Goal: Information Seeking & Learning: Learn about a topic

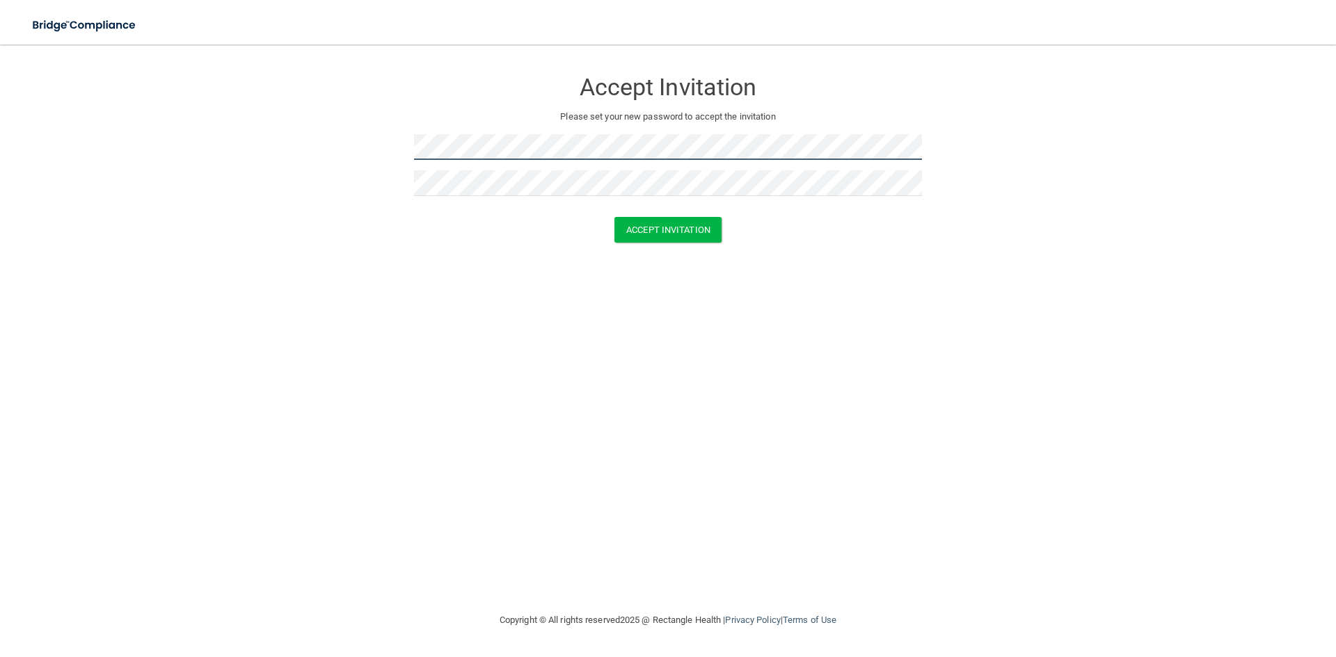
click at [341, 150] on form "Accept Invitation Please set your new password to accept the invitation Accept …" at bounding box center [668, 158] width 1280 height 201
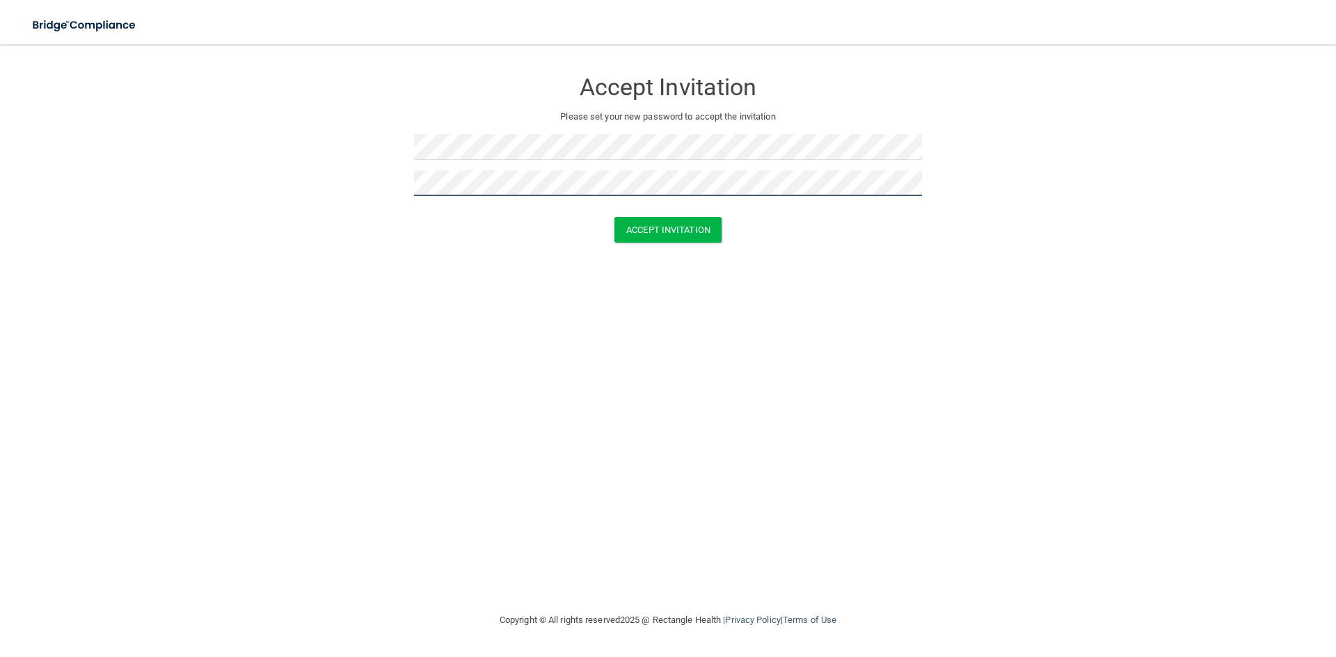
click at [614, 217] on button "Accept Invitation" at bounding box center [667, 230] width 107 height 26
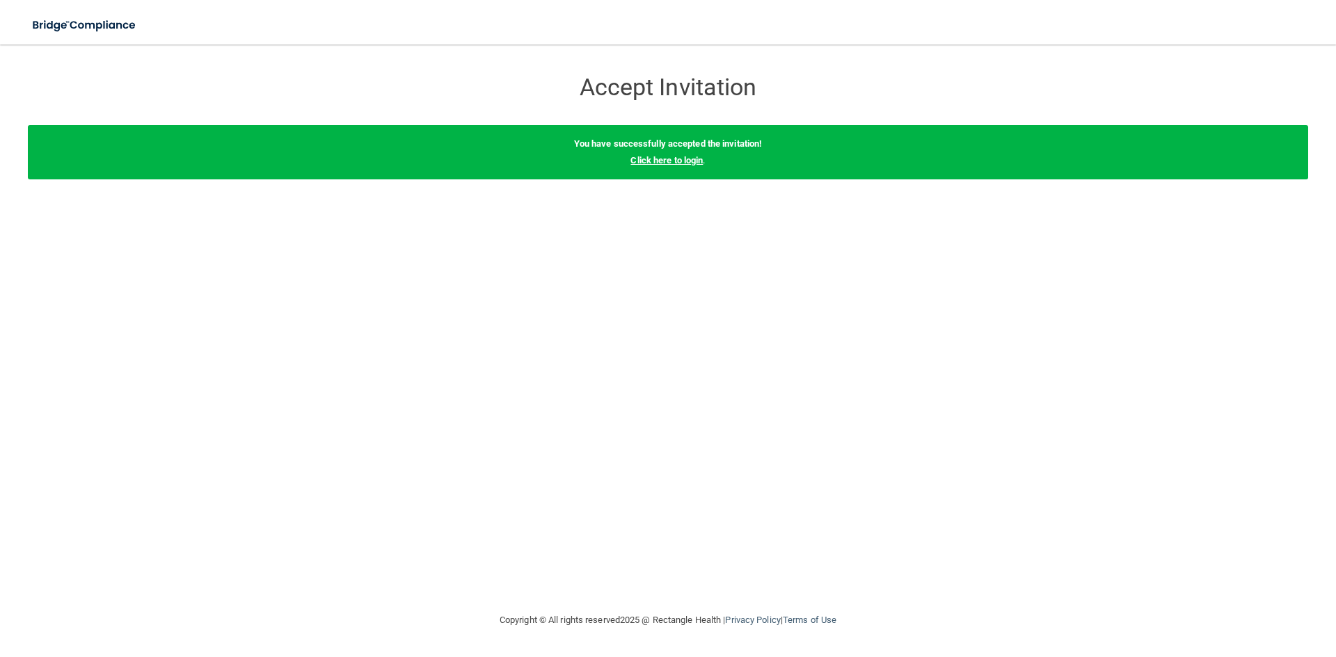
click at [672, 157] on link "Click here to login" at bounding box center [666, 160] width 72 height 10
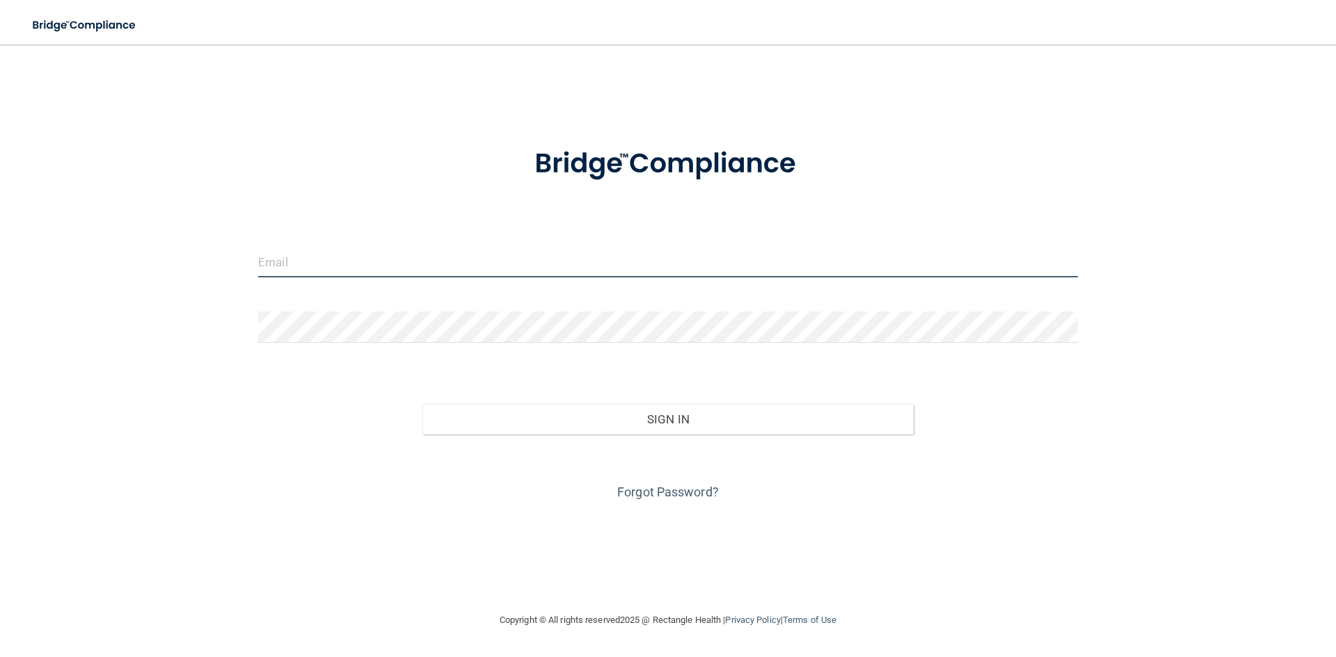
click at [383, 269] on input "email" at bounding box center [668, 261] width 820 height 31
type input "[EMAIL_ADDRESS][PERSON_NAME][DOMAIN_NAME]"
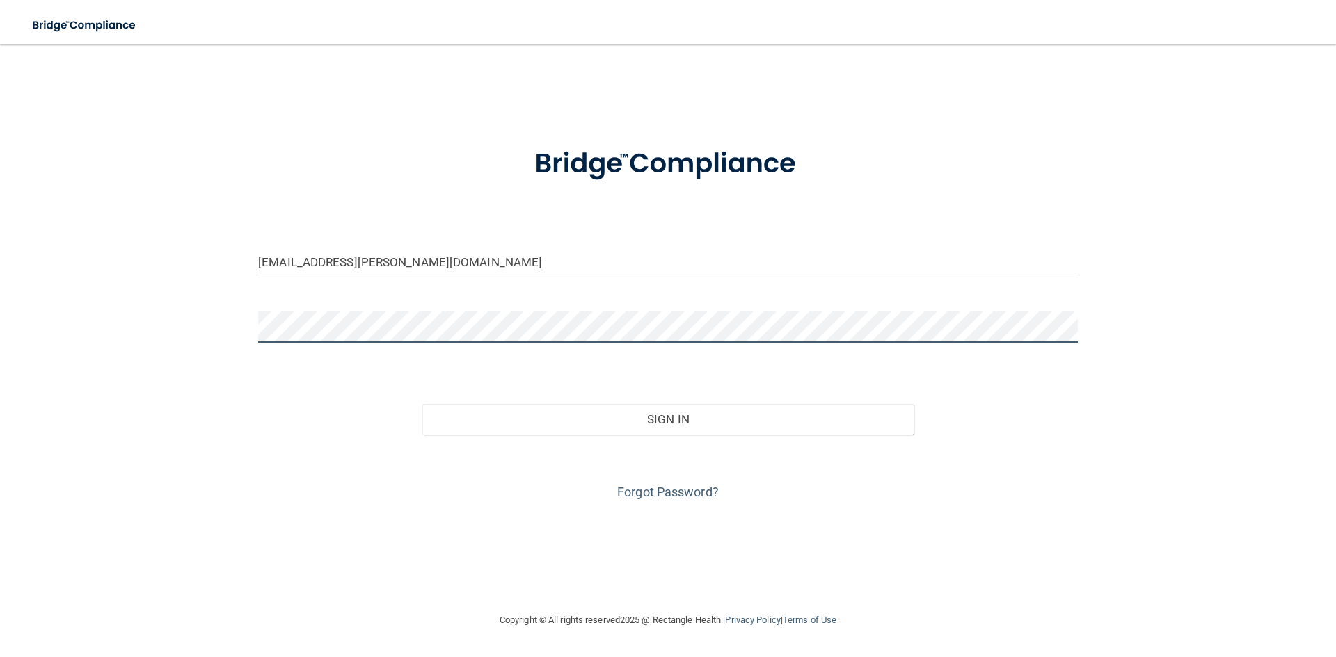
click at [422, 404] on button "Sign In" at bounding box center [668, 419] width 492 height 31
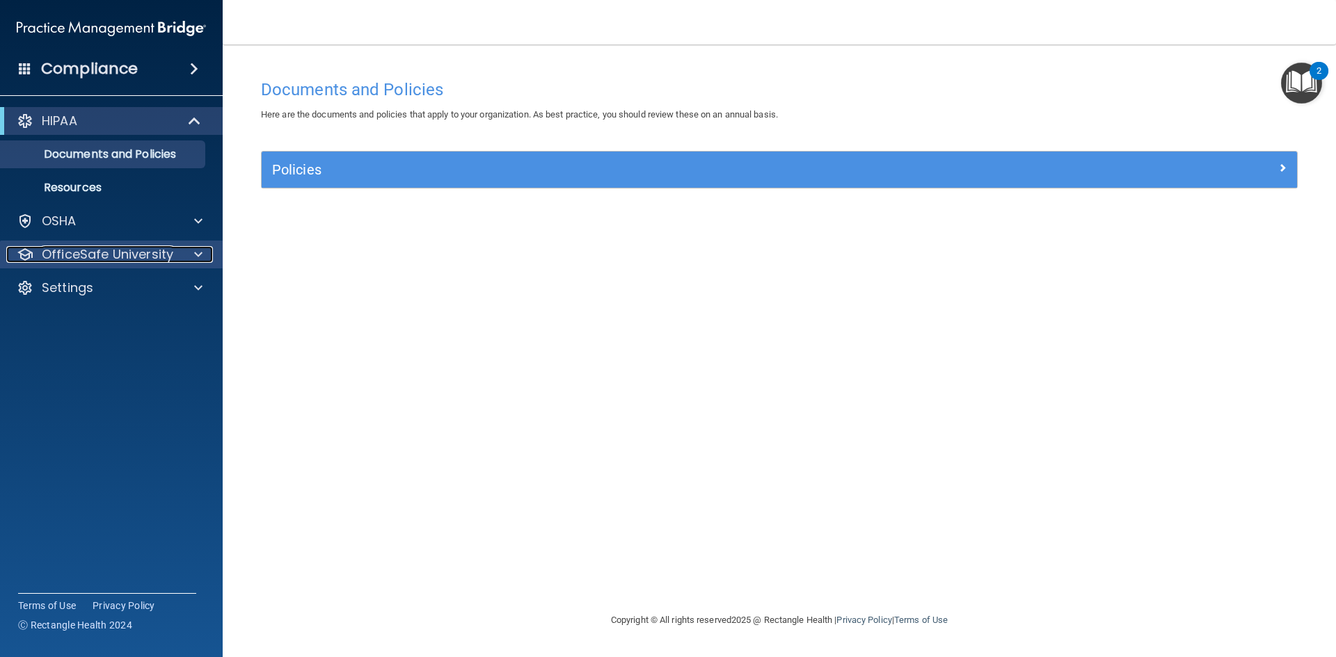
click at [75, 249] on p "OfficeSafe University" at bounding box center [107, 254] width 131 height 17
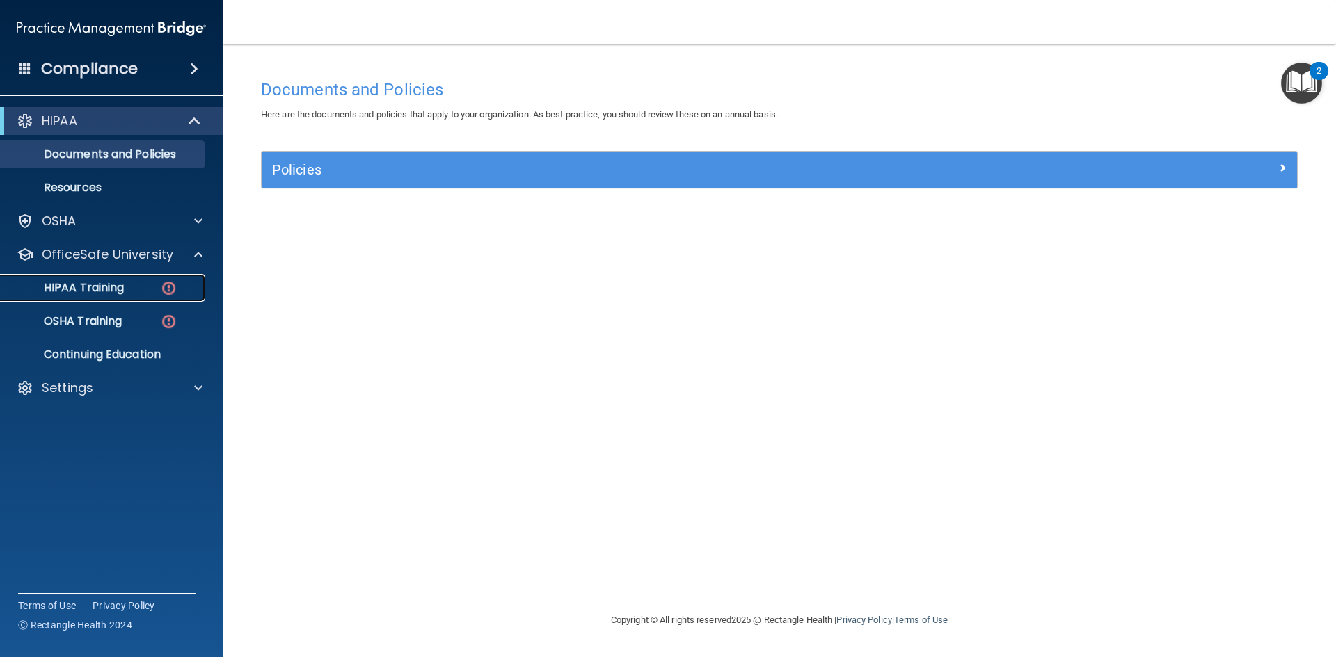
click at [99, 281] on p "HIPAA Training" at bounding box center [66, 288] width 115 height 14
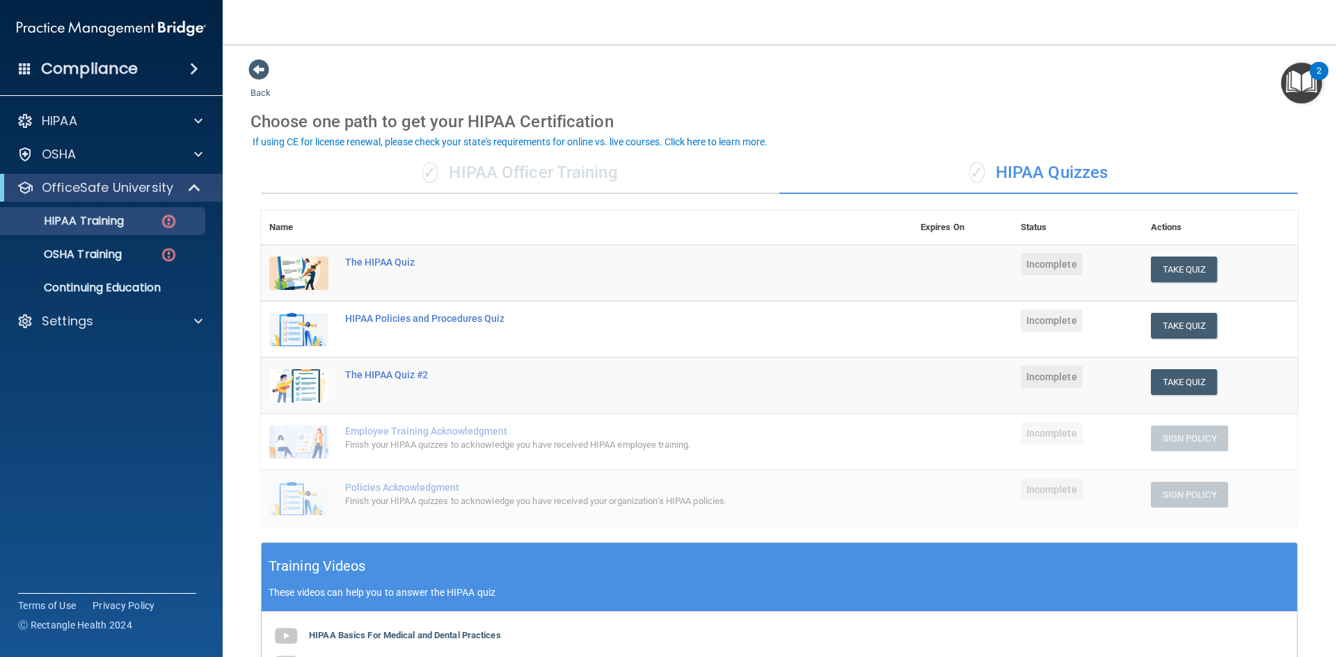
click at [429, 168] on span "✓" at bounding box center [429, 172] width 15 height 21
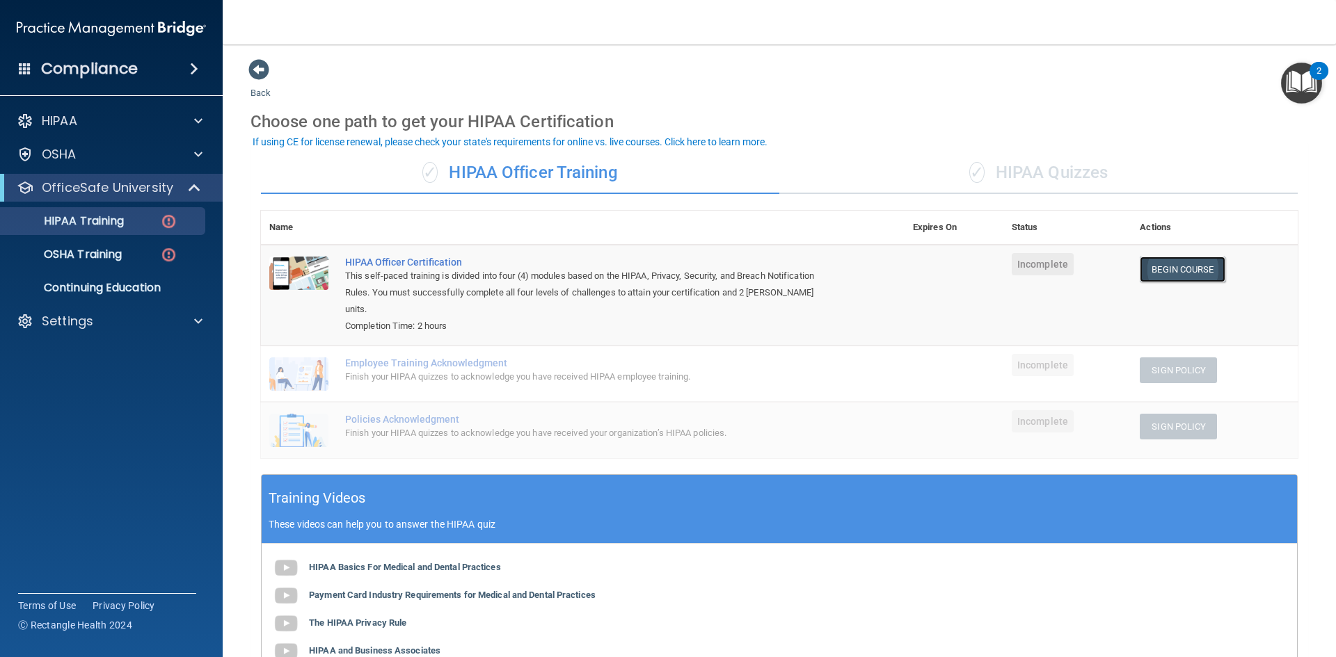
click at [1159, 270] on link "Begin Course" at bounding box center [1182, 270] width 85 height 26
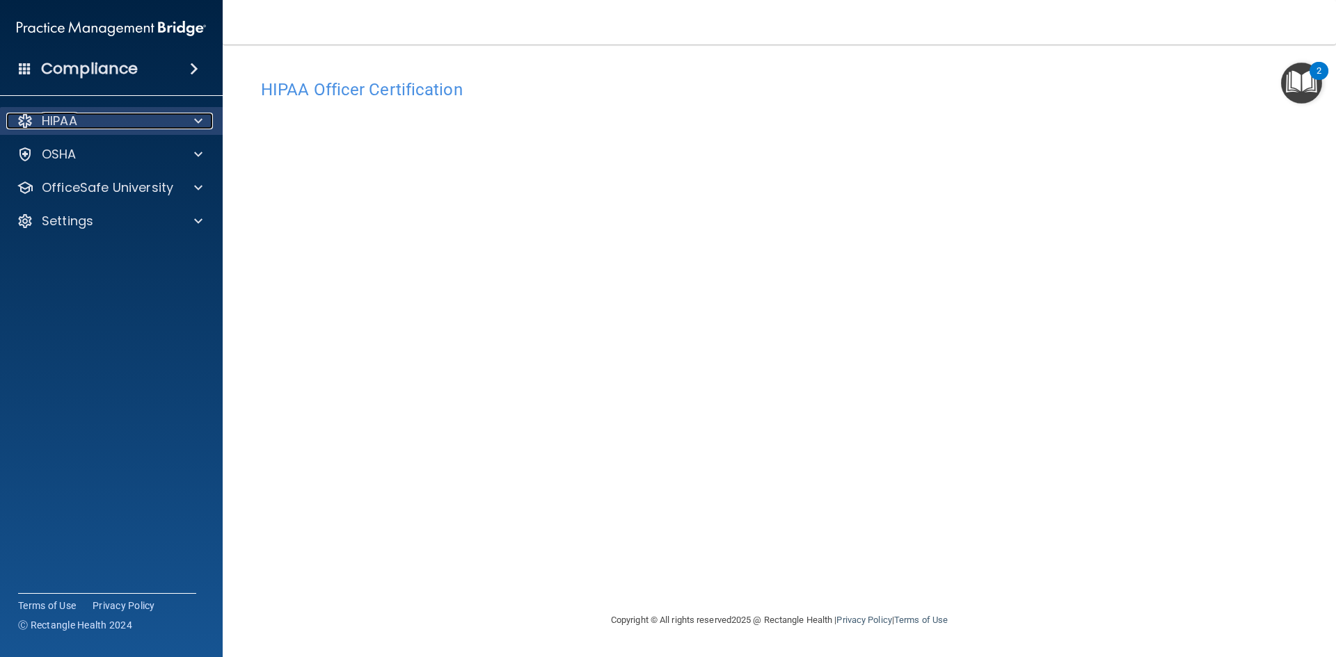
click at [192, 126] on div at bounding box center [196, 121] width 35 height 17
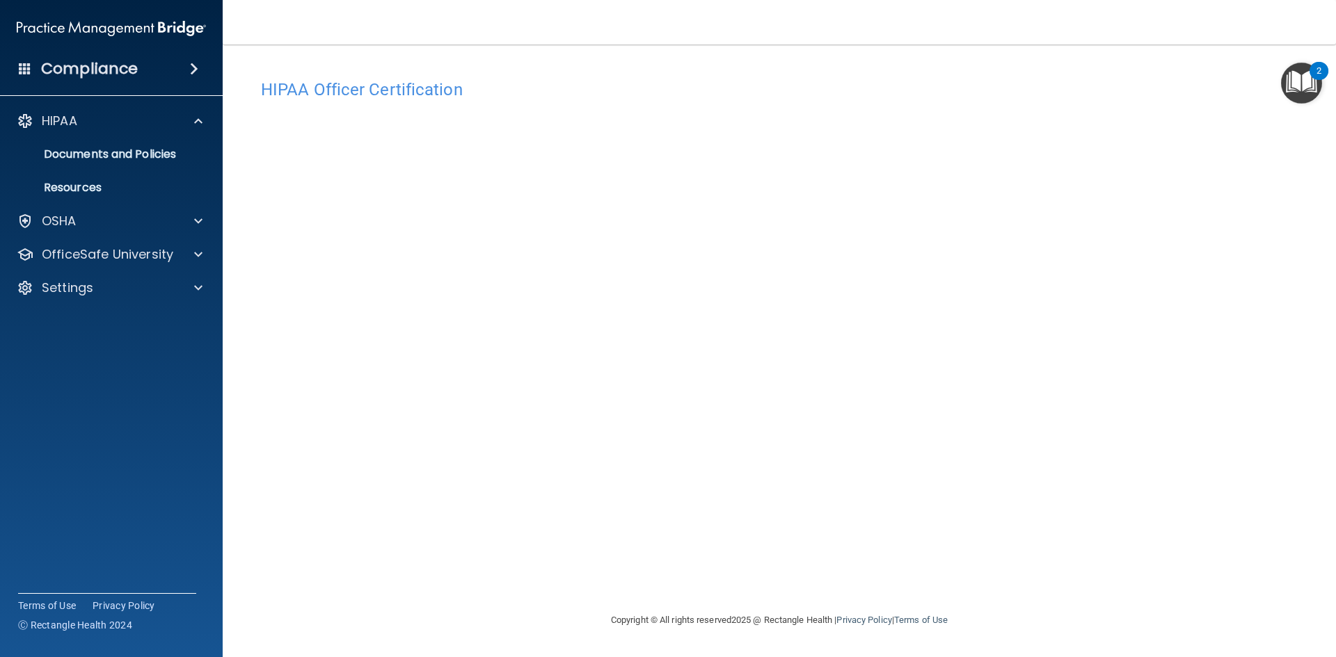
click at [1302, 87] on img "Open Resource Center, 2 new notifications" at bounding box center [1301, 83] width 41 height 41
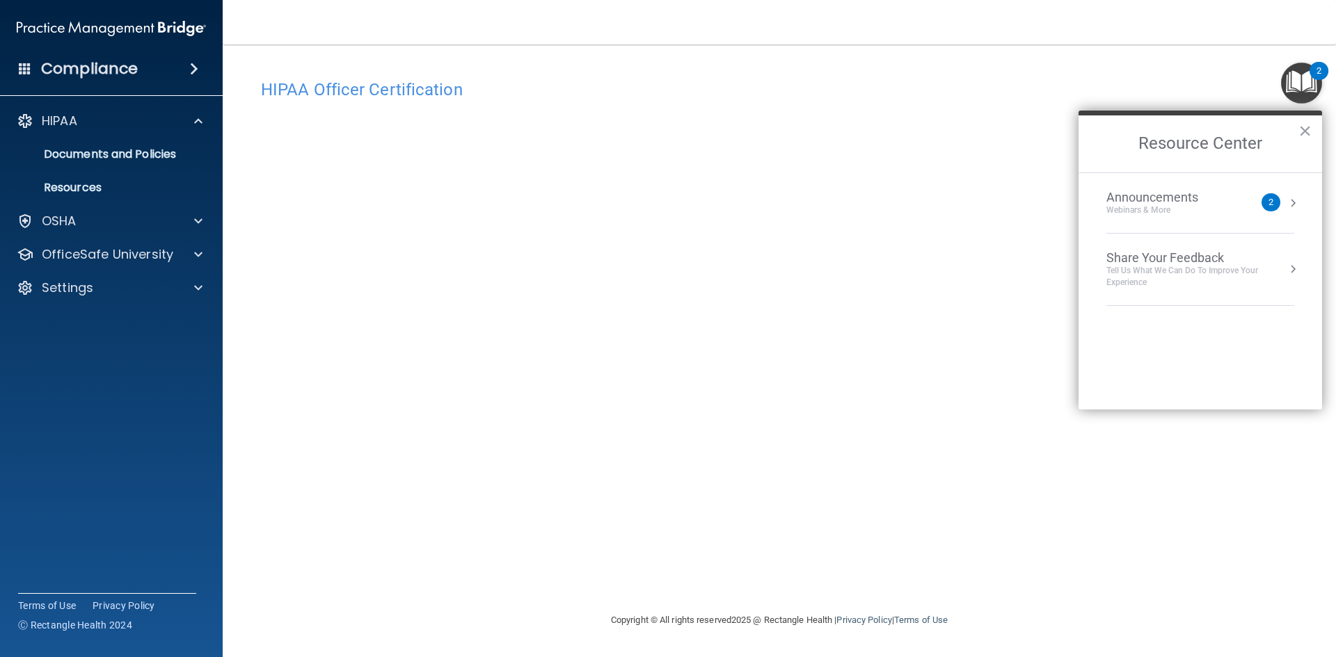
click at [1304, 66] on img "Open Resource Center, 2 new notifications" at bounding box center [1301, 83] width 41 height 41
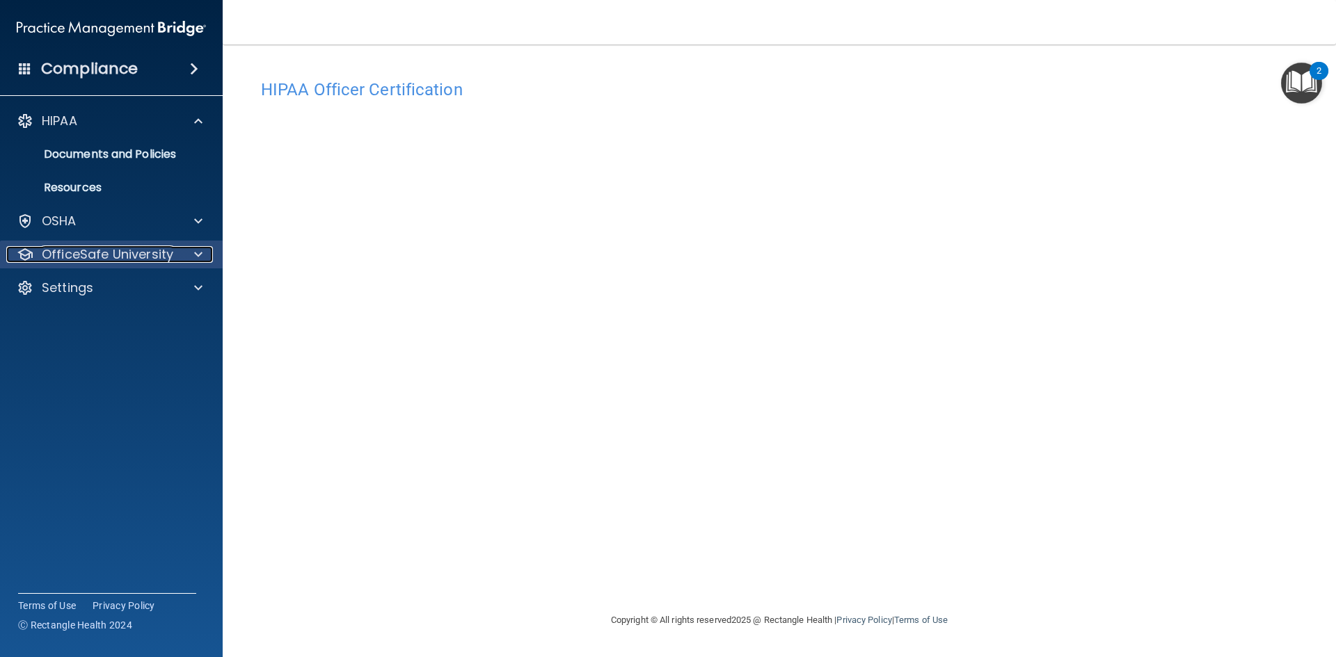
click at [64, 251] on p "OfficeSafe University" at bounding box center [107, 254] width 131 height 17
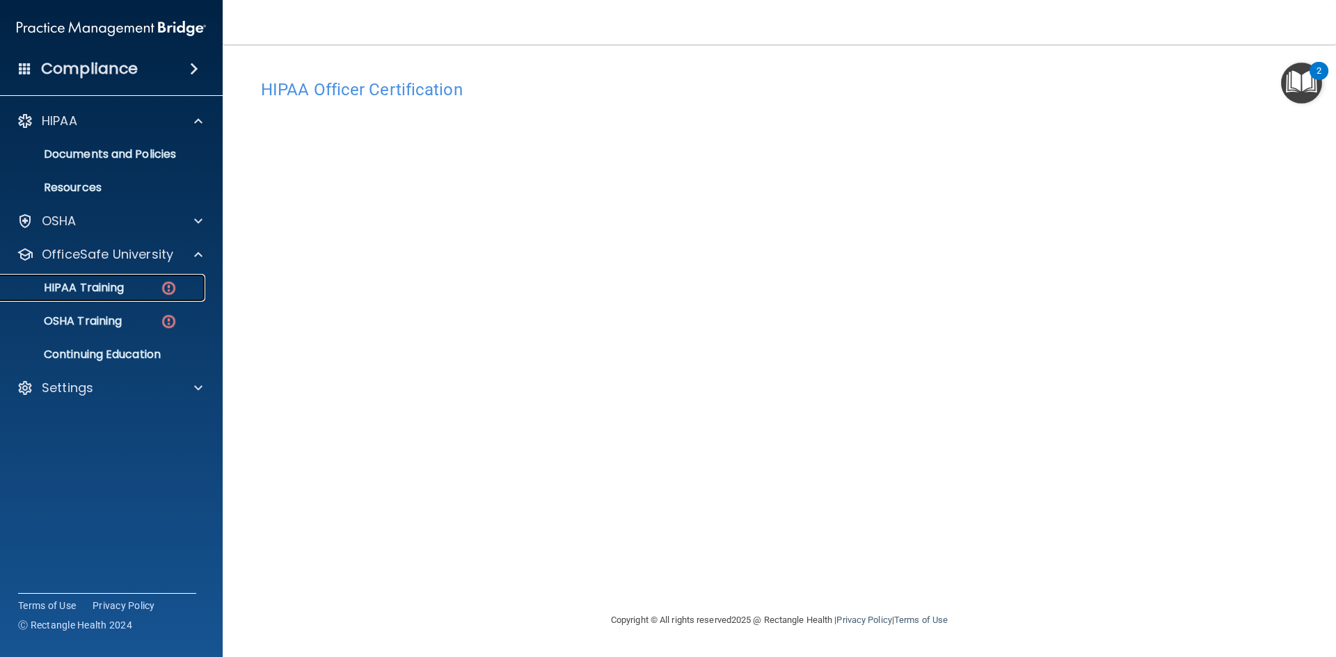
click at [117, 290] on p "HIPAA Training" at bounding box center [66, 288] width 115 height 14
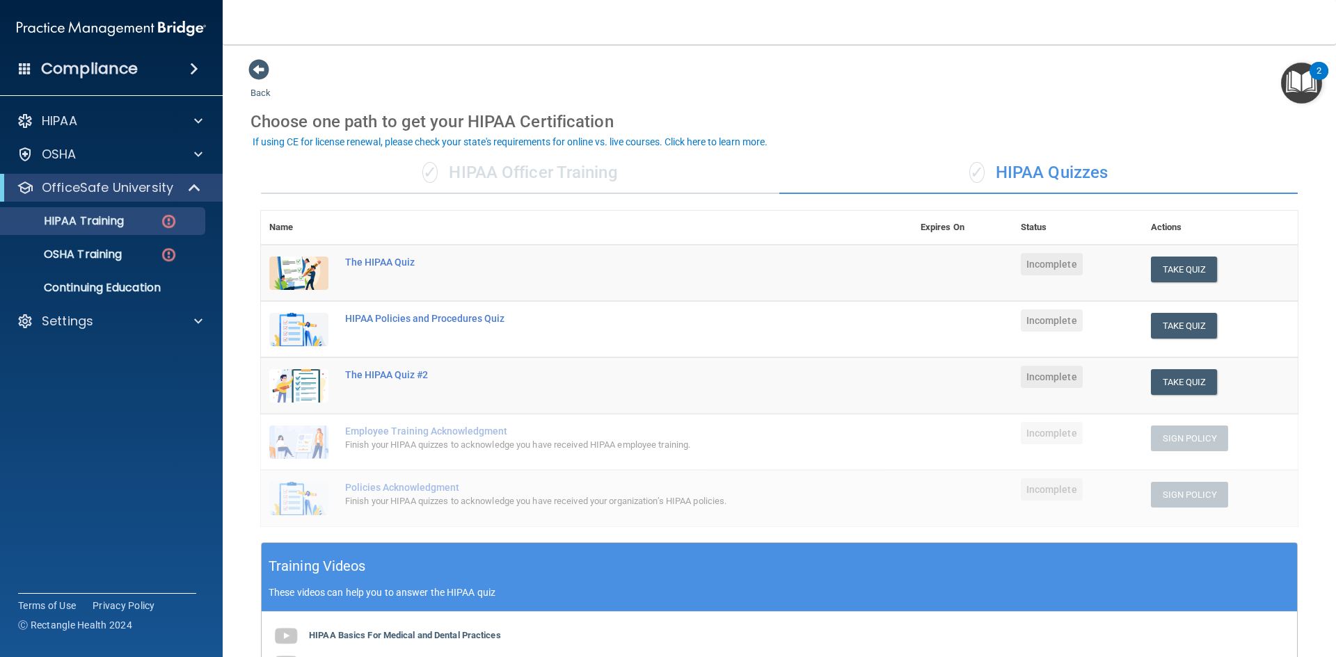
click at [512, 177] on div "✓ HIPAA Officer Training" at bounding box center [520, 173] width 518 height 42
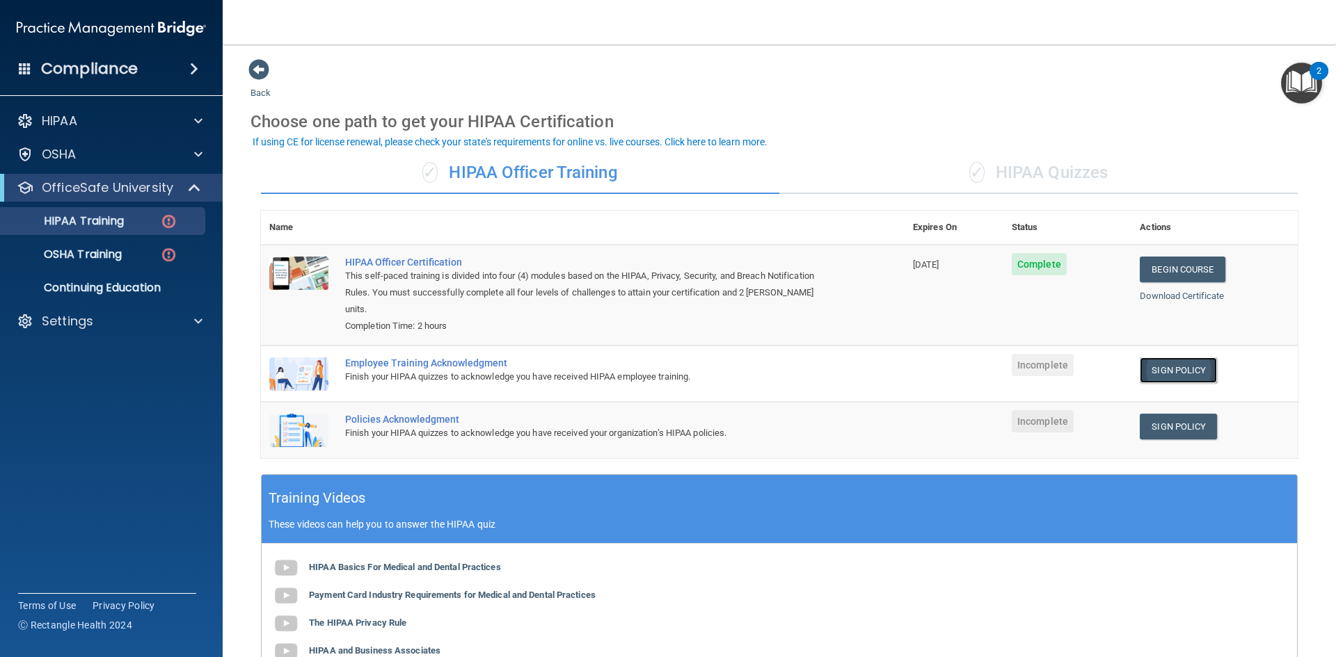
click at [1170, 358] on link "Sign Policy" at bounding box center [1178, 371] width 77 height 26
click at [97, 239] on ul "HIPAA Training OSHA Training Continuing Education" at bounding box center [112, 252] width 252 height 100
click at [97, 223] on p "HIPAA Training" at bounding box center [66, 221] width 115 height 14
click at [95, 196] on p "OfficeSafe University" at bounding box center [107, 188] width 131 height 17
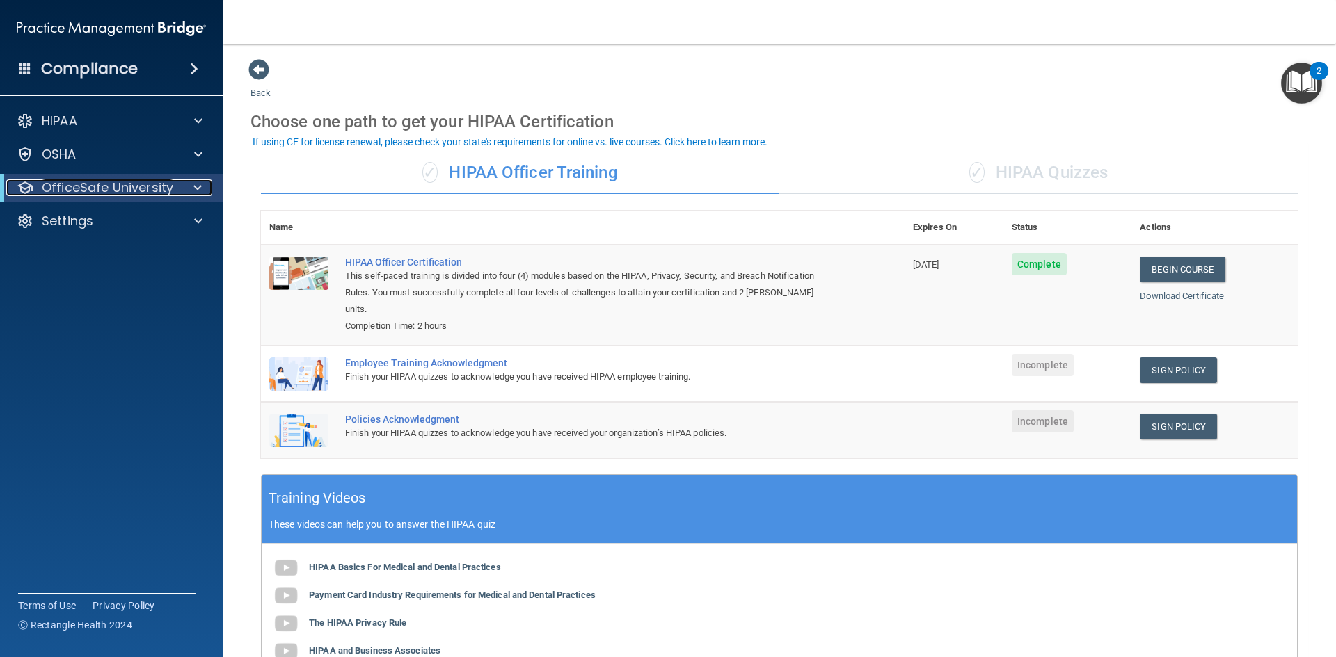
click at [99, 184] on p "OfficeSafe University" at bounding box center [107, 188] width 131 height 17
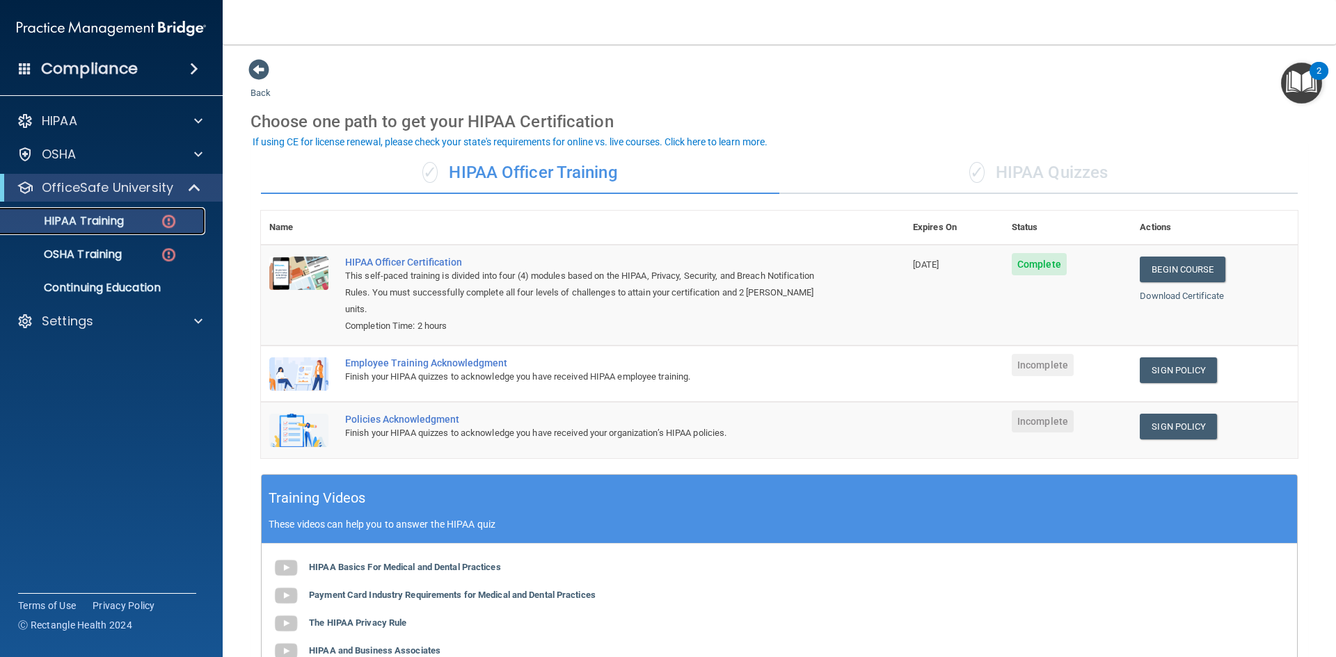
click at [104, 209] on link "HIPAA Training" at bounding box center [95, 221] width 219 height 28
click at [117, 216] on p "HIPAA Training" at bounding box center [66, 221] width 115 height 14
drag, startPoint x: 242, startPoint y: 88, endPoint x: 249, endPoint y: 74, distance: 15.6
click at [248, 79] on main "Back Choose one path to get your HIPAA Certification ✓ HIPAA Officer Training ✓…" at bounding box center [779, 351] width 1113 height 613
click at [253, 83] on div "Back Choose one path to get your HIPAA Certification ✓ HIPAA Officer Training ✓…" at bounding box center [779, 454] width 1058 height 792
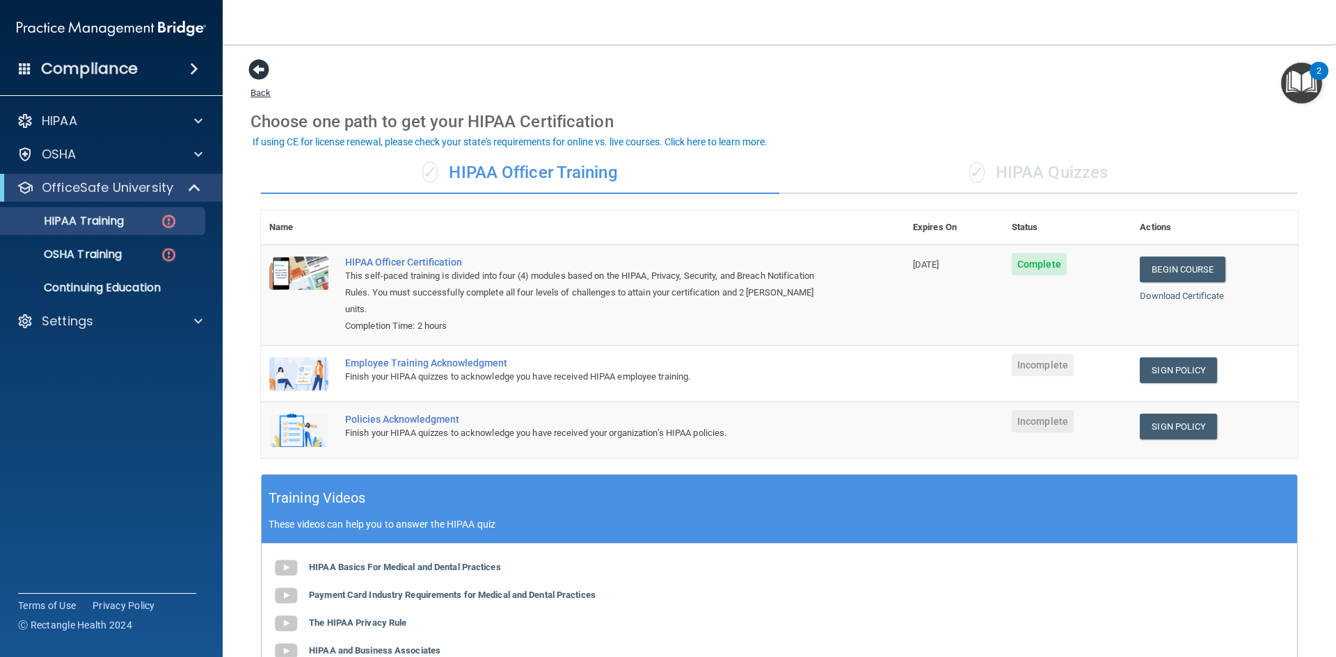
click at [253, 80] on span at bounding box center [258, 69] width 21 height 21
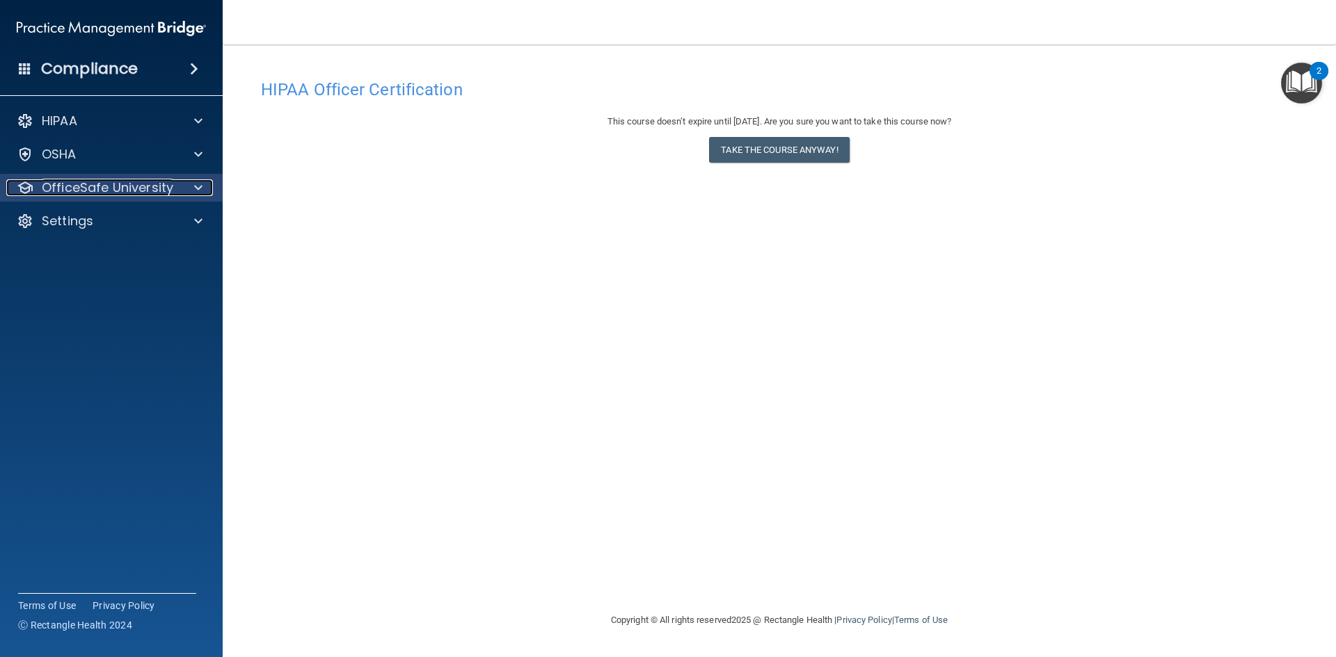
click at [74, 180] on p "OfficeSafe University" at bounding box center [107, 188] width 131 height 17
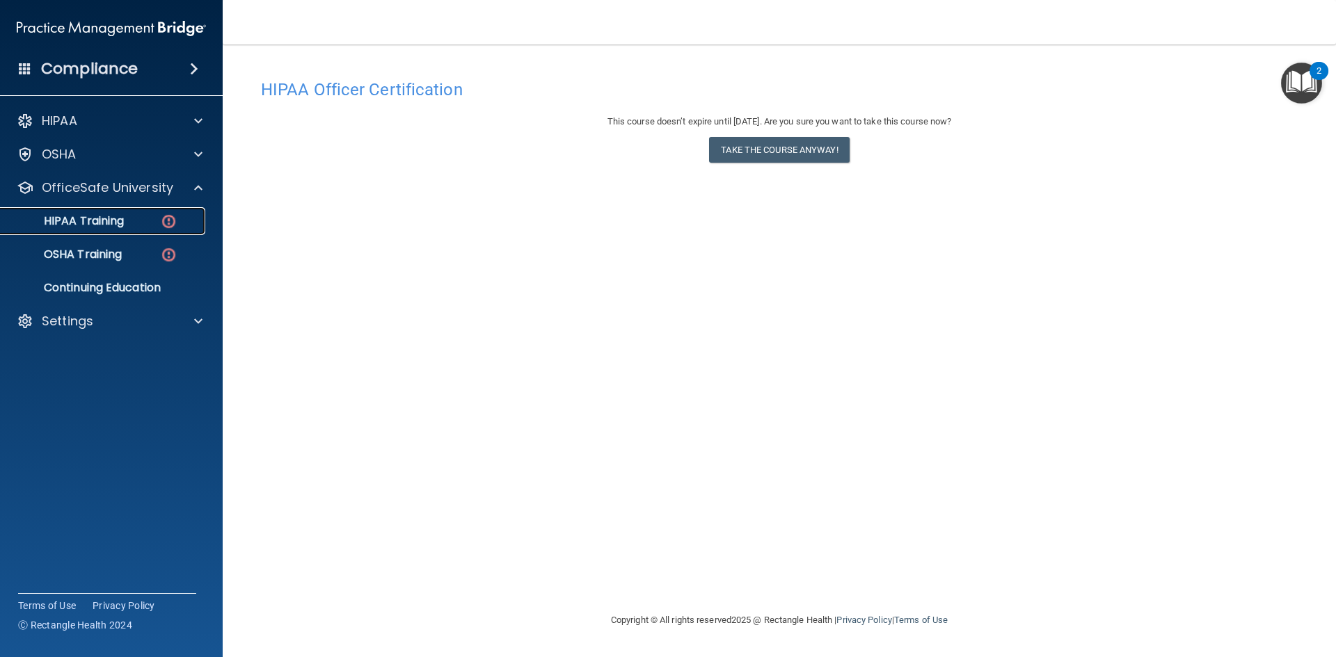
click at [97, 229] on link "HIPAA Training" at bounding box center [95, 221] width 219 height 28
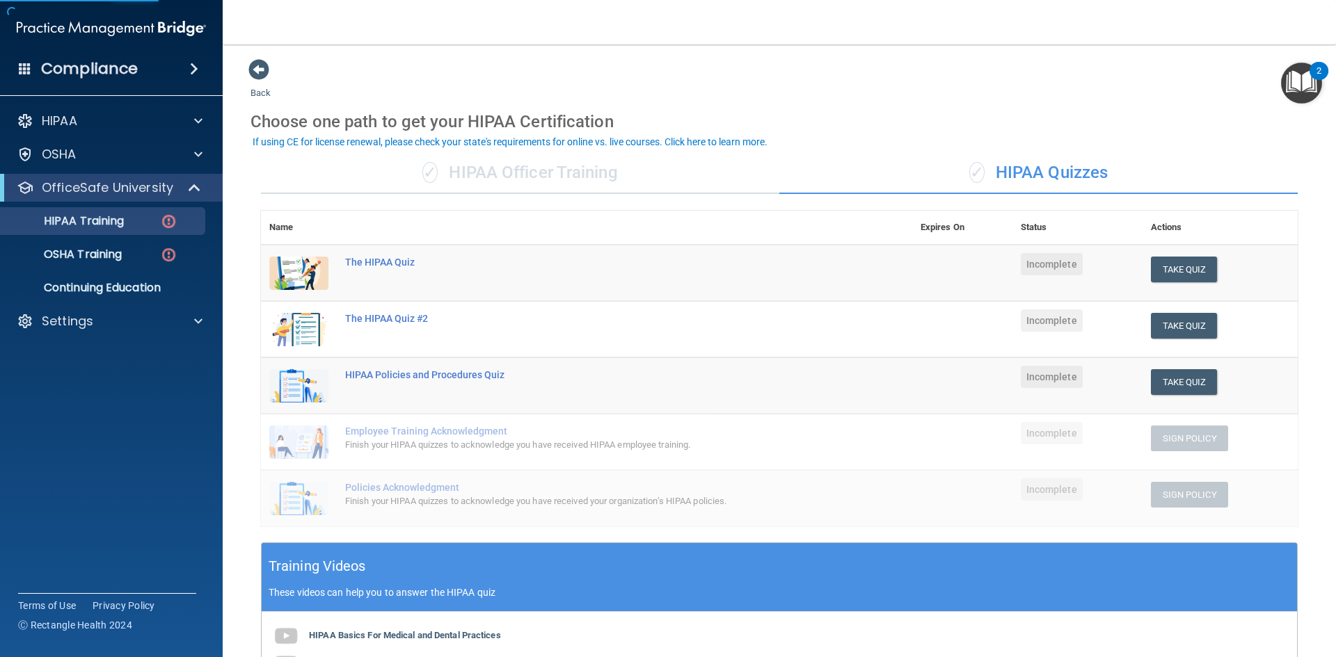
click at [603, 182] on div "✓ HIPAA Officer Training" at bounding box center [520, 173] width 518 height 42
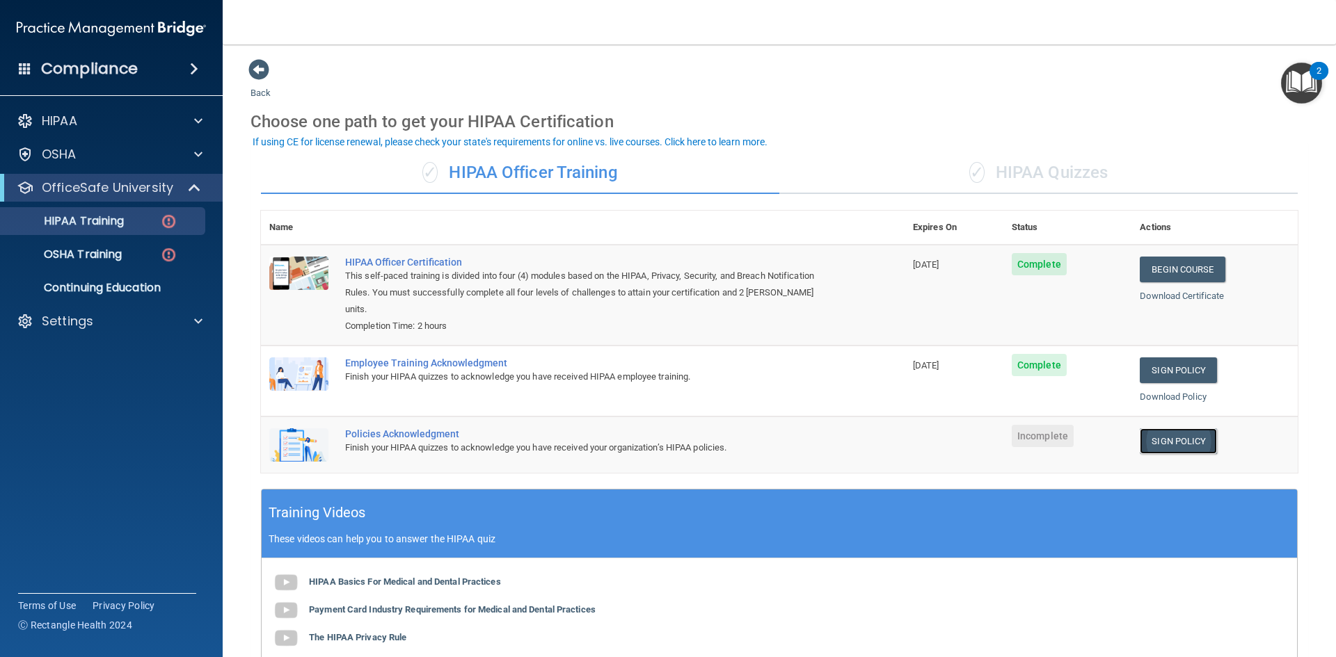
click at [1156, 429] on link "Sign Policy" at bounding box center [1178, 442] width 77 height 26
click at [96, 248] on p "OSHA Training" at bounding box center [65, 255] width 113 height 14
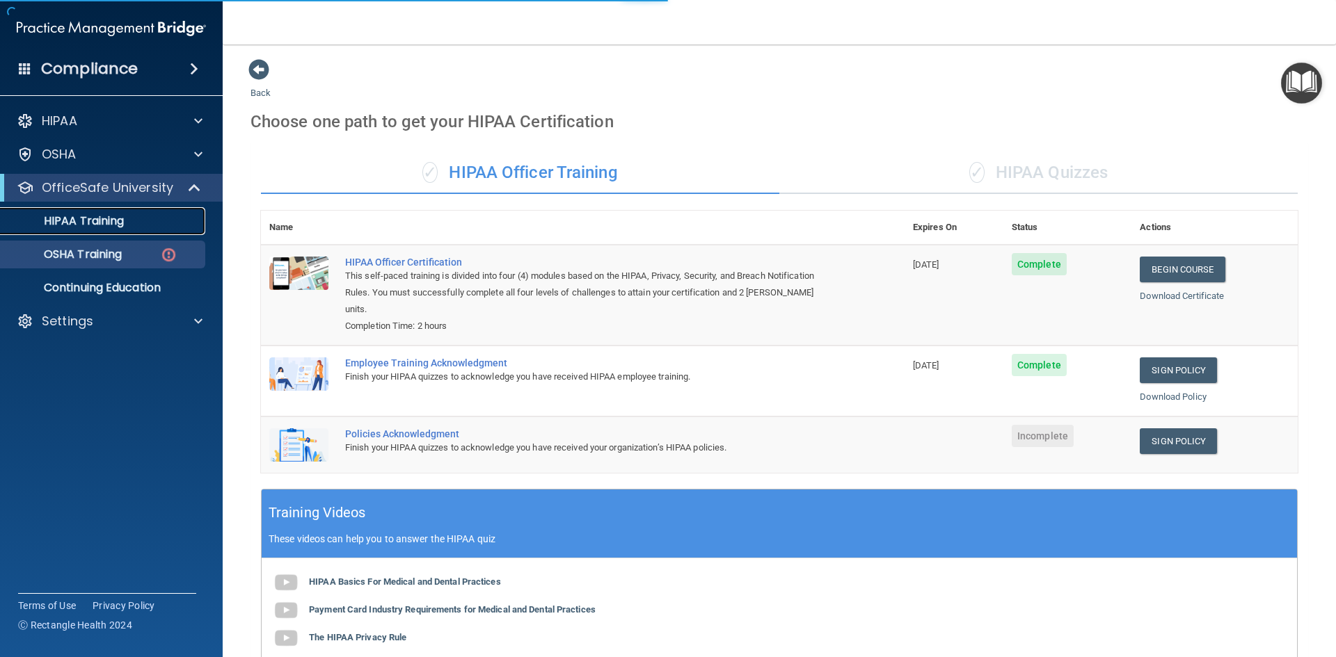
click at [92, 230] on link "HIPAA Training" at bounding box center [95, 221] width 219 height 28
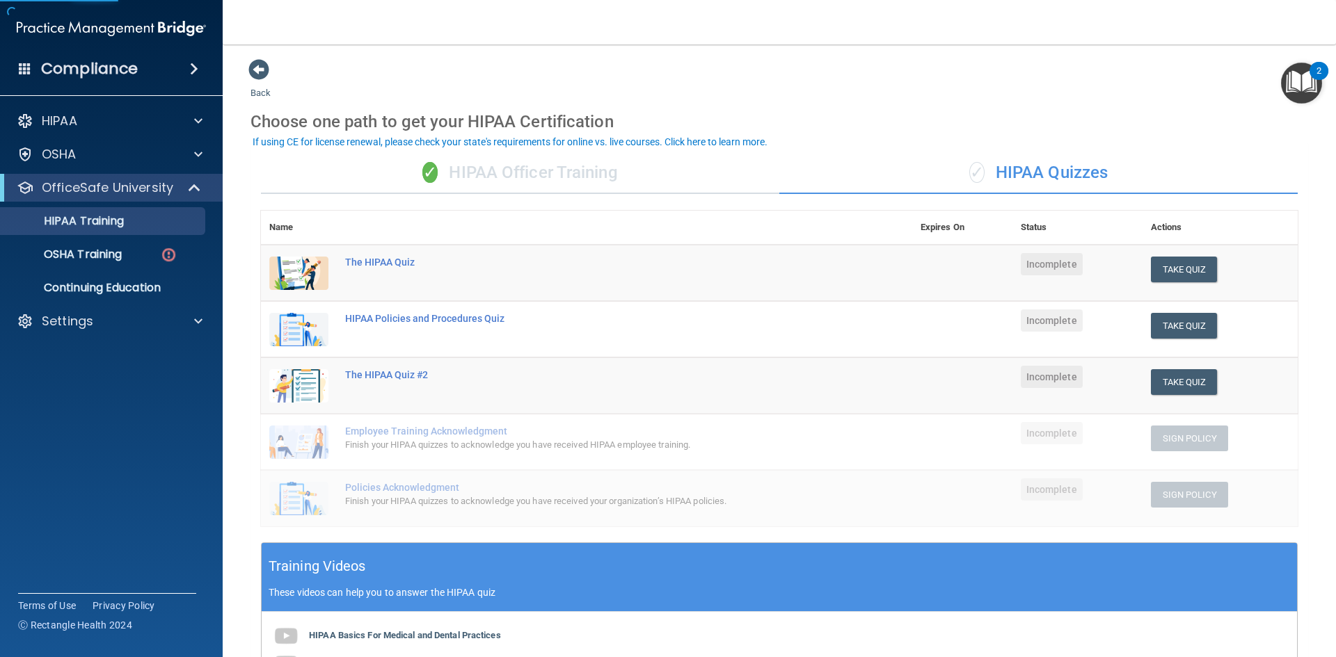
click at [434, 189] on div "✓ HIPAA Officer Training" at bounding box center [520, 173] width 518 height 42
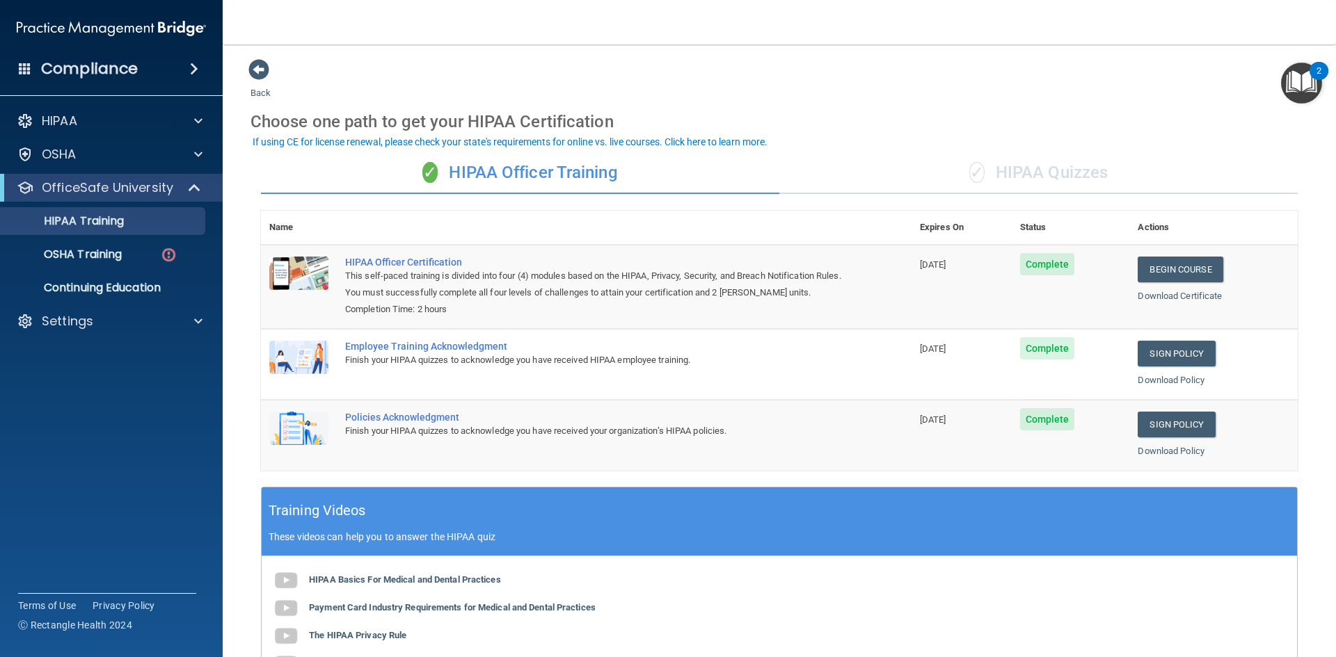
click at [1023, 159] on div "✓ HIPAA Quizzes" at bounding box center [1038, 173] width 518 height 42
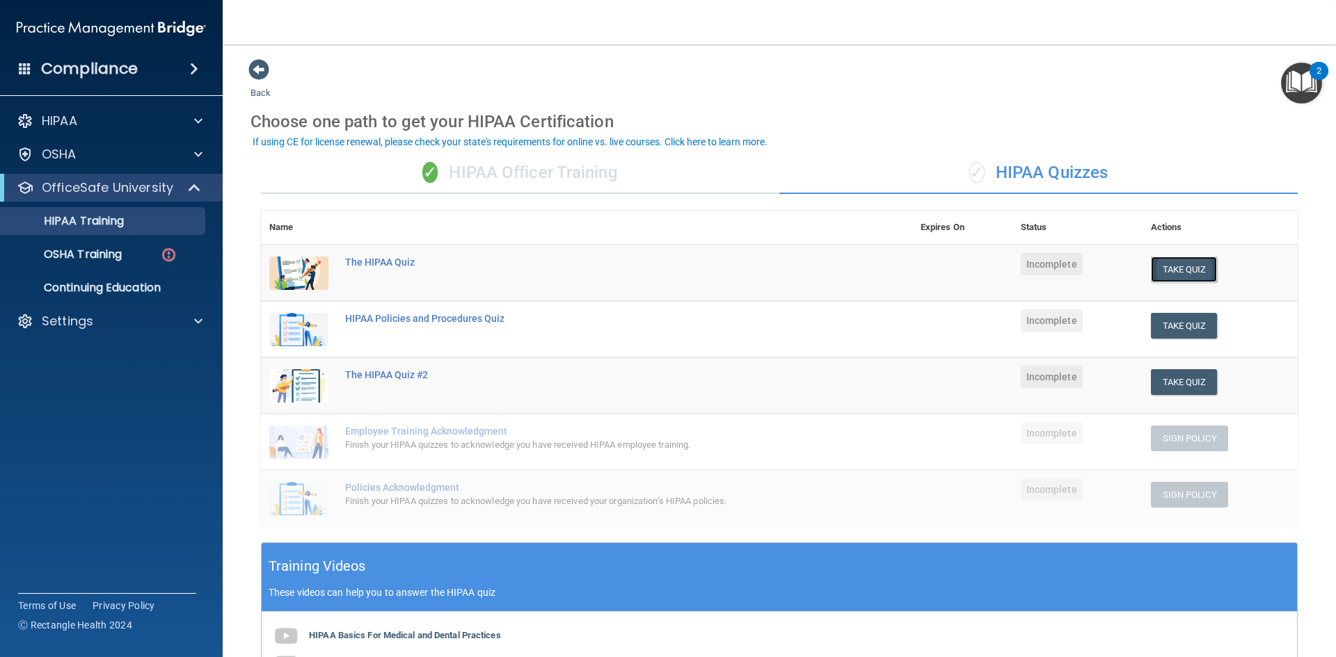
click at [1172, 265] on button "Take Quiz" at bounding box center [1184, 270] width 67 height 26
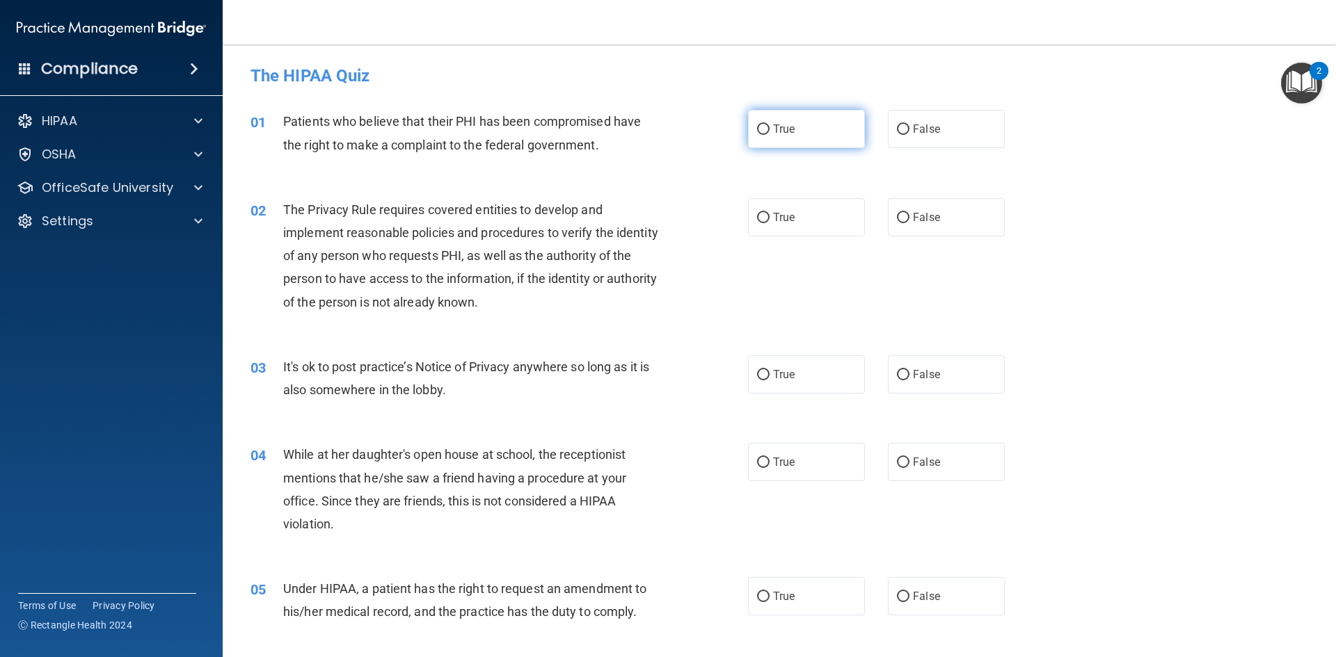
click at [778, 118] on label "True" at bounding box center [806, 129] width 117 height 38
click at [770, 125] on input "True" at bounding box center [763, 130] width 13 height 10
radio input "true"
click at [761, 215] on input "True" at bounding box center [763, 218] width 13 height 10
radio input "true"
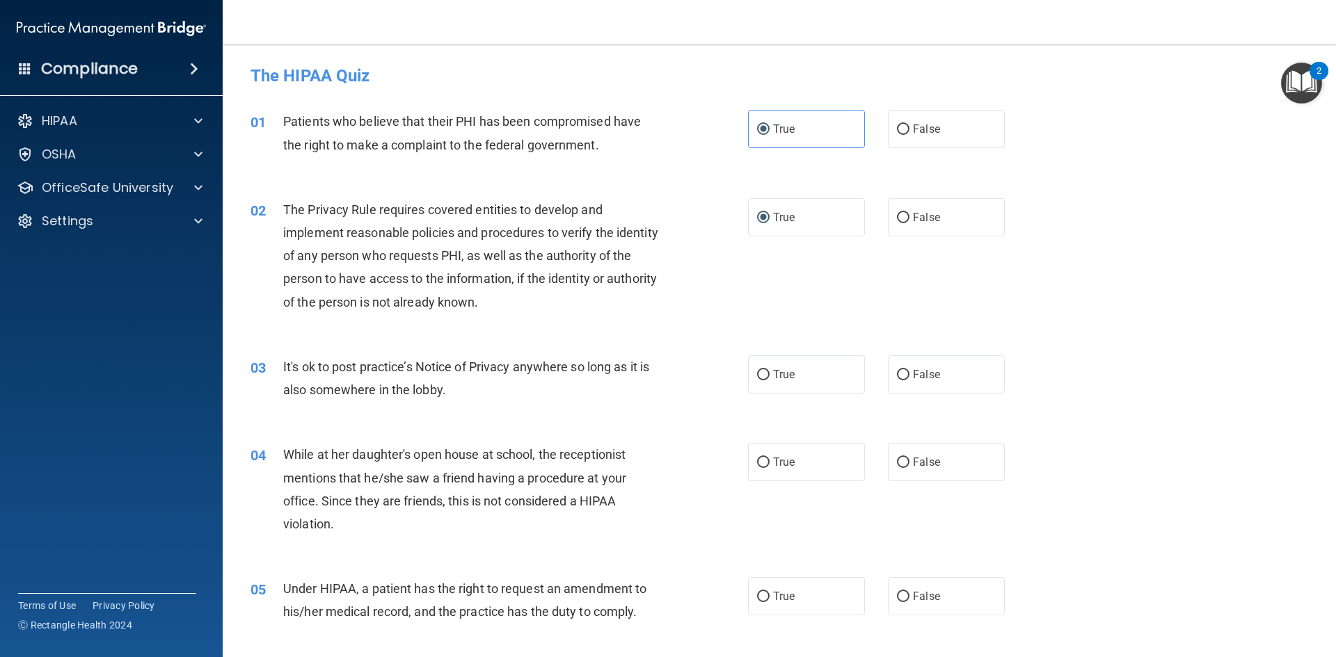
scroll to position [70, 0]
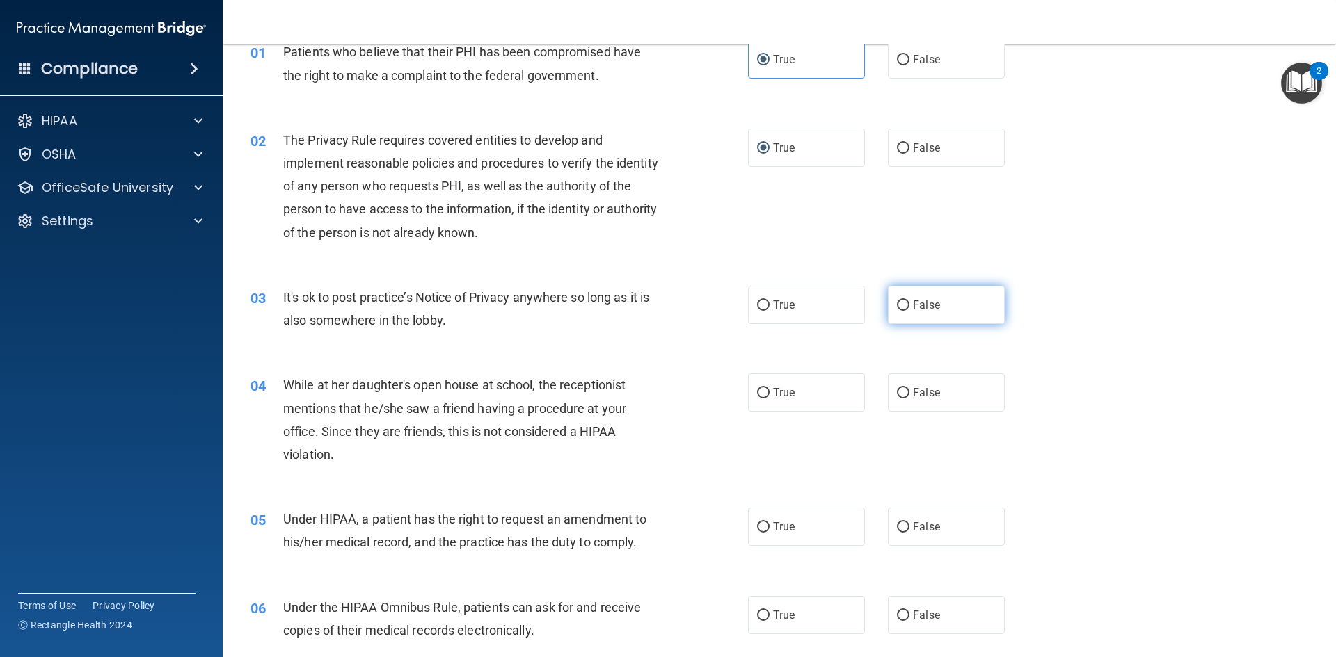
click at [897, 307] on input "False" at bounding box center [903, 306] width 13 height 10
radio input "true"
click at [903, 390] on label "False" at bounding box center [946, 393] width 117 height 38
click at [903, 390] on input "False" at bounding box center [903, 393] width 13 height 10
radio input "true"
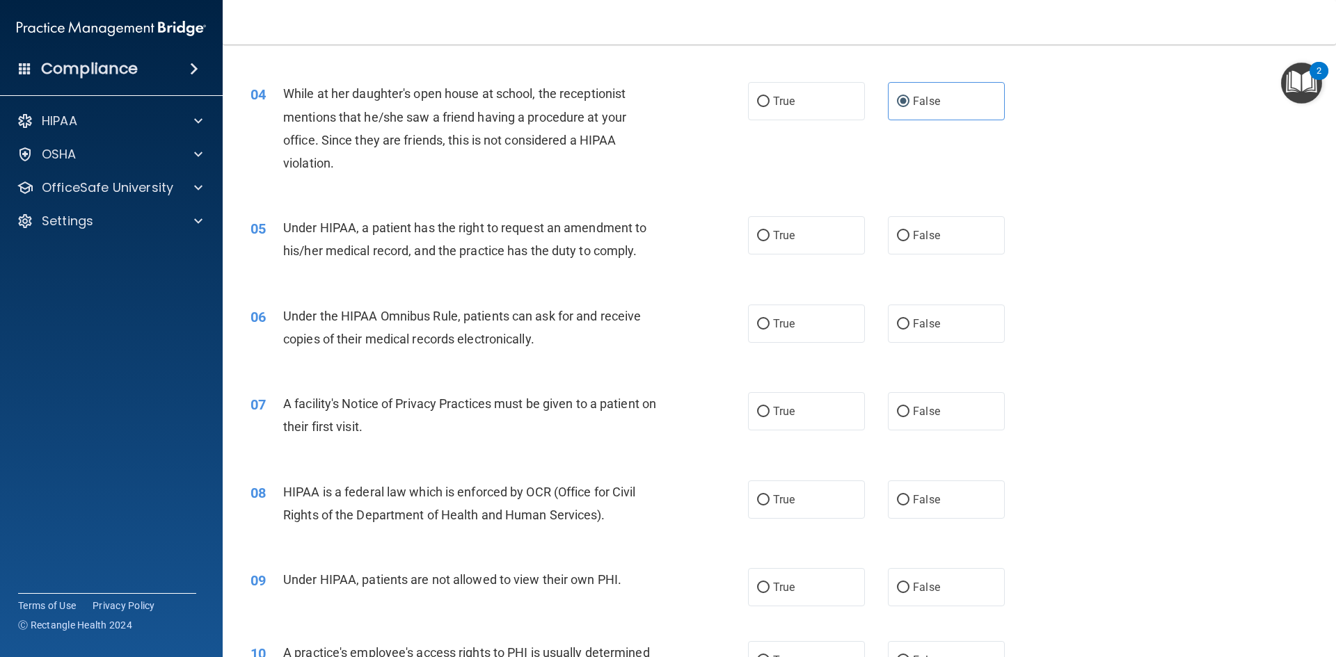
scroll to position [417, 0]
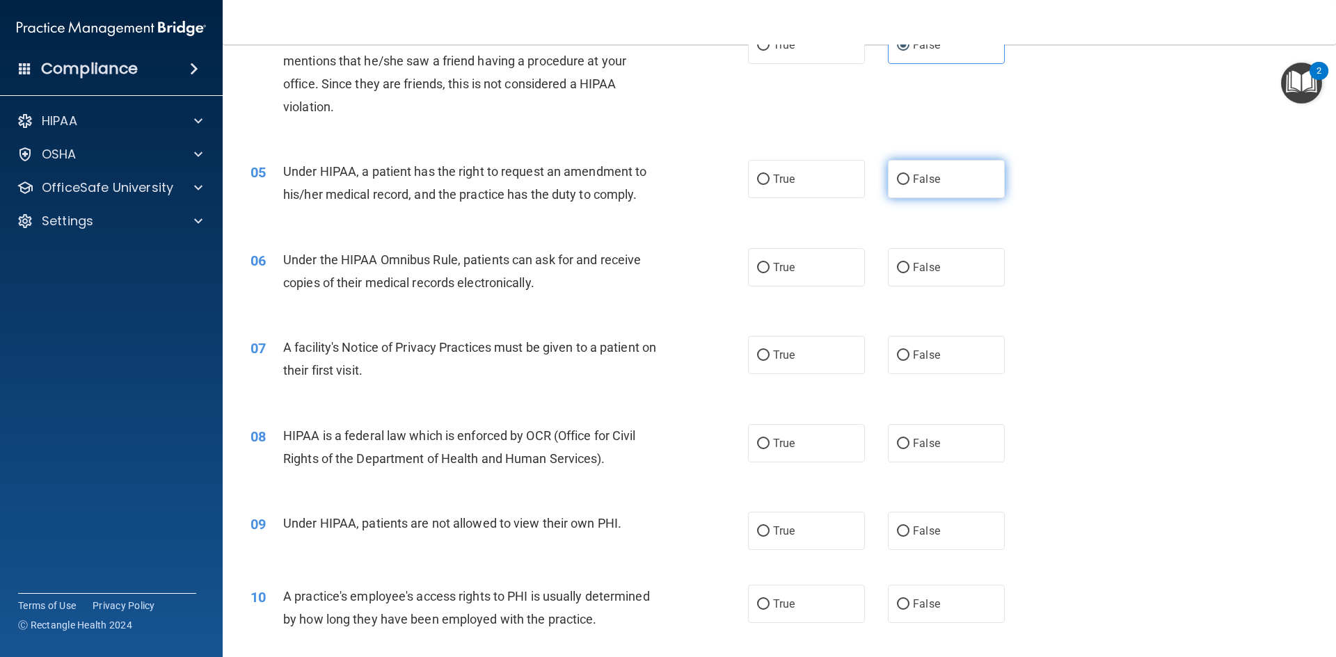
click at [935, 187] on label "False" at bounding box center [946, 179] width 117 height 38
click at [909, 185] on input "False" at bounding box center [903, 180] width 13 height 10
radio input "true"
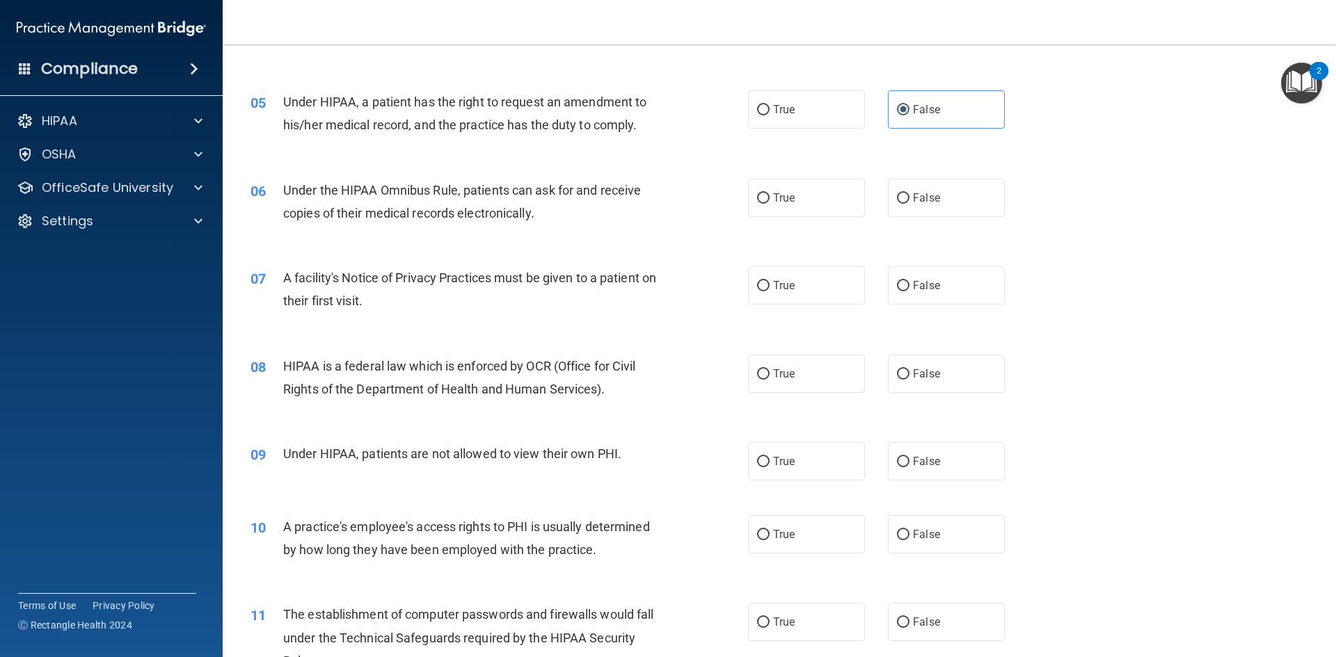
scroll to position [557, 0]
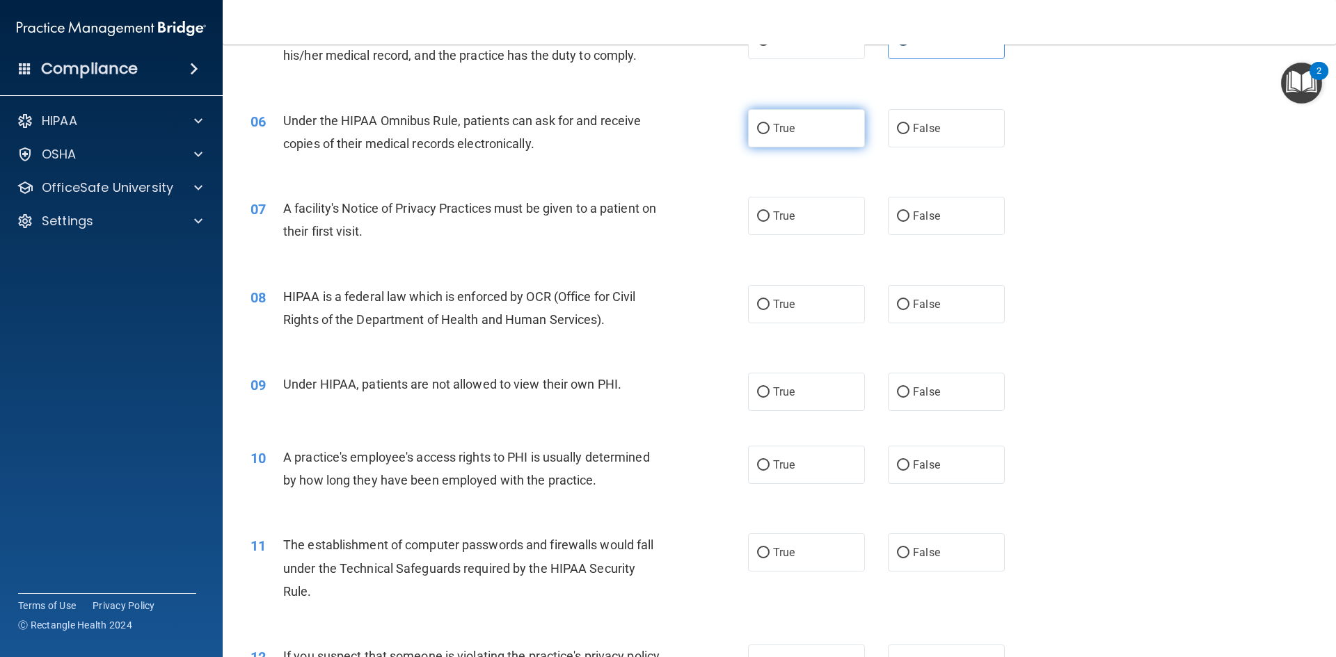
click at [778, 136] on label "True" at bounding box center [806, 128] width 117 height 38
click at [770, 134] on input "True" at bounding box center [763, 129] width 13 height 10
radio input "true"
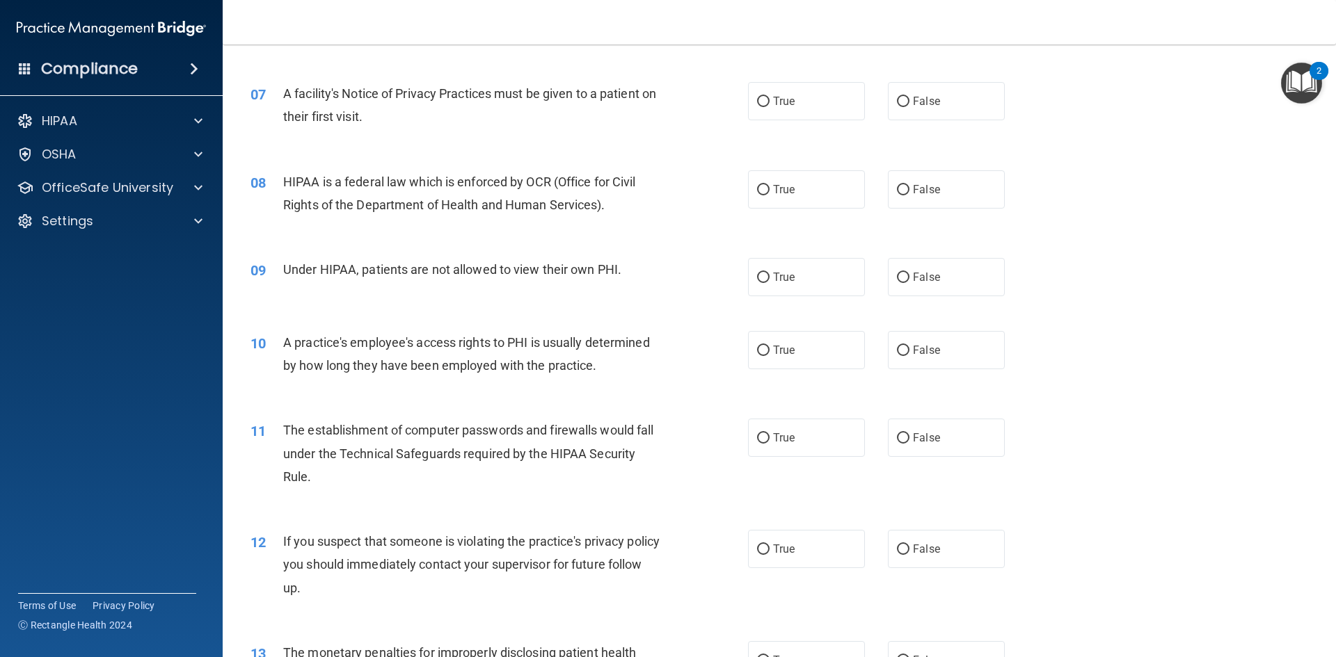
scroll to position [696, 0]
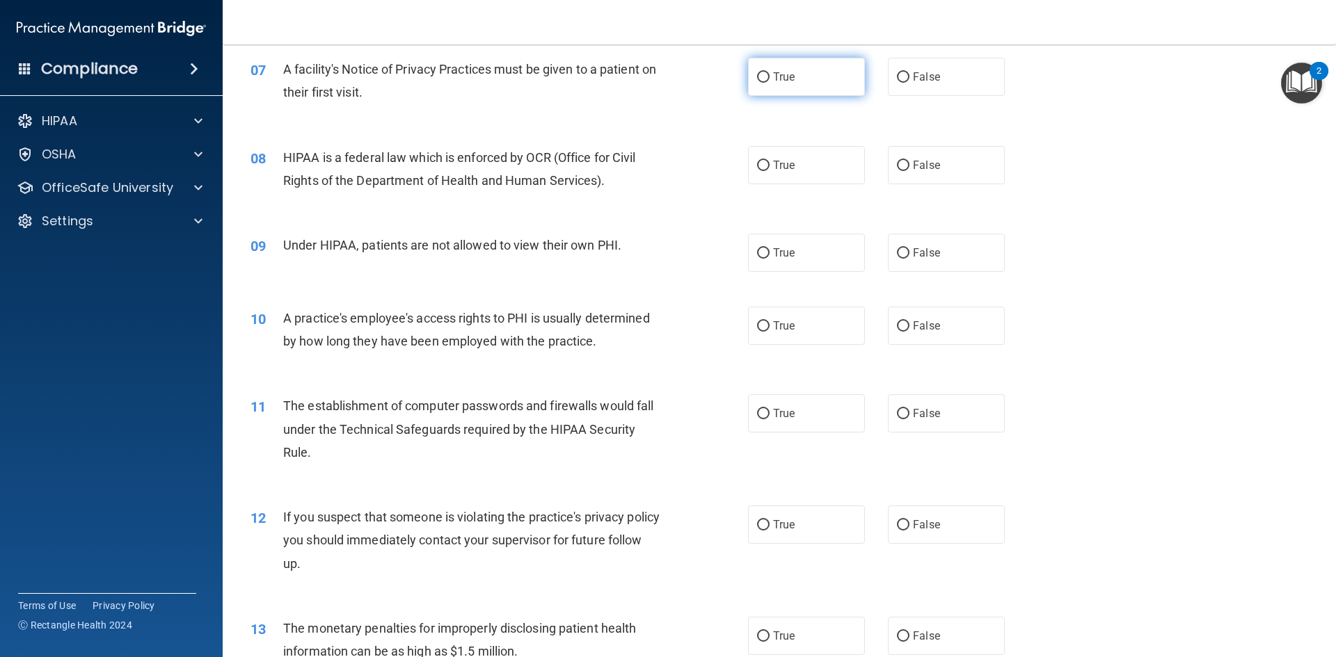
click at [763, 76] on input "True" at bounding box center [763, 77] width 13 height 10
radio input "true"
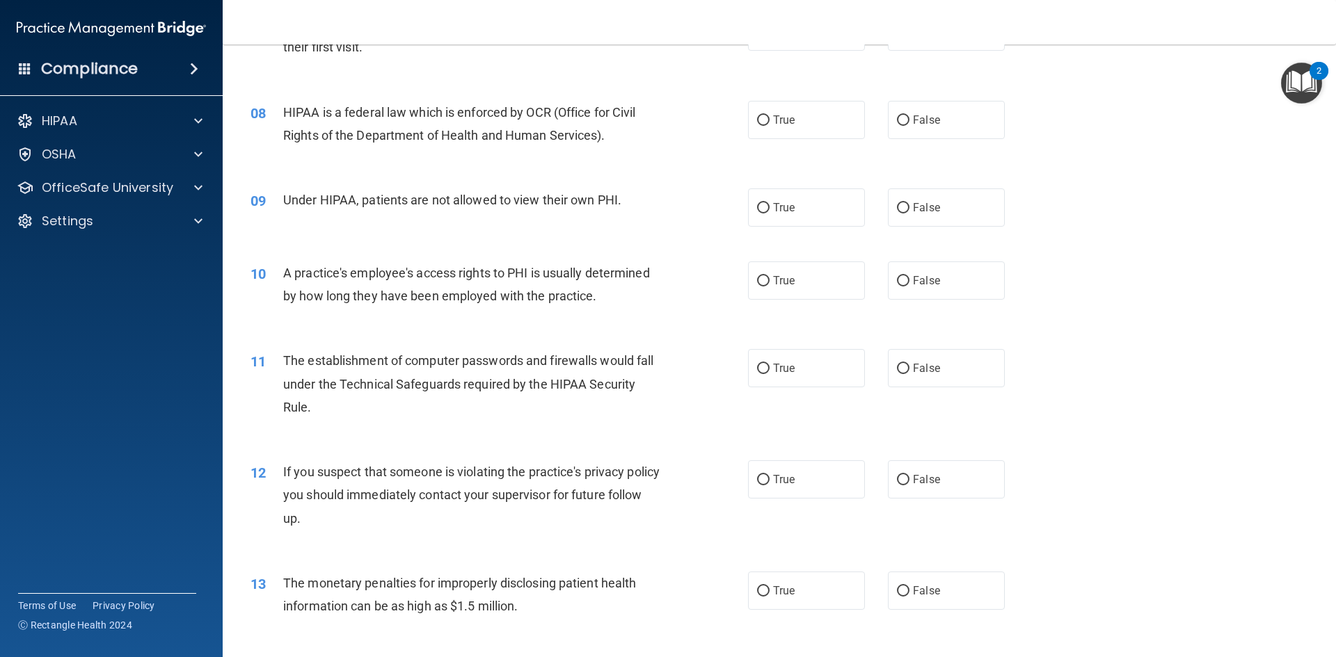
scroll to position [765, 0]
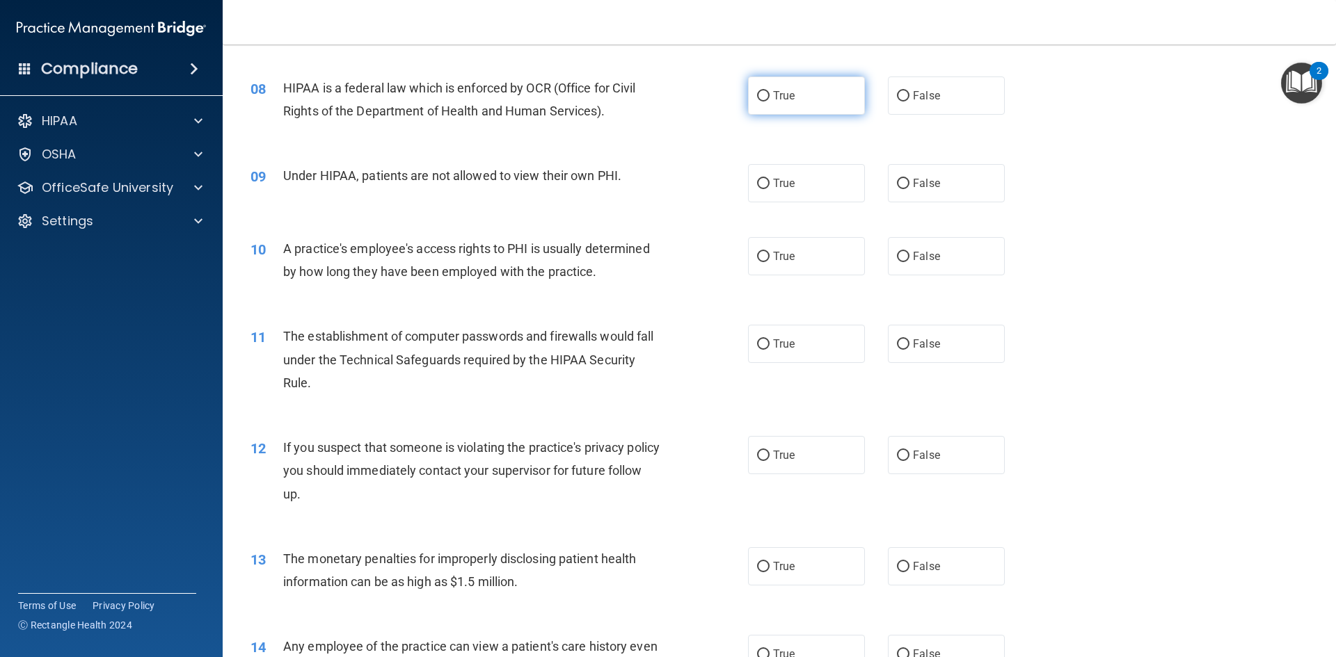
click at [760, 102] on label "True" at bounding box center [806, 96] width 117 height 38
click at [760, 102] on input "True" at bounding box center [763, 96] width 13 height 10
radio input "true"
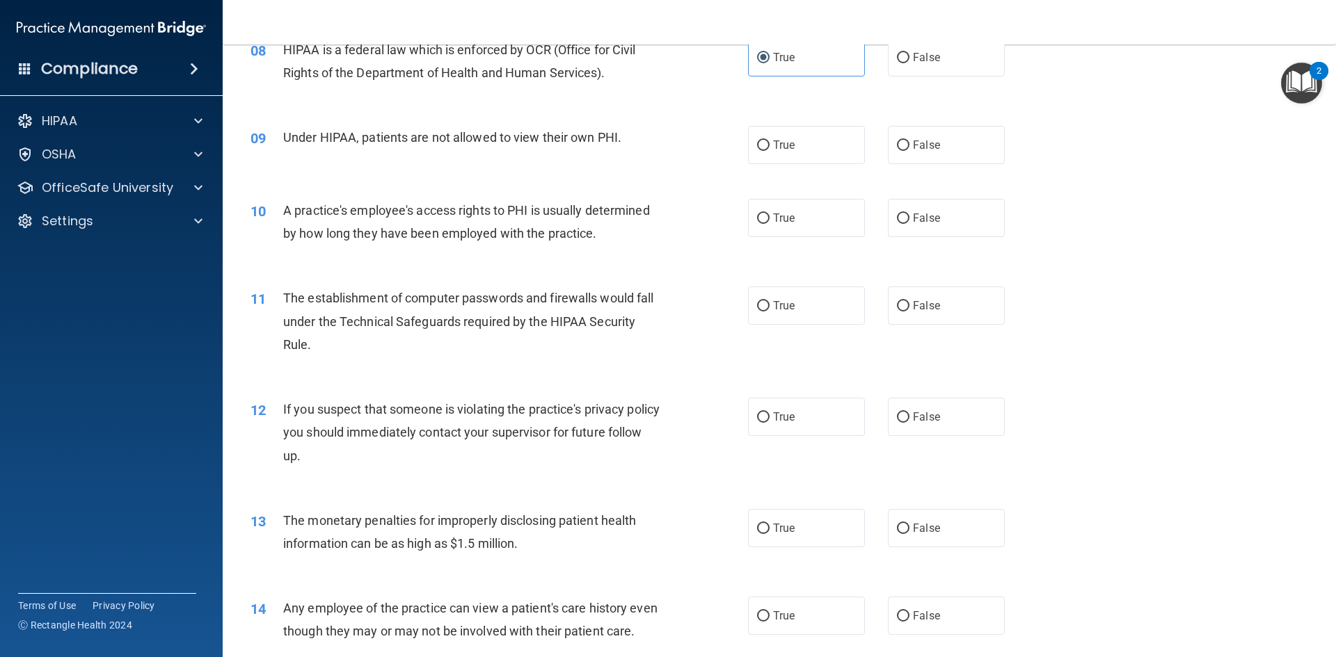
scroll to position [835, 0]
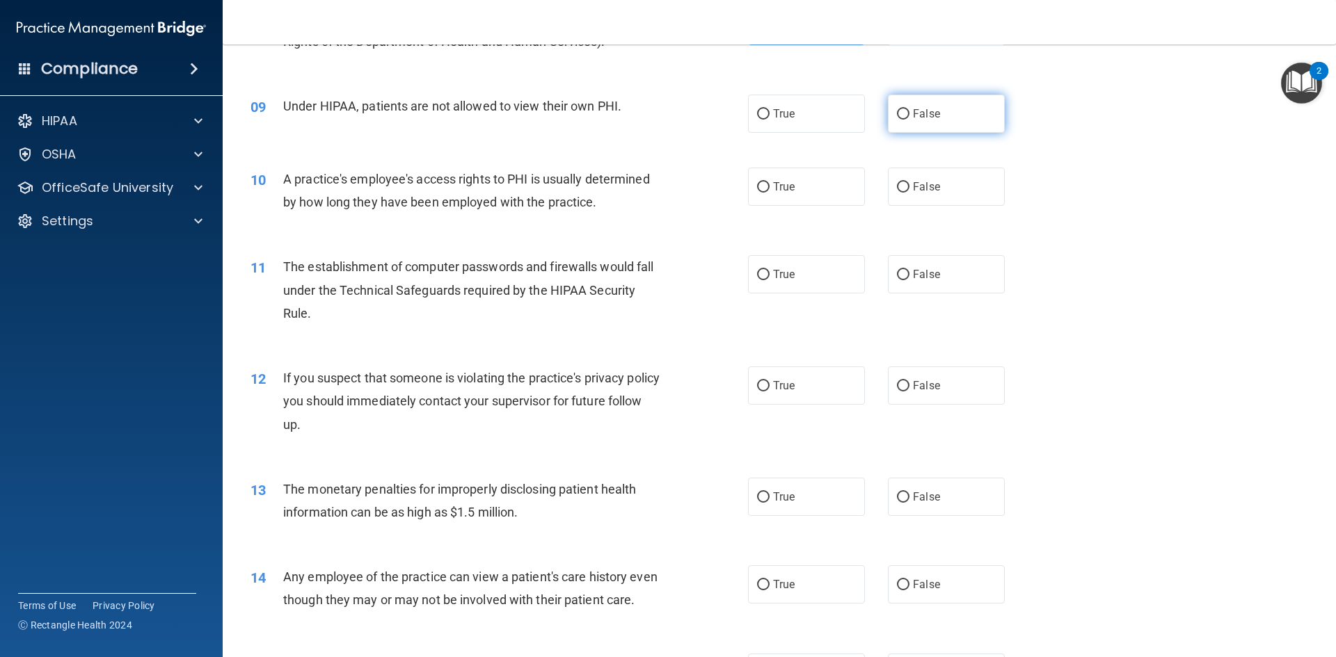
click at [920, 119] on span "False" at bounding box center [926, 113] width 27 height 13
click at [909, 119] on input "False" at bounding box center [903, 114] width 13 height 10
radio input "true"
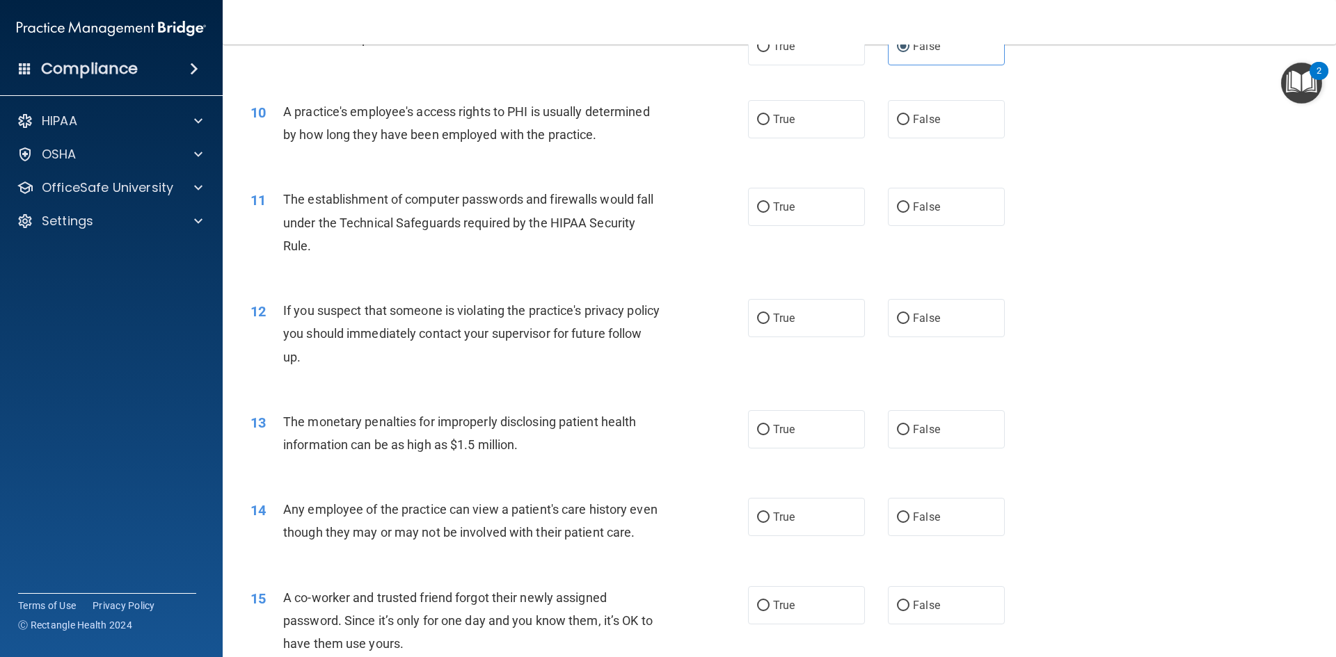
scroll to position [904, 0]
click at [906, 113] on label "False" at bounding box center [946, 117] width 117 height 38
click at [906, 113] on input "False" at bounding box center [903, 118] width 13 height 10
radio input "true"
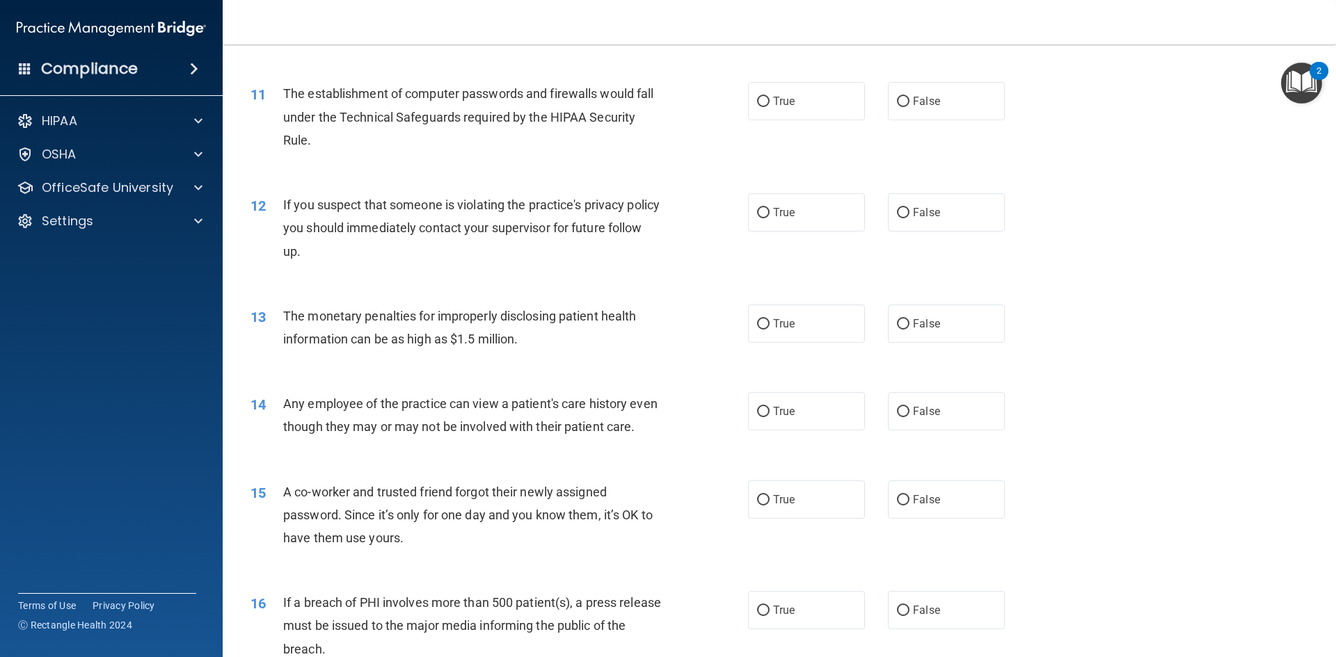
scroll to position [974, 0]
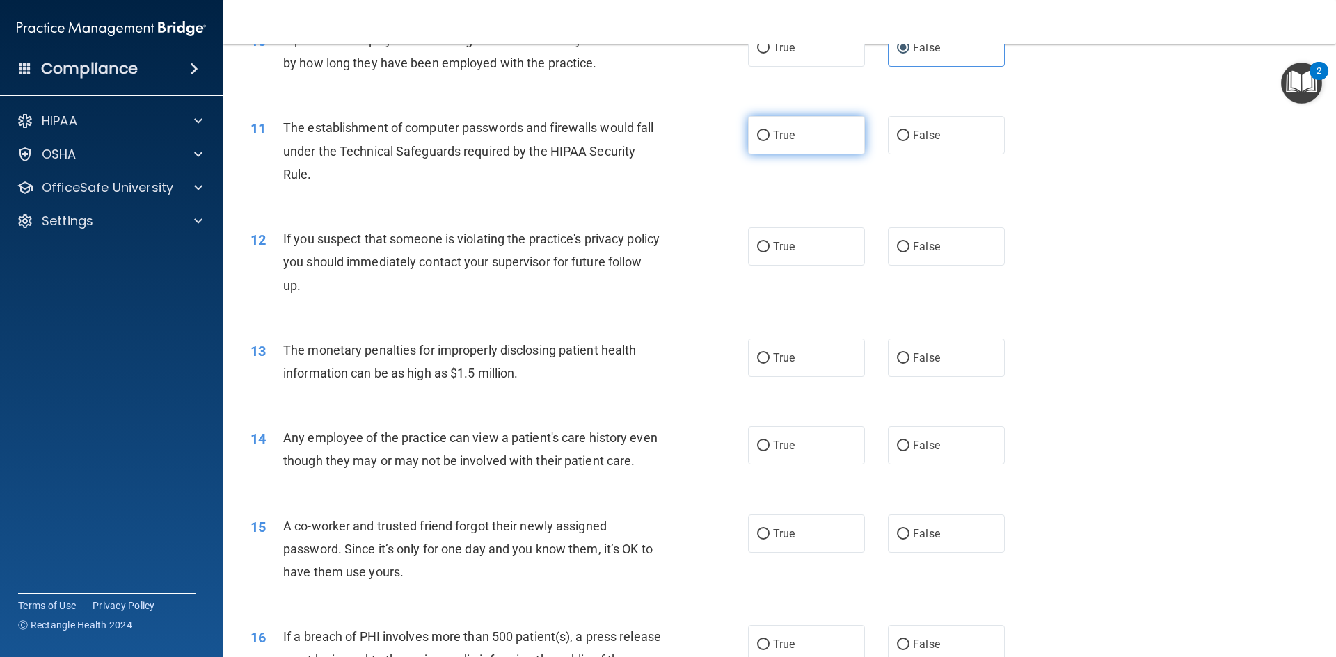
click at [773, 136] on span "True" at bounding box center [784, 135] width 22 height 13
click at [770, 136] on input "True" at bounding box center [763, 136] width 13 height 10
radio input "true"
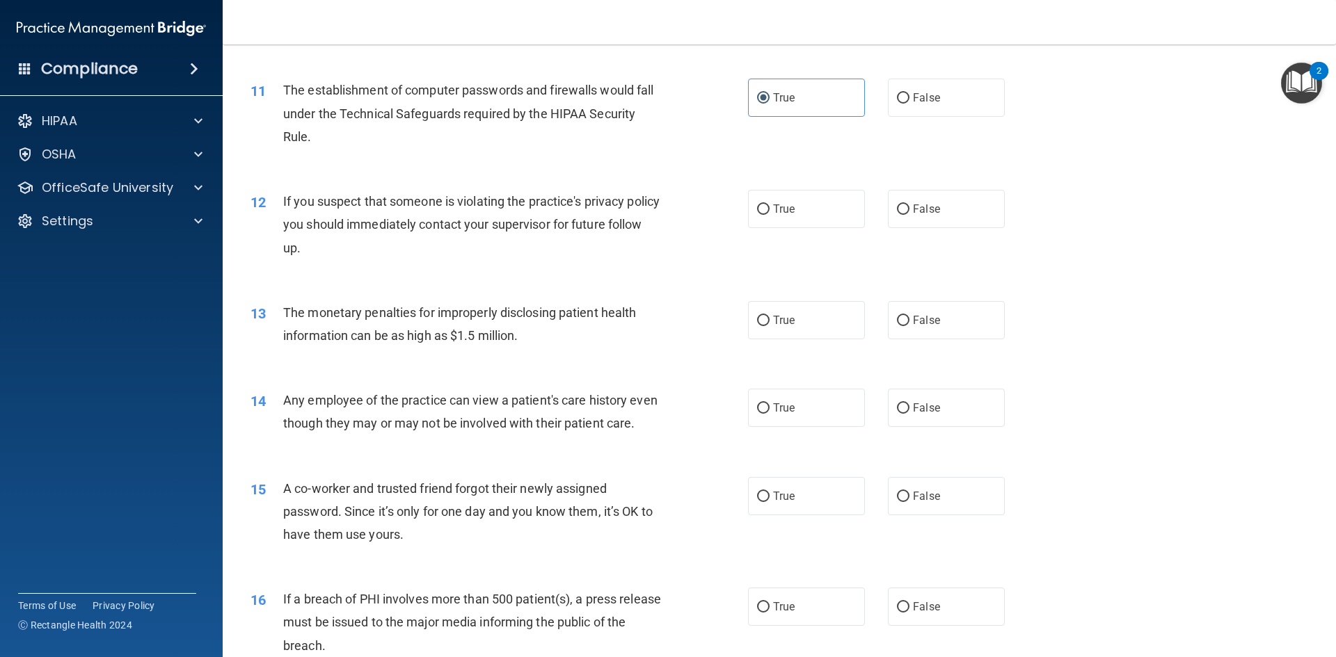
scroll to position [1044, 0]
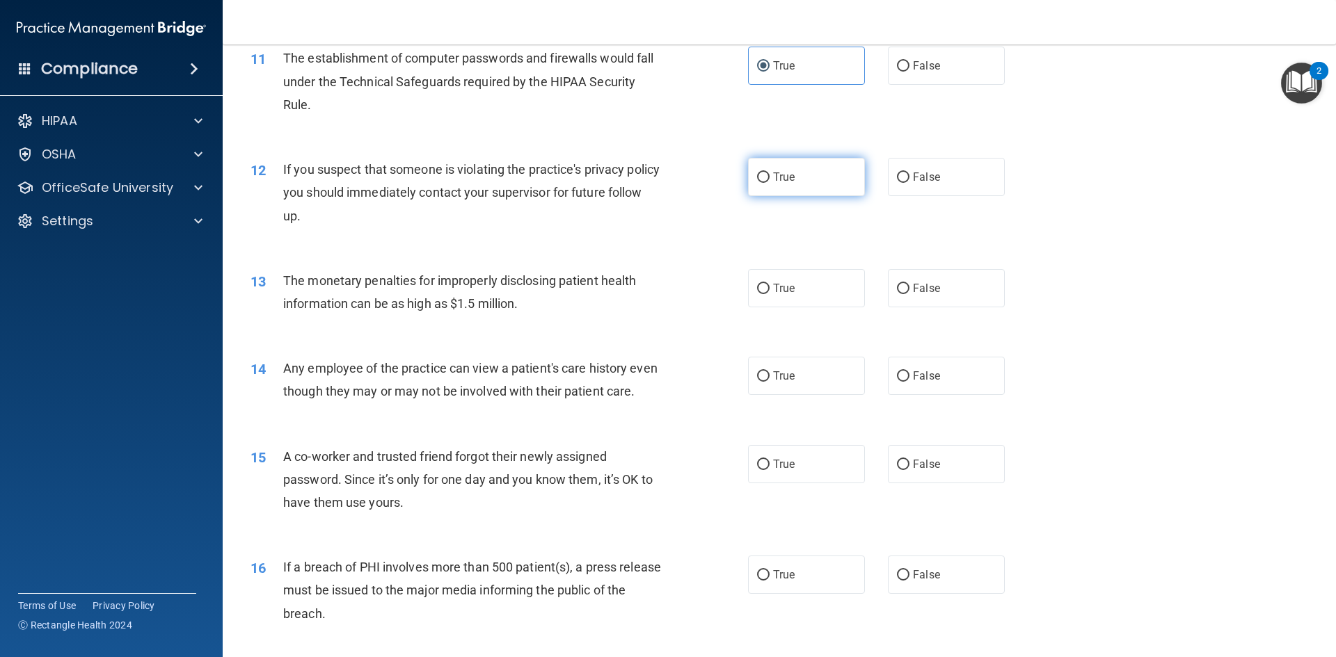
click at [761, 177] on input "True" at bounding box center [763, 178] width 13 height 10
radio input "true"
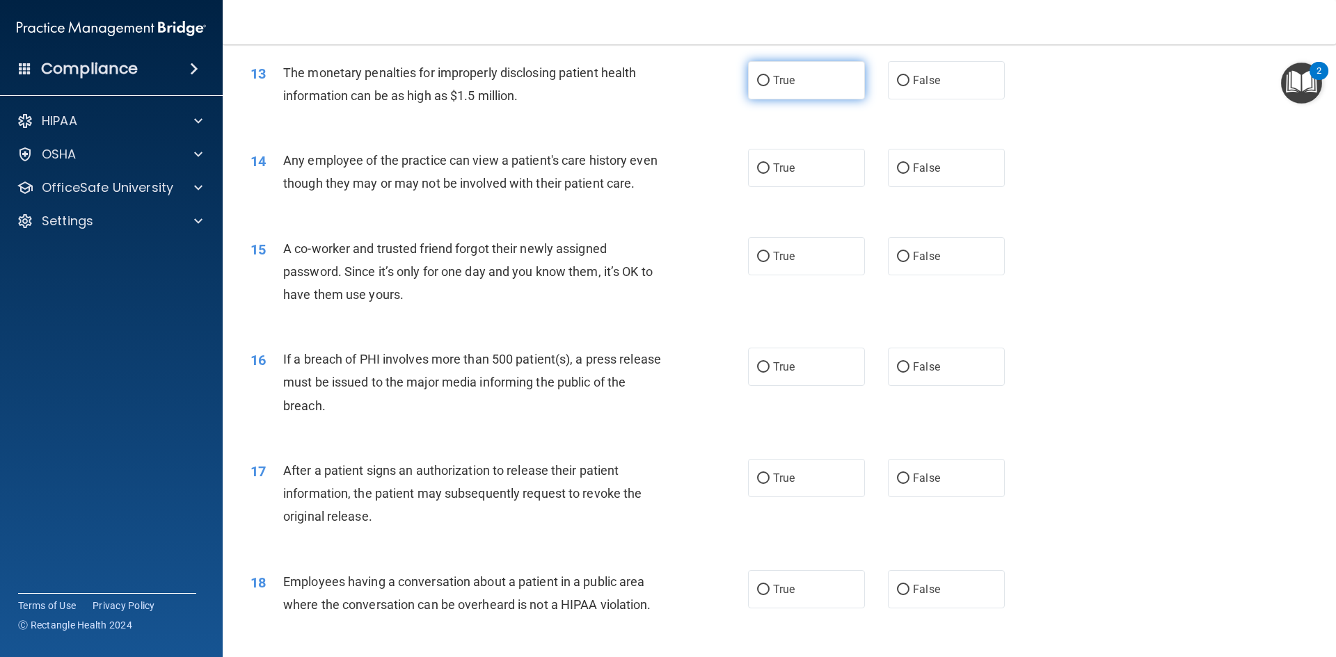
scroll to position [1252, 0]
click at [781, 91] on label "True" at bounding box center [806, 80] width 117 height 38
click at [770, 86] on input "True" at bounding box center [763, 80] width 13 height 10
radio input "true"
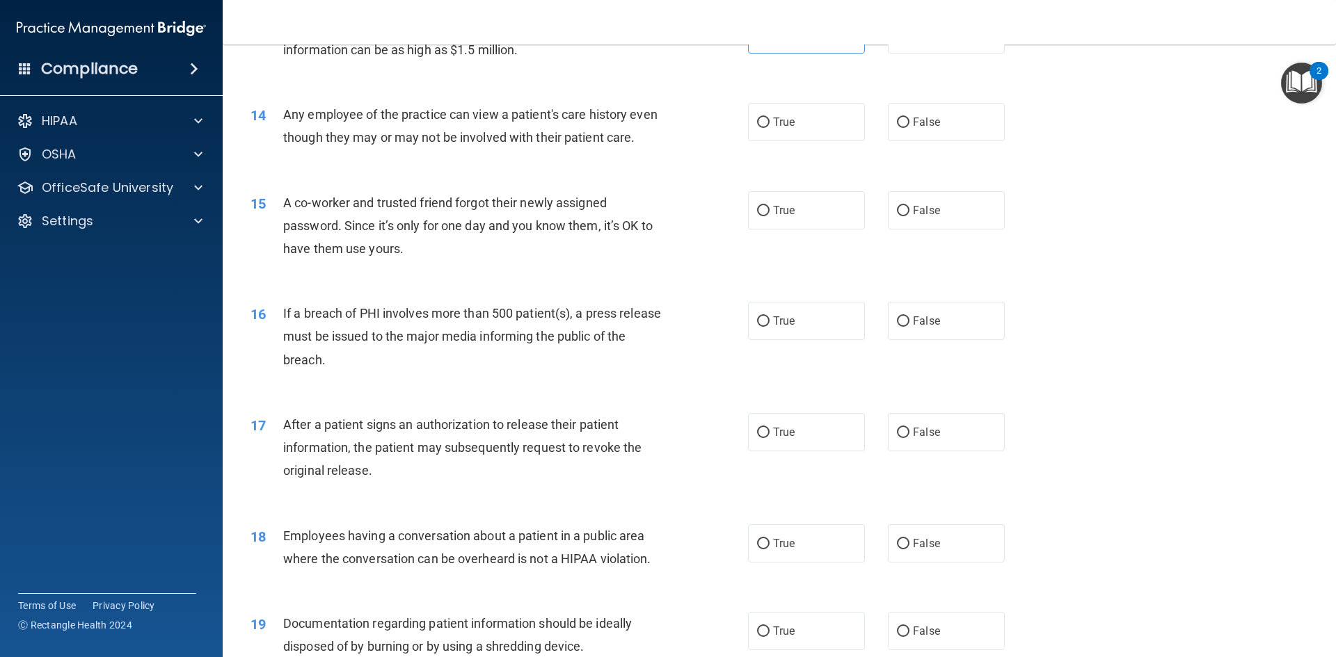
scroll to position [1322, 0]
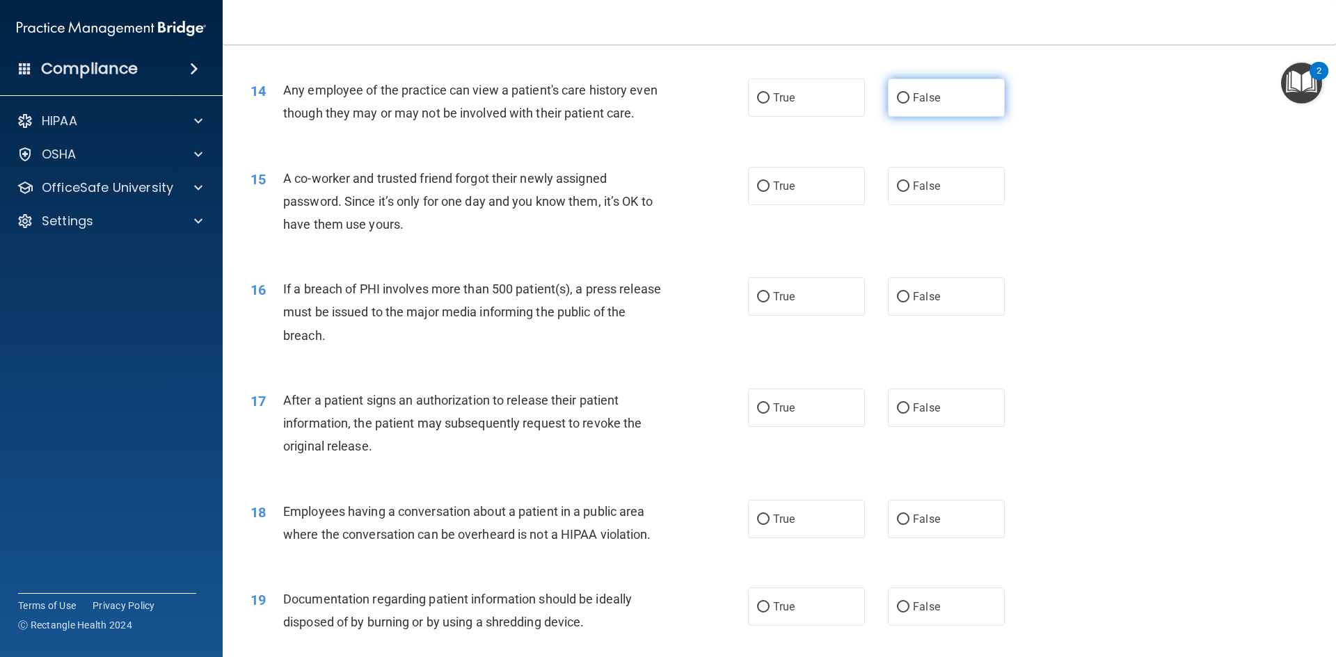
click at [904, 104] on label "False" at bounding box center [946, 98] width 117 height 38
click at [904, 104] on input "False" at bounding box center [903, 98] width 13 height 10
radio input "true"
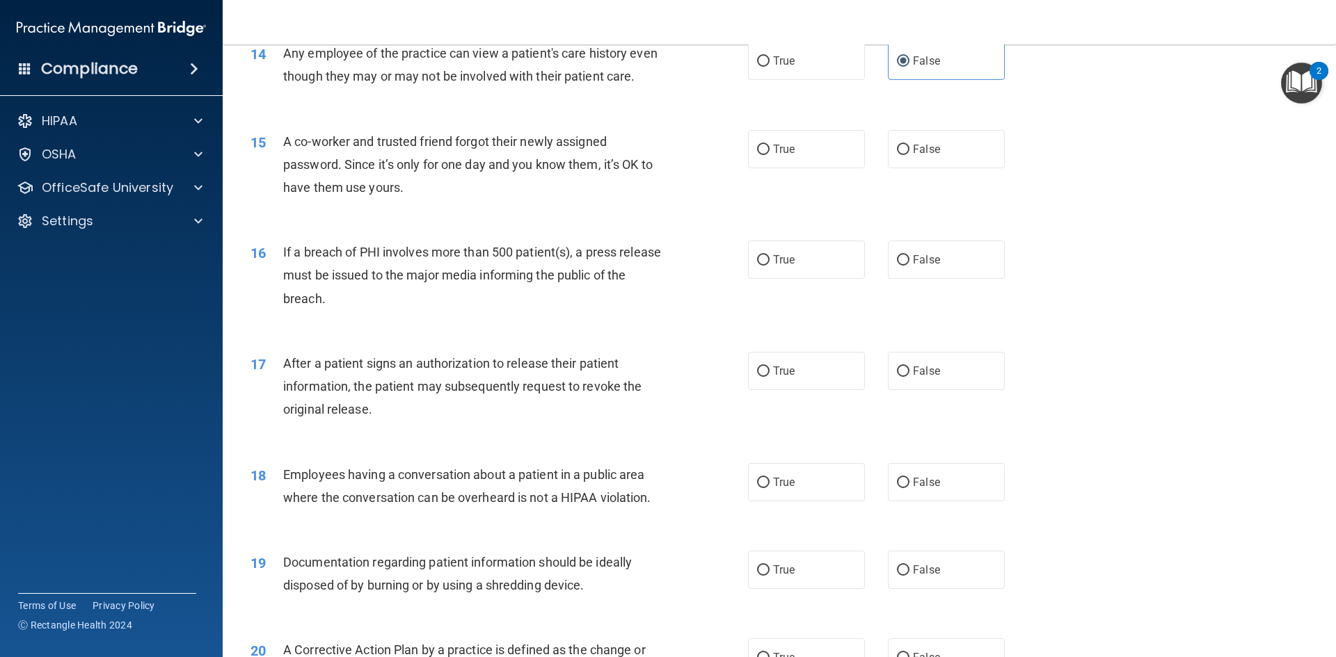
scroll to position [1392, 0]
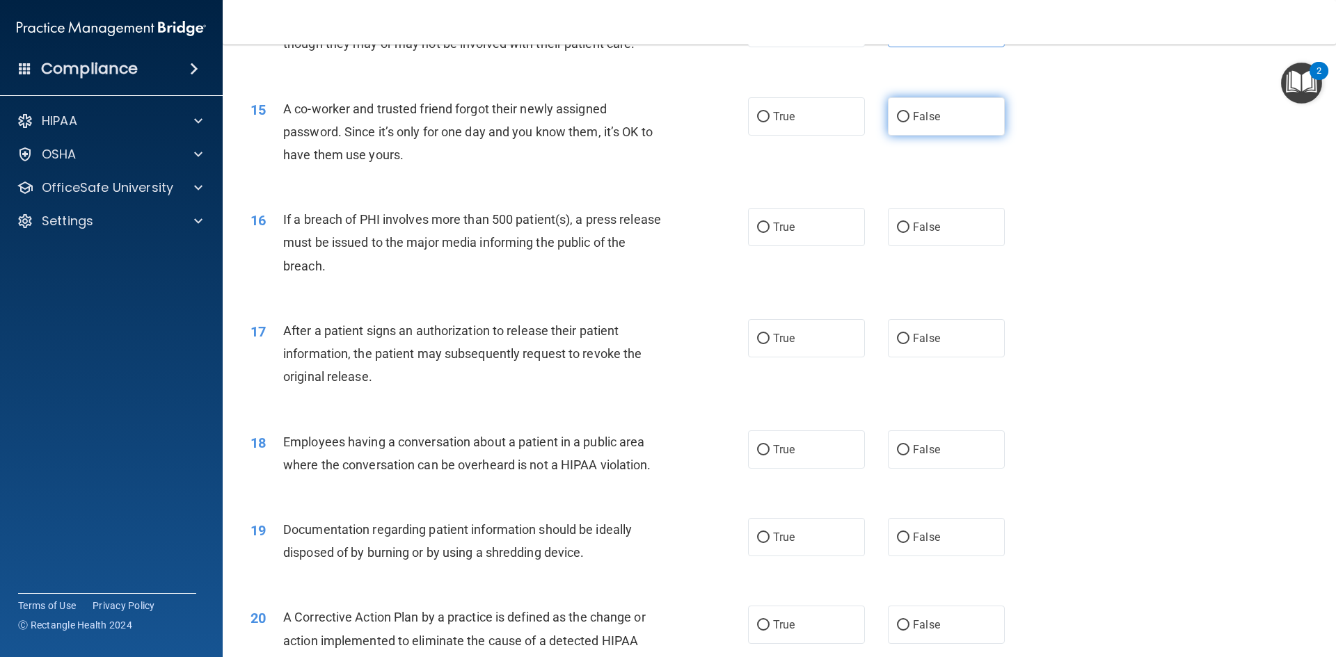
click at [943, 136] on label "False" at bounding box center [946, 116] width 117 height 38
click at [909, 122] on input "False" at bounding box center [903, 117] width 13 height 10
radio input "true"
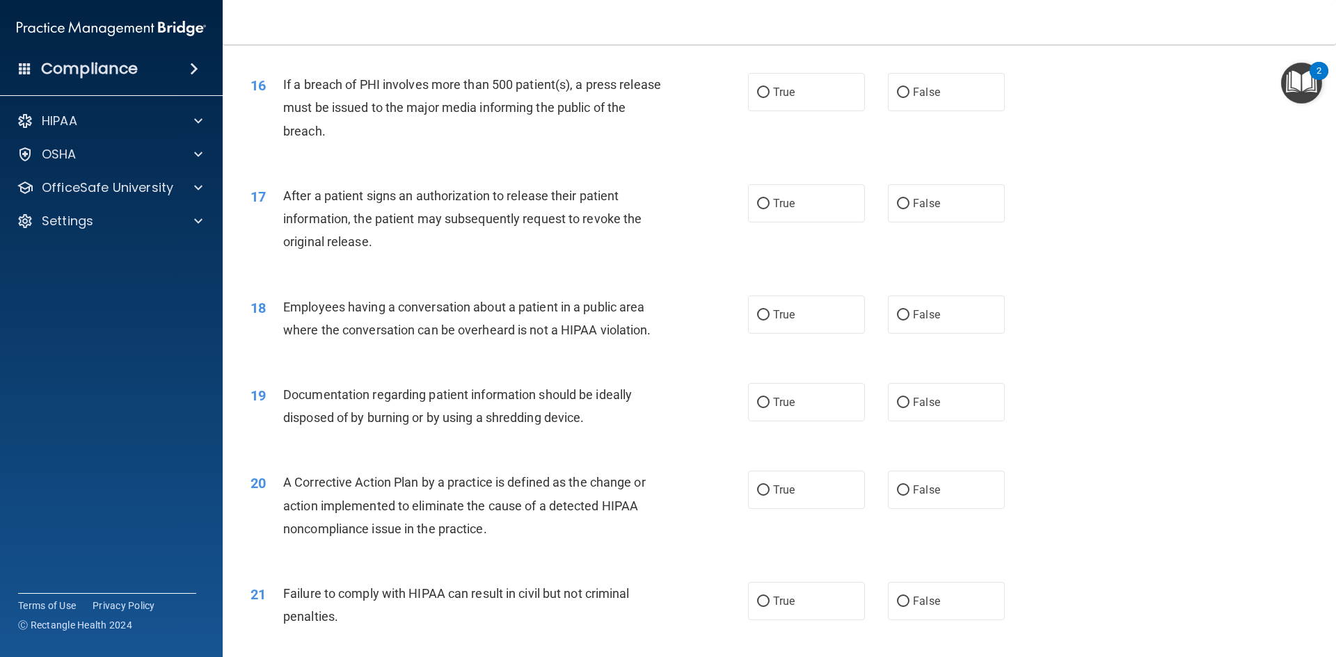
scroll to position [1531, 0]
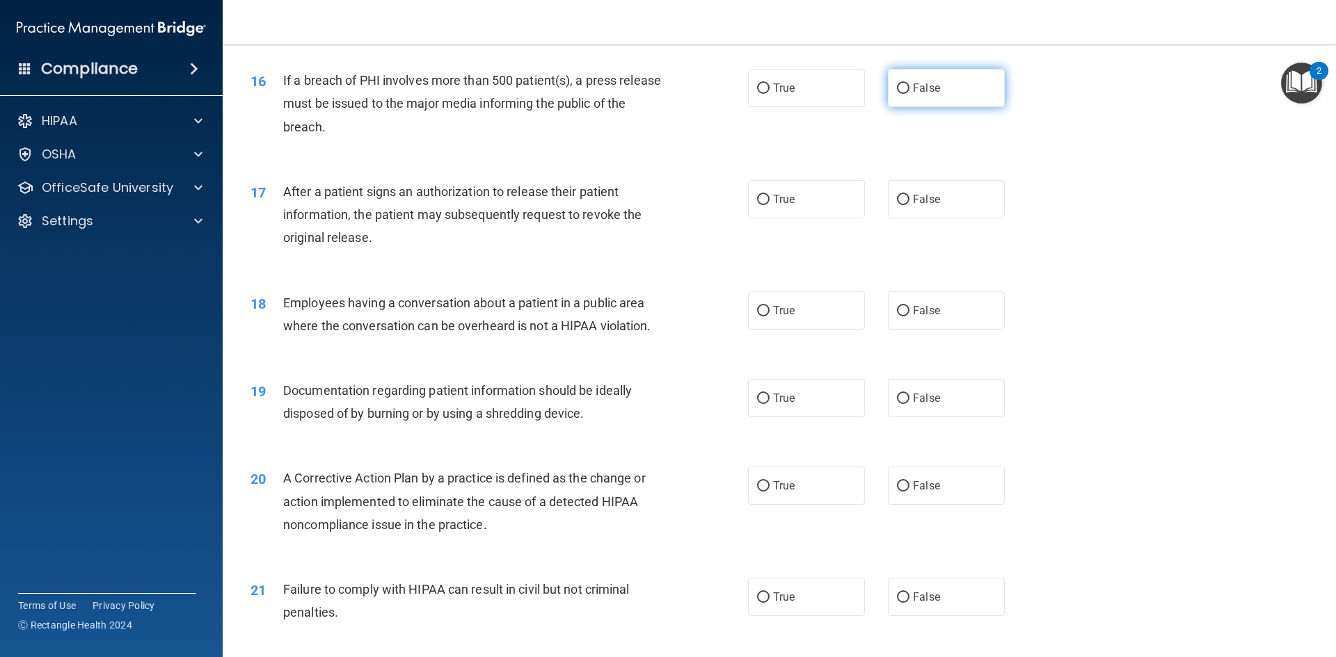
click at [896, 107] on label "False" at bounding box center [946, 88] width 117 height 38
click at [897, 94] on input "False" at bounding box center [903, 88] width 13 height 10
radio input "true"
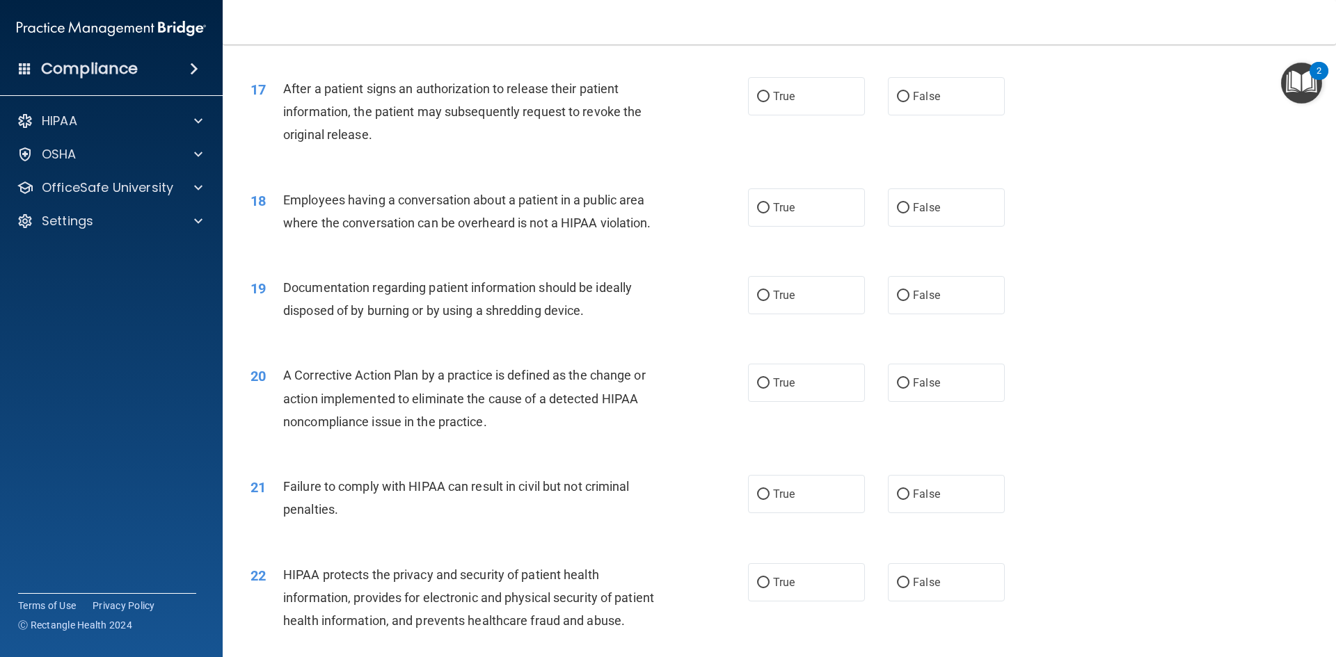
scroll to position [1670, 0]
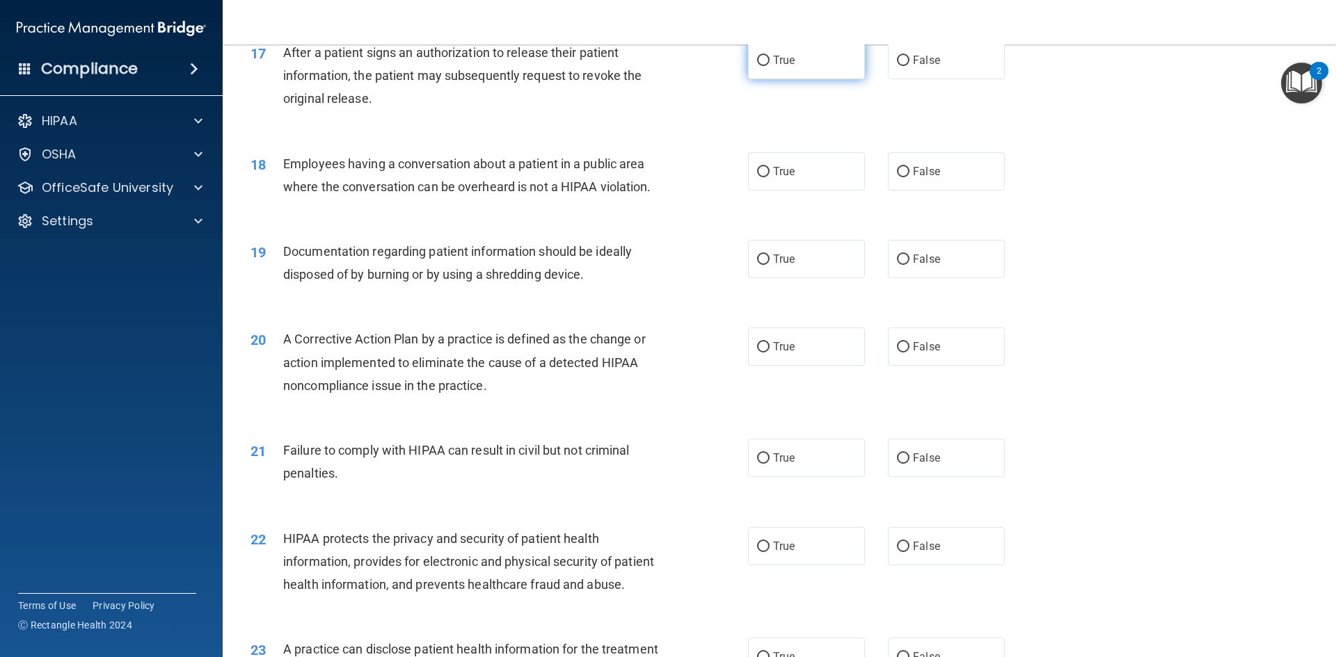
click at [770, 79] on label "True" at bounding box center [806, 60] width 117 height 38
click at [770, 66] on input "True" at bounding box center [763, 61] width 13 height 10
radio input "true"
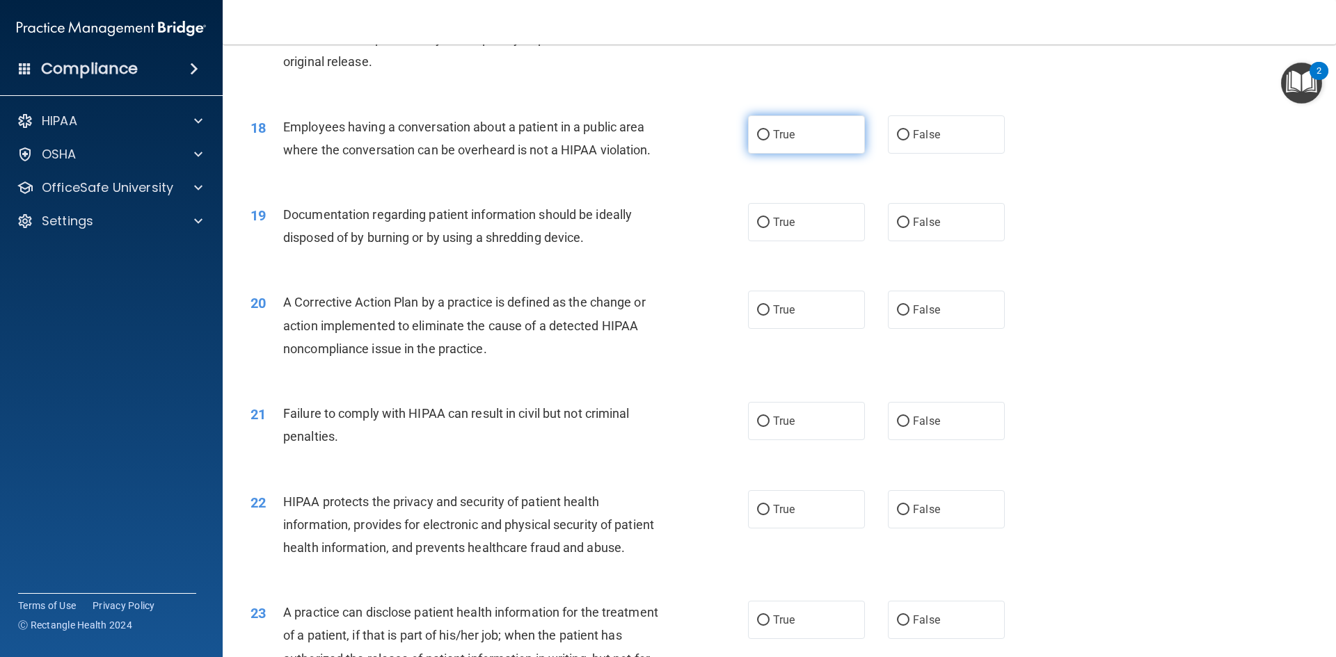
scroll to position [1739, 0]
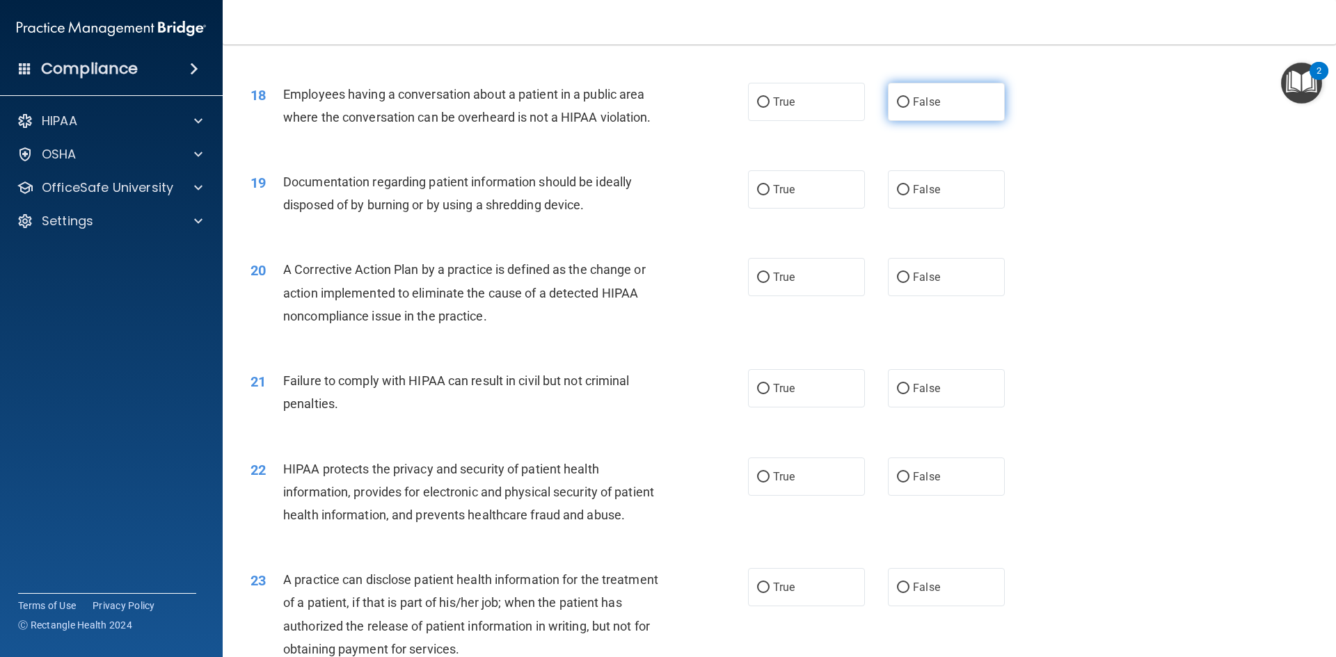
click at [913, 109] on span "False" at bounding box center [926, 101] width 27 height 13
click at [907, 108] on input "False" at bounding box center [903, 102] width 13 height 10
radio input "true"
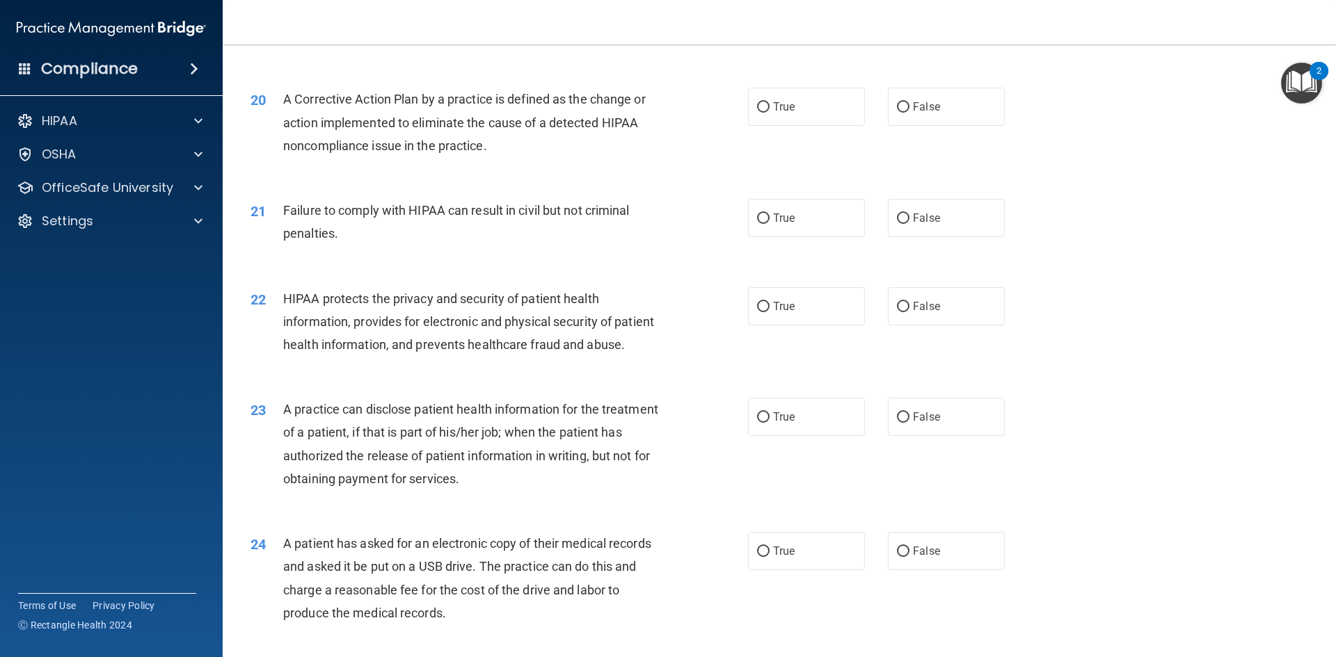
scroll to position [1879, 0]
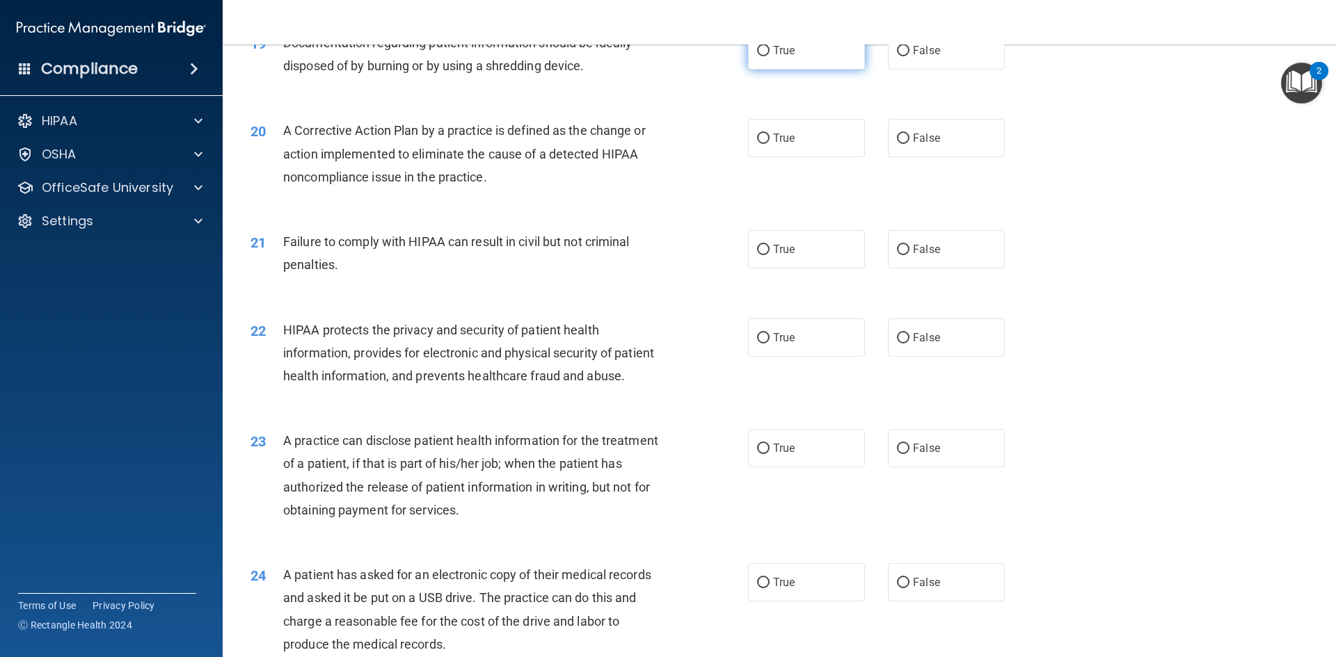
click at [753, 70] on label "True" at bounding box center [806, 50] width 117 height 38
click at [757, 56] on input "True" at bounding box center [763, 51] width 13 height 10
radio input "true"
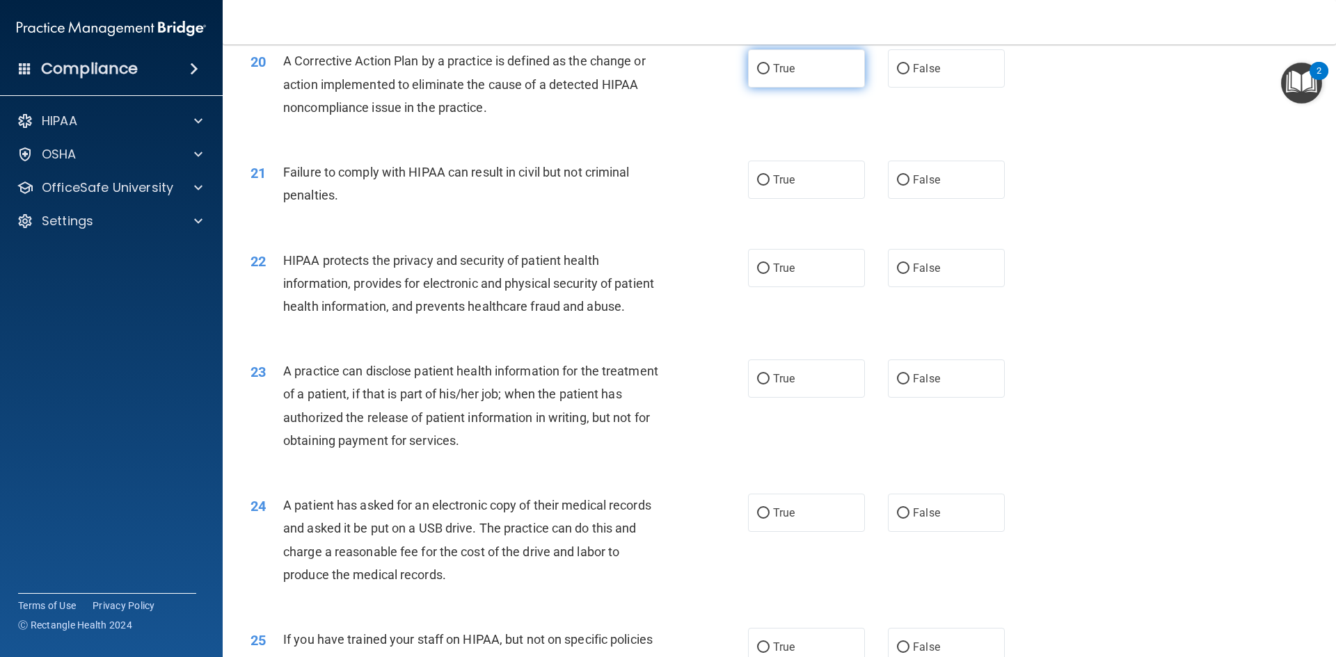
click at [758, 88] on label "True" at bounding box center [806, 68] width 117 height 38
click at [758, 74] on input "True" at bounding box center [763, 69] width 13 height 10
radio input "true"
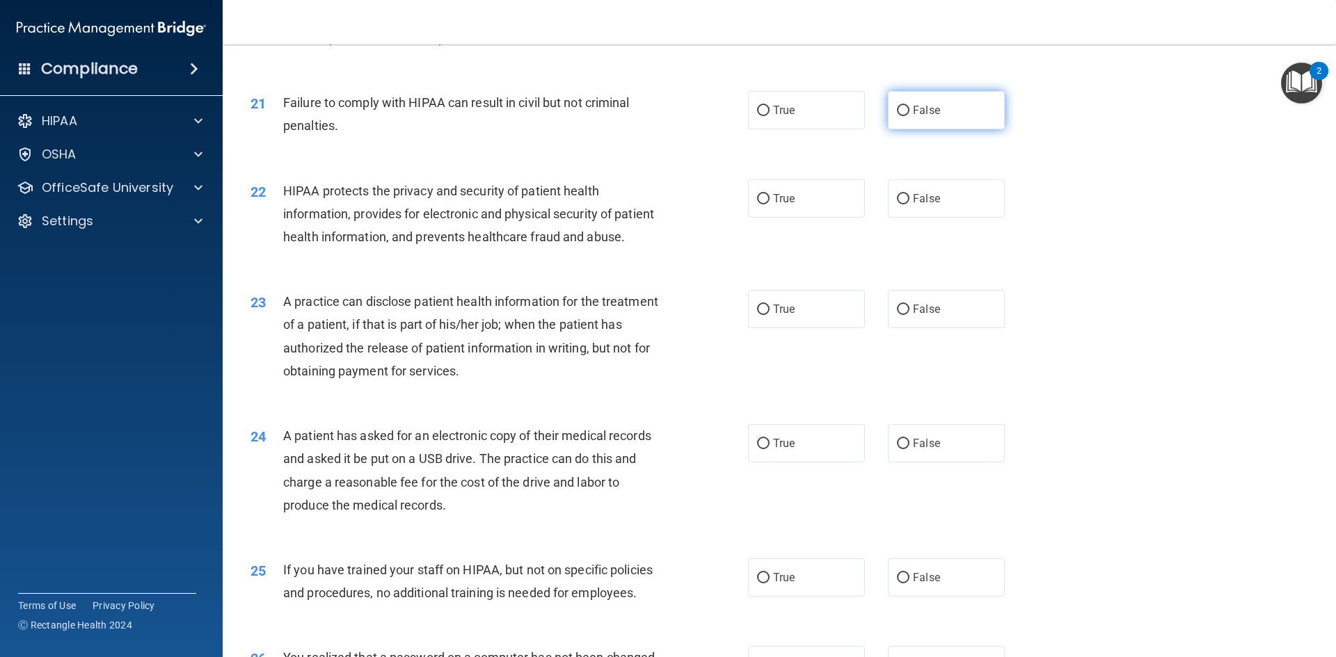
click at [888, 127] on label "False" at bounding box center [946, 110] width 117 height 38
click at [897, 116] on input "False" at bounding box center [903, 111] width 13 height 10
radio input "true"
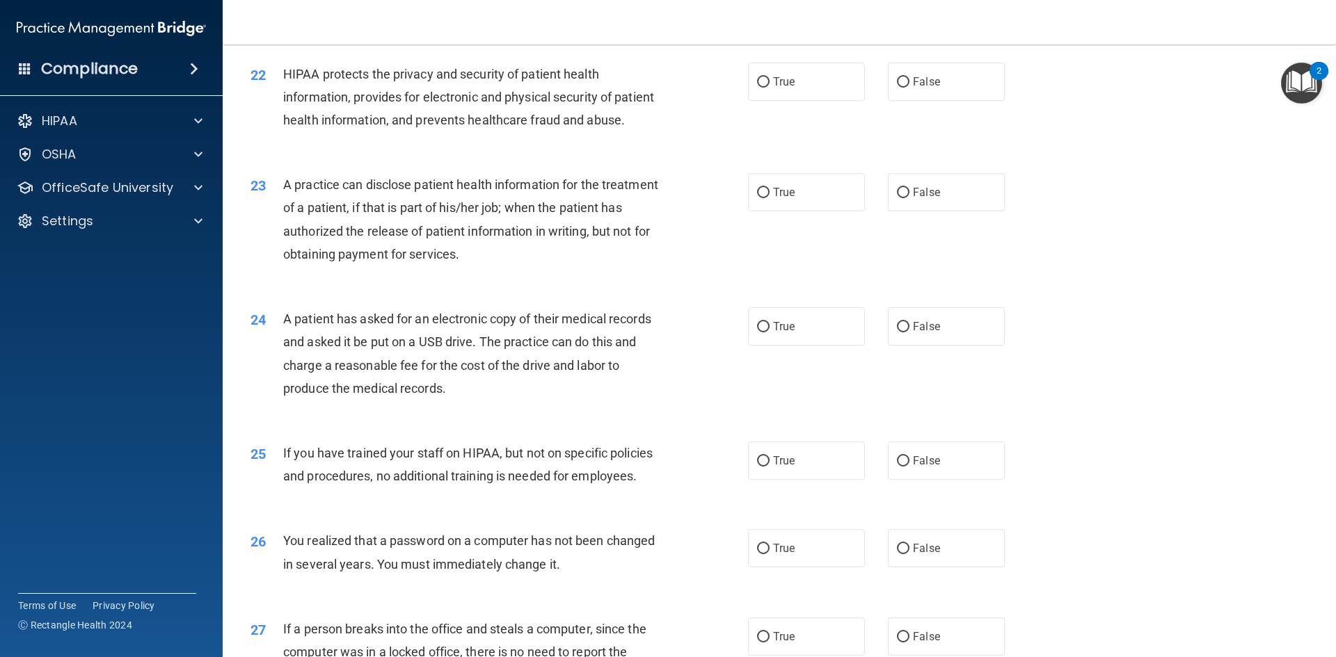
scroll to position [2157, 0]
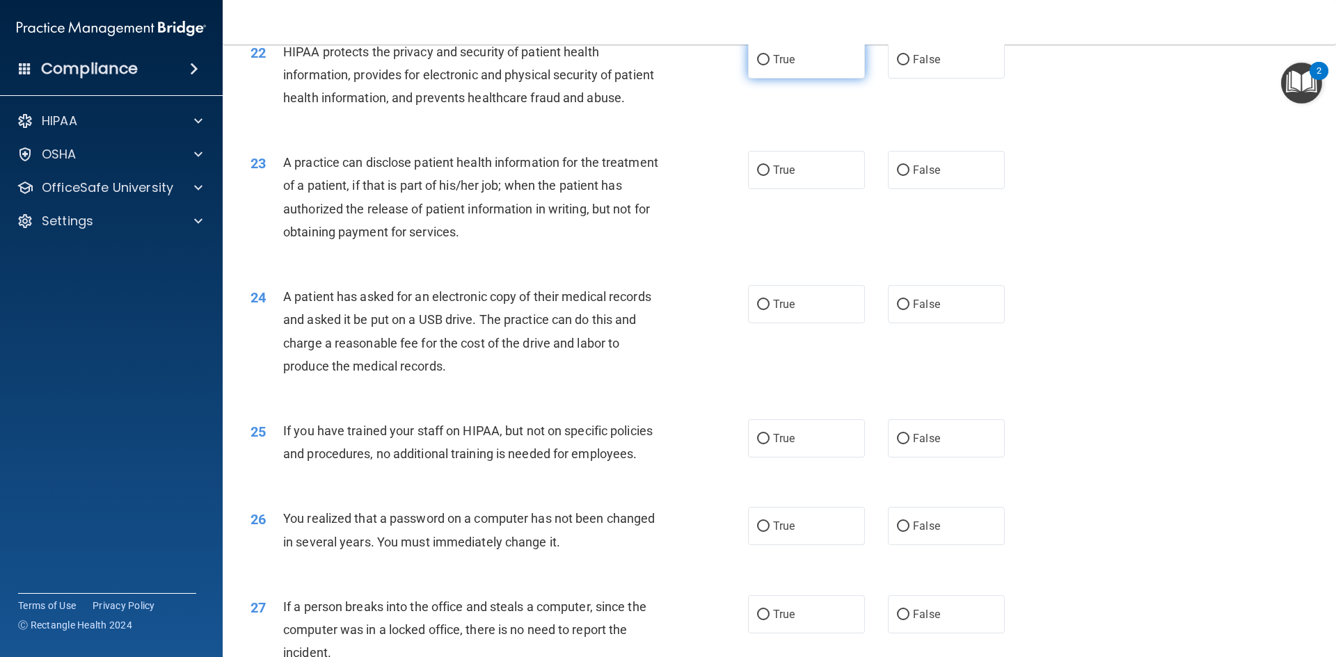
click at [779, 79] on label "True" at bounding box center [806, 59] width 117 height 38
click at [770, 65] on input "True" at bounding box center [763, 60] width 13 height 10
radio input "true"
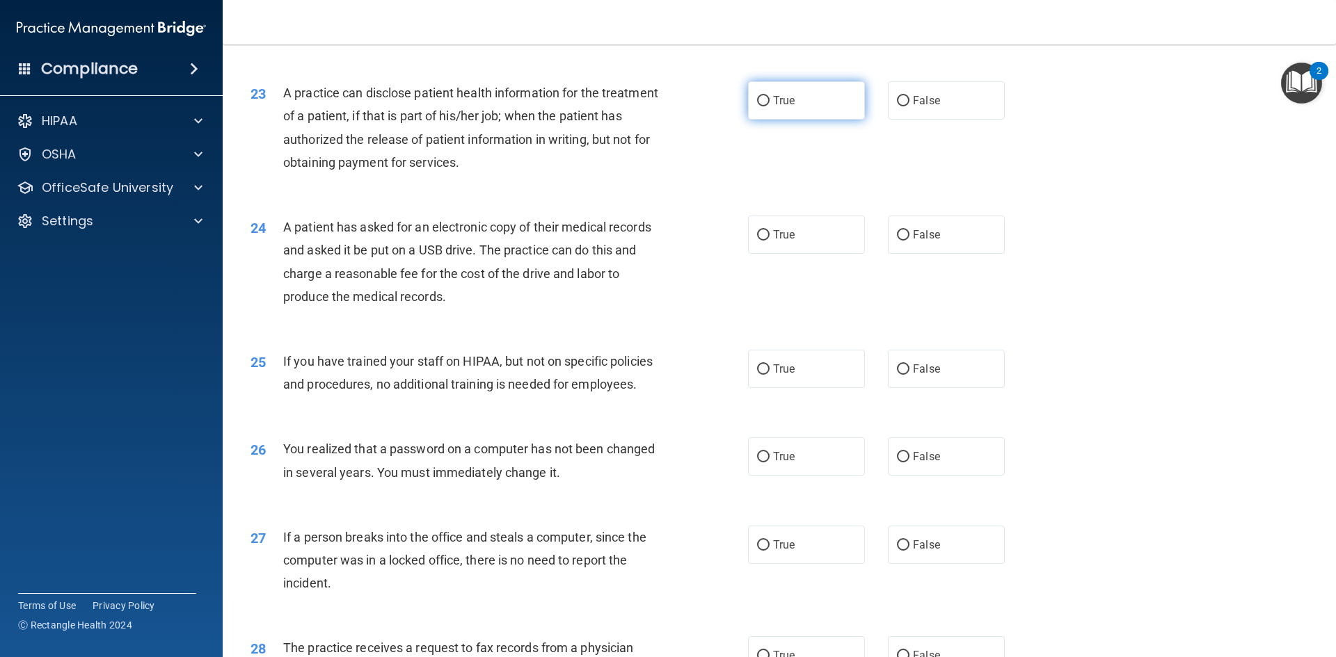
scroll to position [2296, 0]
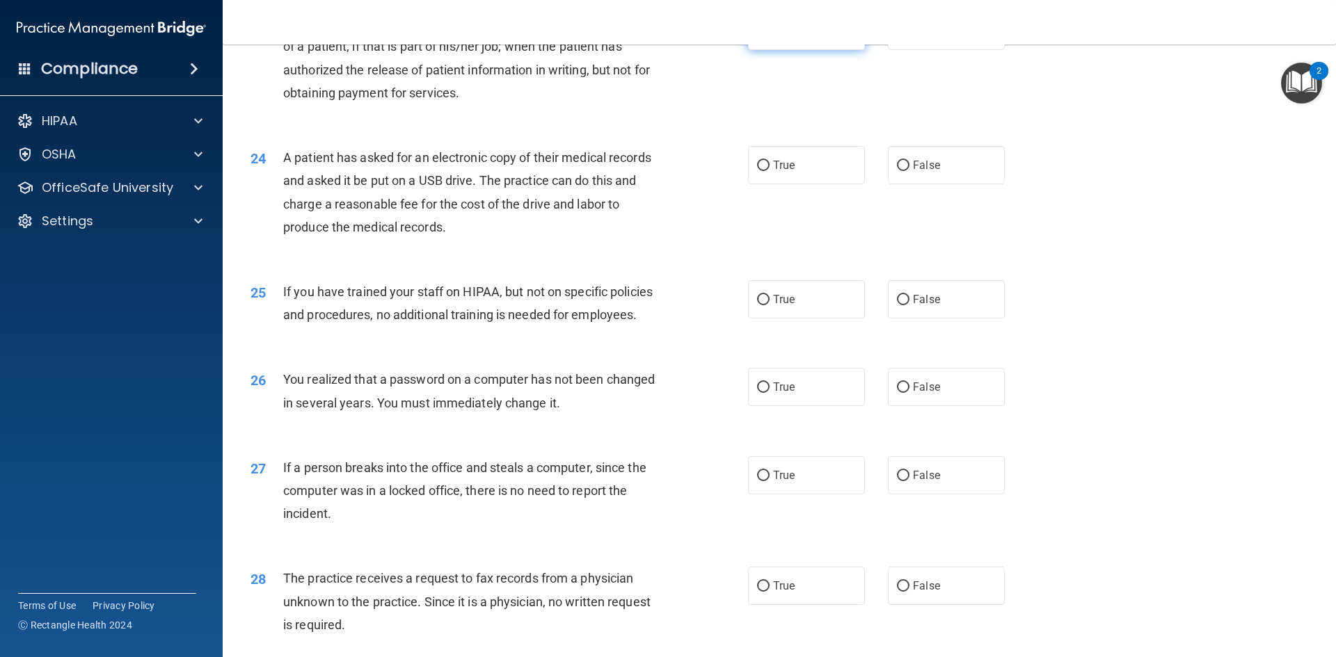
click at [786, 38] on span "True" at bounding box center [784, 30] width 22 height 13
click at [770, 37] on input "True" at bounding box center [763, 31] width 13 height 10
radio input "true"
click at [913, 38] on span "False" at bounding box center [926, 30] width 27 height 13
click at [909, 37] on input "False" at bounding box center [903, 31] width 13 height 10
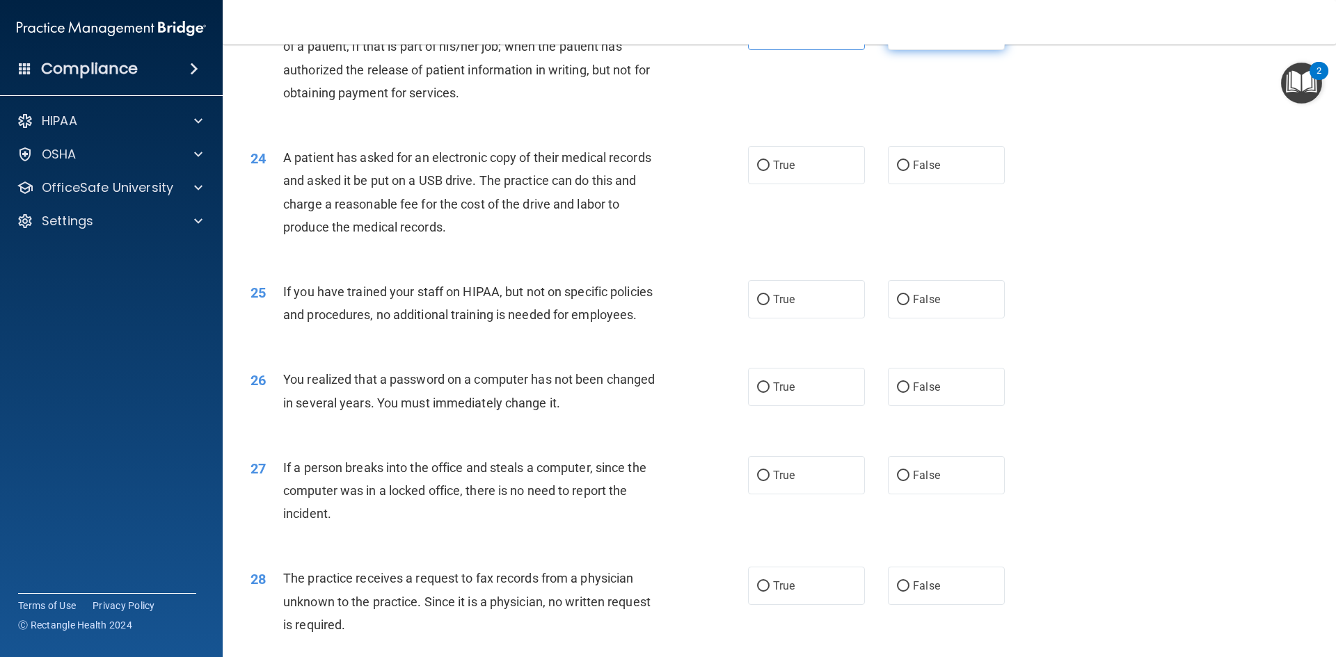
radio input "true"
click at [821, 50] on label "True" at bounding box center [806, 31] width 117 height 38
click at [770, 37] on input "True" at bounding box center [763, 31] width 13 height 10
radio input "true"
radio input "false"
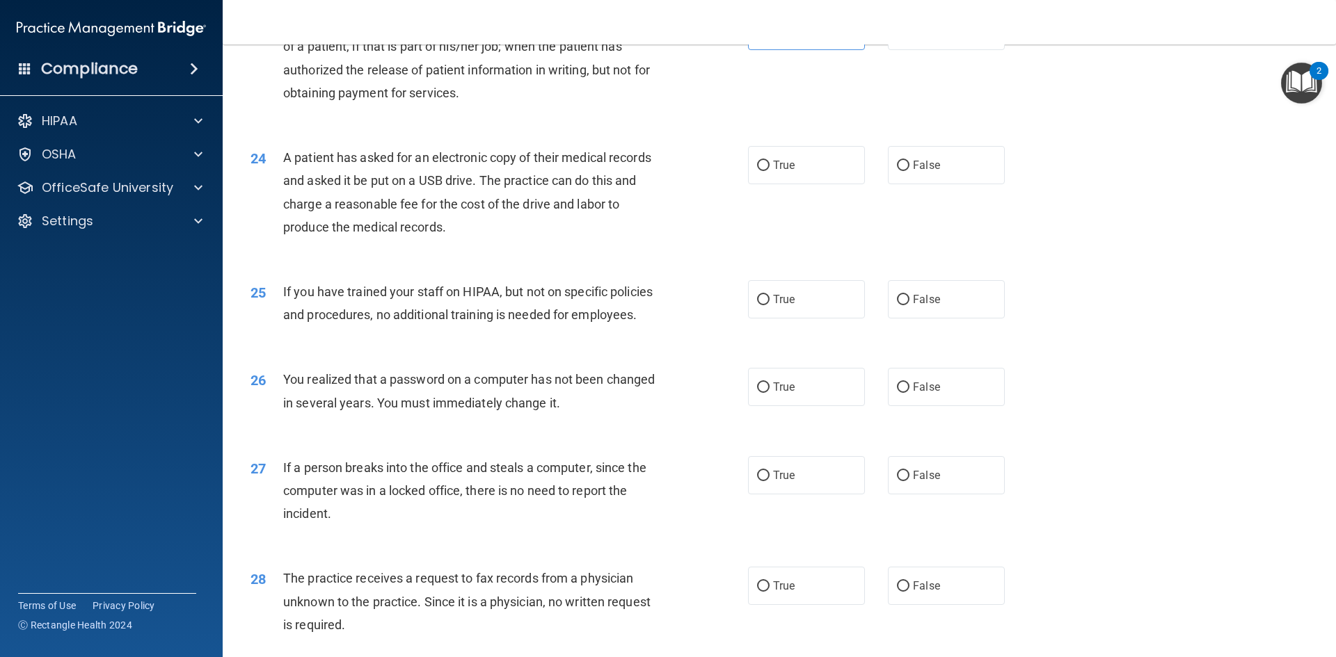
scroll to position [2366, 0]
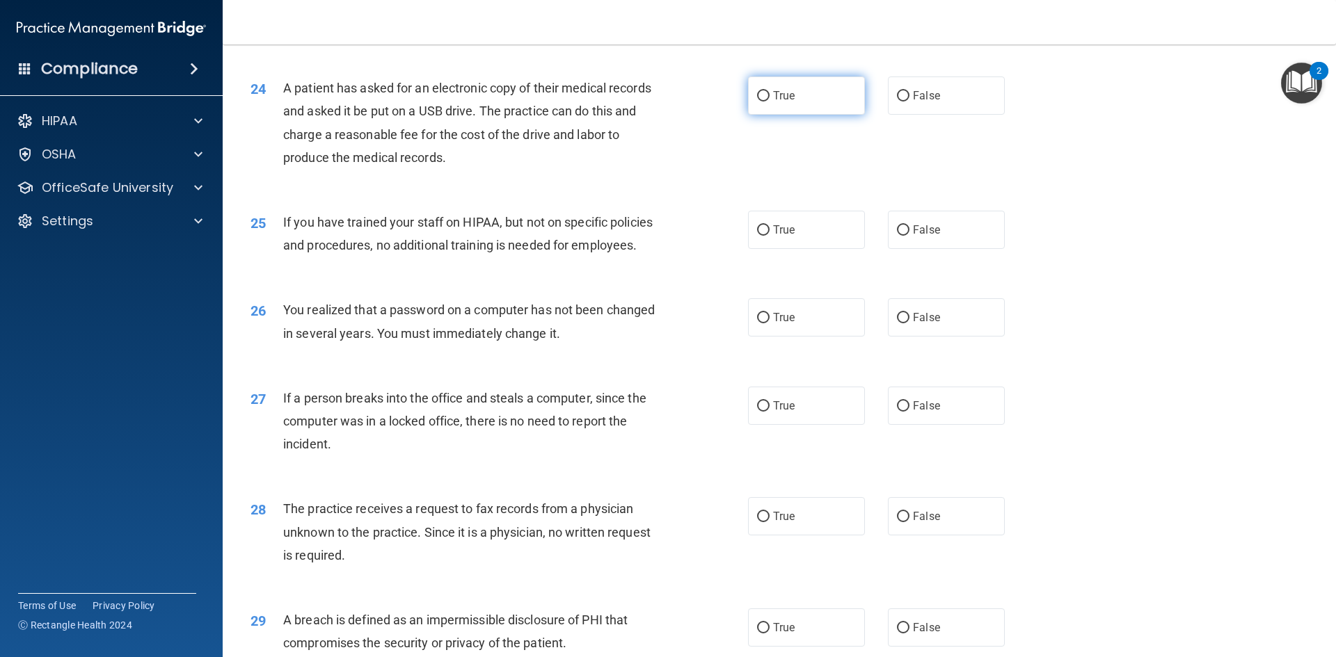
click at [760, 102] on input "True" at bounding box center [763, 96] width 13 height 10
radio input "true"
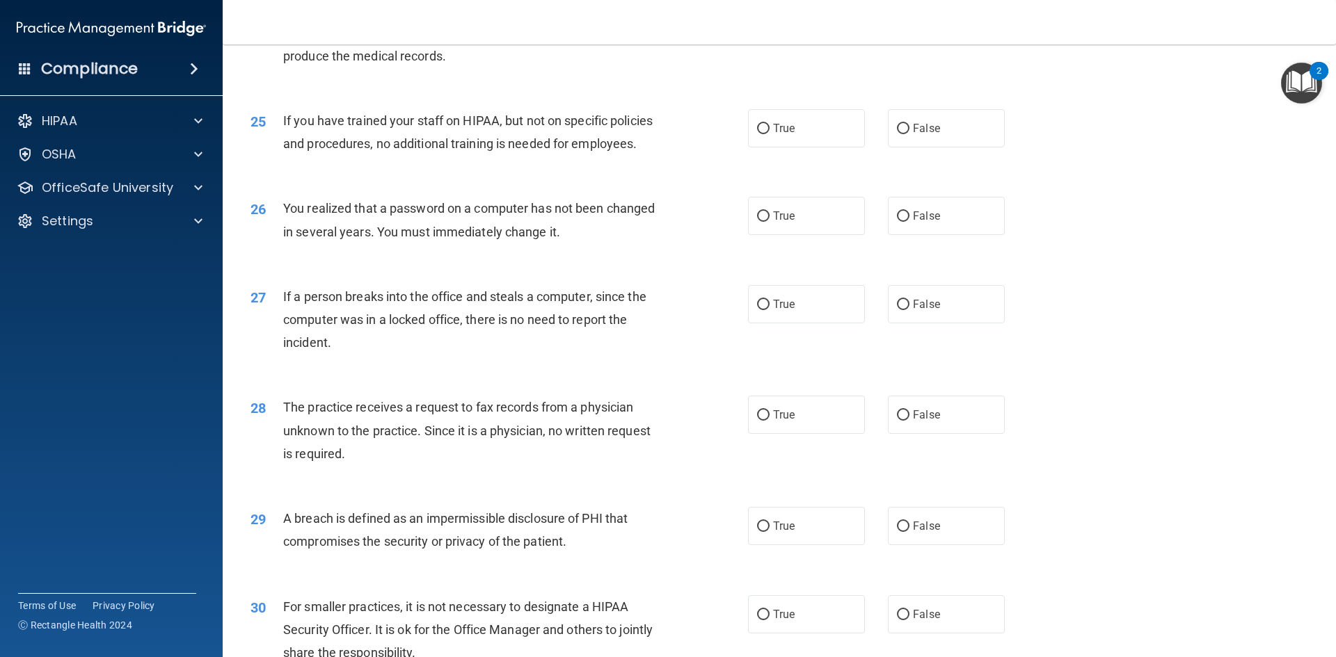
scroll to position [2435, 0]
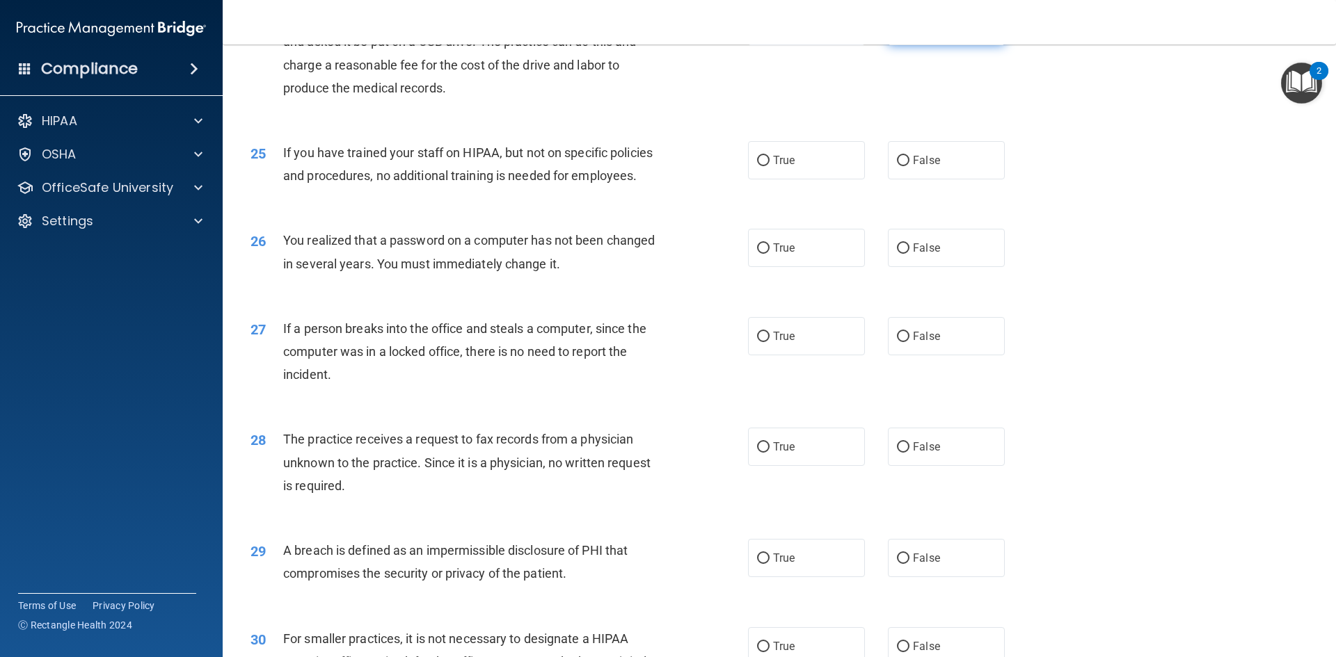
click at [888, 45] on label "False" at bounding box center [946, 26] width 117 height 38
click at [897, 32] on input "False" at bounding box center [903, 27] width 13 height 10
radio input "true"
radio input "false"
click at [941, 180] on label "False" at bounding box center [946, 160] width 117 height 38
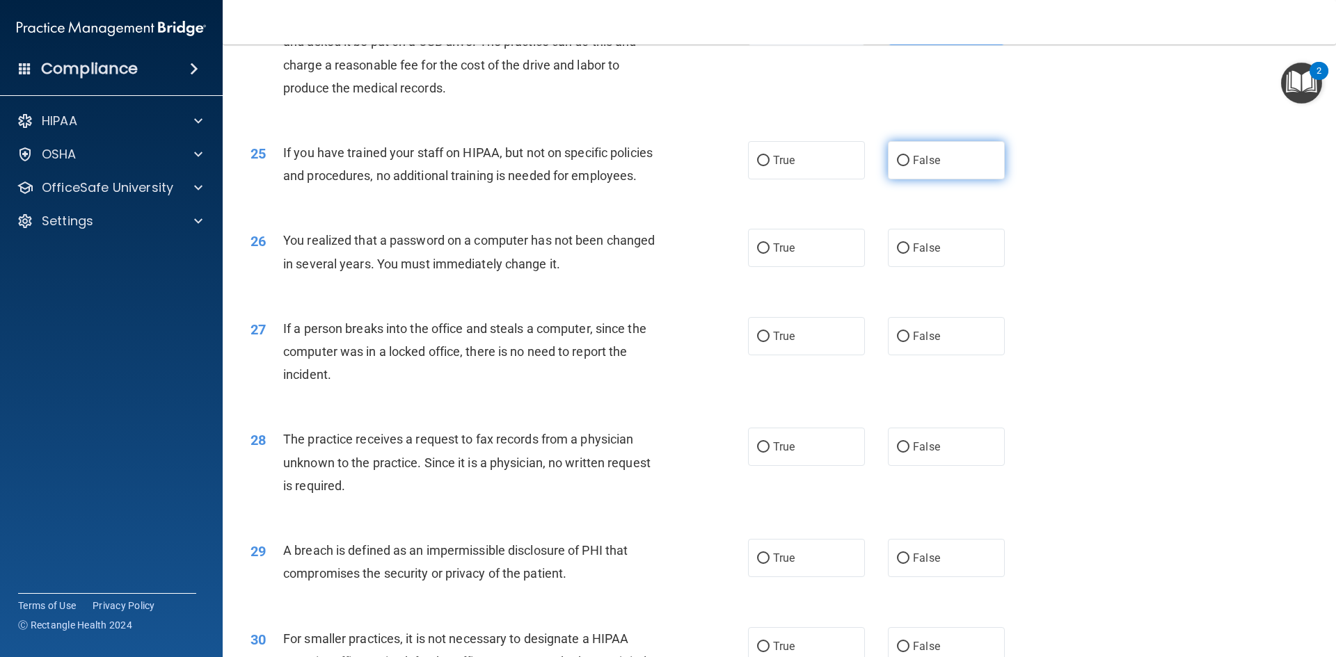
click at [909, 166] on input "False" at bounding box center [903, 161] width 13 height 10
radio input "true"
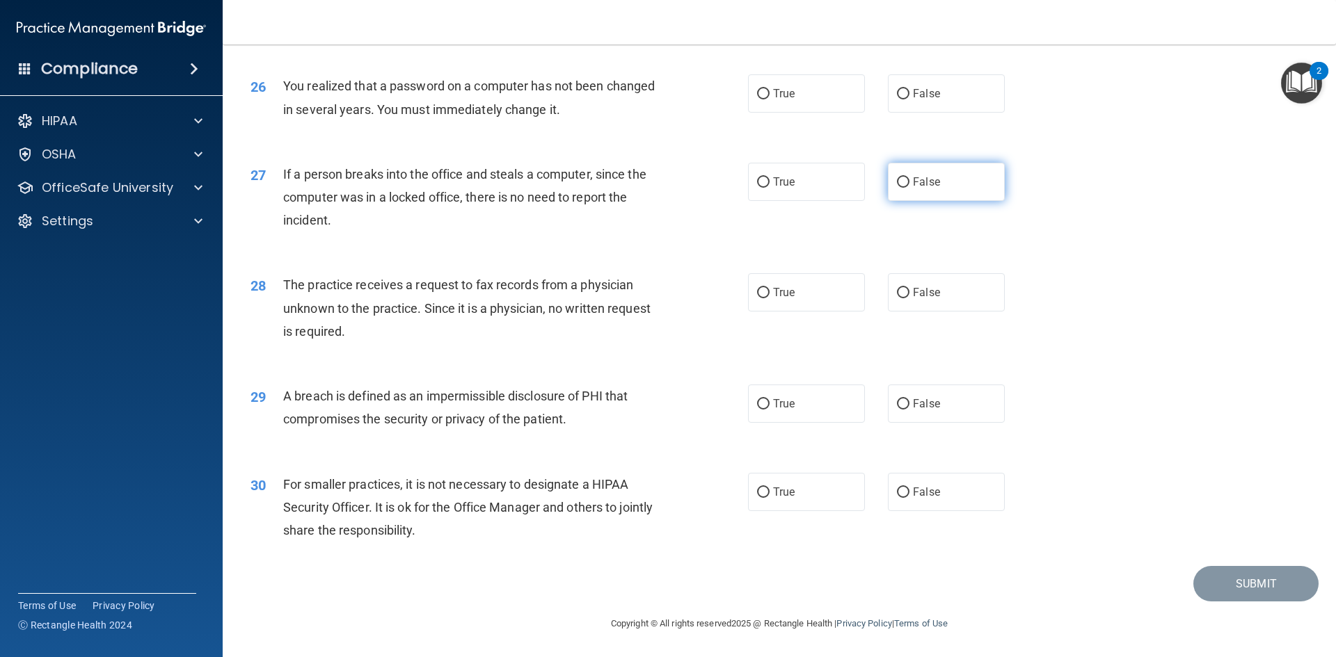
scroll to position [2636, 0]
click at [773, 90] on span "True" at bounding box center [784, 93] width 22 height 13
click at [768, 90] on input "True" at bounding box center [763, 94] width 13 height 10
radio input "true"
click at [938, 170] on label "False" at bounding box center [946, 182] width 117 height 38
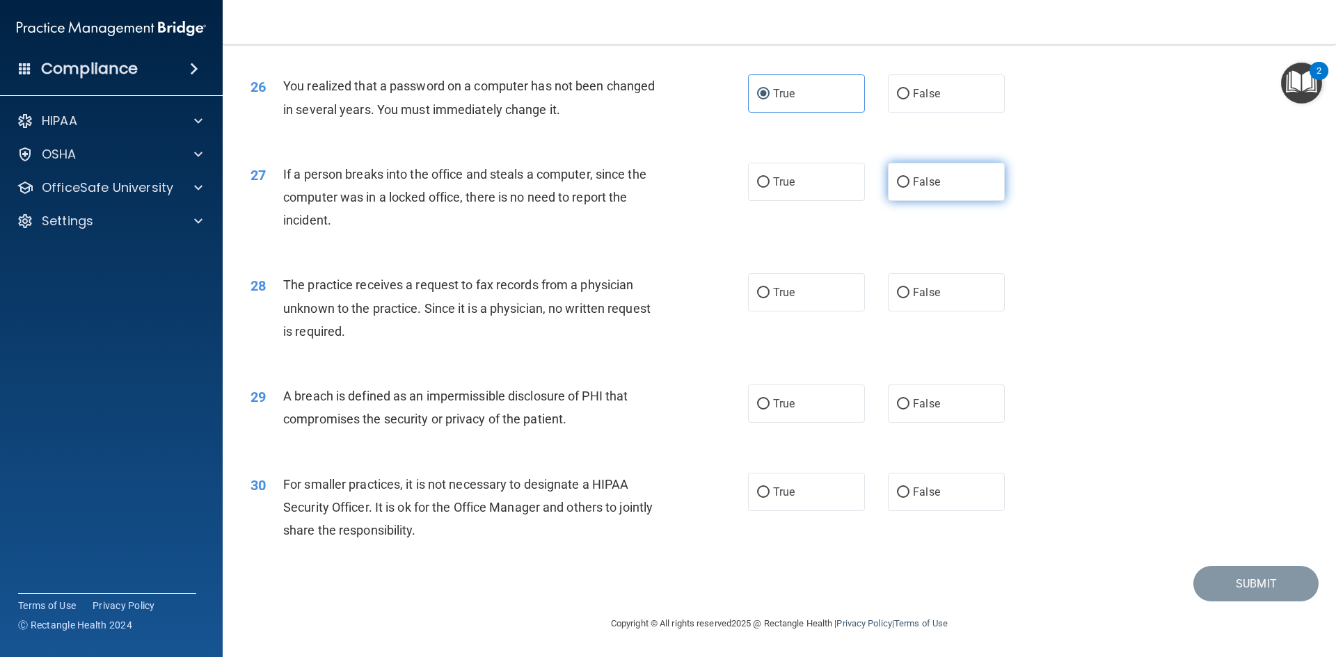
click at [909, 177] on input "False" at bounding box center [903, 182] width 13 height 10
radio input "true"
click at [904, 298] on label "False" at bounding box center [946, 292] width 117 height 38
click at [904, 298] on input "False" at bounding box center [903, 293] width 13 height 10
radio input "true"
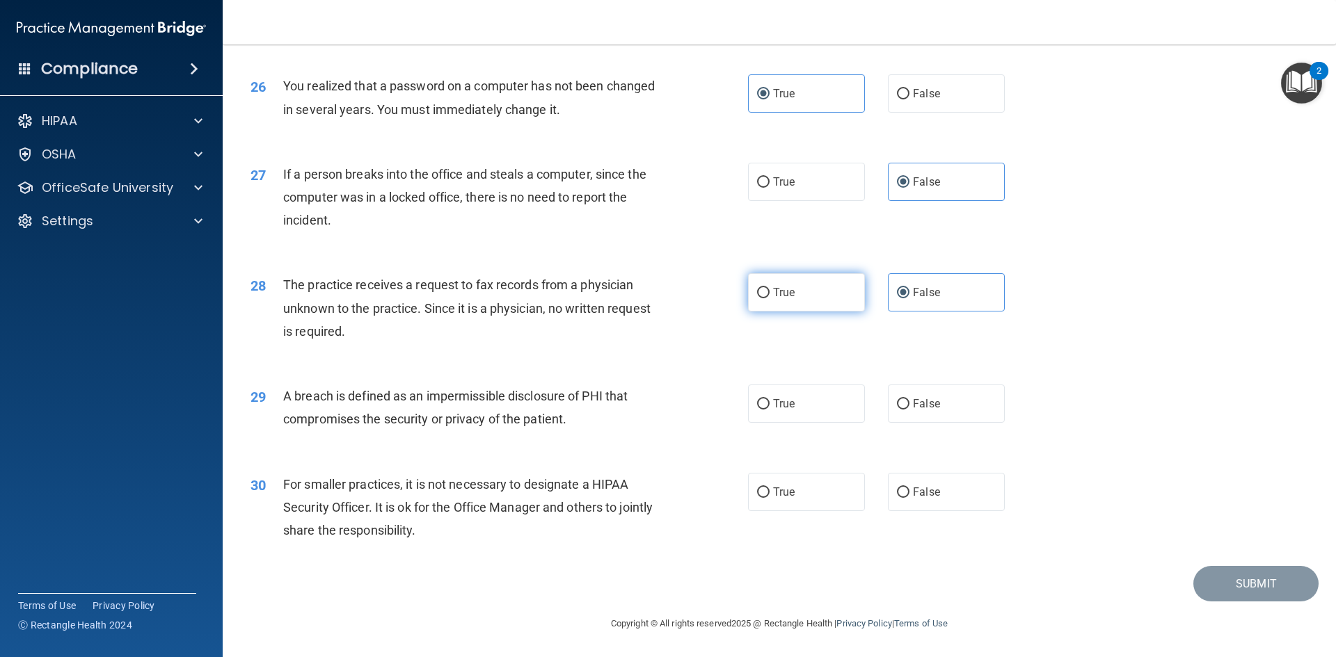
click at [765, 290] on label "True" at bounding box center [806, 292] width 117 height 38
click at [765, 290] on input "True" at bounding box center [763, 293] width 13 height 10
radio input "true"
radio input "false"
click at [756, 421] on label "True" at bounding box center [806, 404] width 117 height 38
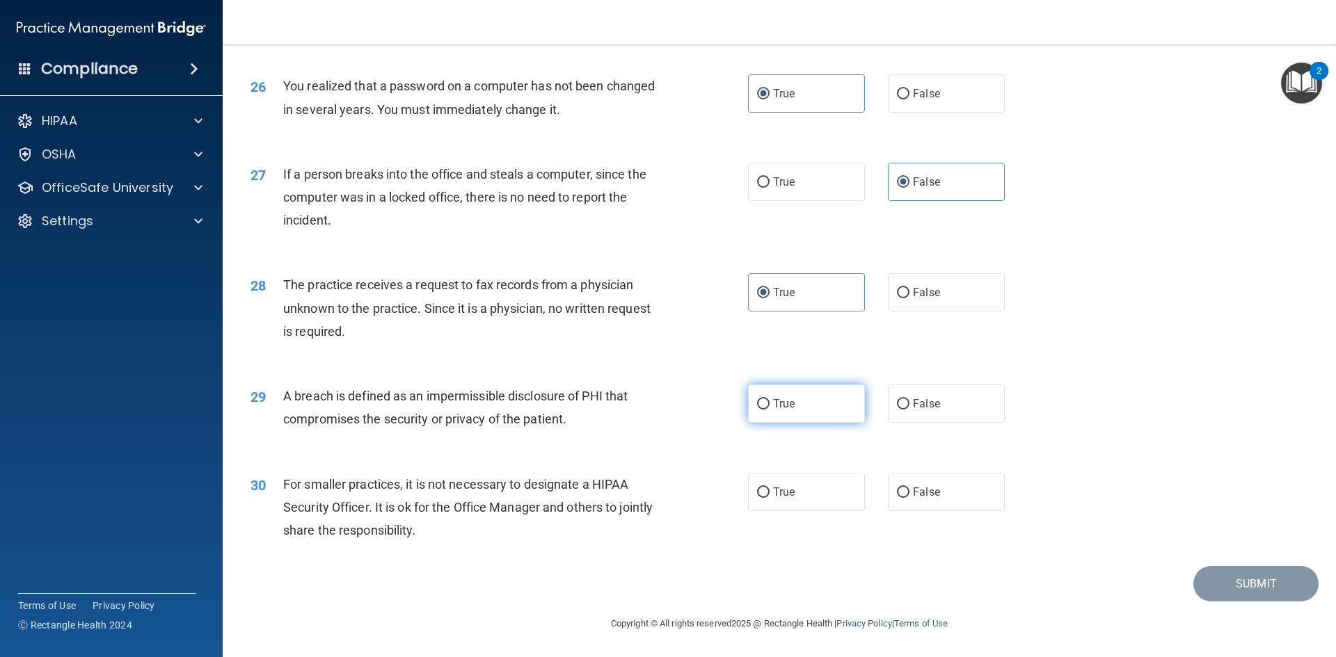
click at [757, 410] on input "True" at bounding box center [763, 404] width 13 height 10
radio input "true"
click at [907, 499] on label "False" at bounding box center [946, 492] width 117 height 38
click at [907, 498] on input "False" at bounding box center [903, 493] width 13 height 10
radio input "true"
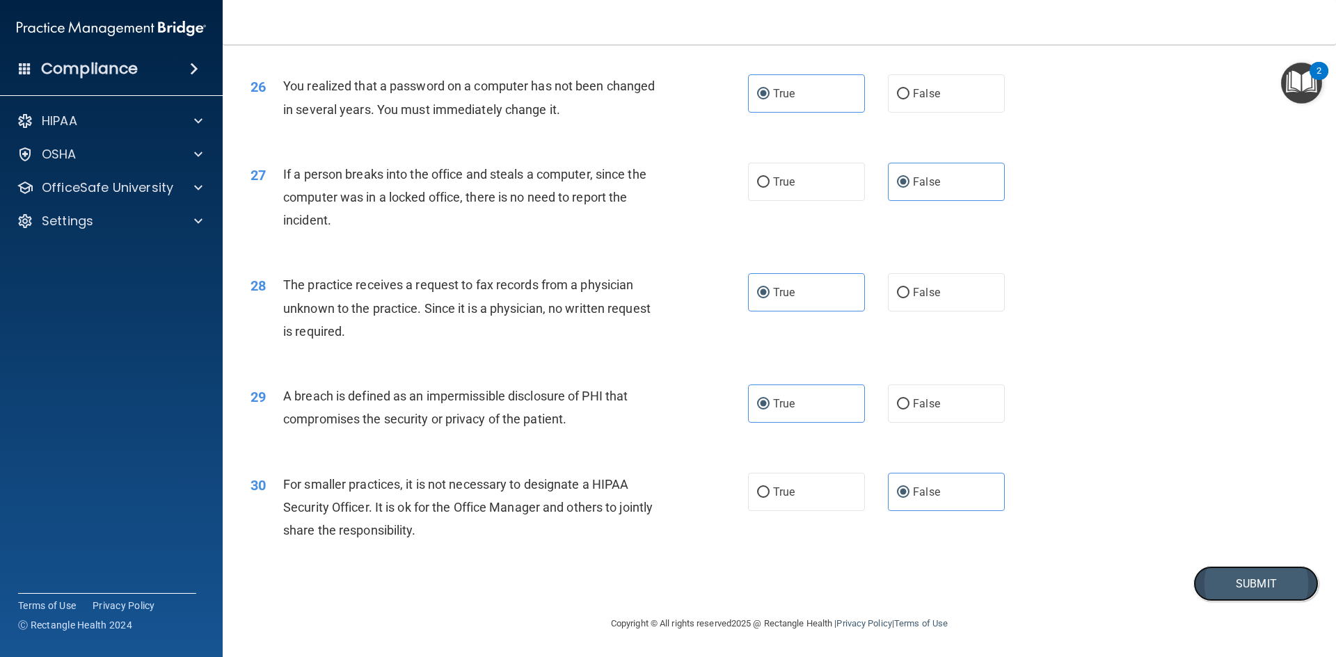
click at [1280, 577] on button "Submit" at bounding box center [1255, 583] width 125 height 35
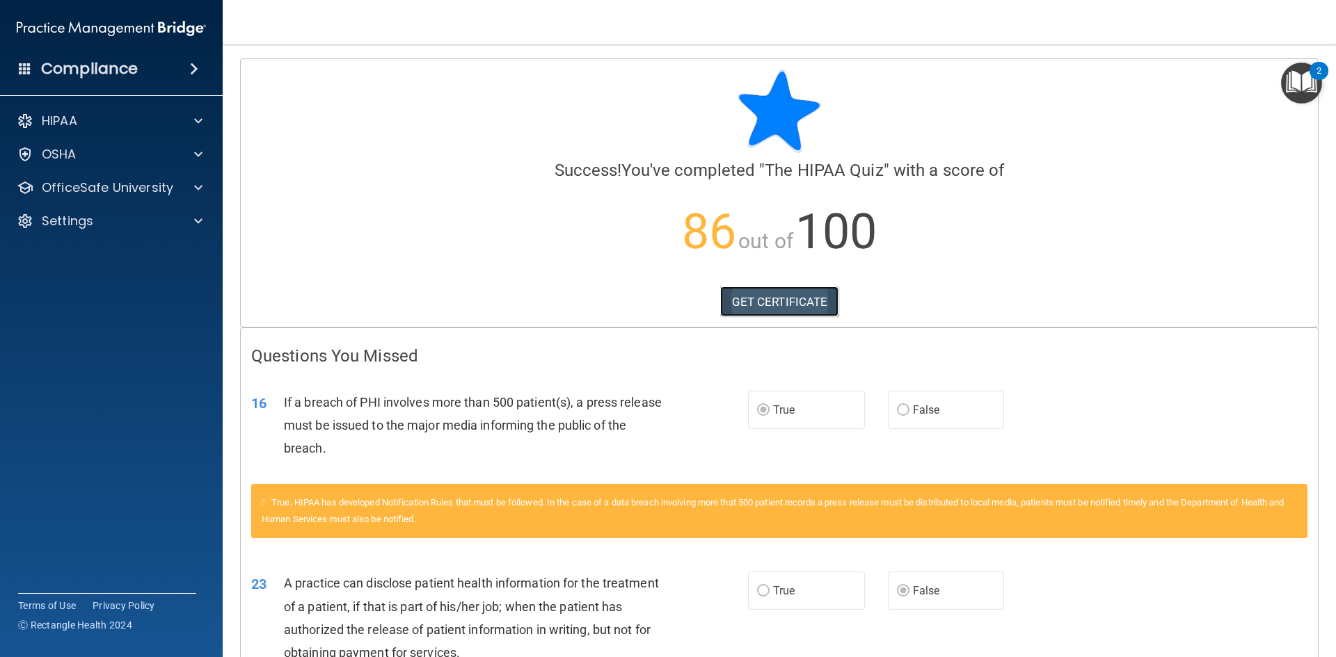
click at [774, 303] on link "GET CERTIFICATE" at bounding box center [779, 302] width 119 height 31
click at [110, 184] on p "OfficeSafe University" at bounding box center [107, 188] width 131 height 17
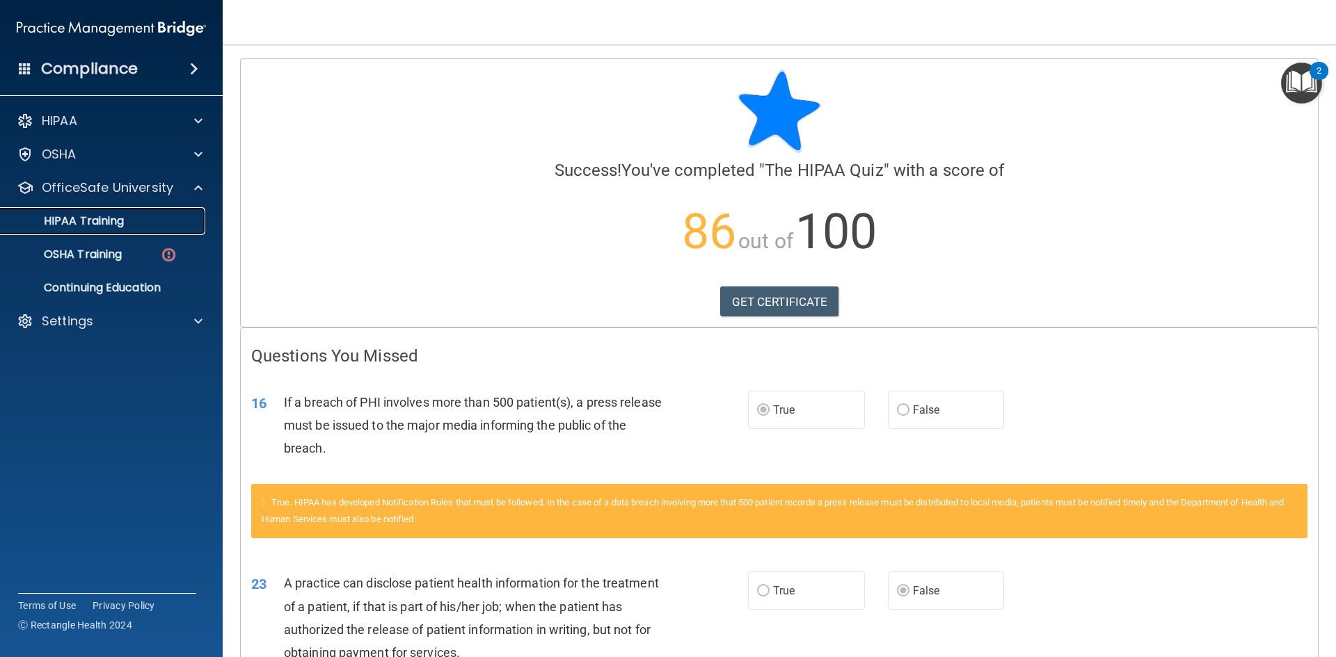
click at [161, 226] on div "HIPAA Training" at bounding box center [104, 221] width 190 height 14
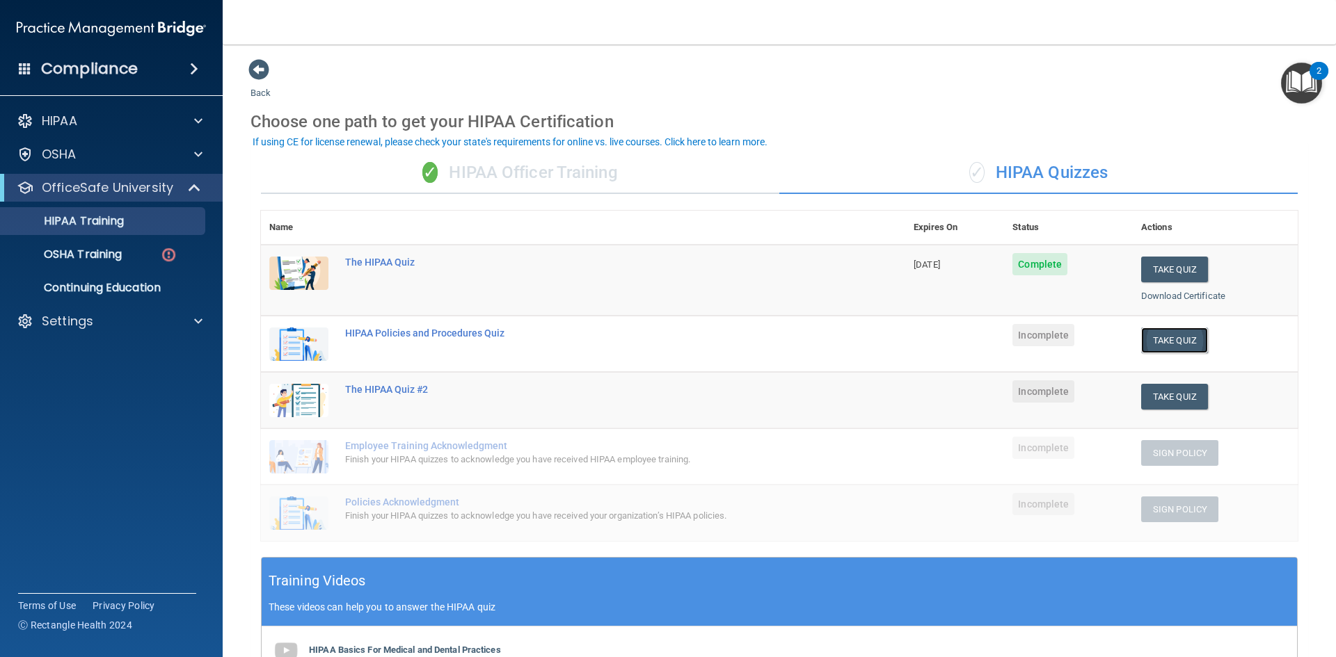
click at [1161, 346] on button "Take Quiz" at bounding box center [1174, 341] width 67 height 26
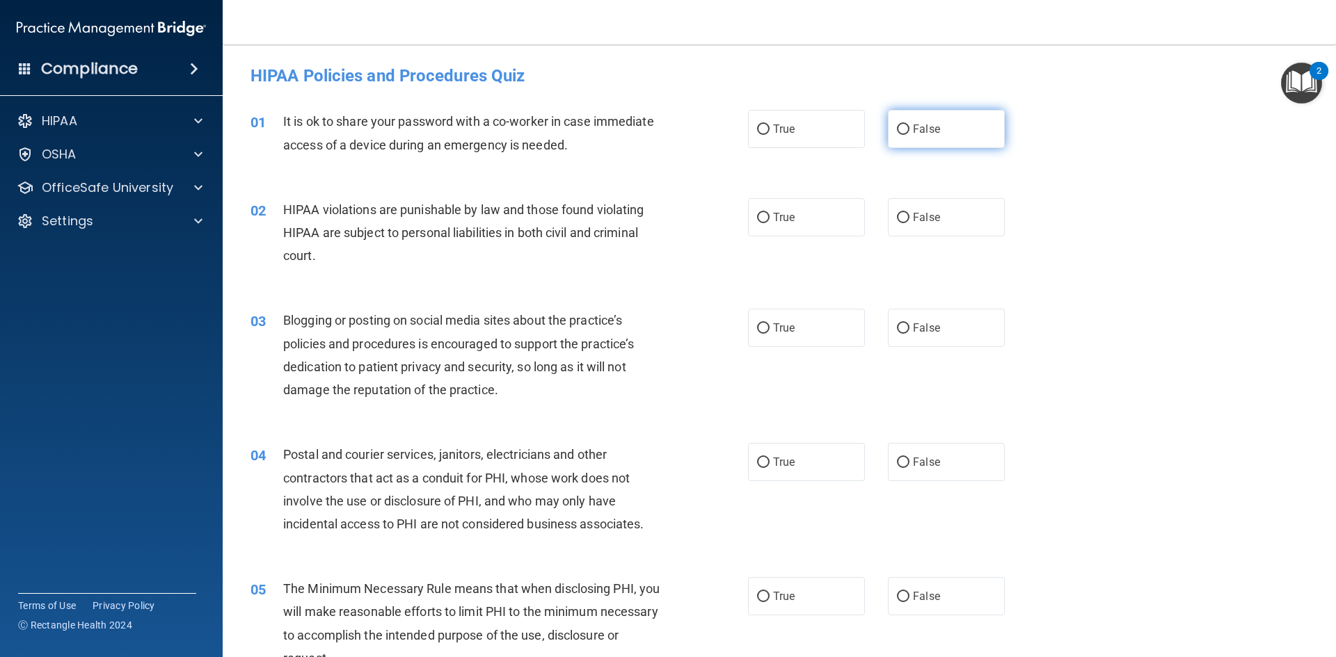
click at [941, 133] on label "False" at bounding box center [946, 129] width 117 height 38
click at [909, 133] on input "False" at bounding box center [903, 130] width 13 height 10
radio input "true"
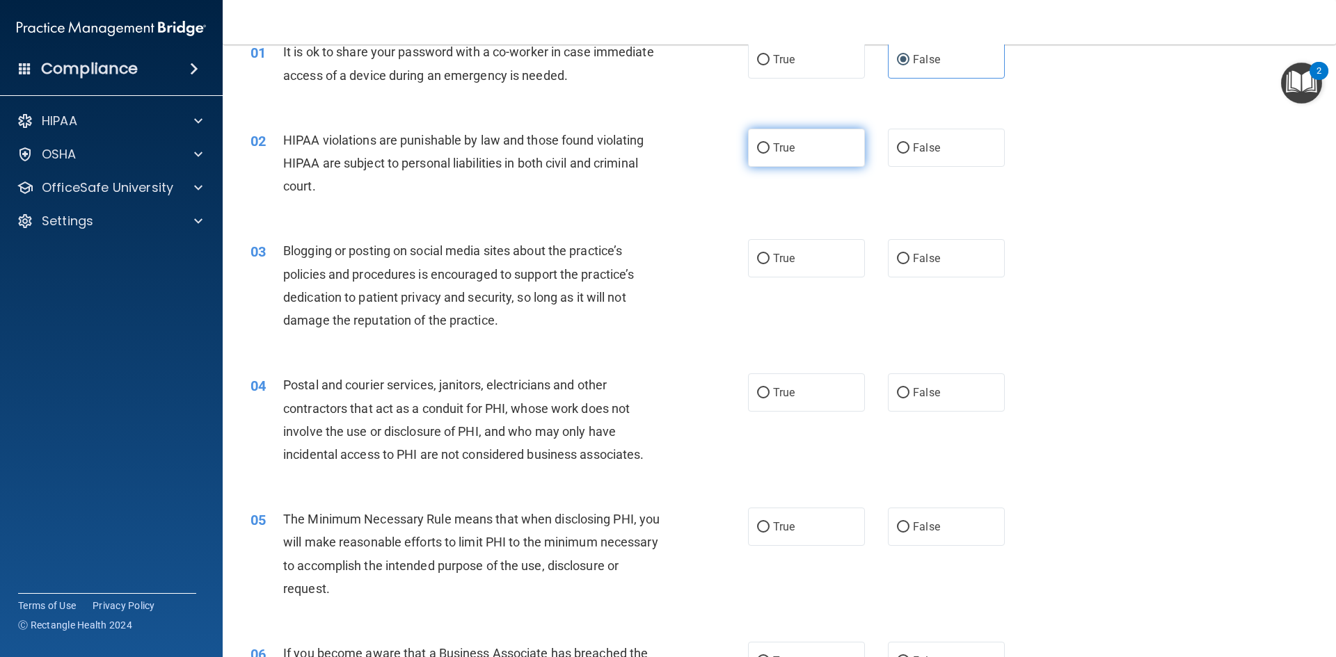
click at [770, 157] on label "True" at bounding box center [806, 148] width 117 height 38
click at [770, 154] on input "True" at bounding box center [763, 148] width 13 height 10
radio input "true"
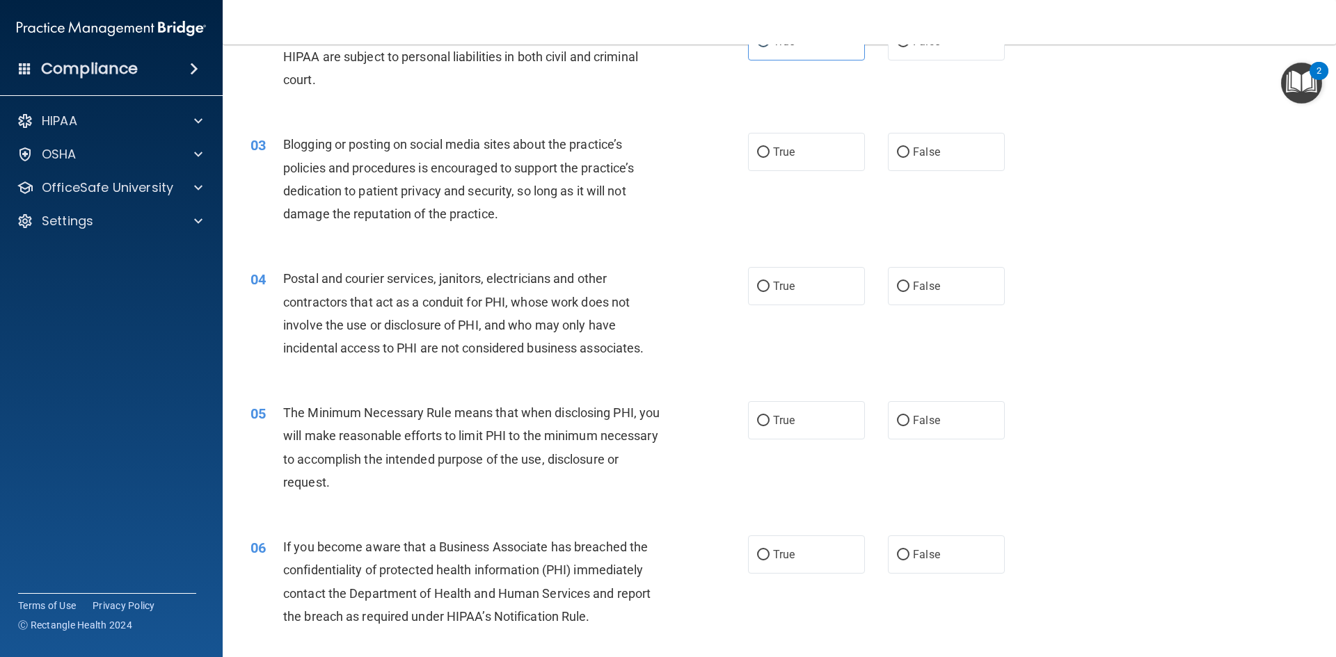
scroll to position [209, 0]
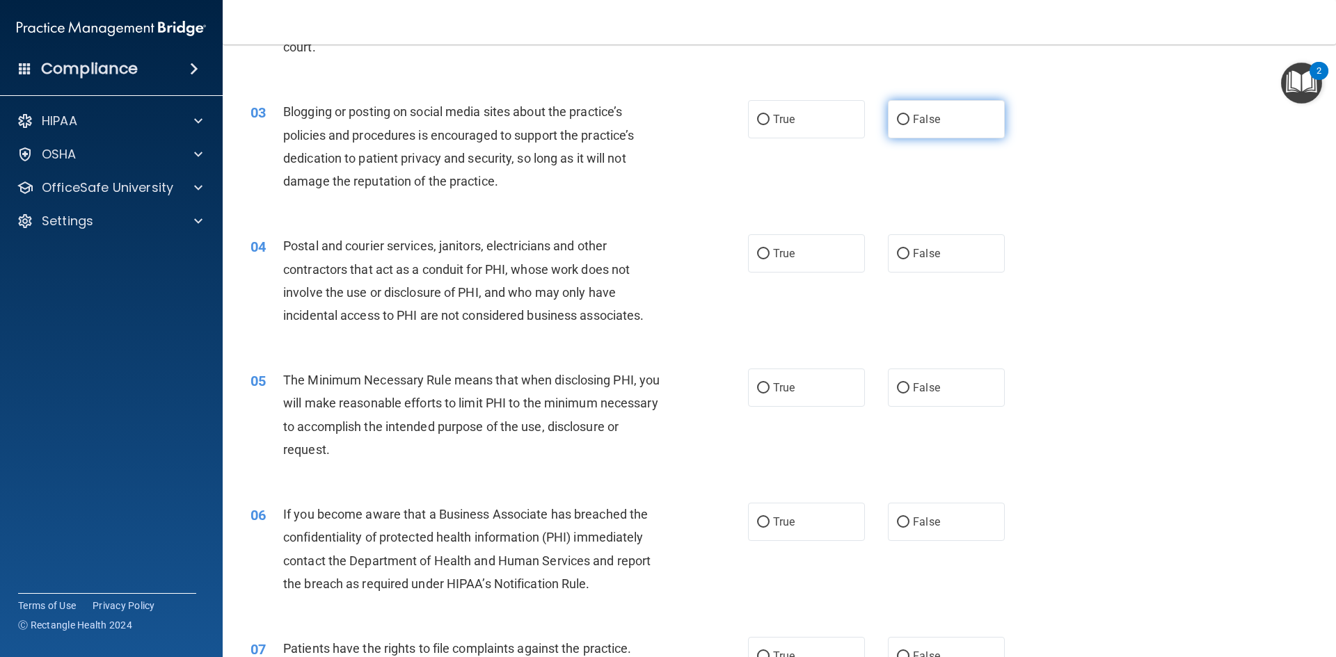
click at [916, 123] on span "False" at bounding box center [926, 119] width 27 height 13
click at [909, 123] on input "False" at bounding box center [903, 120] width 13 height 10
radio input "true"
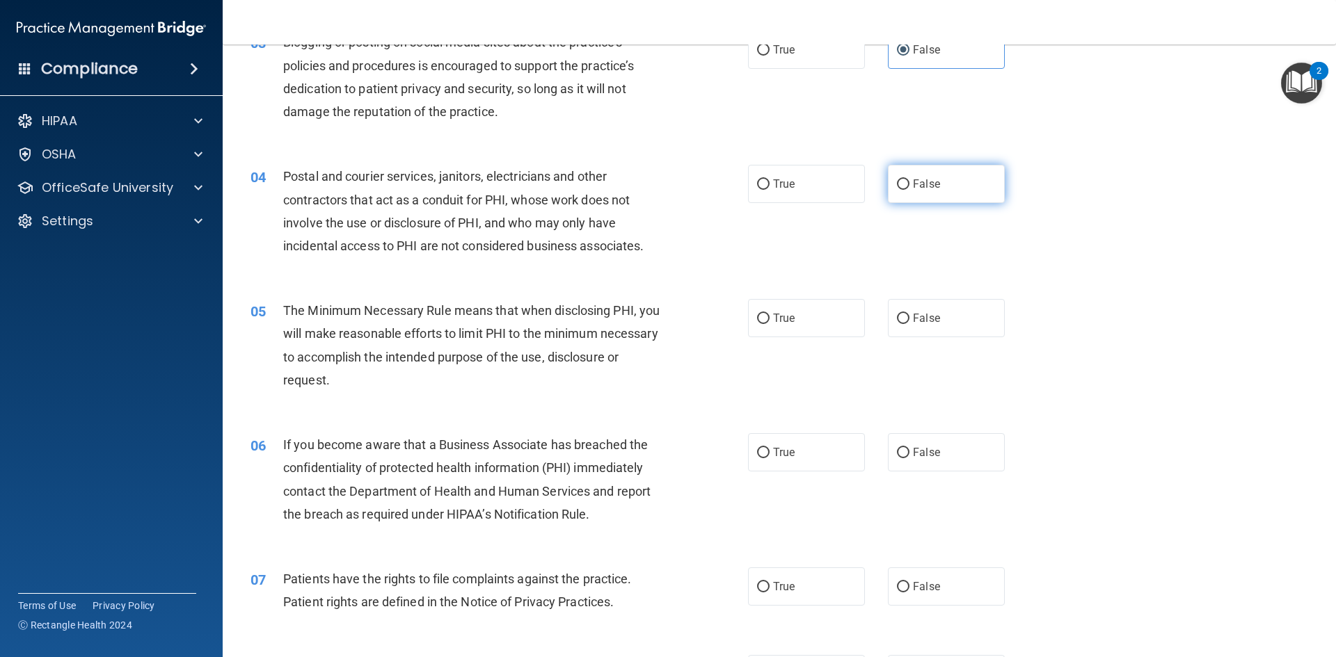
scroll to position [348, 0]
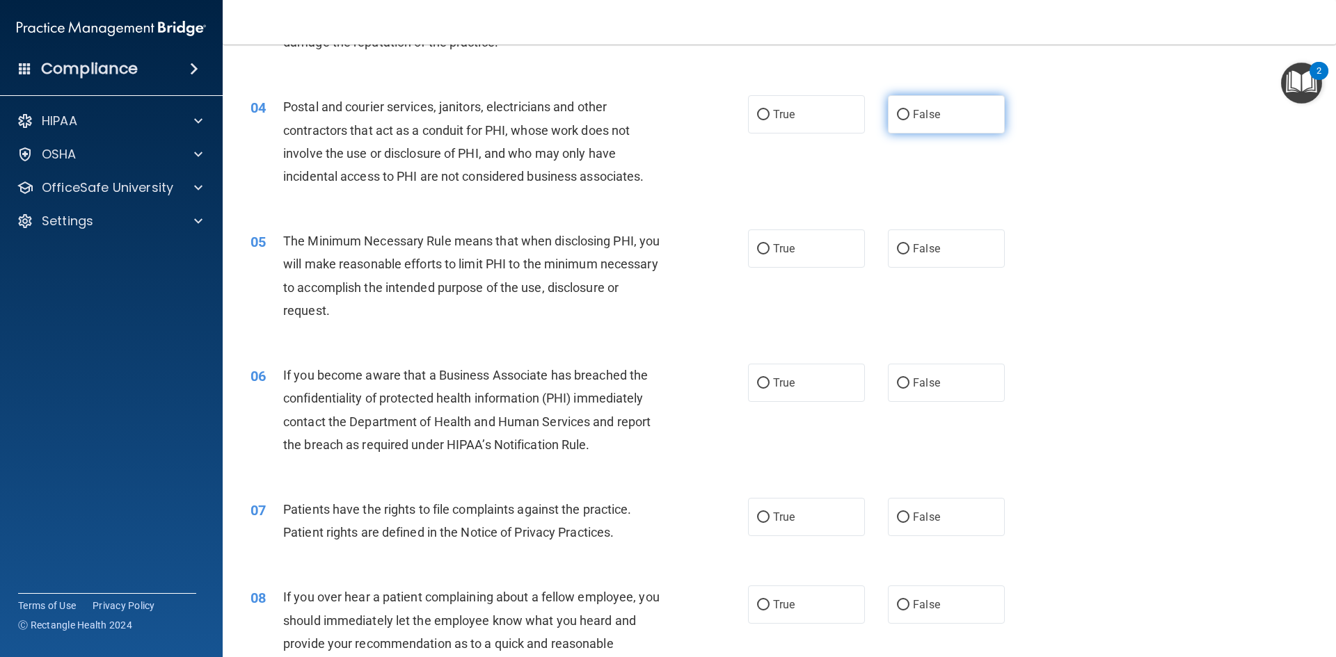
click at [932, 125] on label "False" at bounding box center [946, 114] width 117 height 38
click at [909, 120] on input "False" at bounding box center [903, 115] width 13 height 10
radio input "true"
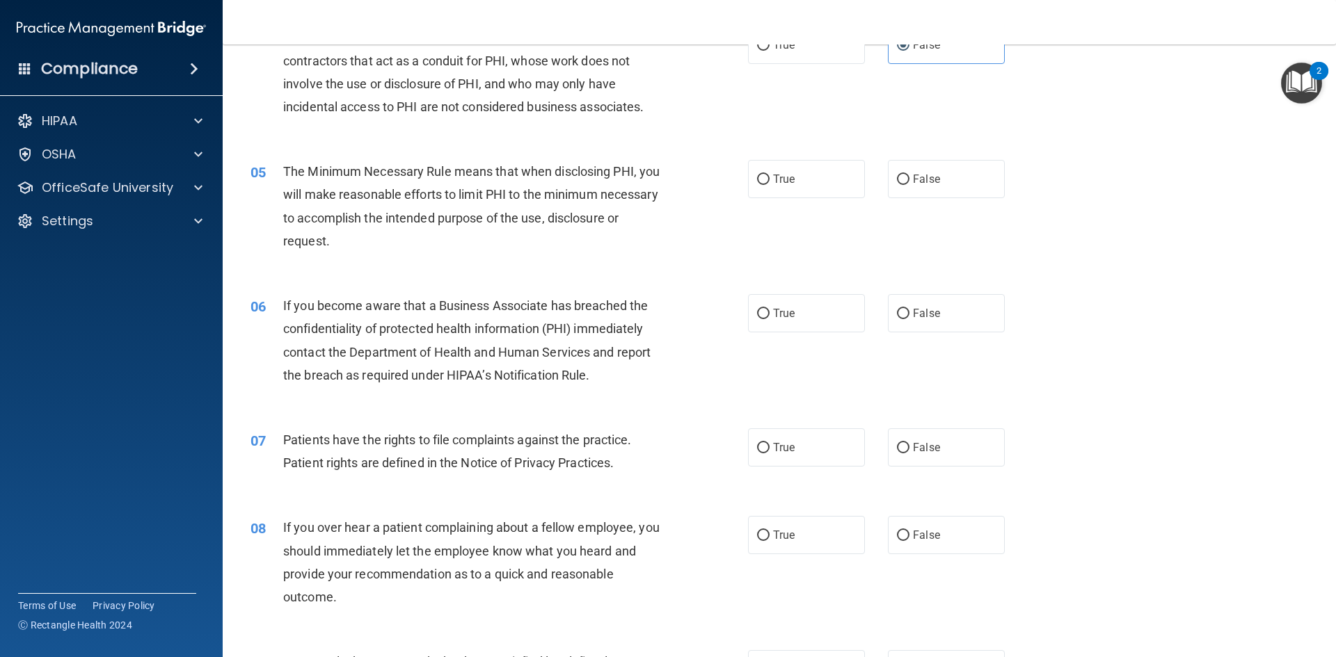
scroll to position [487, 0]
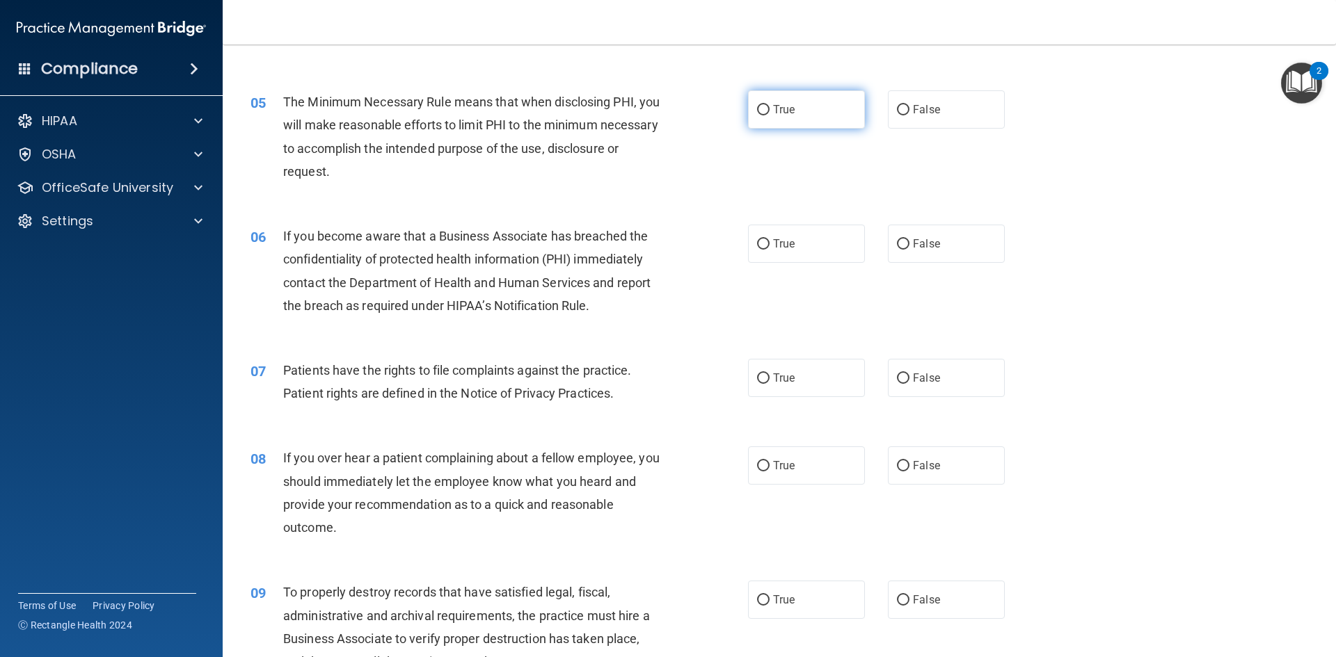
click at [773, 113] on span "True" at bounding box center [784, 109] width 22 height 13
click at [768, 113] on input "True" at bounding box center [763, 110] width 13 height 10
radio input "true"
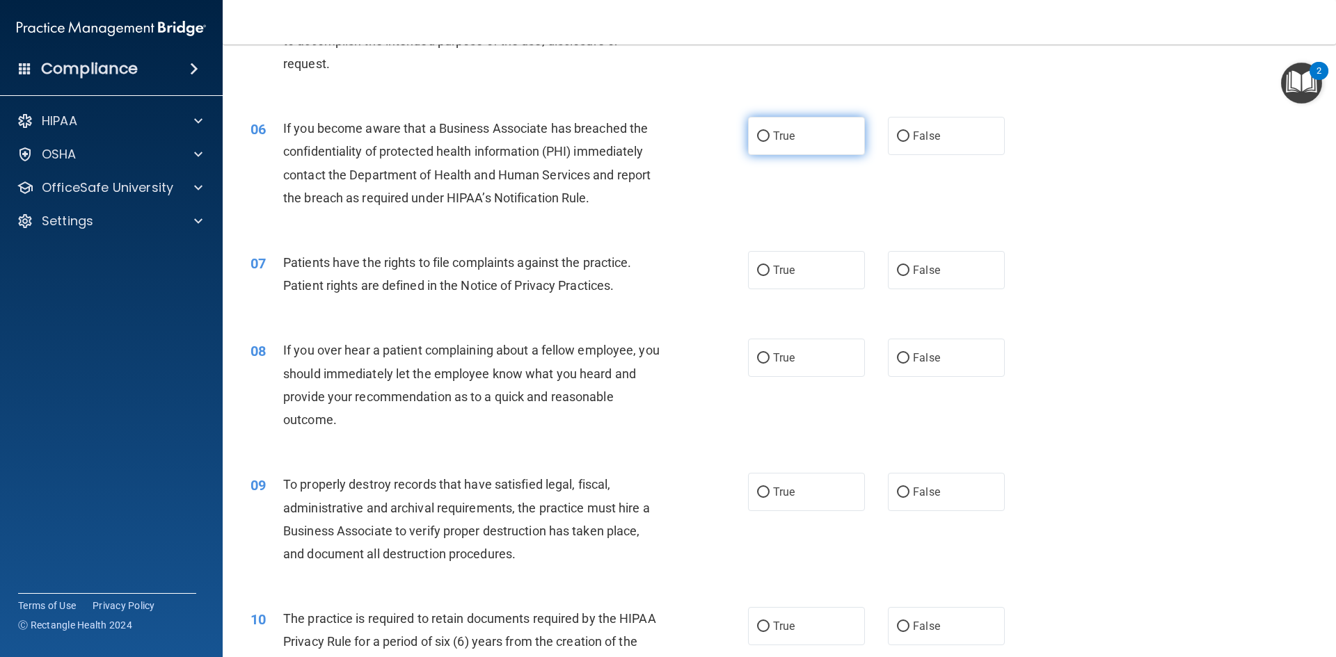
scroll to position [626, 0]
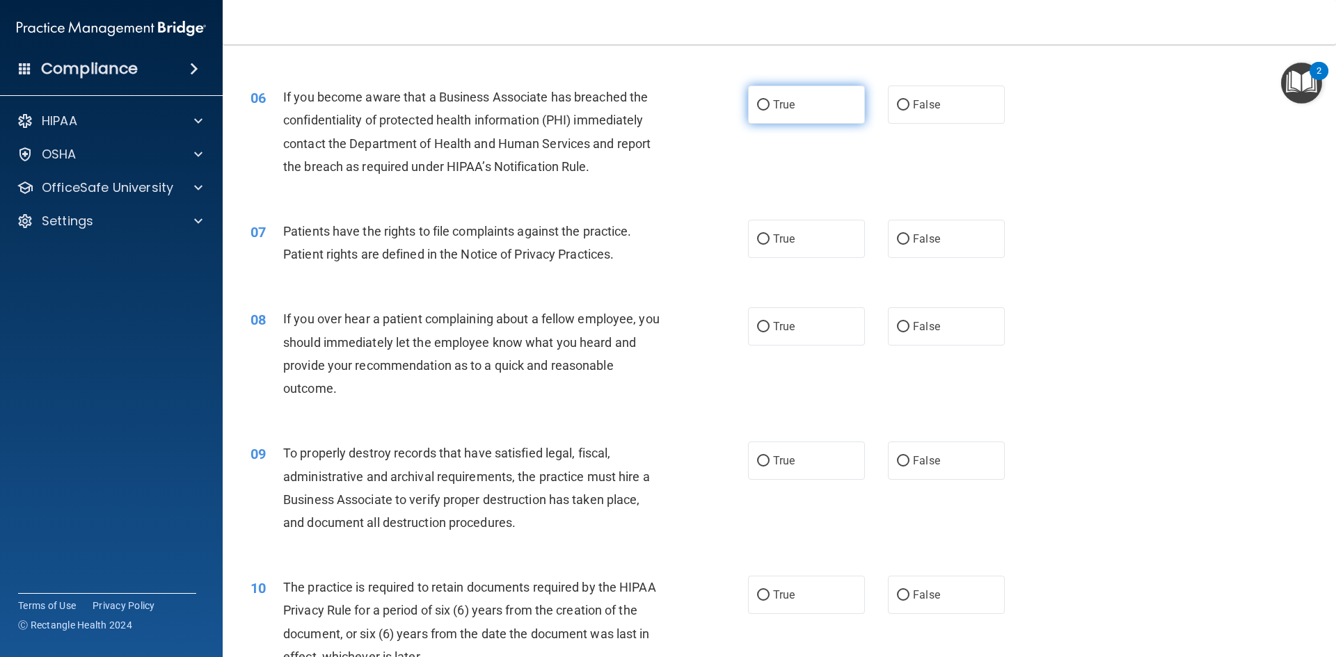
click at [773, 98] on span "True" at bounding box center [784, 104] width 22 height 13
click at [770, 100] on input "True" at bounding box center [763, 105] width 13 height 10
radio input "true"
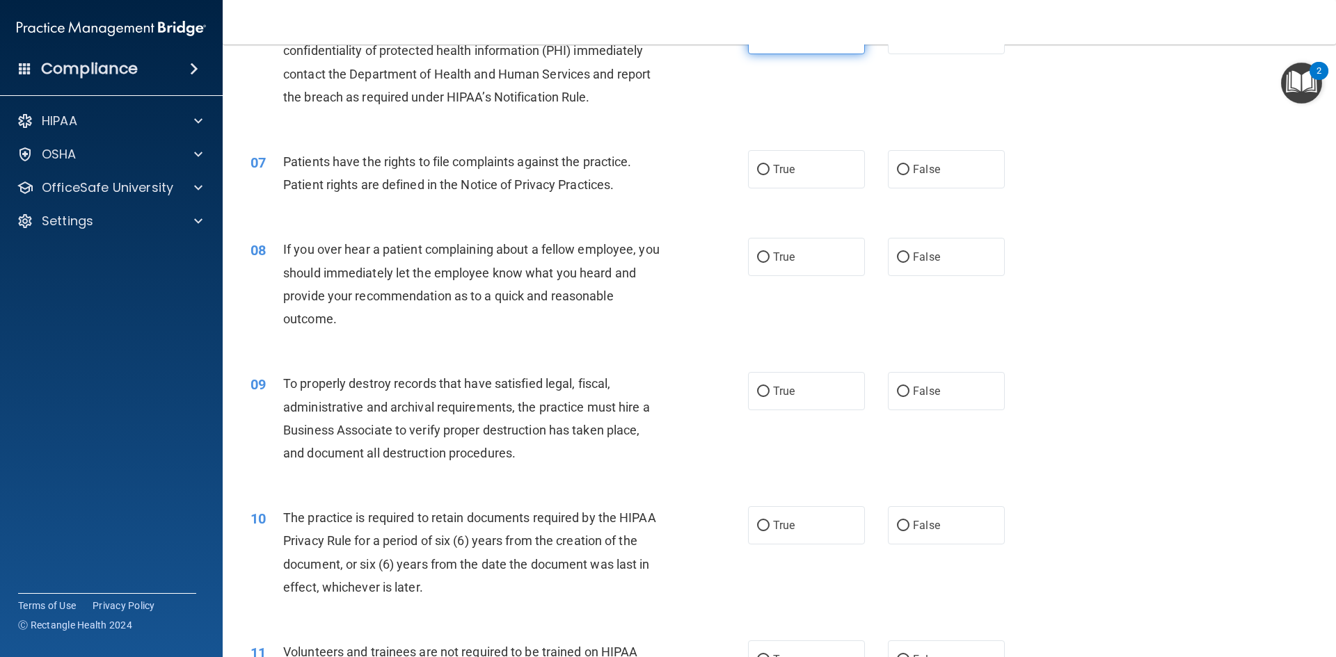
scroll to position [765, 0]
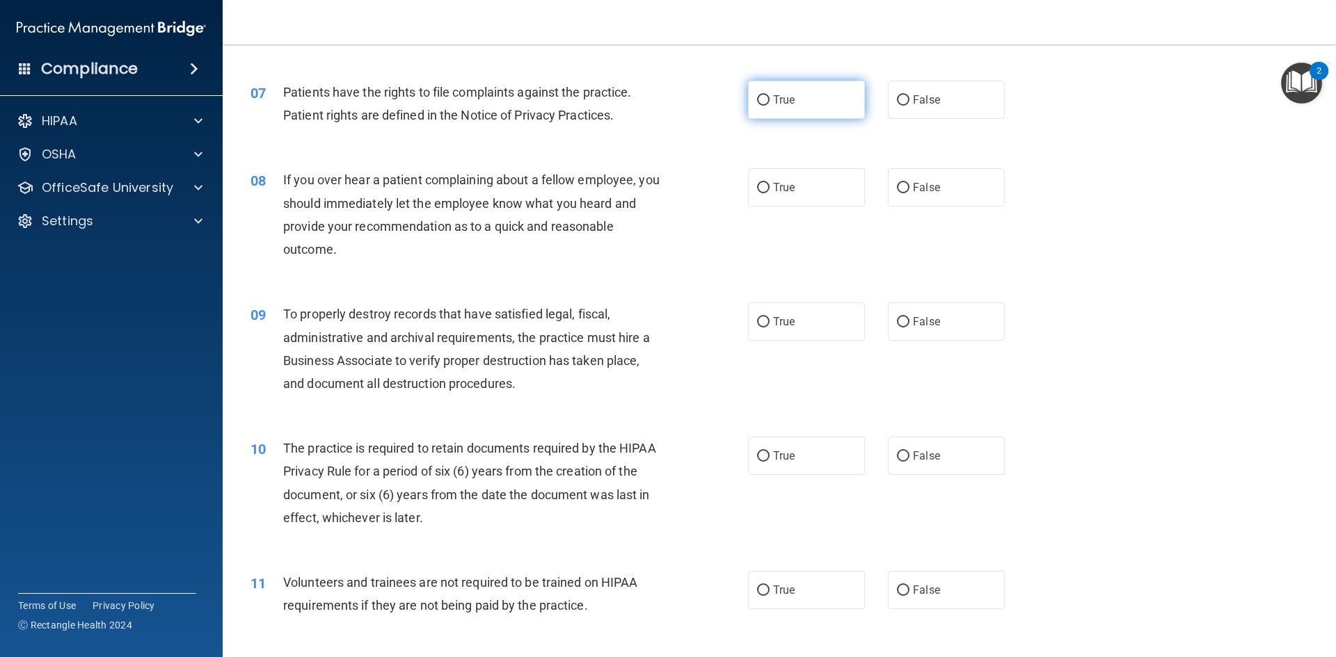
click at [750, 111] on label "True" at bounding box center [806, 100] width 117 height 38
click at [757, 106] on input "True" at bounding box center [763, 100] width 13 height 10
radio input "true"
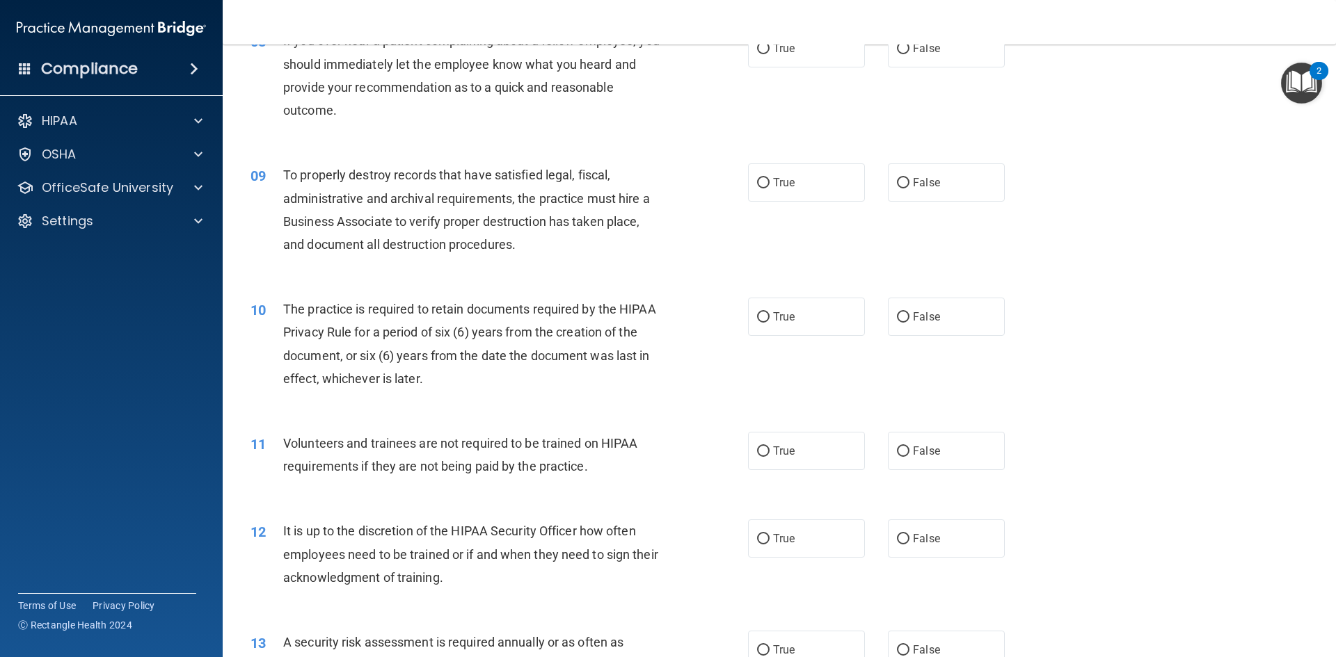
scroll to position [835, 0]
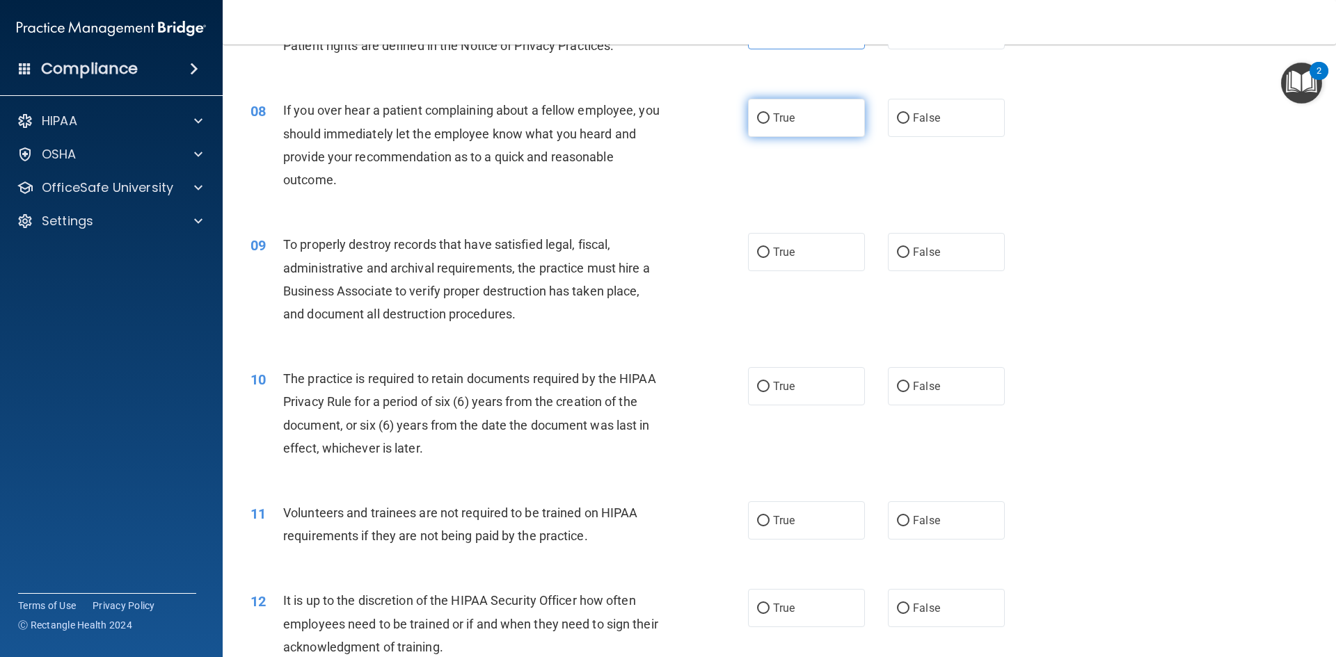
click at [773, 119] on span "True" at bounding box center [784, 117] width 22 height 13
click at [768, 119] on input "True" at bounding box center [763, 118] width 13 height 10
radio input "true"
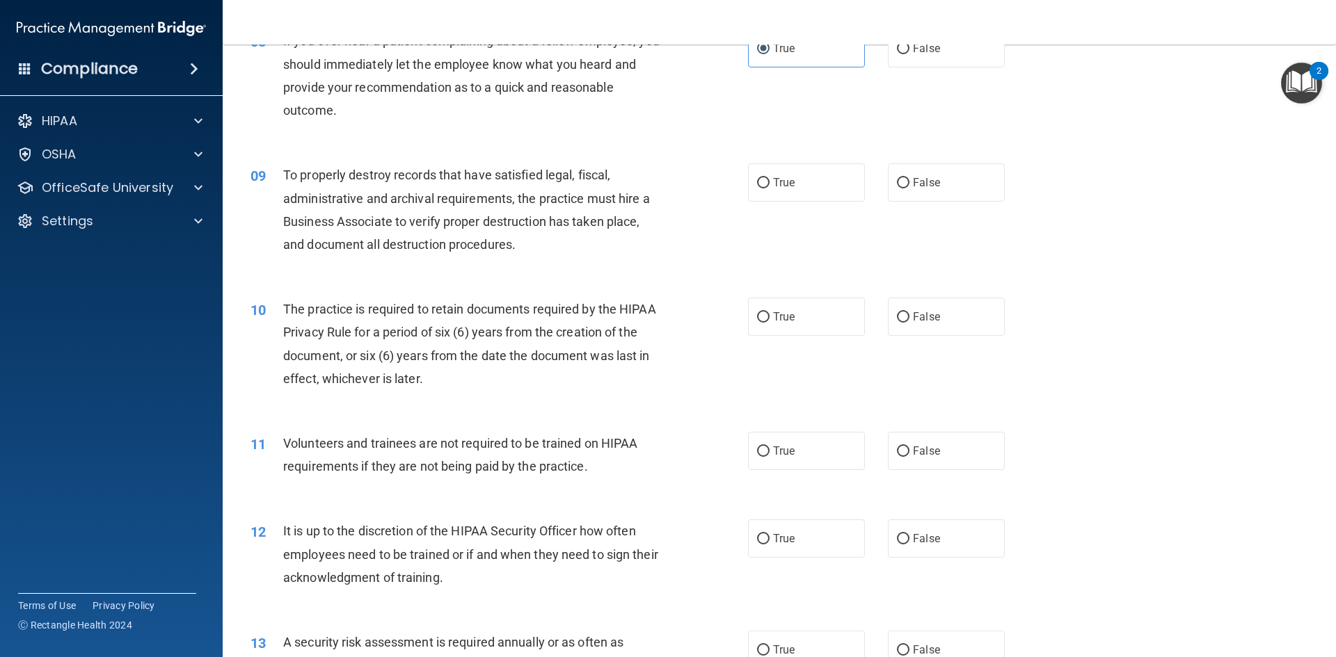
scroll to position [974, 0]
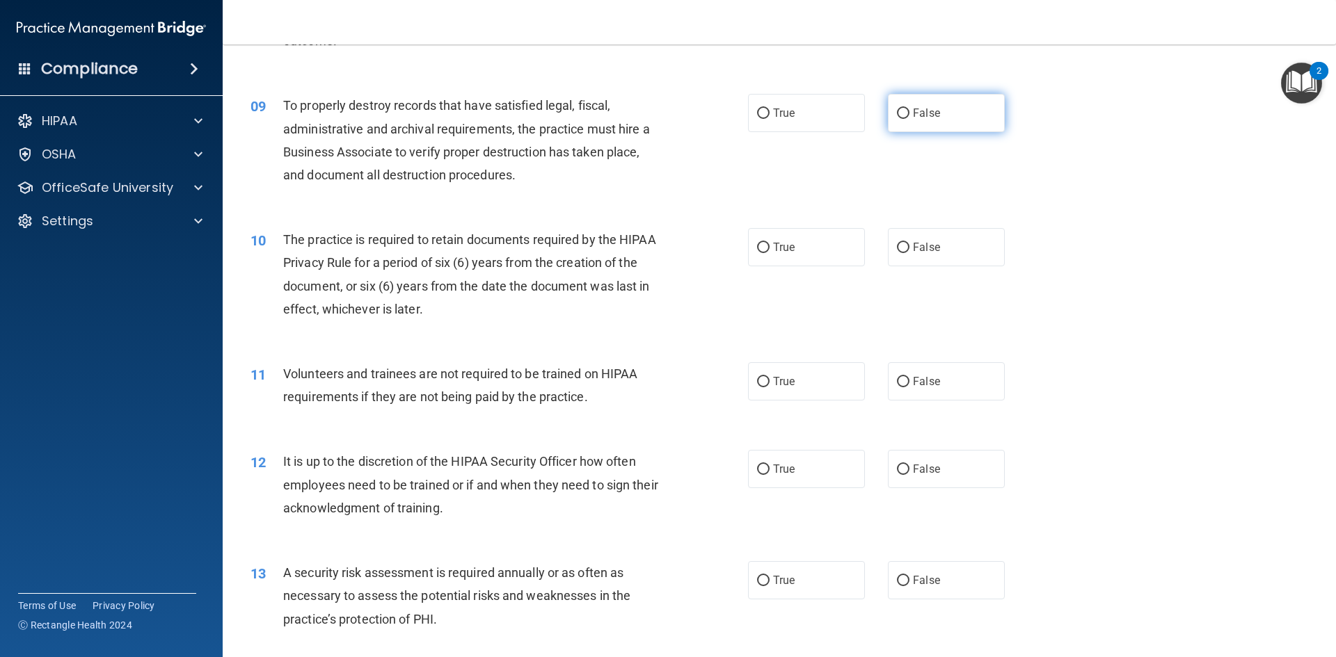
click at [913, 112] on span "False" at bounding box center [926, 112] width 27 height 13
click at [907, 112] on input "False" at bounding box center [903, 114] width 13 height 10
radio input "true"
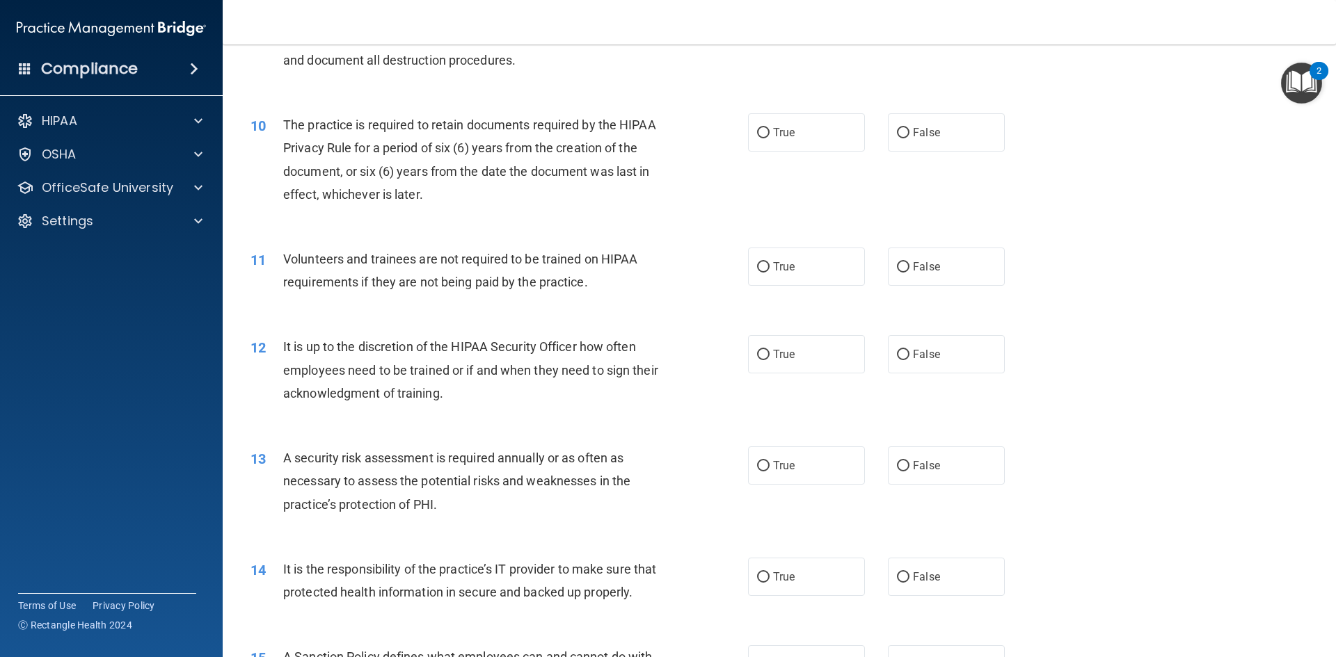
scroll to position [1113, 0]
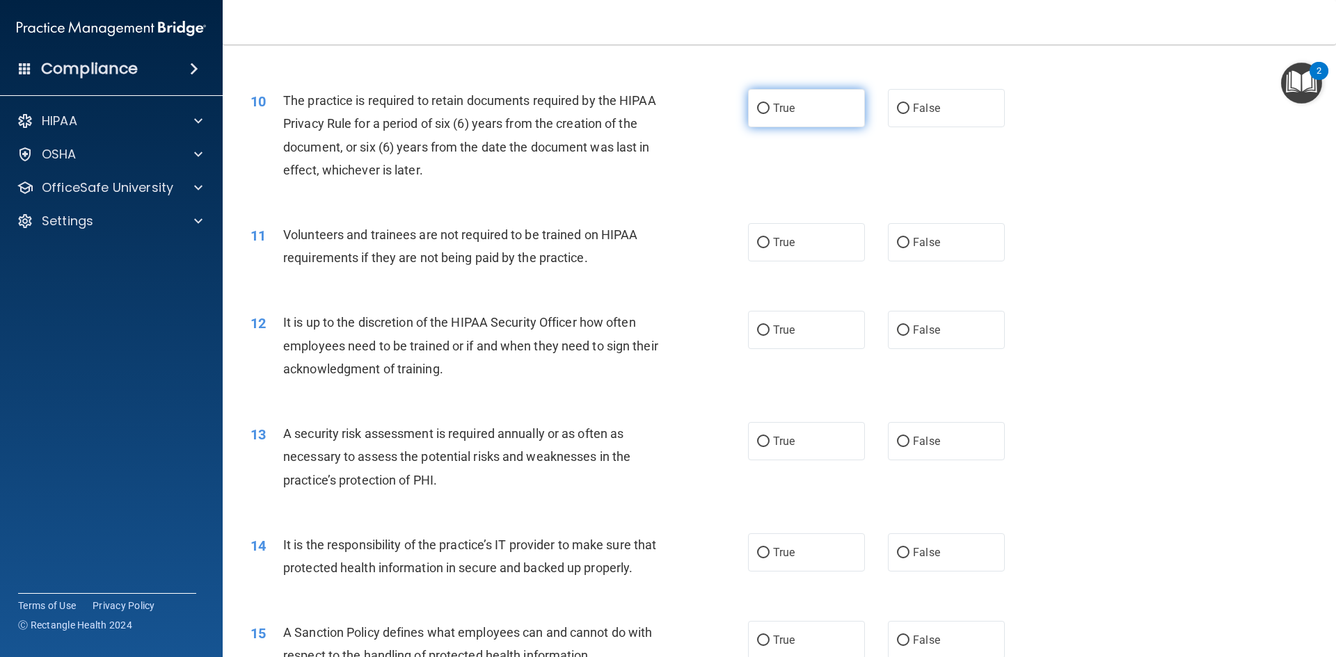
click at [778, 105] on span "True" at bounding box center [784, 108] width 22 height 13
click at [770, 105] on input "True" at bounding box center [763, 109] width 13 height 10
radio input "true"
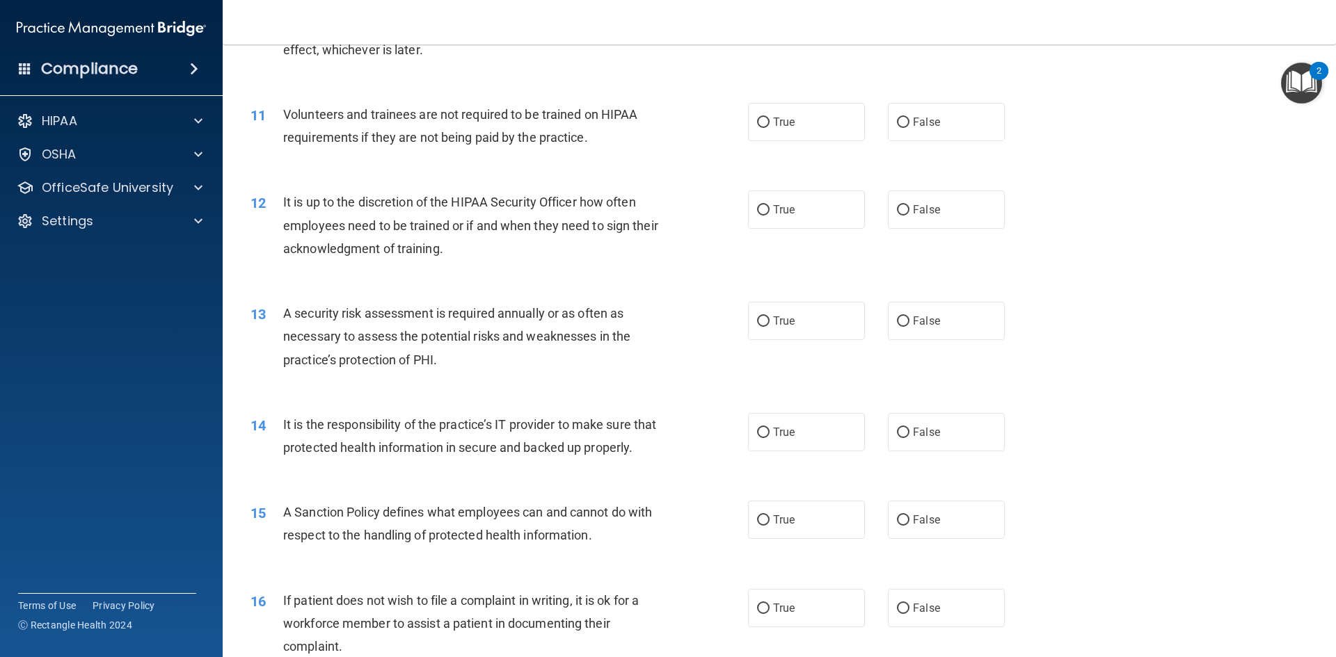
scroll to position [1252, 0]
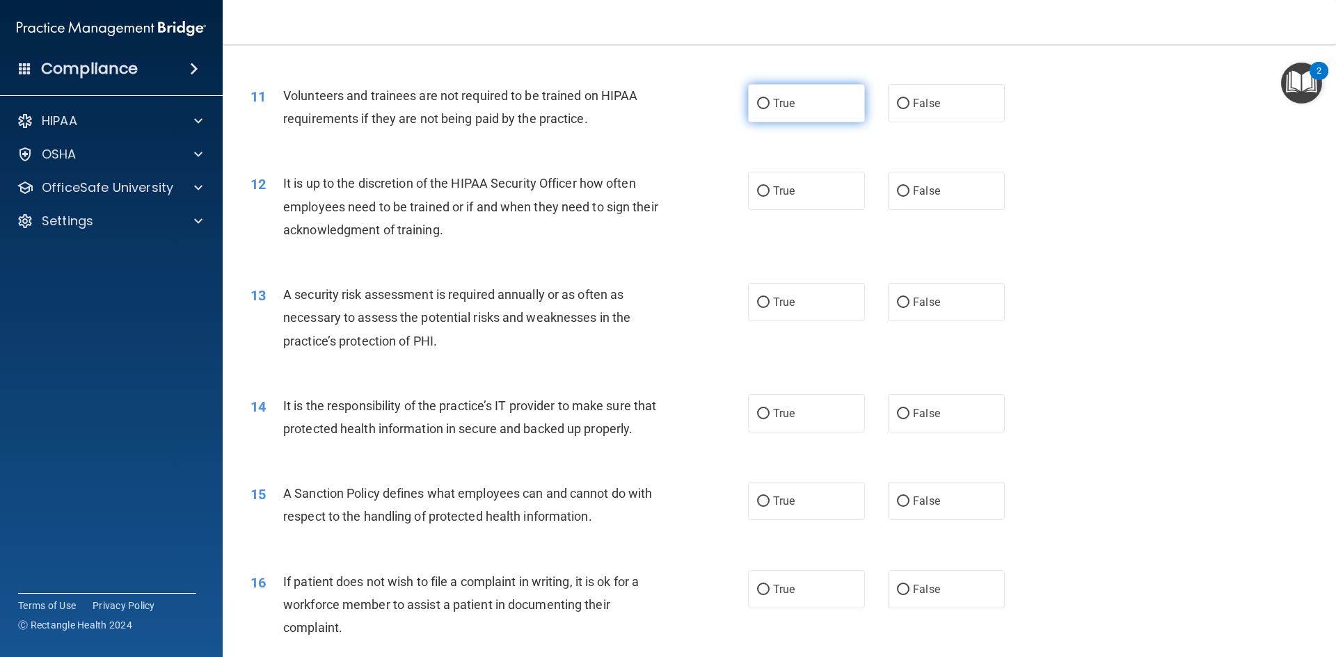
click at [773, 104] on span "True" at bounding box center [784, 103] width 22 height 13
click at [770, 104] on input "True" at bounding box center [763, 104] width 13 height 10
radio input "true"
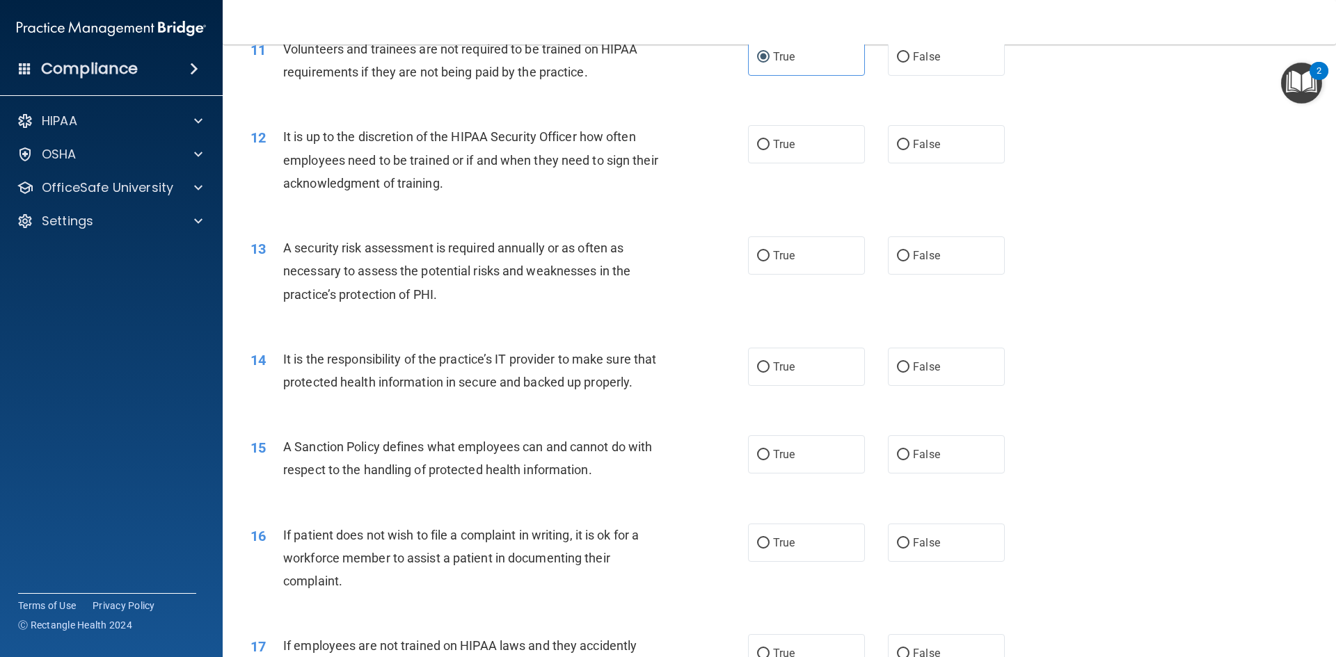
scroll to position [1322, 0]
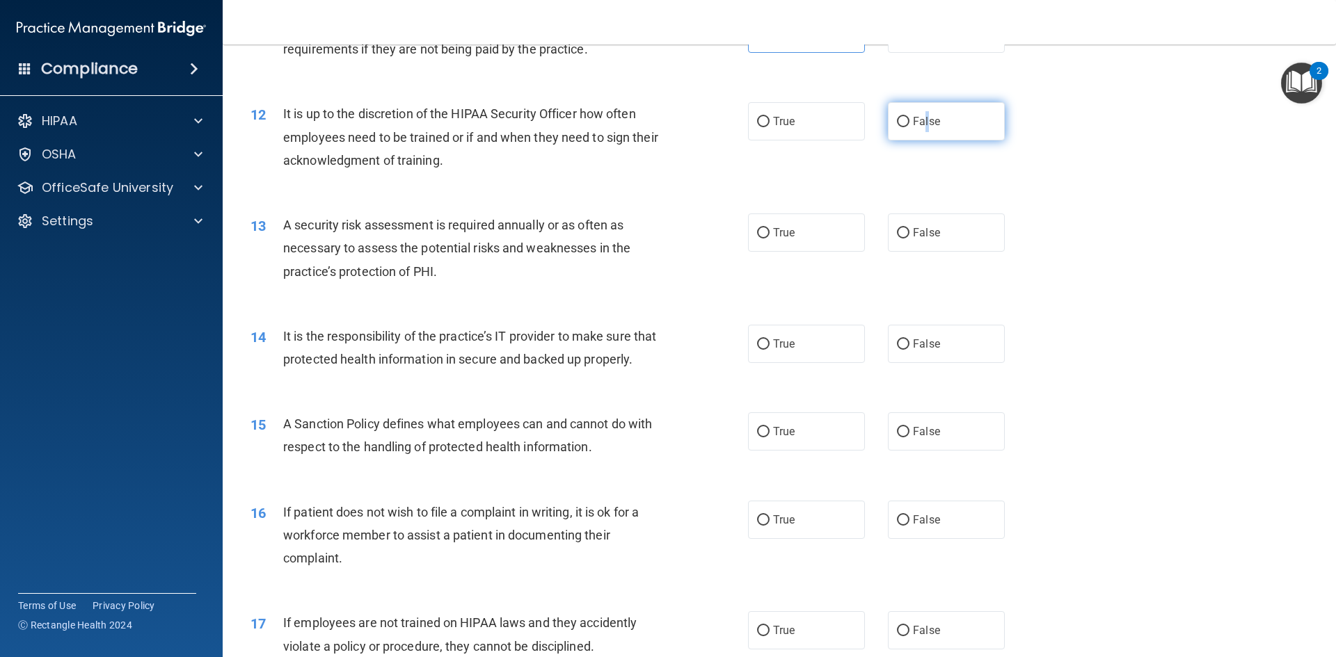
click at [923, 126] on span "False" at bounding box center [926, 121] width 27 height 13
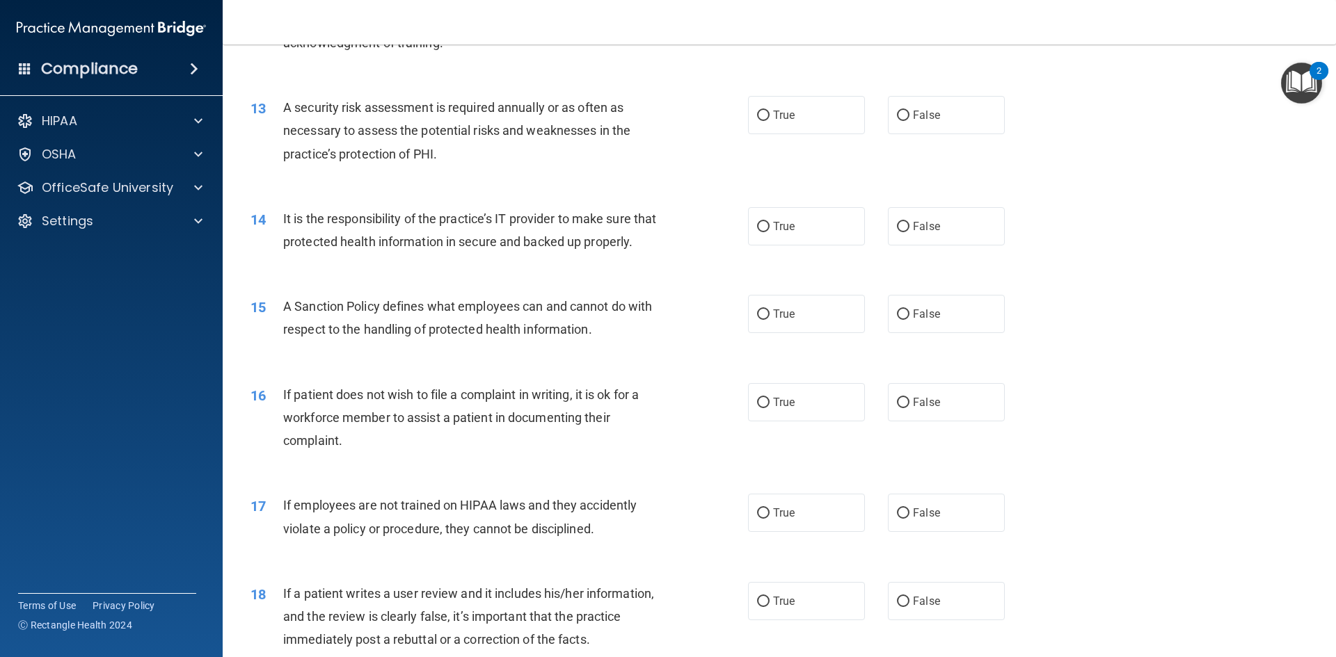
scroll to position [1461, 0]
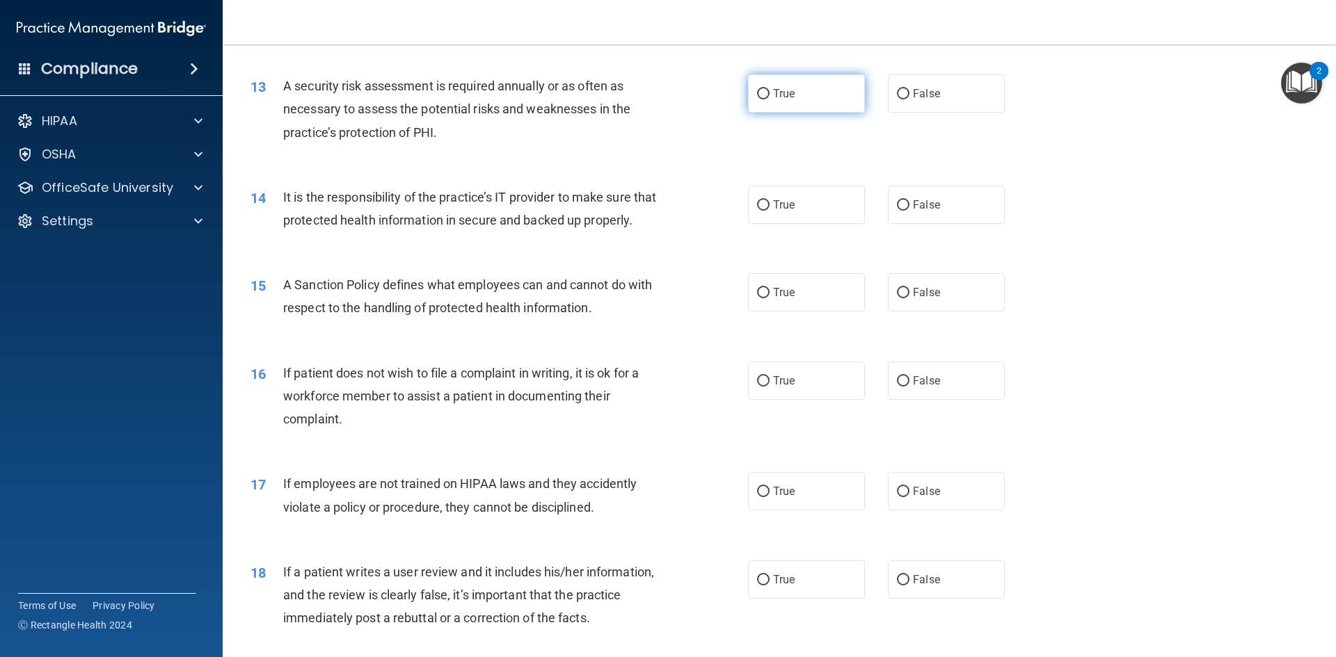
click at [767, 105] on label "True" at bounding box center [806, 93] width 117 height 38
click at [767, 99] on input "True" at bounding box center [763, 94] width 13 height 10
radio input "true"
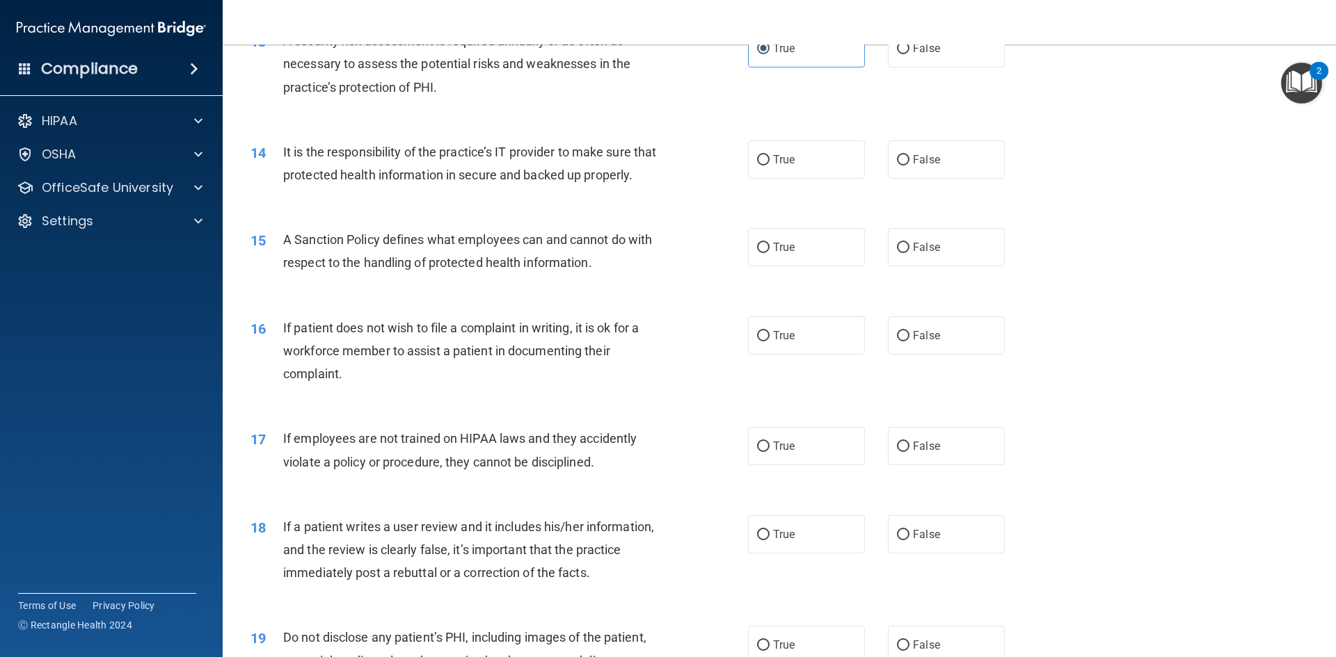
scroll to position [1531, 0]
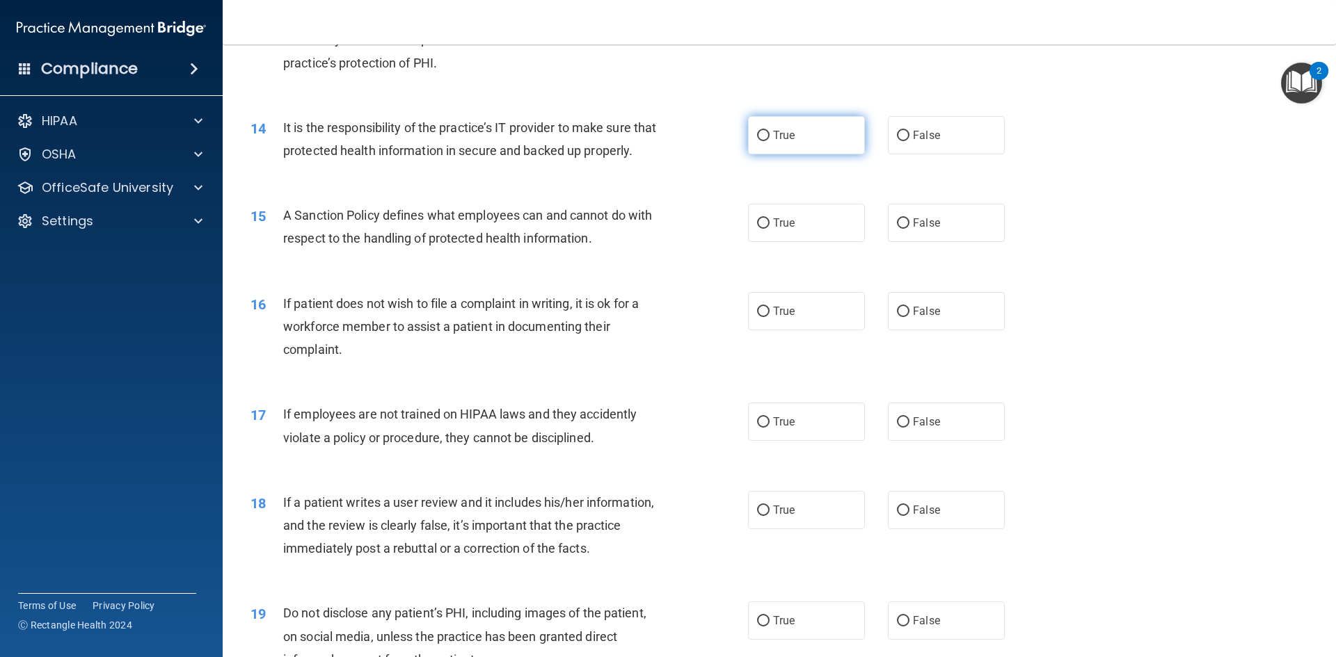
click at [789, 122] on label "True" at bounding box center [806, 135] width 117 height 38
click at [770, 131] on input "True" at bounding box center [763, 136] width 13 height 10
radio input "true"
click at [917, 127] on label "False" at bounding box center [946, 135] width 117 height 38
click at [909, 131] on input "False" at bounding box center [903, 136] width 13 height 10
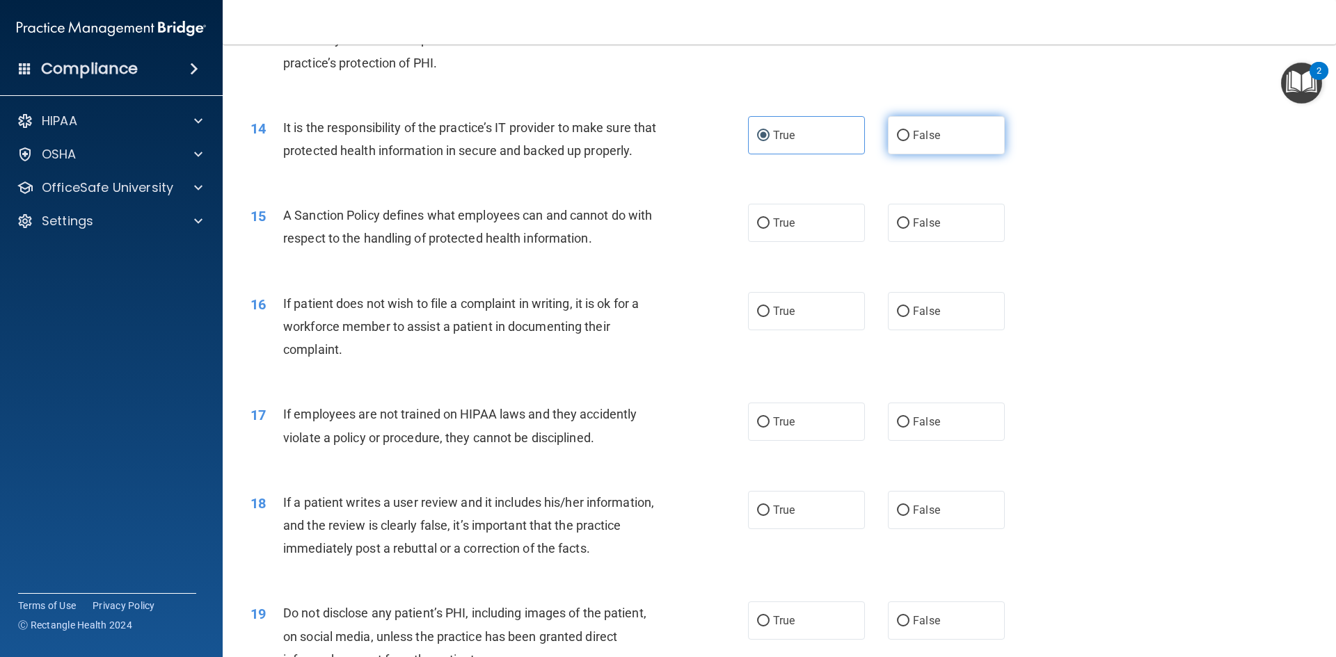
radio input "true"
radio input "false"
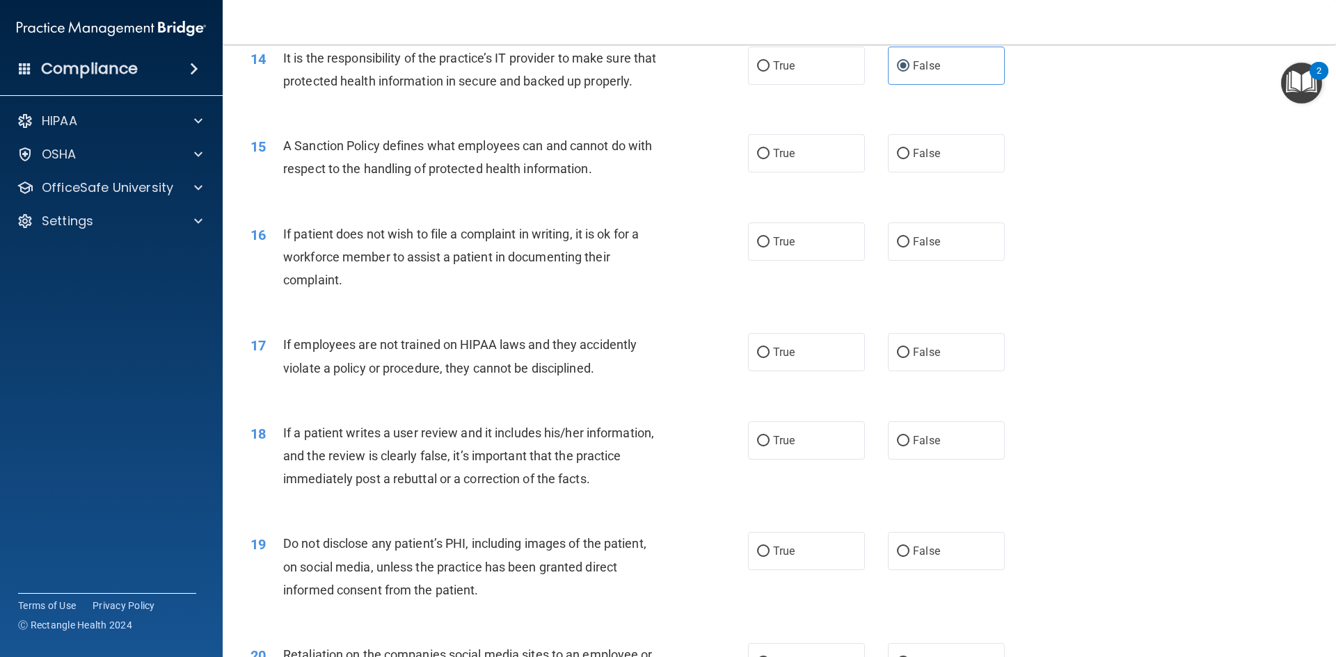
scroll to position [1670, 0]
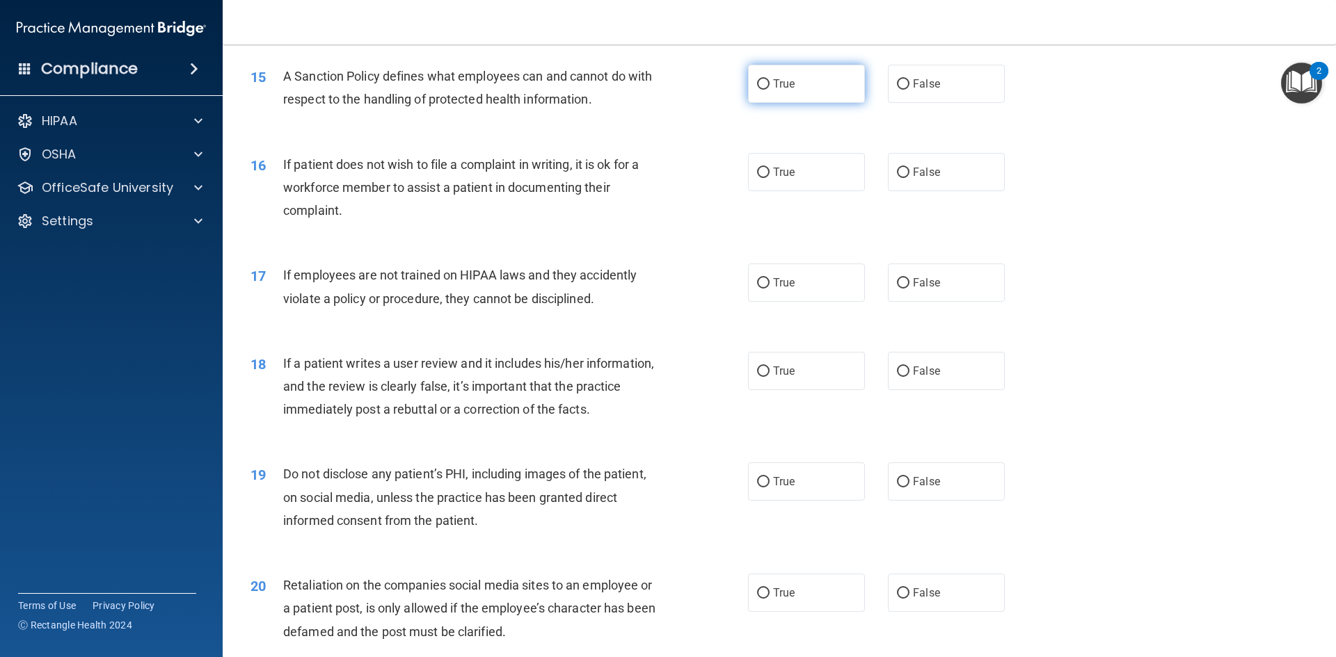
click at [781, 90] on span "True" at bounding box center [784, 83] width 22 height 13
click at [770, 90] on input "True" at bounding box center [763, 84] width 13 height 10
radio input "true"
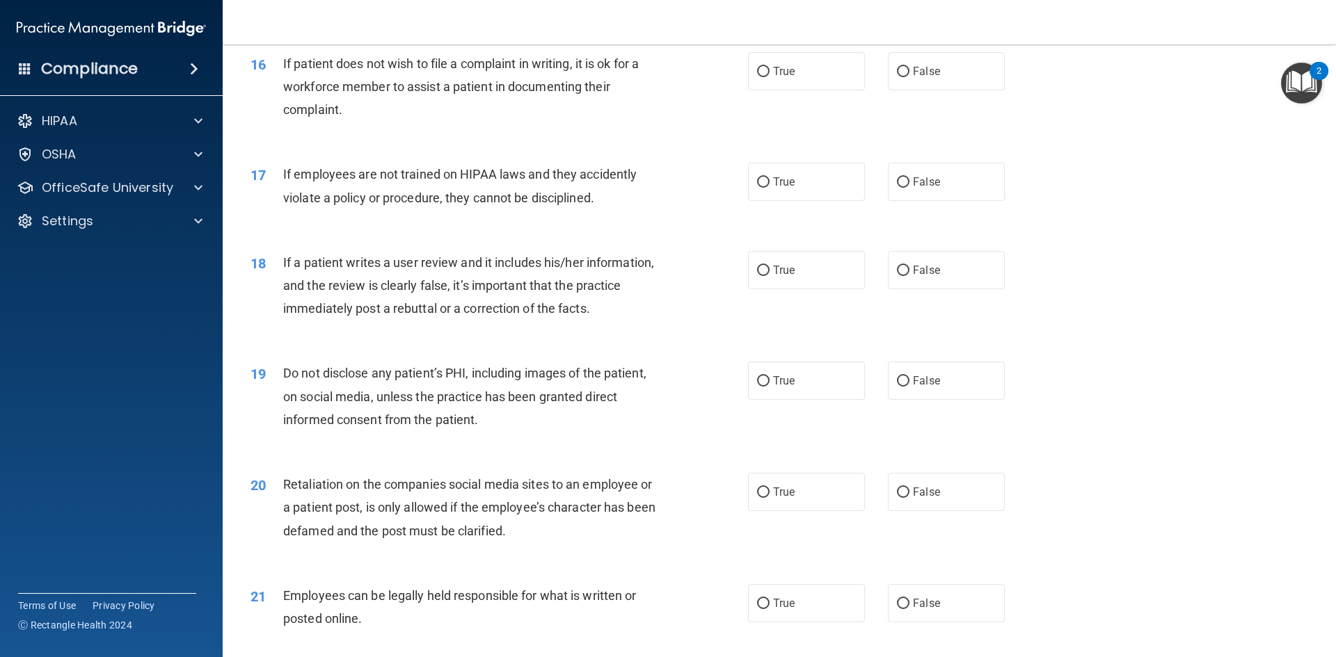
scroll to position [1739, 0]
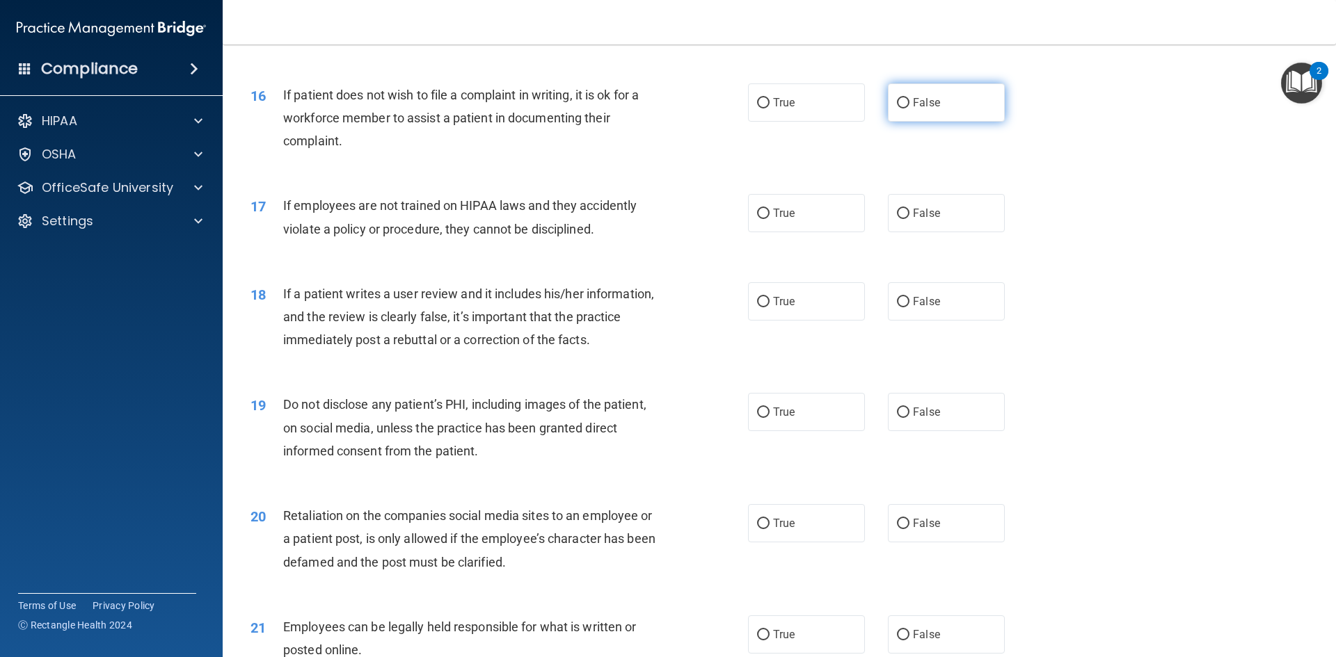
click at [931, 109] on span "False" at bounding box center [926, 102] width 27 height 13
click at [909, 109] on input "False" at bounding box center [903, 103] width 13 height 10
radio input "true"
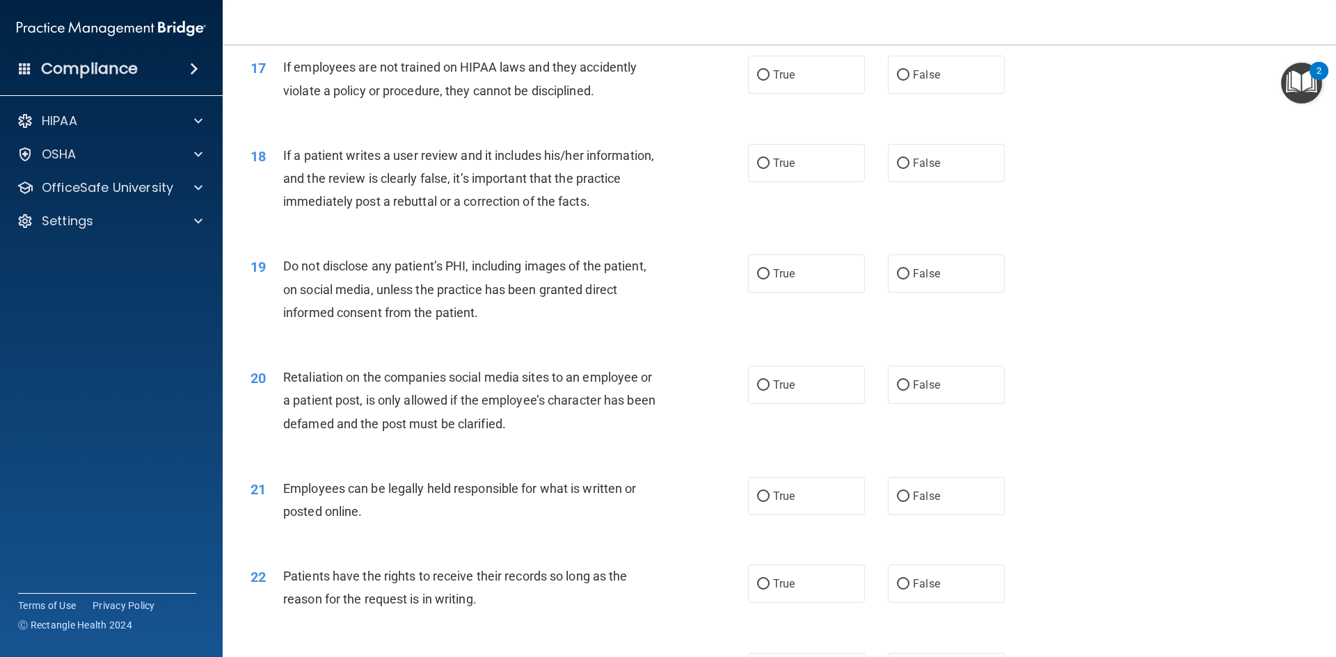
scroll to position [1879, 0]
click at [927, 81] on span "False" at bounding box center [926, 73] width 27 height 13
click at [909, 80] on input "False" at bounding box center [903, 75] width 13 height 10
radio input "true"
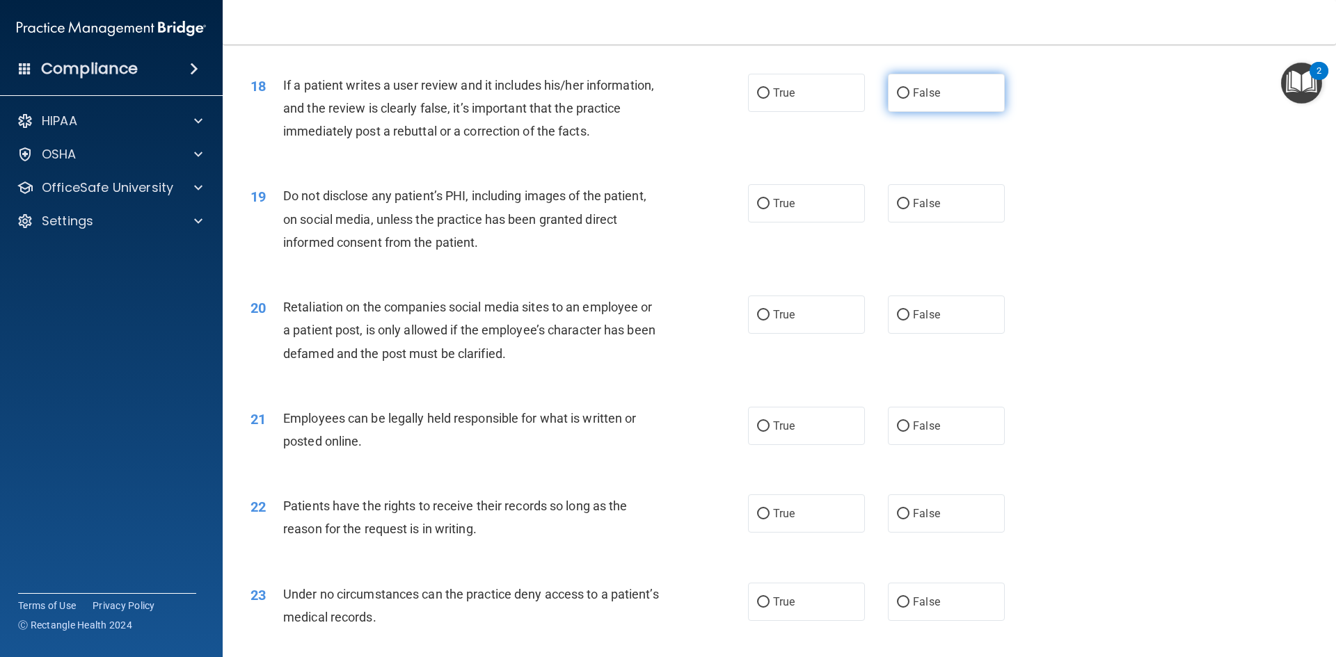
click at [916, 99] on span "False" at bounding box center [926, 92] width 27 height 13
click at [909, 99] on input "False" at bounding box center [903, 93] width 13 height 10
radio input "true"
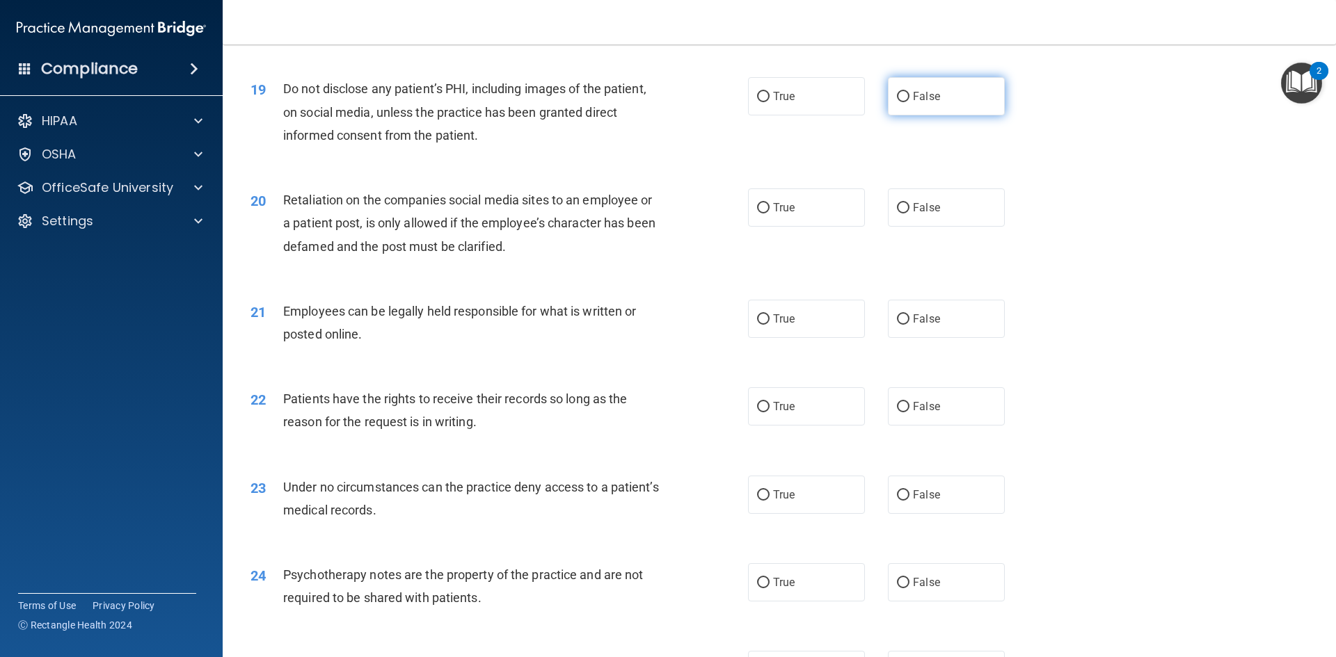
scroll to position [2087, 0]
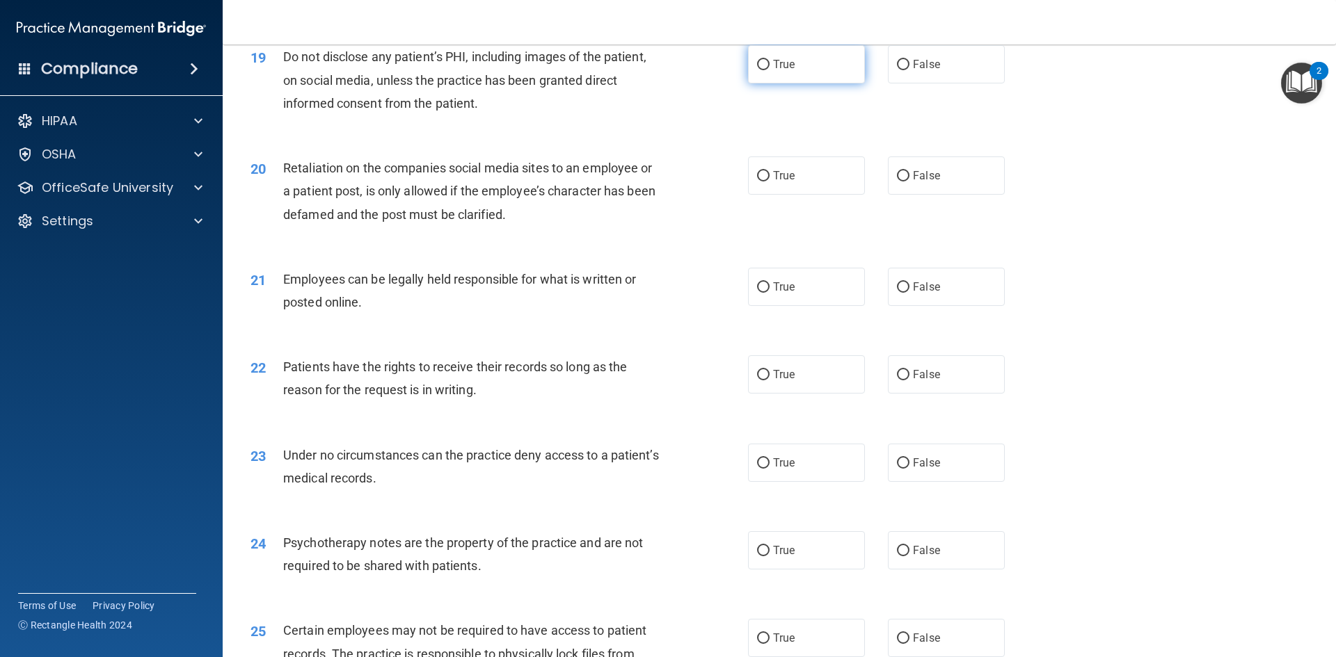
click at [750, 83] on label "True" at bounding box center [806, 64] width 117 height 38
click at [757, 70] on input "True" at bounding box center [763, 65] width 13 height 10
radio input "true"
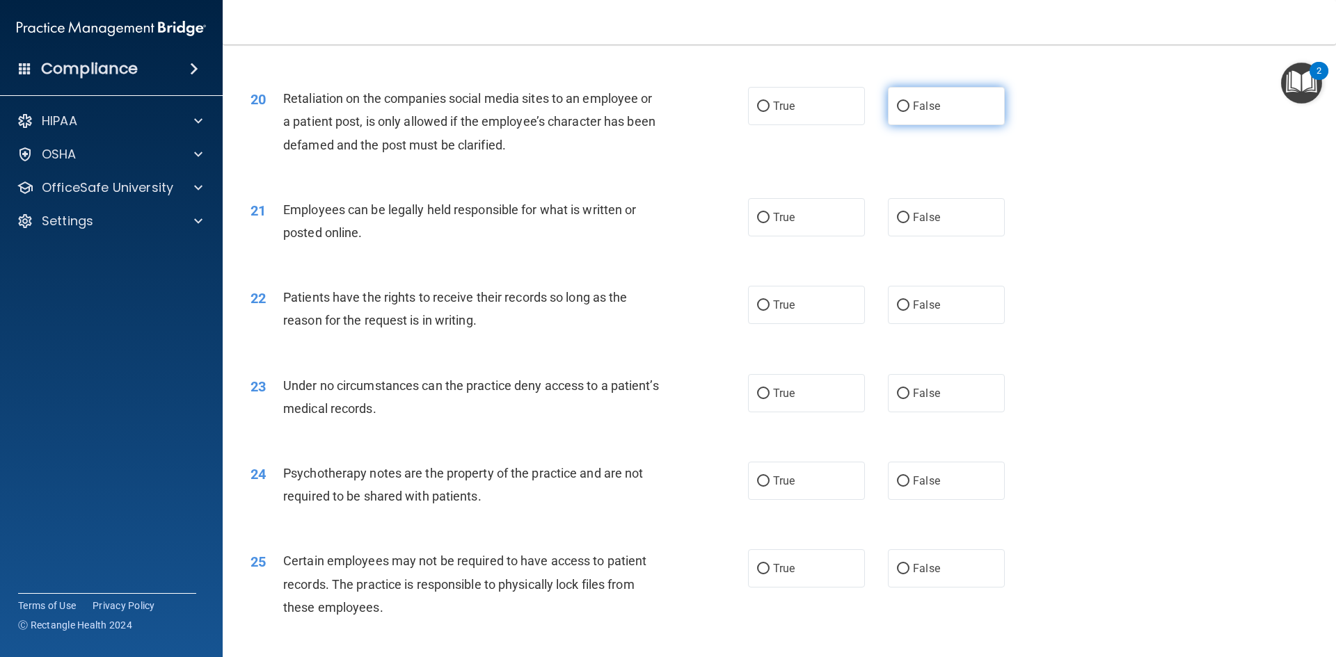
click at [897, 112] on input "False" at bounding box center [903, 107] width 13 height 10
radio input "true"
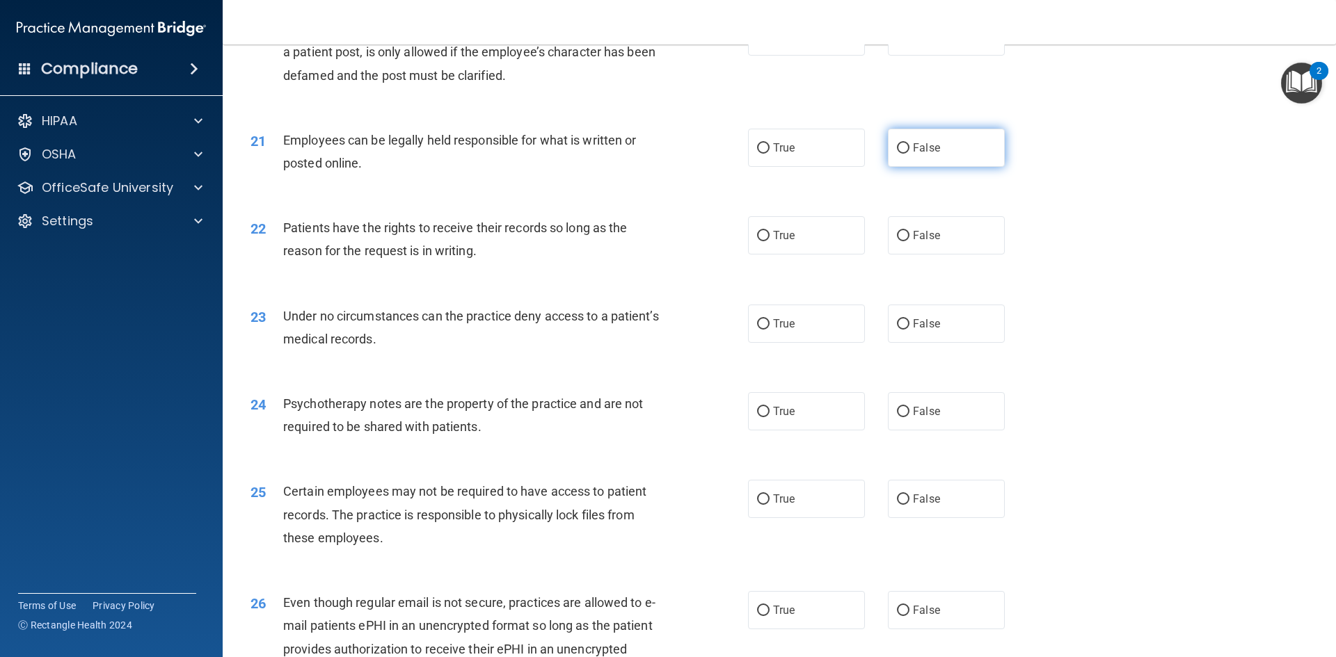
scroll to position [2296, 0]
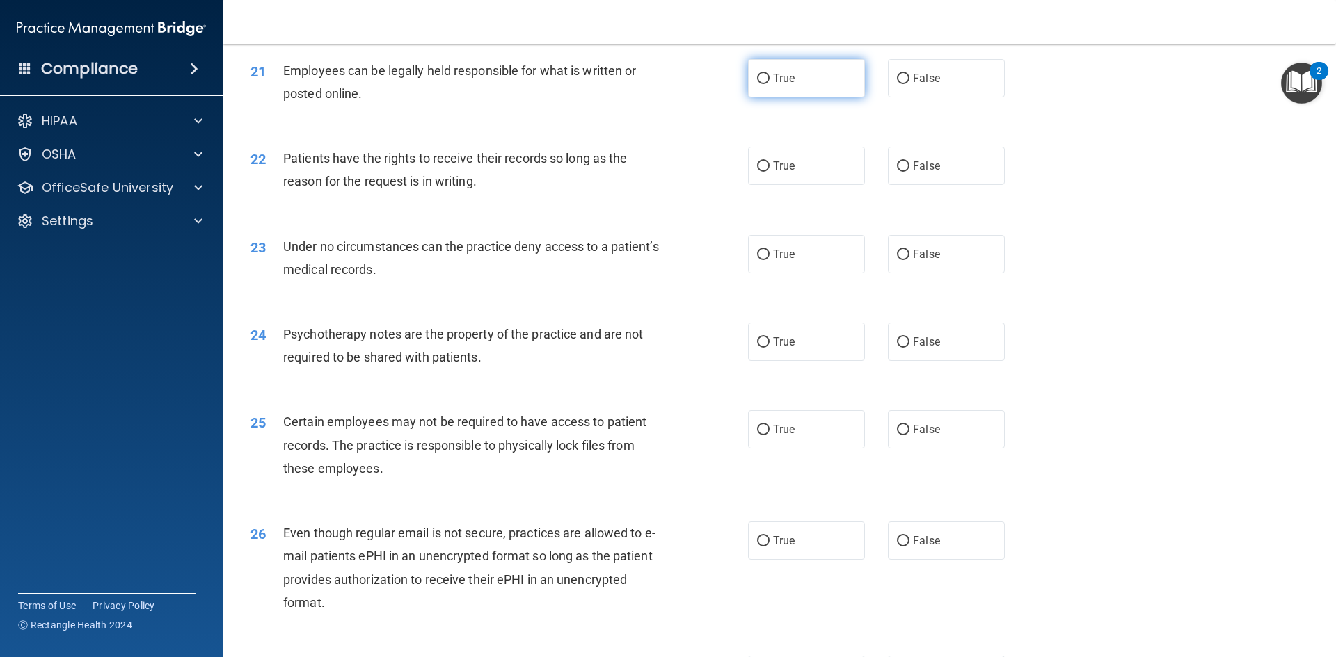
click at [814, 97] on label "True" at bounding box center [806, 78] width 117 height 38
click at [770, 84] on input "True" at bounding box center [763, 79] width 13 height 10
radio input "true"
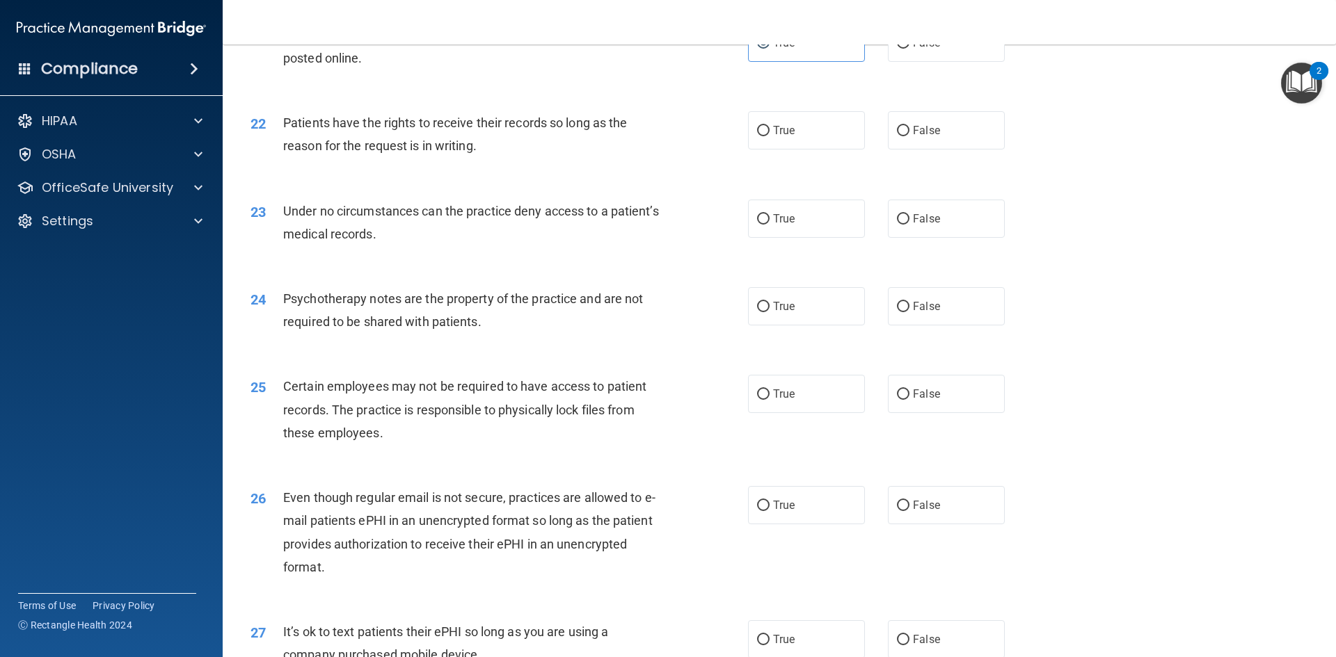
scroll to position [2366, 0]
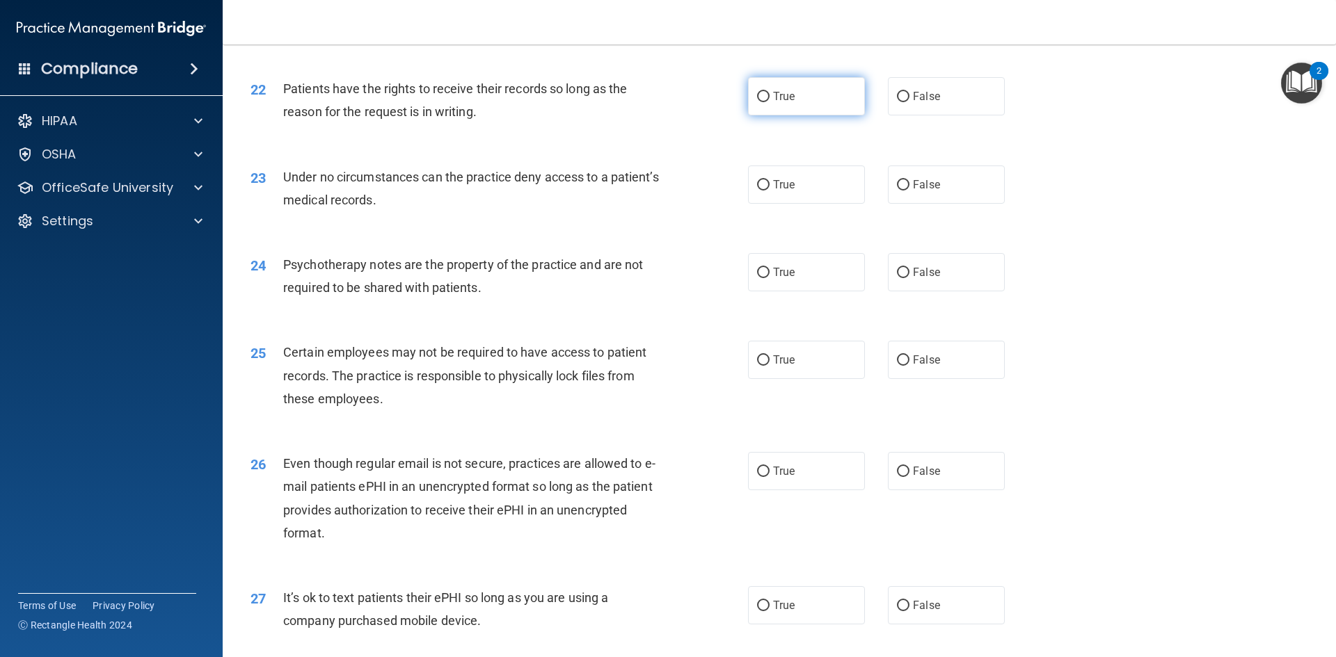
click at [793, 115] on label "True" at bounding box center [806, 96] width 117 height 38
click at [770, 102] on input "True" at bounding box center [763, 97] width 13 height 10
radio input "true"
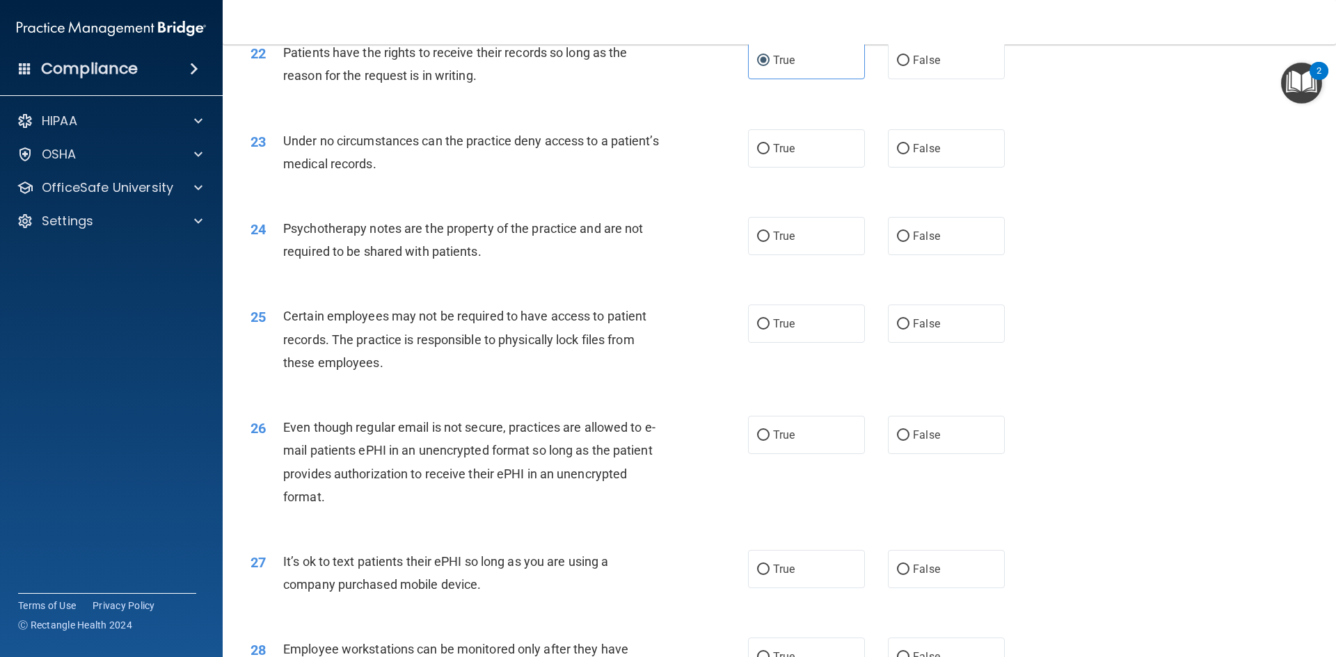
scroll to position [2435, 0]
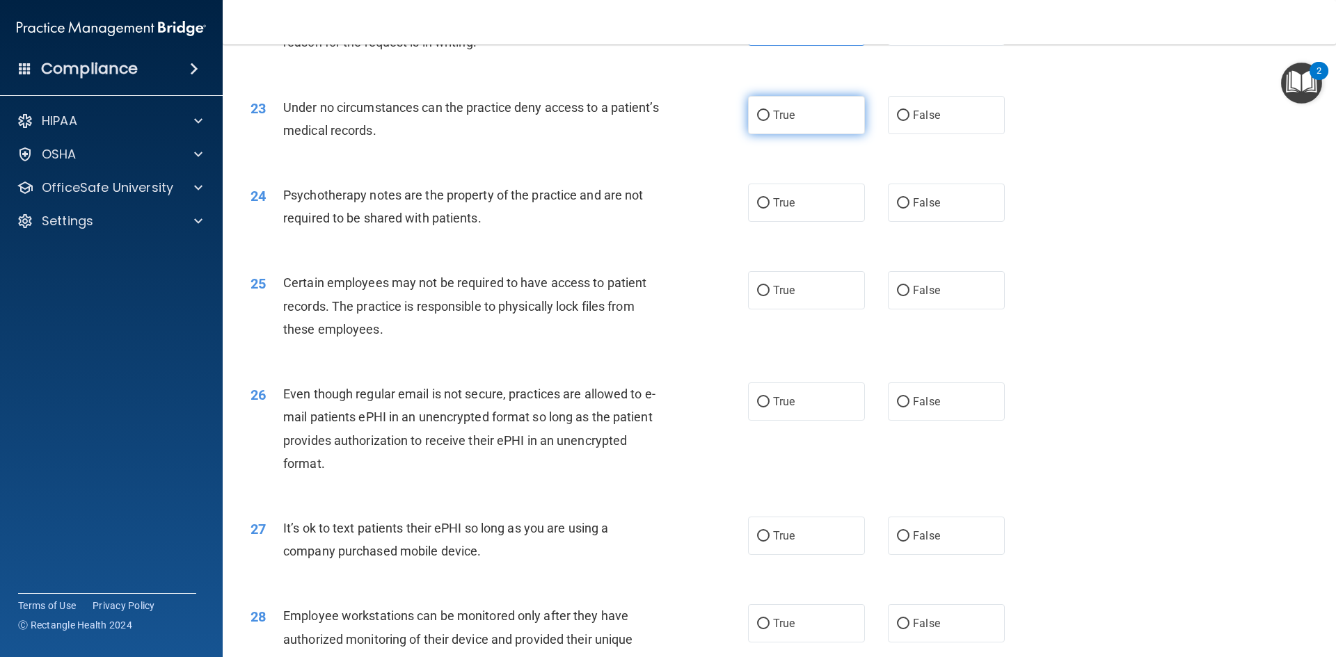
click at [803, 134] on label "True" at bounding box center [806, 115] width 117 height 38
click at [770, 121] on input "True" at bounding box center [763, 116] width 13 height 10
radio input "true"
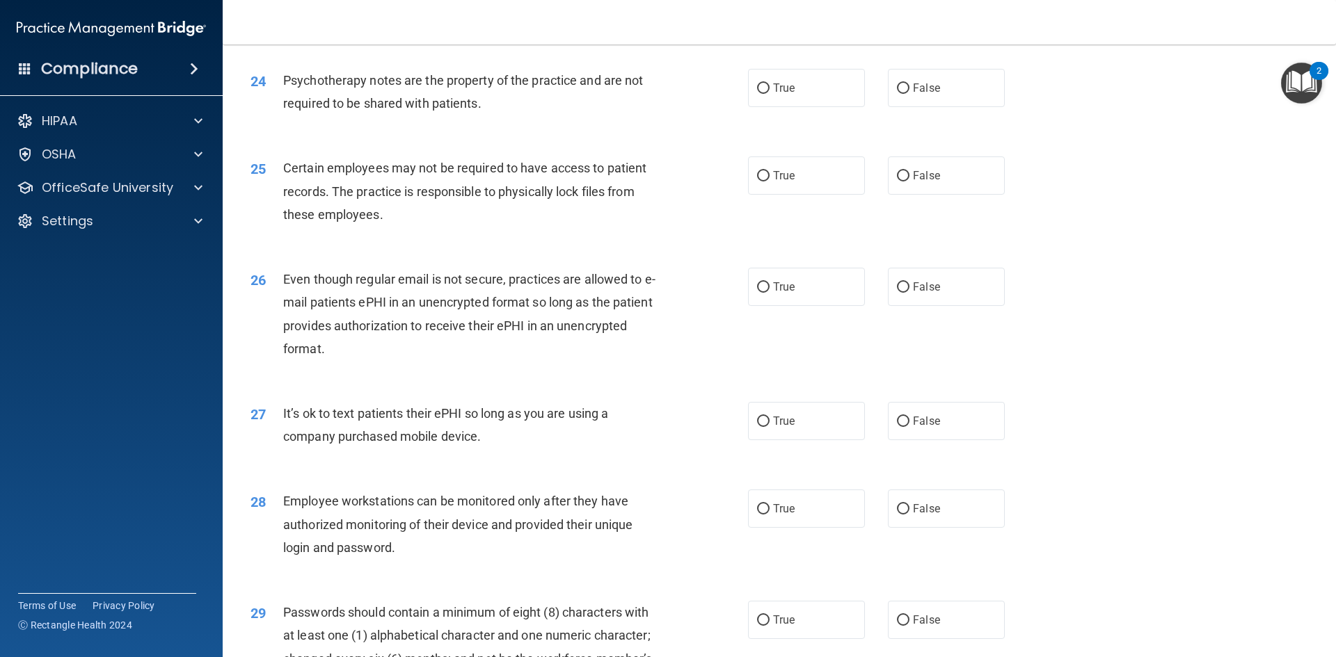
scroll to position [2574, 0]
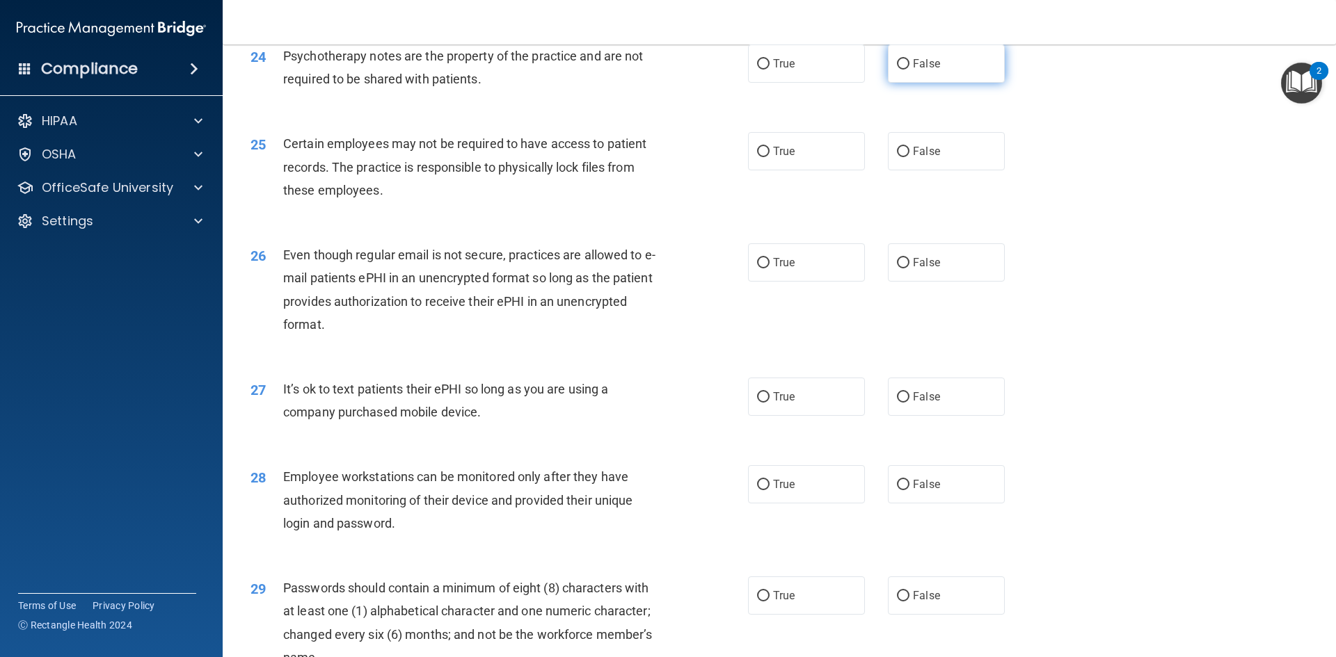
click at [897, 70] on input "False" at bounding box center [903, 64] width 13 height 10
radio input "true"
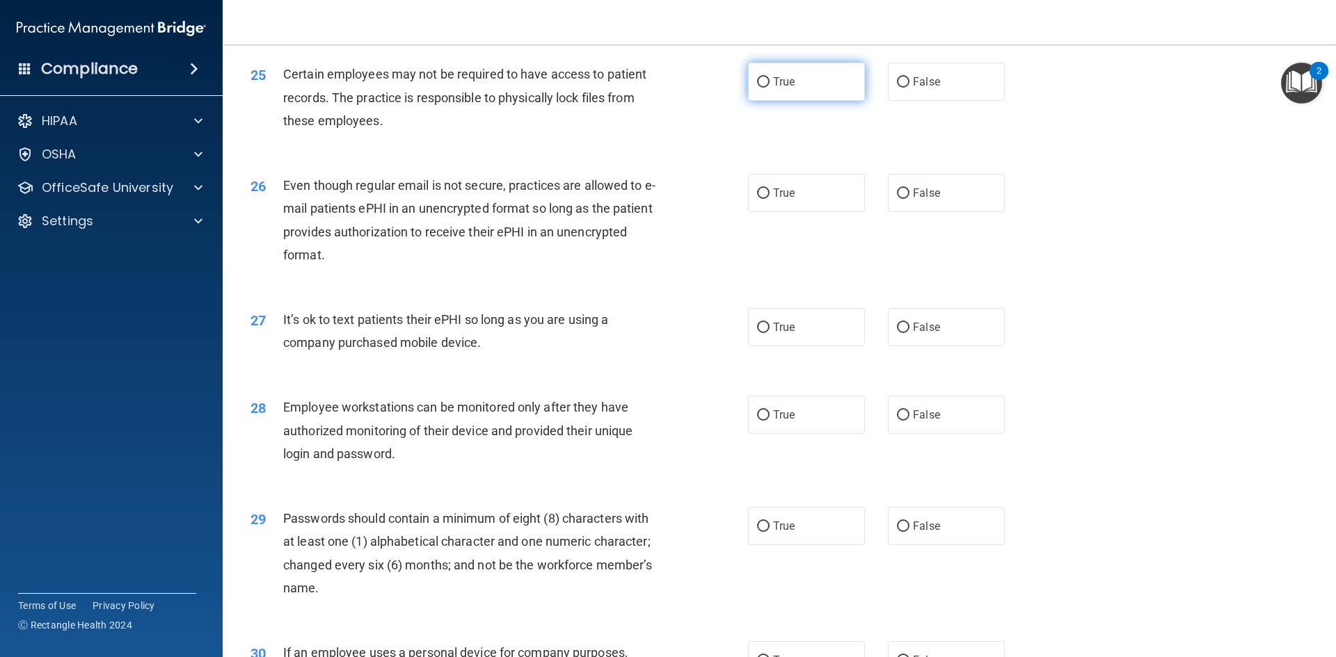
click at [779, 88] on span "True" at bounding box center [784, 81] width 22 height 13
click at [770, 88] on input "True" at bounding box center [763, 82] width 13 height 10
radio input "true"
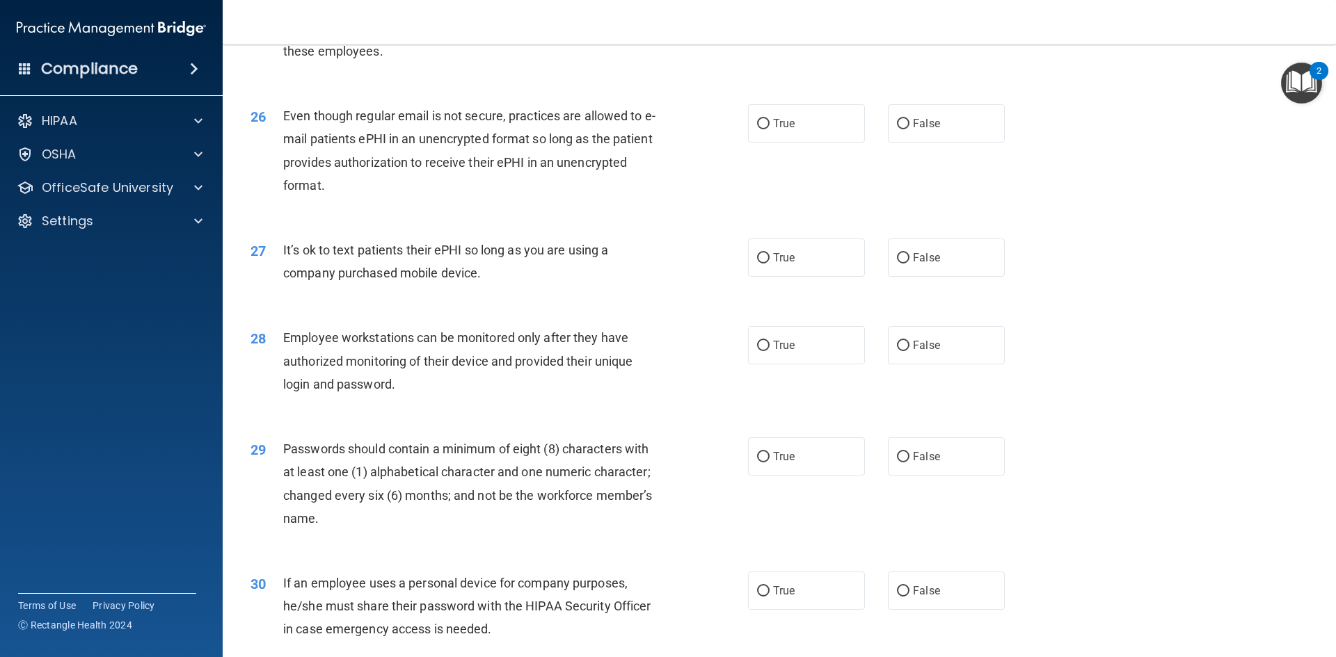
scroll to position [2783, 0]
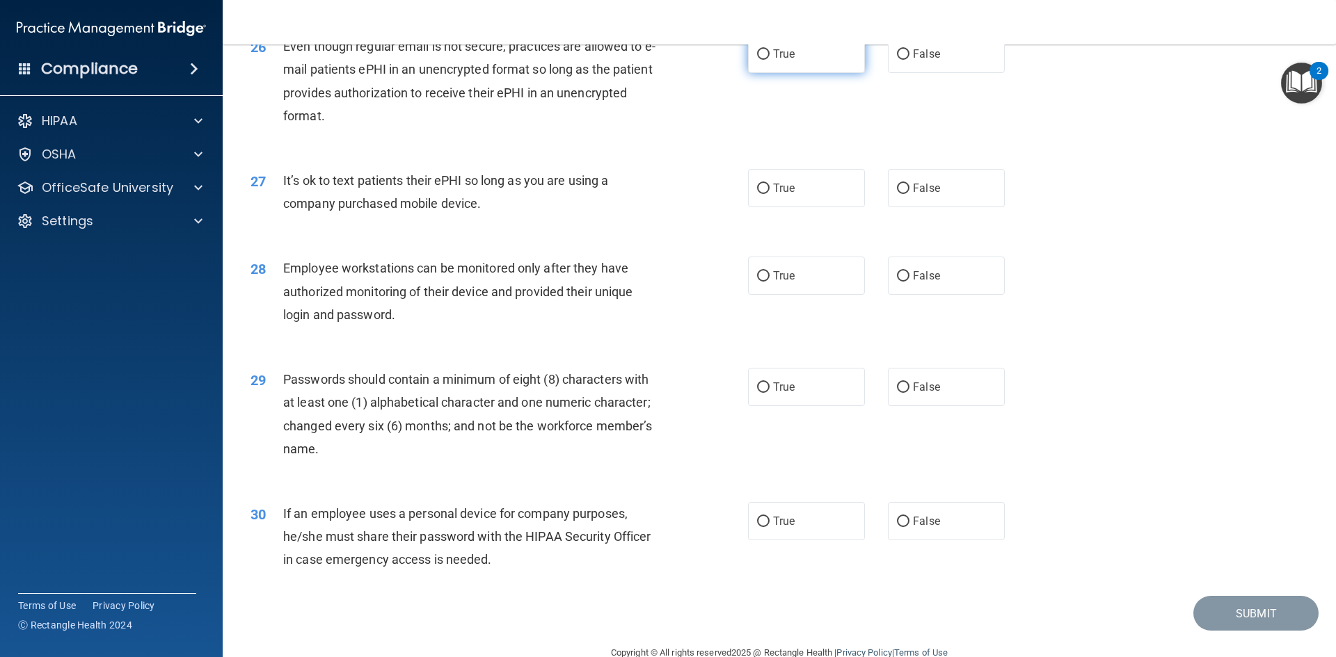
click at [765, 73] on label "True" at bounding box center [806, 54] width 117 height 38
click at [765, 60] on input "True" at bounding box center [763, 54] width 13 height 10
radio input "true"
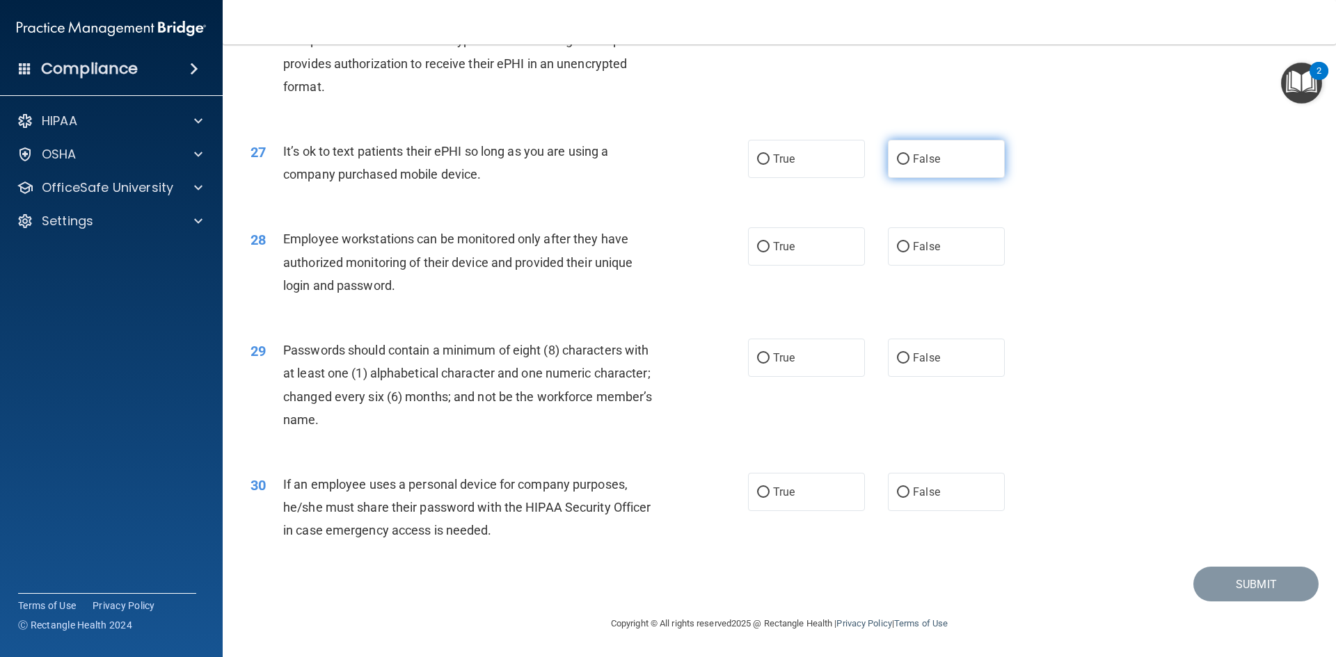
click at [917, 162] on span "False" at bounding box center [926, 158] width 27 height 13
click at [909, 162] on input "False" at bounding box center [903, 159] width 13 height 10
radio input "true"
click at [808, 264] on label "True" at bounding box center [806, 247] width 117 height 38
click at [770, 253] on input "True" at bounding box center [763, 247] width 13 height 10
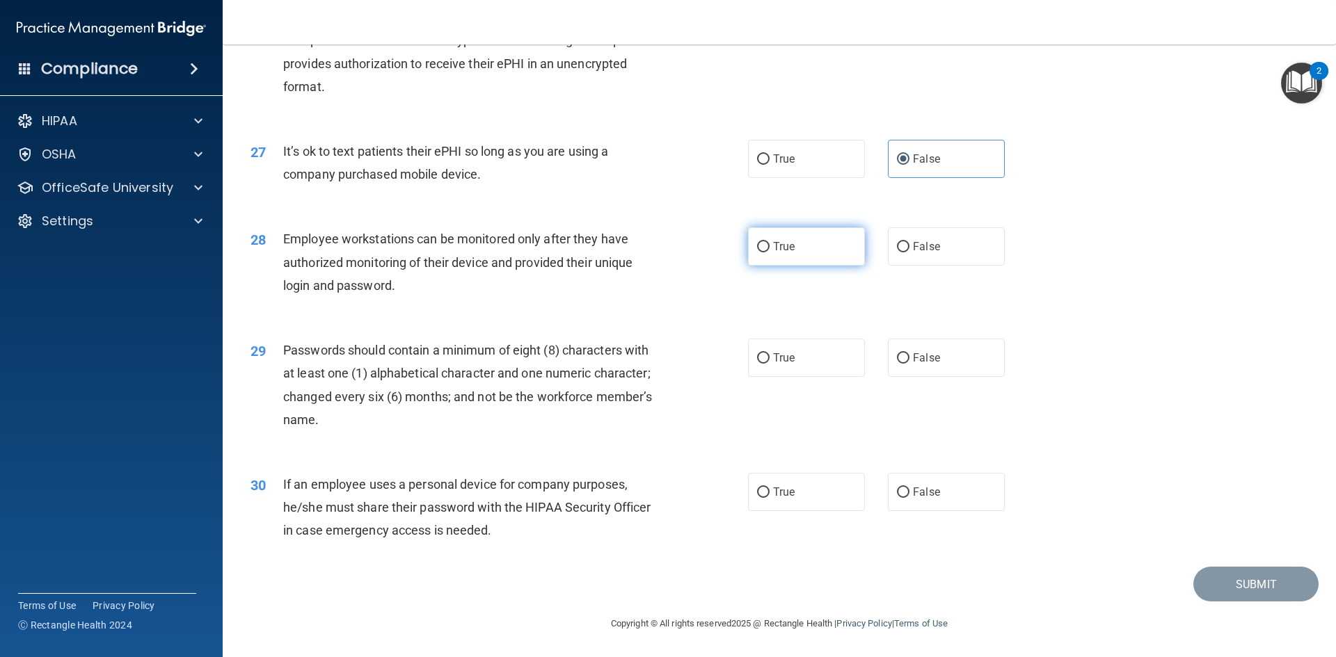
radio input "true"
click at [817, 351] on label "True" at bounding box center [806, 358] width 117 height 38
click at [770, 353] on input "True" at bounding box center [763, 358] width 13 height 10
radio input "true"
click at [790, 497] on label "True" at bounding box center [806, 492] width 117 height 38
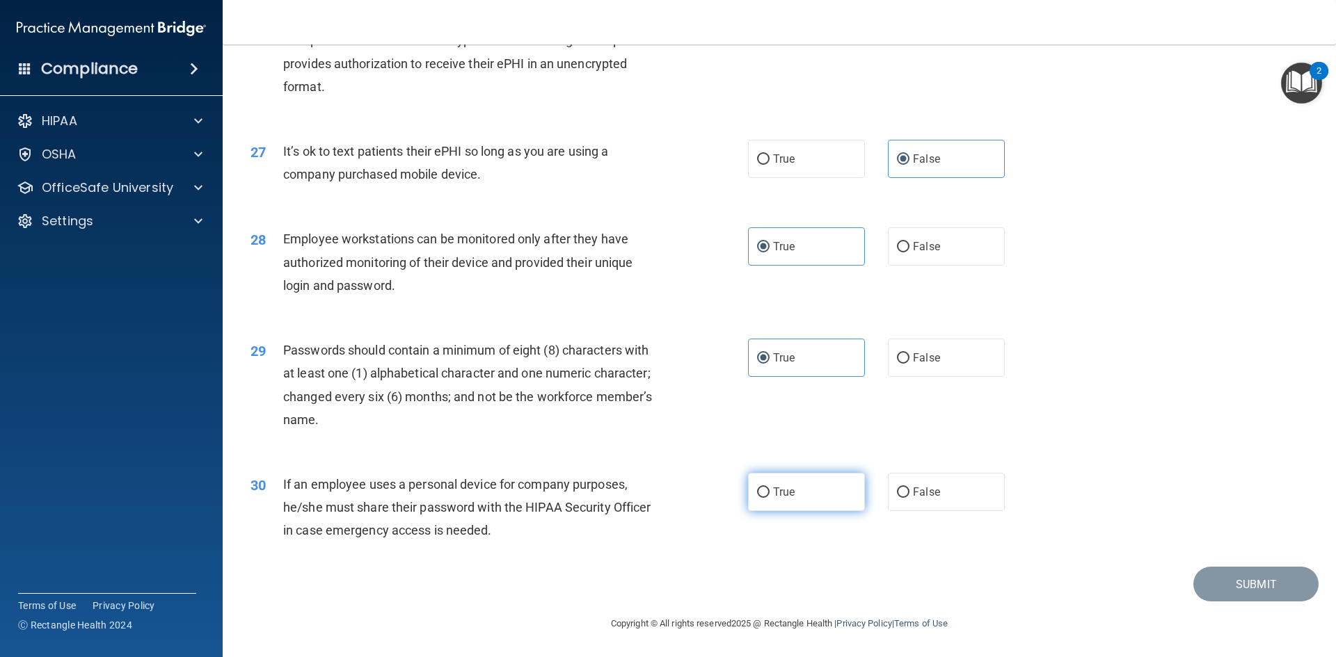
click at [770, 497] on input "True" at bounding box center [763, 493] width 13 height 10
radio input "true"
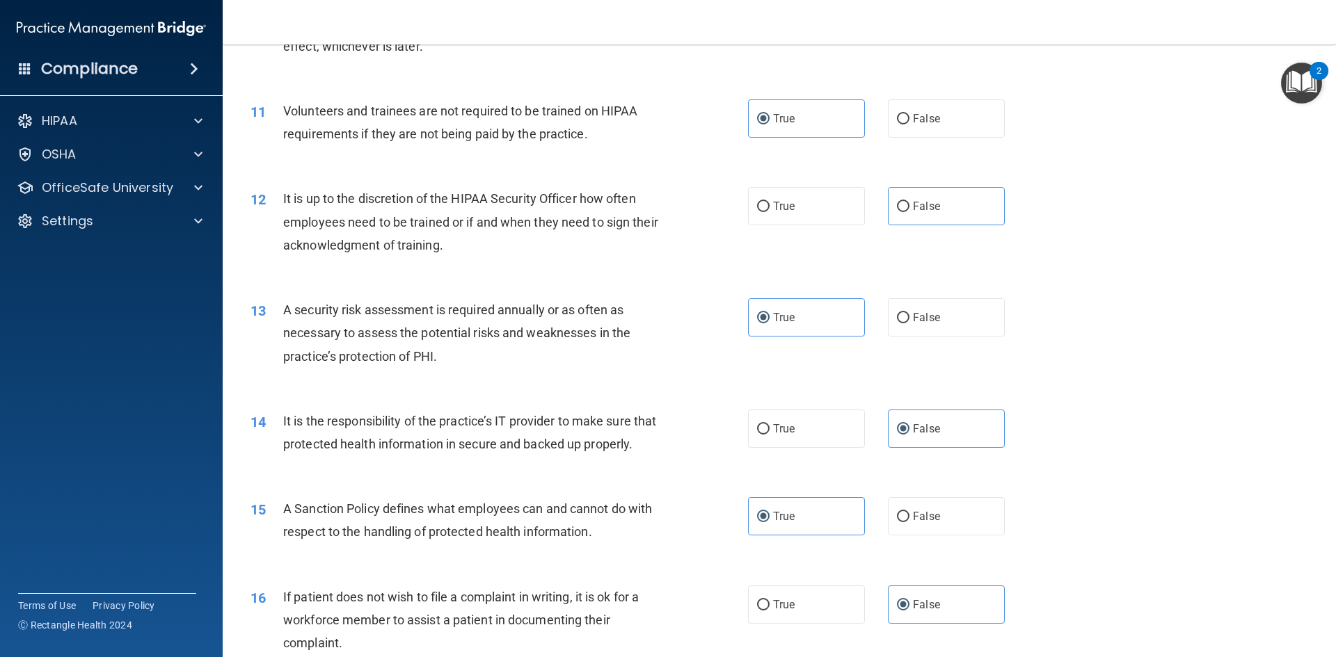
scroll to position [1235, 0]
click at [898, 205] on input "False" at bounding box center [903, 209] width 13 height 10
radio input "true"
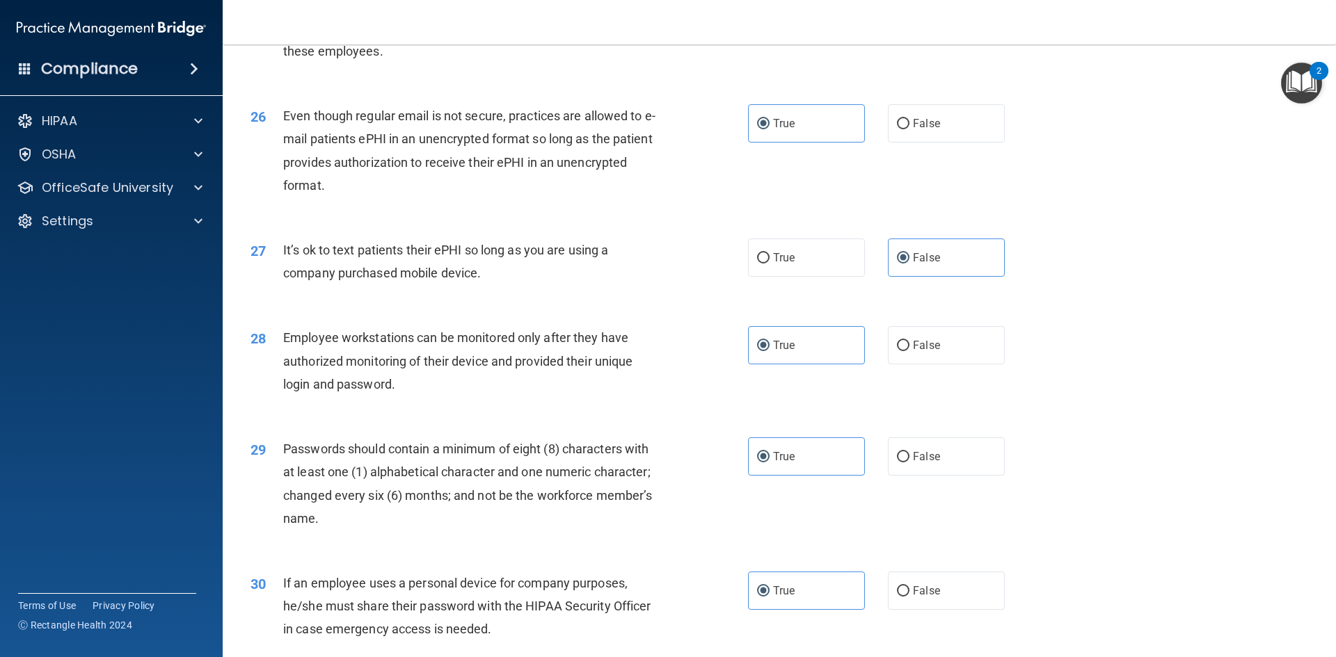
scroll to position [2835, 0]
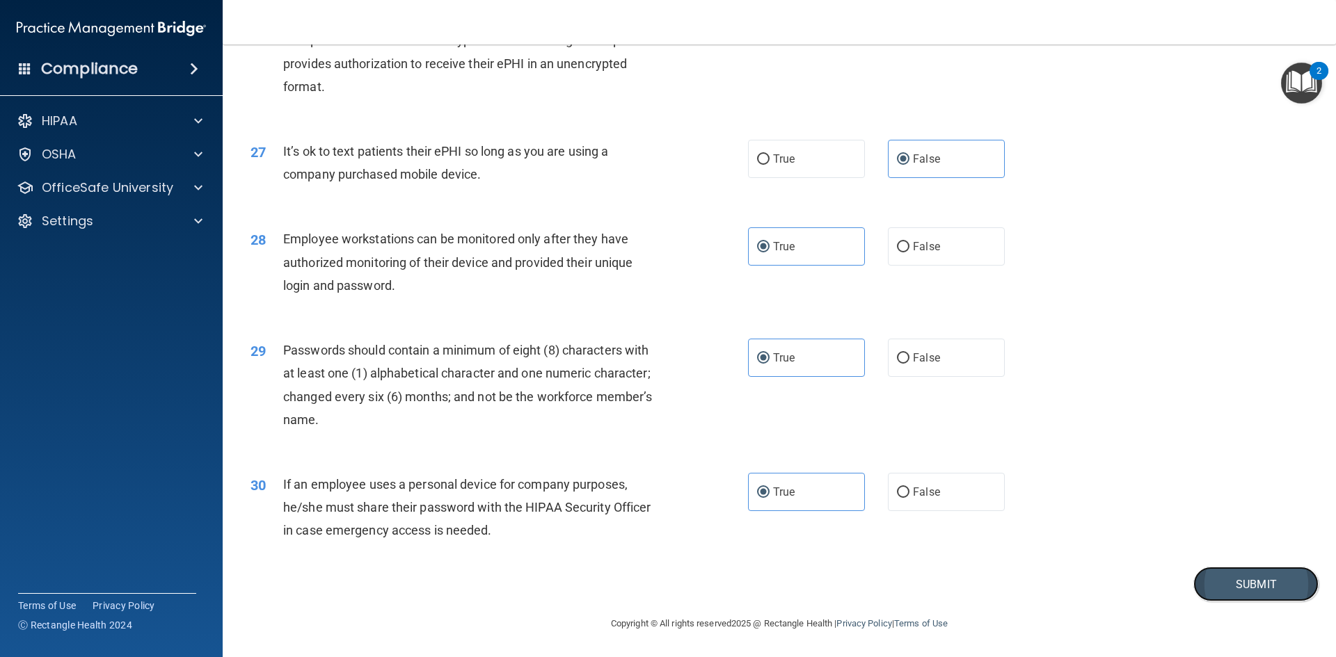
click at [1247, 574] on button "Submit" at bounding box center [1255, 584] width 125 height 35
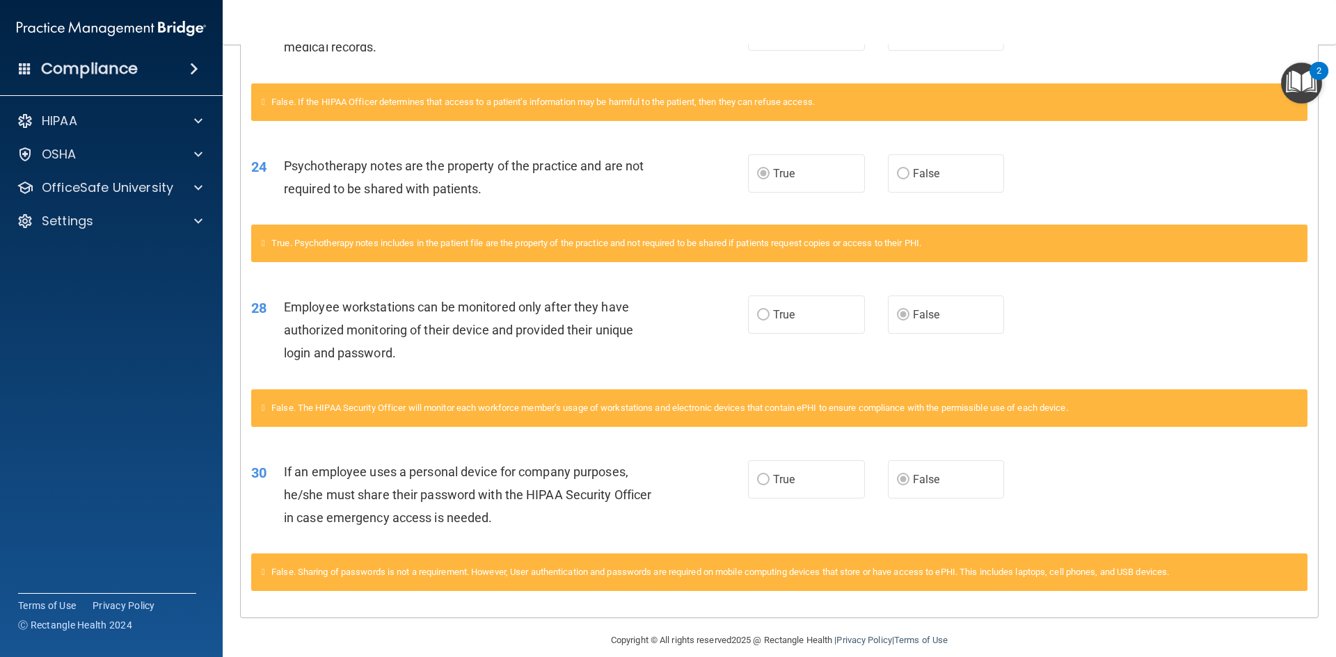
scroll to position [1547, 0]
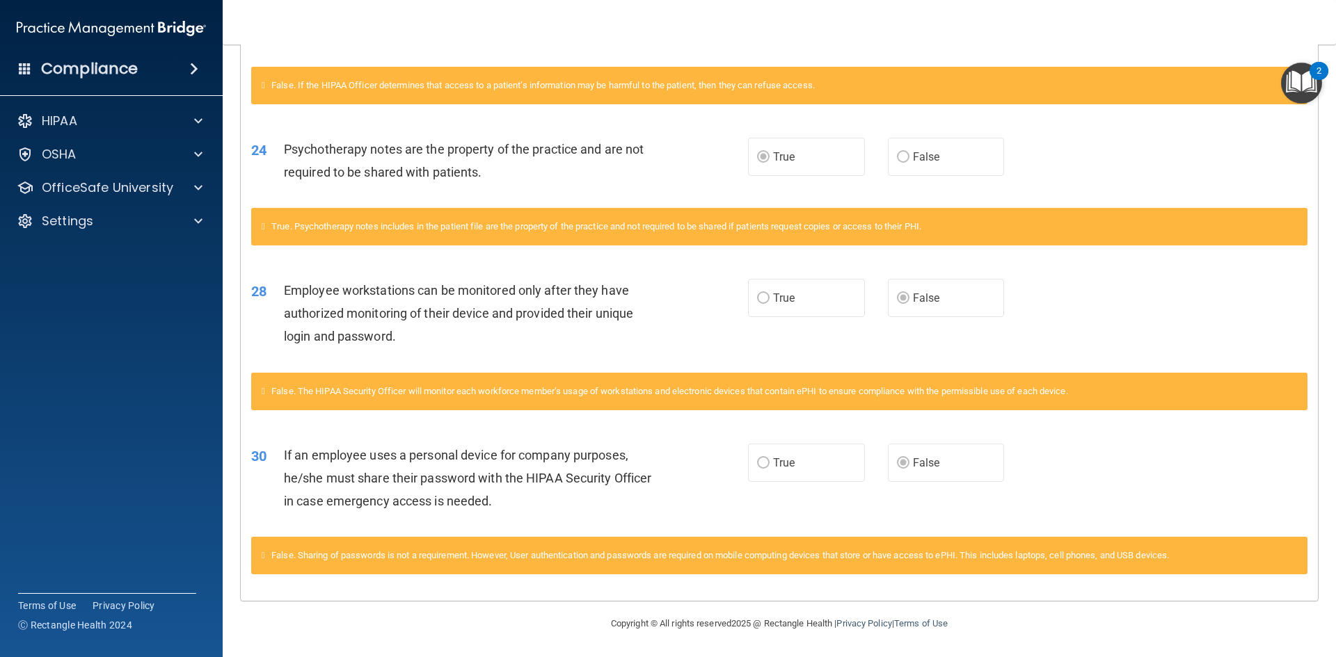
click at [1137, 321] on div "28 Employee workstations can be monitored only after they have authorized monit…" at bounding box center [779, 317] width 1077 height 111
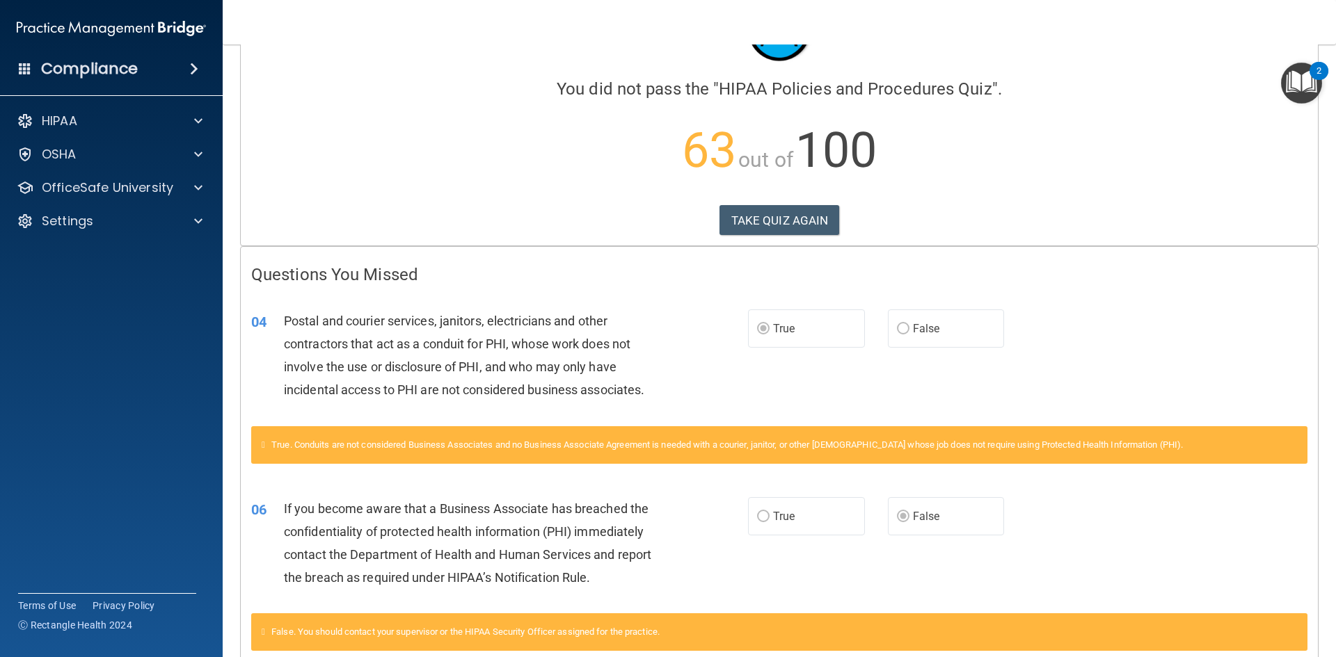
scroll to position [0, 0]
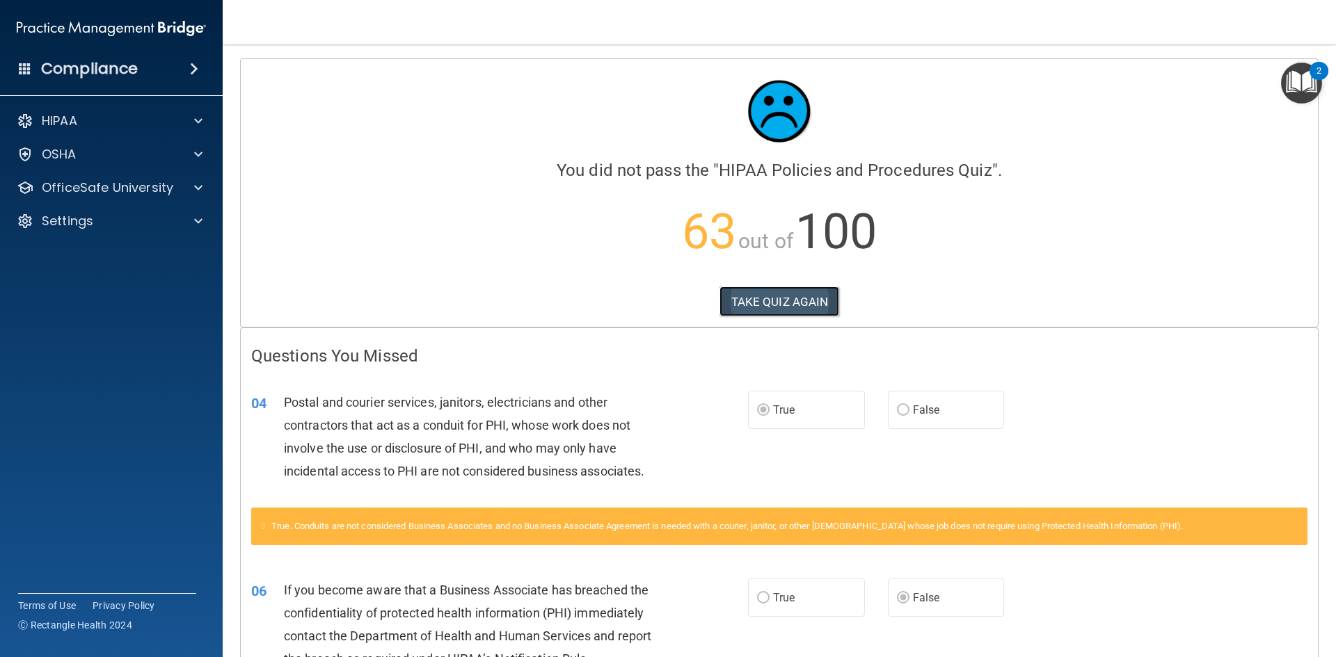
click at [756, 292] on button "TAKE QUIZ AGAIN" at bounding box center [779, 302] width 120 height 31
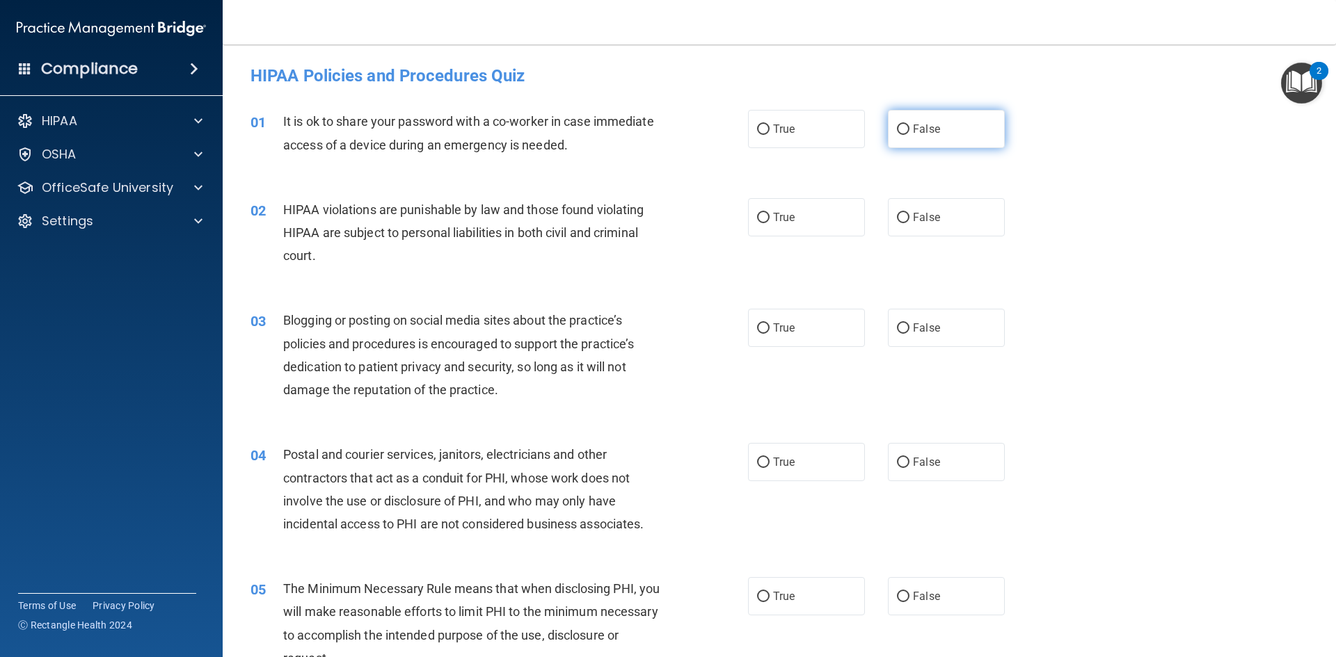
drag, startPoint x: 923, startPoint y: 127, endPoint x: 916, endPoint y: 123, distance: 8.1
click at [917, 125] on span "False" at bounding box center [926, 128] width 27 height 13
click at [900, 133] on label "False" at bounding box center [946, 129] width 117 height 38
click at [757, 222] on input "True" at bounding box center [763, 218] width 13 height 10
radio input "true"
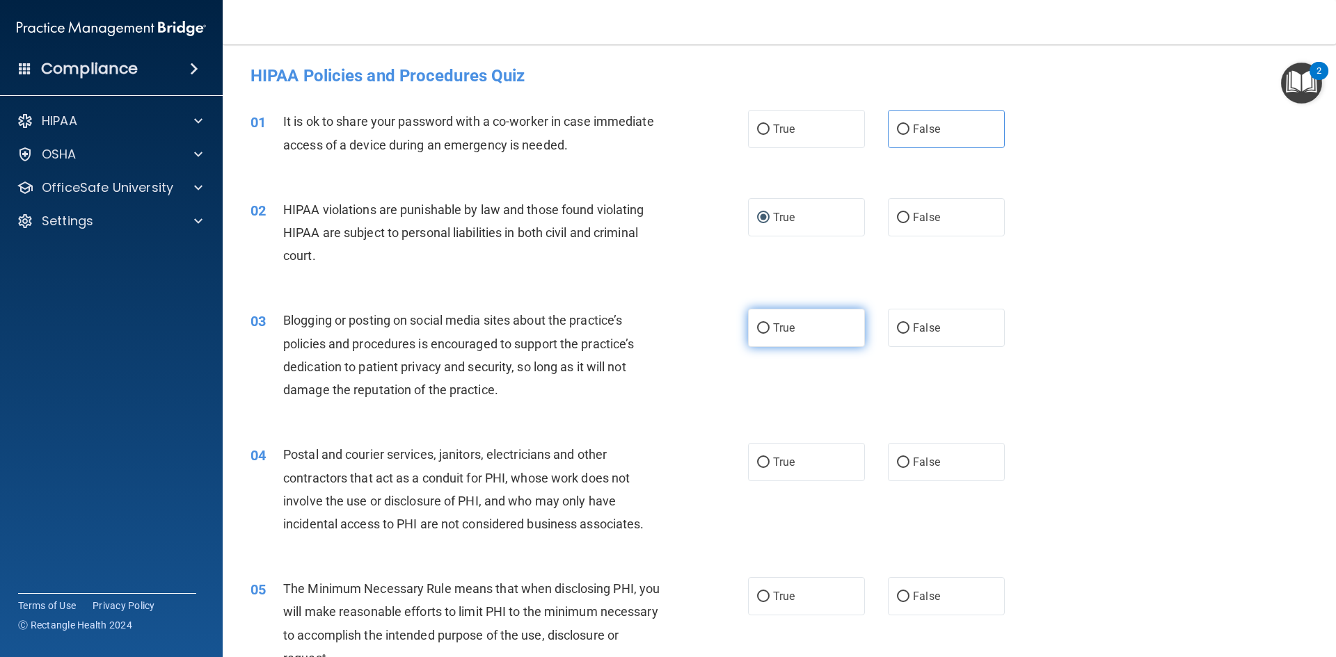
click at [757, 326] on input "True" at bounding box center [763, 329] width 13 height 10
radio input "true"
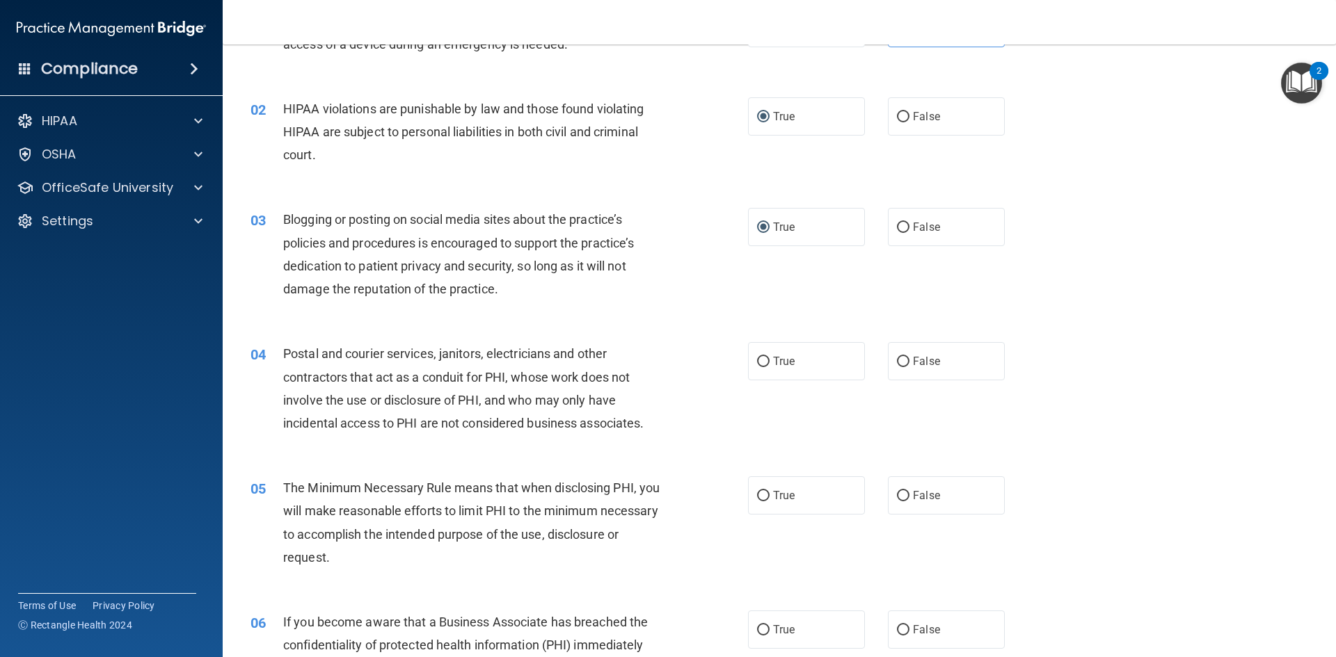
scroll to position [278, 0]
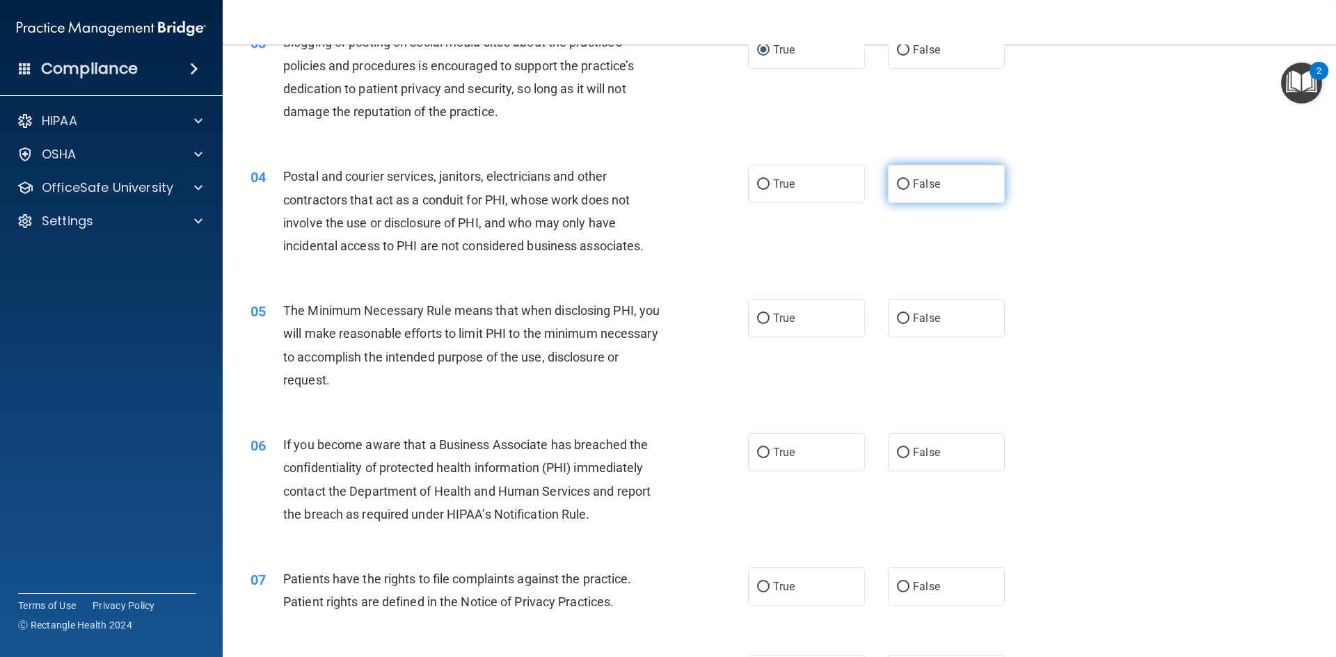
click at [913, 182] on span "False" at bounding box center [926, 183] width 27 height 13
click at [909, 182] on input "False" at bounding box center [903, 185] width 13 height 10
radio input "true"
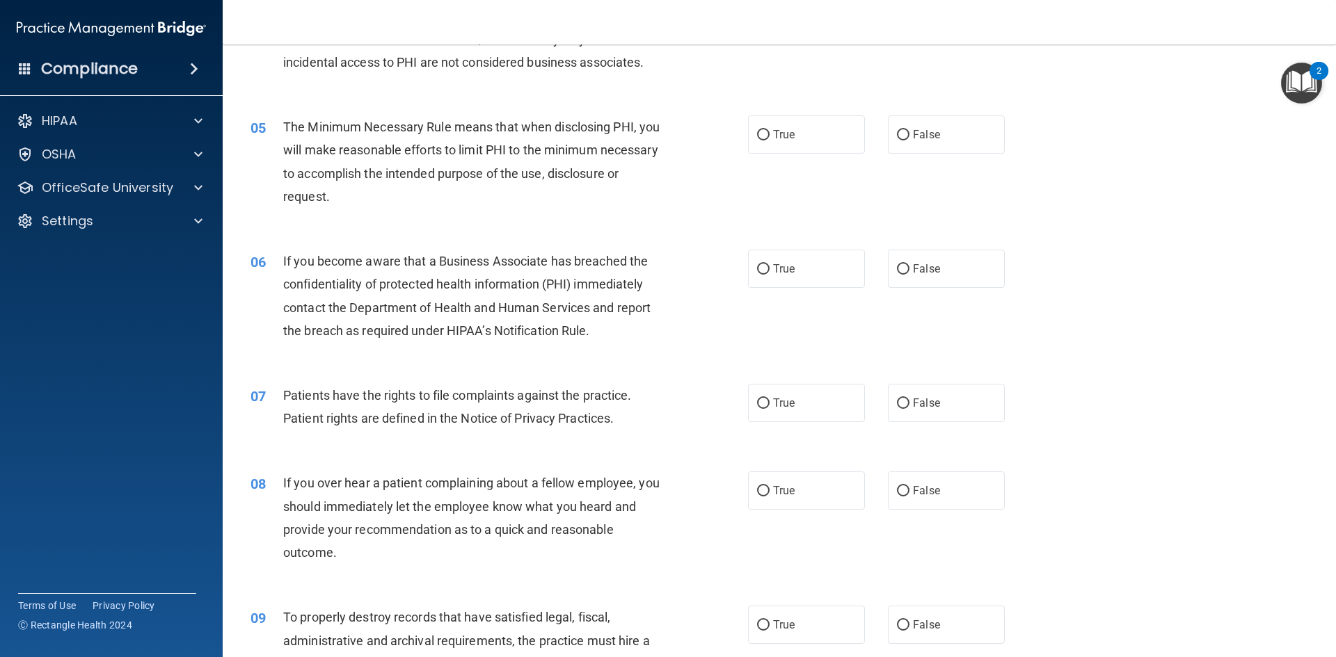
scroll to position [487, 0]
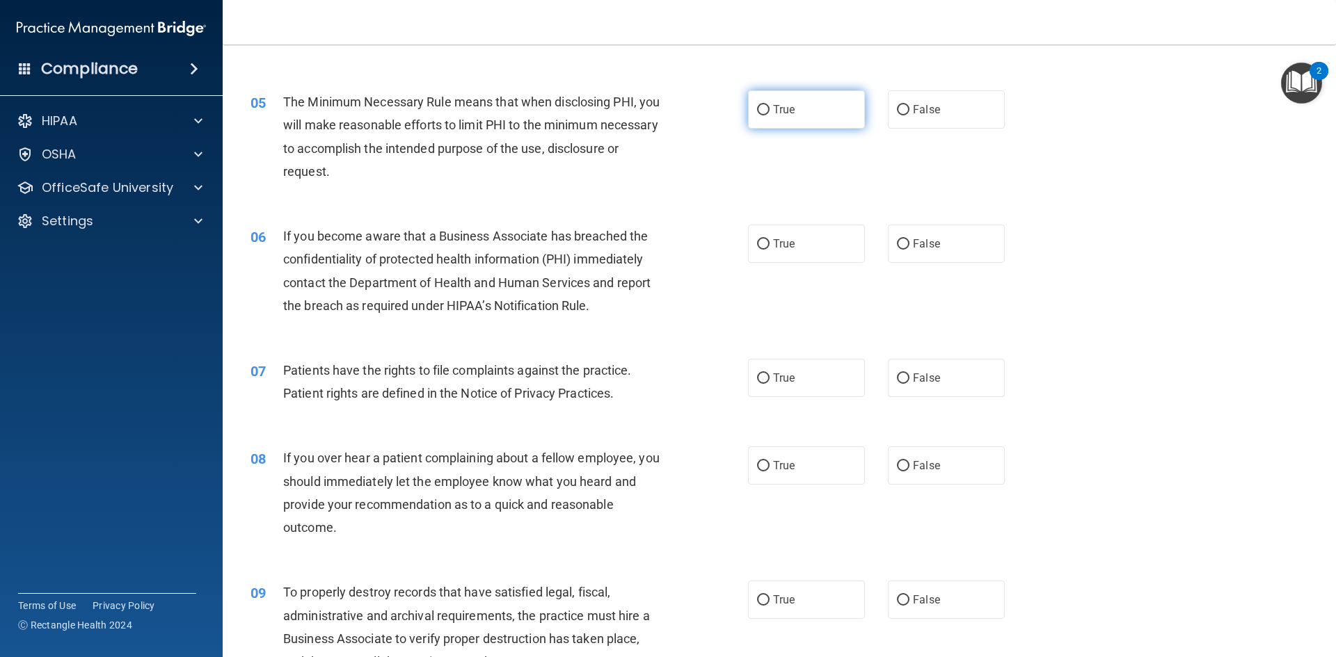
click at [763, 105] on input "True" at bounding box center [763, 110] width 13 height 10
radio input "true"
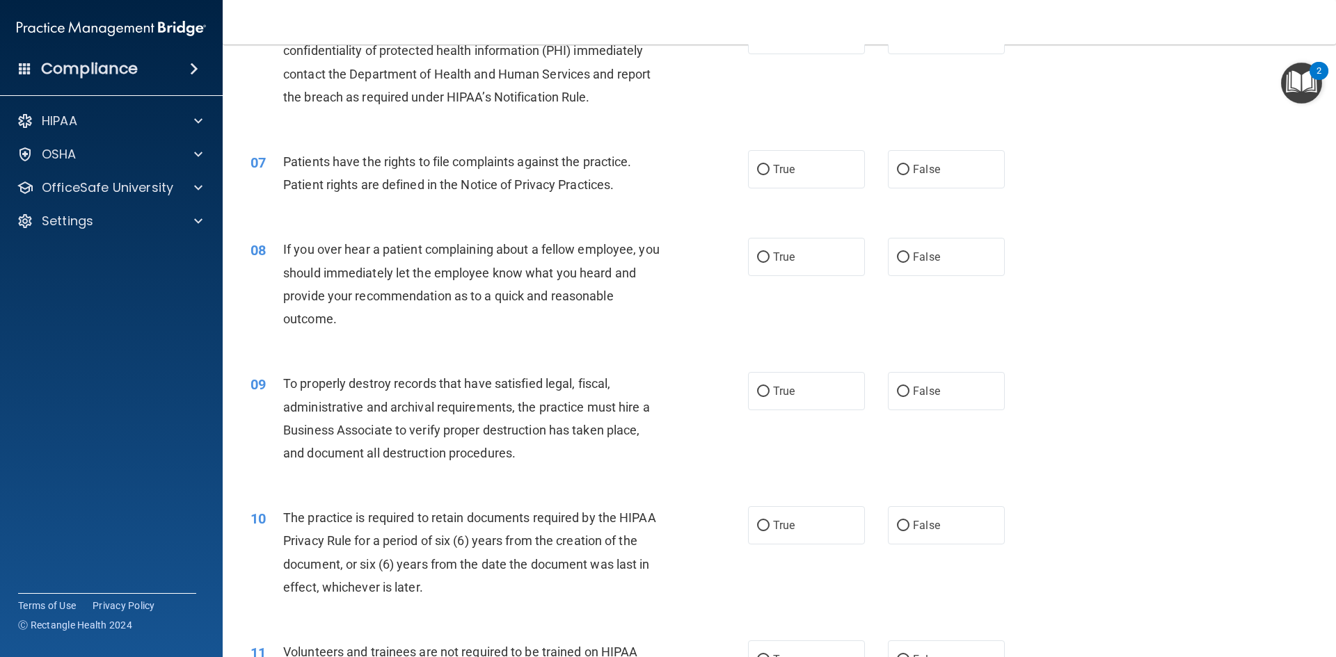
scroll to position [626, 0]
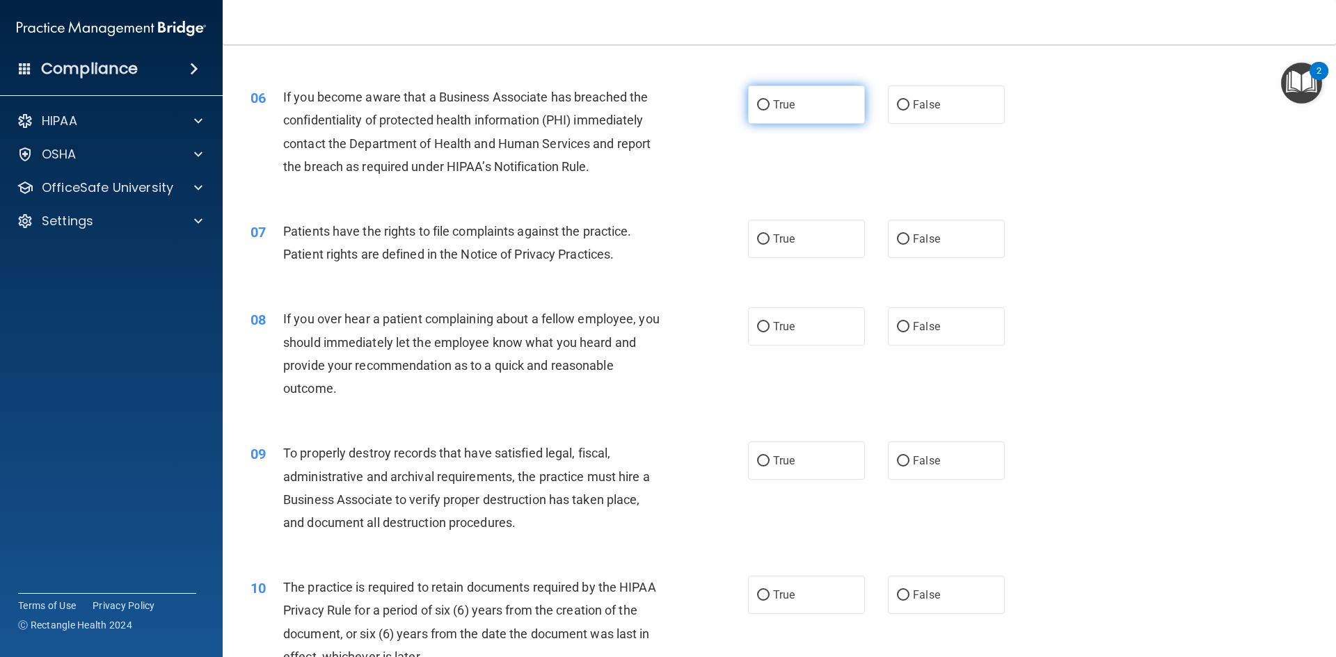
click at [783, 119] on label "True" at bounding box center [806, 105] width 117 height 38
click at [770, 111] on input "True" at bounding box center [763, 105] width 13 height 10
radio input "true"
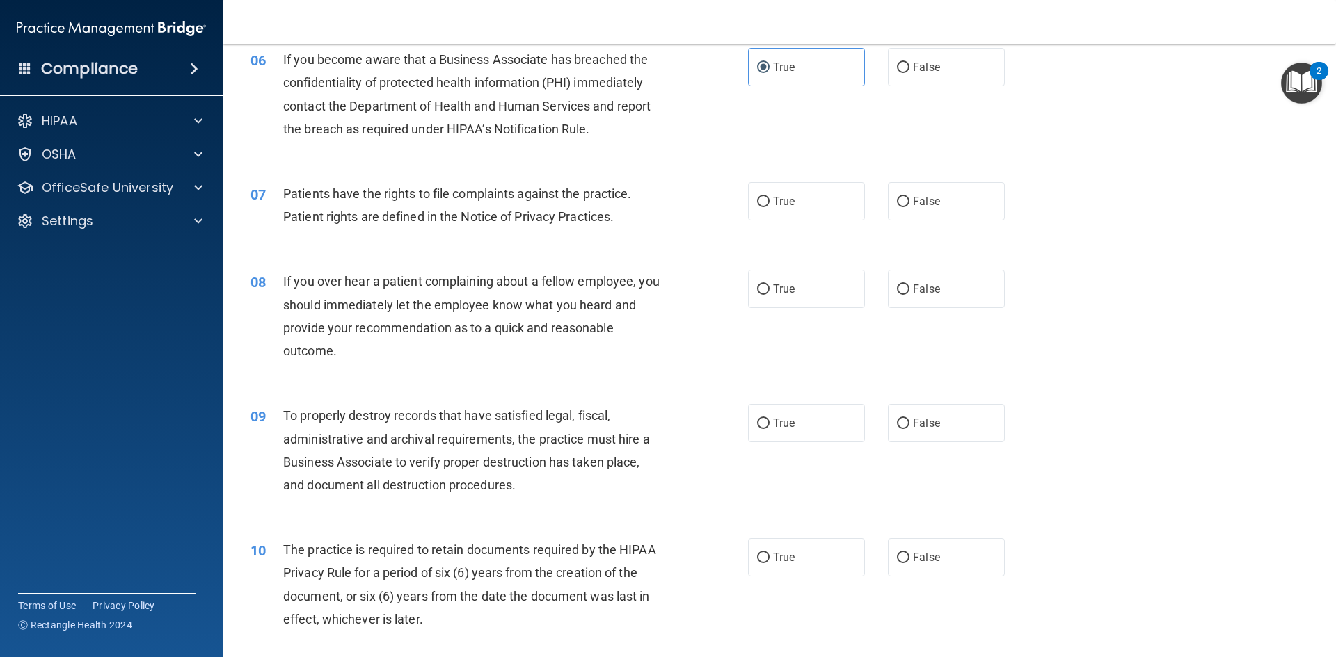
scroll to position [696, 0]
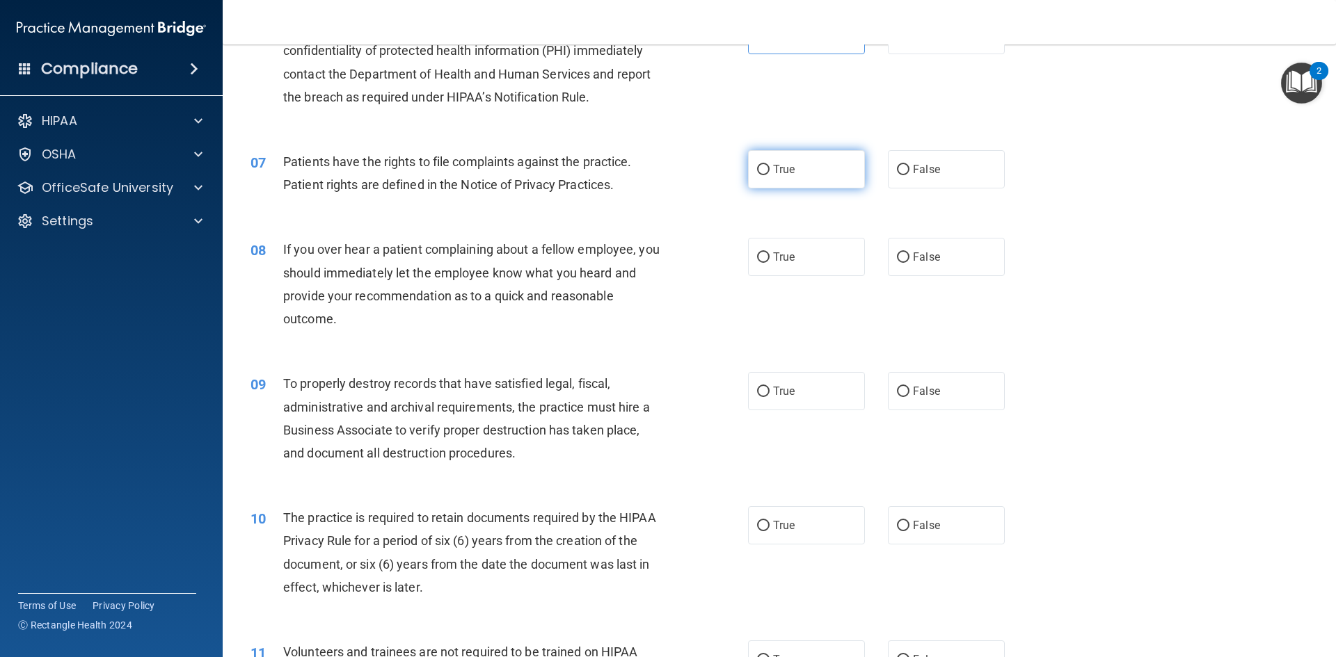
click at [796, 165] on label "True" at bounding box center [806, 169] width 117 height 38
click at [770, 165] on input "True" at bounding box center [763, 170] width 13 height 10
radio input "true"
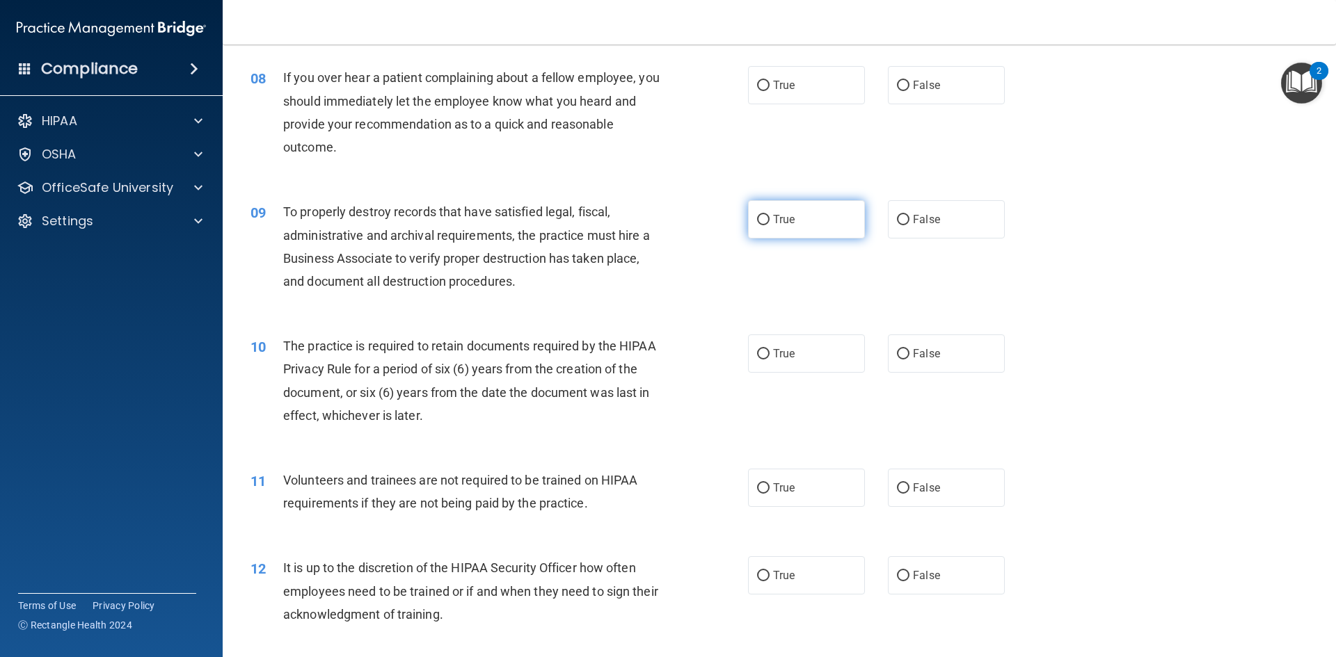
scroll to position [835, 0]
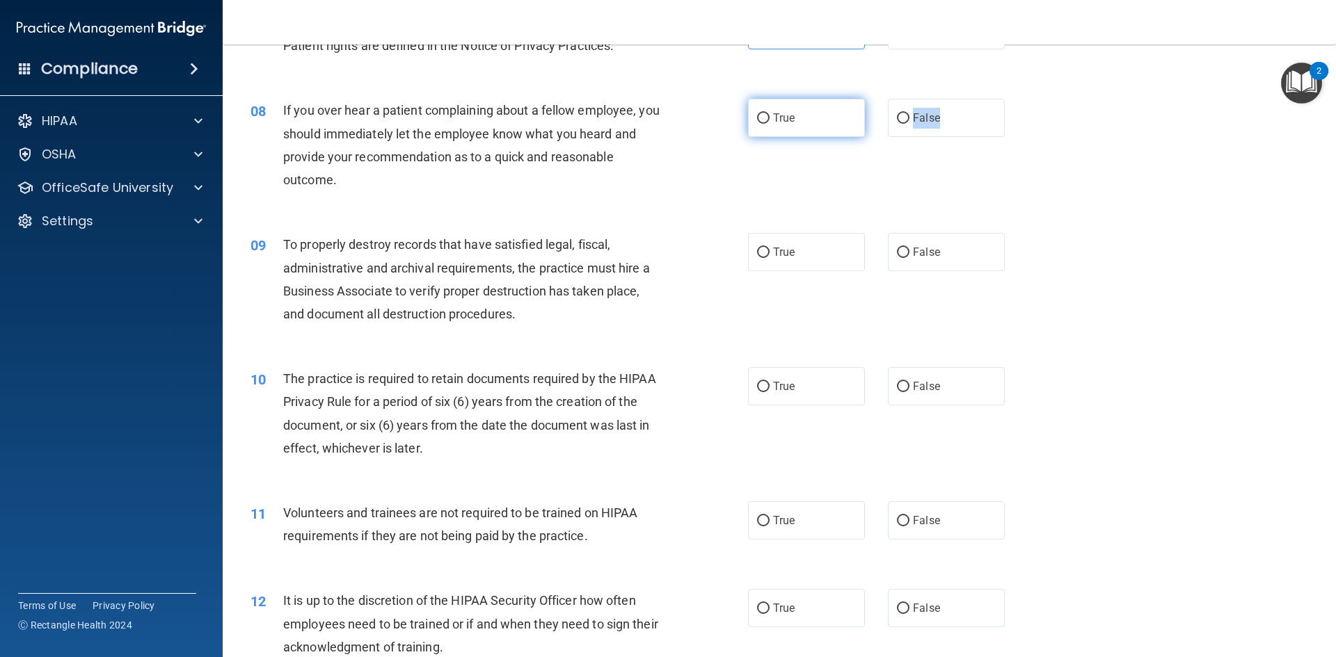
drag, startPoint x: 939, startPoint y: 111, endPoint x: 818, endPoint y: 108, distance: 121.1
click at [821, 108] on div "True False" at bounding box center [888, 118] width 280 height 38
click at [807, 115] on label "True" at bounding box center [806, 118] width 117 height 38
click at [770, 115] on input "True" at bounding box center [763, 118] width 13 height 10
radio input "true"
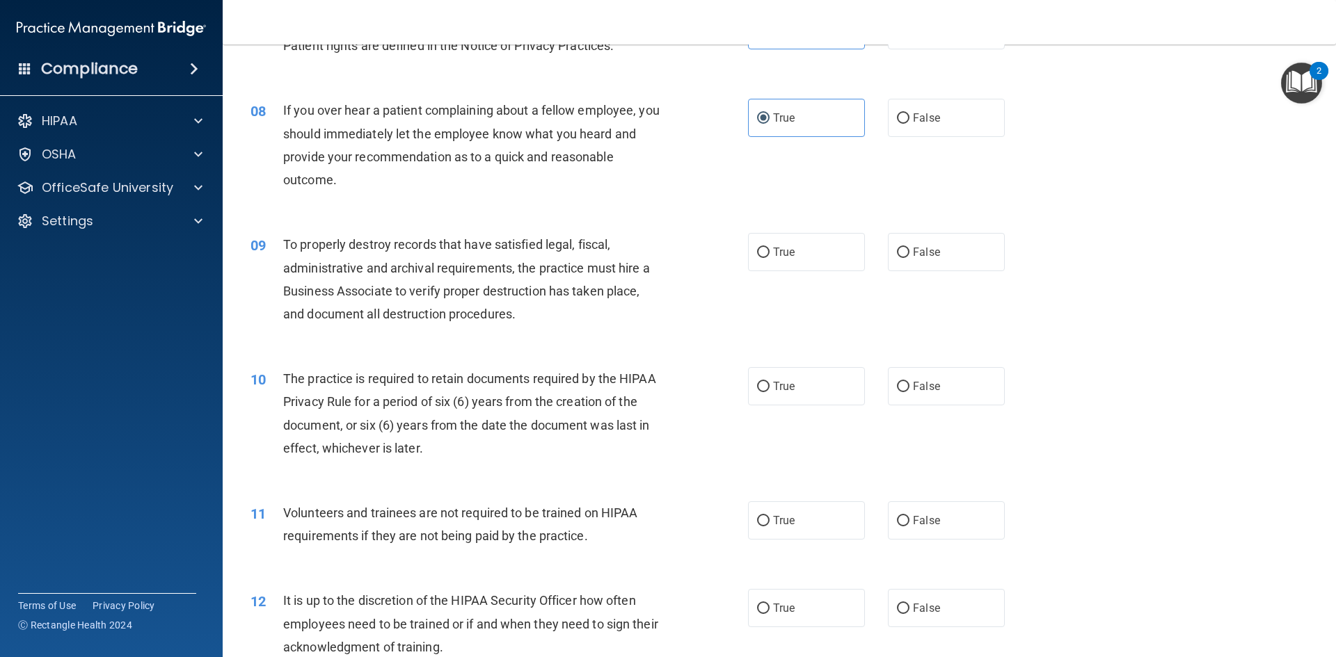
click at [1087, 164] on div "08 If you over hear a patient complaining about a fellow employee, you should i…" at bounding box center [779, 148] width 1078 height 134
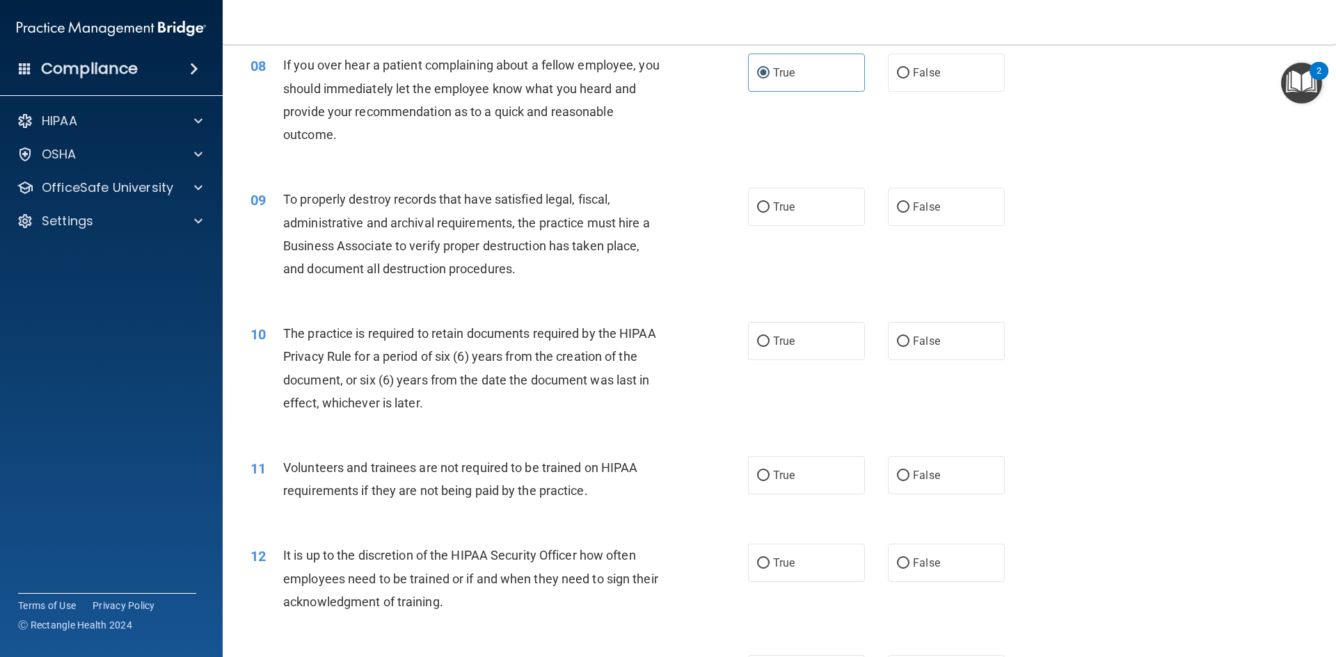
scroll to position [904, 0]
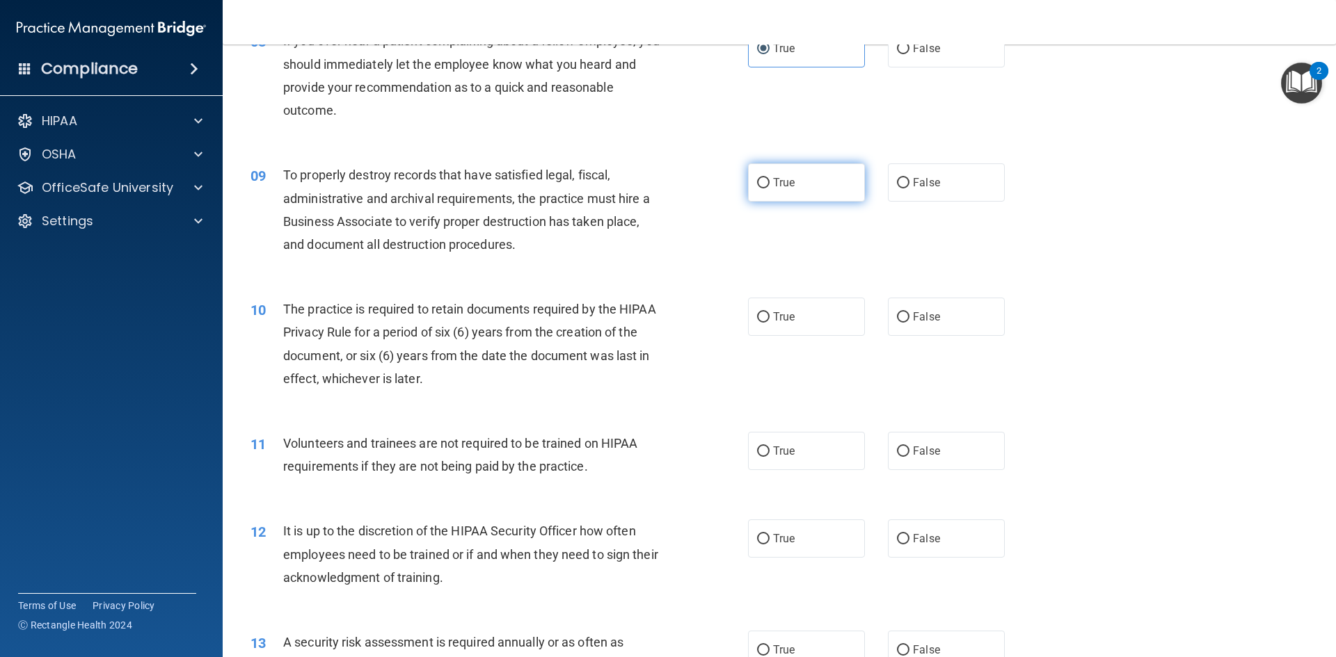
click at [788, 189] on span "True" at bounding box center [784, 182] width 22 height 13
click at [770, 189] on input "True" at bounding box center [763, 183] width 13 height 10
radio input "true"
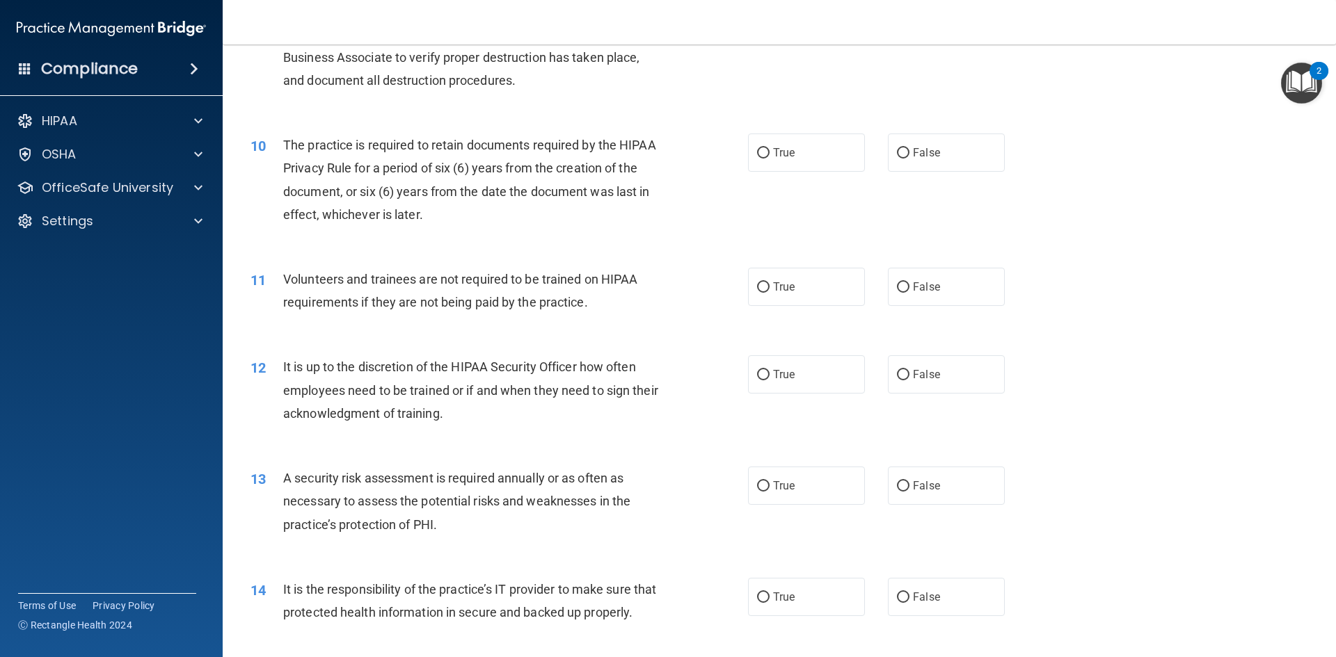
scroll to position [1113, 0]
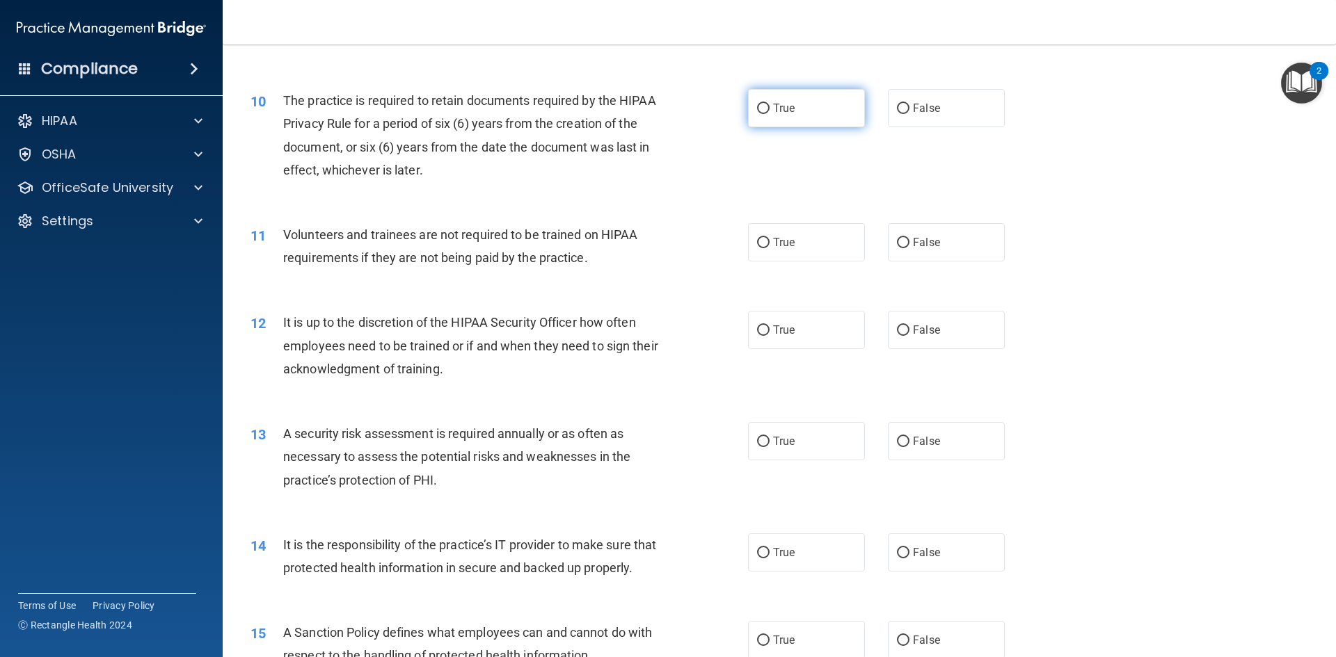
click at [788, 111] on span "True" at bounding box center [784, 108] width 22 height 13
click at [770, 111] on input "True" at bounding box center [763, 109] width 13 height 10
radio input "true"
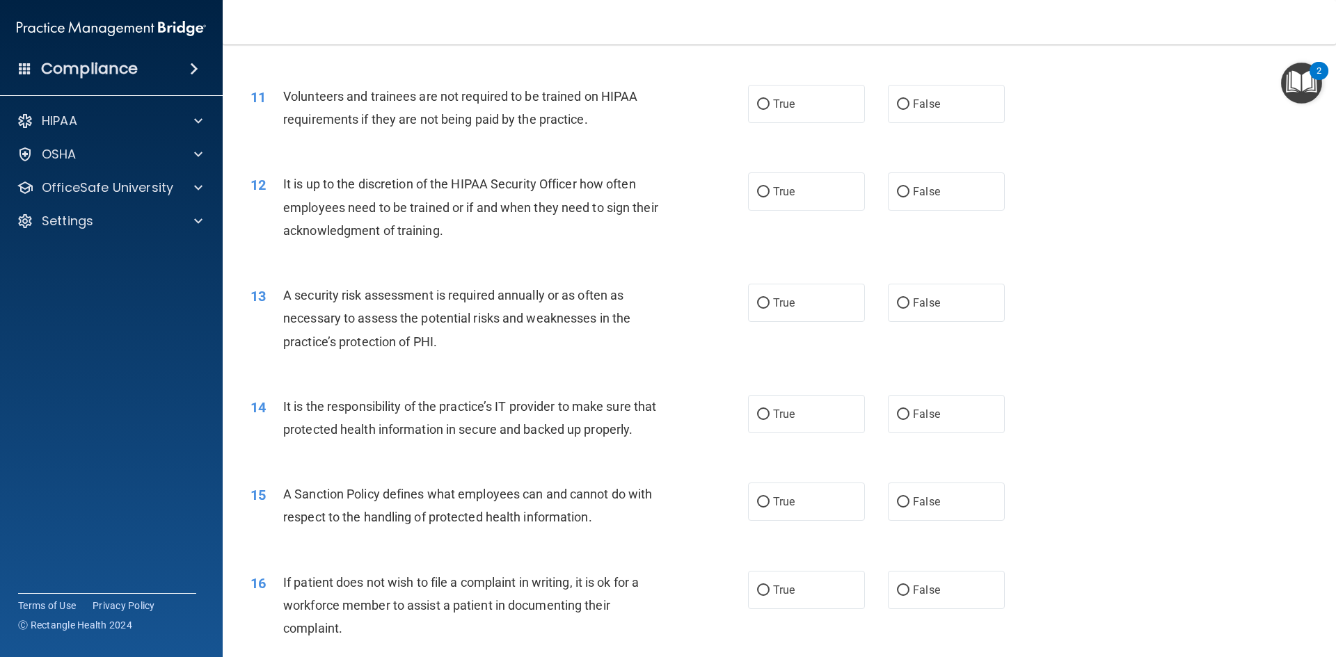
scroll to position [1252, 0]
click at [808, 106] on label "True" at bounding box center [806, 103] width 117 height 38
click at [770, 106] on input "True" at bounding box center [763, 104] width 13 height 10
radio input "true"
click at [899, 198] on label "False" at bounding box center [946, 191] width 117 height 38
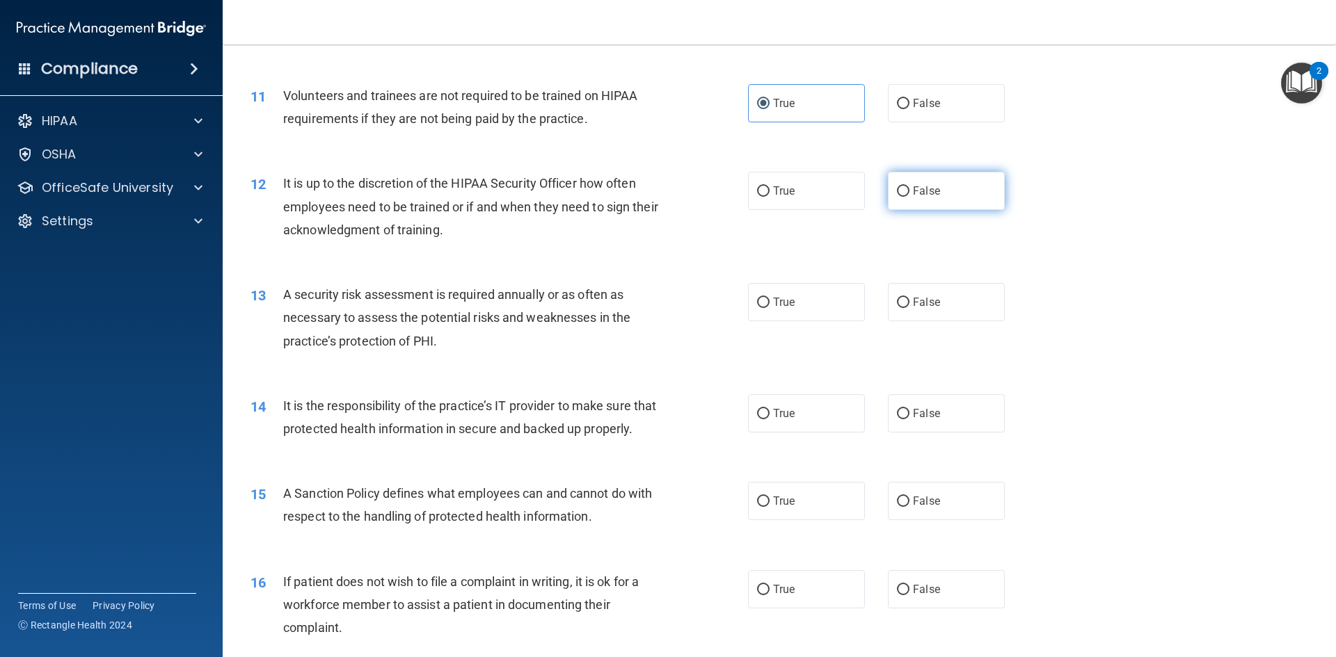
click at [899, 197] on input "False" at bounding box center [903, 191] width 13 height 10
radio input "true"
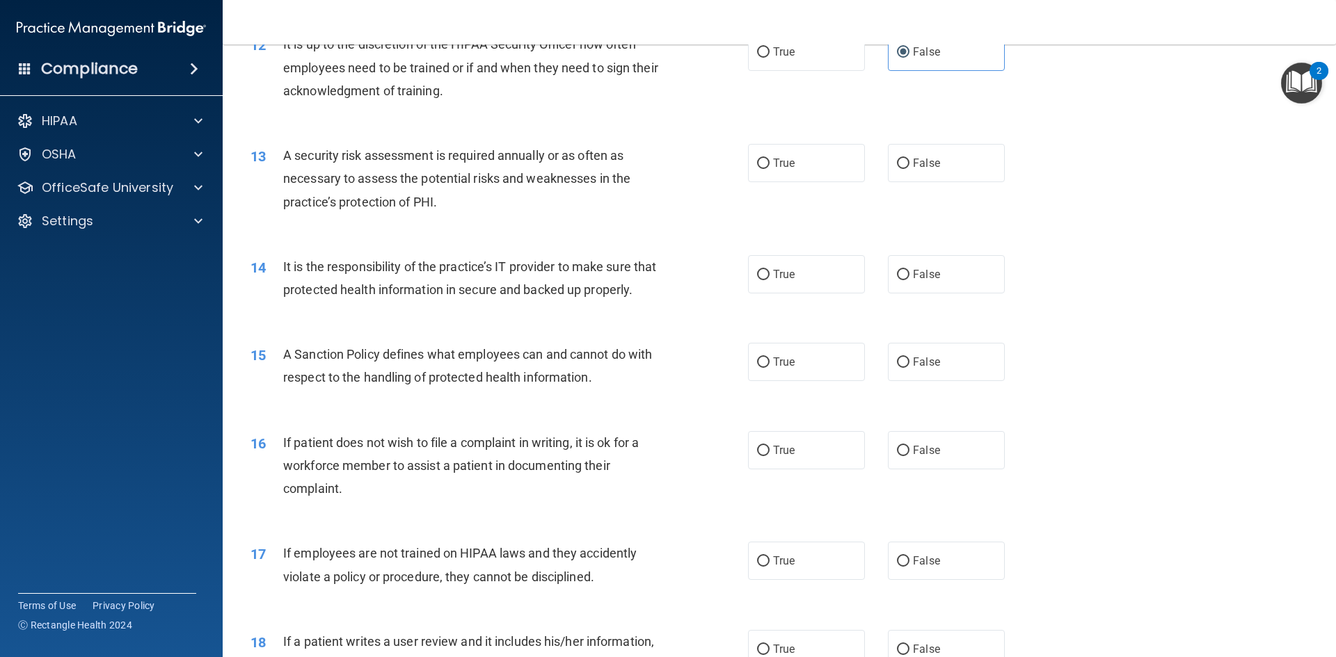
scroll to position [1461, 0]
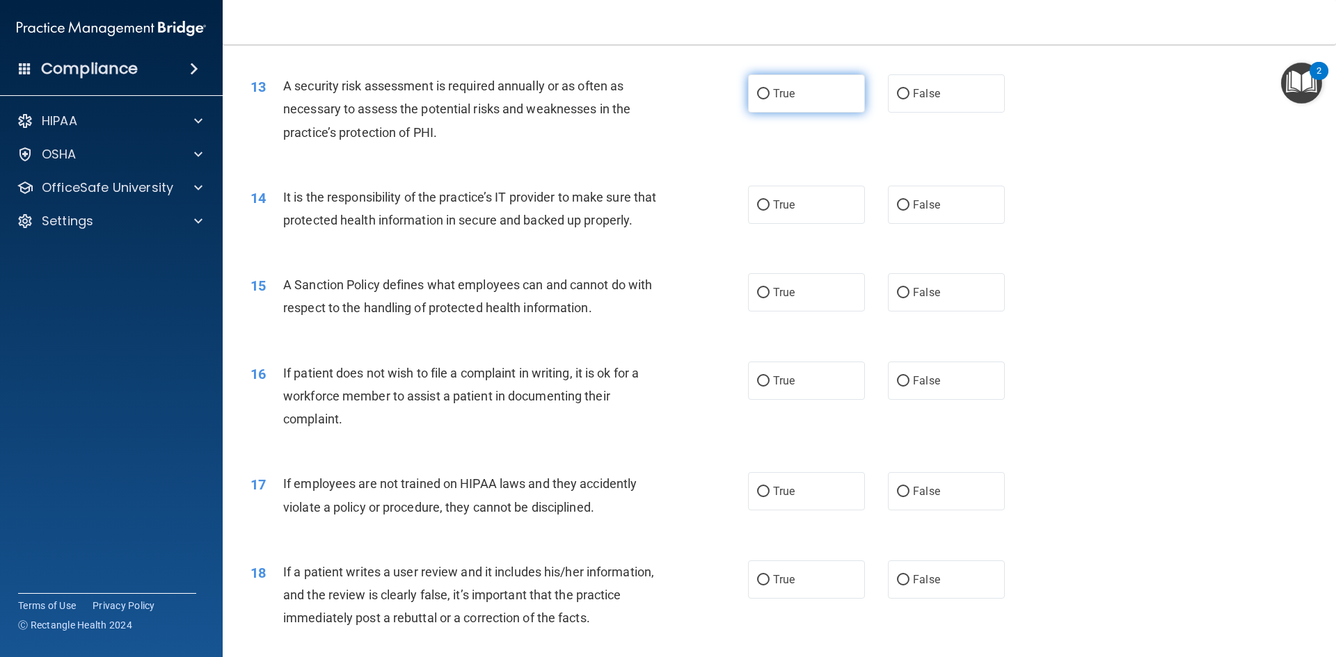
click at [808, 91] on label "True" at bounding box center [806, 93] width 117 height 38
click at [770, 91] on input "True" at bounding box center [763, 94] width 13 height 10
radio input "true"
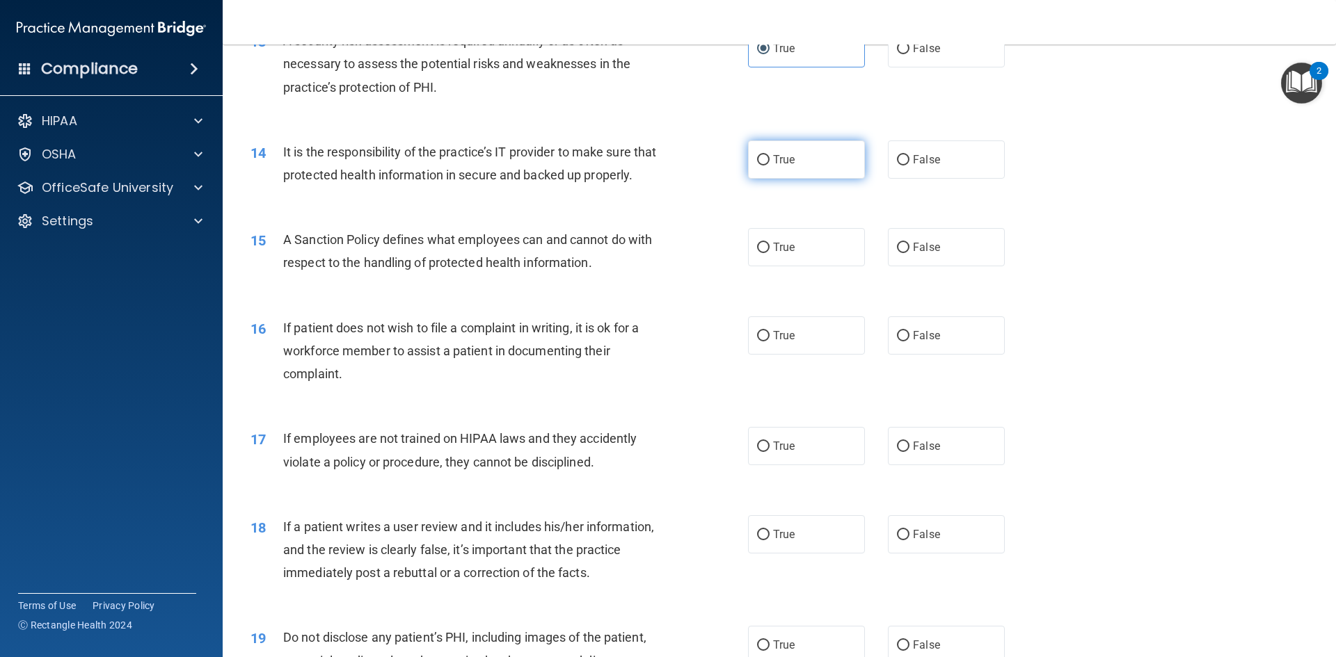
scroll to position [1531, 0]
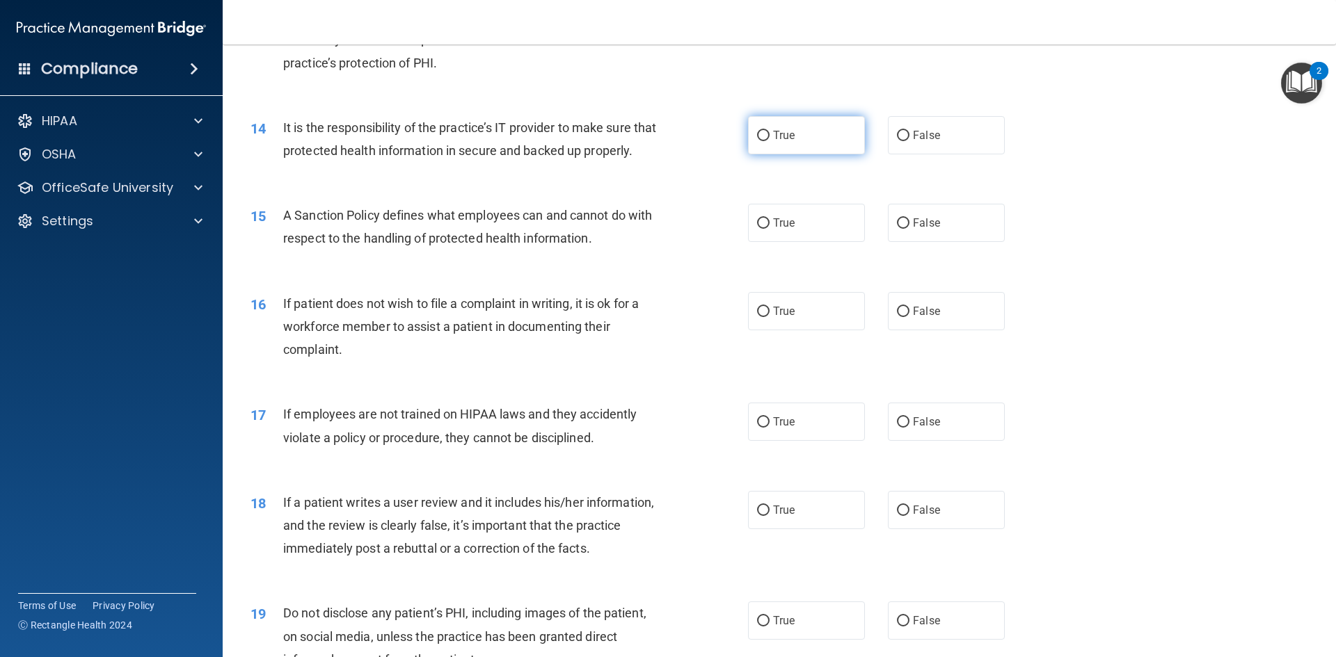
click at [767, 130] on label "True" at bounding box center [806, 135] width 117 height 38
click at [767, 131] on input "True" at bounding box center [763, 136] width 13 height 10
radio input "true"
click at [913, 140] on span "False" at bounding box center [926, 135] width 27 height 13
click at [909, 140] on input "False" at bounding box center [903, 136] width 13 height 10
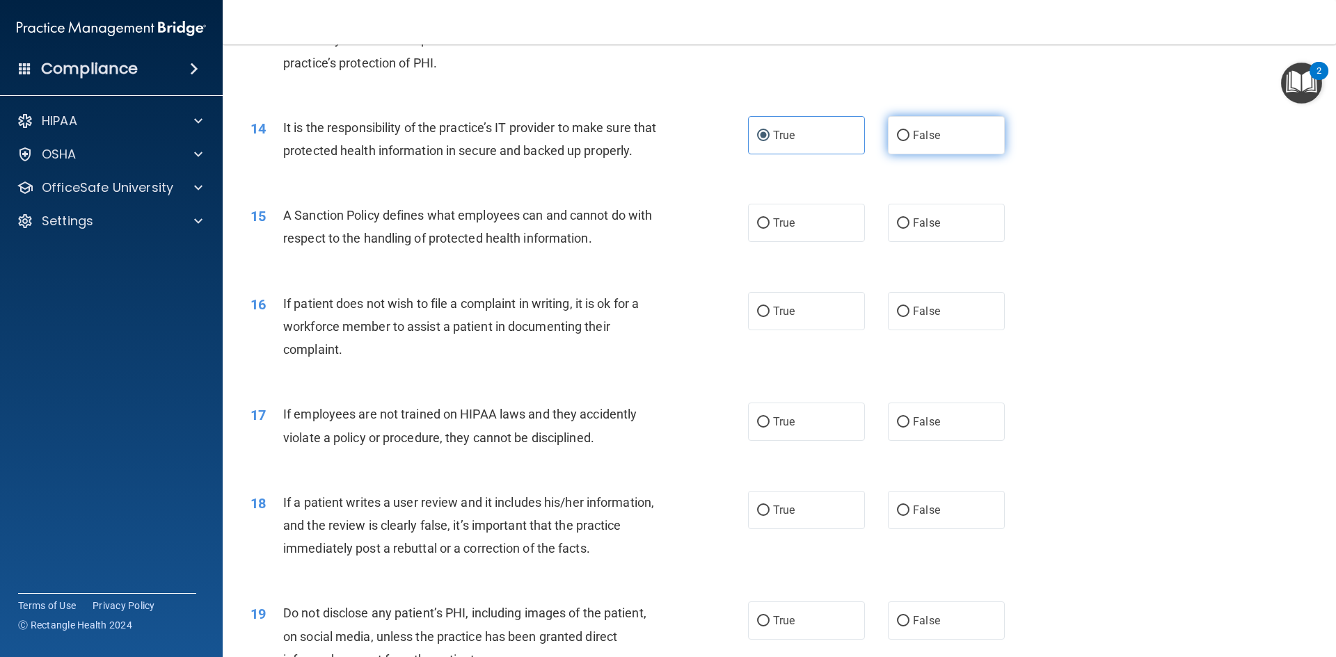
radio input "true"
click at [808, 141] on label "True" at bounding box center [806, 135] width 117 height 38
click at [770, 141] on input "True" at bounding box center [763, 136] width 13 height 10
radio input "true"
radio input "false"
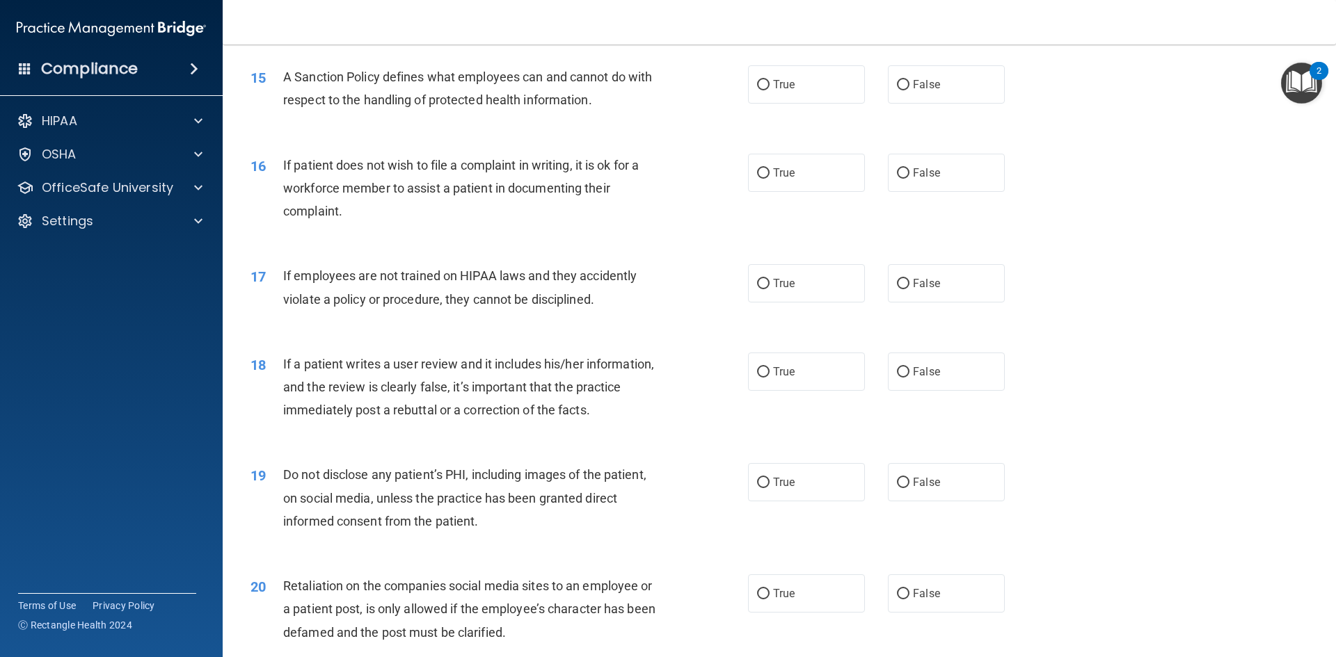
scroll to position [1670, 0]
click at [792, 99] on label "True" at bounding box center [806, 84] width 117 height 38
click at [770, 90] on input "True" at bounding box center [763, 84] width 13 height 10
radio input "true"
click at [783, 191] on label "True" at bounding box center [806, 172] width 117 height 38
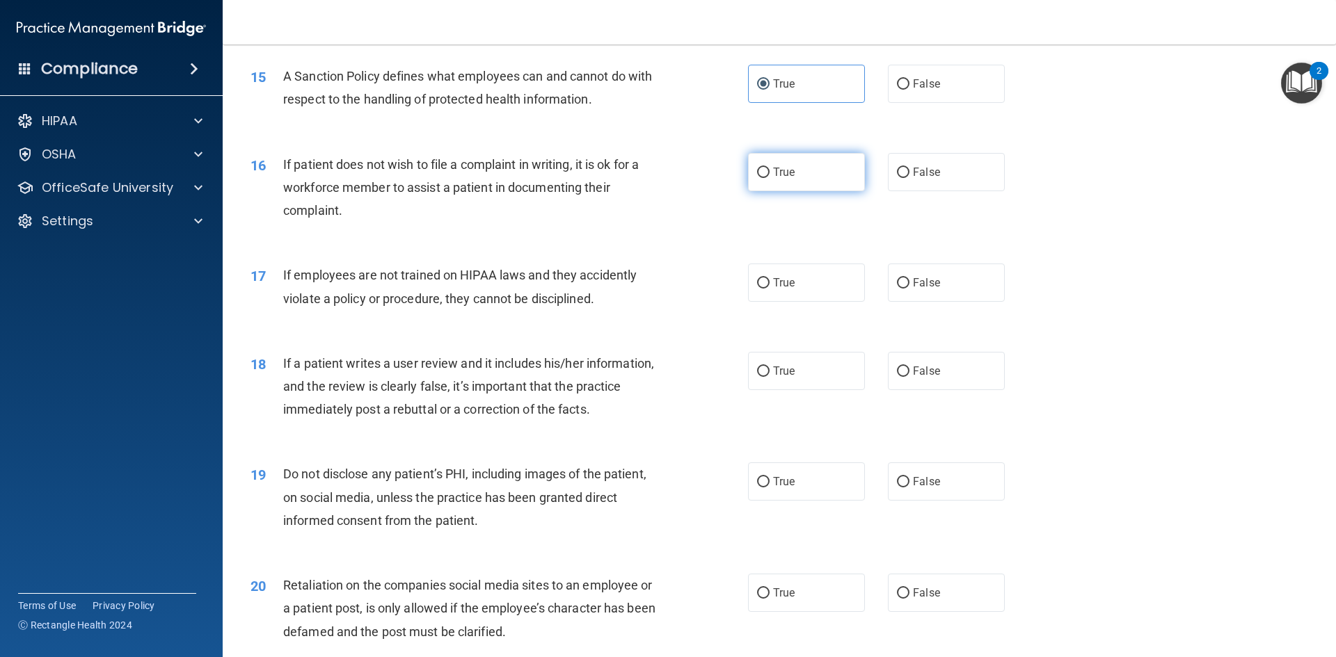
click at [770, 178] on input "True" at bounding box center [763, 173] width 13 height 10
radio input "true"
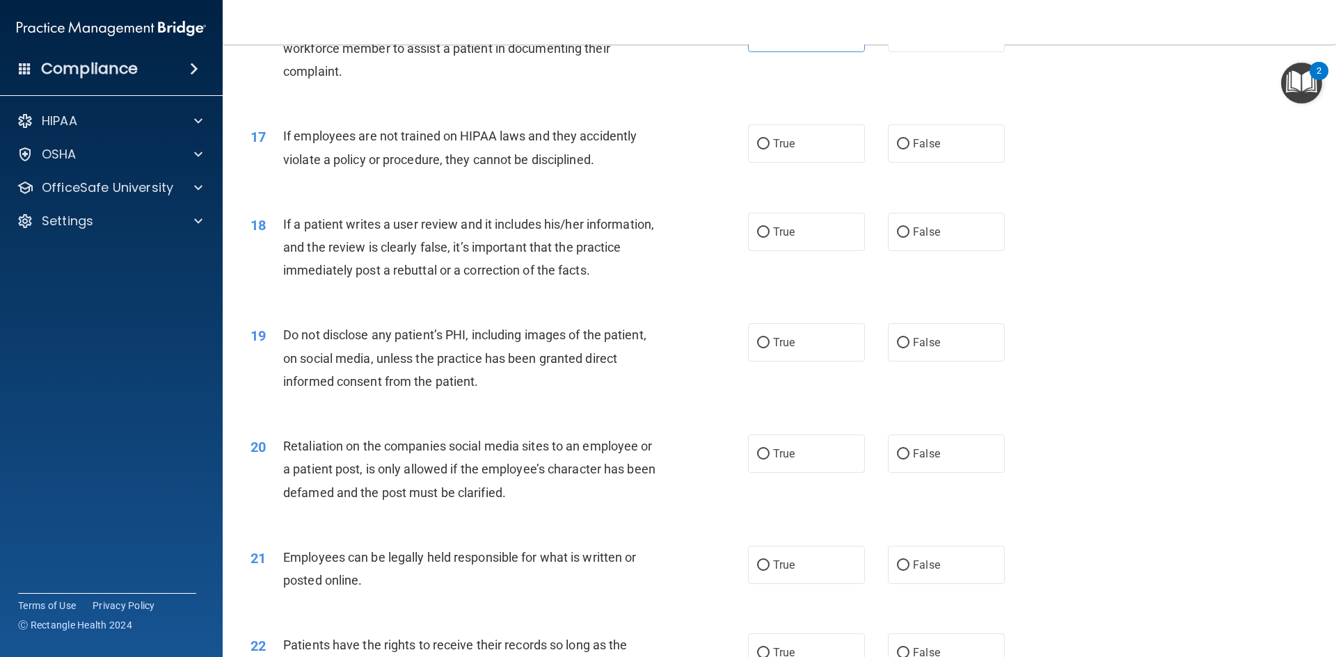
scroll to position [1879, 0]
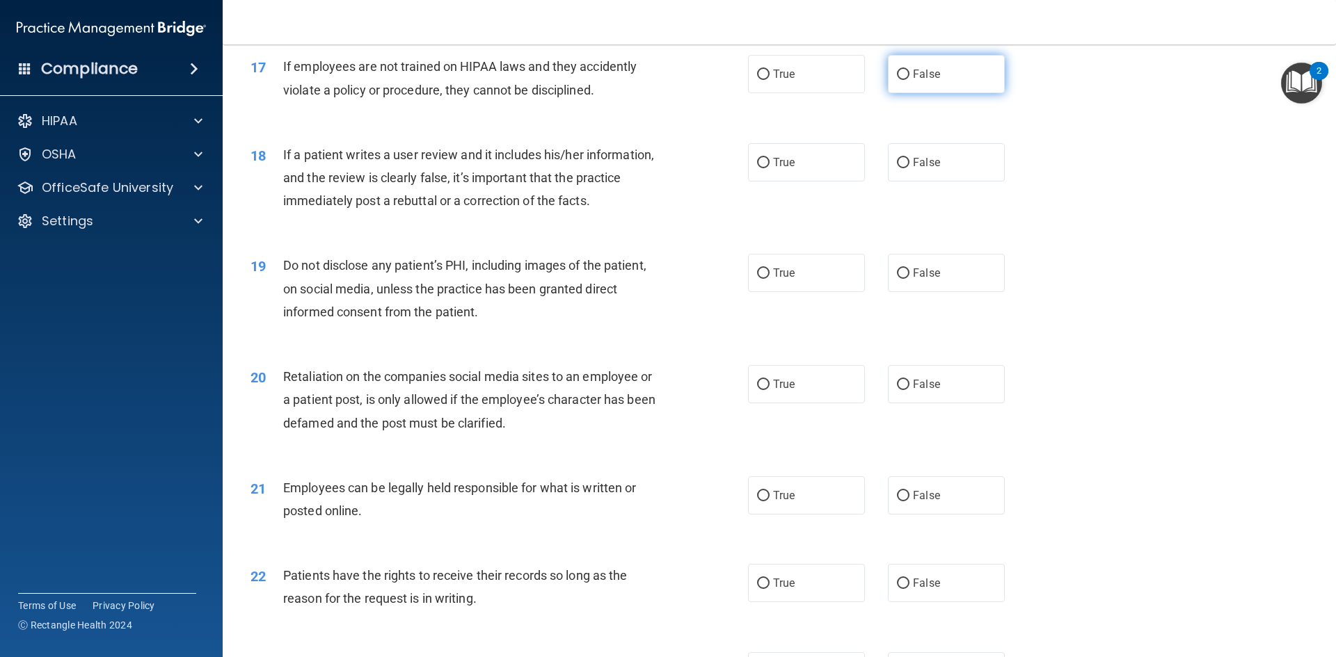
click at [916, 88] on label "False" at bounding box center [946, 74] width 117 height 38
click at [909, 80] on input "False" at bounding box center [903, 75] width 13 height 10
radio input "true"
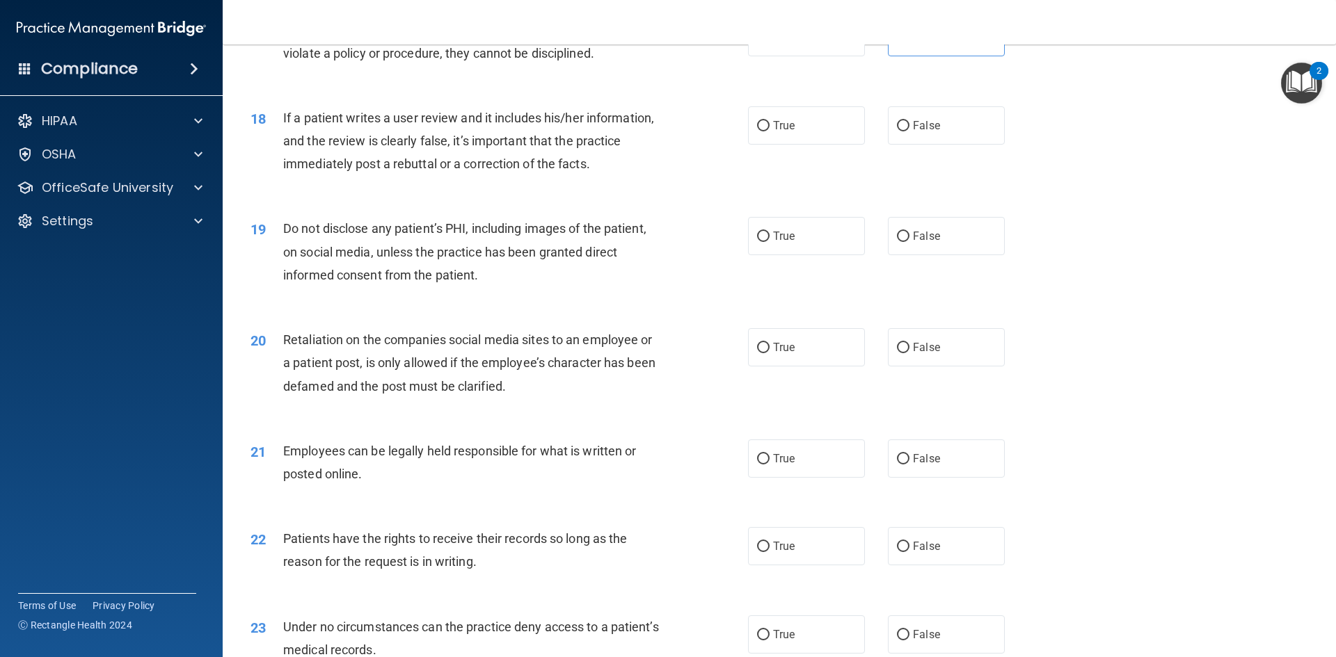
scroll to position [1948, 0]
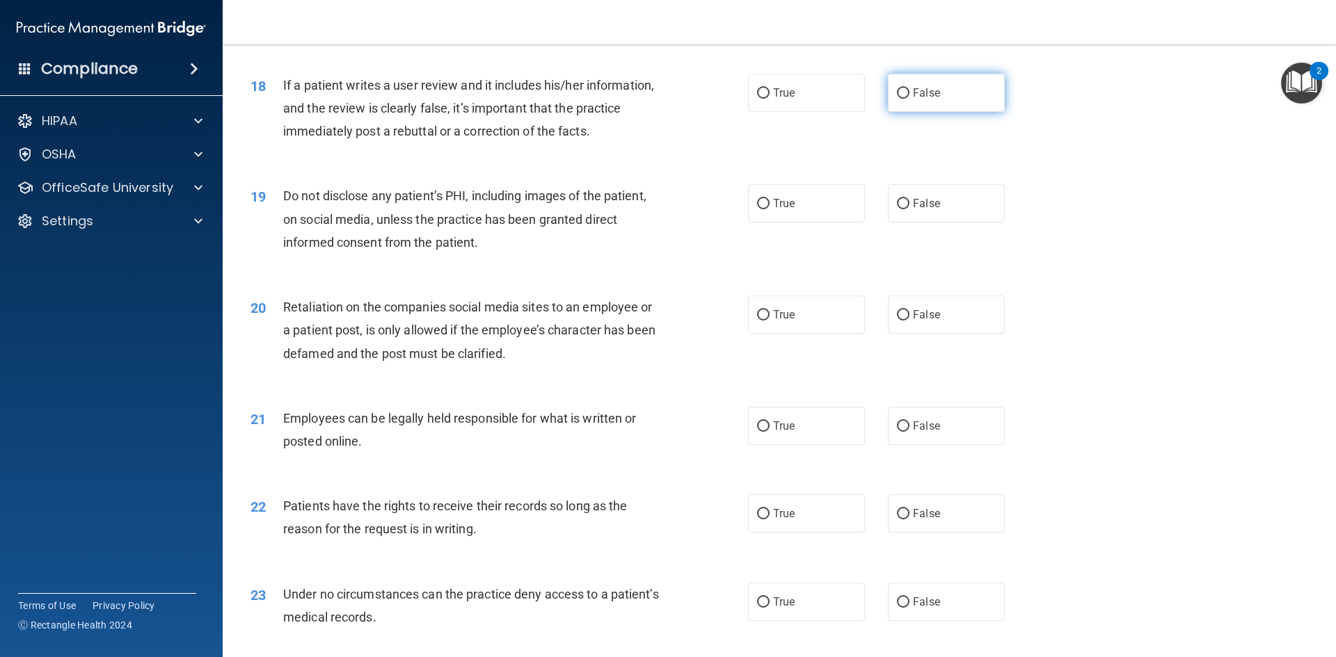
click at [922, 99] on span "False" at bounding box center [926, 92] width 27 height 13
click at [909, 99] on input "False" at bounding box center [903, 93] width 13 height 10
radio input "true"
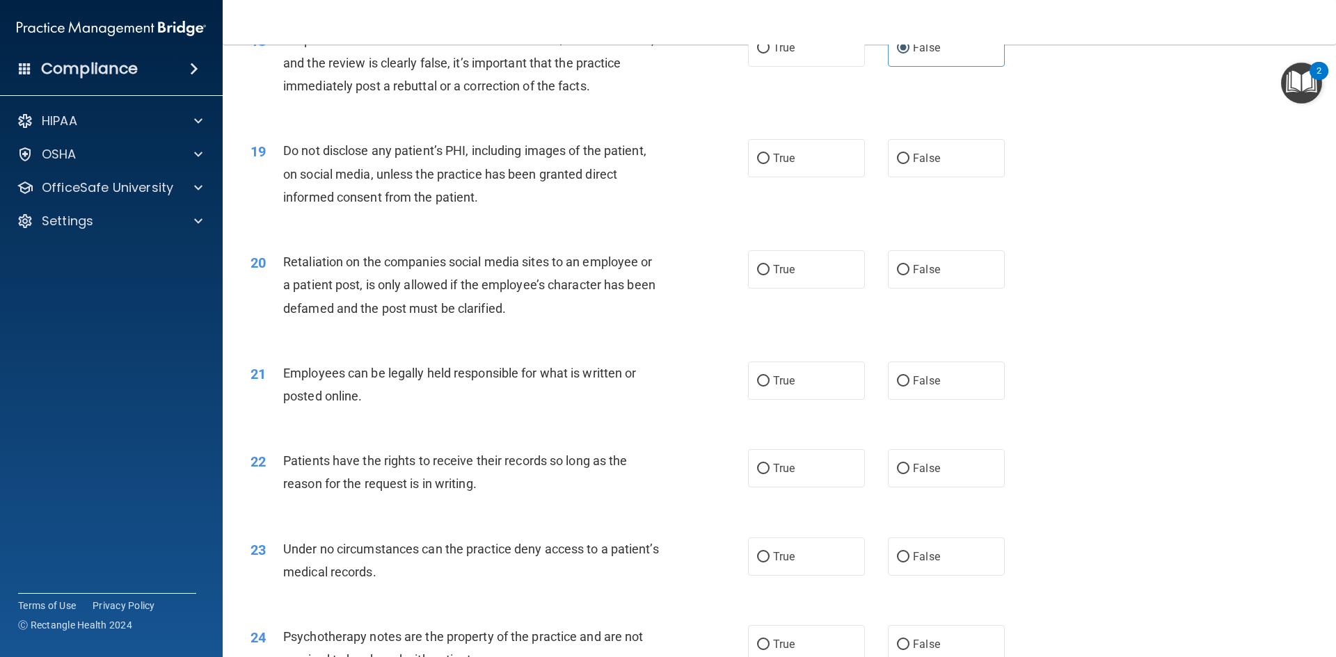
scroll to position [2018, 0]
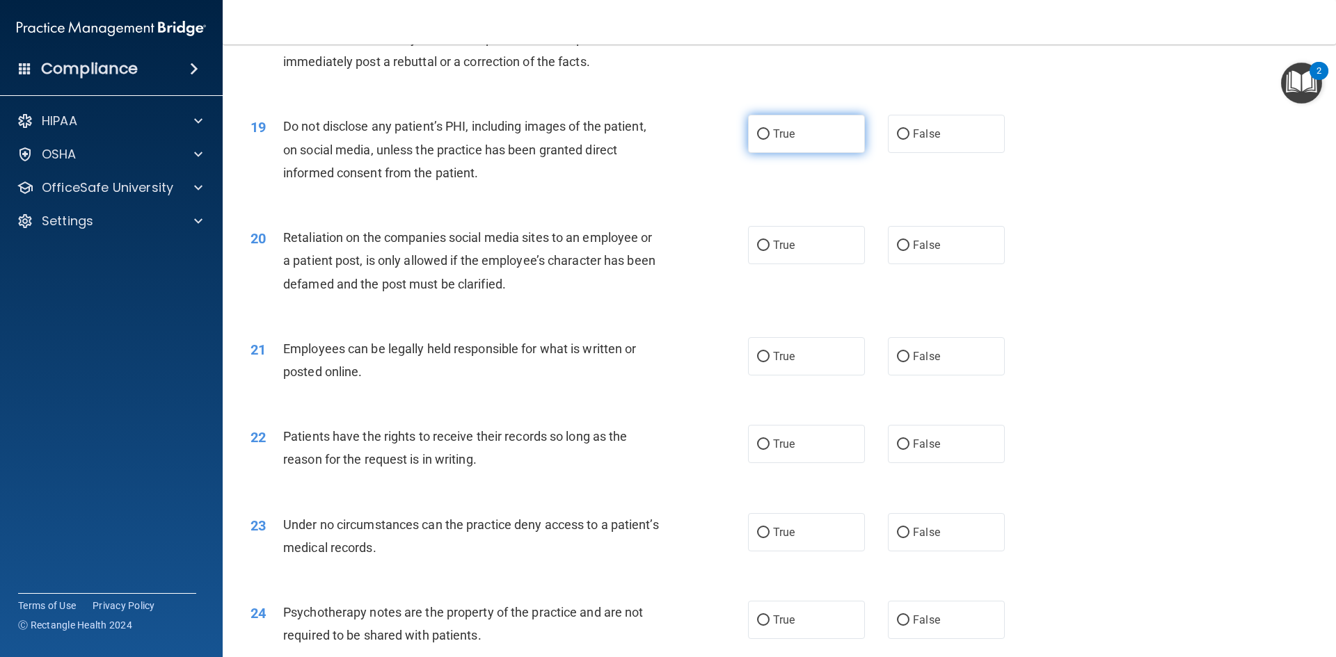
click at [790, 146] on label "True" at bounding box center [806, 134] width 117 height 38
click at [770, 140] on input "True" at bounding box center [763, 134] width 13 height 10
radio input "true"
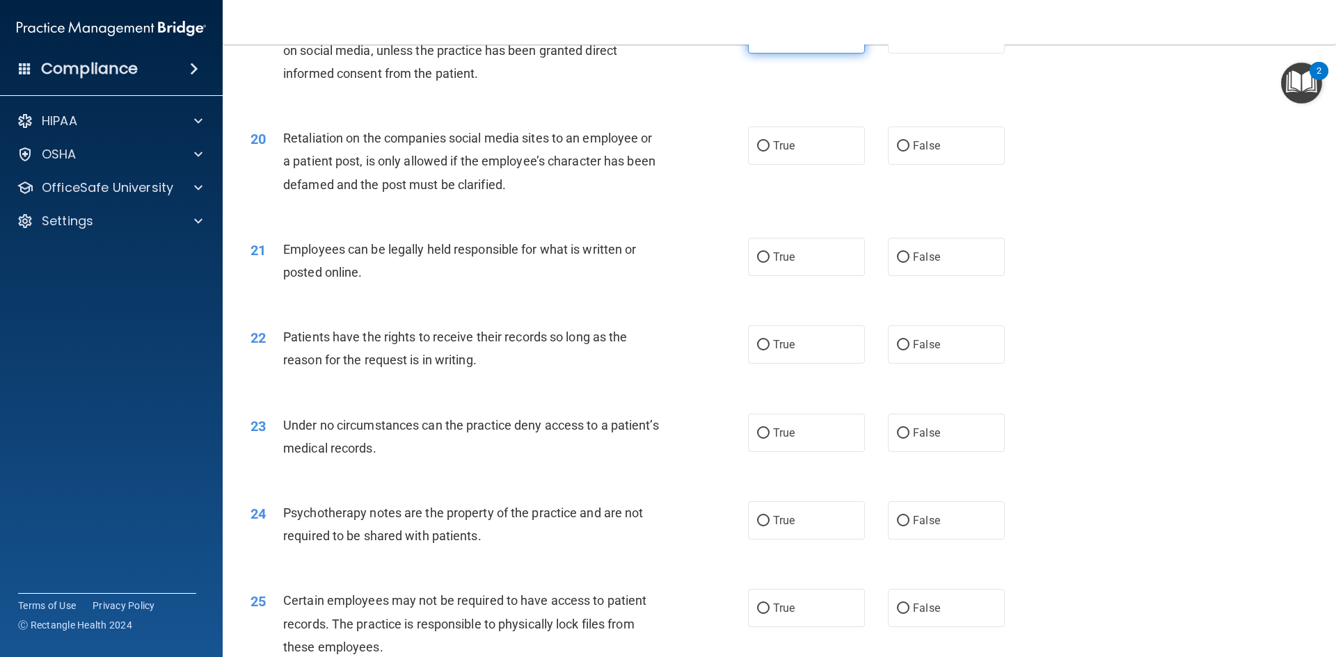
scroll to position [2157, 0]
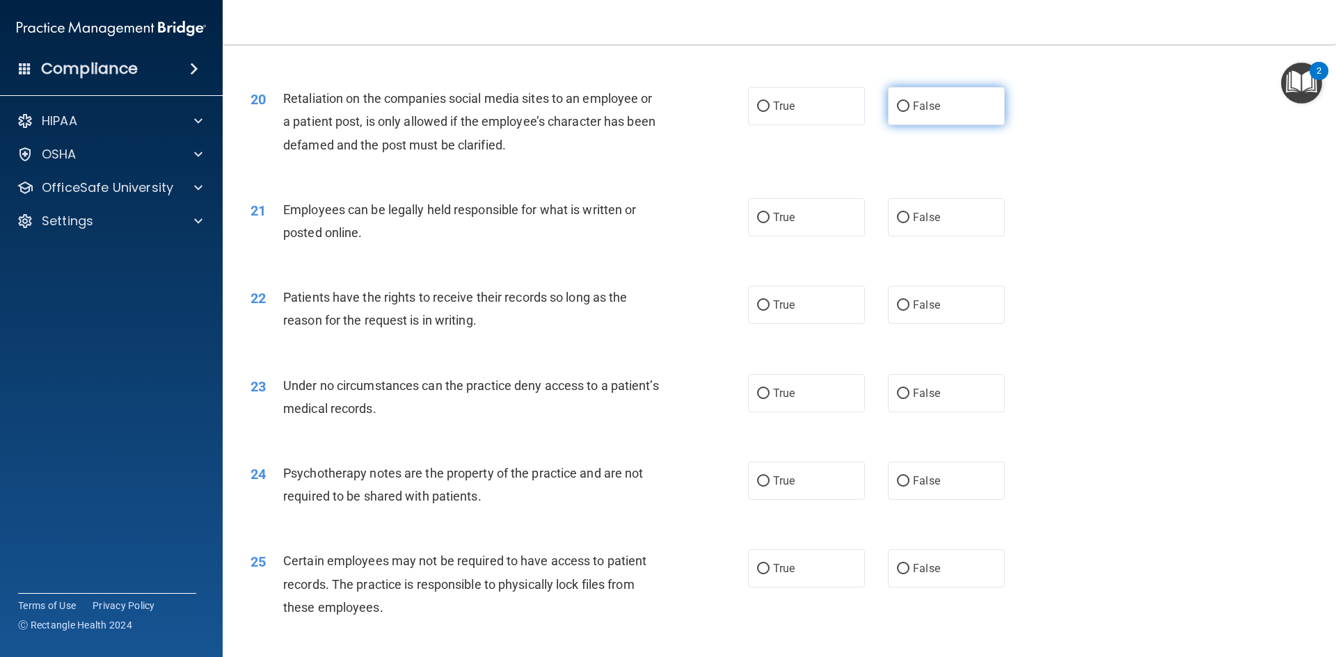
click at [919, 125] on label "False" at bounding box center [946, 106] width 117 height 38
click at [909, 112] on input "False" at bounding box center [903, 107] width 13 height 10
radio input "true"
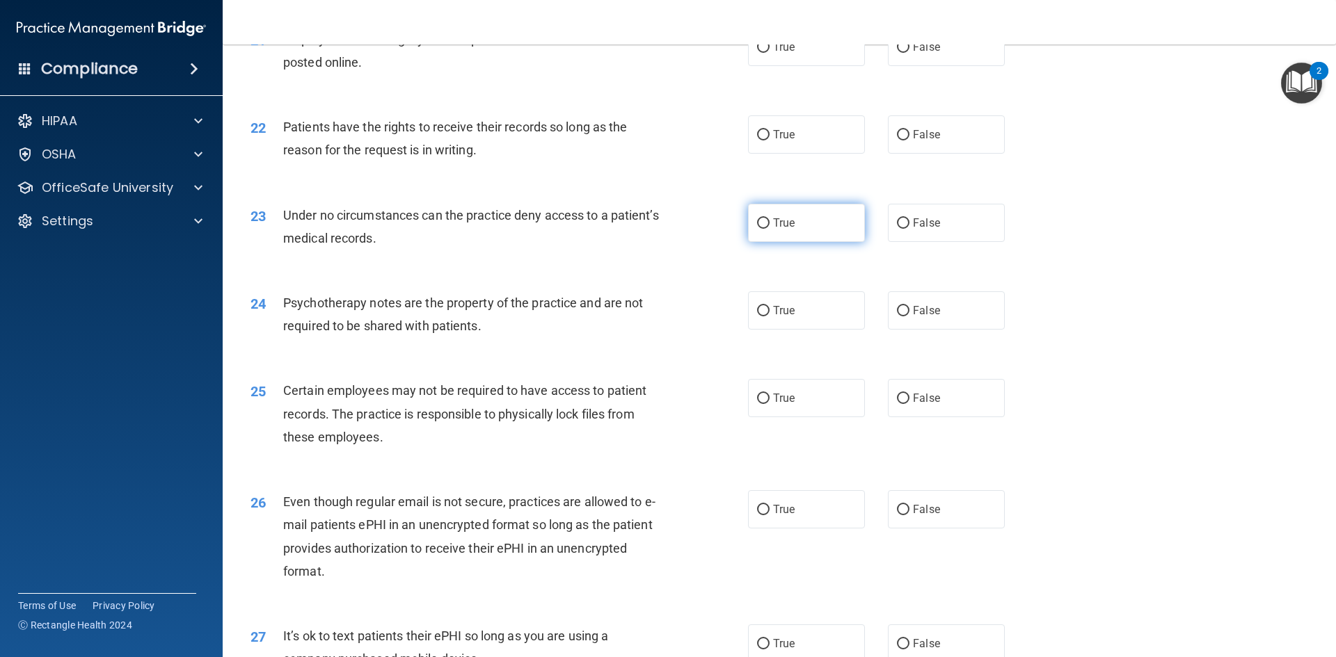
scroll to position [2296, 0]
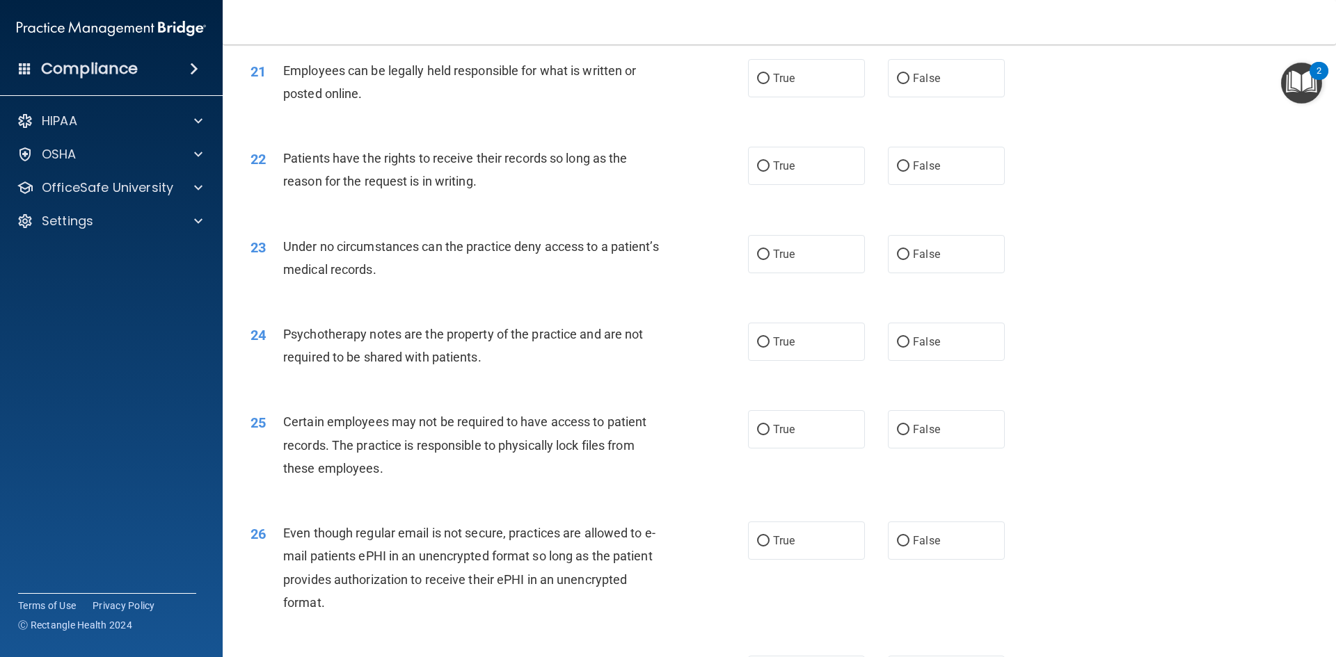
click at [765, 129] on div "21 Employees can be legally held responsible for what is written or posted onli…" at bounding box center [779, 86] width 1078 height 88
click at [774, 97] on label "True" at bounding box center [806, 78] width 117 height 38
click at [770, 84] on input "True" at bounding box center [763, 79] width 13 height 10
radio input "true"
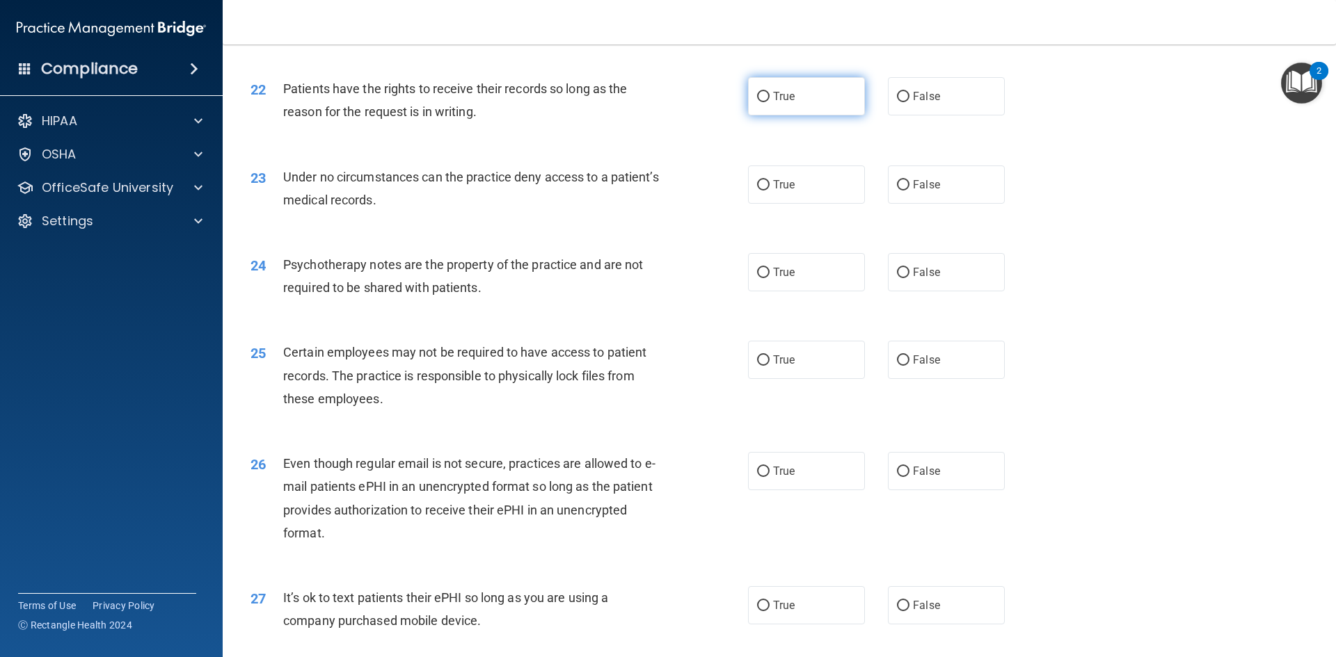
click at [760, 102] on input "True" at bounding box center [763, 97] width 13 height 10
radio input "true"
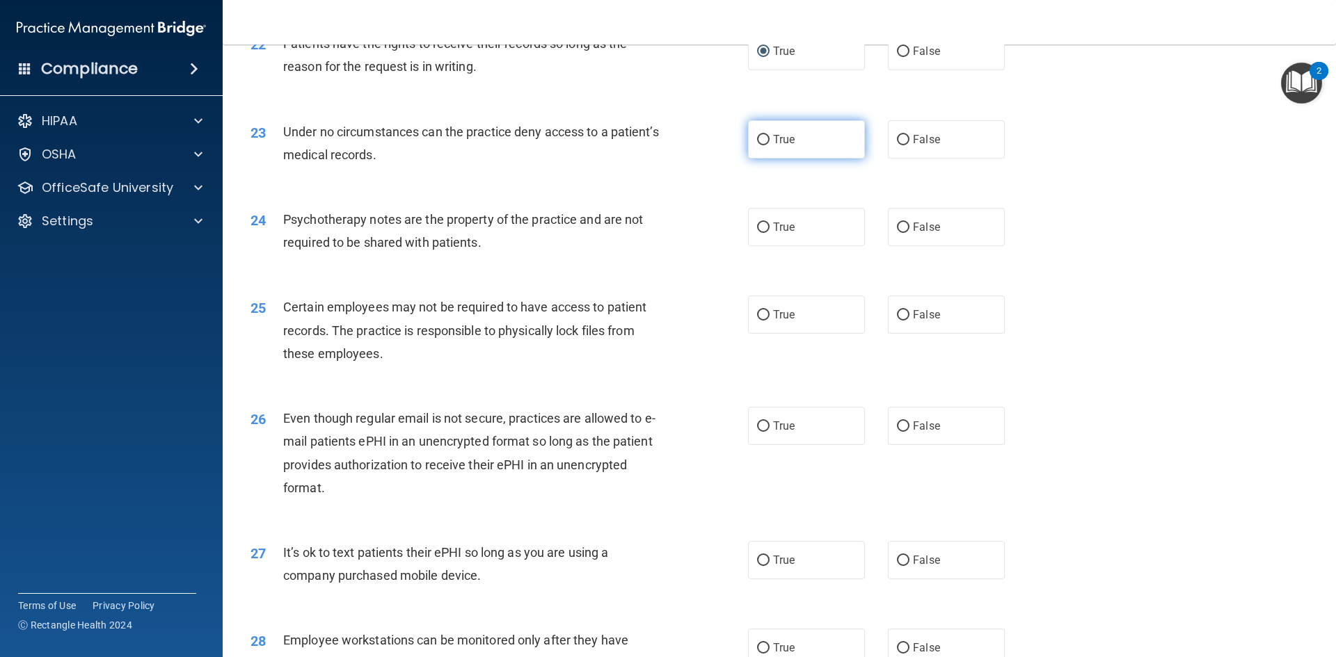
scroll to position [2435, 0]
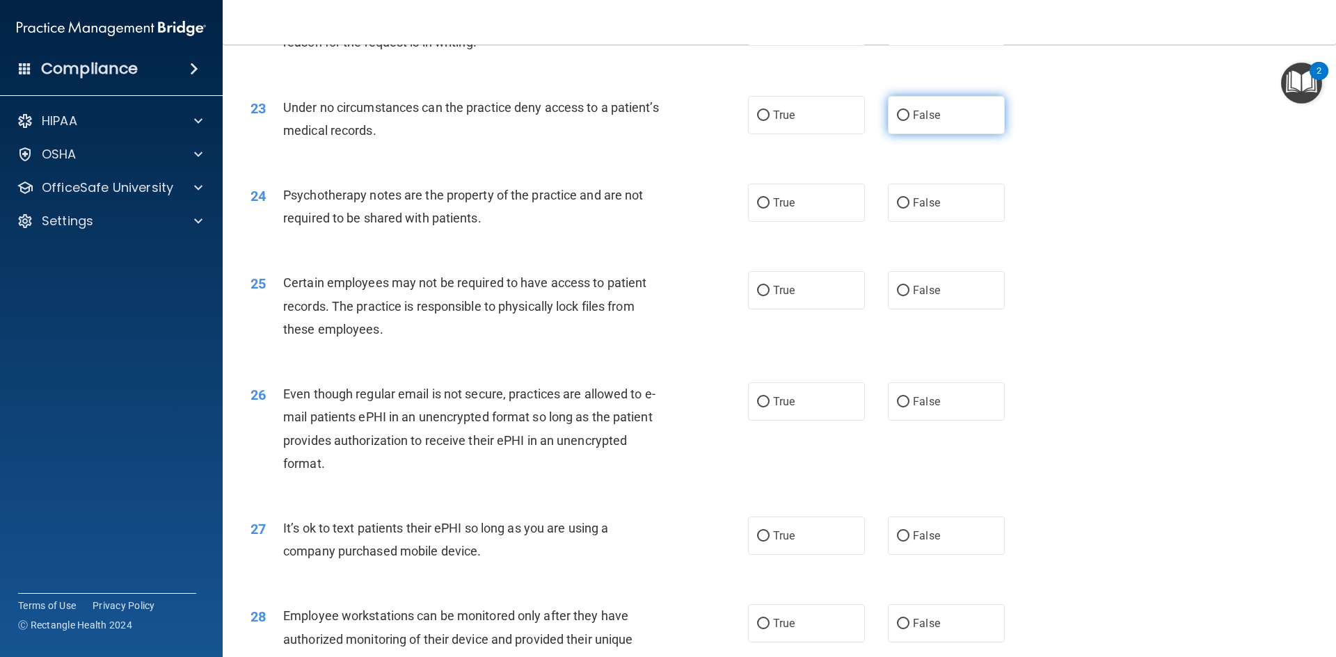
click at [929, 122] on span "False" at bounding box center [926, 115] width 27 height 13
click at [909, 121] on input "False" at bounding box center [903, 116] width 13 height 10
radio input "true"
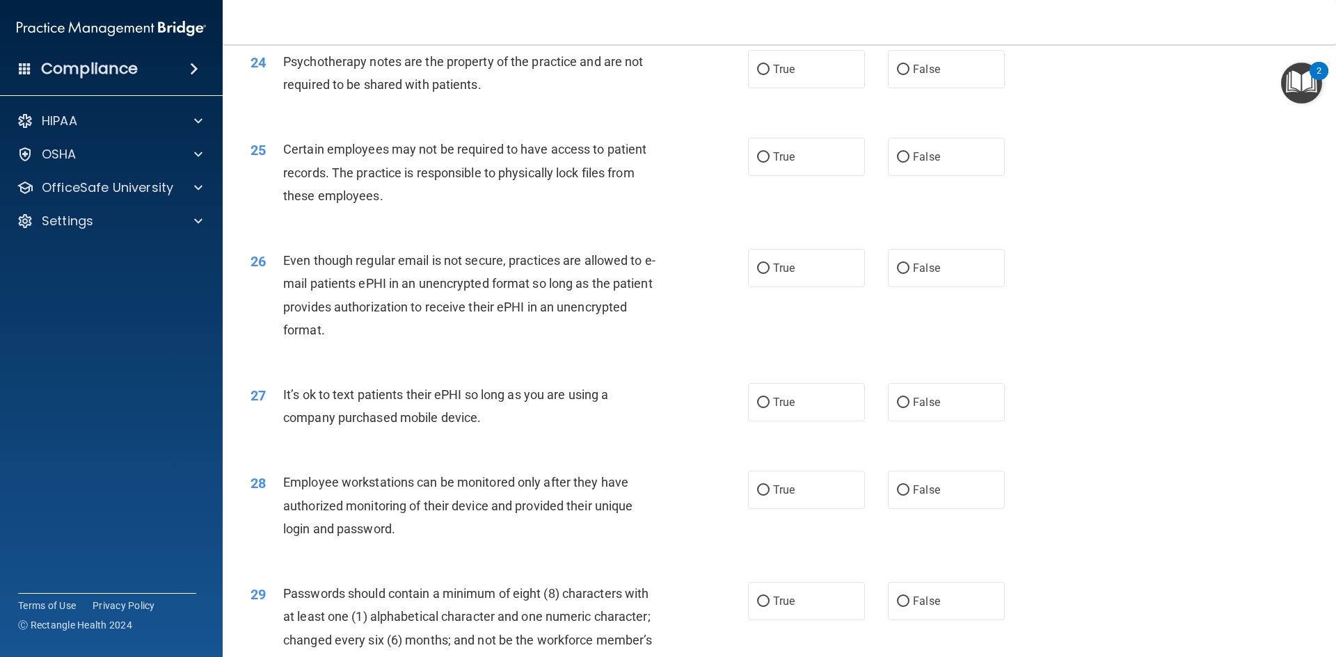
scroll to position [2574, 0]
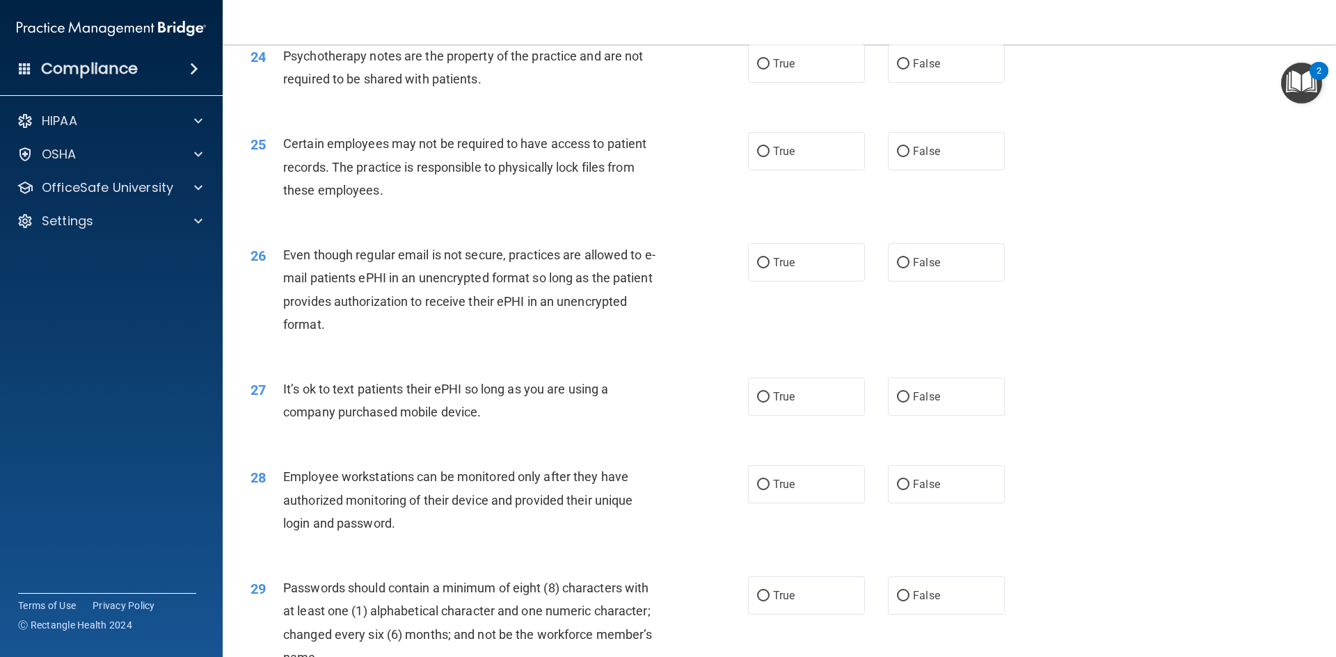
click at [762, 97] on div "24 Psychotherapy notes are the property of the practice and are not required to…" at bounding box center [499, 71] width 539 height 53
click at [765, 79] on label "True" at bounding box center [806, 64] width 117 height 38
click at [765, 70] on input "True" at bounding box center [763, 64] width 13 height 10
radio input "true"
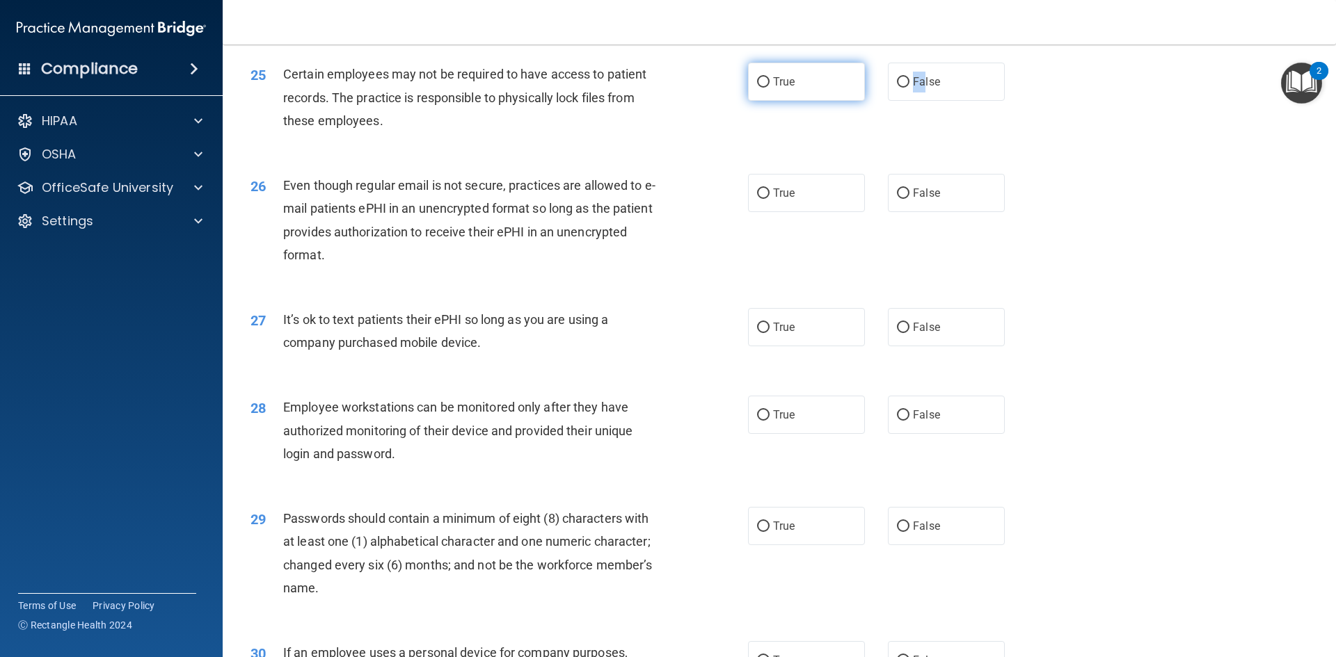
drag, startPoint x: 918, startPoint y: 111, endPoint x: 830, endPoint y: 110, distance: 87.7
click at [830, 101] on div "True False" at bounding box center [888, 82] width 280 height 38
click at [830, 101] on label "True" at bounding box center [806, 82] width 117 height 38
click at [770, 88] on input "True" at bounding box center [763, 82] width 13 height 10
radio input "true"
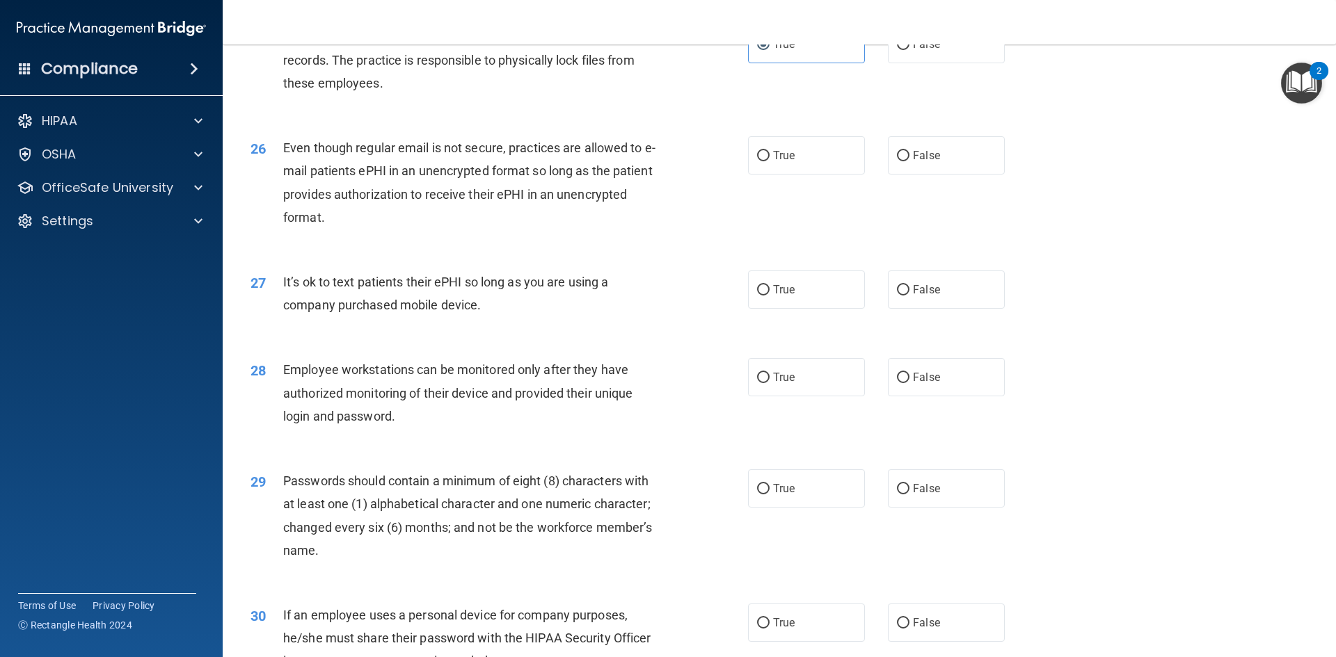
scroll to position [2713, 0]
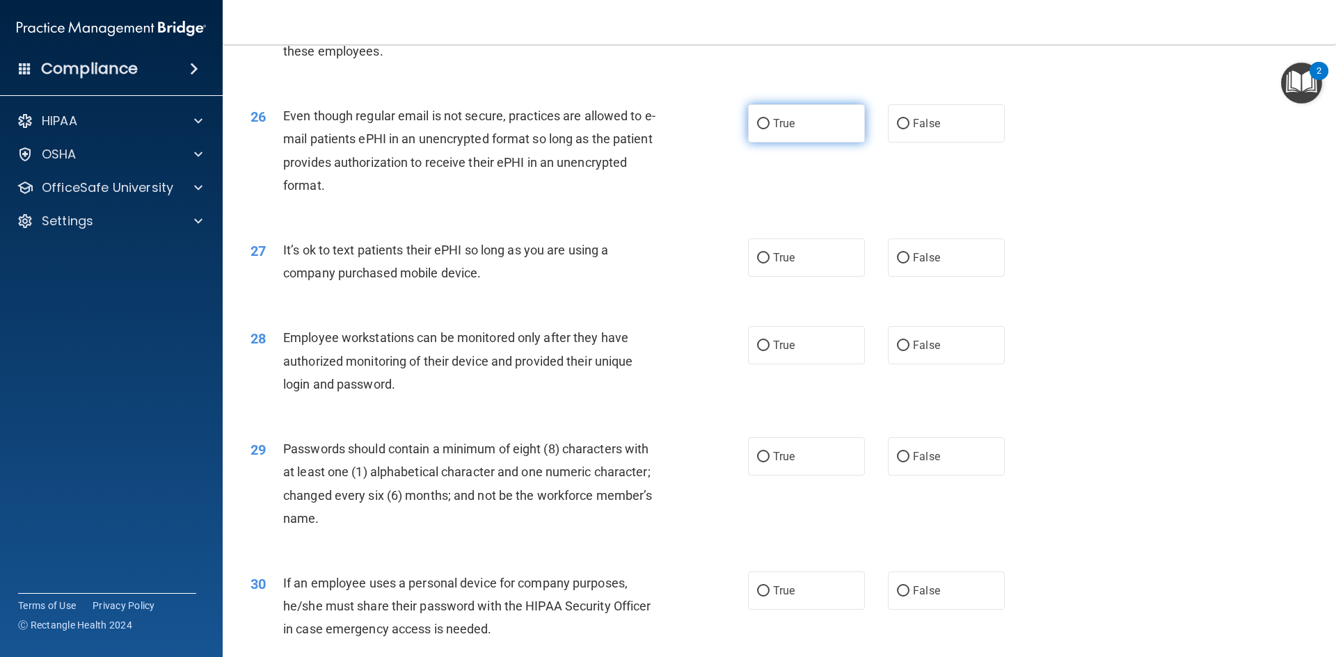
click at [773, 130] on span "True" at bounding box center [784, 123] width 22 height 13
click at [770, 129] on input "True" at bounding box center [763, 124] width 13 height 10
radio input "true"
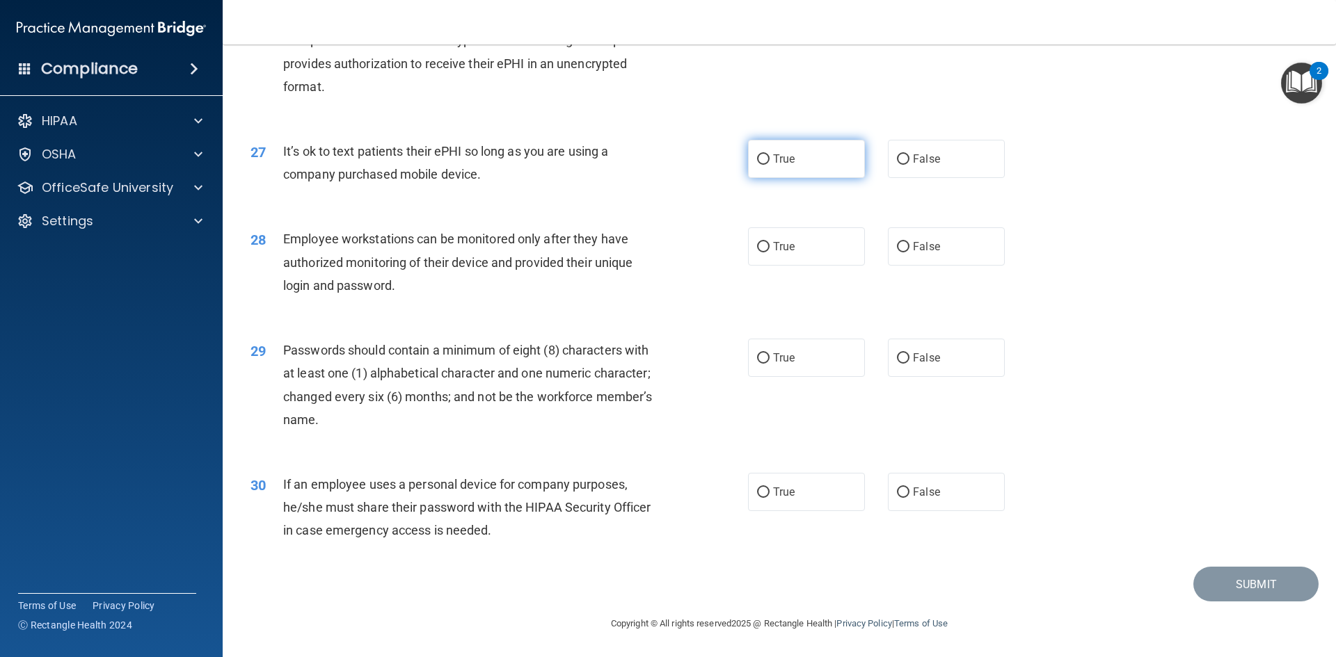
scroll to position [2835, 0]
click at [930, 168] on label "False" at bounding box center [946, 159] width 117 height 38
click at [909, 165] on input "False" at bounding box center [903, 159] width 13 height 10
radio input "true"
click at [788, 164] on span "True" at bounding box center [784, 158] width 22 height 13
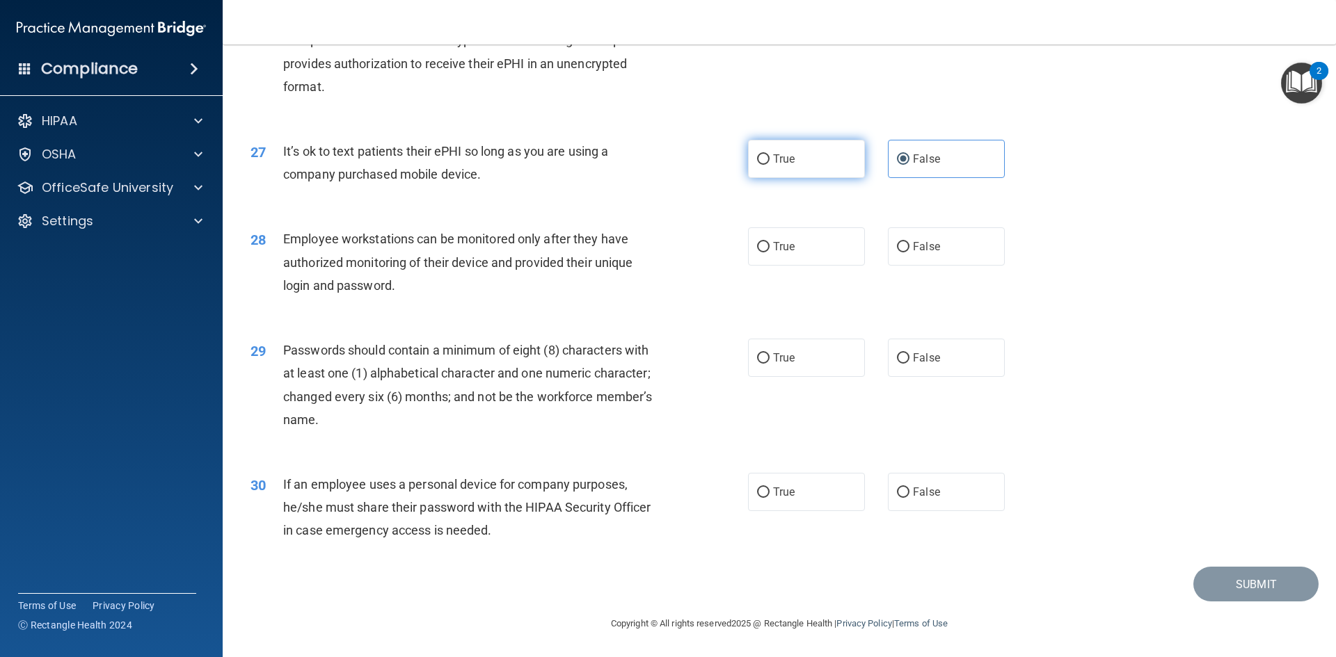
click at [770, 164] on input "True" at bounding box center [763, 159] width 13 height 10
radio input "true"
click at [976, 149] on label "False" at bounding box center [946, 159] width 117 height 38
click at [909, 154] on input "False" at bounding box center [903, 159] width 13 height 10
radio input "true"
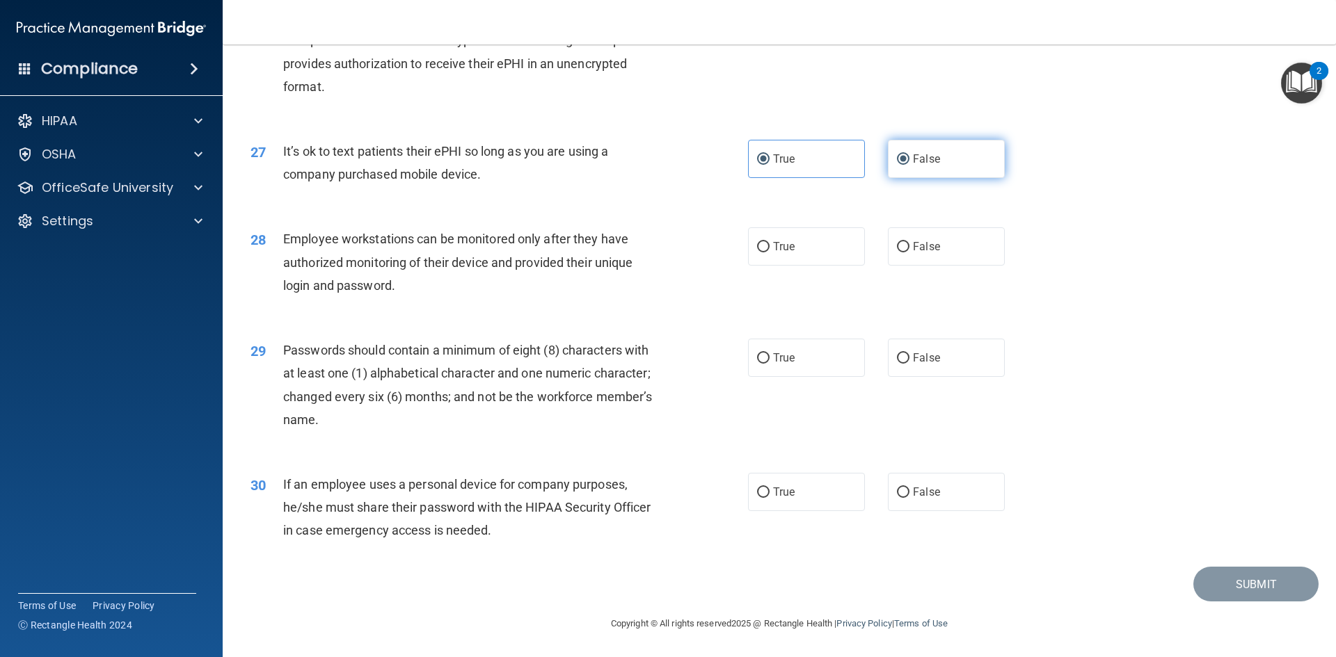
radio input "false"
click at [806, 255] on label "True" at bounding box center [806, 247] width 117 height 38
click at [770, 253] on input "True" at bounding box center [763, 247] width 13 height 10
radio input "true"
click at [811, 340] on label "True" at bounding box center [806, 358] width 117 height 38
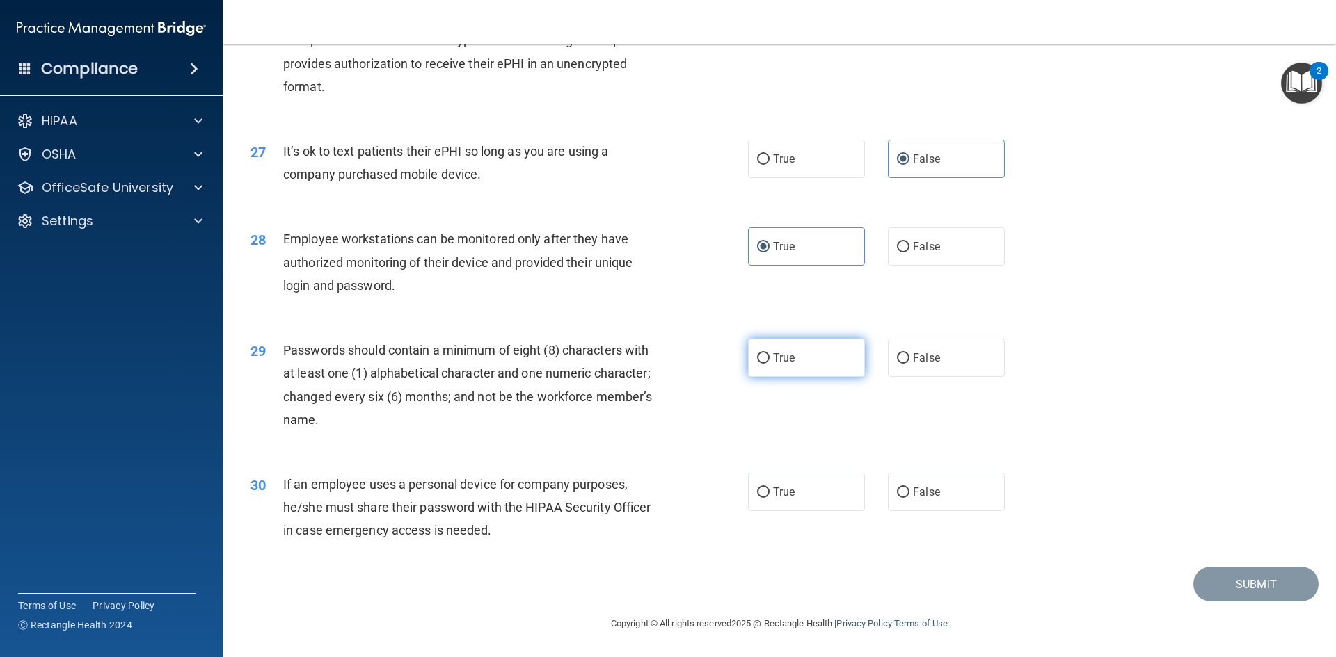
click at [770, 353] on input "True" at bounding box center [763, 358] width 13 height 10
radio input "true"
click at [991, 495] on label "False" at bounding box center [946, 492] width 117 height 38
click at [909, 495] on input "False" at bounding box center [903, 493] width 13 height 10
radio input "true"
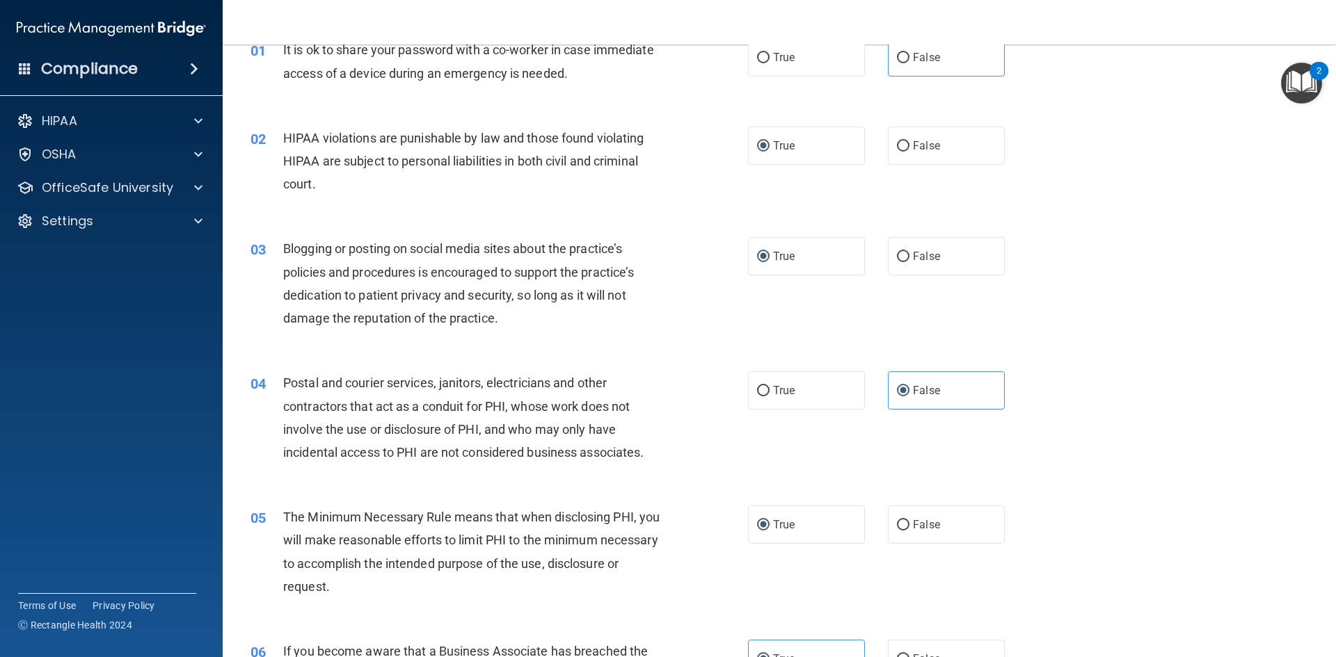
scroll to position [0, 0]
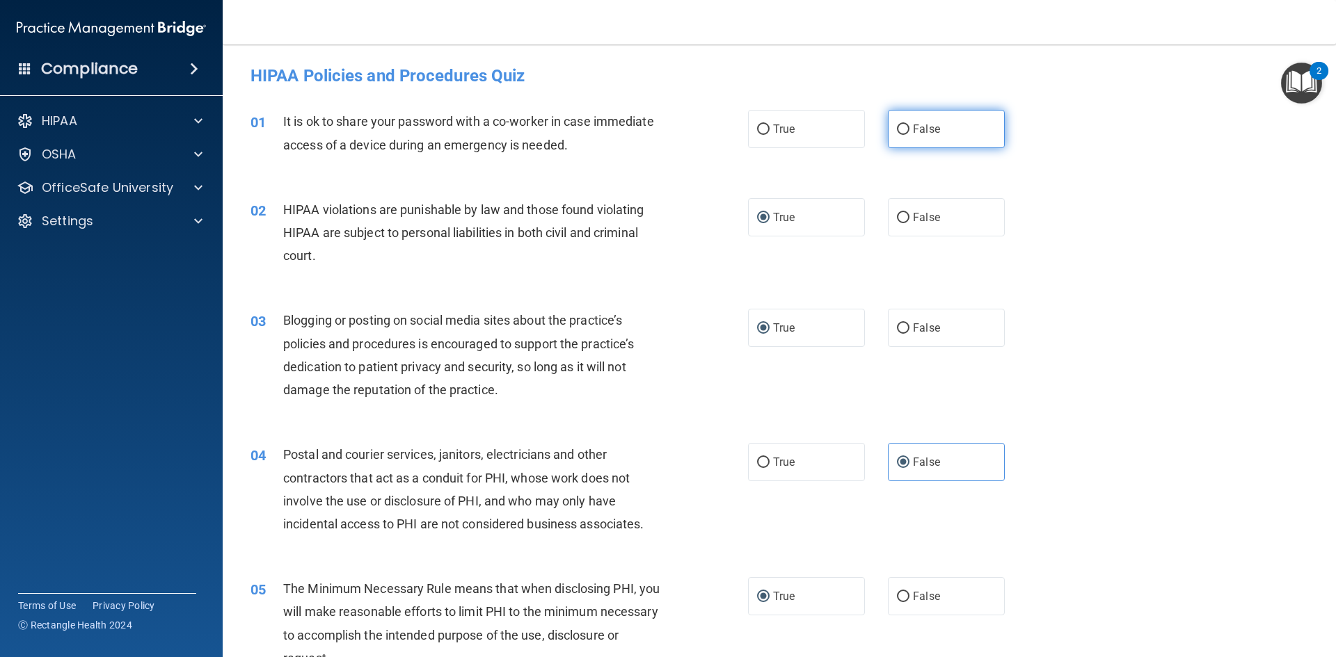
click at [901, 132] on input "False" at bounding box center [903, 130] width 13 height 10
radio input "true"
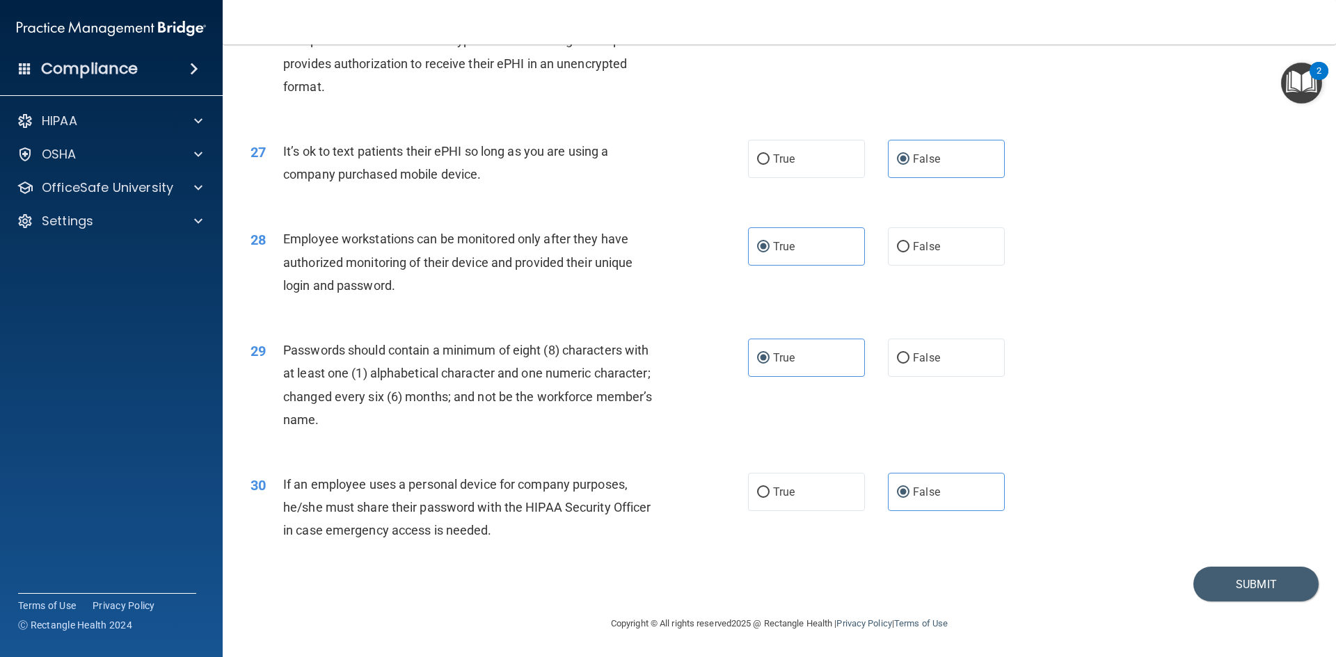
scroll to position [2835, 0]
click at [1264, 594] on button "Submit" at bounding box center [1255, 584] width 125 height 35
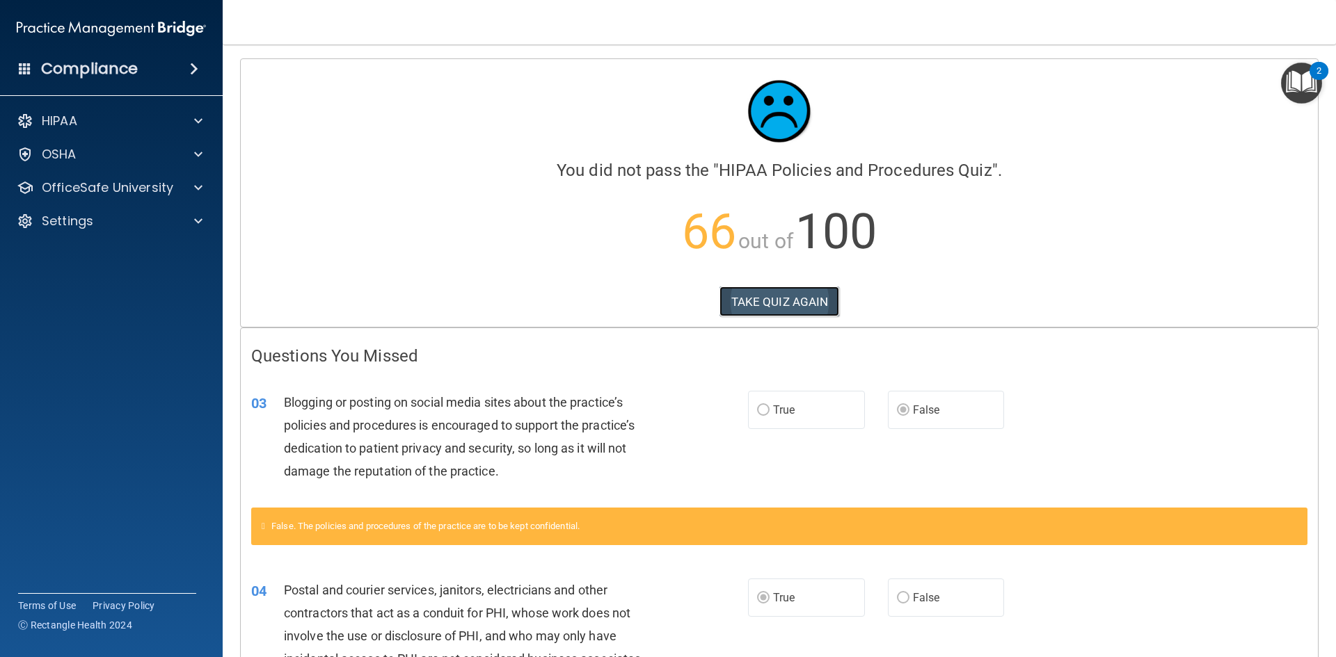
click at [758, 301] on button "TAKE QUIZ AGAIN" at bounding box center [779, 302] width 120 height 31
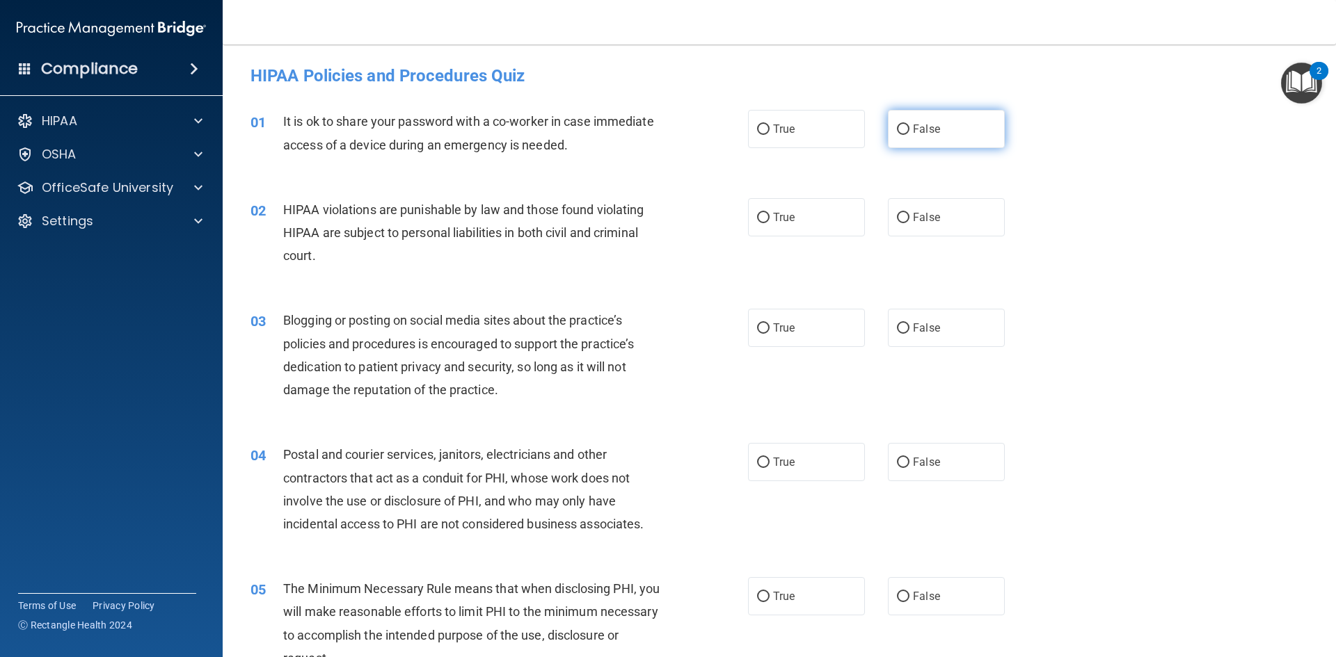
click at [913, 127] on span "False" at bounding box center [926, 128] width 27 height 13
click at [908, 127] on input "False" at bounding box center [903, 130] width 13 height 10
radio input "true"
click at [758, 221] on input "True" at bounding box center [763, 218] width 13 height 10
radio input "true"
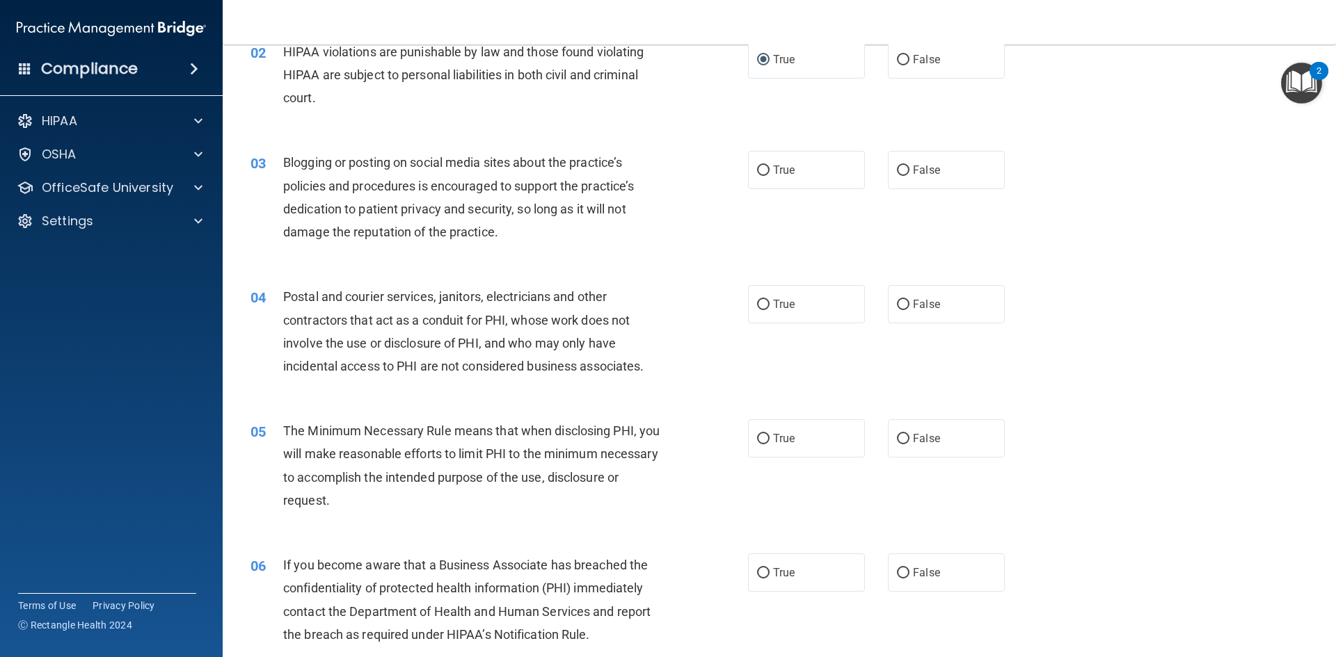
scroll to position [209, 0]
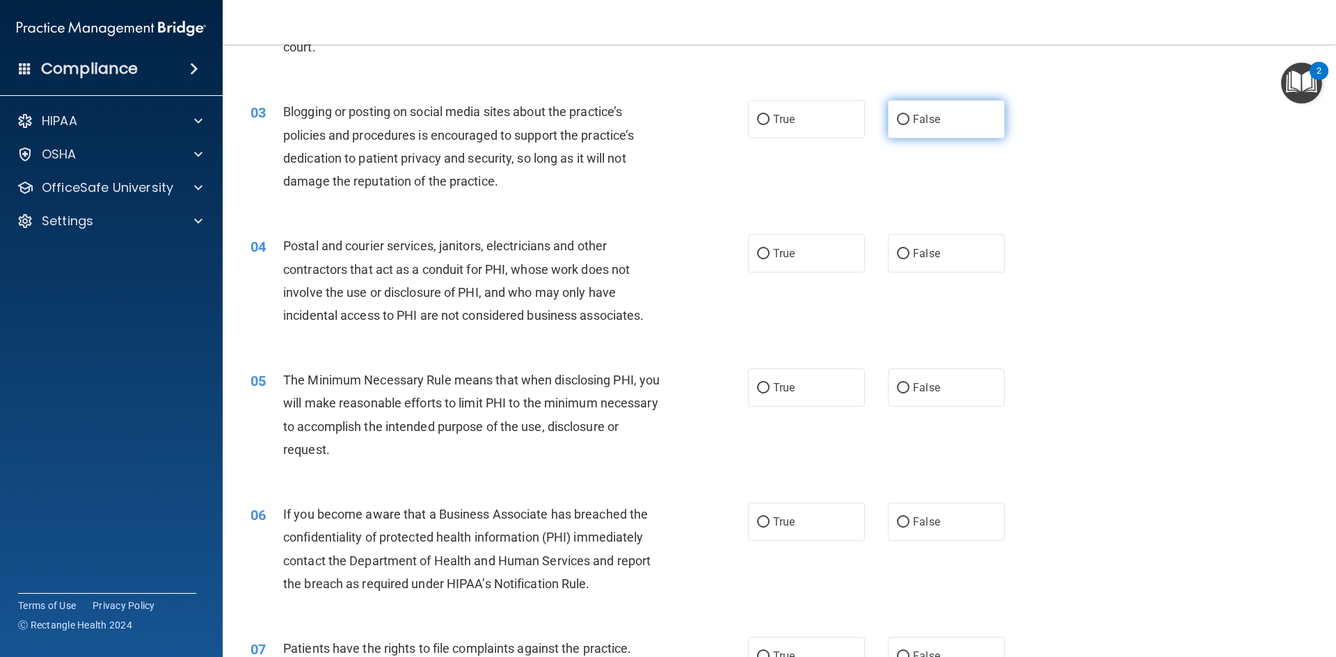
click at [914, 118] on span "False" at bounding box center [926, 119] width 27 height 13
click at [909, 118] on input "False" at bounding box center [903, 120] width 13 height 10
radio input "true"
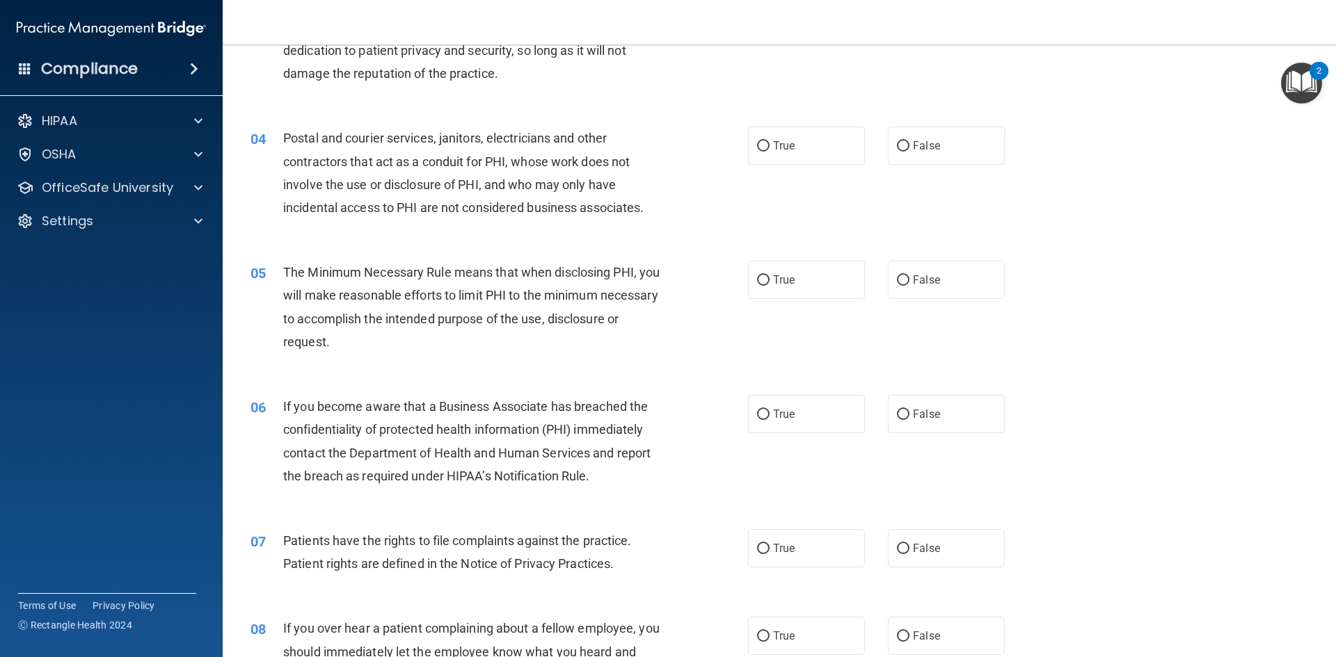
scroll to position [348, 0]
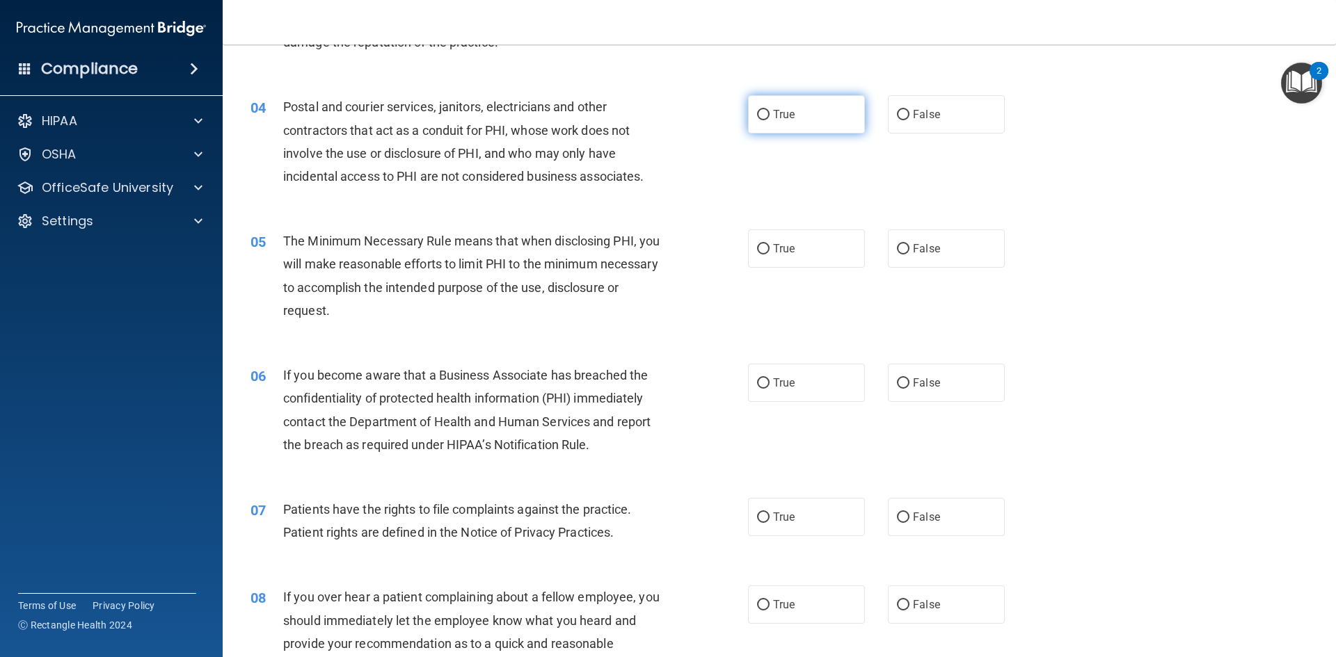
click at [757, 120] on input "True" at bounding box center [763, 115] width 13 height 10
radio input "true"
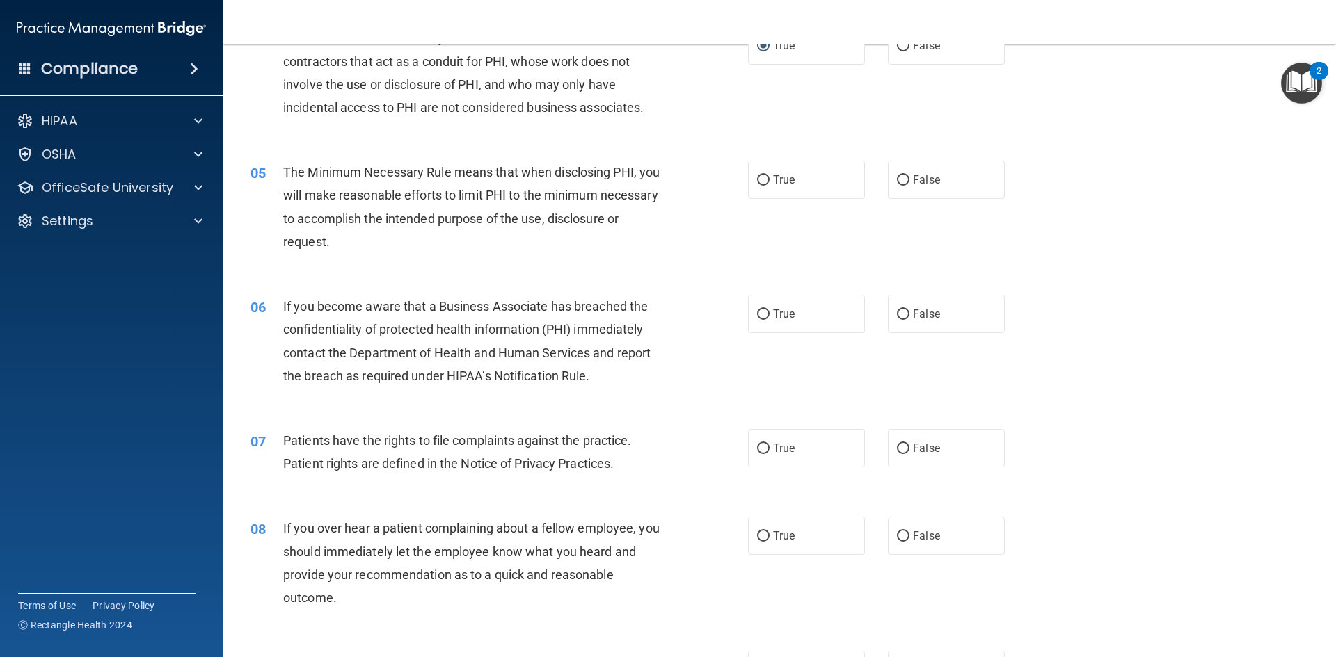
scroll to position [417, 0]
click at [759, 188] on label "True" at bounding box center [806, 179] width 117 height 38
click at [759, 185] on input "True" at bounding box center [763, 180] width 13 height 10
radio input "true"
click at [766, 303] on label "True" at bounding box center [806, 313] width 117 height 38
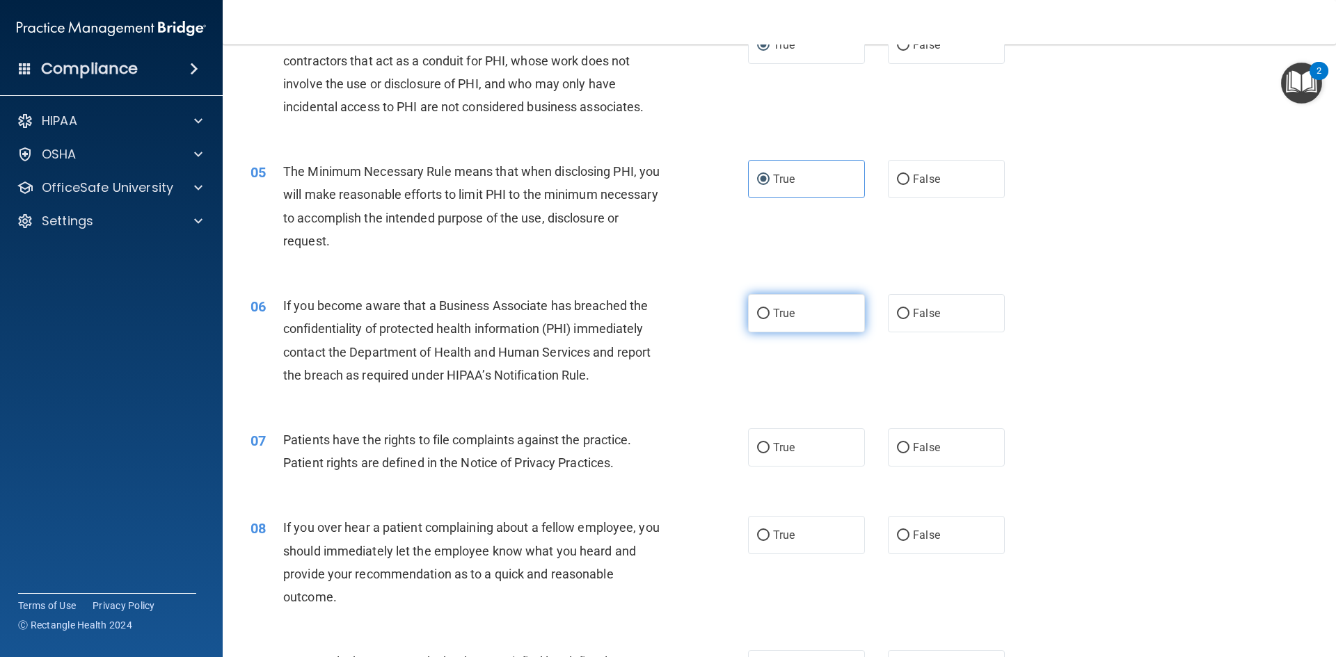
click at [766, 309] on input "True" at bounding box center [763, 314] width 13 height 10
radio input "true"
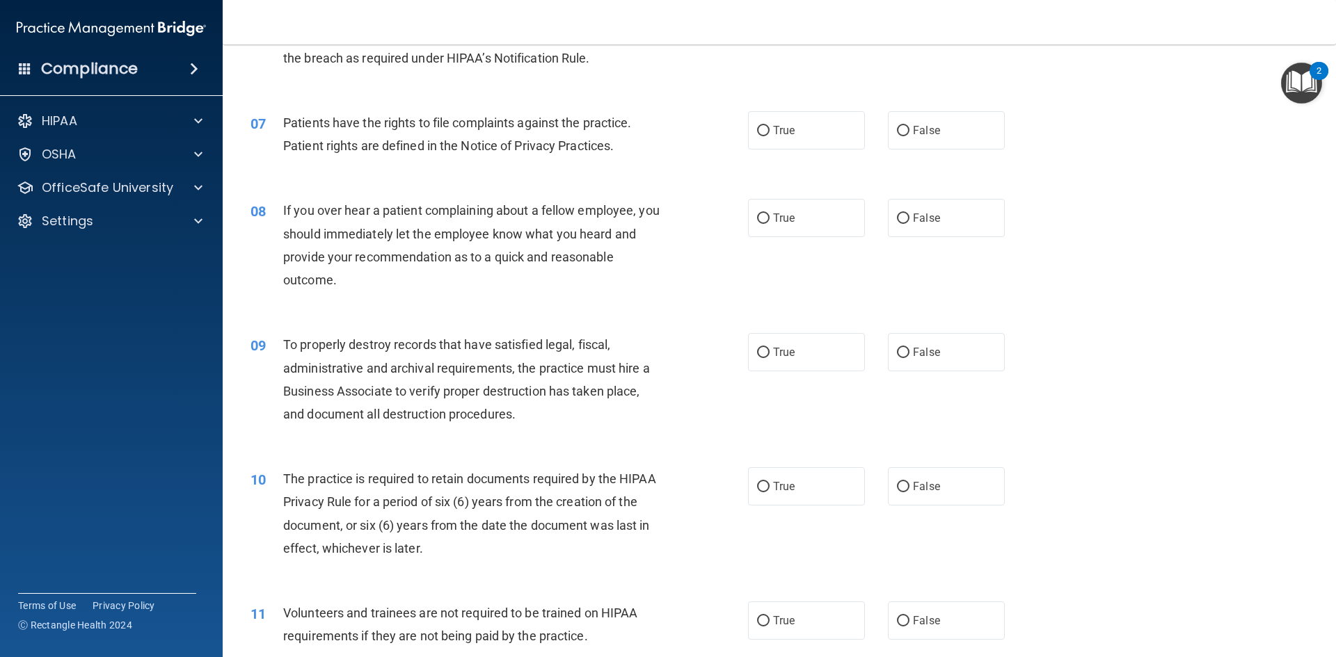
scroll to position [765, 0]
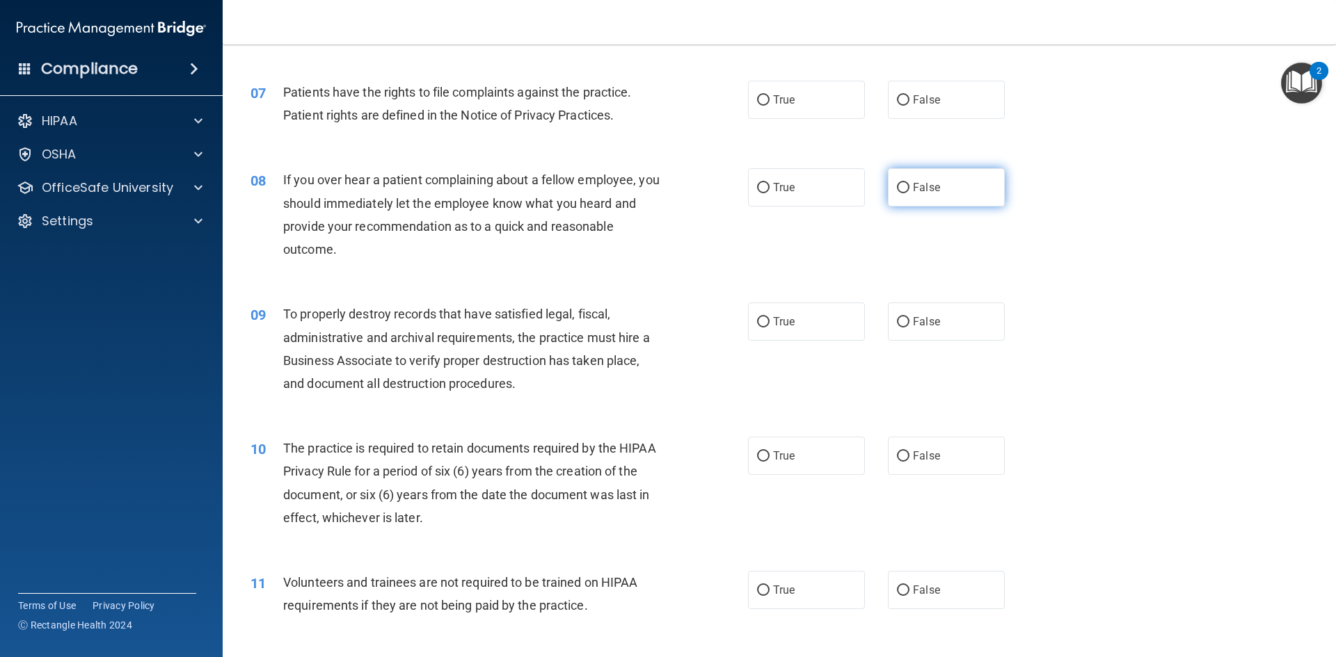
click at [904, 193] on label "False" at bounding box center [946, 187] width 117 height 38
click at [904, 193] on input "False" at bounding box center [903, 188] width 13 height 10
radio input "true"
click at [766, 95] on label "True" at bounding box center [806, 100] width 117 height 38
click at [766, 95] on input "True" at bounding box center [763, 100] width 13 height 10
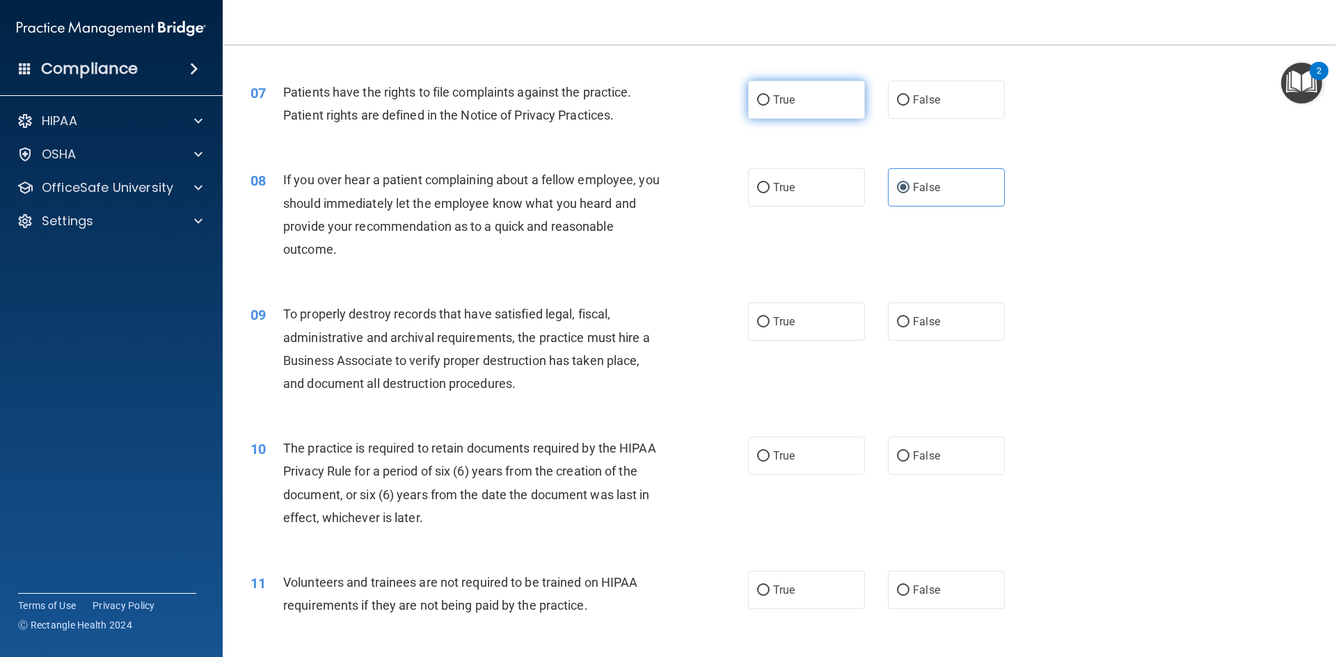
radio input "true"
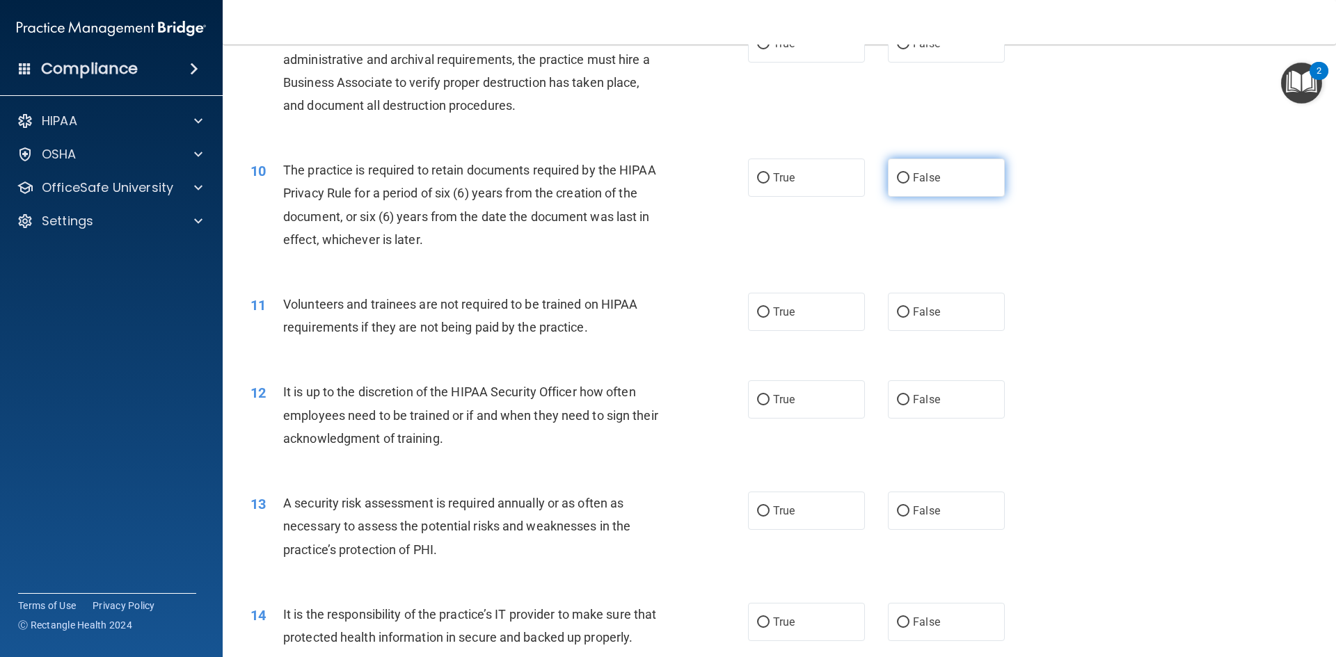
scroll to position [974, 0]
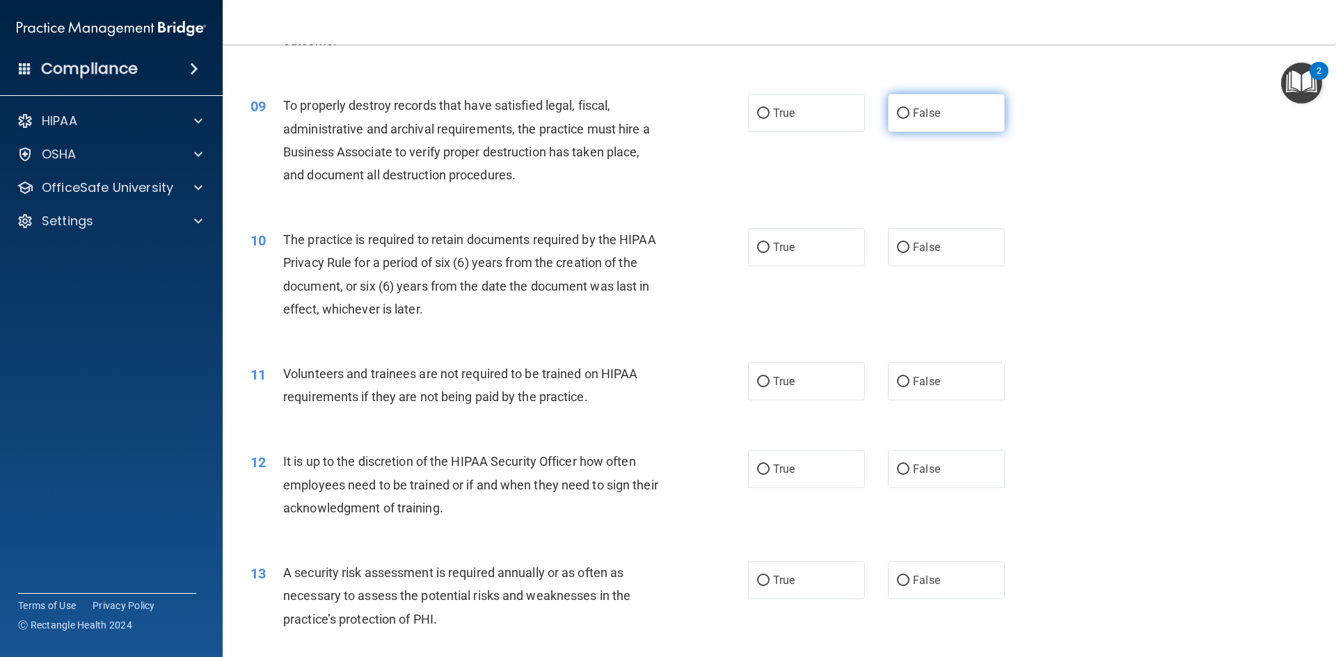
click at [919, 111] on span "False" at bounding box center [926, 112] width 27 height 13
click at [909, 111] on input "False" at bounding box center [903, 114] width 13 height 10
radio input "true"
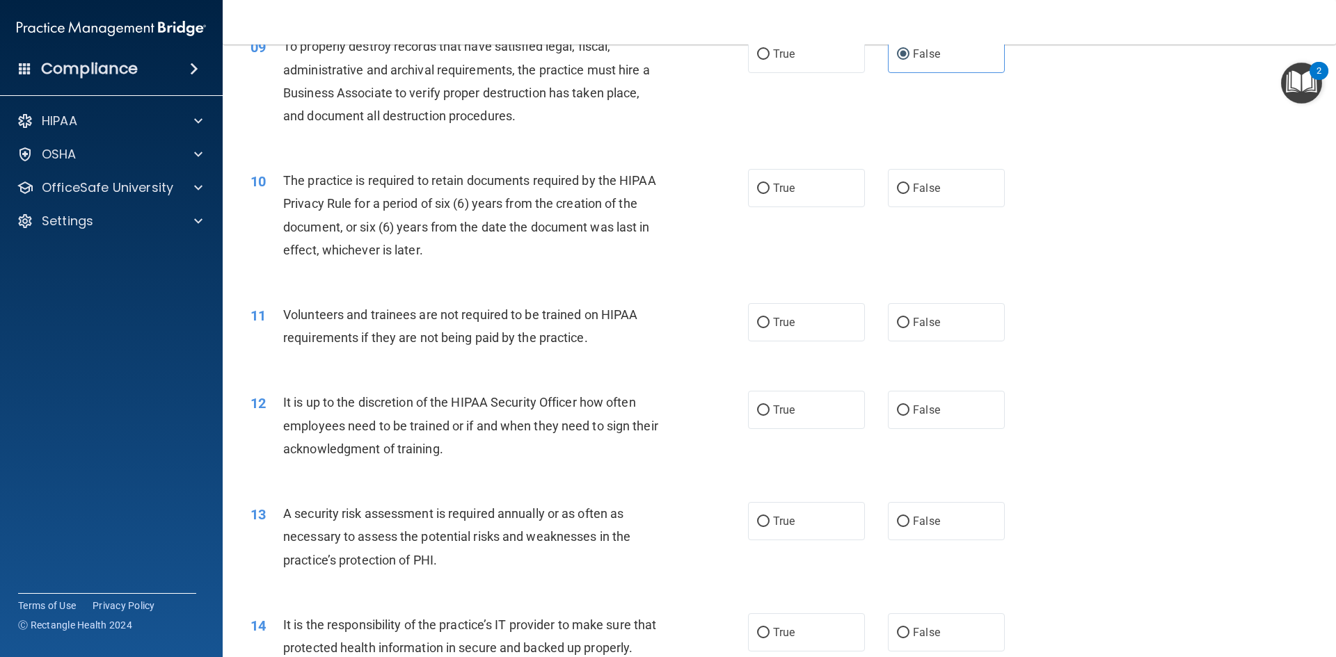
scroll to position [1113, 0]
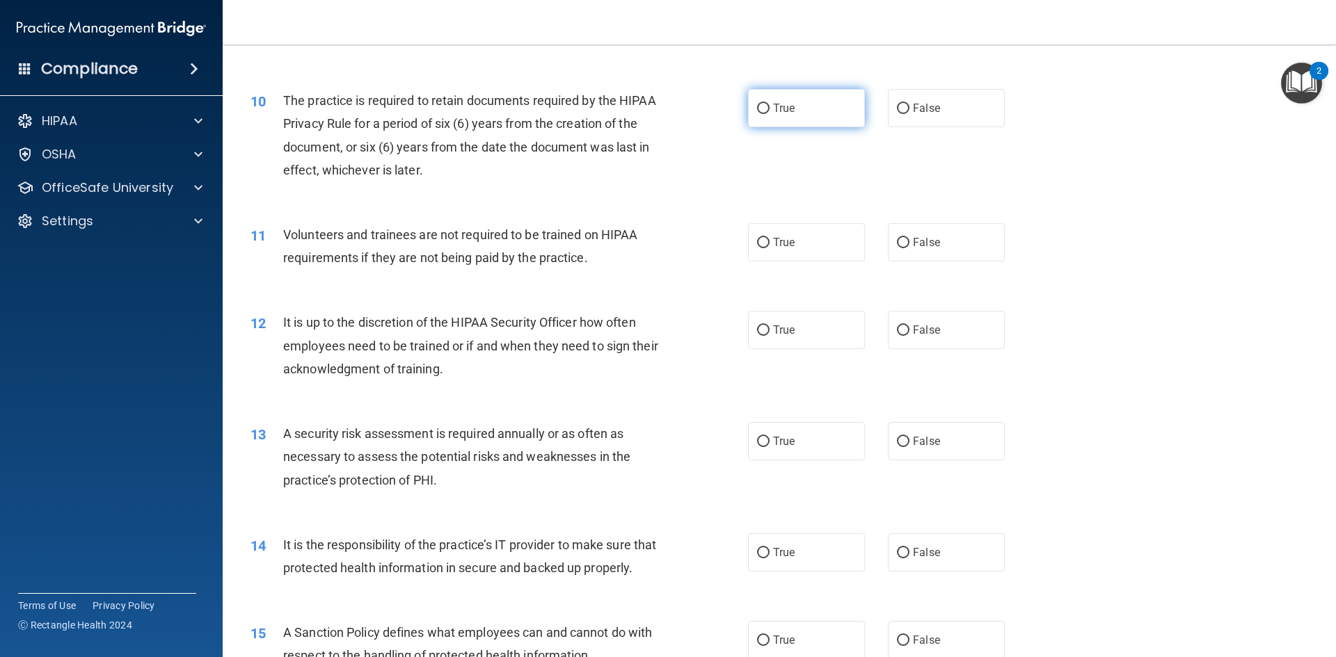
click at [754, 122] on label "True" at bounding box center [806, 108] width 117 height 38
click at [757, 114] on input "True" at bounding box center [763, 109] width 13 height 10
radio input "true"
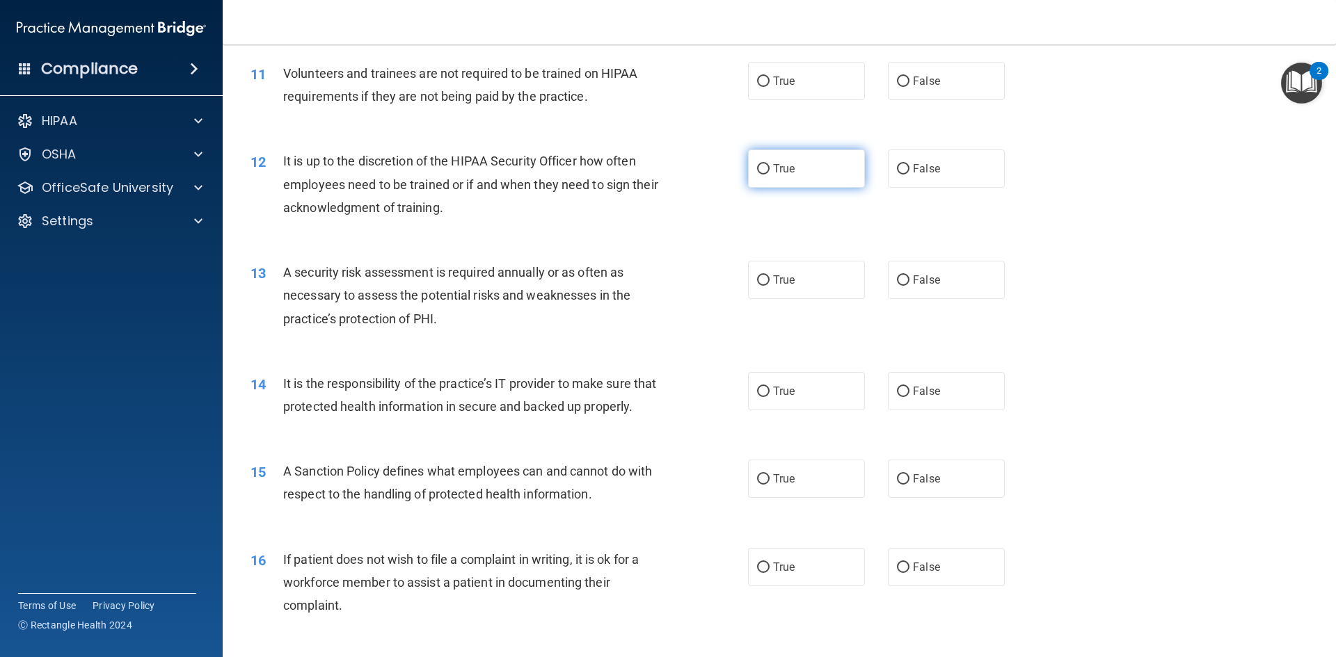
scroll to position [1252, 0]
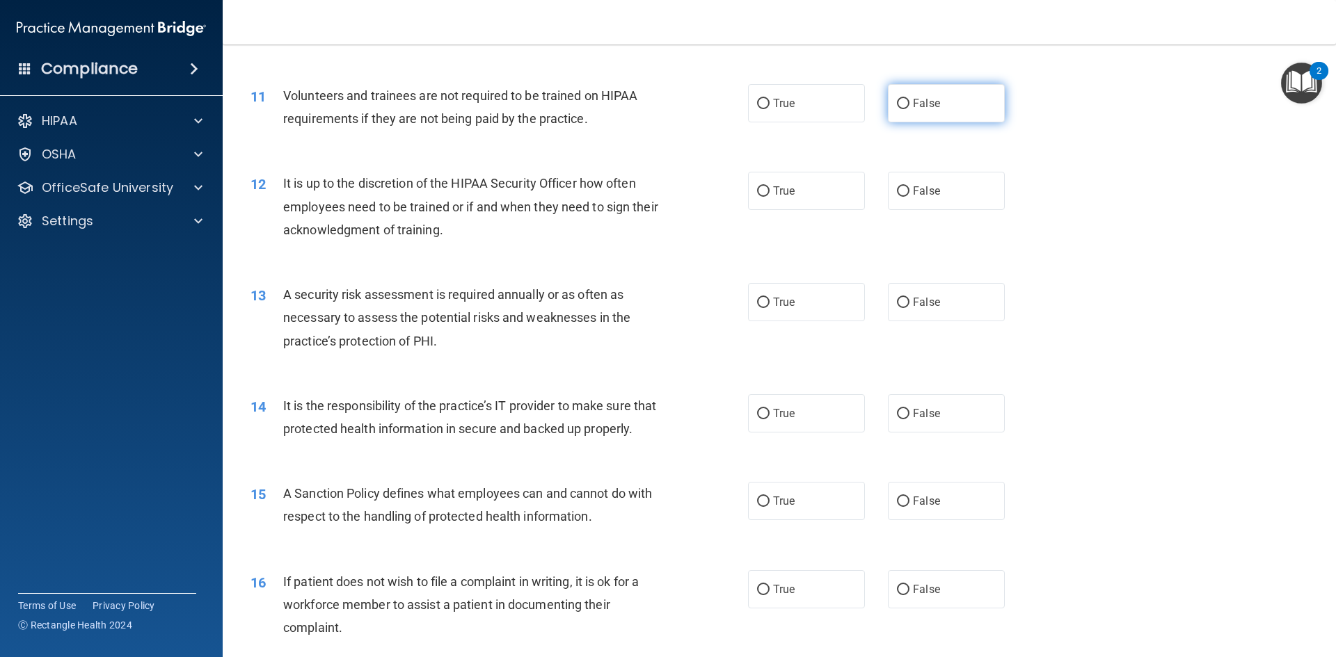
click at [913, 104] on span "False" at bounding box center [926, 103] width 27 height 13
click at [909, 104] on input "False" at bounding box center [903, 104] width 13 height 10
radio input "true"
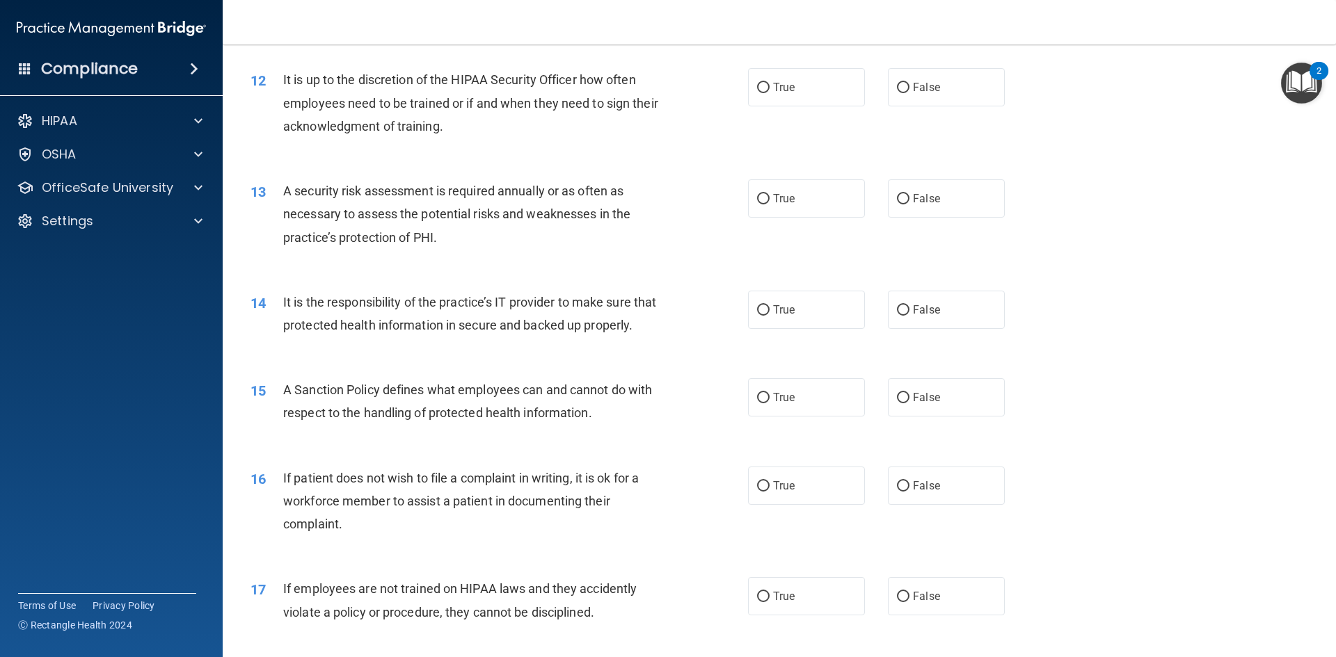
scroll to position [1322, 0]
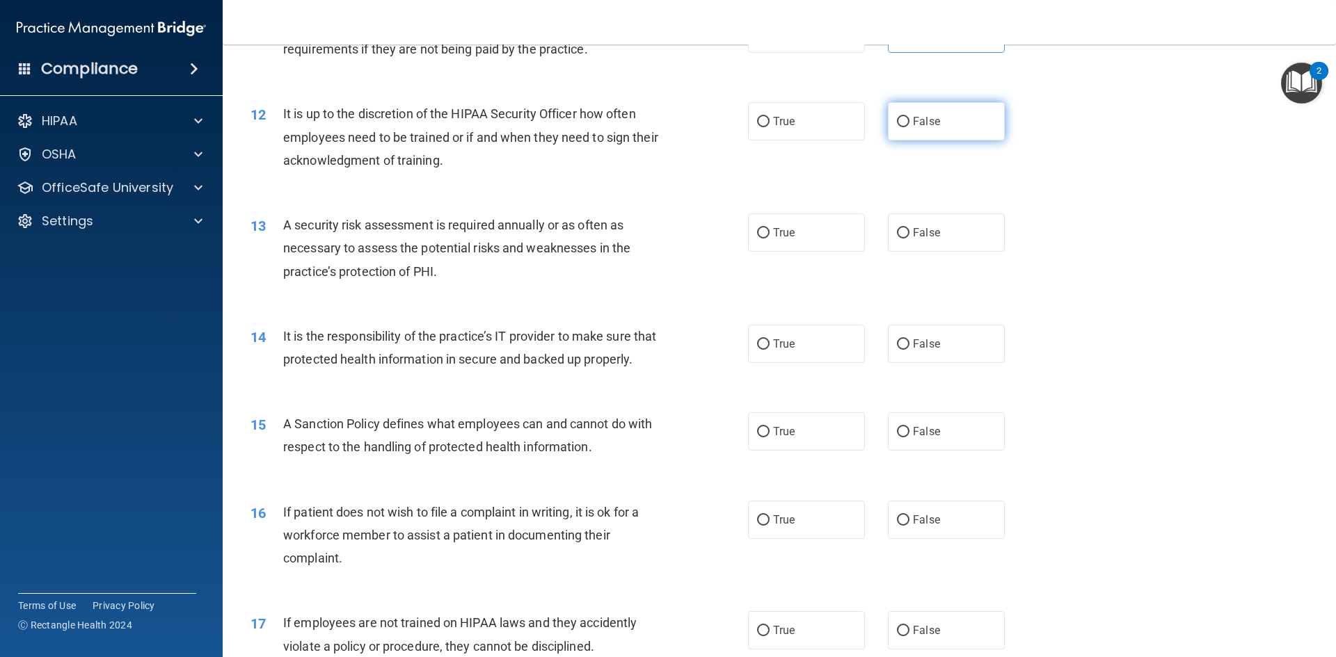
click at [897, 127] on input "False" at bounding box center [903, 122] width 13 height 10
radio input "true"
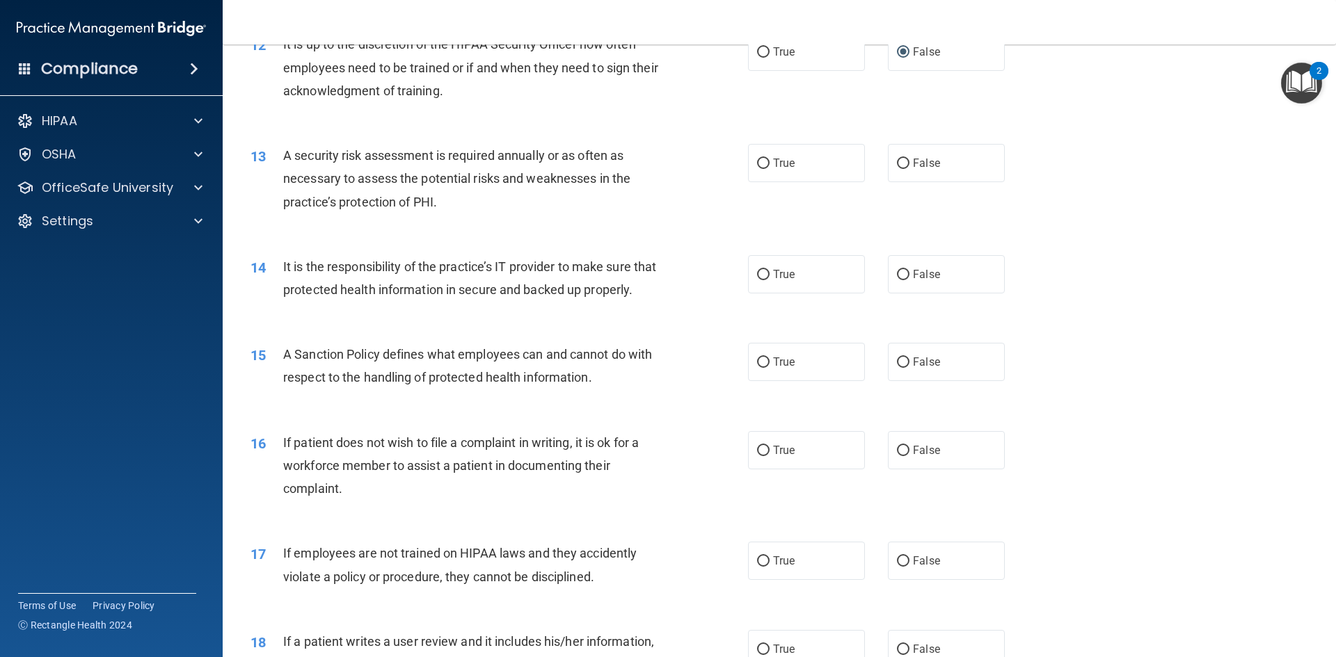
scroll to position [1461, 0]
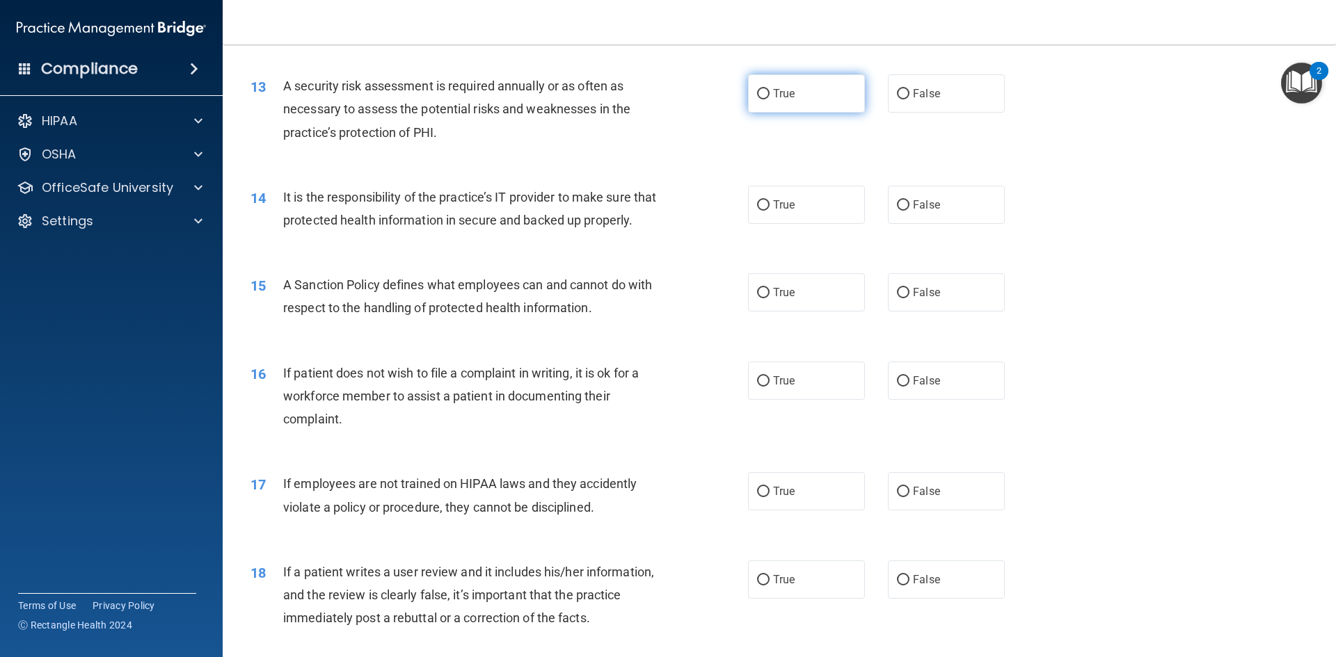
click at [763, 103] on label "True" at bounding box center [806, 93] width 117 height 38
click at [763, 99] on input "True" at bounding box center [763, 94] width 13 height 10
radio input "true"
click at [943, 206] on label "False" at bounding box center [946, 205] width 117 height 38
click at [909, 206] on input "False" at bounding box center [903, 205] width 13 height 10
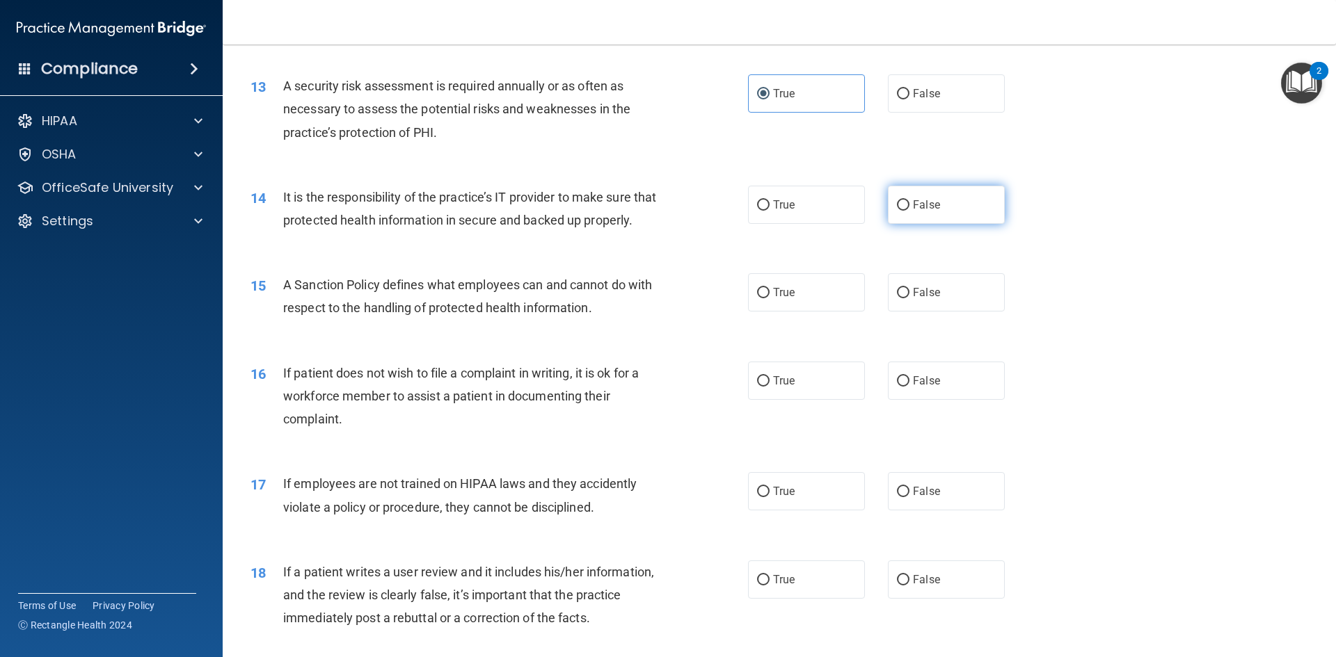
radio input "true"
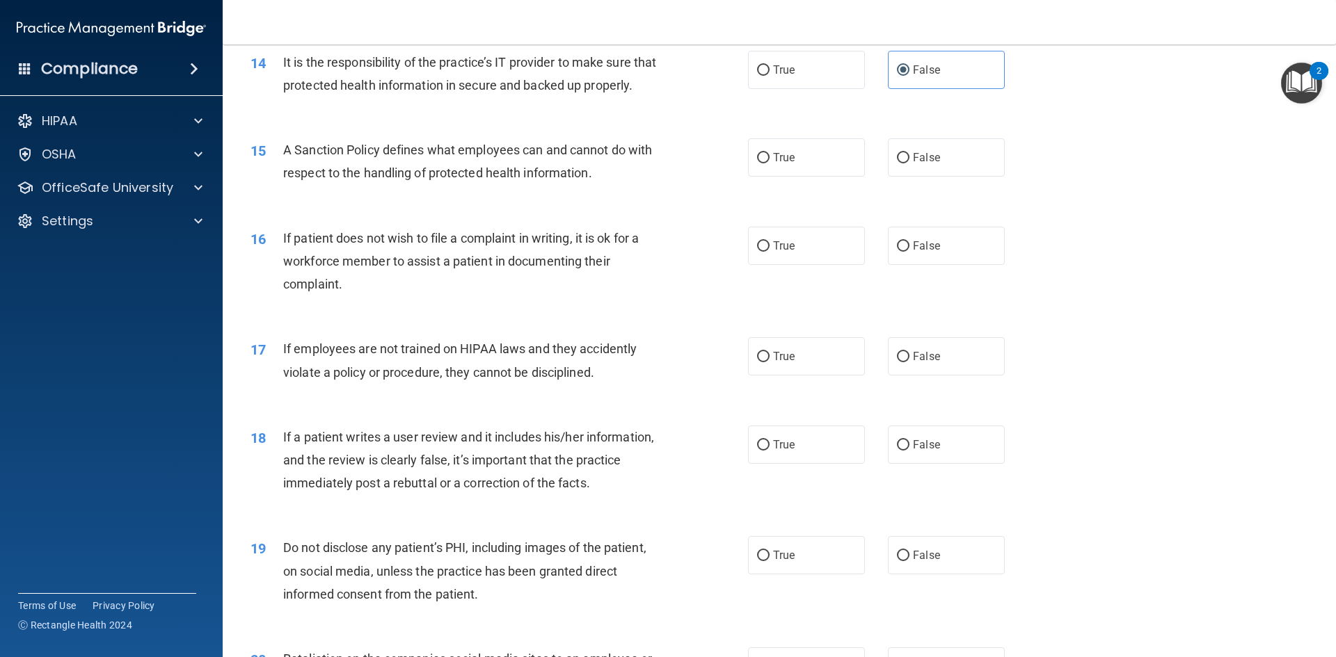
scroll to position [1600, 0]
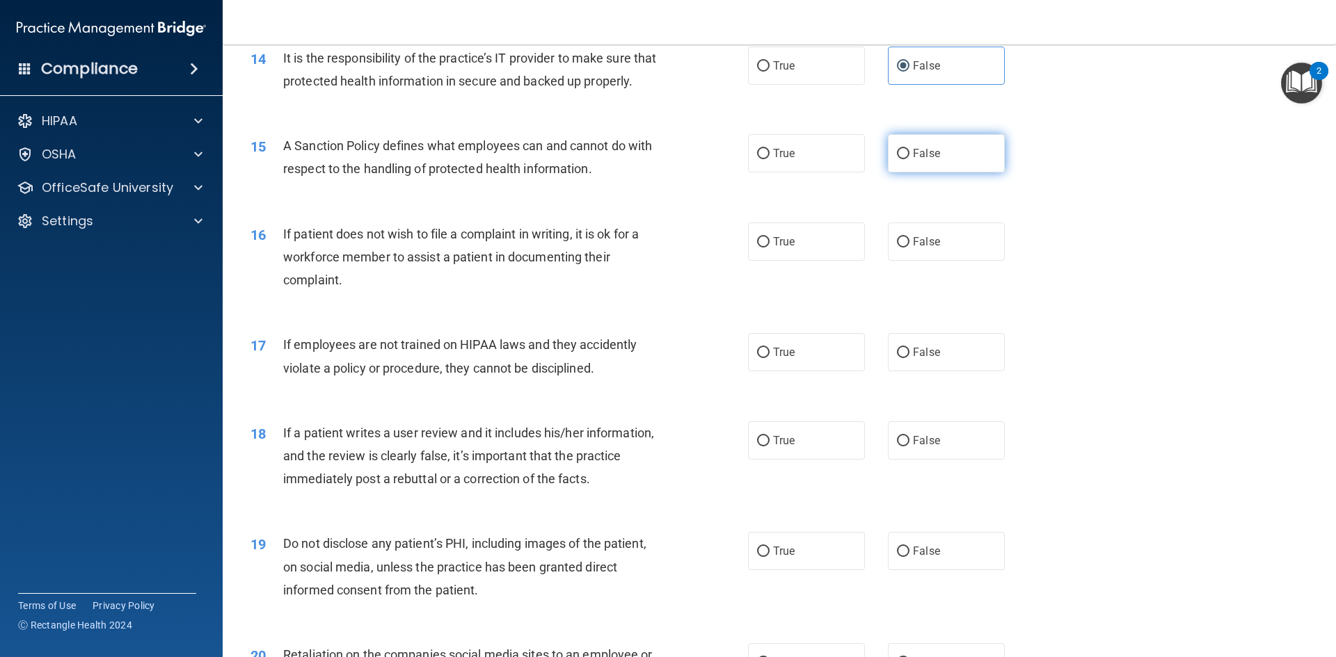
click at [918, 173] on label "False" at bounding box center [946, 153] width 117 height 38
click at [909, 159] on input "False" at bounding box center [903, 154] width 13 height 10
radio input "true"
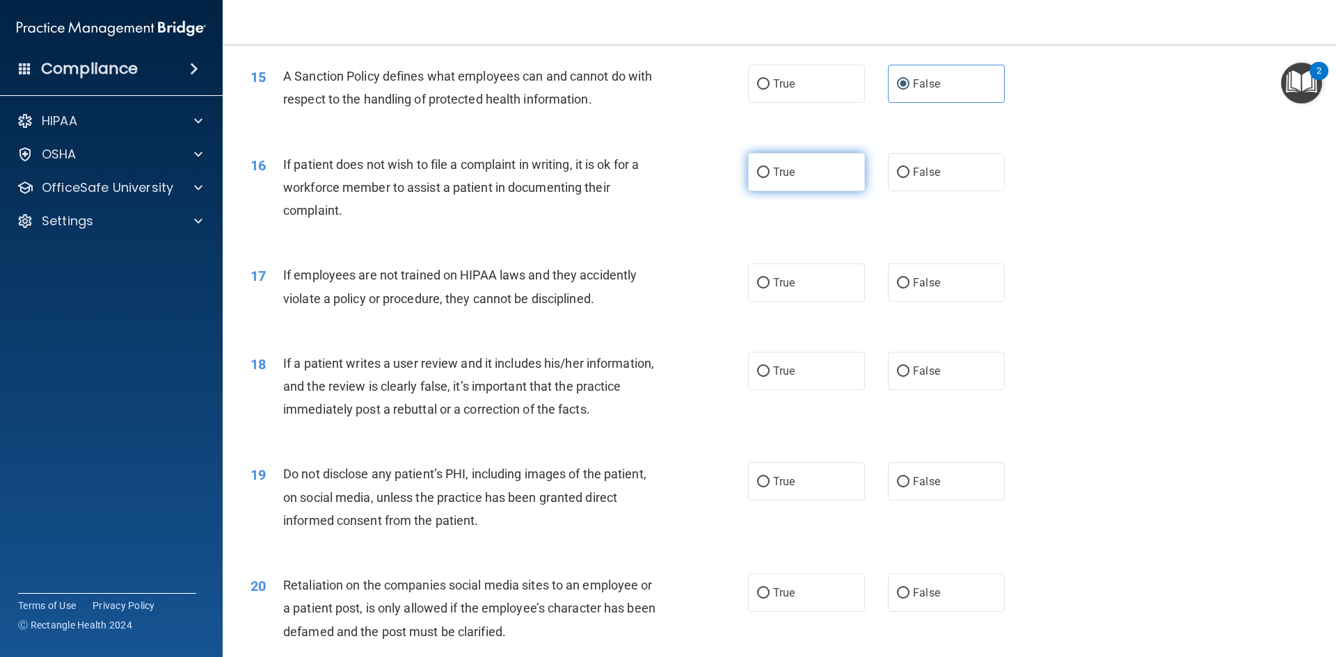
scroll to position [1739, 0]
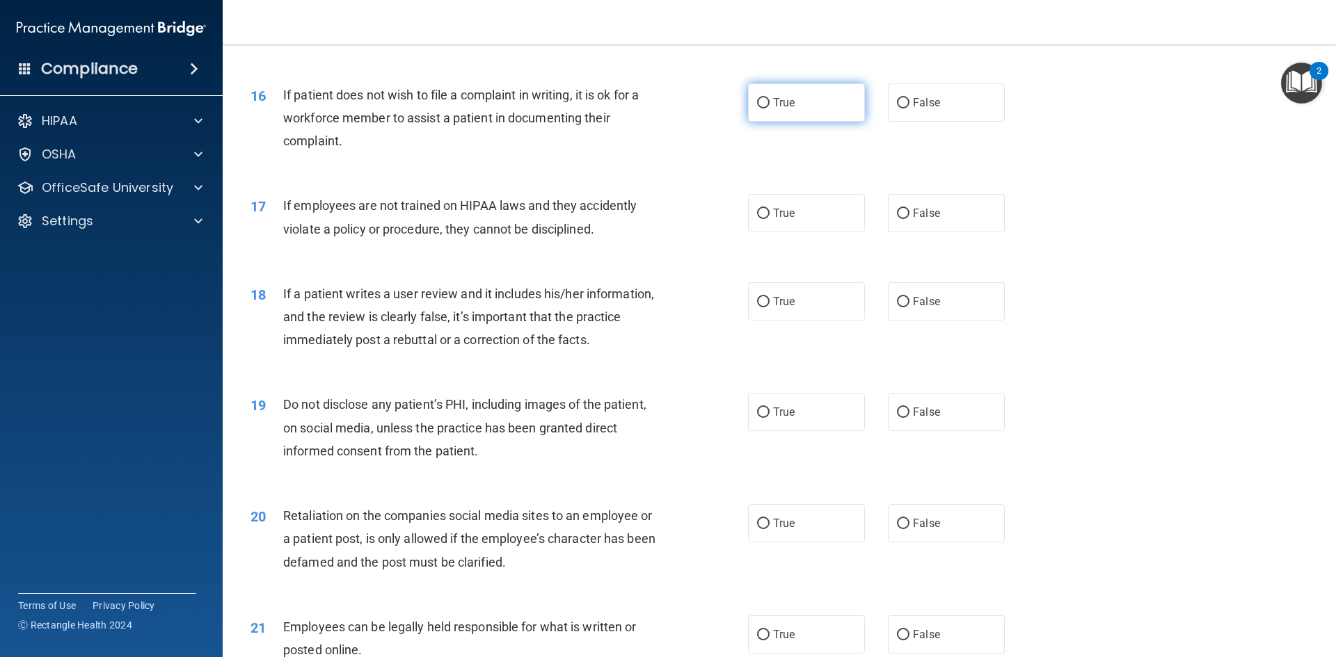
click at [757, 109] on input "True" at bounding box center [763, 103] width 13 height 10
radio input "true"
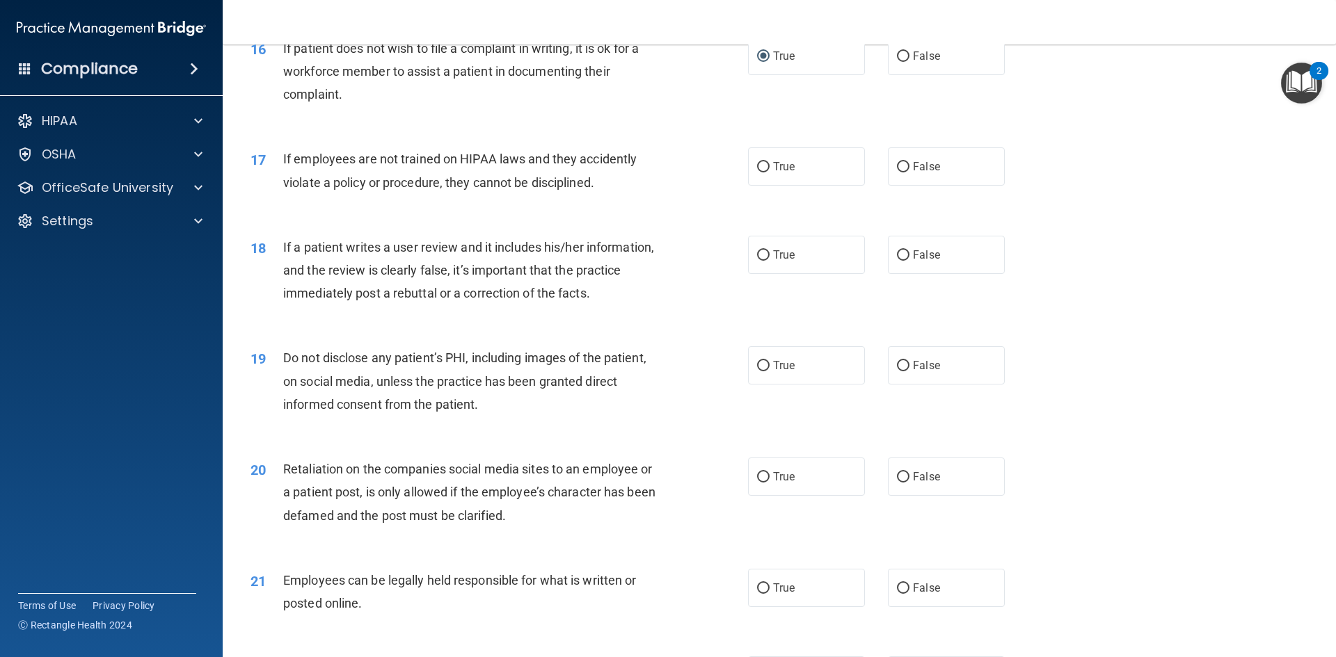
scroll to position [1879, 0]
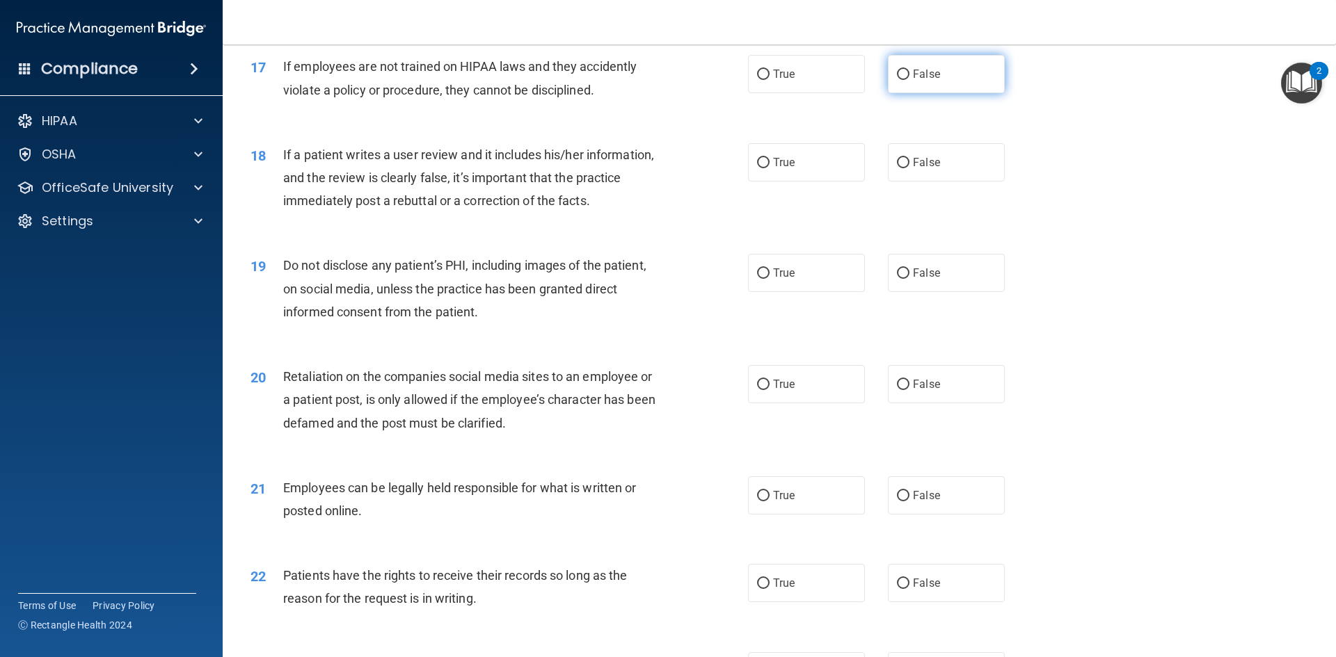
click at [897, 80] on input "False" at bounding box center [903, 75] width 13 height 10
radio input "true"
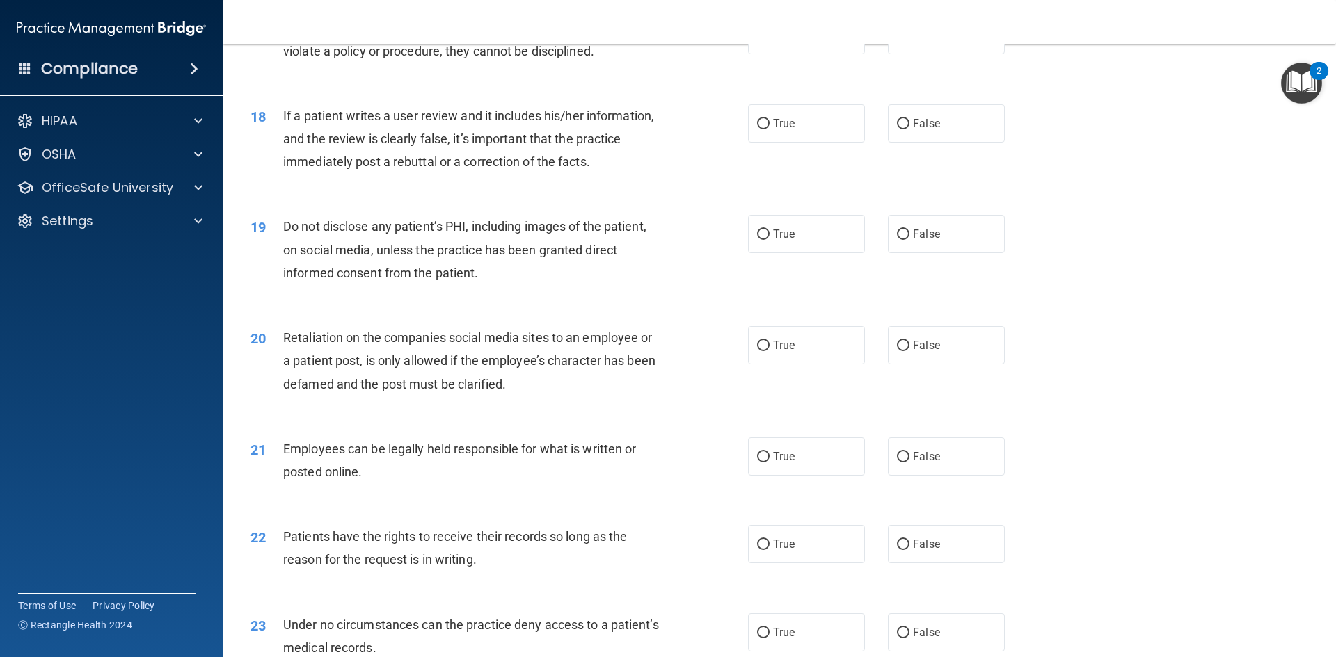
scroll to position [1948, 0]
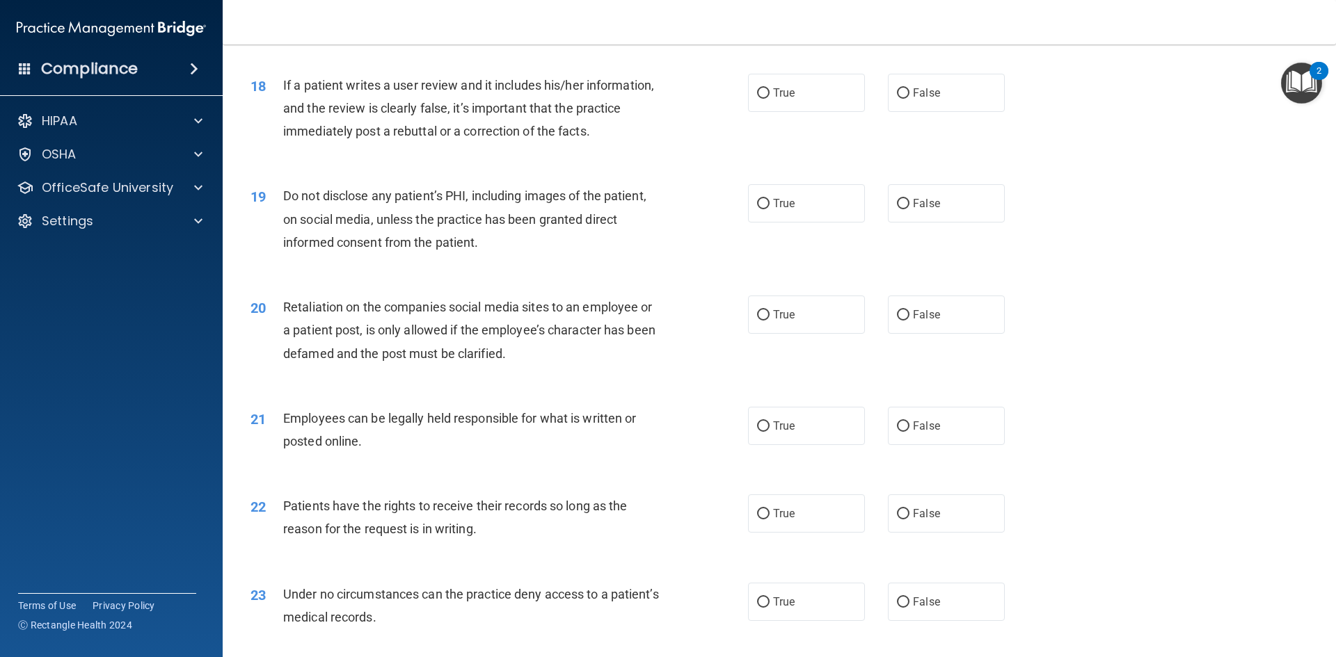
click at [936, 135] on div "18 If a patient writes a user review and it includes his/her information, and t…" at bounding box center [779, 111] width 1078 height 111
click at [926, 112] on label "False" at bounding box center [946, 93] width 117 height 38
click at [909, 99] on input "False" at bounding box center [903, 93] width 13 height 10
radio input "true"
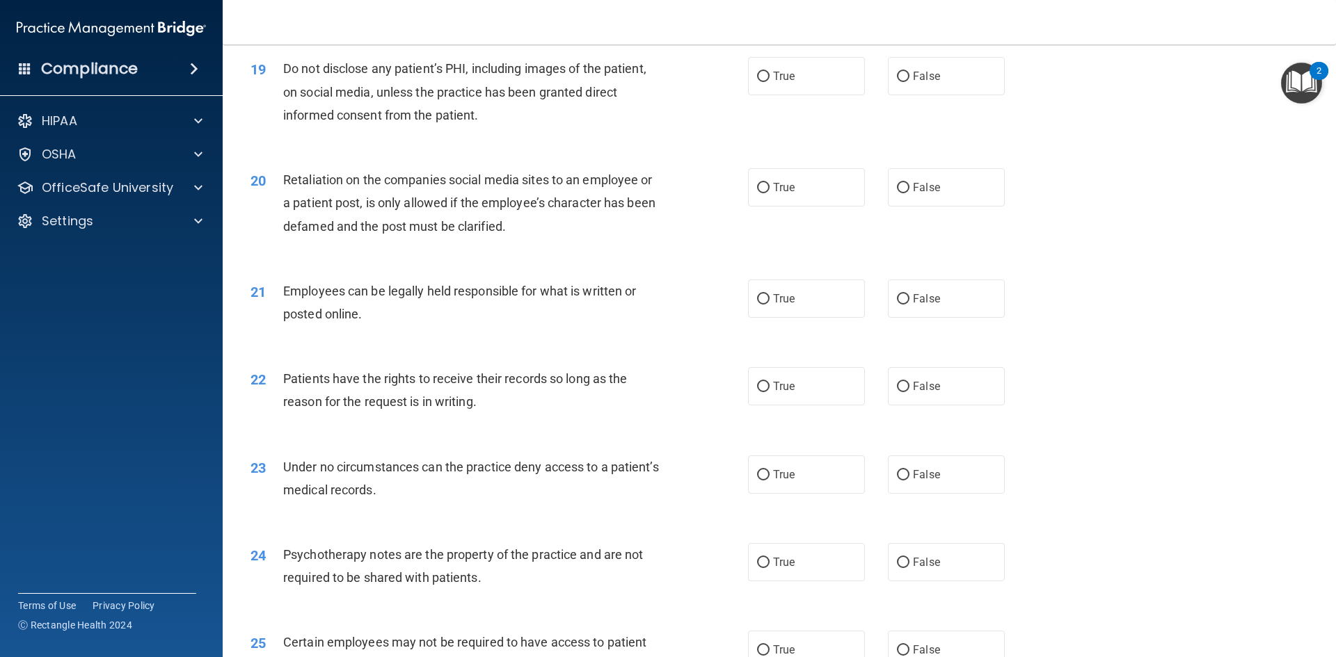
scroll to position [2087, 0]
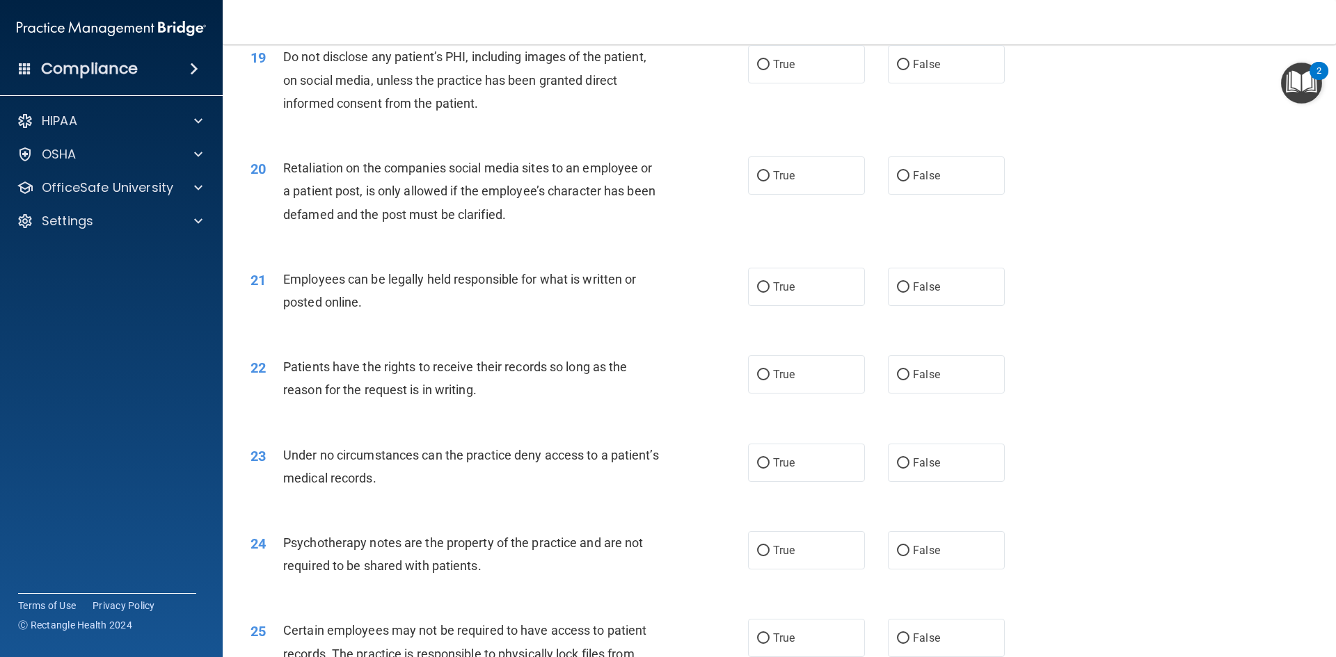
click at [762, 110] on div "19 Do not disclose any patient’s PHI, including images of the patient, on socia…" at bounding box center [499, 83] width 539 height 77
click at [757, 70] on input "True" at bounding box center [763, 65] width 13 height 10
radio input "true"
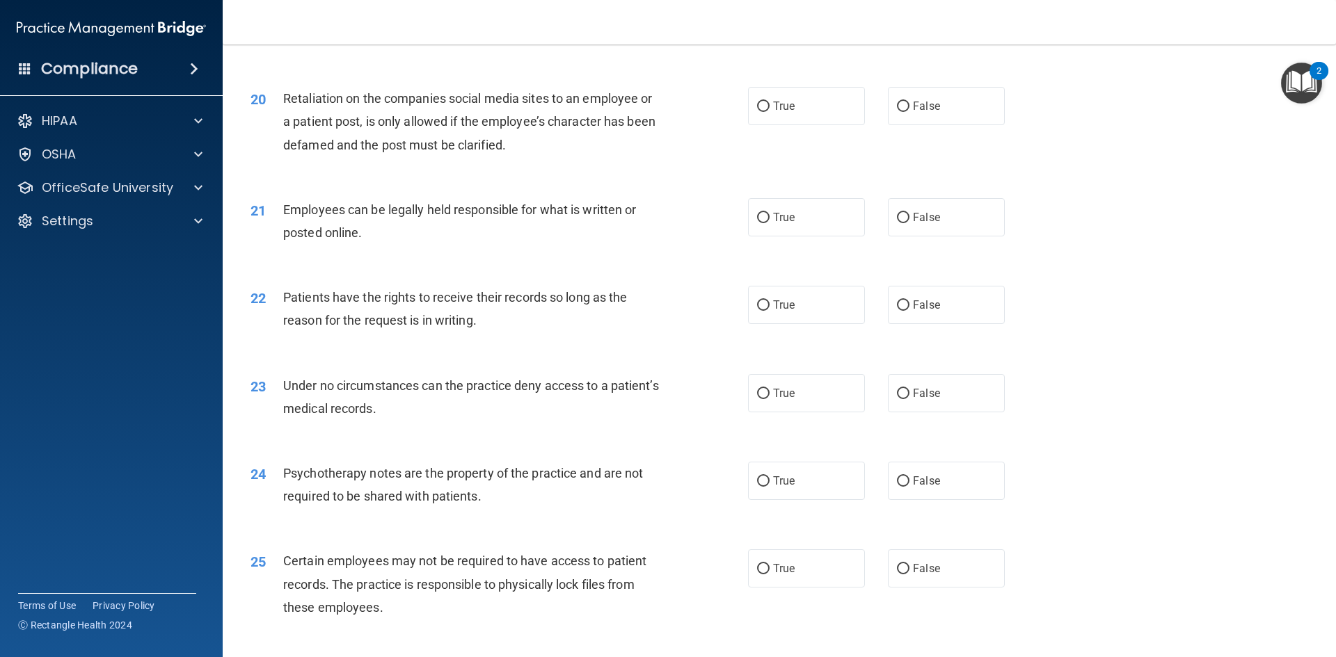
scroll to position [2226, 0]
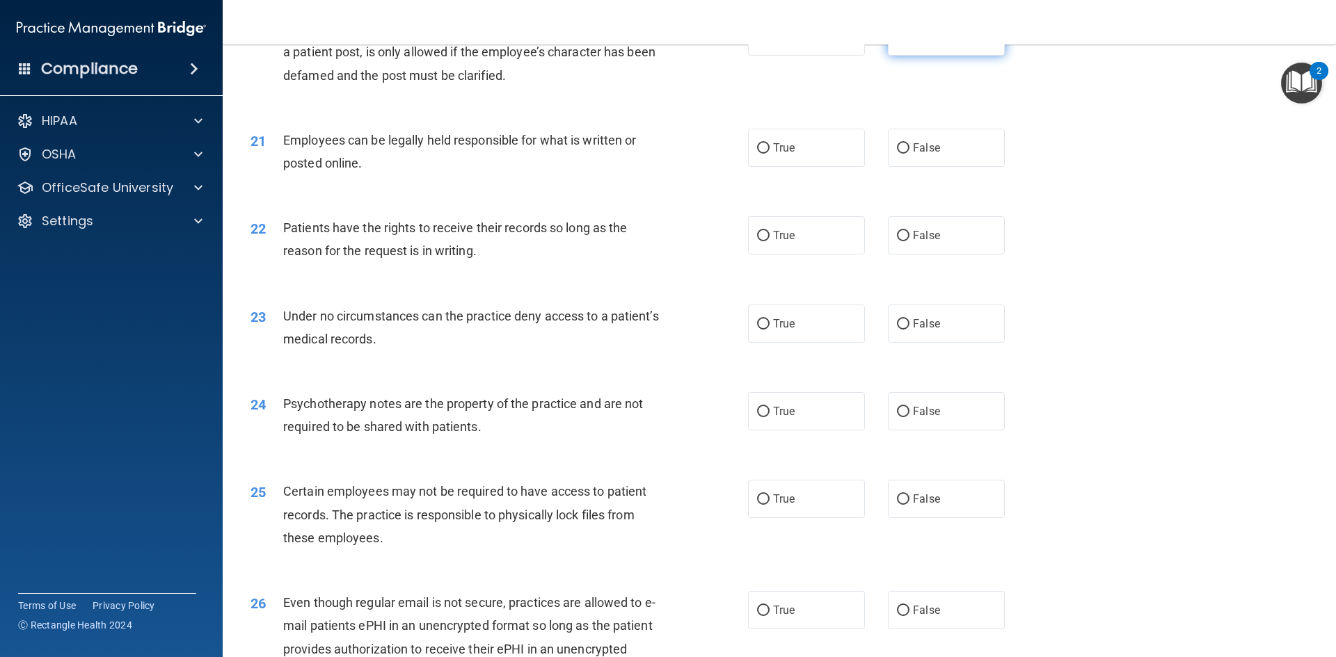
click at [923, 43] on span "False" at bounding box center [926, 36] width 27 height 13
click at [909, 42] on input "False" at bounding box center [903, 37] width 13 height 10
radio input "true"
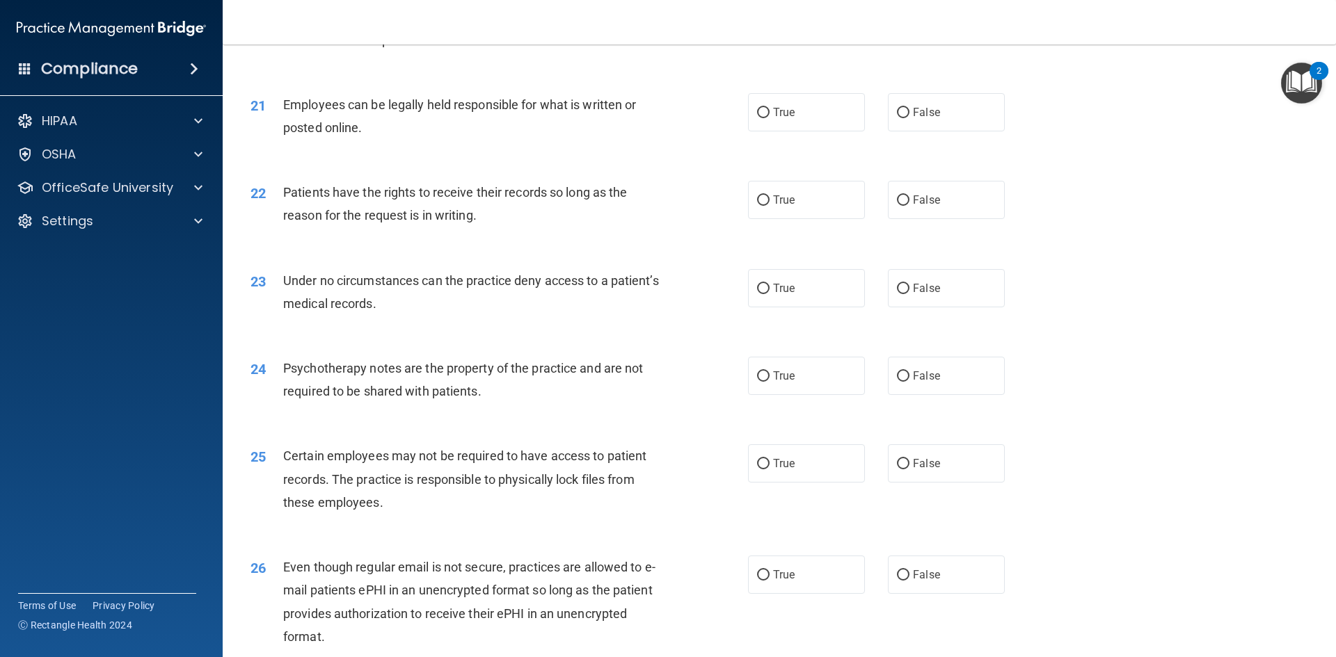
scroll to position [2296, 0]
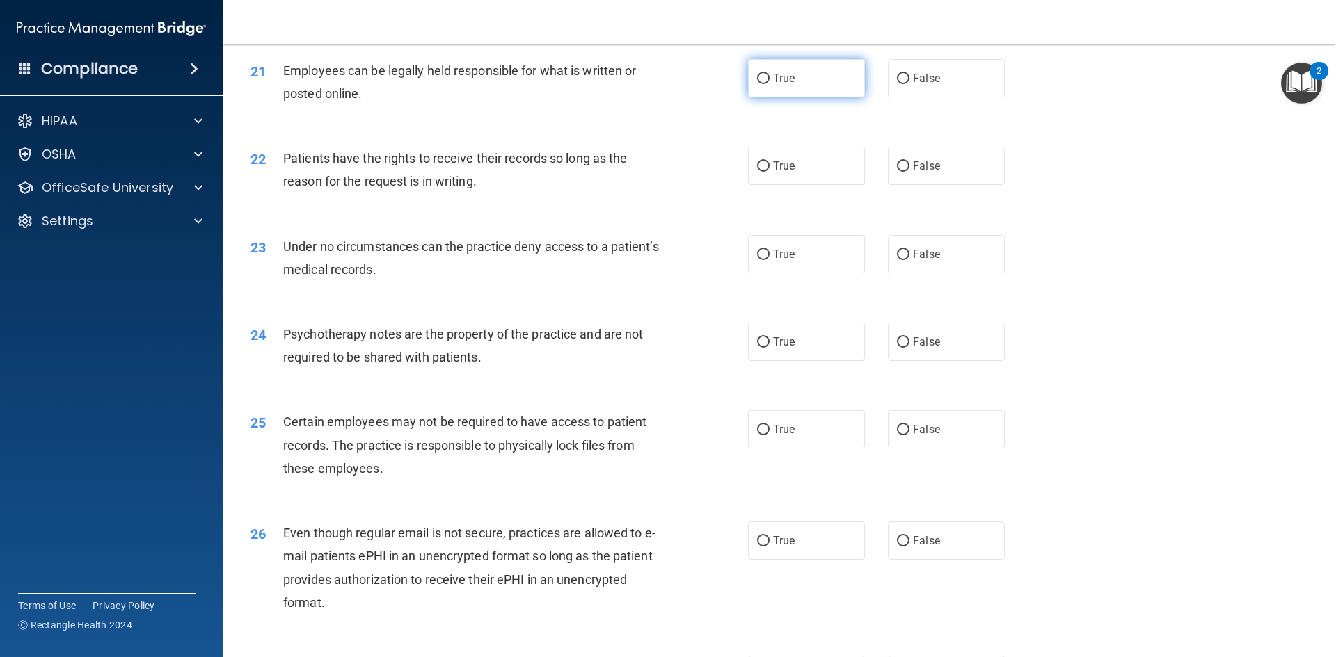
click at [786, 97] on label "True" at bounding box center [806, 78] width 117 height 38
click at [770, 84] on input "True" at bounding box center [763, 79] width 13 height 10
radio input "true"
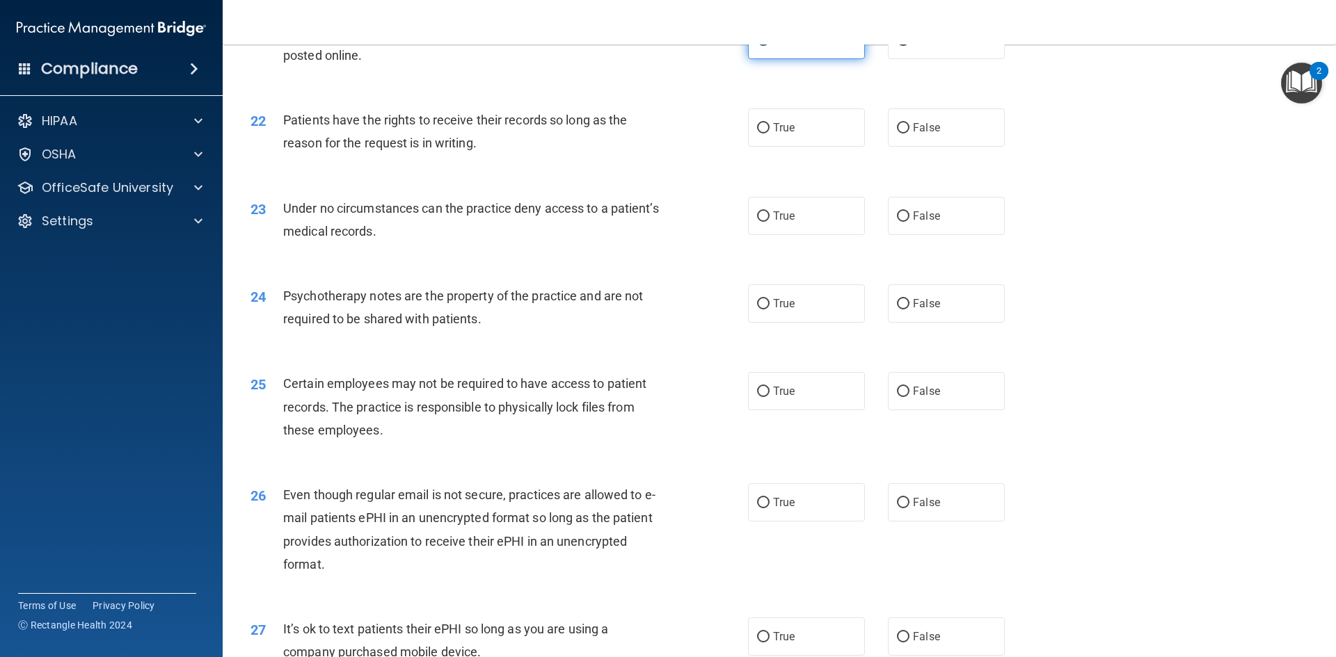
scroll to position [2366, 0]
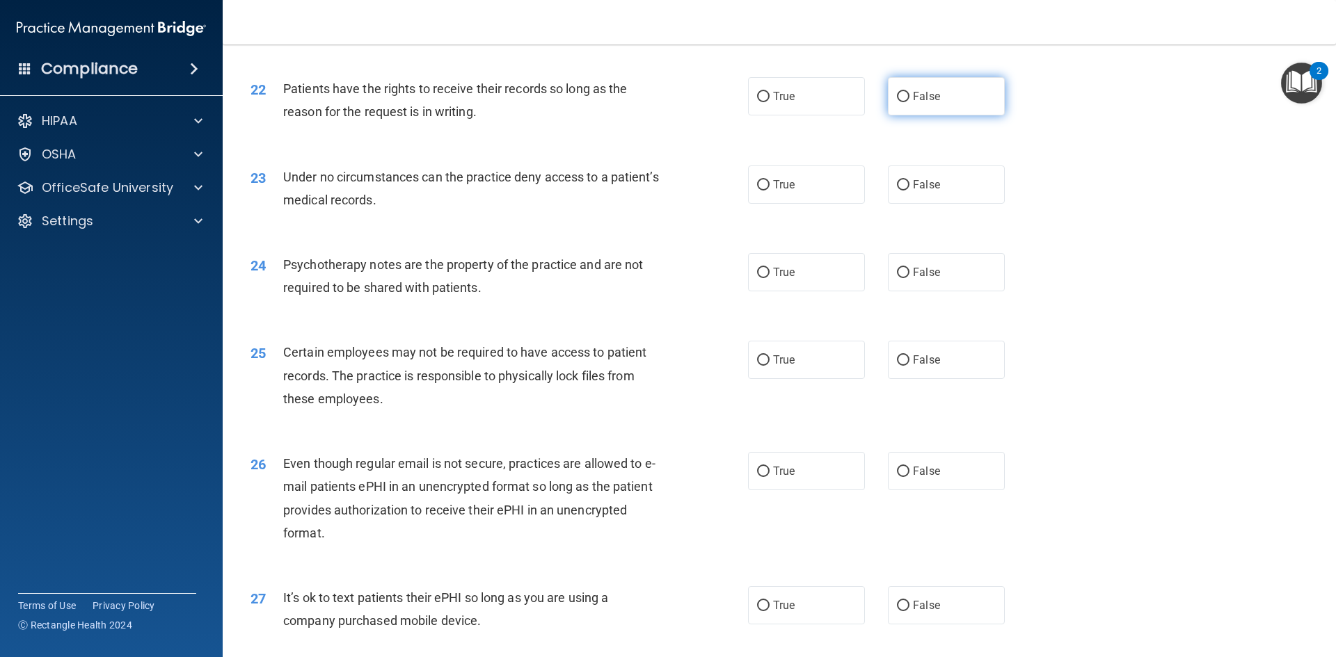
click at [940, 115] on label "False" at bounding box center [946, 96] width 117 height 38
click at [909, 102] on input "False" at bounding box center [903, 97] width 13 height 10
radio input "true"
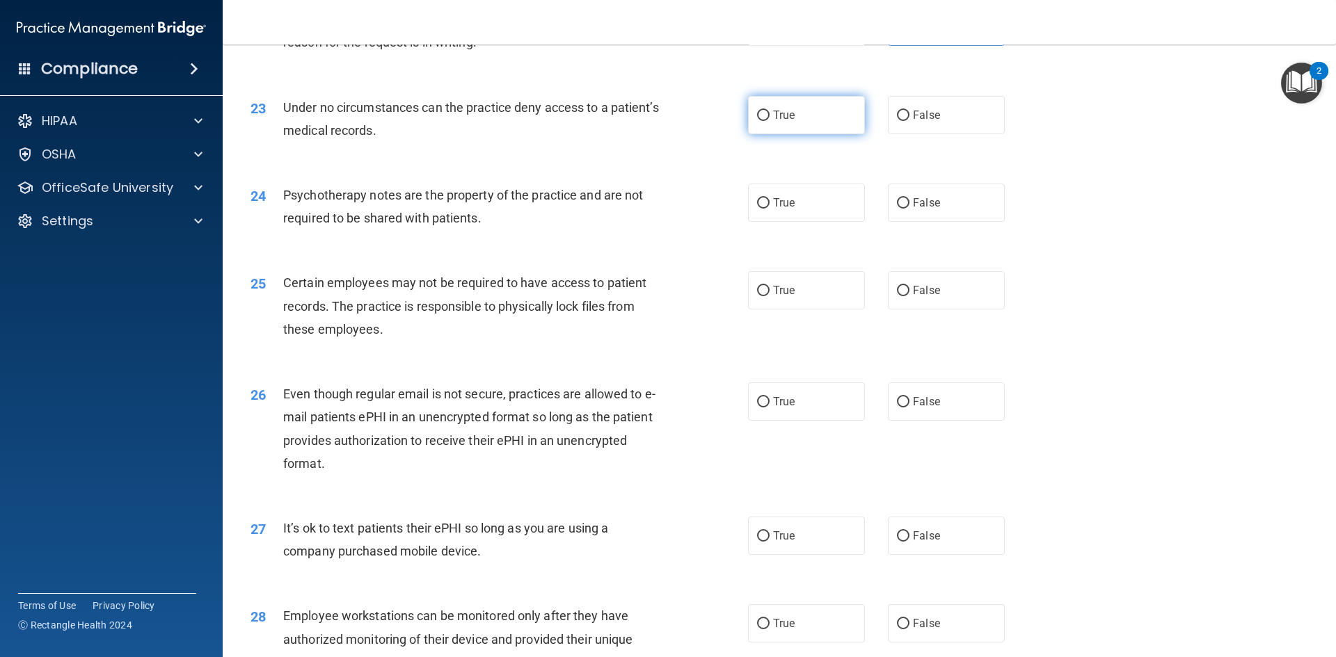
click at [763, 121] on input "True" at bounding box center [763, 116] width 13 height 10
radio input "true"
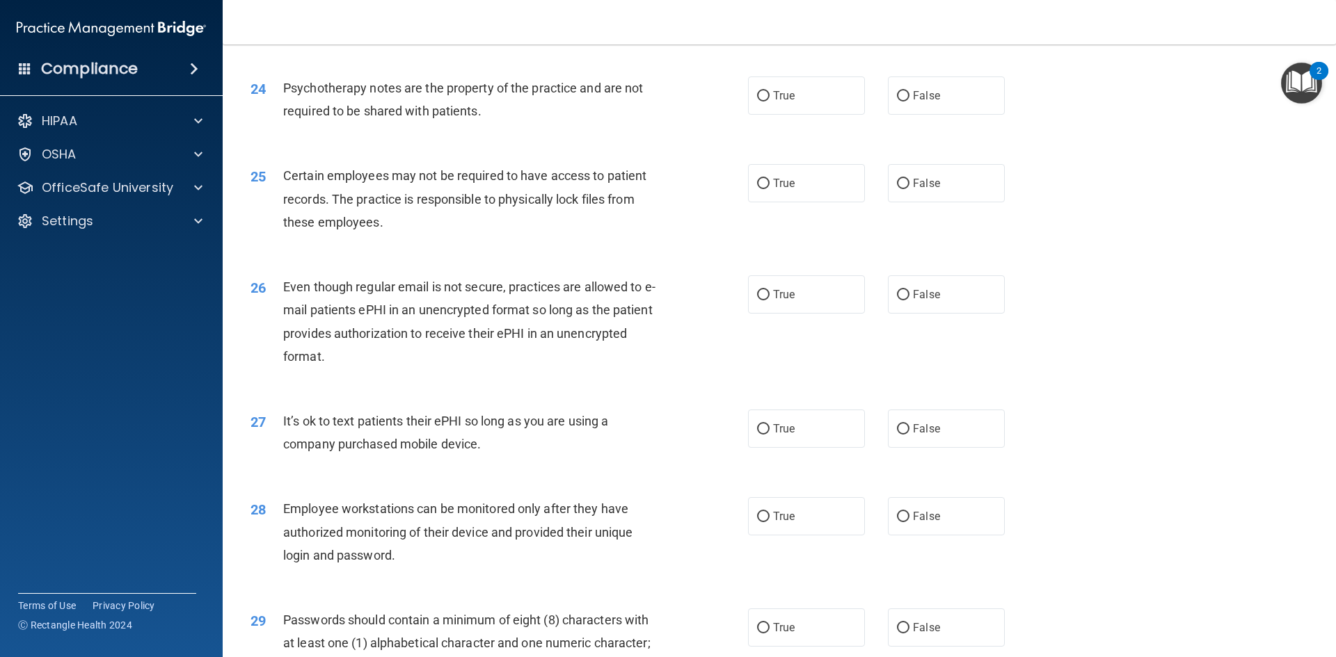
scroll to position [2574, 0]
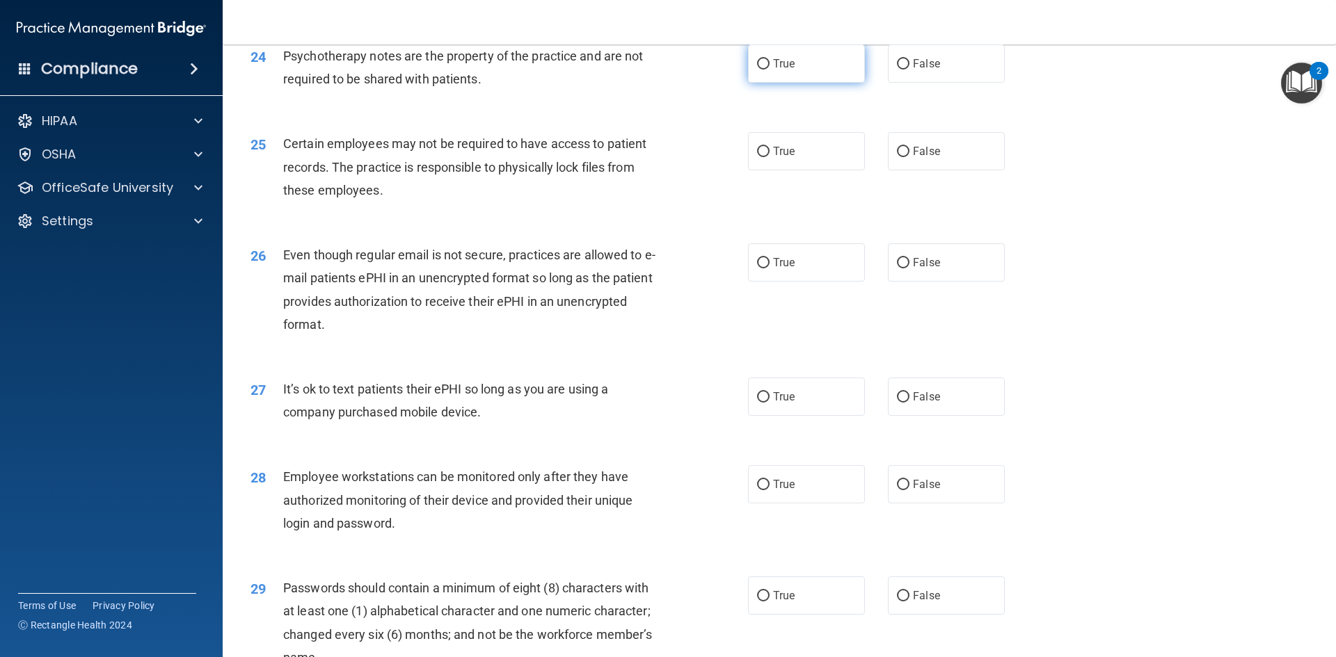
click at [765, 83] on label "True" at bounding box center [806, 64] width 117 height 38
click at [765, 70] on input "True" at bounding box center [763, 64] width 13 height 10
radio input "true"
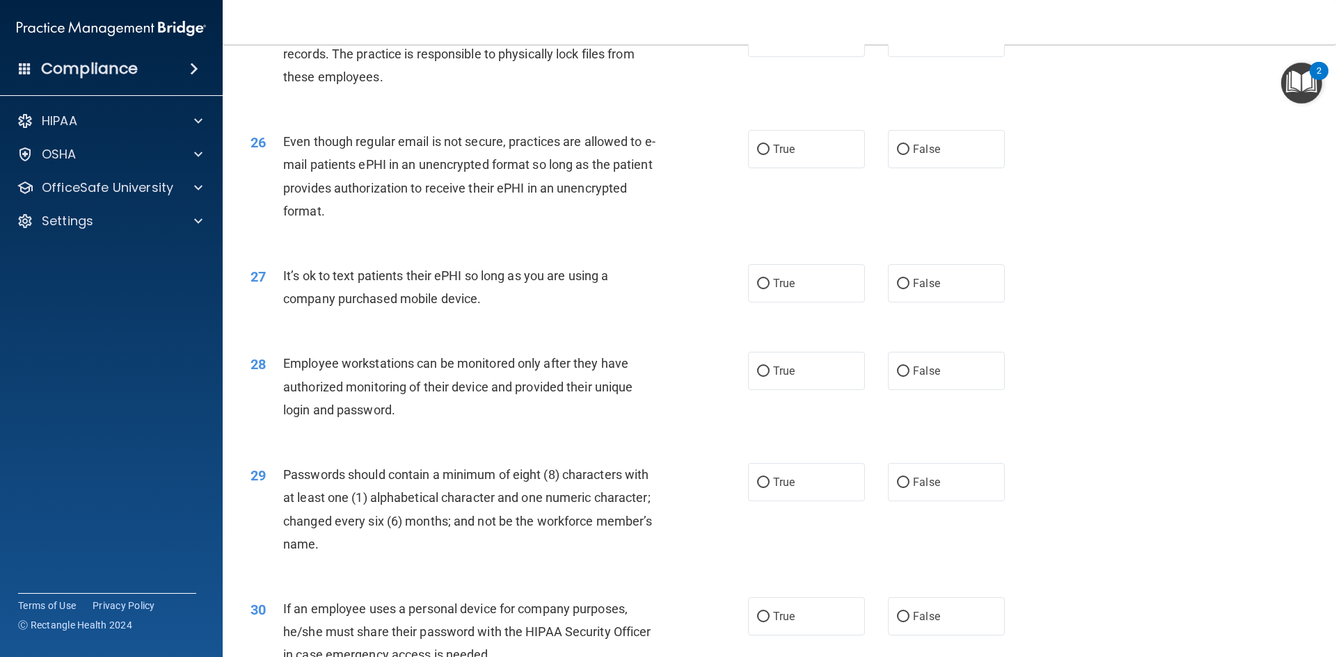
scroll to position [2644, 0]
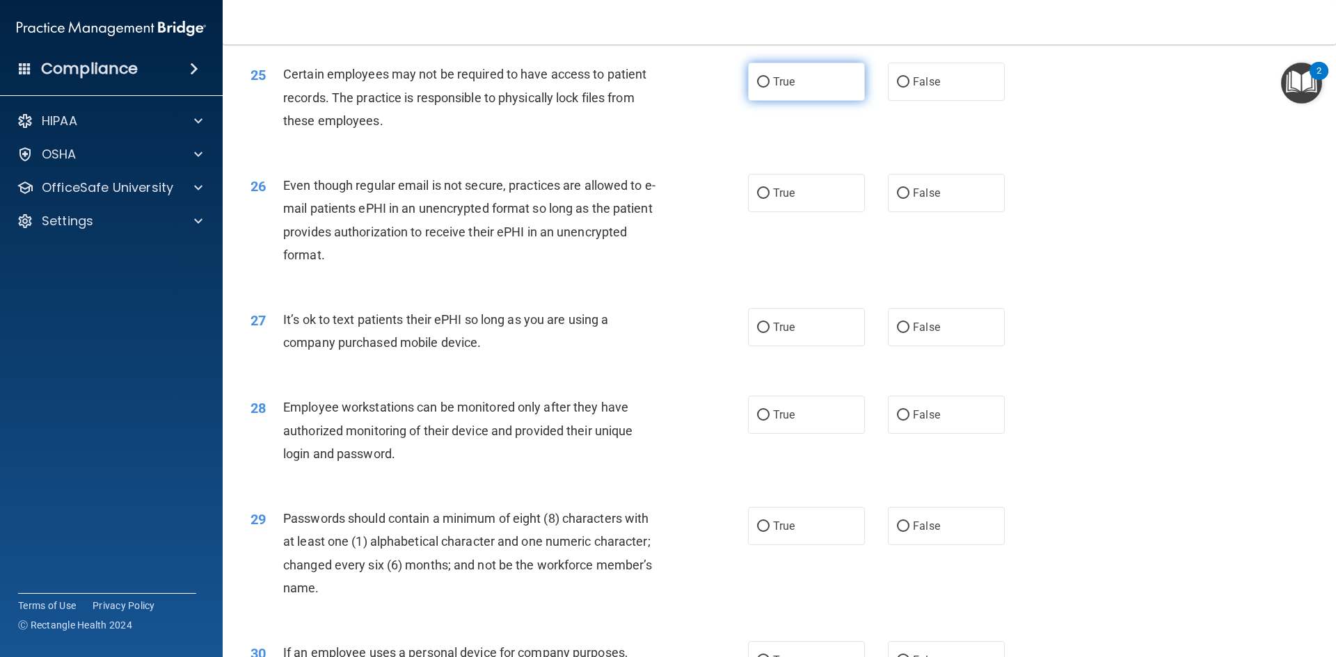
click at [823, 101] on label "True" at bounding box center [806, 82] width 117 height 38
click at [770, 88] on input "True" at bounding box center [763, 82] width 13 height 10
radio input "true"
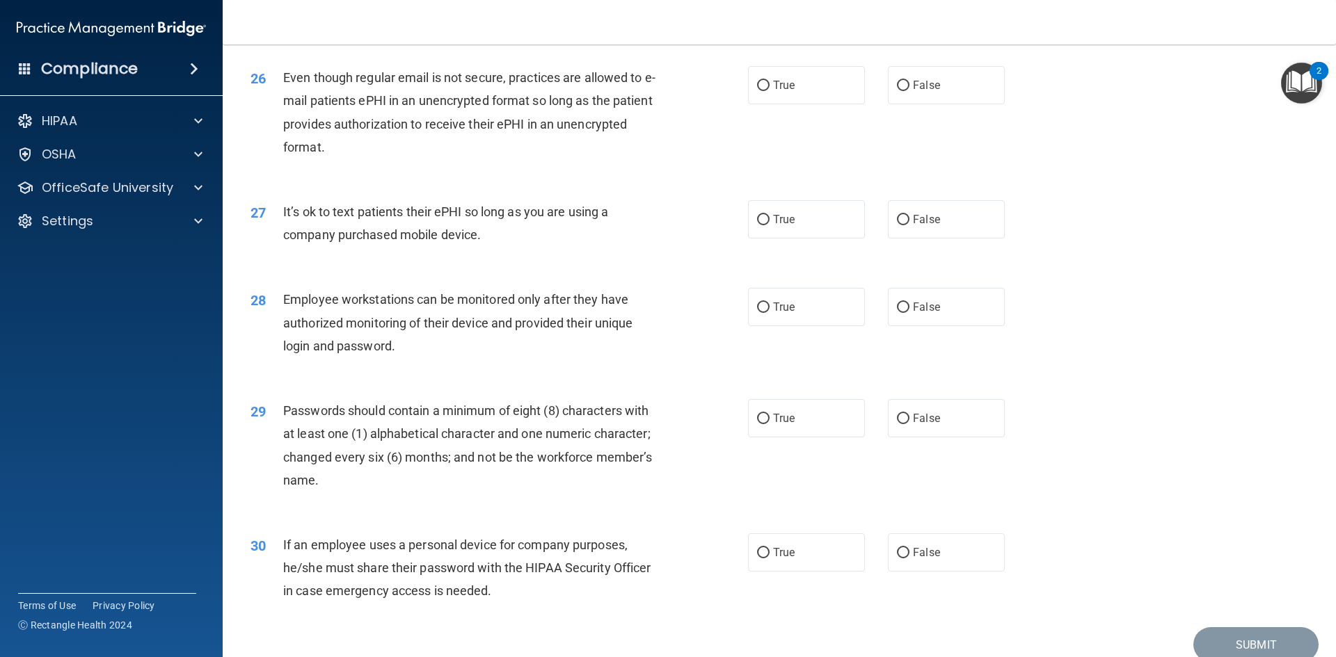
scroll to position [2783, 0]
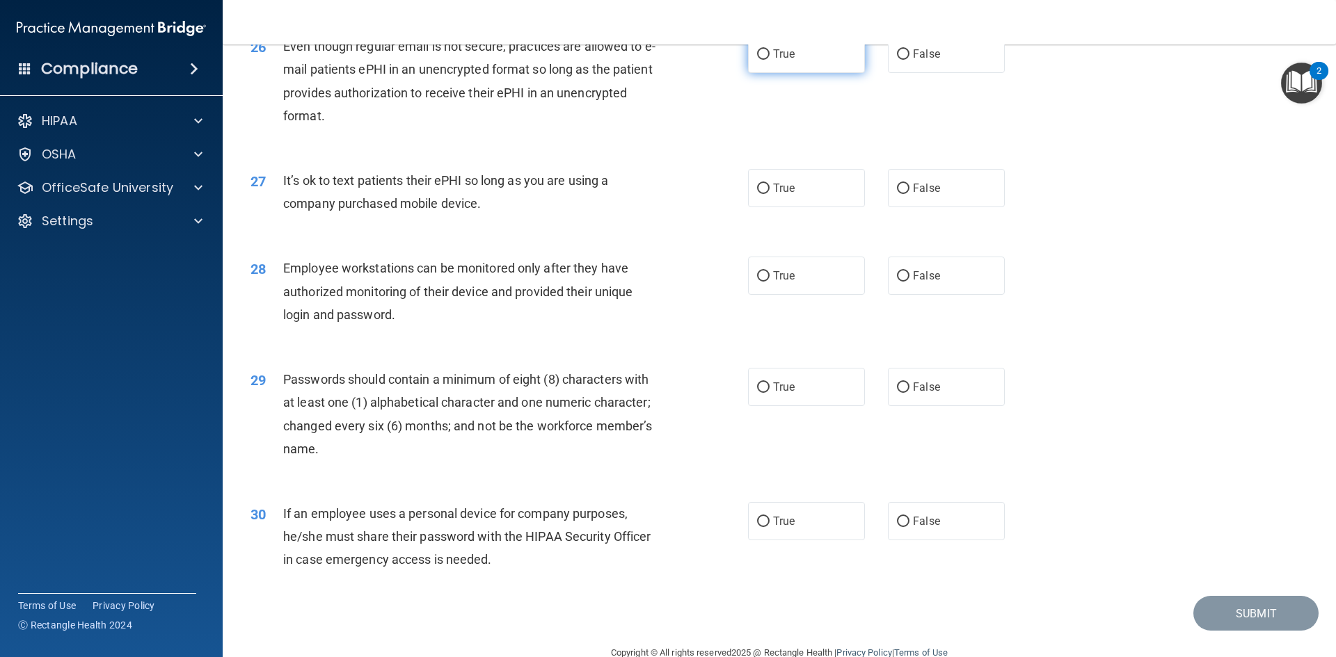
click at [757, 60] on input "True" at bounding box center [763, 54] width 13 height 10
radio input "true"
click at [912, 295] on label "False" at bounding box center [946, 276] width 117 height 38
click at [909, 282] on input "False" at bounding box center [903, 276] width 13 height 10
radio input "true"
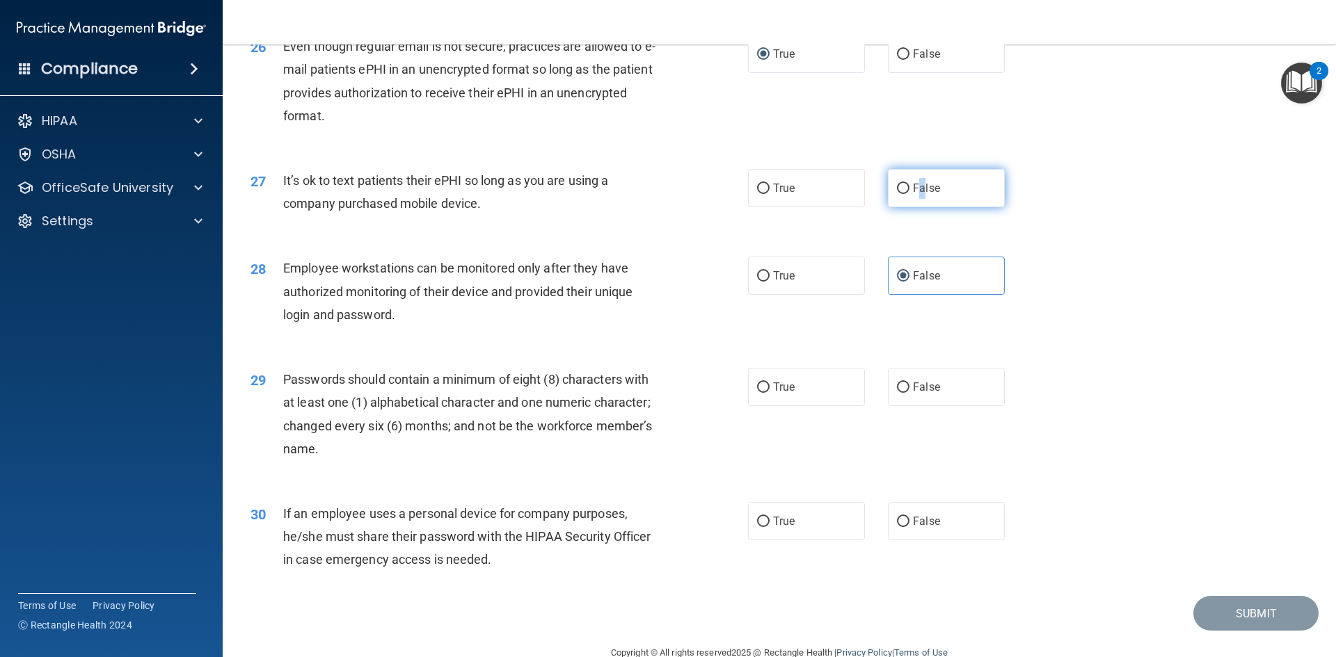
click at [916, 195] on span "False" at bounding box center [926, 188] width 27 height 13
drag, startPoint x: 925, startPoint y: 218, endPoint x: 915, endPoint y: 218, distance: 9.7
click at [919, 207] on label "False" at bounding box center [946, 188] width 117 height 38
click at [897, 194] on input "False" at bounding box center [903, 189] width 13 height 10
radio input "true"
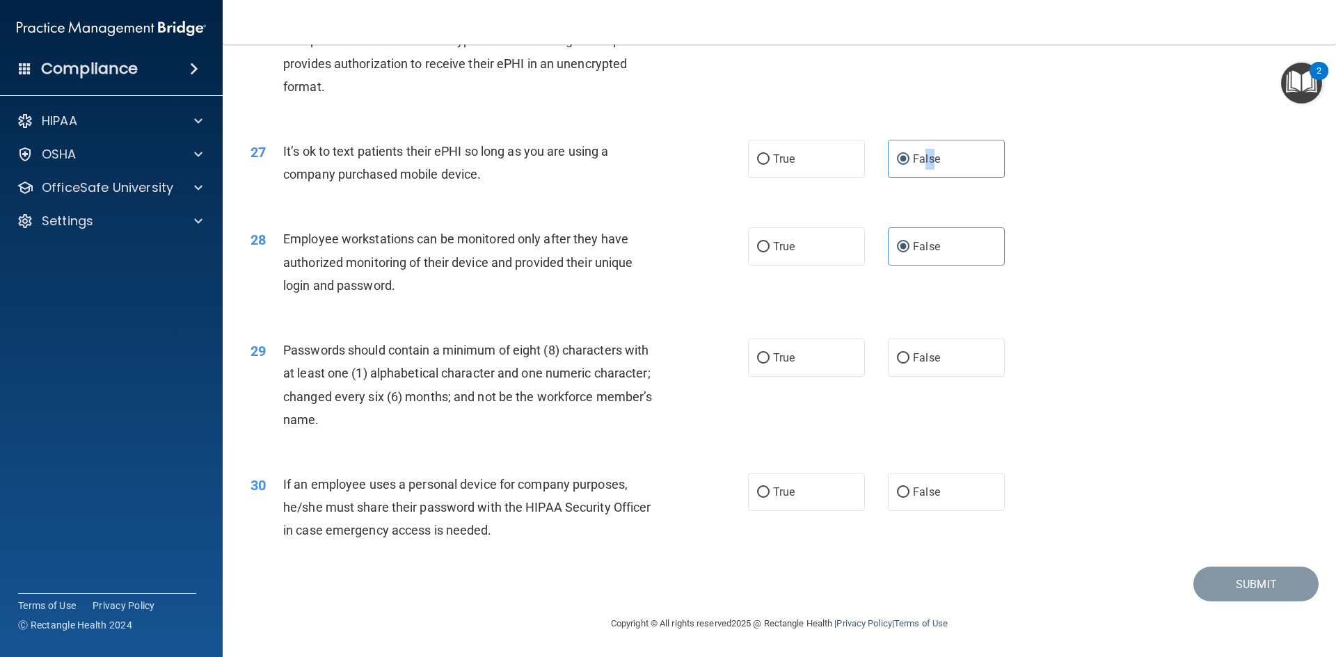
scroll to position [2835, 0]
click at [726, 301] on div "28 Employee workstations can be monitored only after they have authorized monit…" at bounding box center [499, 266] width 539 height 77
click at [781, 360] on span "True" at bounding box center [784, 357] width 22 height 13
click at [770, 360] on input "True" at bounding box center [763, 358] width 13 height 10
radio input "true"
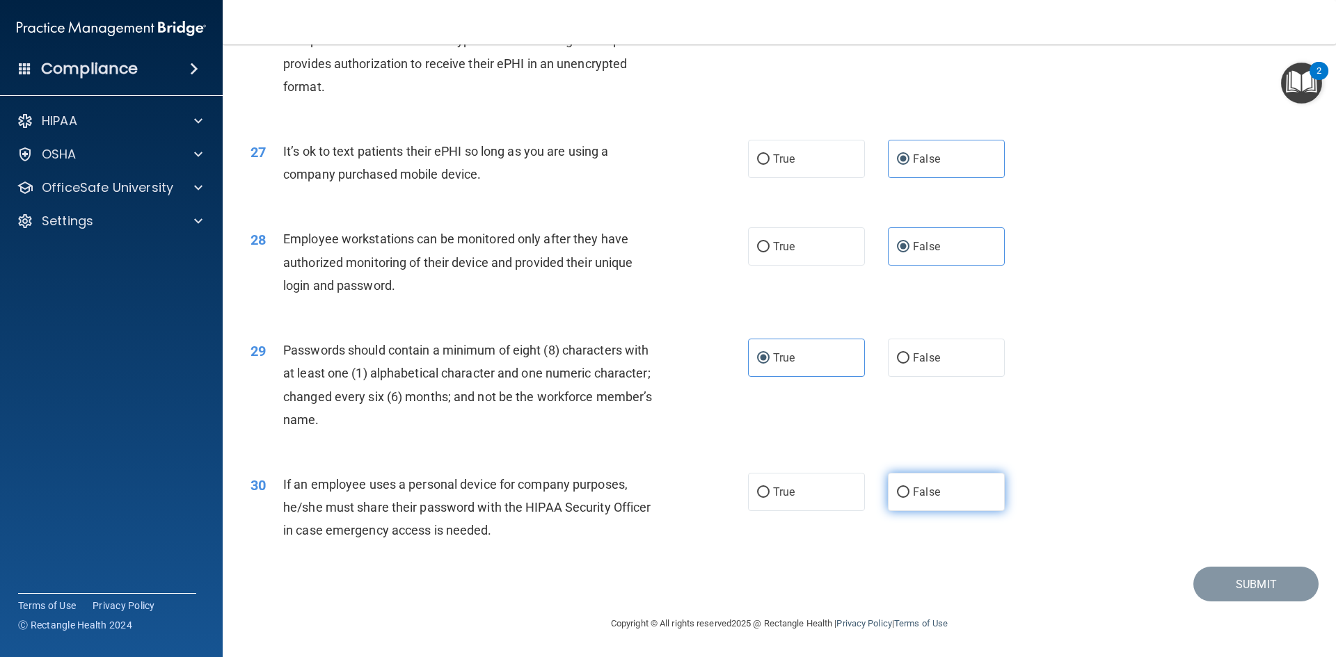
click at [923, 500] on label "False" at bounding box center [946, 492] width 117 height 38
click at [909, 498] on input "False" at bounding box center [903, 493] width 13 height 10
radio input "true"
click at [1260, 593] on button "Submit" at bounding box center [1255, 584] width 125 height 35
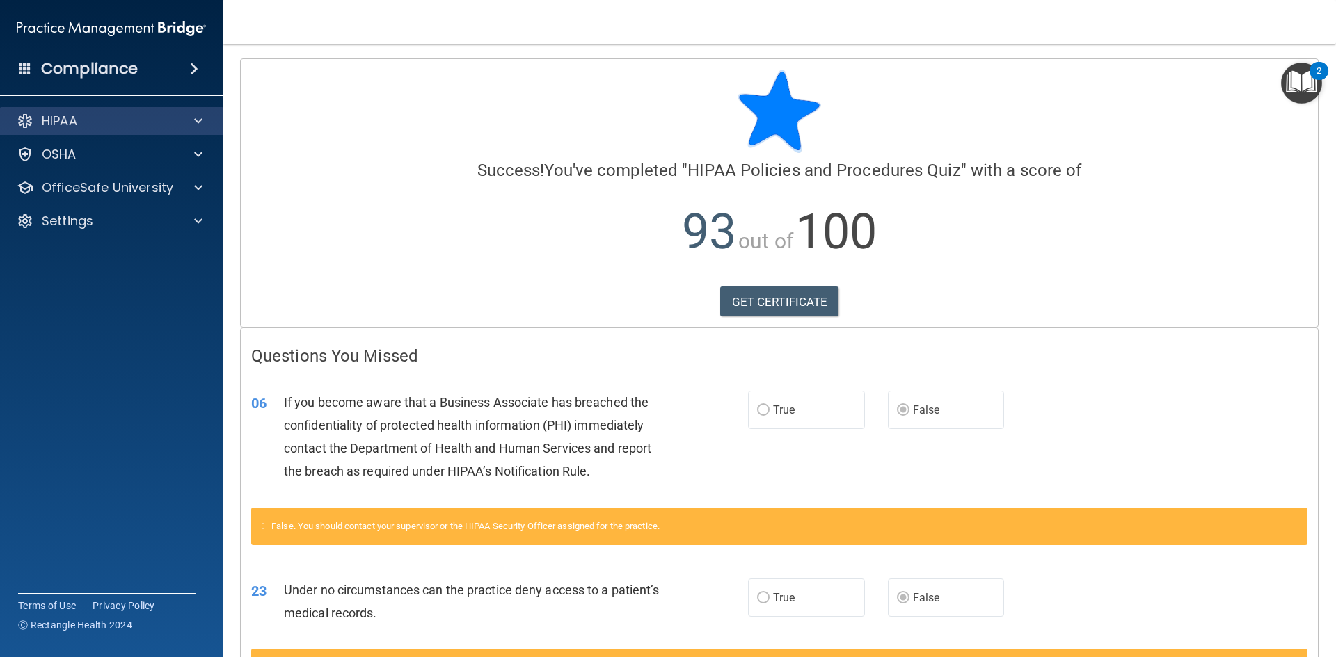
drag, startPoint x: 214, startPoint y: 120, endPoint x: 201, endPoint y: 128, distance: 15.1
click at [205, 128] on div "HIPAA" at bounding box center [111, 121] width 223 height 28
click at [191, 120] on div at bounding box center [196, 121] width 35 height 17
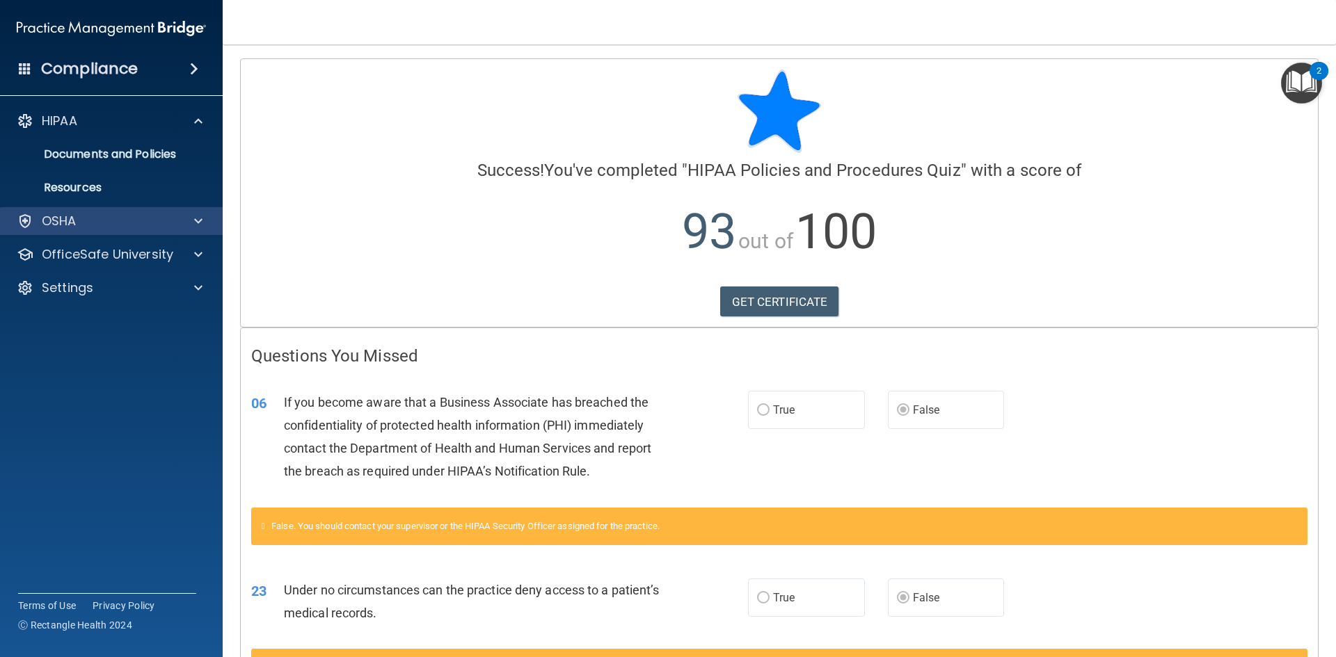
click at [175, 230] on div "OSHA" at bounding box center [111, 221] width 223 height 28
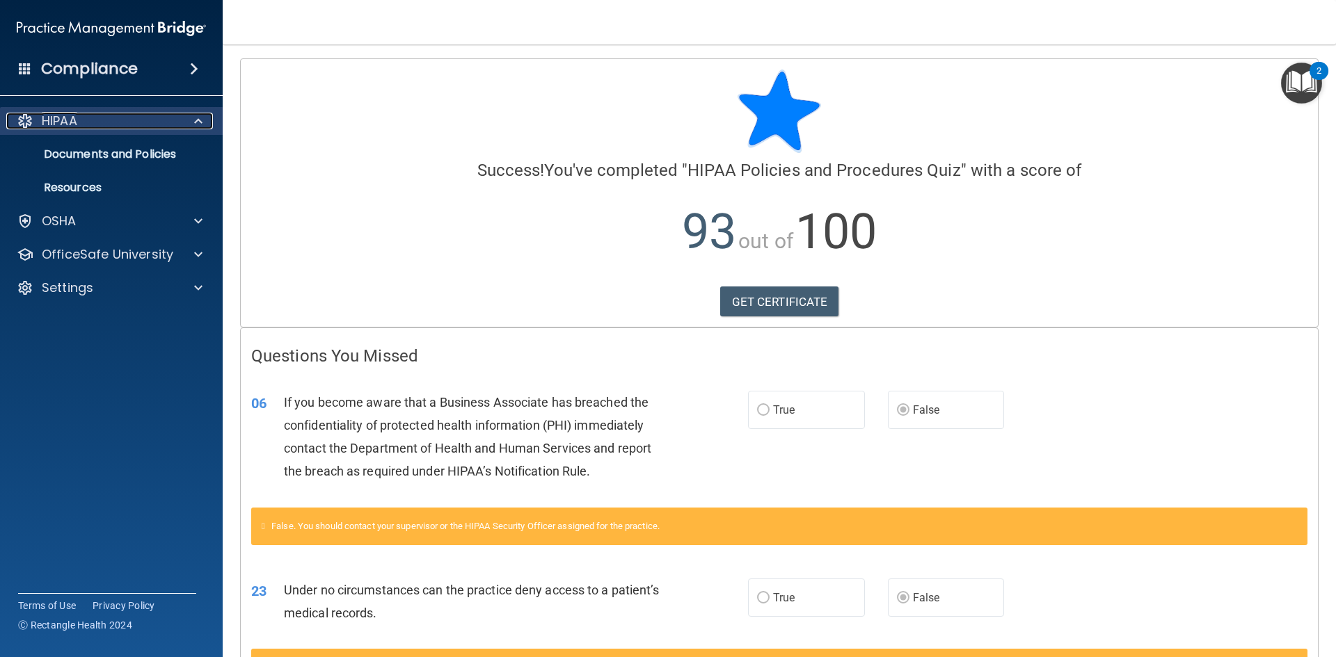
click at [186, 125] on div at bounding box center [196, 121] width 35 height 17
click at [55, 121] on p "HIPAA" at bounding box center [59, 121] width 35 height 17
click at [1325, 80] on div "2" at bounding box center [1318, 71] width 19 height 18
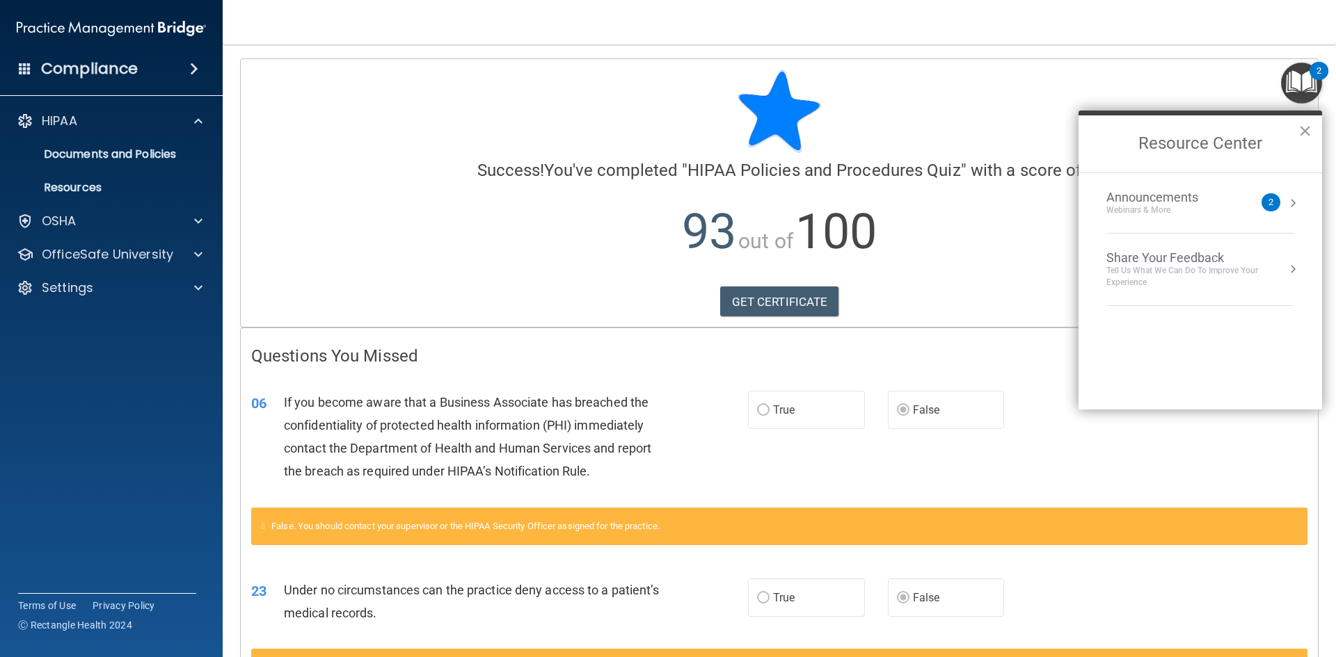
click at [1314, 81] on img "Open Resource Center, 2 new notifications" at bounding box center [1301, 83] width 41 height 41
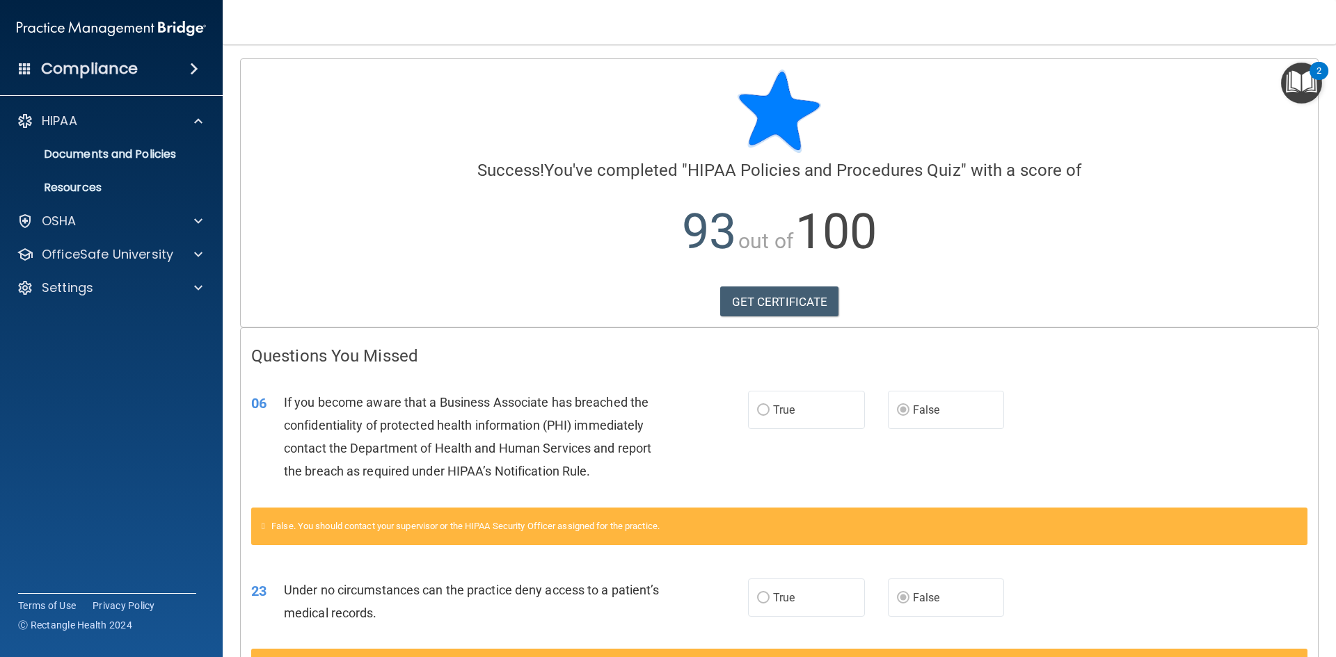
click at [780, 96] on img at bounding box center [779, 111] width 83 height 83
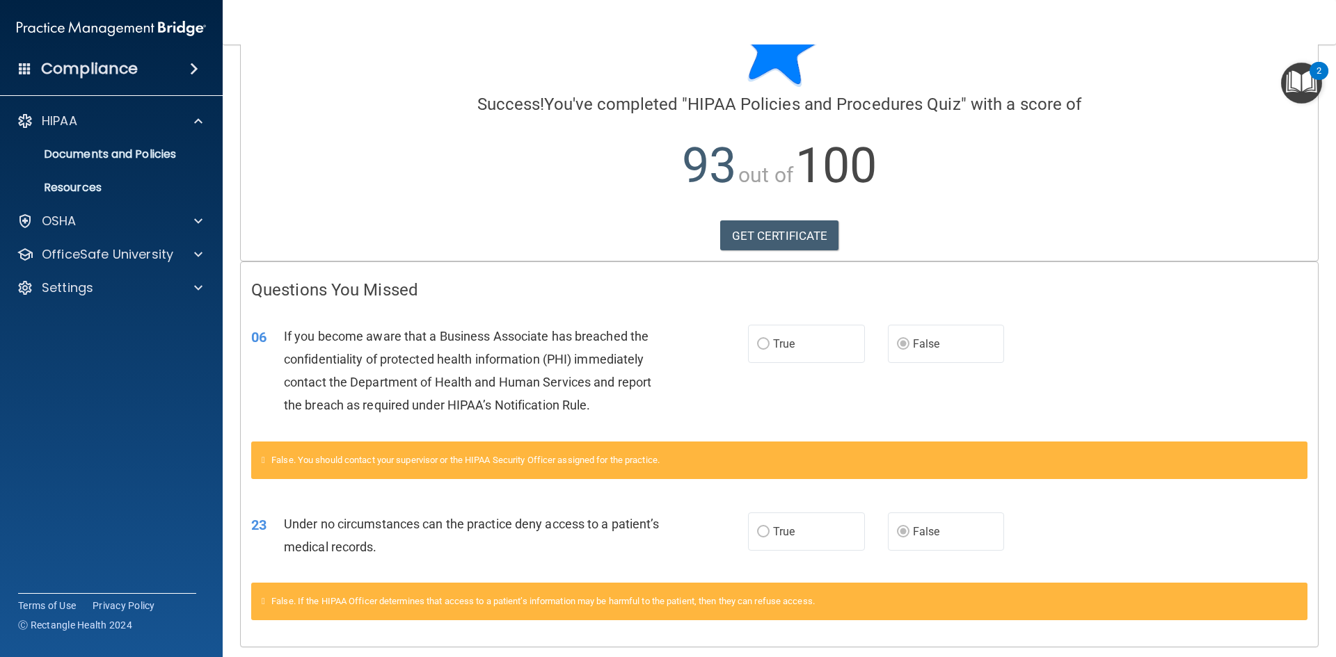
scroll to position [112, 0]
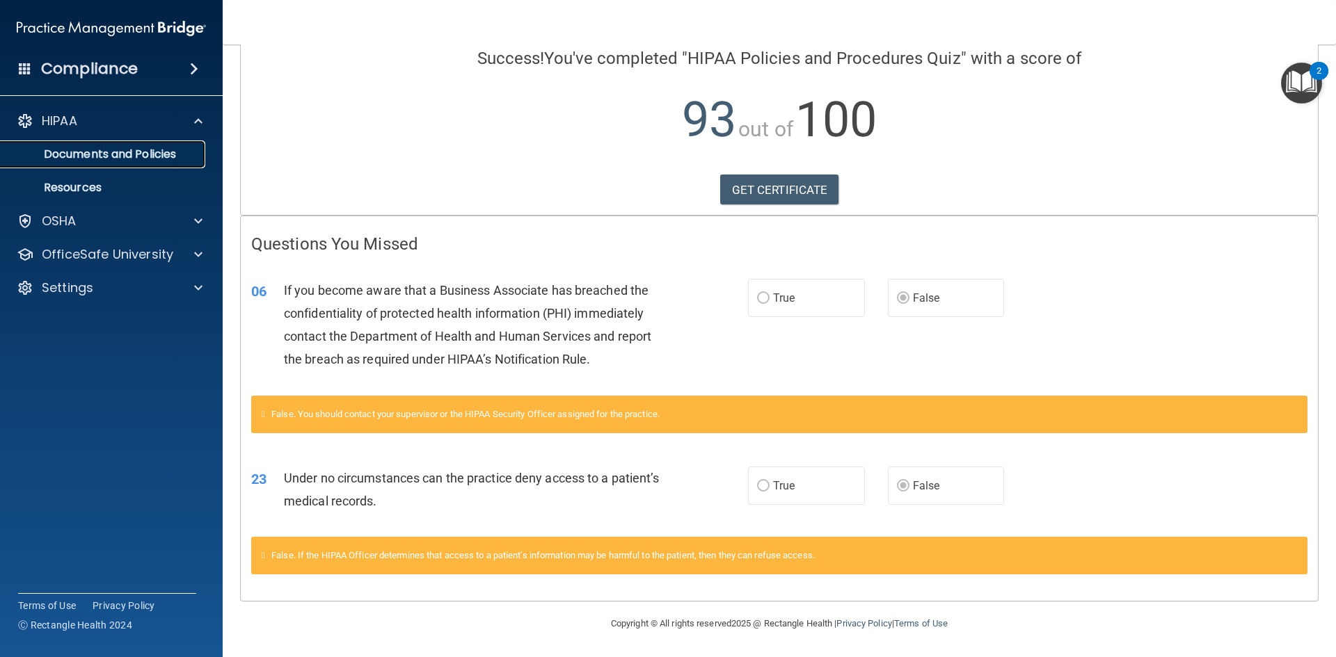
click at [83, 148] on p "Documents and Policies" at bounding box center [104, 155] width 190 height 14
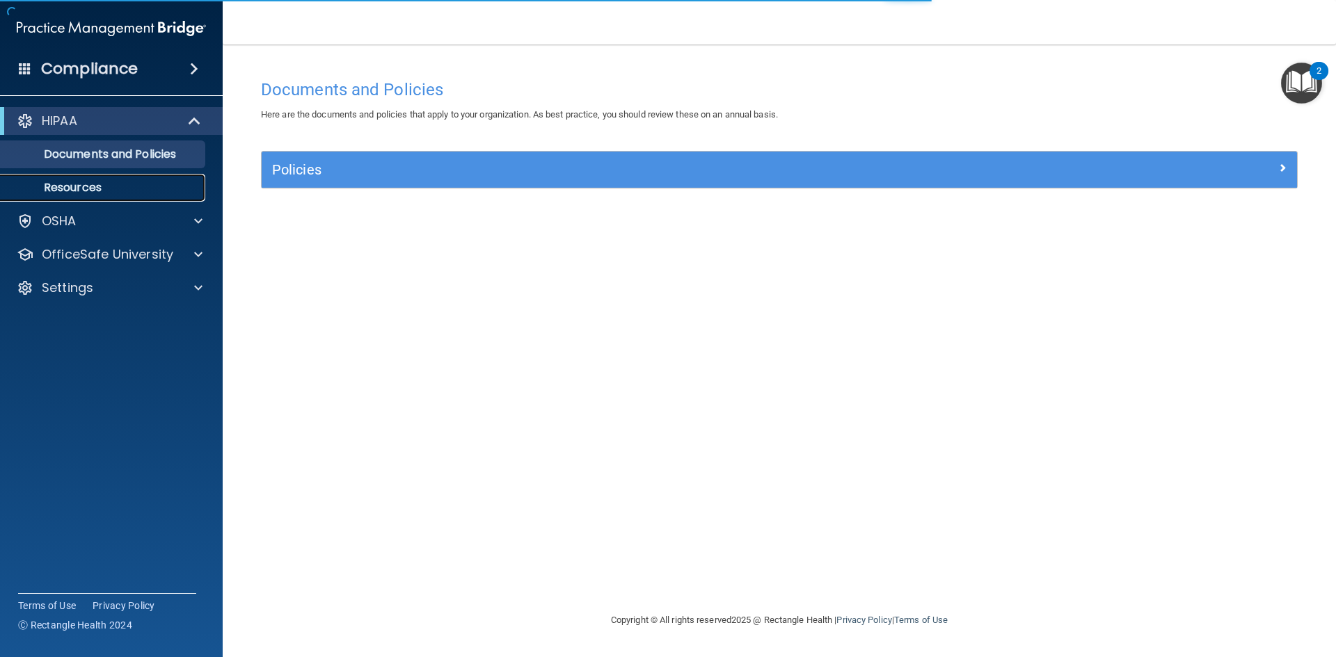
click at [99, 181] on p "Resources" at bounding box center [104, 188] width 190 height 14
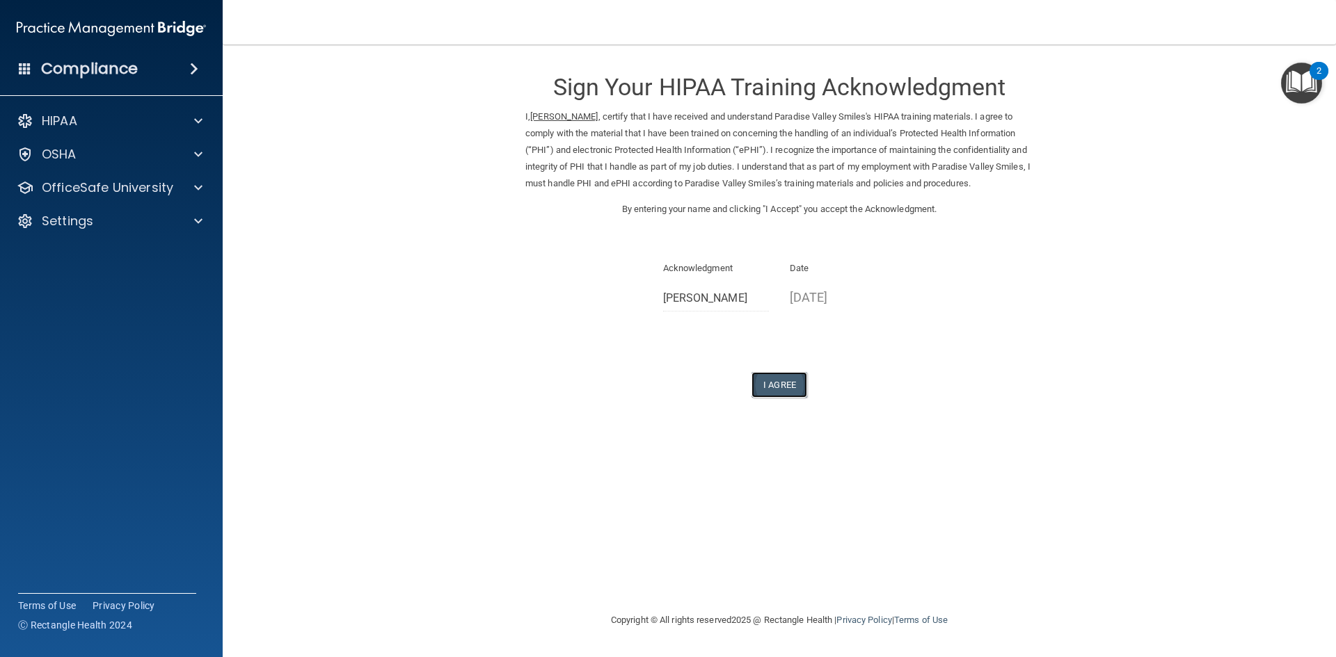
drag, startPoint x: 789, startPoint y: 396, endPoint x: 802, endPoint y: 381, distance: 19.8
click at [790, 396] on button "I Agree" at bounding box center [779, 385] width 56 height 26
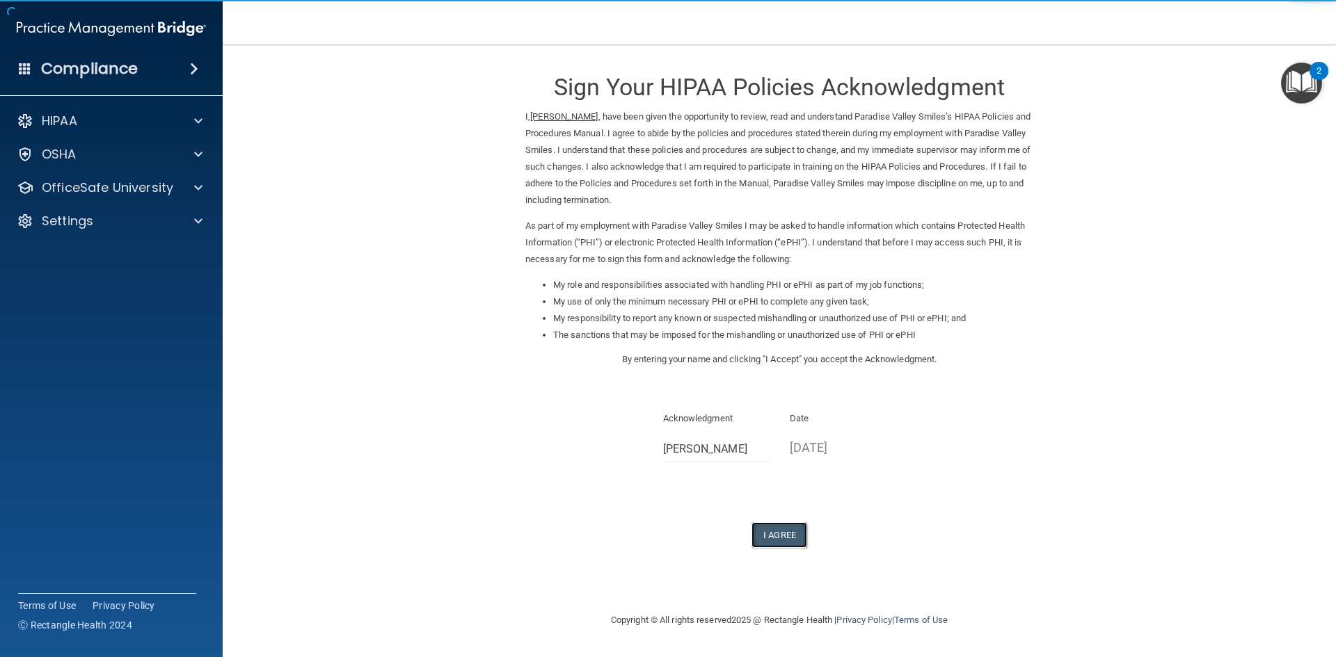
click at [778, 538] on button "I Agree" at bounding box center [779, 536] width 56 height 26
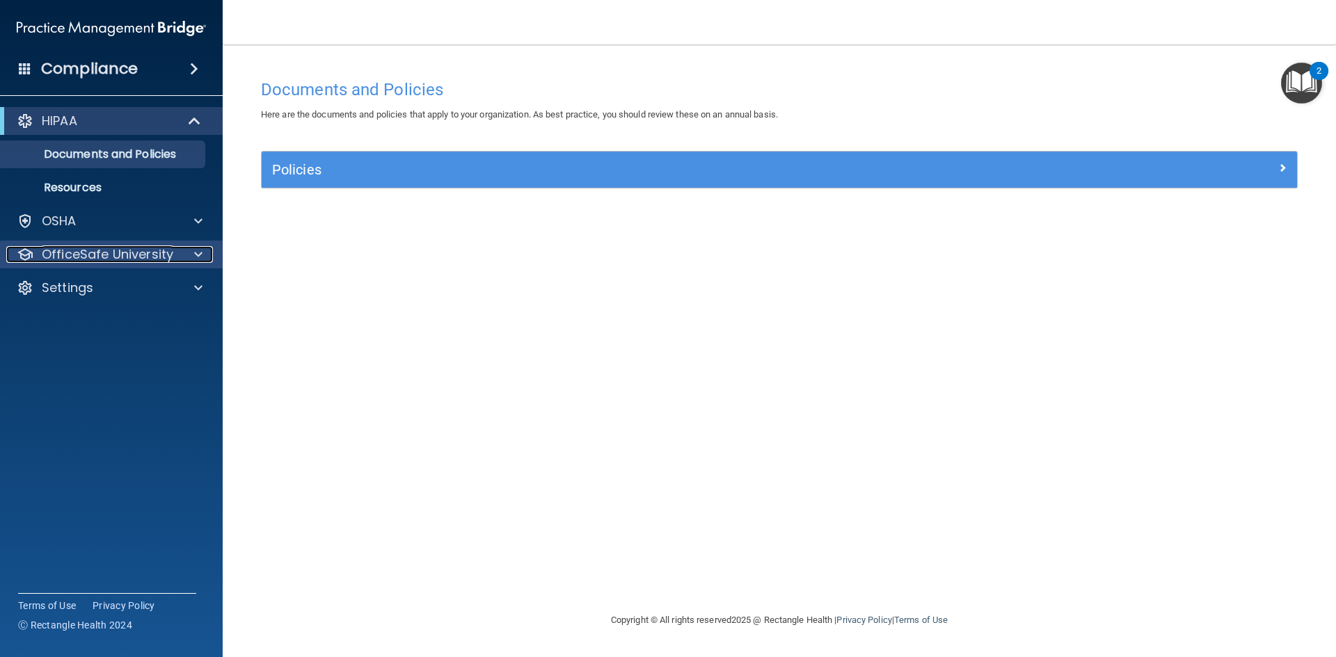
click at [138, 250] on p "OfficeSafe University" at bounding box center [107, 254] width 131 height 17
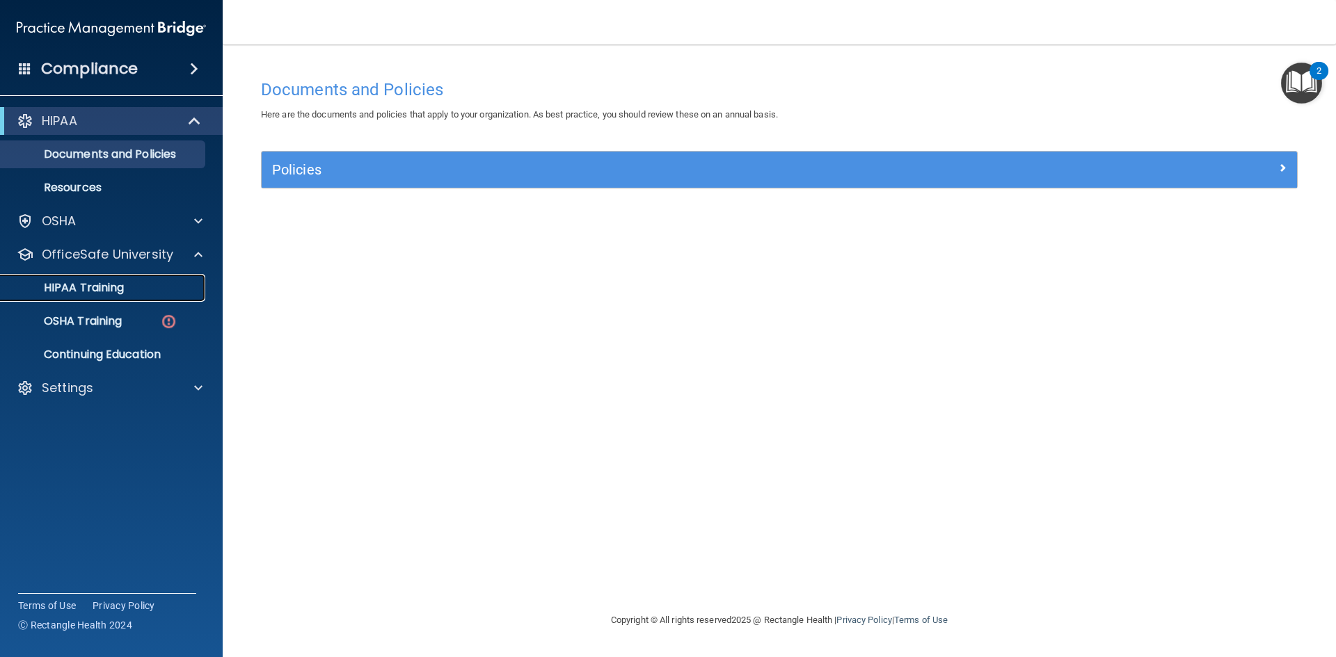
click at [155, 294] on div "HIPAA Training" at bounding box center [104, 288] width 190 height 14
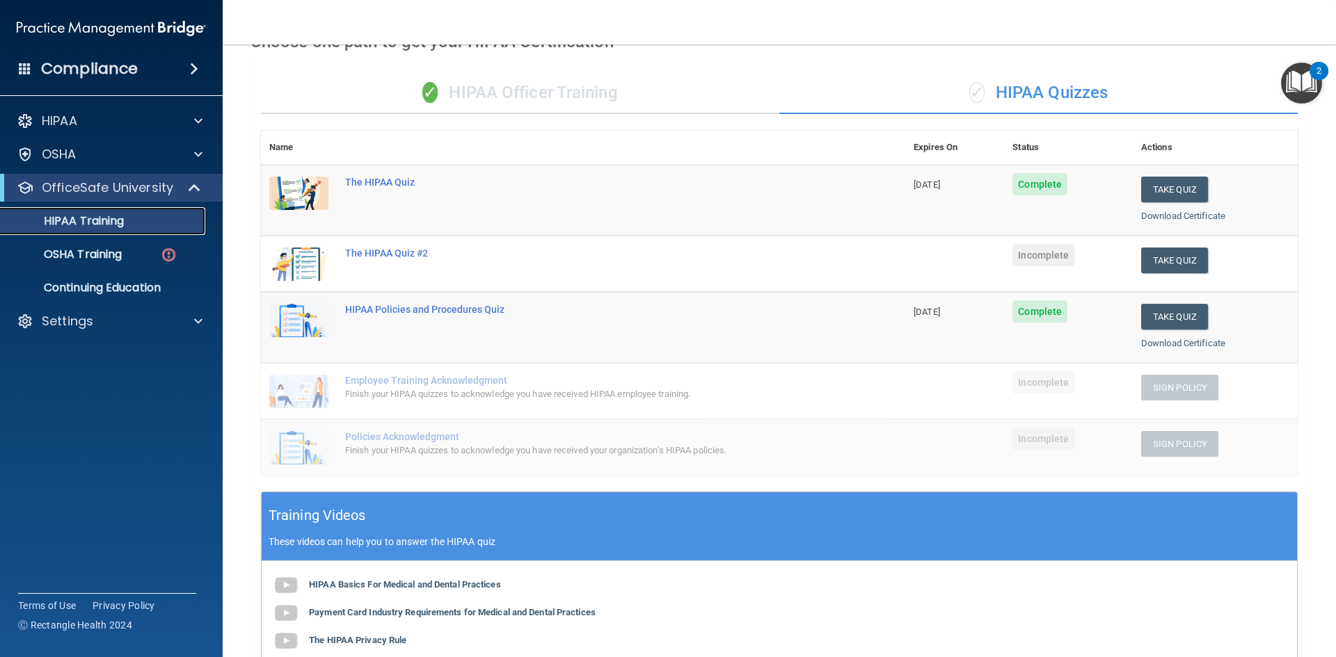
scroll to position [68, 0]
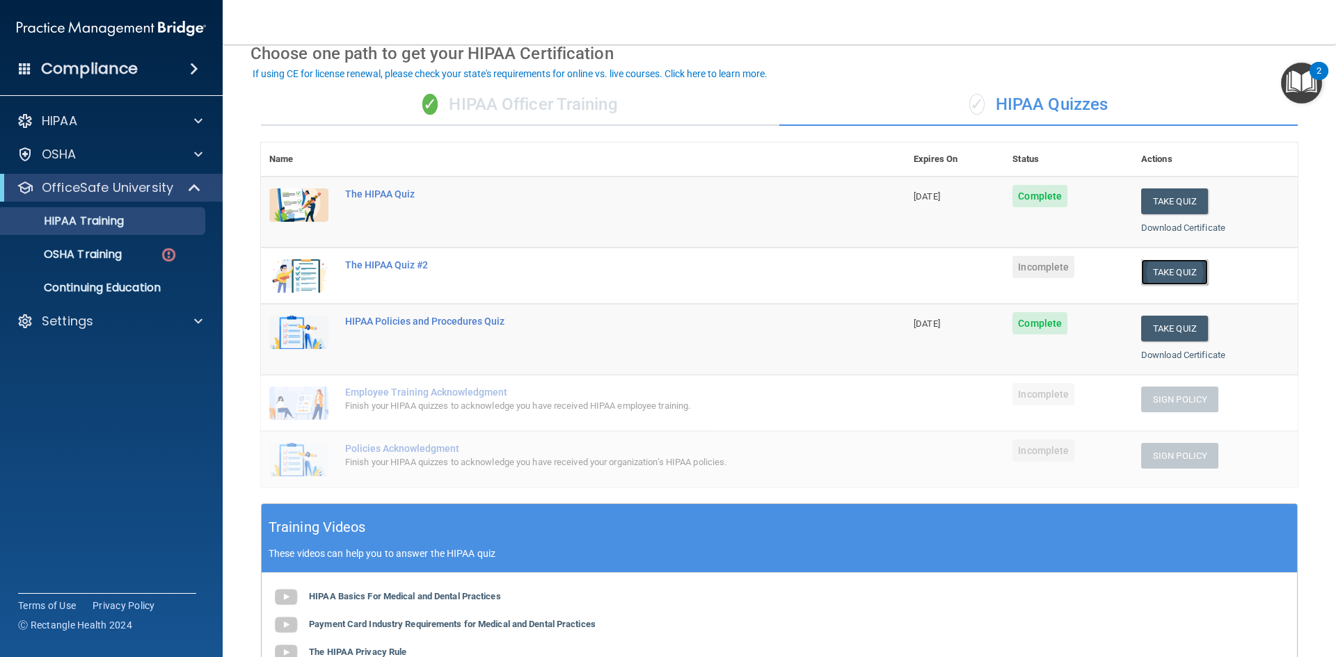
click at [1175, 271] on button "Take Quiz" at bounding box center [1174, 273] width 67 height 26
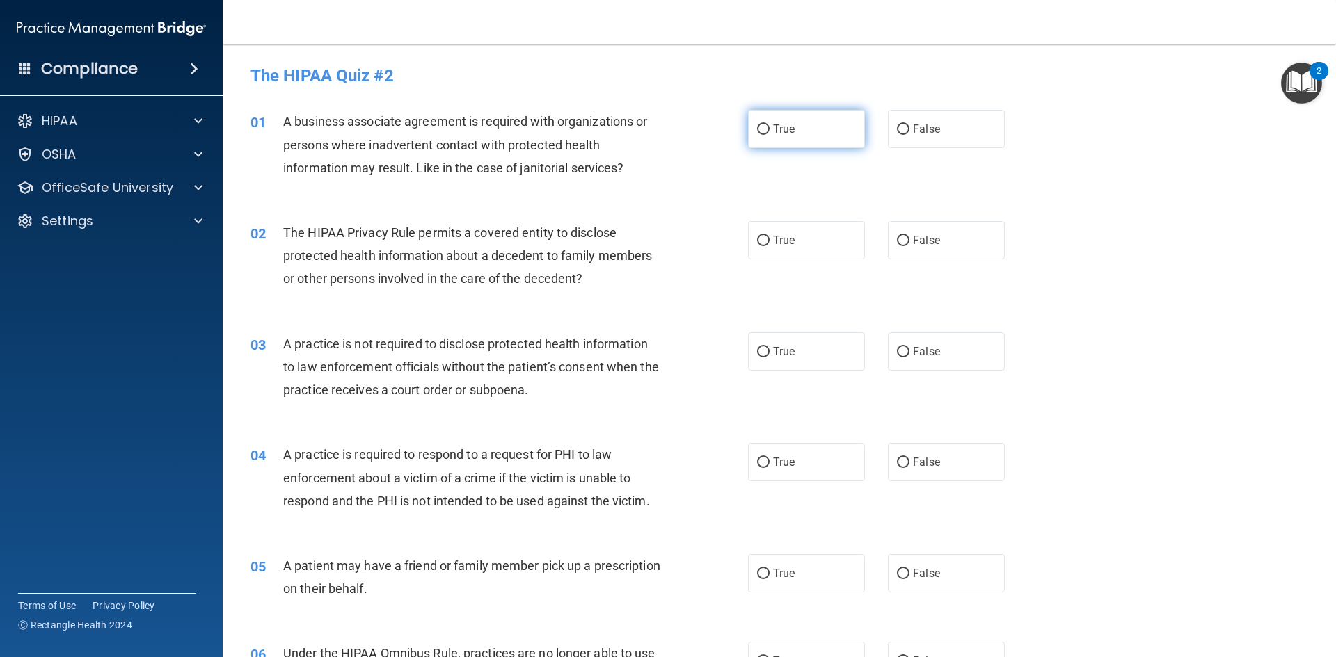
click at [766, 135] on label "True" at bounding box center [806, 129] width 117 height 38
click at [766, 135] on input "True" at bounding box center [763, 130] width 13 height 10
radio input "true"
click at [758, 245] on input "True" at bounding box center [763, 241] width 13 height 10
radio input "true"
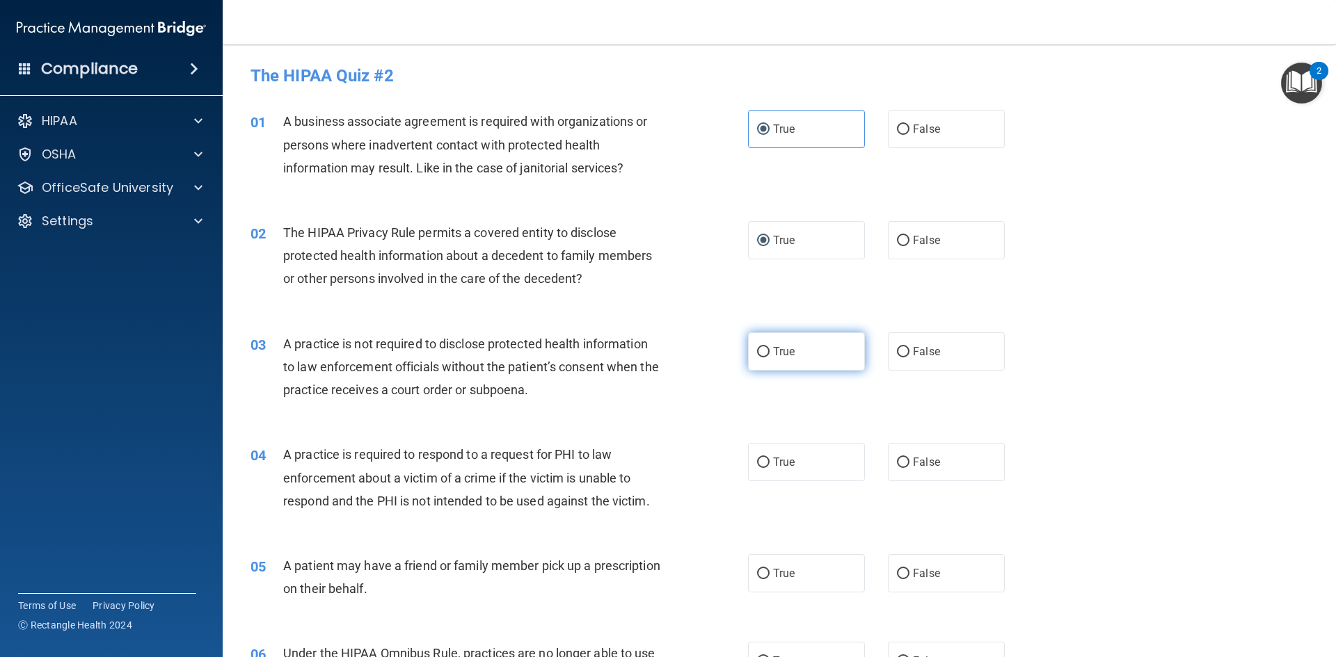
click at [762, 356] on input "True" at bounding box center [763, 352] width 13 height 10
radio input "true"
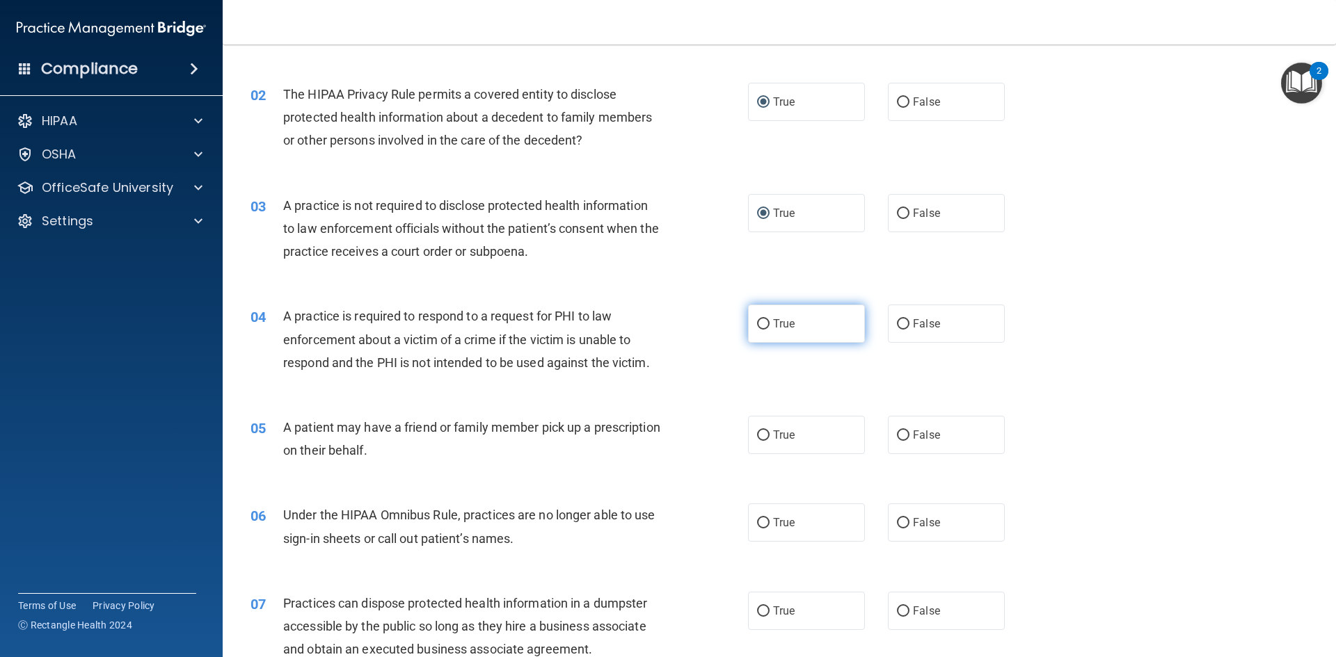
scroll to position [139, 0]
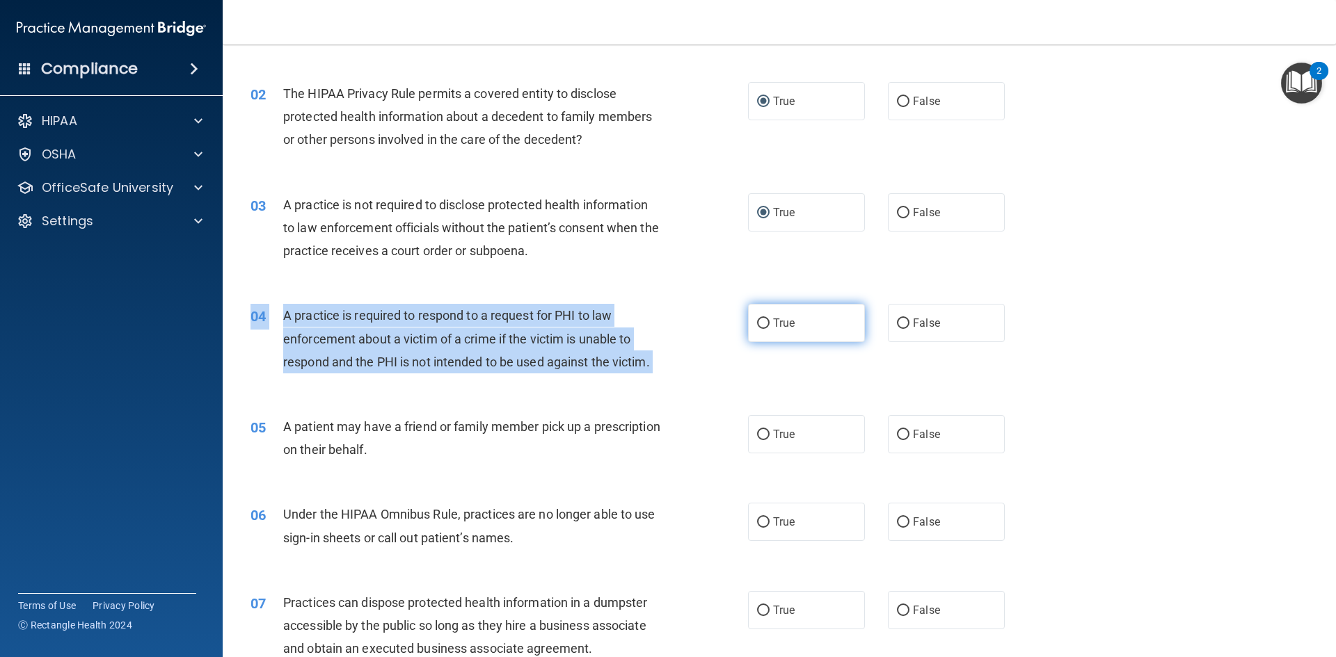
click at [765, 306] on div "04 A practice is required to respond to a request for PHI to law enforcement ab…" at bounding box center [779, 342] width 1078 height 111
click at [766, 331] on label "True" at bounding box center [806, 323] width 117 height 38
click at [766, 329] on input "True" at bounding box center [763, 324] width 13 height 10
radio input "true"
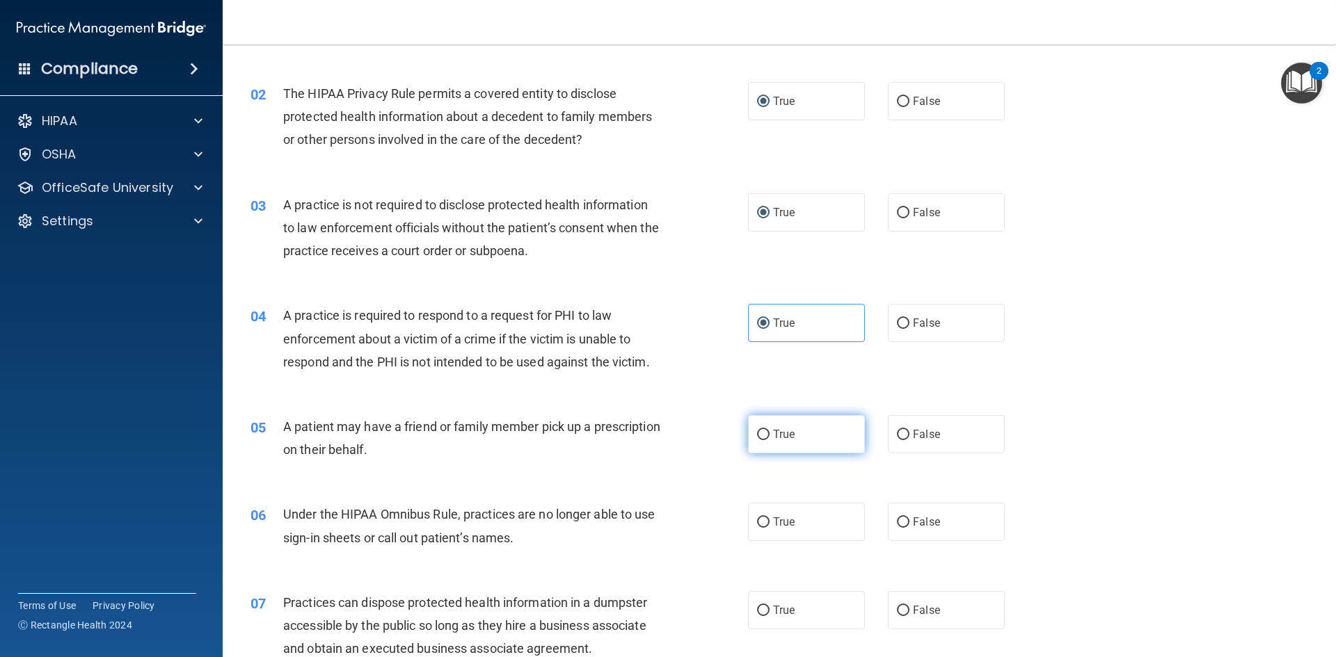
click at [763, 440] on input "True" at bounding box center [763, 435] width 13 height 10
radio input "true"
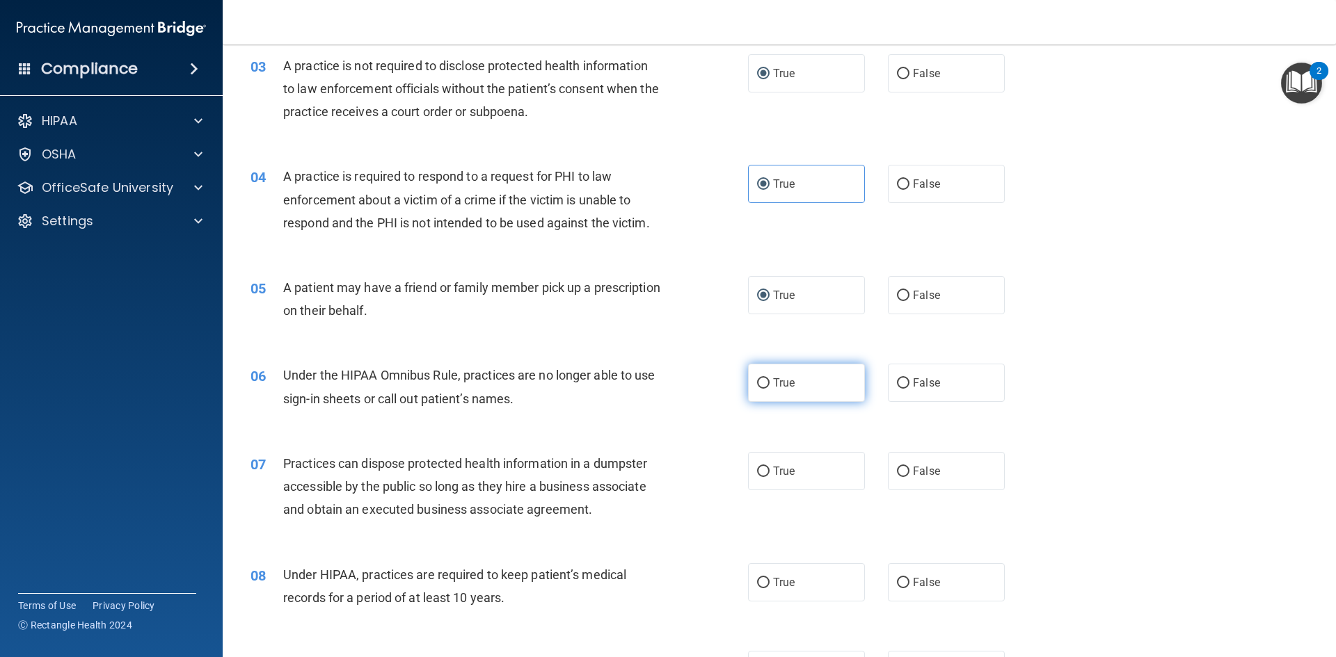
click at [762, 381] on input "True" at bounding box center [763, 383] width 13 height 10
radio input "true"
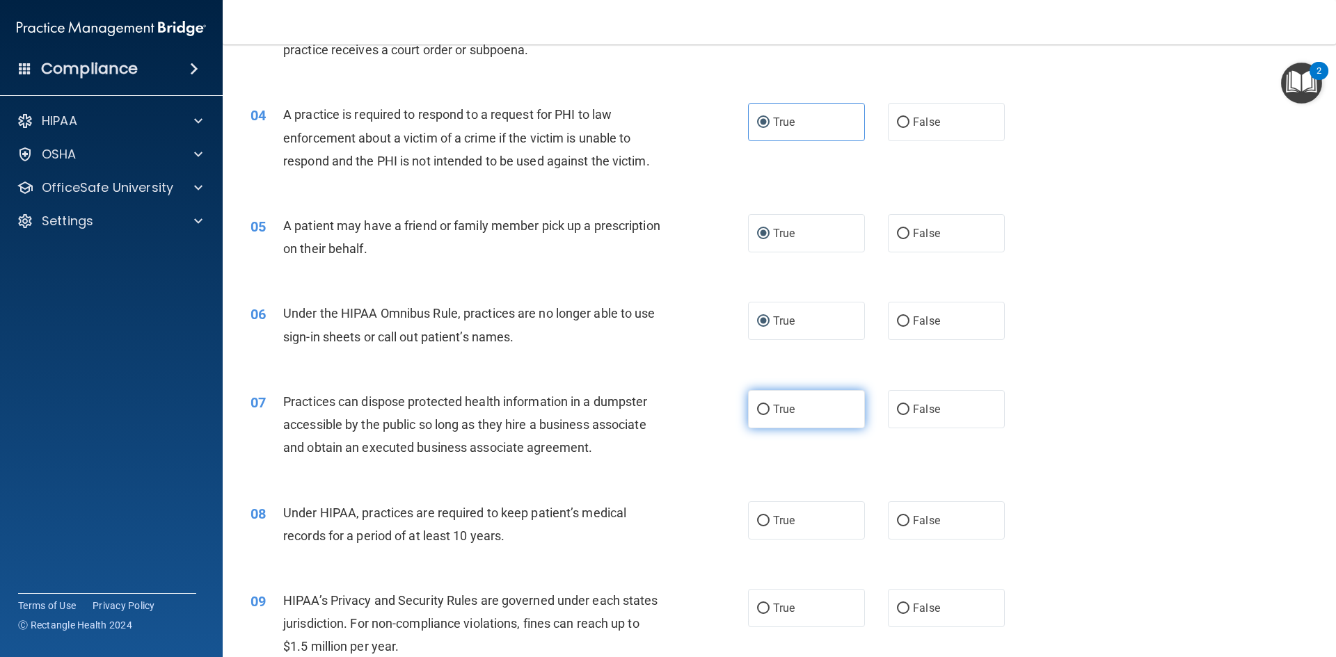
scroll to position [487, 0]
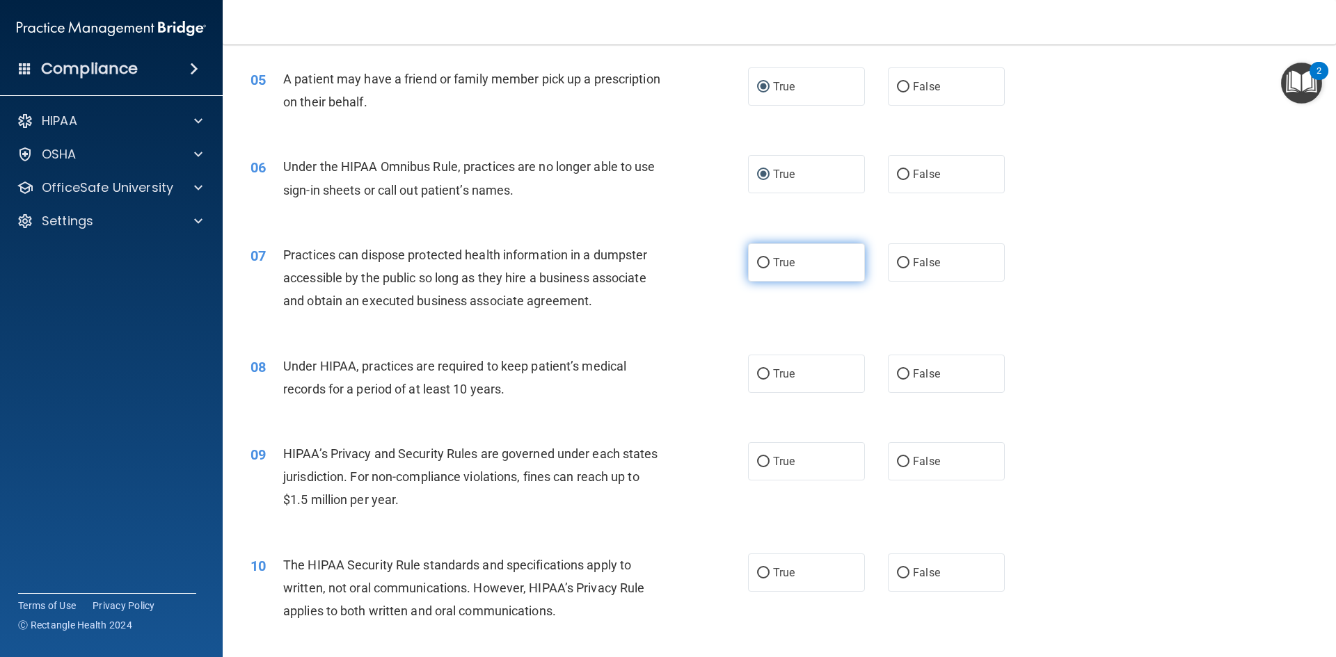
click at [760, 255] on label "True" at bounding box center [806, 263] width 117 height 38
click at [760, 258] on input "True" at bounding box center [763, 263] width 13 height 10
radio input "true"
click at [760, 381] on label "True" at bounding box center [806, 374] width 117 height 38
click at [760, 380] on input "True" at bounding box center [763, 374] width 13 height 10
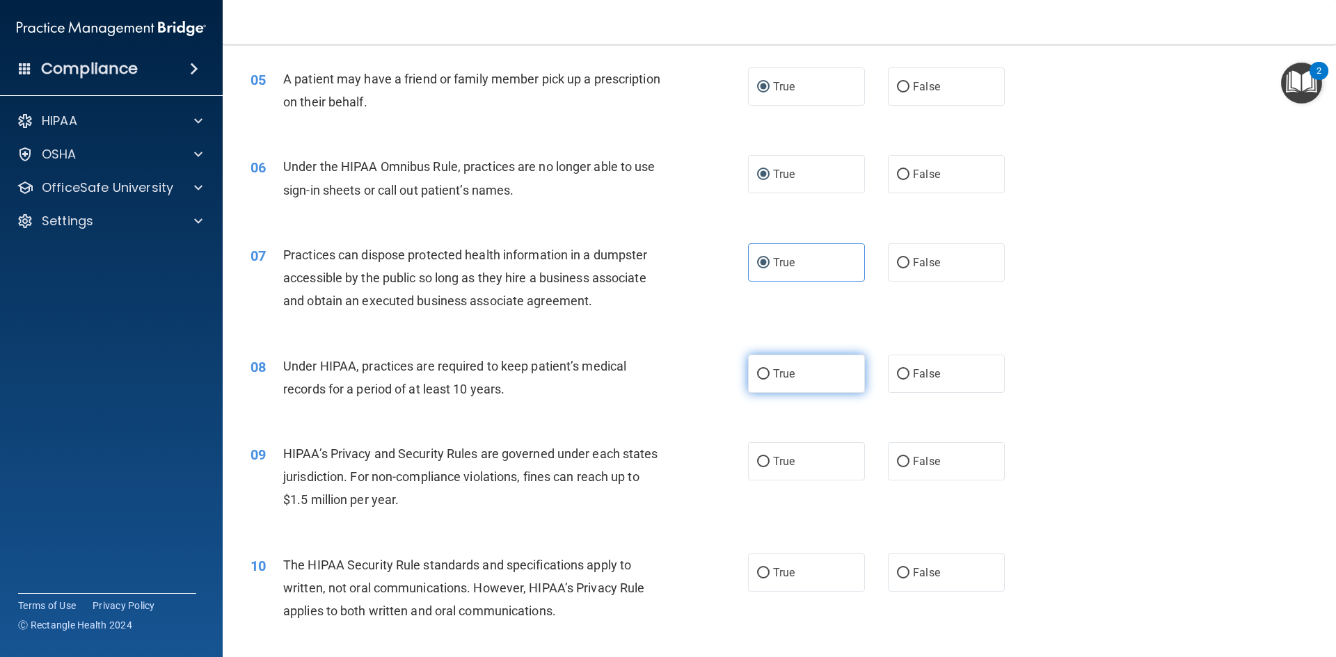
radio input "true"
click at [766, 451] on label "True" at bounding box center [806, 462] width 117 height 38
click at [766, 457] on input "True" at bounding box center [763, 462] width 13 height 10
radio input "true"
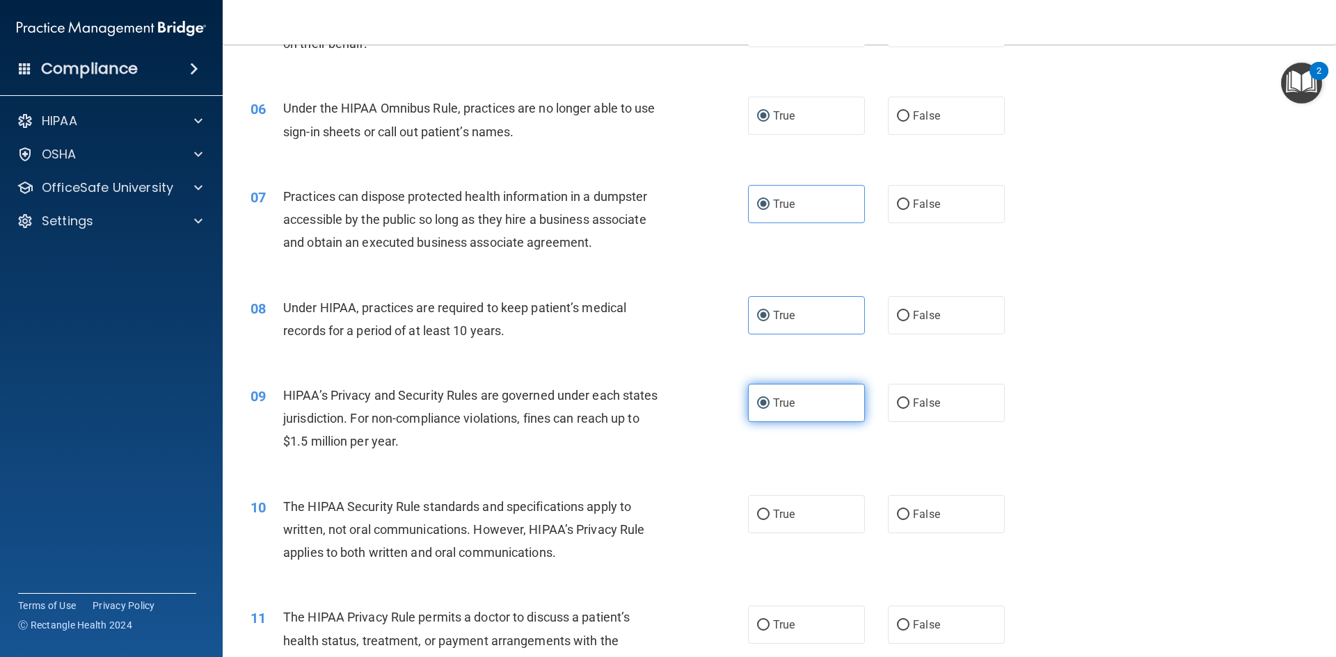
scroll to position [626, 0]
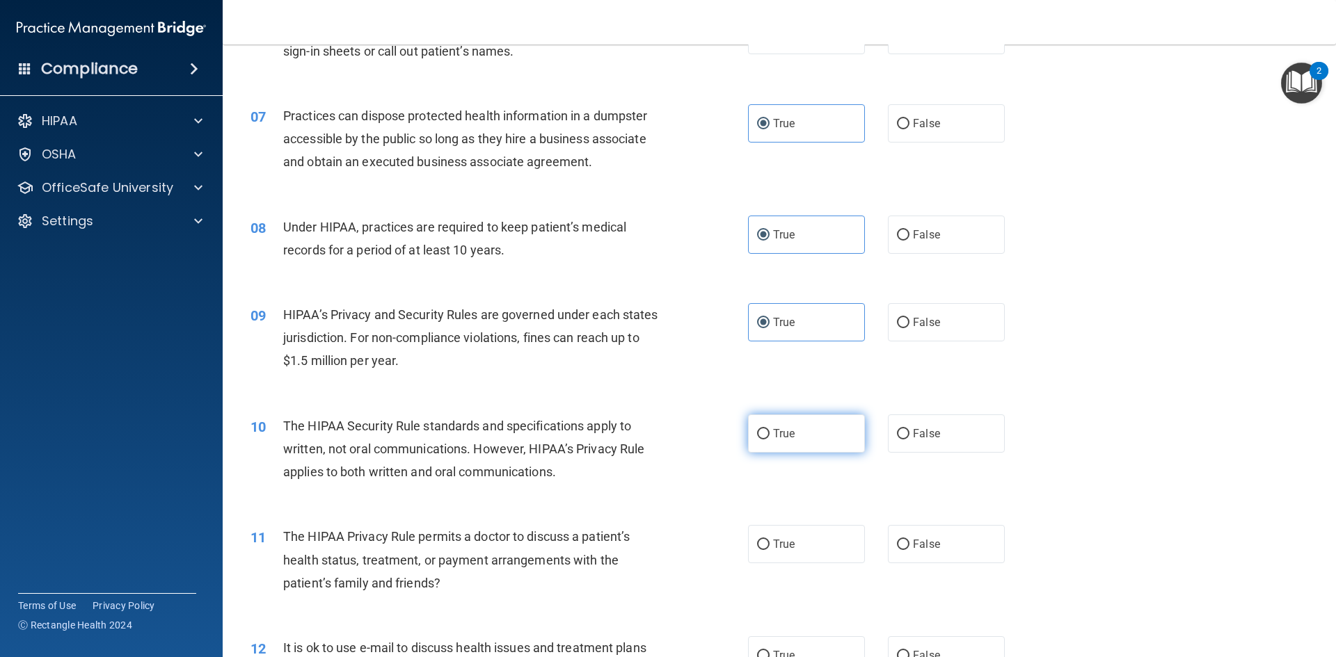
click at [748, 438] on label "True" at bounding box center [806, 434] width 117 height 38
click at [757, 438] on input "True" at bounding box center [763, 434] width 13 height 10
radio input "true"
click at [762, 536] on label "True" at bounding box center [806, 544] width 117 height 38
click at [762, 540] on input "True" at bounding box center [763, 545] width 13 height 10
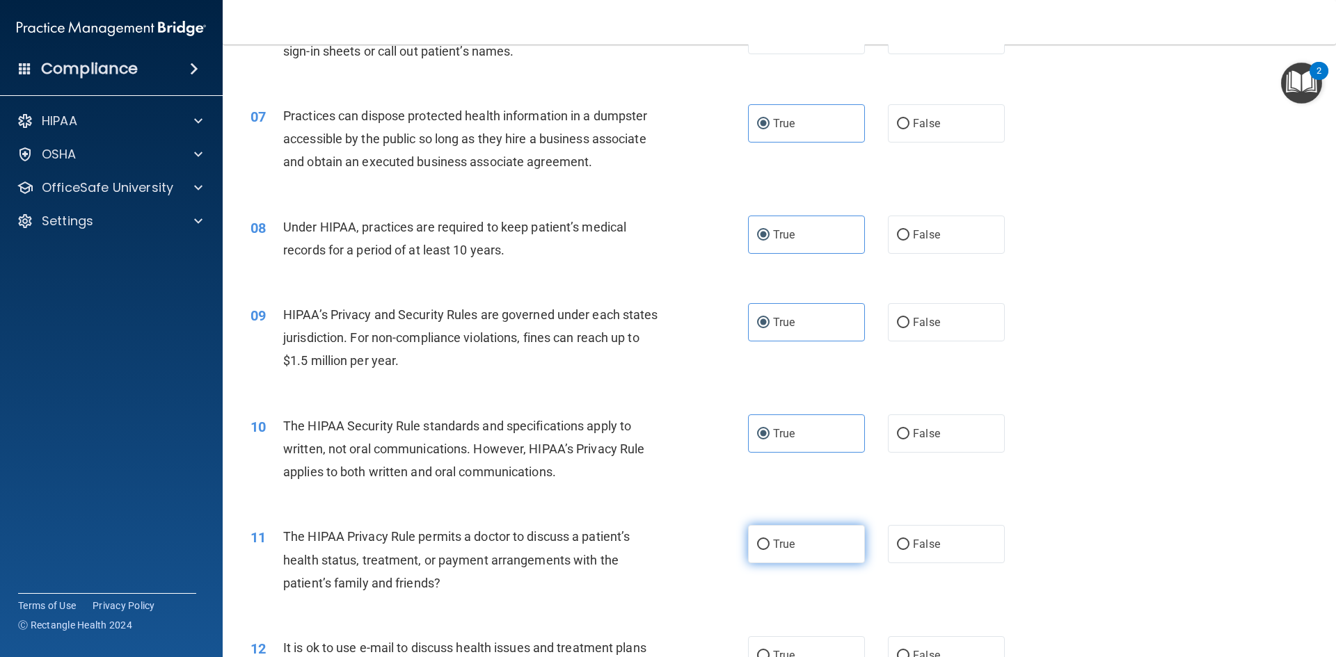
radio input "true"
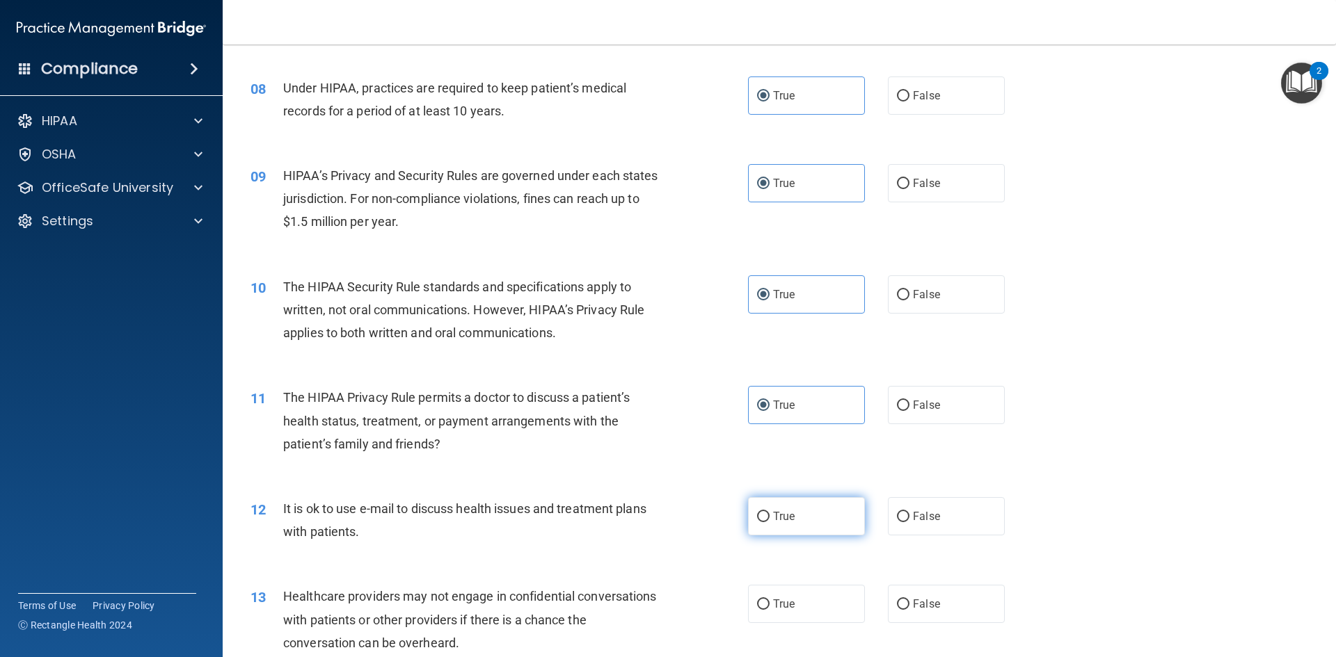
click at [763, 532] on label "True" at bounding box center [806, 516] width 117 height 38
click at [763, 523] on input "True" at bounding box center [763, 517] width 13 height 10
radio input "true"
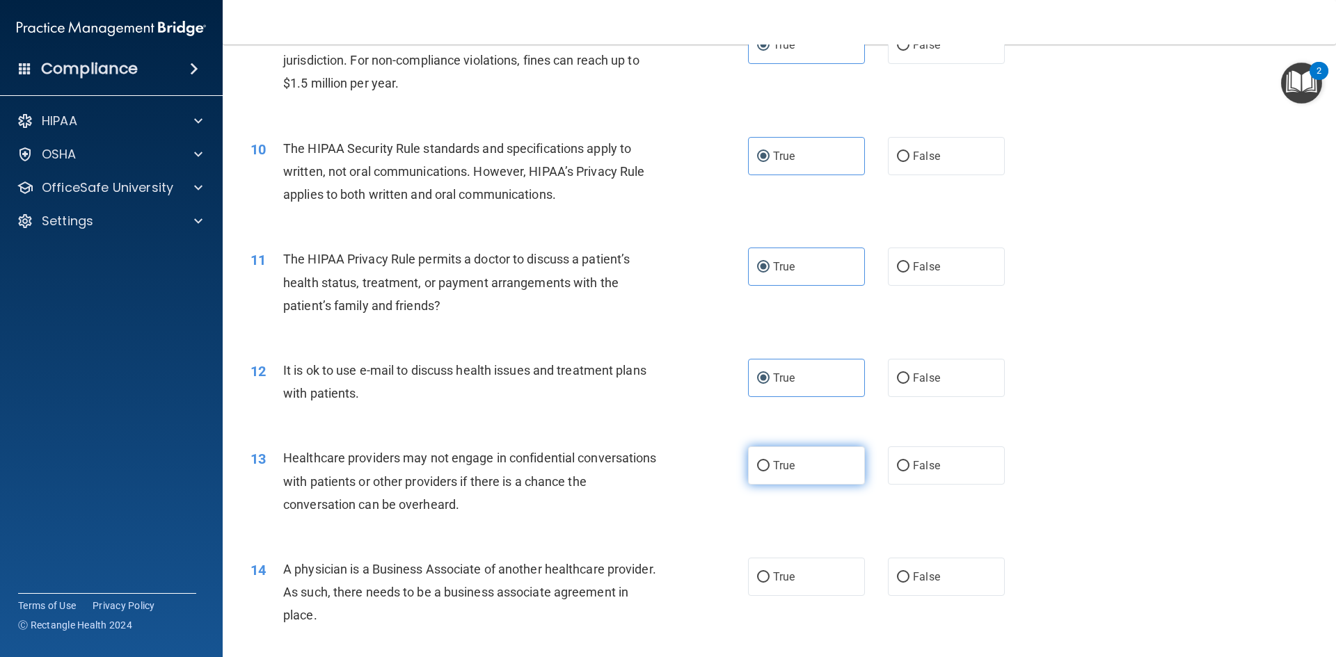
scroll to position [904, 0]
click at [773, 466] on span "True" at bounding box center [784, 465] width 22 height 13
click at [770, 466] on input "True" at bounding box center [763, 466] width 13 height 10
radio input "true"
click at [791, 571] on label "True" at bounding box center [806, 576] width 117 height 38
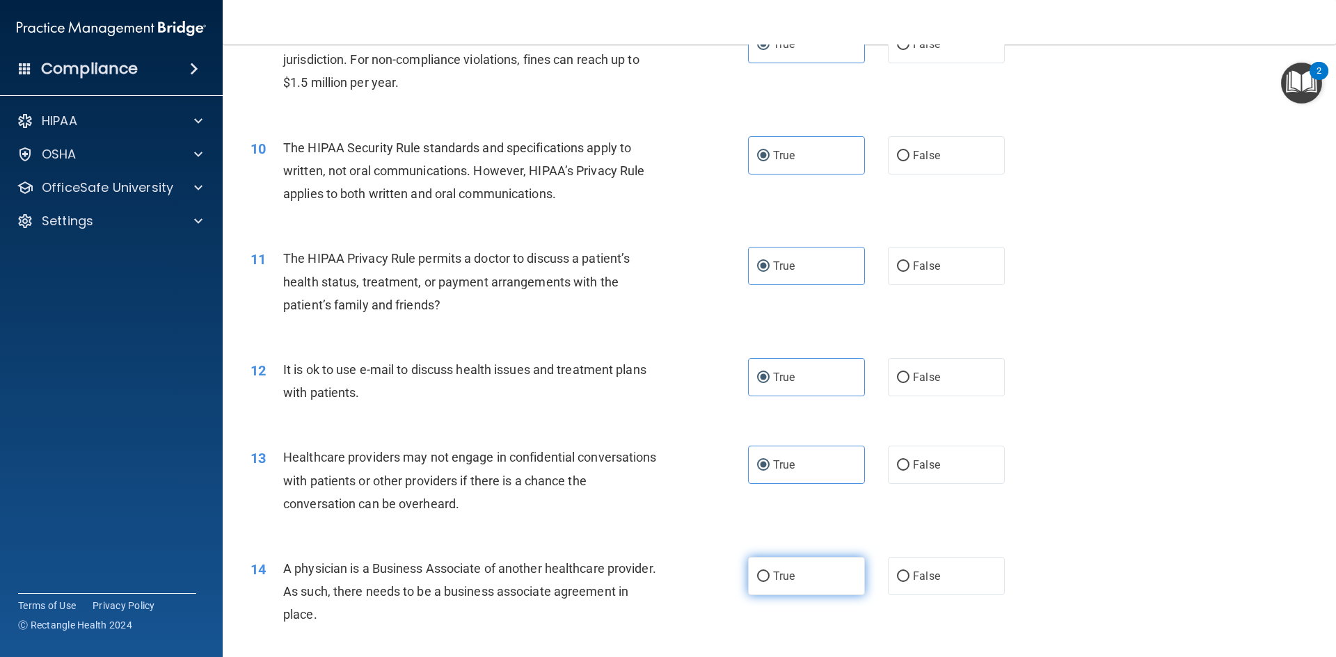
click at [770, 572] on input "True" at bounding box center [763, 577] width 13 height 10
radio input "true"
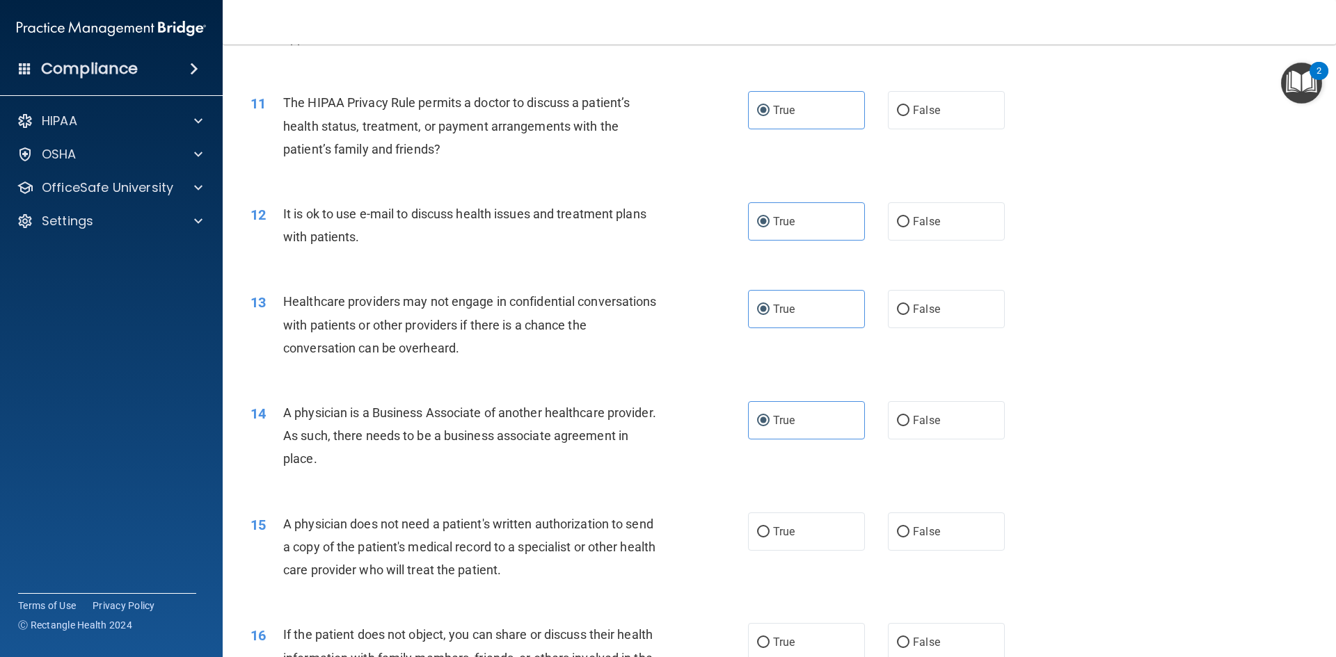
scroll to position [1252, 0]
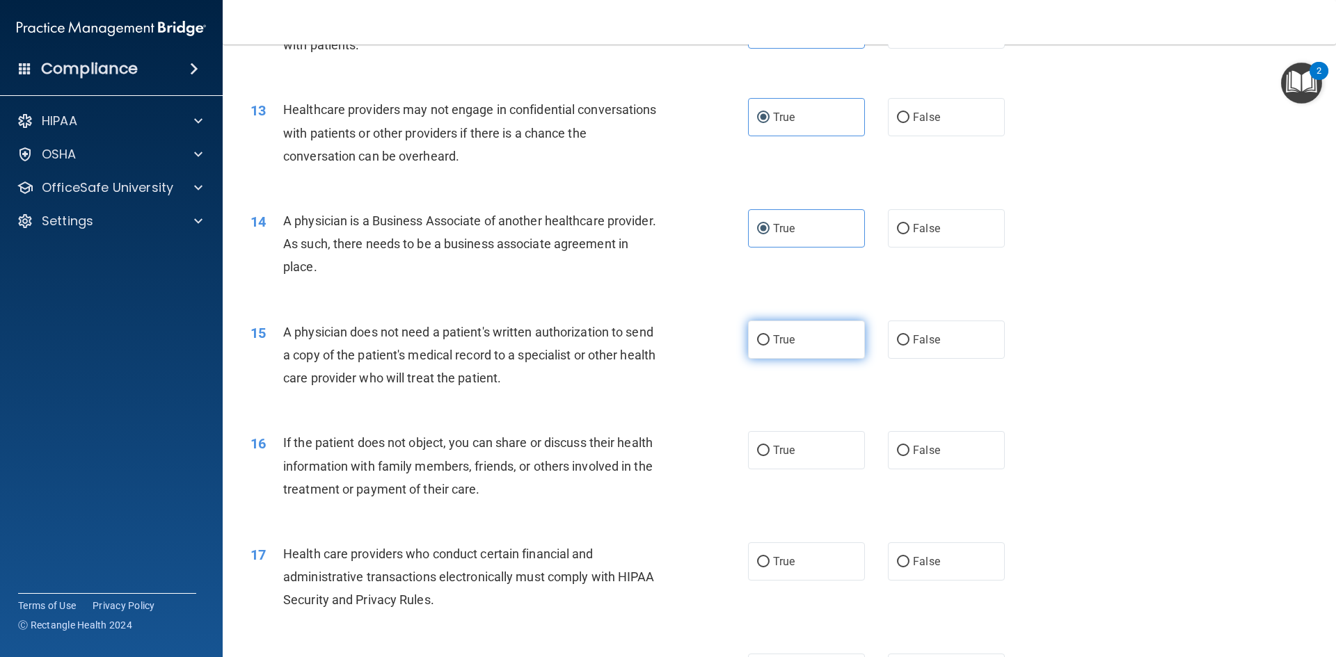
click at [773, 335] on span "True" at bounding box center [784, 339] width 22 height 13
click at [770, 335] on input "True" at bounding box center [763, 340] width 13 height 10
radio input "true"
click at [773, 455] on span "True" at bounding box center [784, 450] width 22 height 13
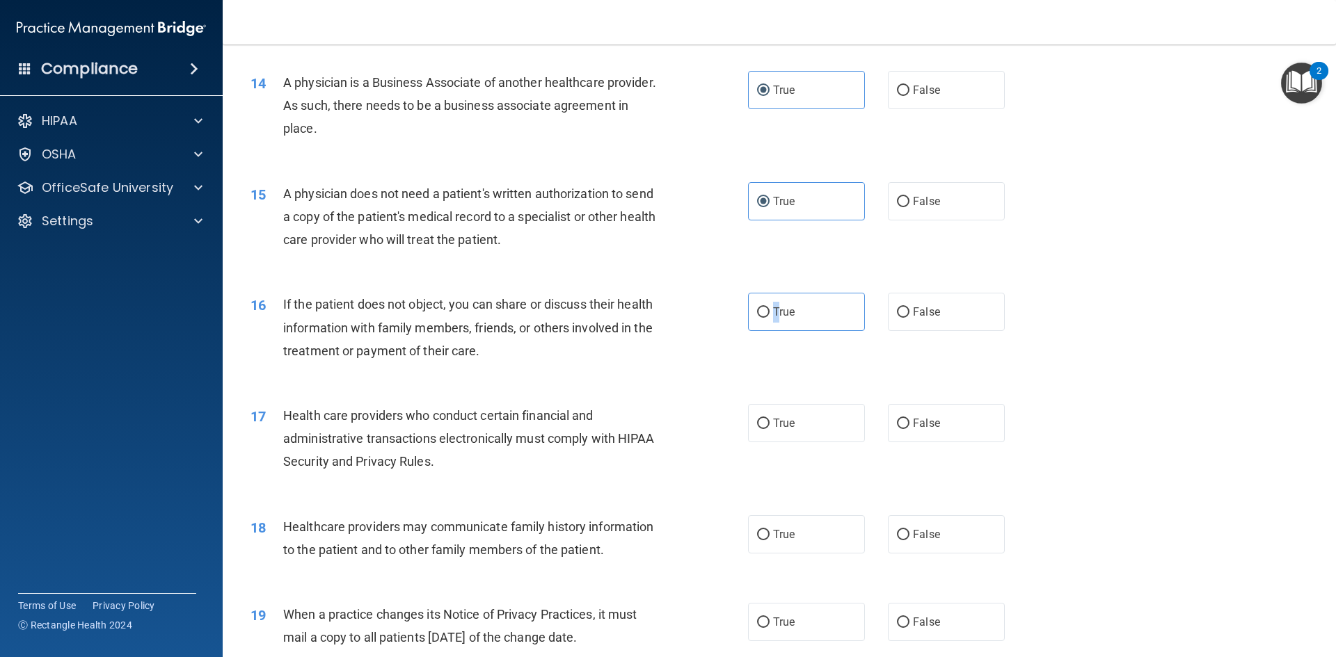
scroll to position [1392, 0]
click at [758, 312] on input "True" at bounding box center [763, 312] width 13 height 10
radio input "true"
click at [769, 417] on label "True" at bounding box center [806, 423] width 117 height 38
click at [769, 418] on input "True" at bounding box center [763, 423] width 13 height 10
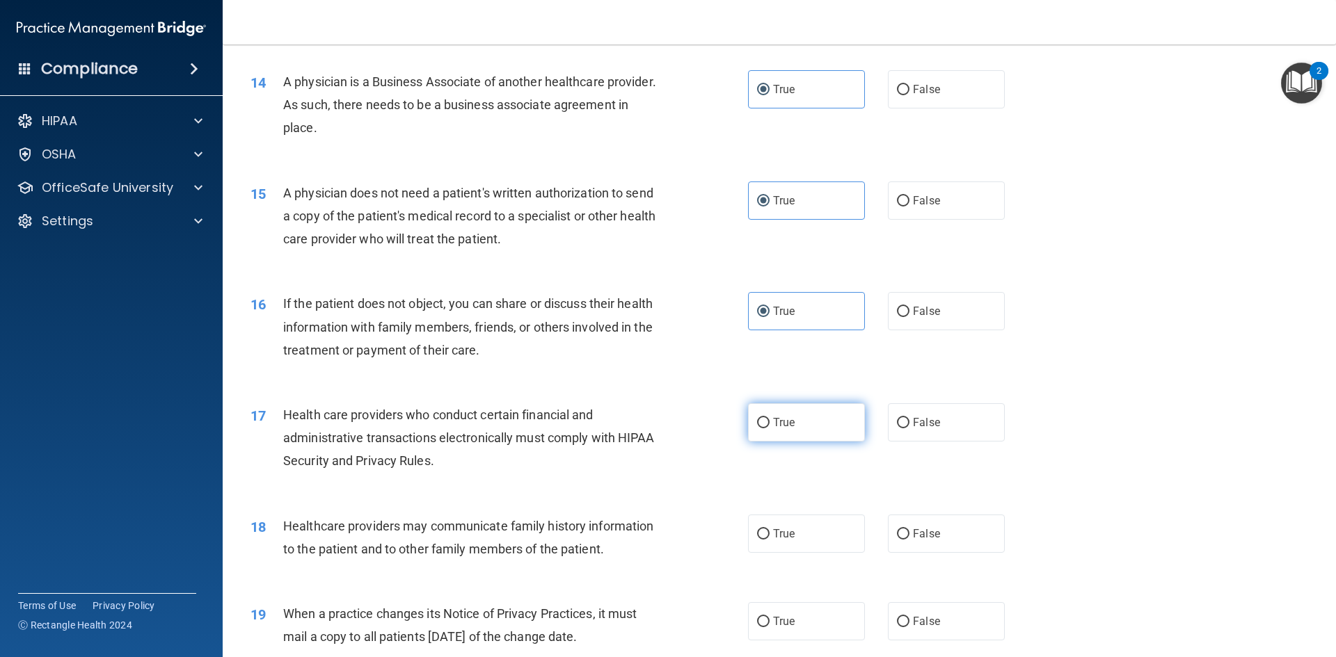
radio input "true"
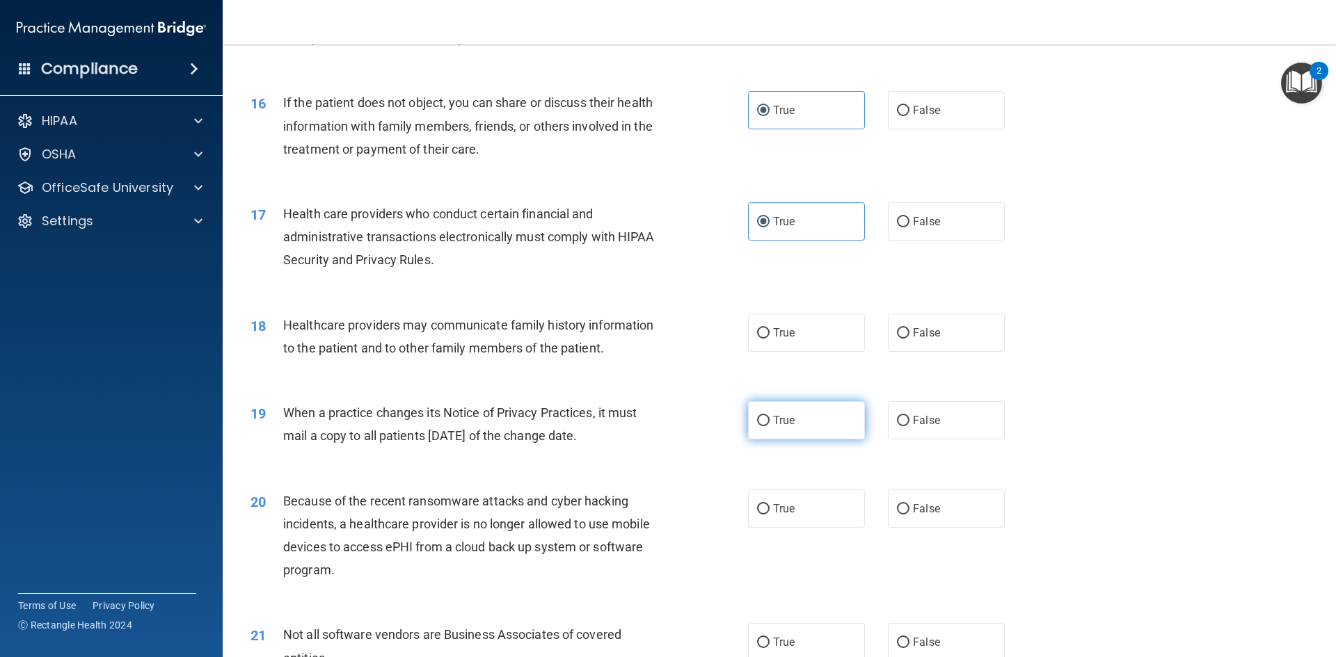
scroll to position [1600, 0]
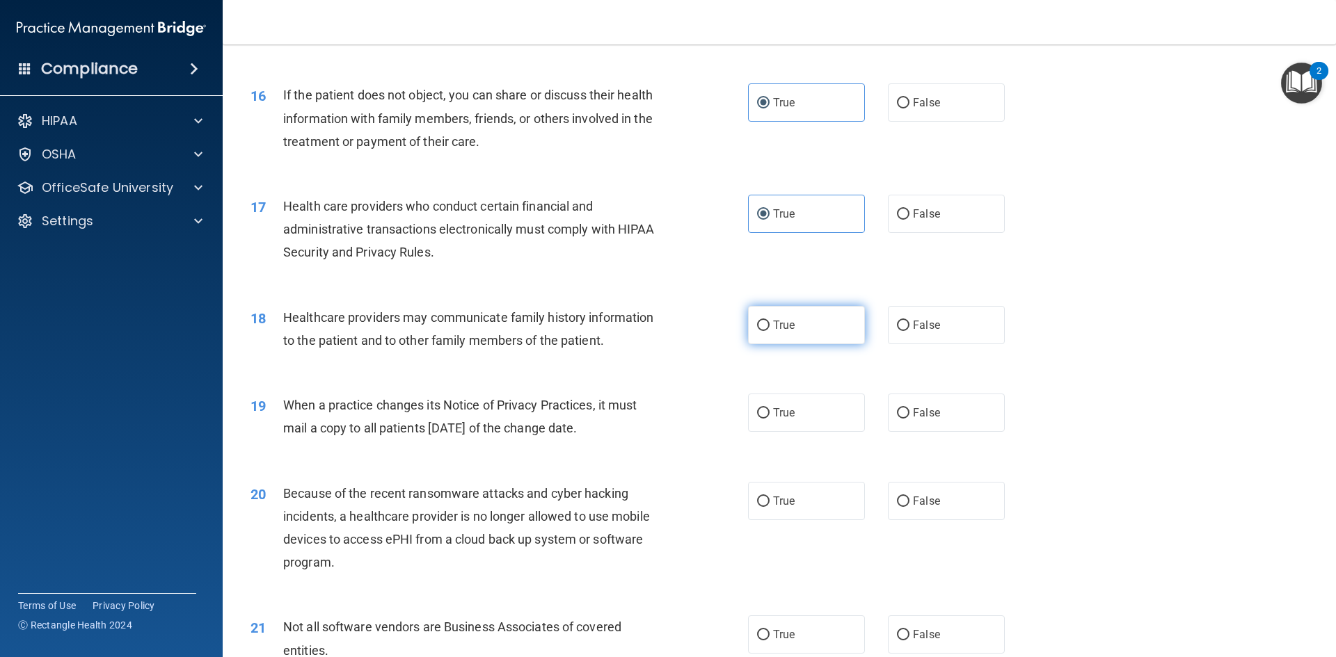
click at [758, 324] on input "True" at bounding box center [763, 326] width 13 height 10
radio input "true"
click at [751, 415] on label "True" at bounding box center [806, 413] width 117 height 38
click at [757, 415] on input "True" at bounding box center [763, 413] width 13 height 10
radio input "true"
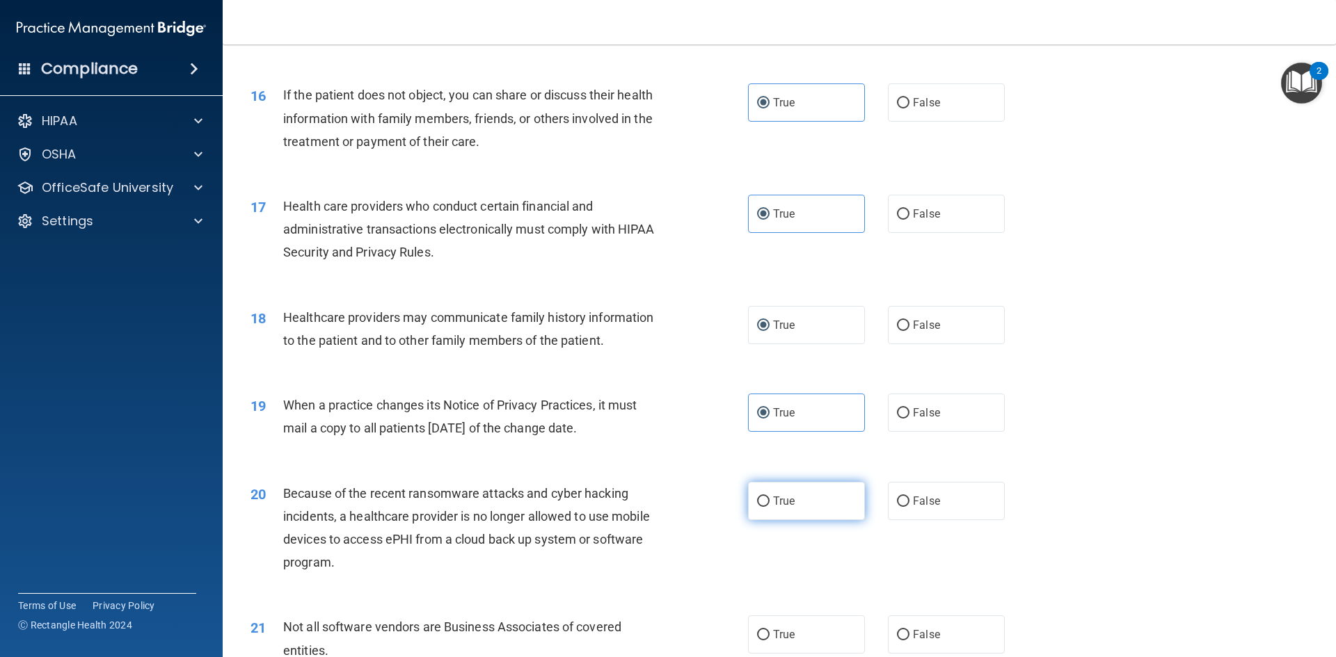
drag, startPoint x: 765, startPoint y: 504, endPoint x: 758, endPoint y: 502, distance: 7.1
click at [763, 505] on label "True" at bounding box center [806, 501] width 117 height 38
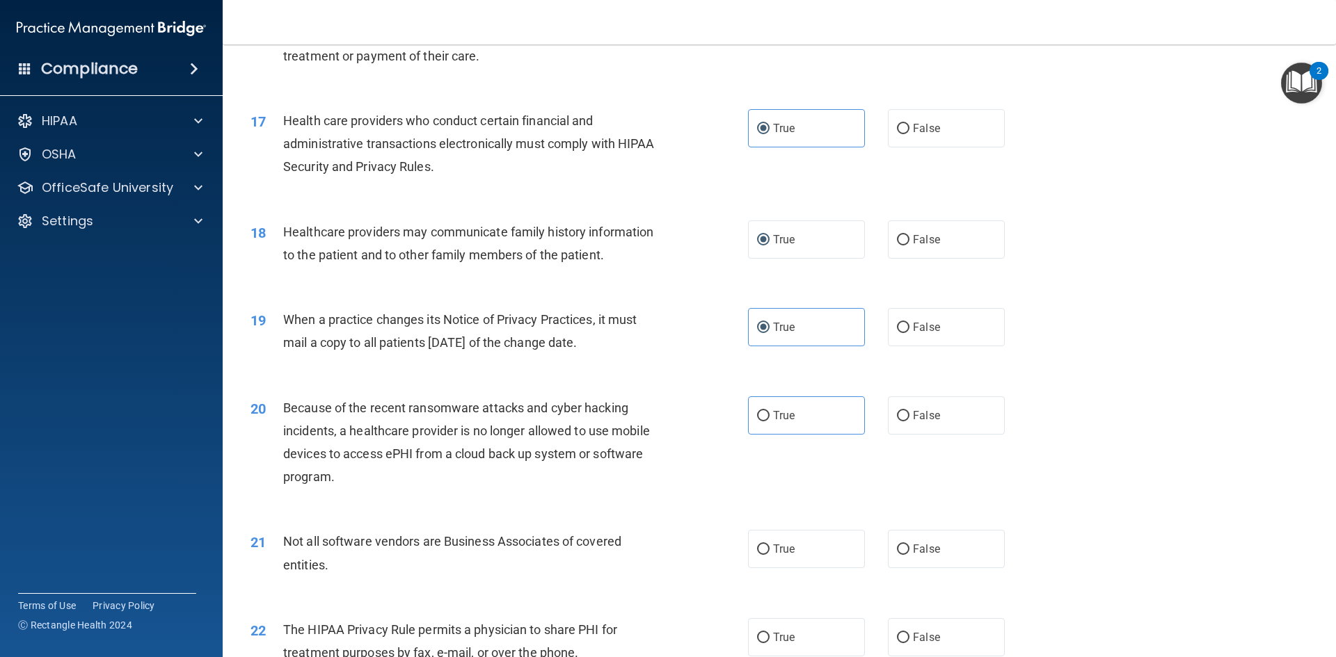
scroll to position [1809, 0]
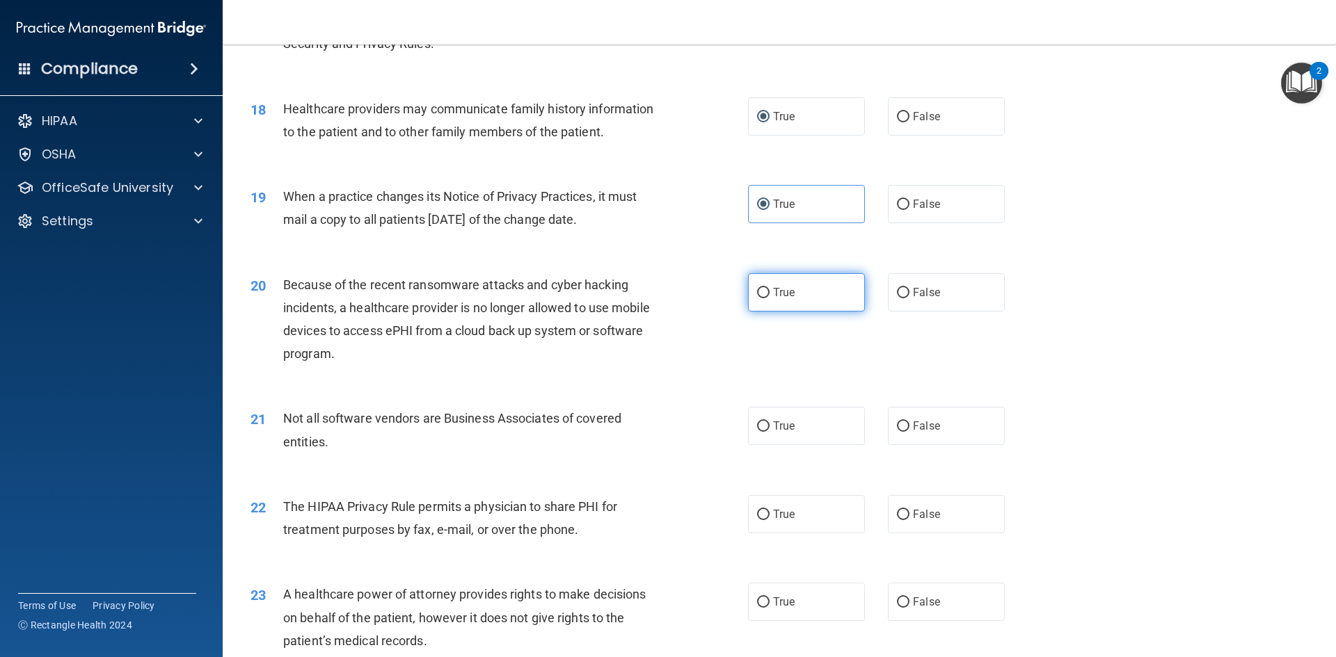
click at [751, 298] on label "True" at bounding box center [806, 292] width 117 height 38
click at [757, 298] on input "True" at bounding box center [763, 293] width 13 height 10
radio input "true"
click at [762, 429] on input "True" at bounding box center [763, 427] width 13 height 10
radio input "true"
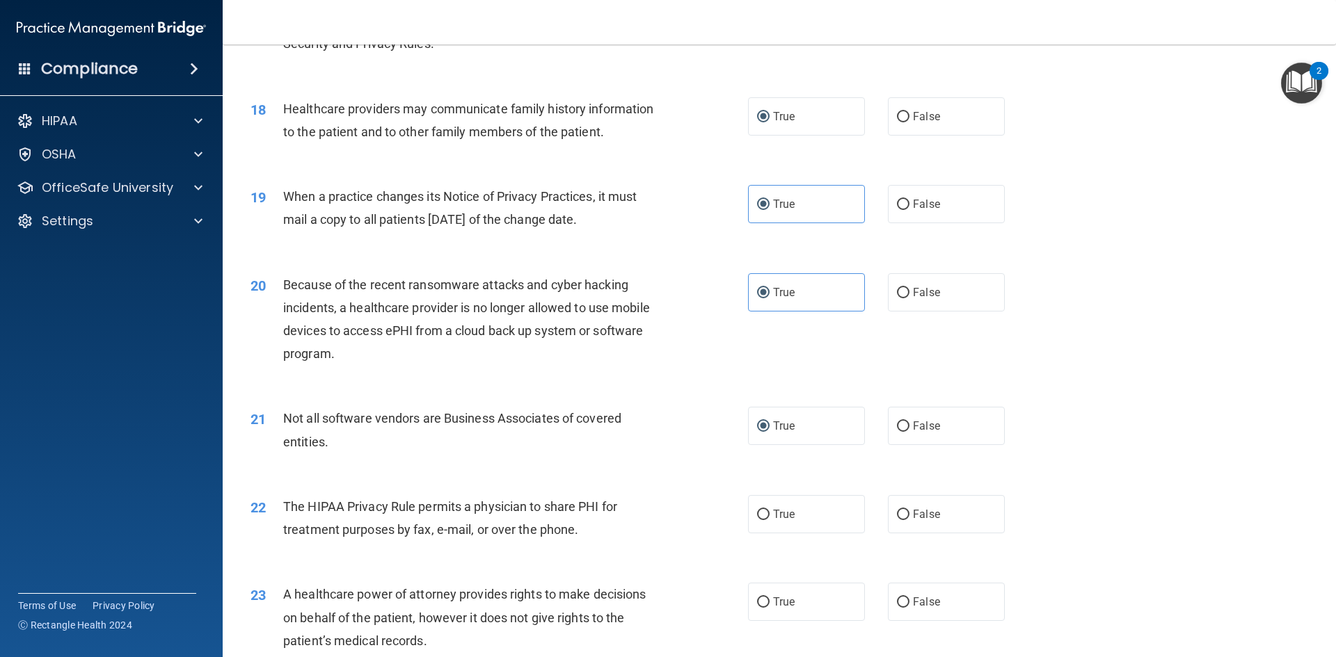
scroll to position [1948, 0]
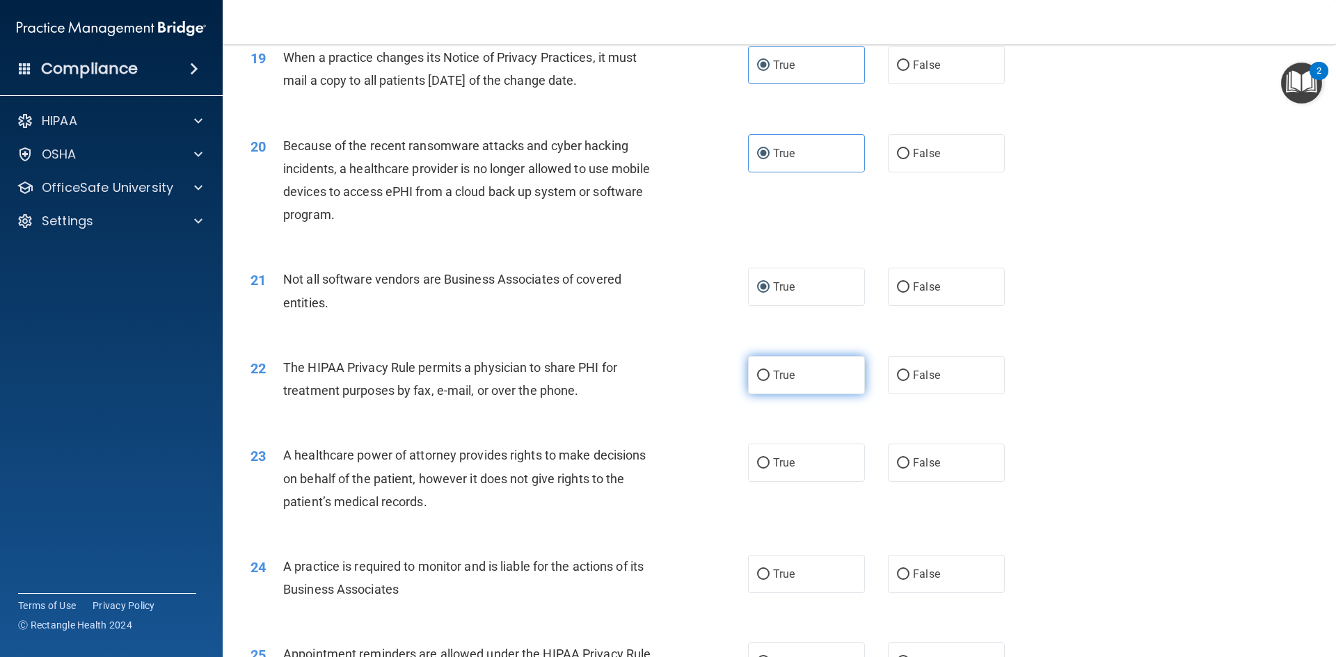
click at [767, 373] on label "True" at bounding box center [806, 375] width 117 height 38
click at [767, 373] on input "True" at bounding box center [763, 376] width 13 height 10
radio input "true"
click at [776, 458] on span "True" at bounding box center [784, 462] width 22 height 13
click at [770, 459] on input "True" at bounding box center [763, 464] width 13 height 10
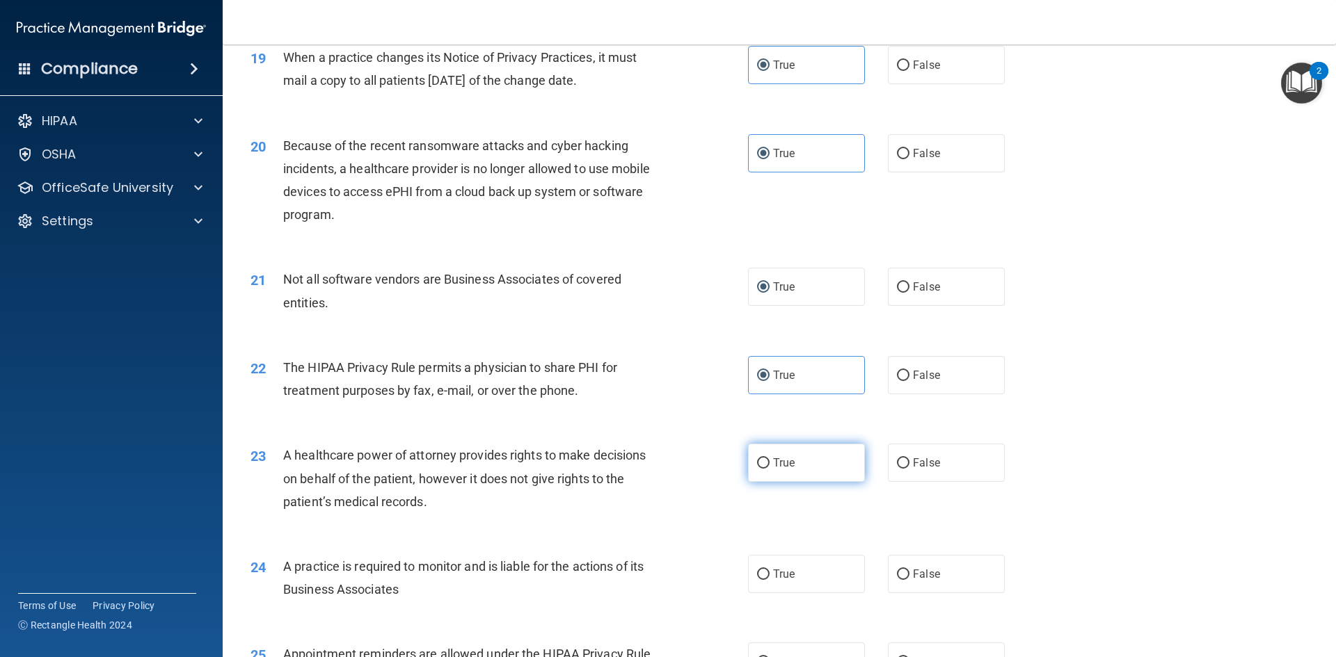
radio input "true"
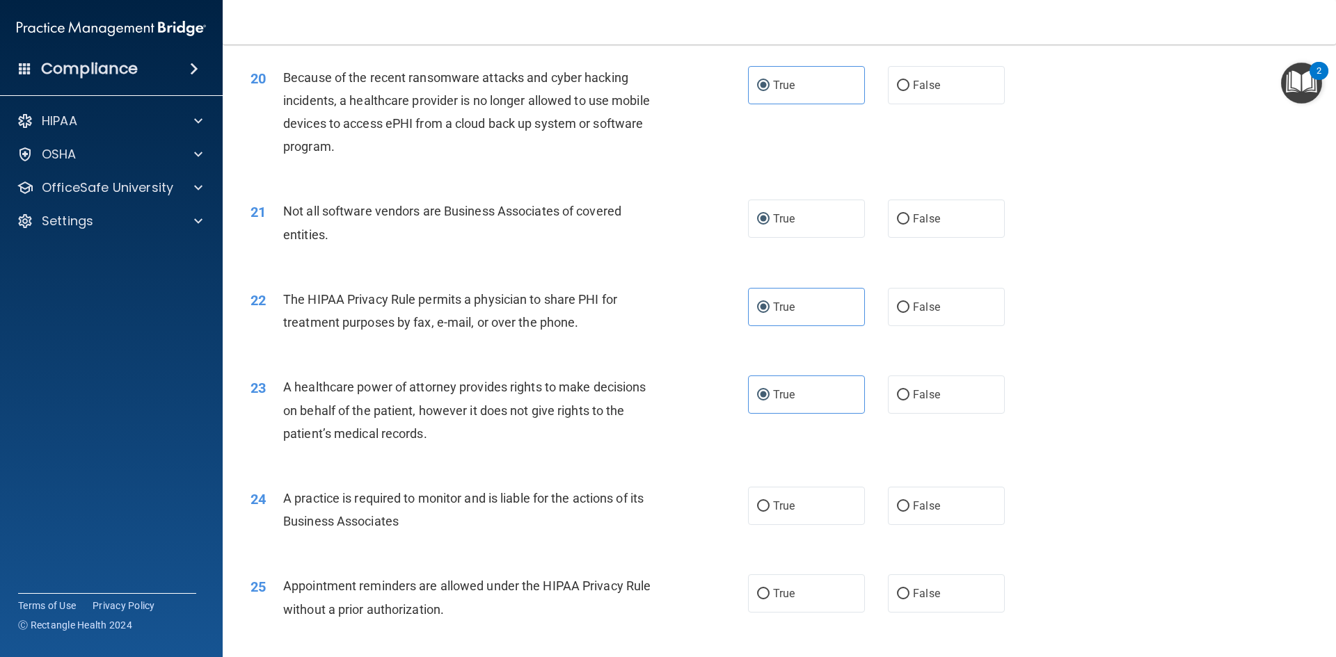
scroll to position [2157, 0]
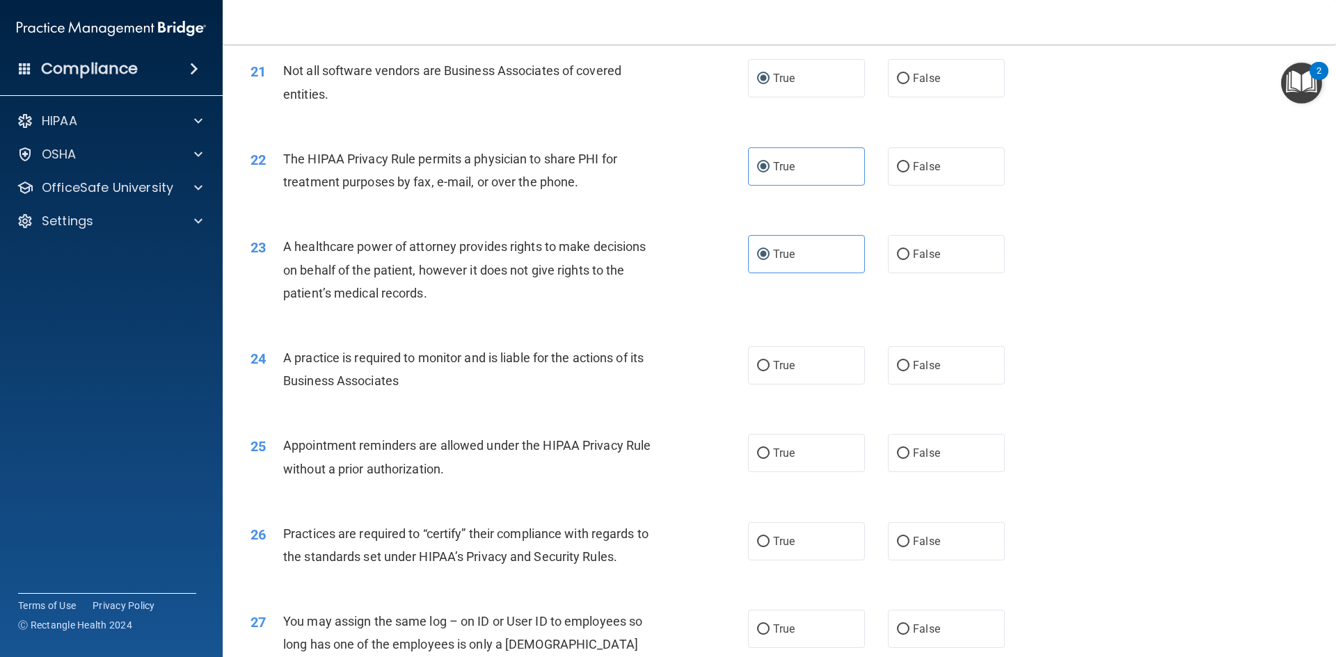
drag, startPoint x: 762, startPoint y: 370, endPoint x: 774, endPoint y: 433, distance: 63.9
click at [762, 372] on label "True" at bounding box center [806, 365] width 117 height 38
click at [762, 372] on input "True" at bounding box center [763, 366] width 13 height 10
radio input "true"
click at [760, 451] on input "True" at bounding box center [763, 454] width 13 height 10
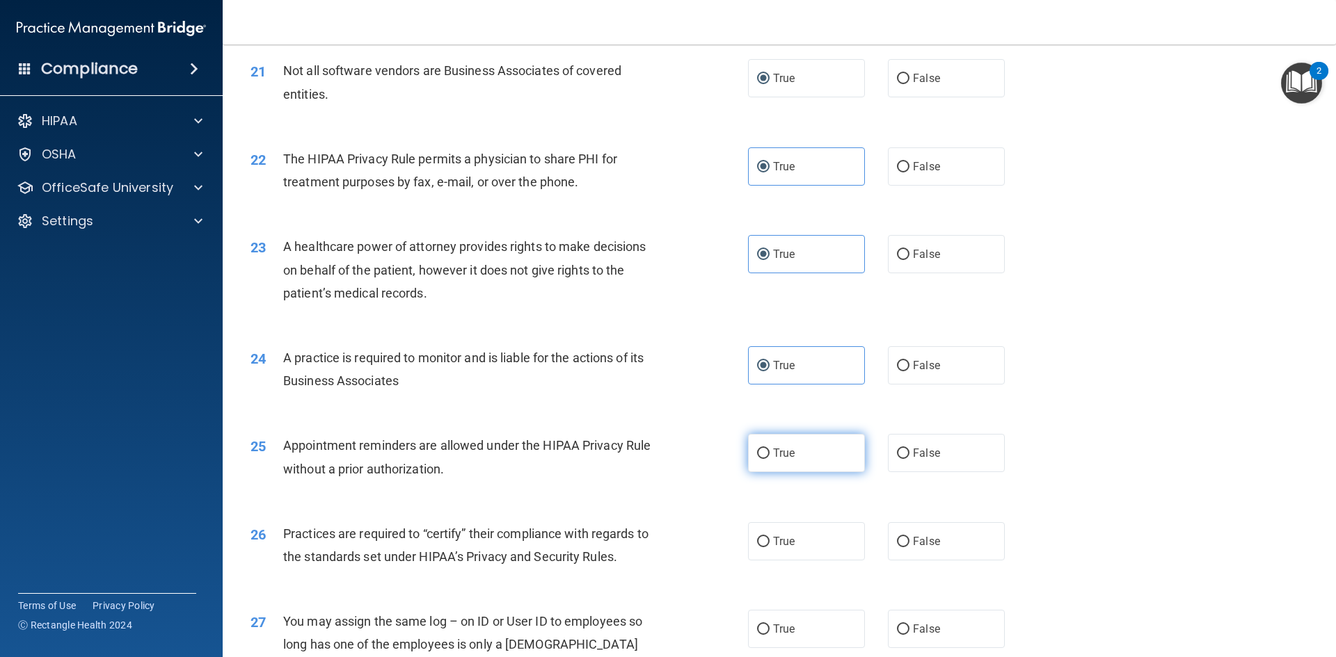
radio input "true"
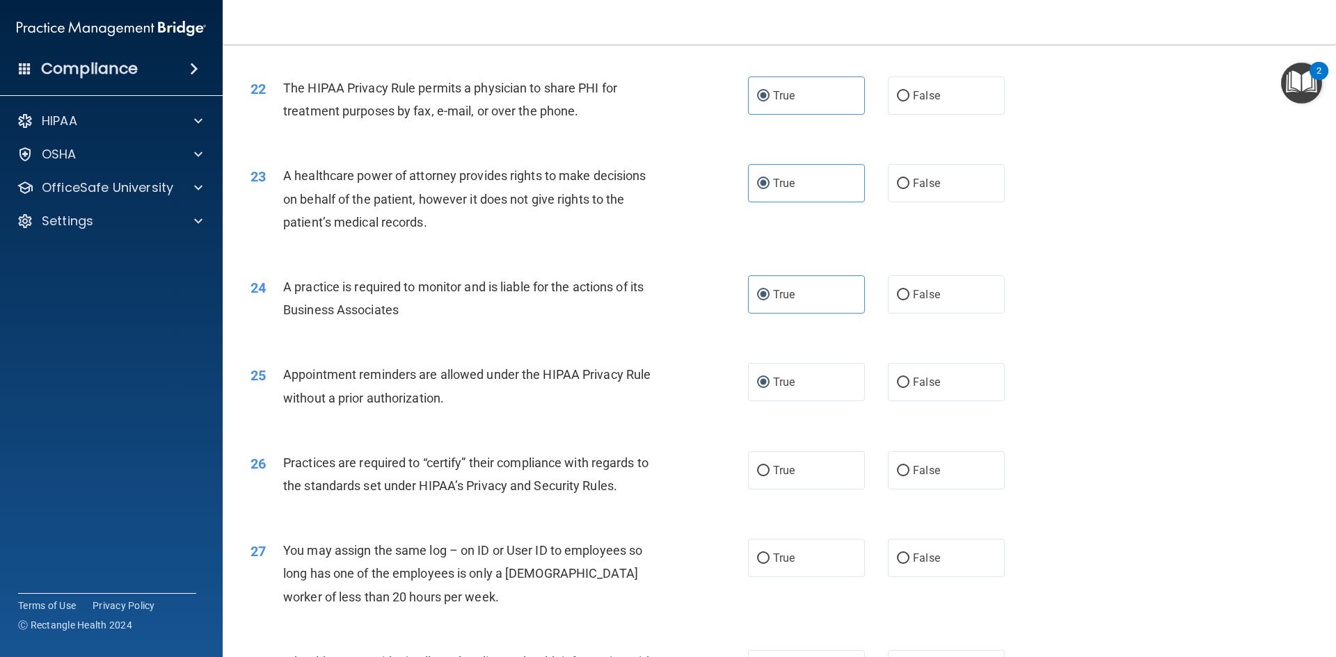
scroll to position [2296, 0]
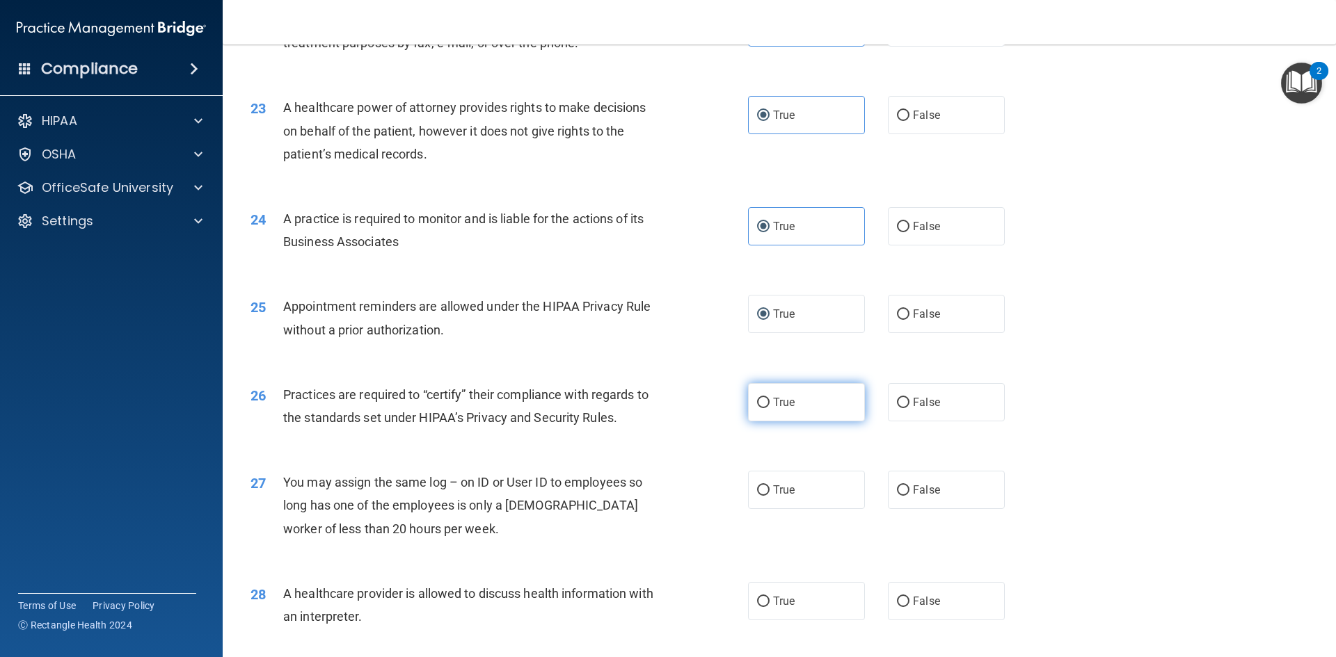
click at [765, 395] on label "True" at bounding box center [806, 402] width 117 height 38
click at [765, 398] on input "True" at bounding box center [763, 403] width 13 height 10
radio input "true"
click at [767, 486] on label "True" at bounding box center [806, 490] width 117 height 38
click at [767, 486] on input "True" at bounding box center [763, 491] width 13 height 10
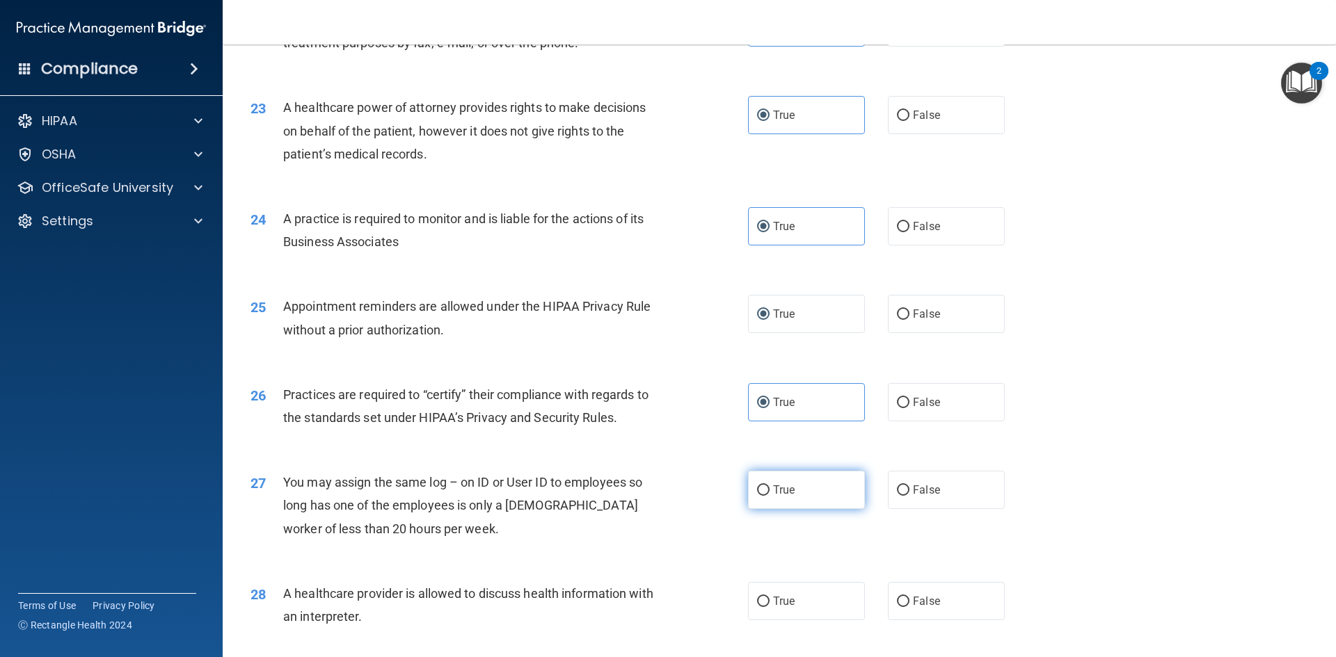
radio input "true"
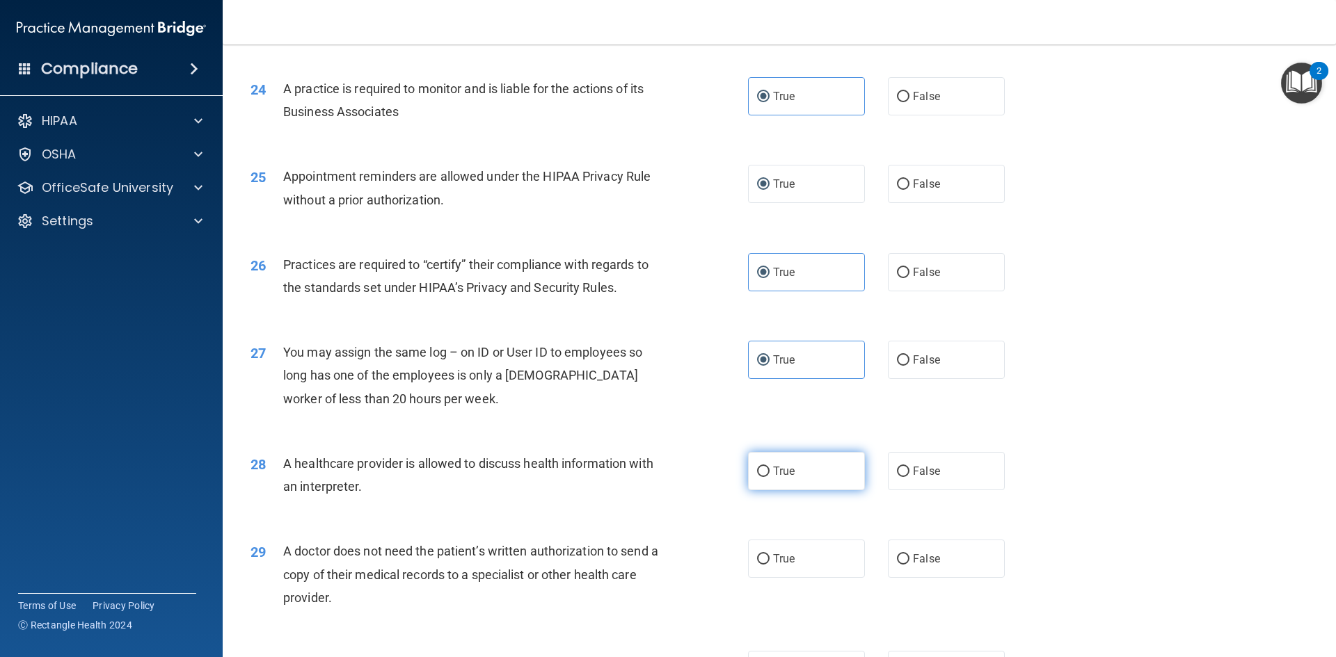
scroll to position [2435, 0]
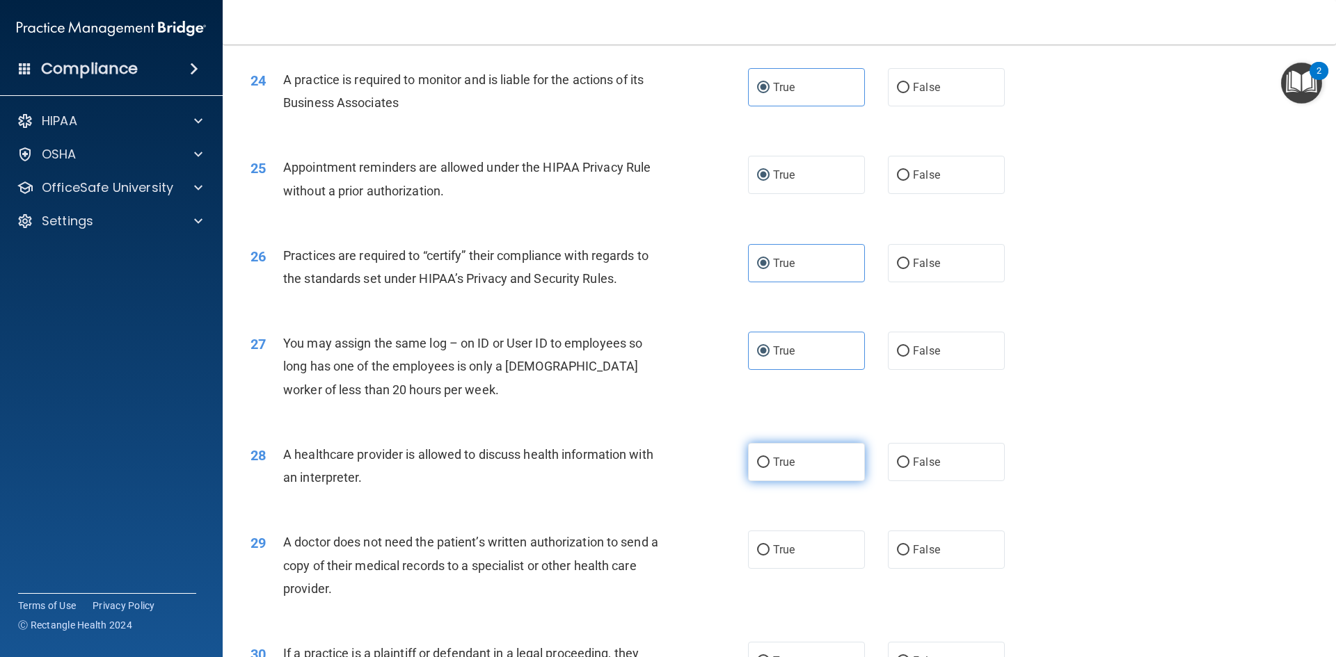
click at [763, 461] on input "True" at bounding box center [763, 463] width 13 height 10
radio input "true"
drag, startPoint x: 765, startPoint y: 555, endPoint x: 756, endPoint y: 554, distance: 8.5
click at [762, 557] on label "True" at bounding box center [806, 550] width 117 height 38
click at [762, 556] on input "True" at bounding box center [763, 550] width 13 height 10
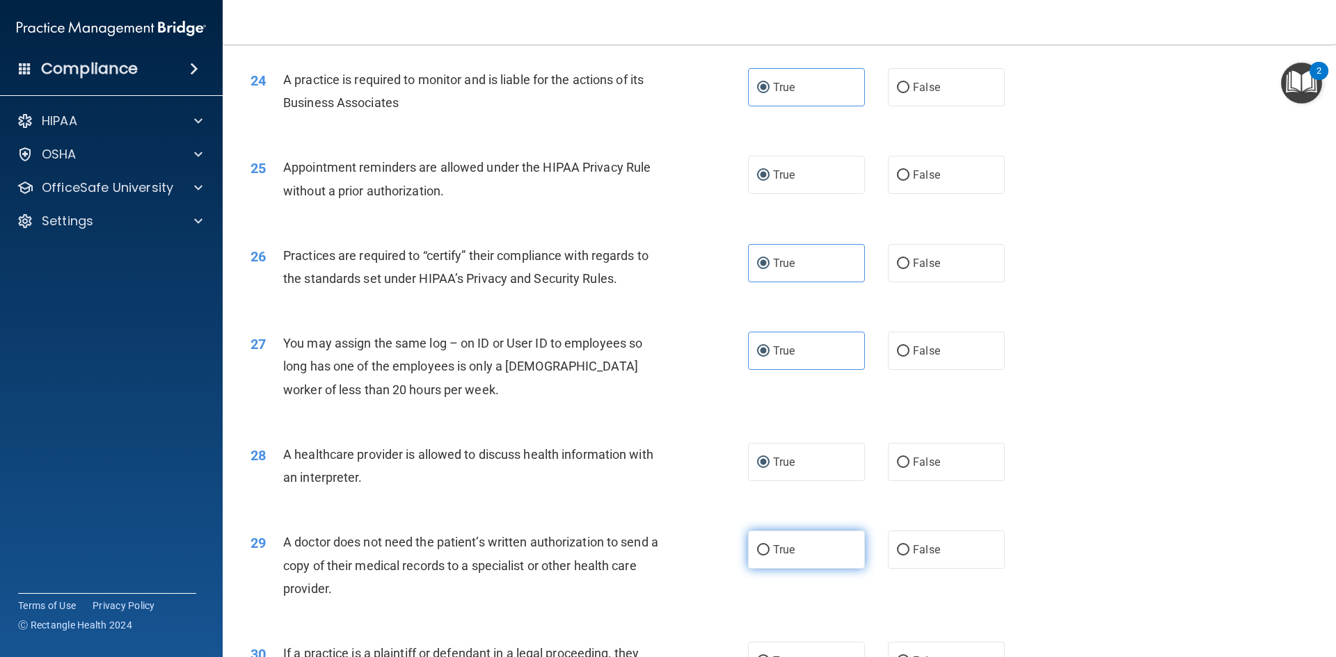
radio input "true"
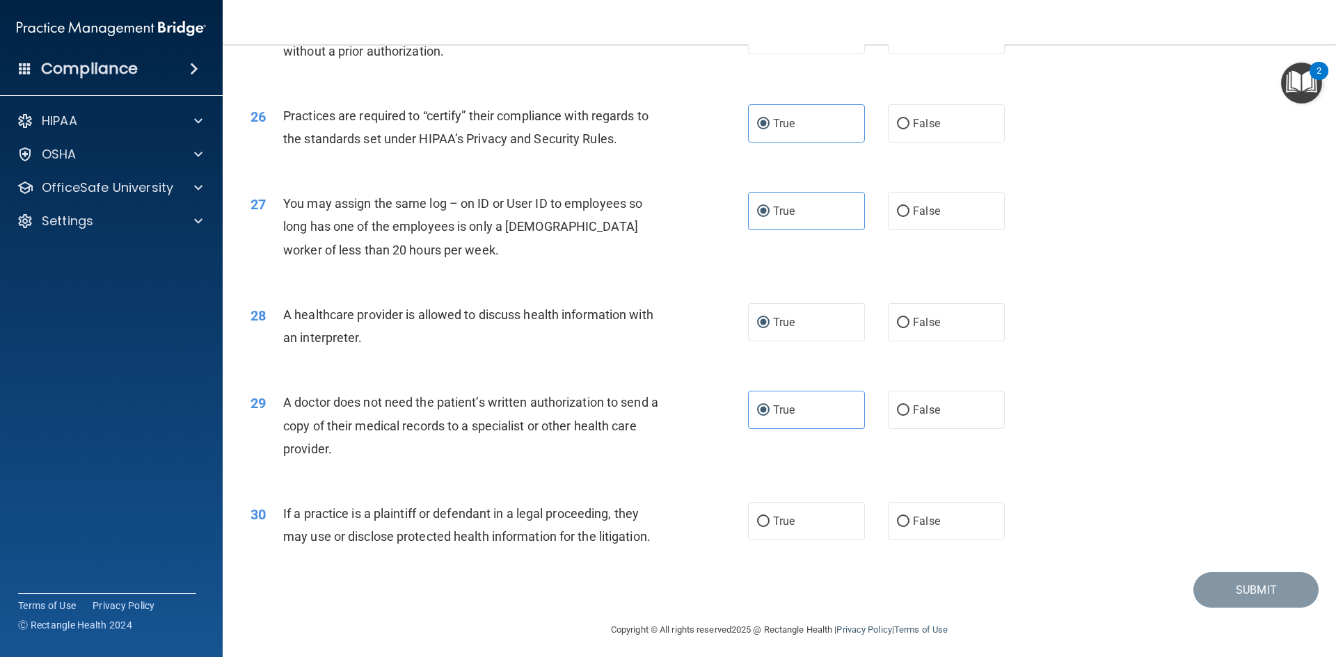
scroll to position [2581, 0]
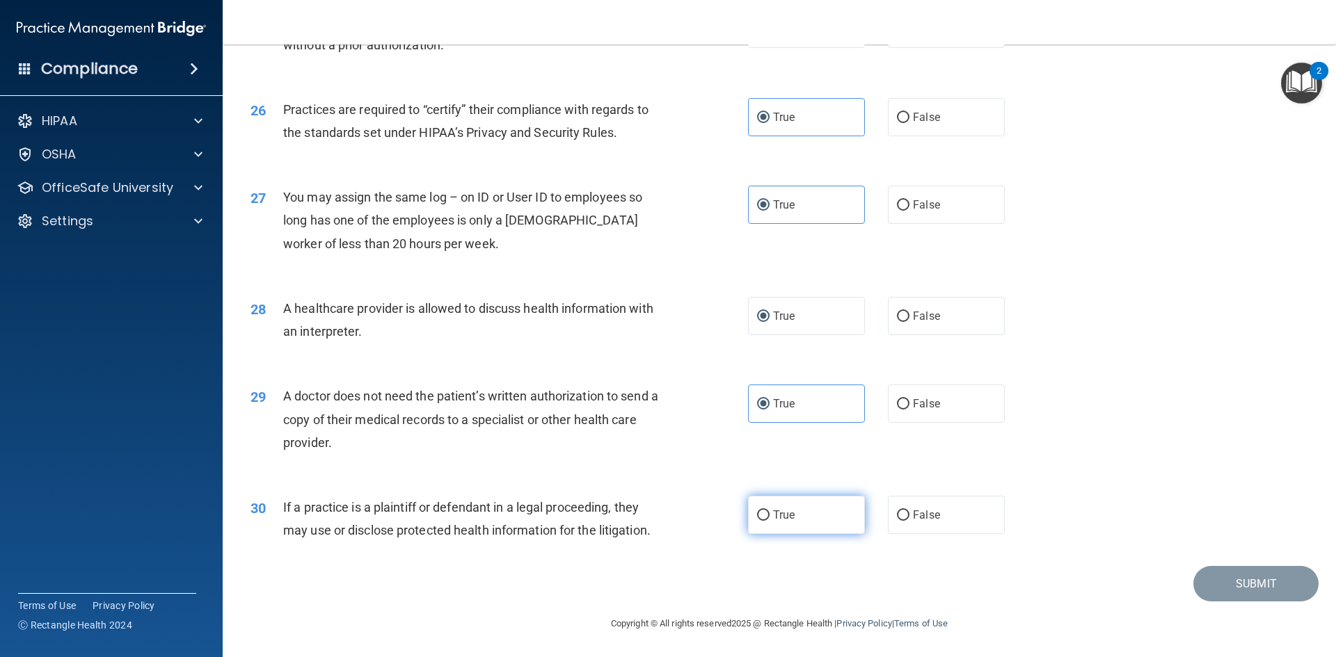
click at [757, 520] on input "True" at bounding box center [763, 516] width 13 height 10
radio input "true"
click at [1247, 594] on button "Submit" at bounding box center [1255, 583] width 125 height 35
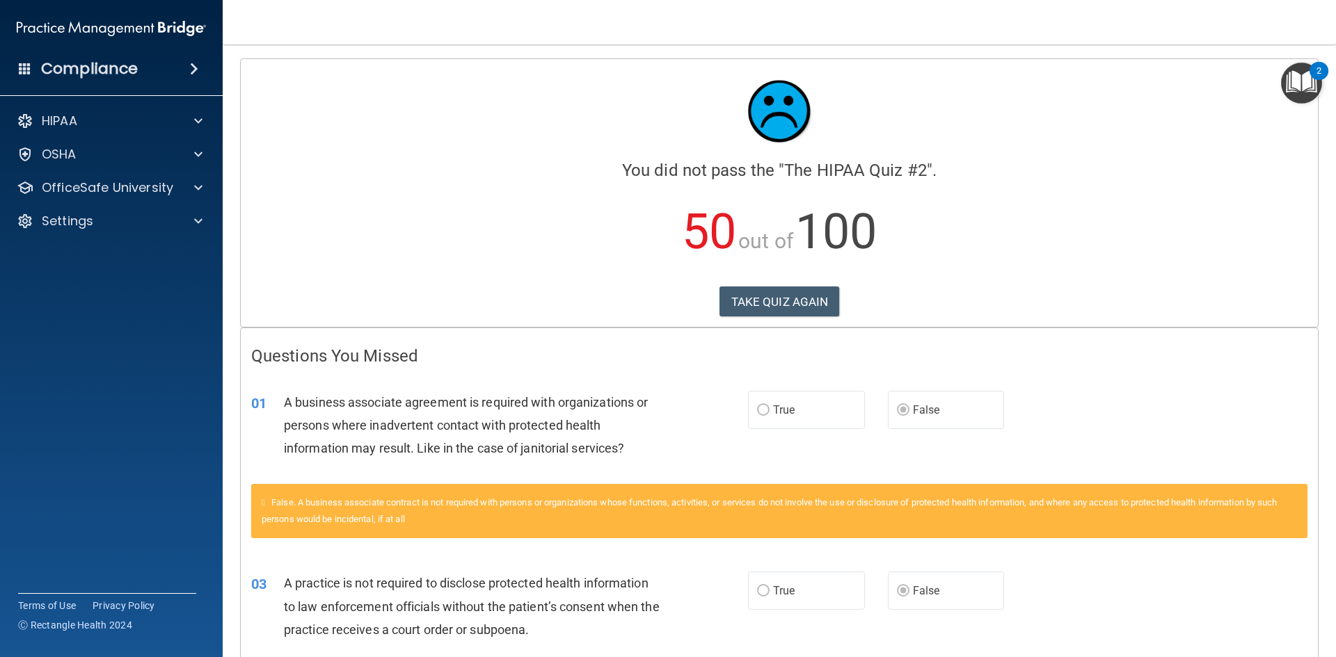
click at [1039, 295] on div "TAKE QUIZ AGAIN" at bounding box center [779, 302] width 1056 height 31
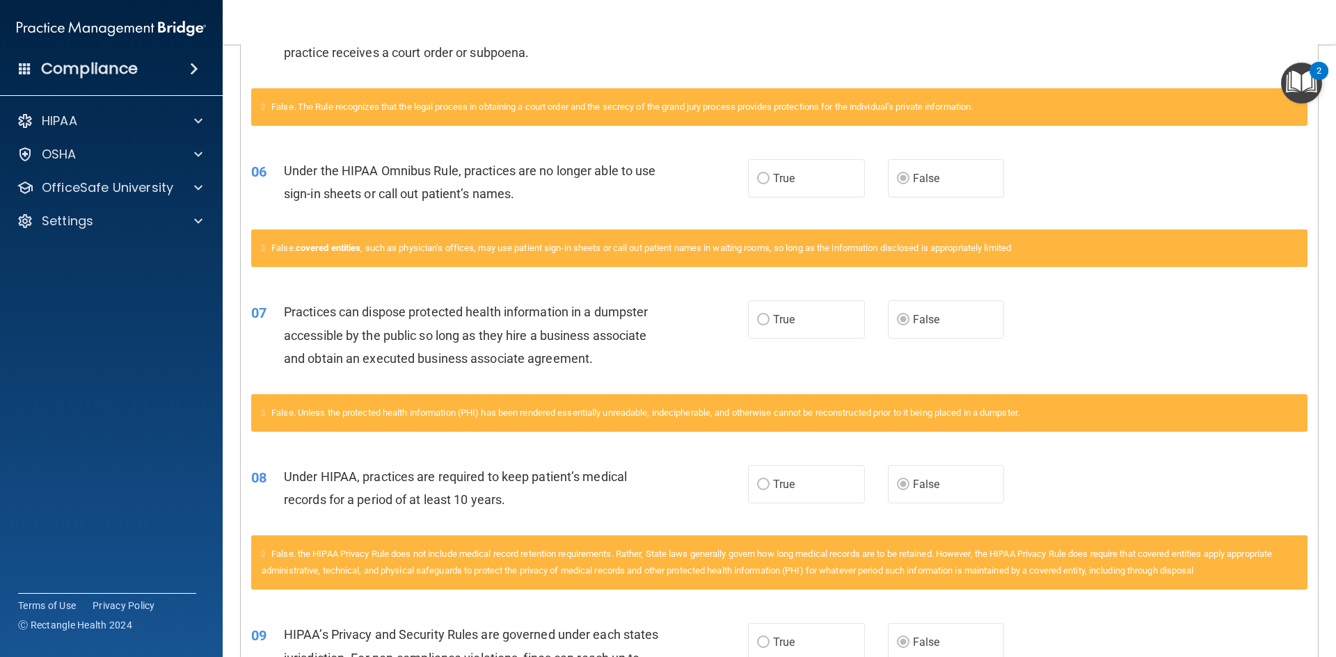
scroll to position [626, 0]
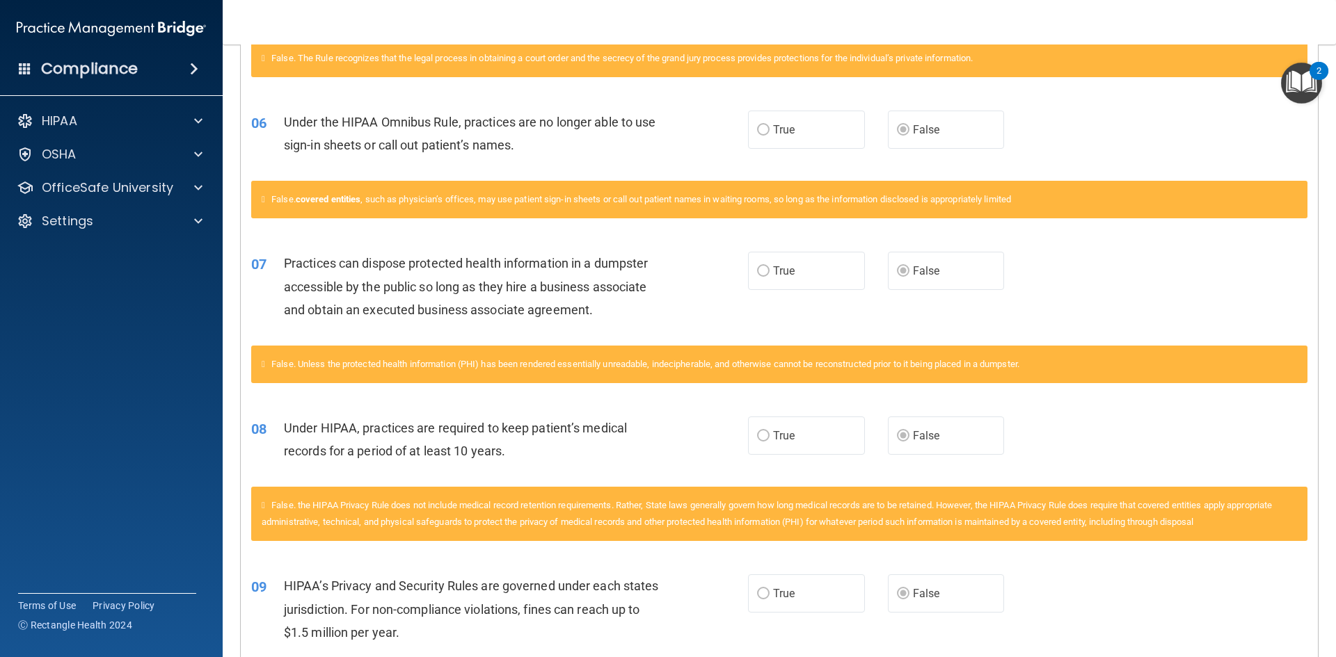
click at [741, 332] on div "07 Practices can dispose protected health information in a dumpster accessible …" at bounding box center [779, 289] width 1077 height 111
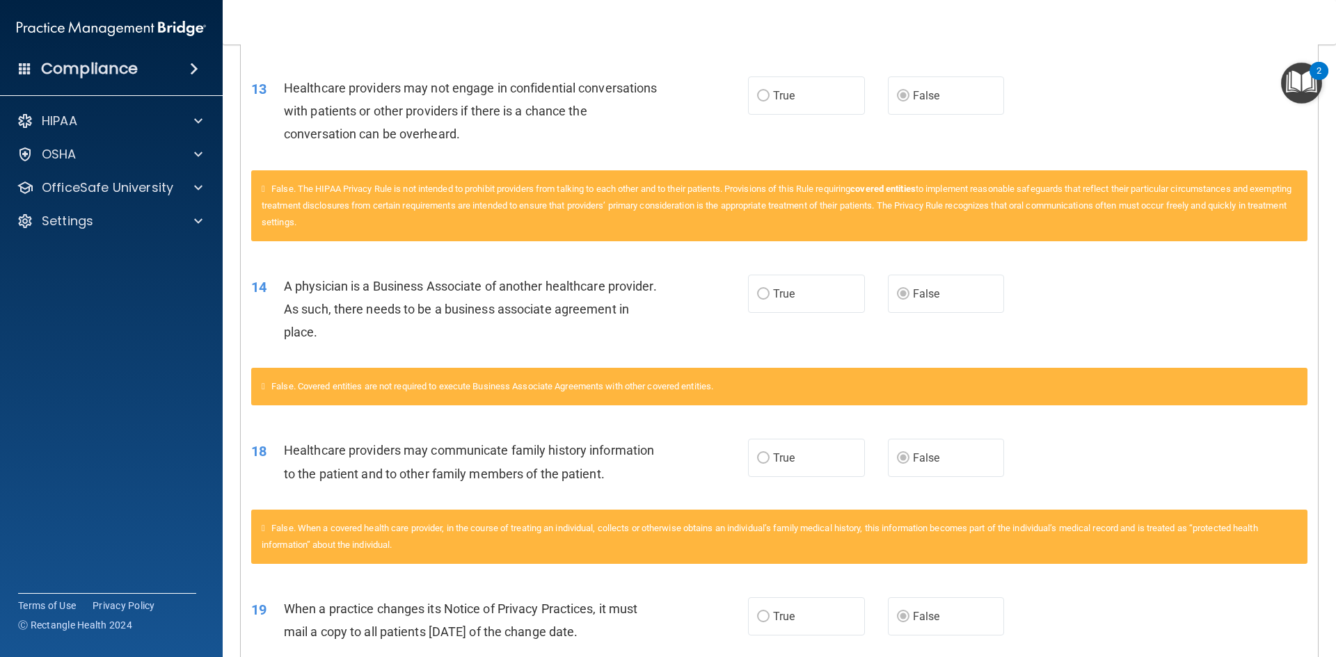
scroll to position [1322, 0]
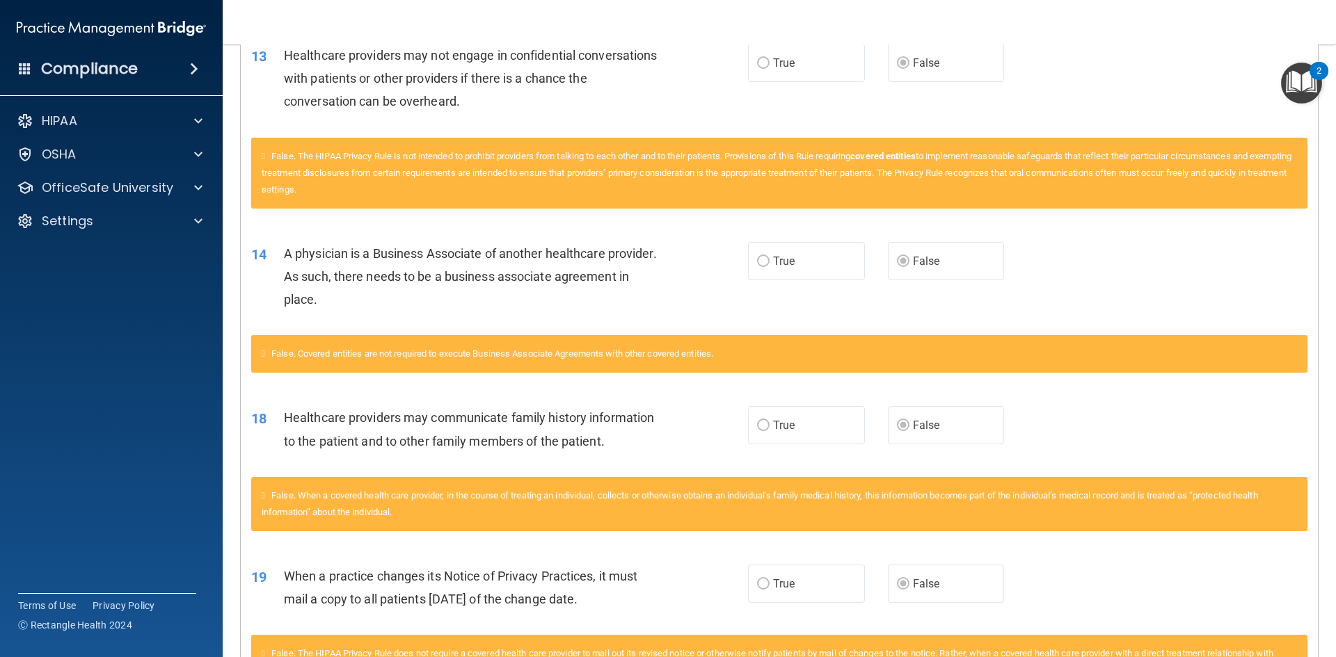
click at [733, 424] on div "18 Healthcare providers may communicate family history information to the patie…" at bounding box center [499, 432] width 539 height 53
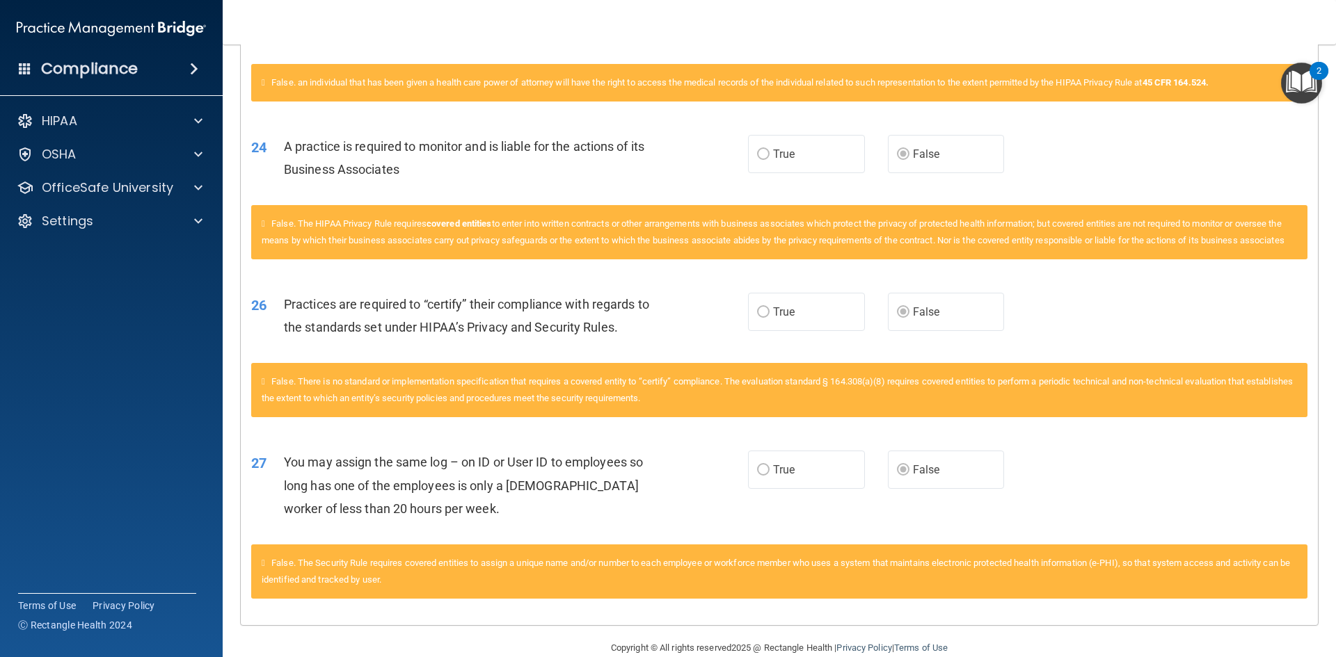
scroll to position [2337, 0]
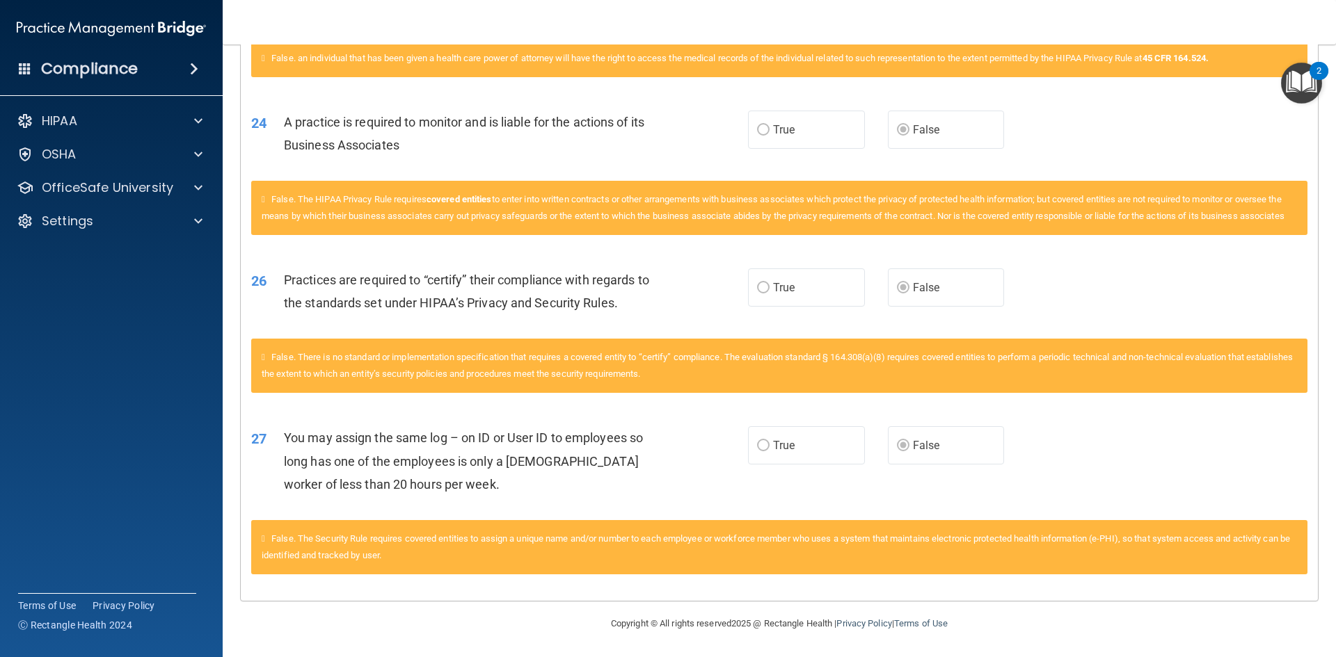
click at [1092, 162] on div "24 A practice is required to monitor and is liable for the actions of its Busin…" at bounding box center [779, 137] width 1077 height 88
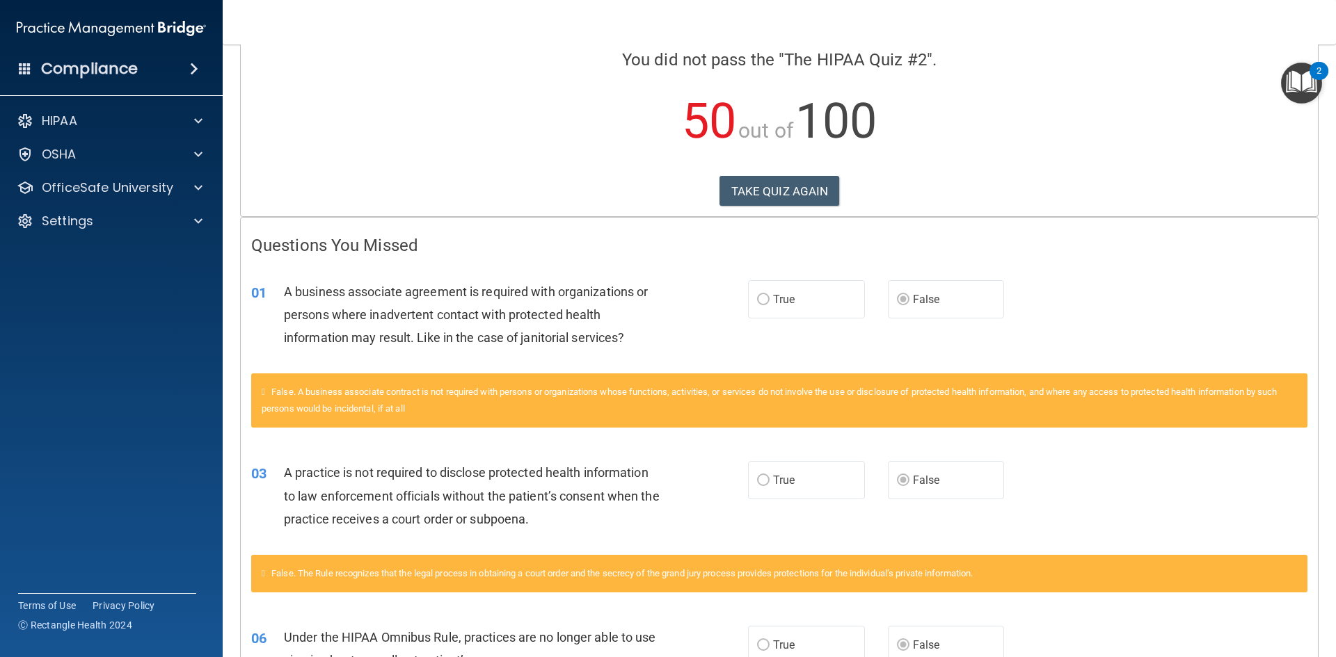
scroll to position [0, 0]
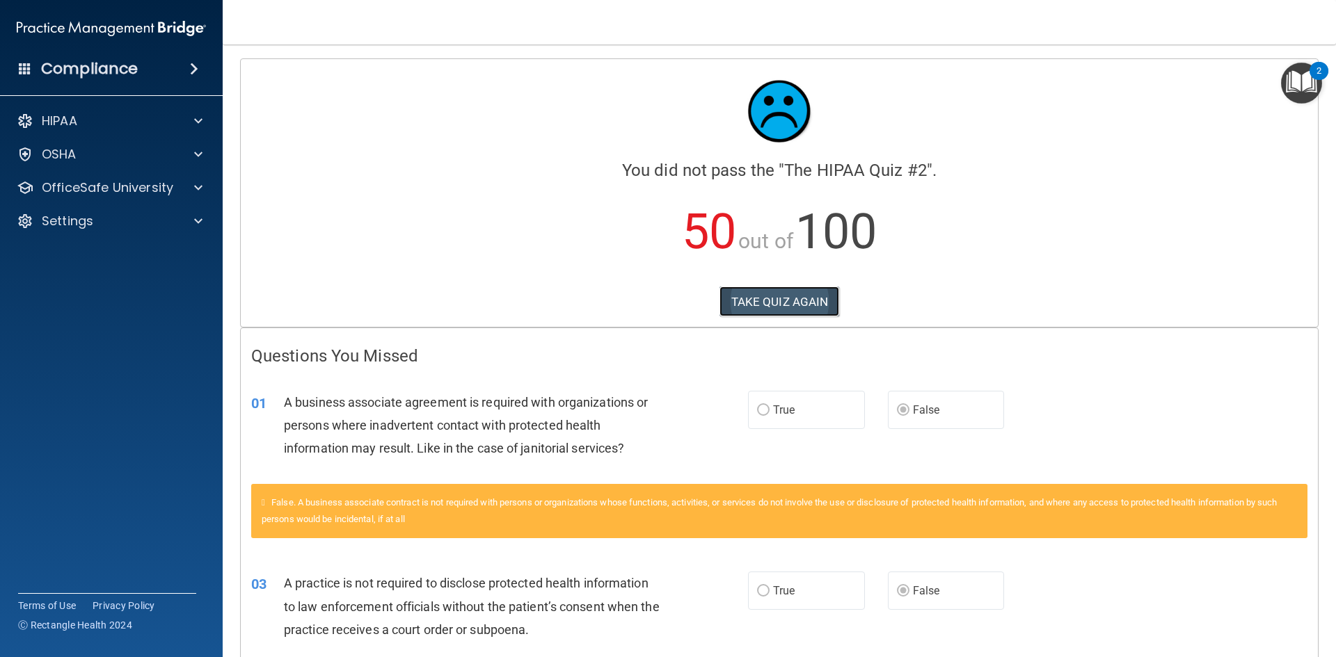
click at [774, 303] on button "TAKE QUIZ AGAIN" at bounding box center [779, 302] width 120 height 31
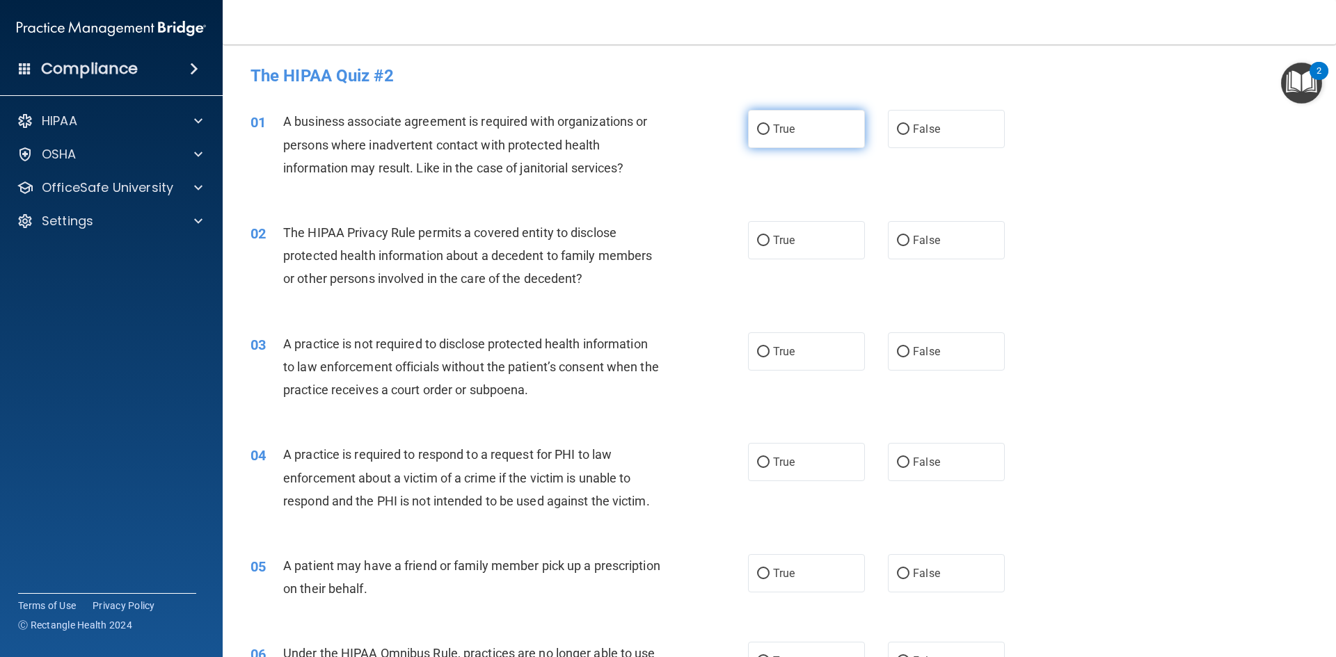
click at [760, 113] on label "True" at bounding box center [806, 129] width 117 height 38
click at [760, 125] on input "True" at bounding box center [763, 130] width 13 height 10
radio input "true"
click at [779, 248] on label "True" at bounding box center [806, 240] width 117 height 38
click at [770, 246] on input "True" at bounding box center [763, 241] width 13 height 10
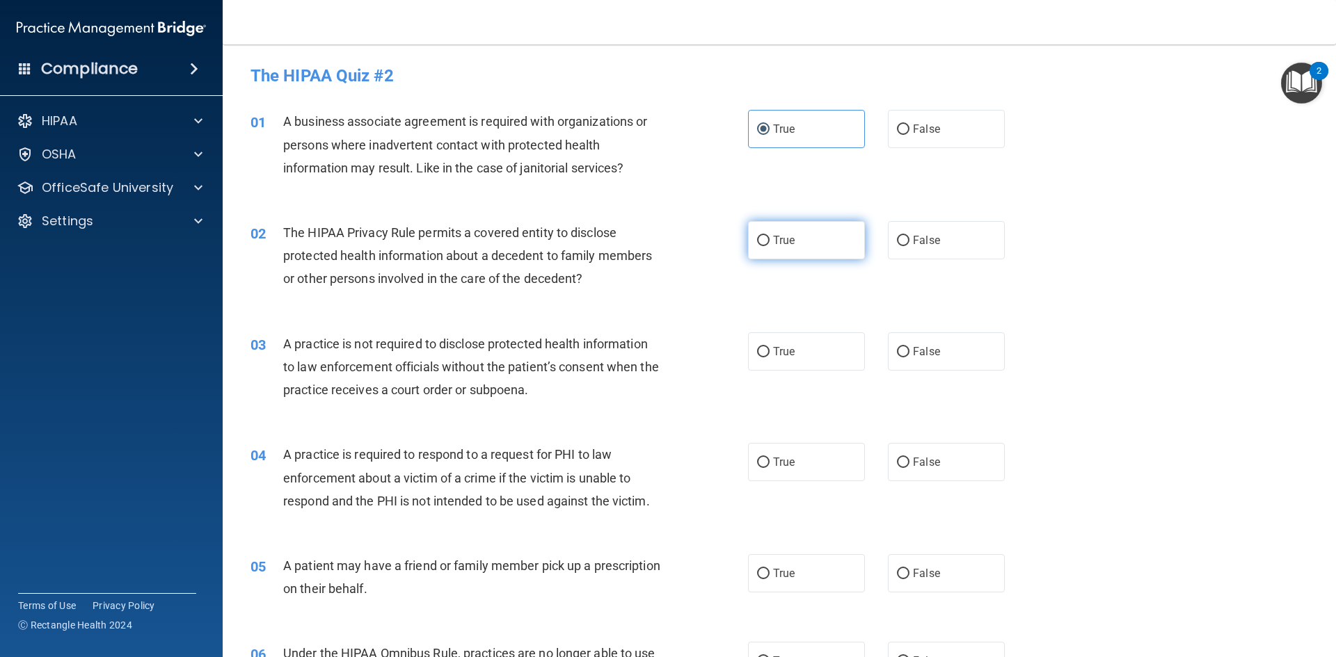
radio input "true"
click at [792, 351] on label "True" at bounding box center [806, 352] width 117 height 38
click at [770, 351] on input "True" at bounding box center [763, 352] width 13 height 10
radio input "true"
drag, startPoint x: 758, startPoint y: 461, endPoint x: 1135, endPoint y: 374, distance: 387.2
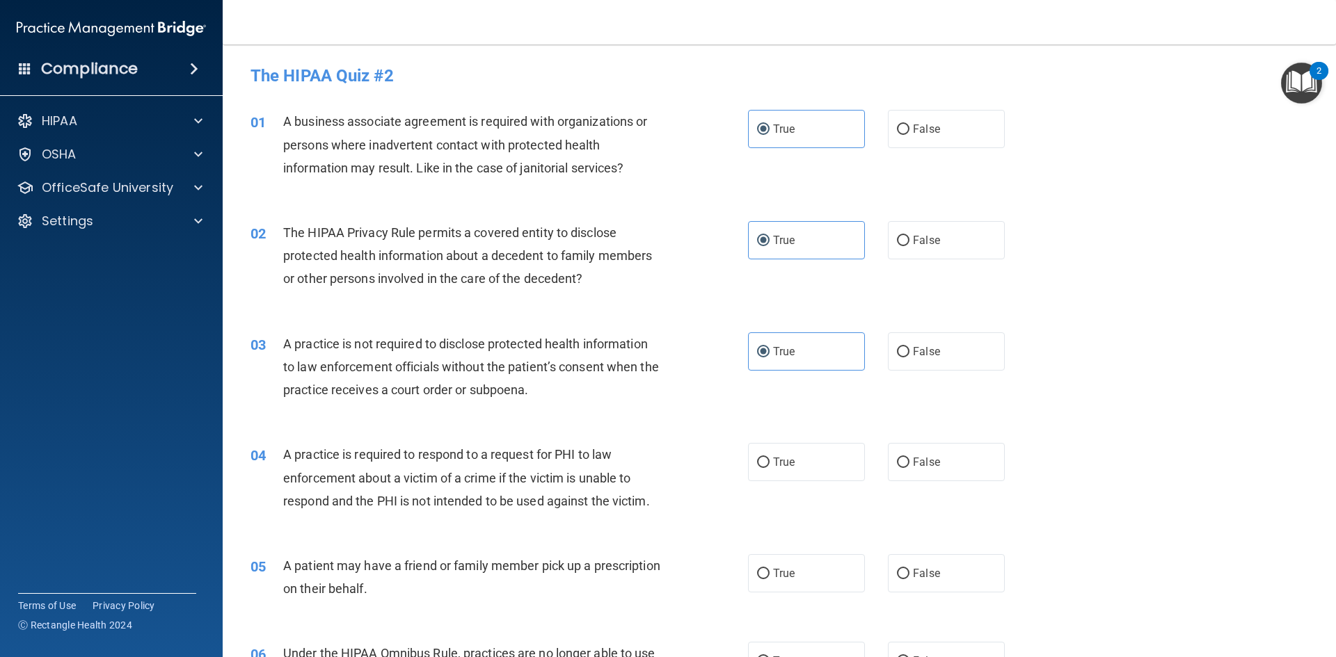
click at [760, 461] on input "True" at bounding box center [763, 463] width 13 height 10
radio input "true"
click at [773, 468] on span "True" at bounding box center [784, 462] width 22 height 13
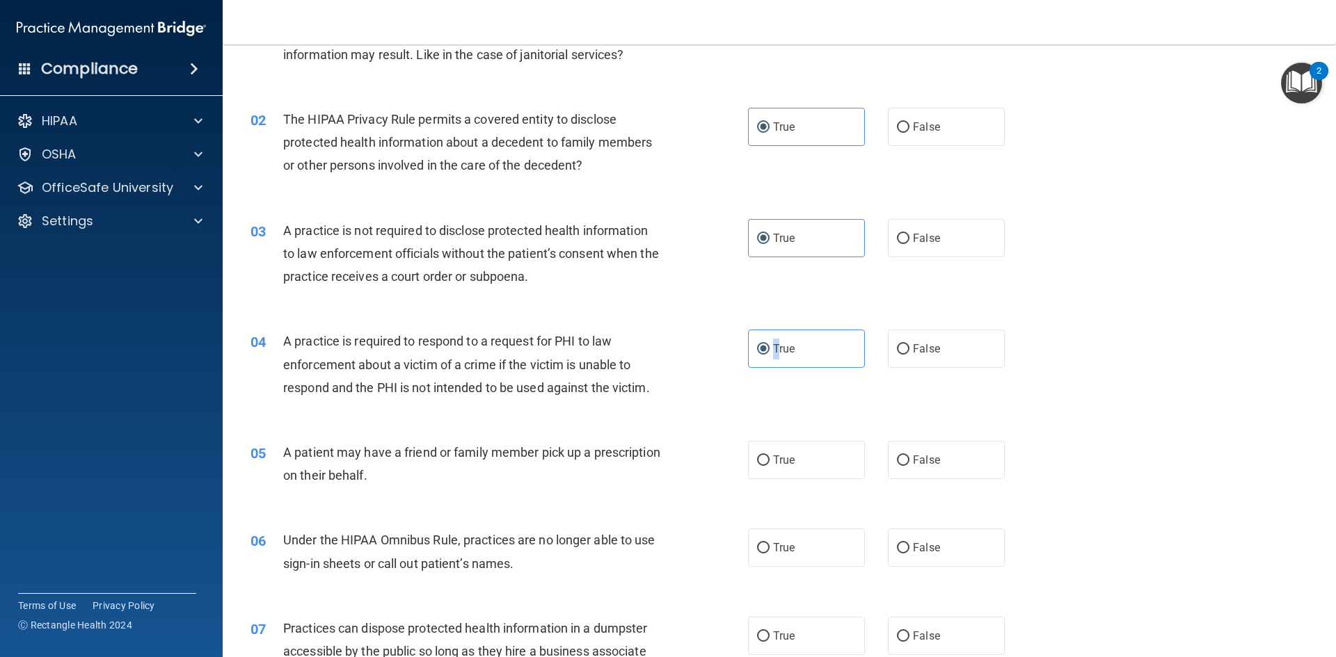
scroll to position [209, 0]
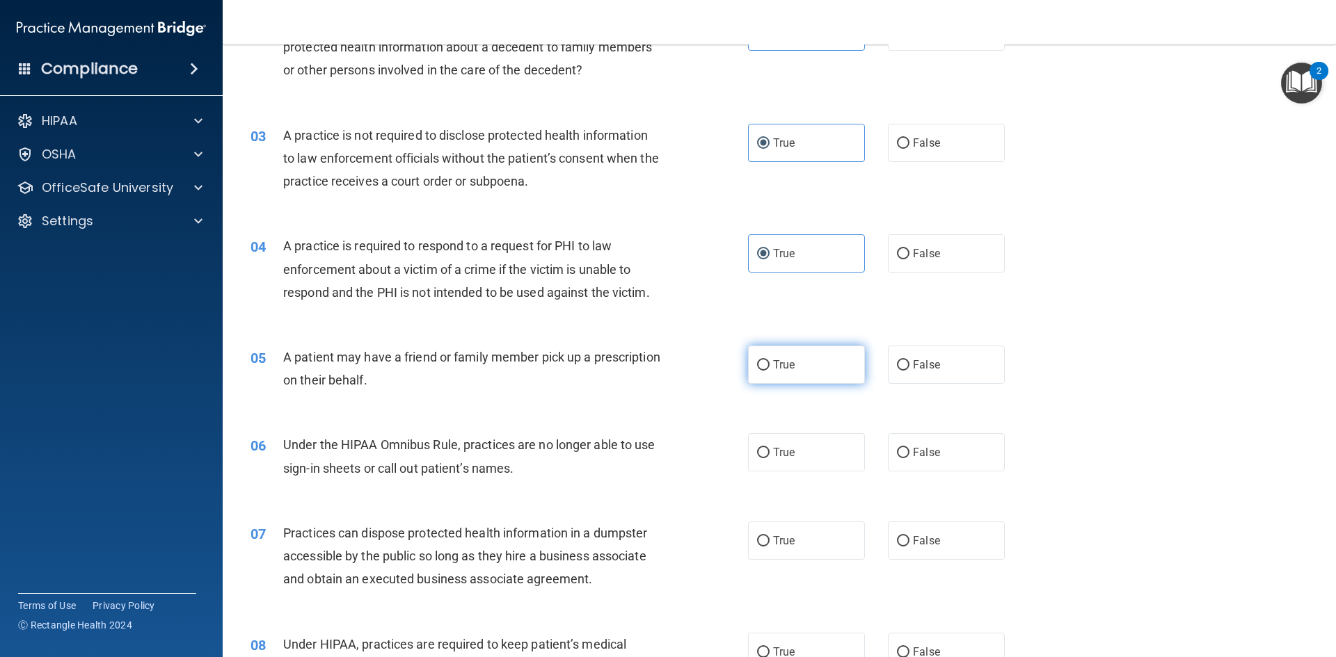
click at [806, 367] on label "True" at bounding box center [806, 365] width 117 height 38
click at [770, 367] on input "True" at bounding box center [763, 365] width 13 height 10
radio input "true"
click at [930, 456] on span "False" at bounding box center [926, 452] width 27 height 13
click at [909, 456] on input "False" at bounding box center [903, 453] width 13 height 10
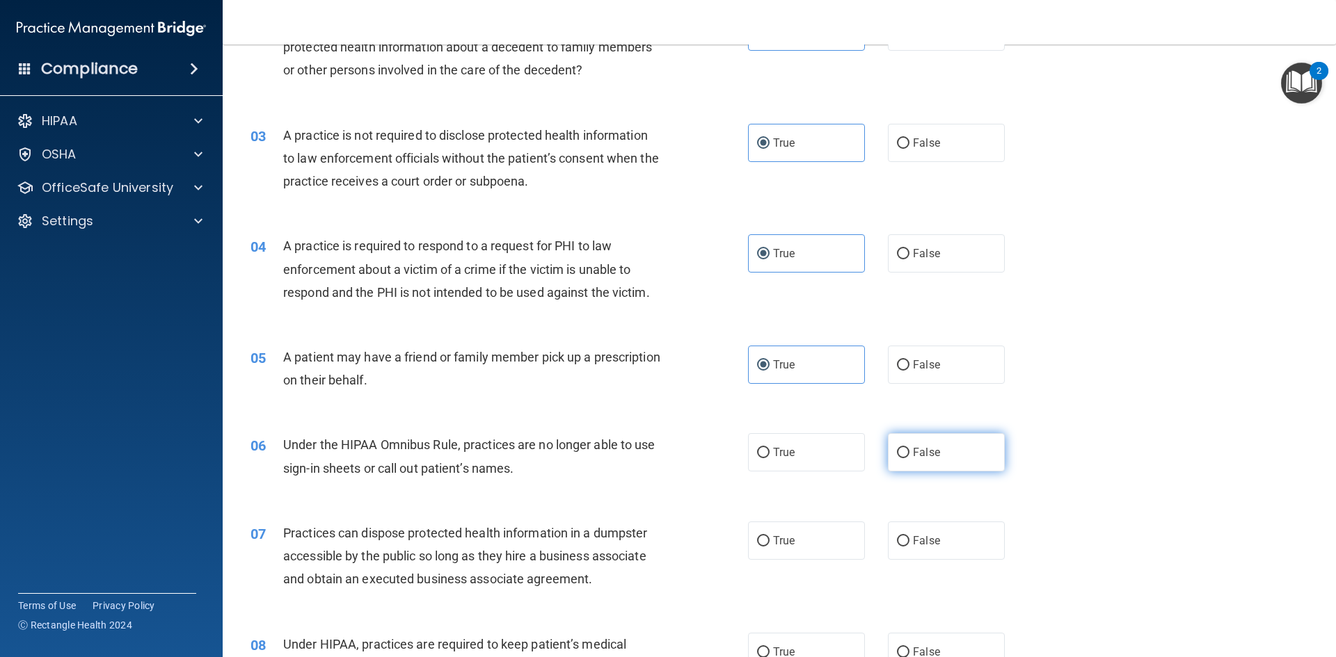
radio input "true"
drag, startPoint x: 944, startPoint y: 552, endPoint x: 943, endPoint y: 560, distance: 8.5
click at [944, 553] on label "False" at bounding box center [946, 541] width 117 height 38
click at [909, 547] on input "False" at bounding box center [903, 541] width 13 height 10
radio input "true"
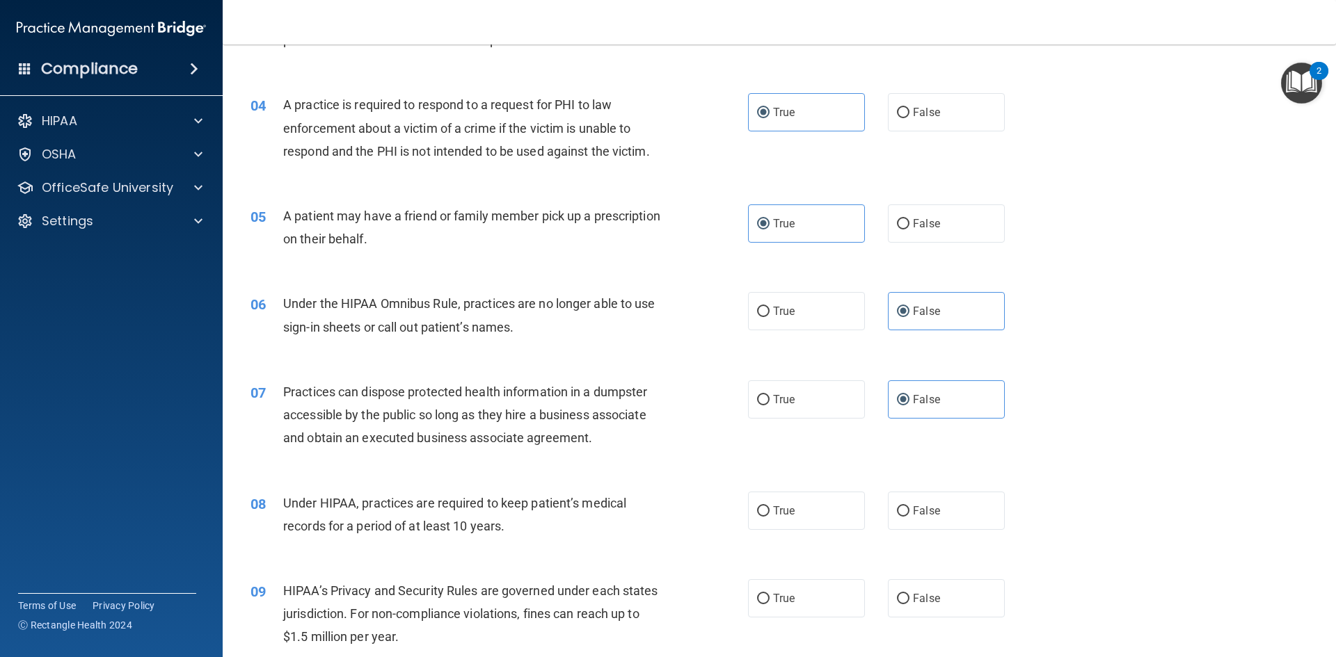
scroll to position [626, 0]
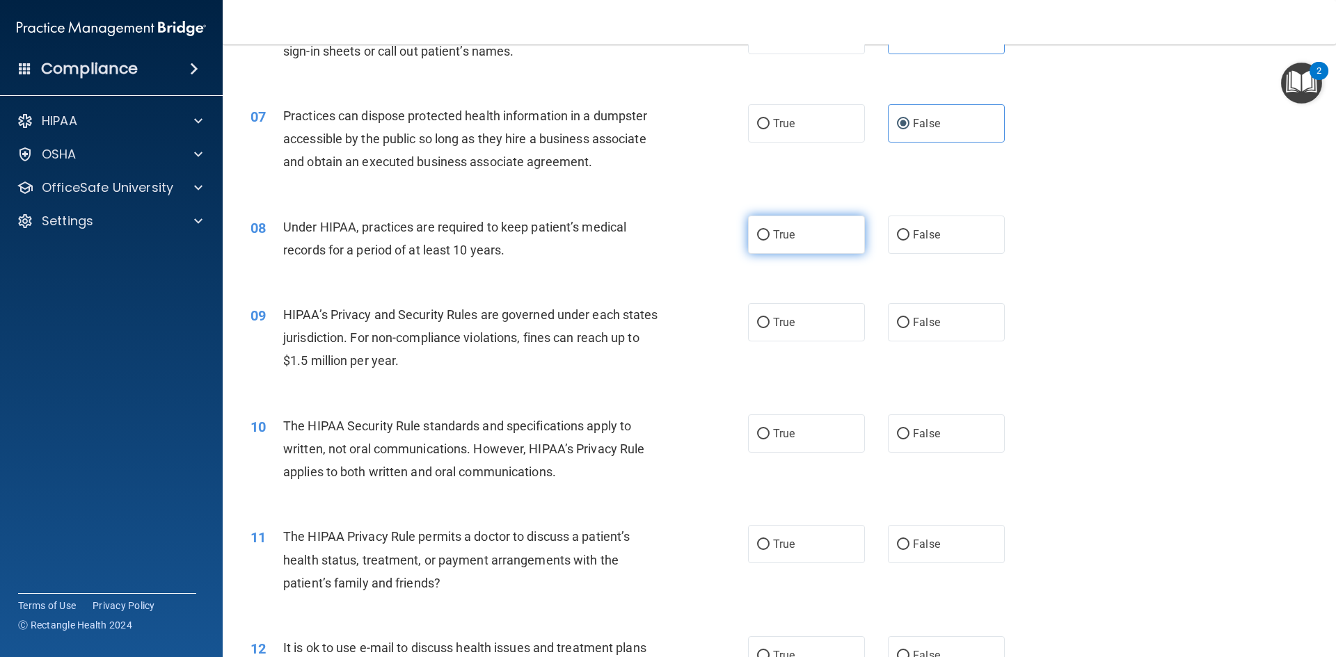
click at [773, 233] on span "True" at bounding box center [784, 234] width 22 height 13
click at [769, 233] on input "True" at bounding box center [763, 235] width 13 height 10
radio input "true"
click at [770, 340] on label "True" at bounding box center [806, 322] width 117 height 38
click at [770, 328] on input "True" at bounding box center [763, 323] width 13 height 10
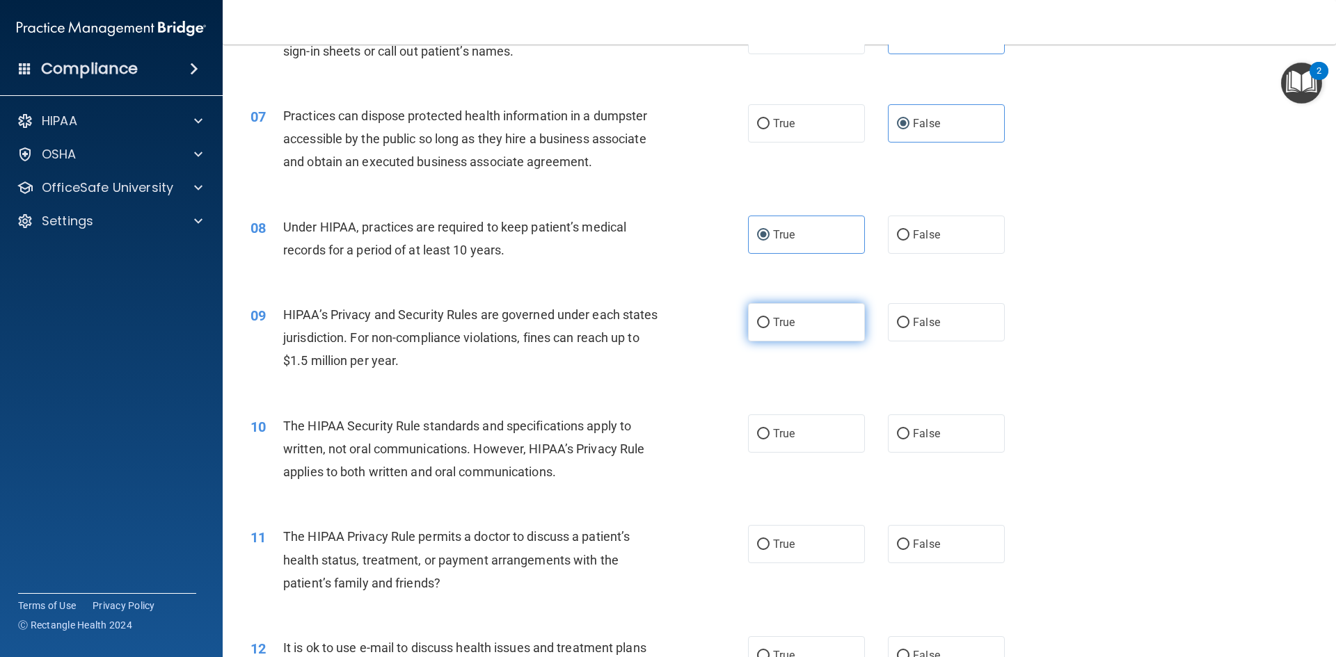
radio input "true"
drag, startPoint x: 920, startPoint y: 429, endPoint x: 926, endPoint y: 464, distance: 35.2
click at [923, 452] on label "False" at bounding box center [946, 434] width 117 height 38
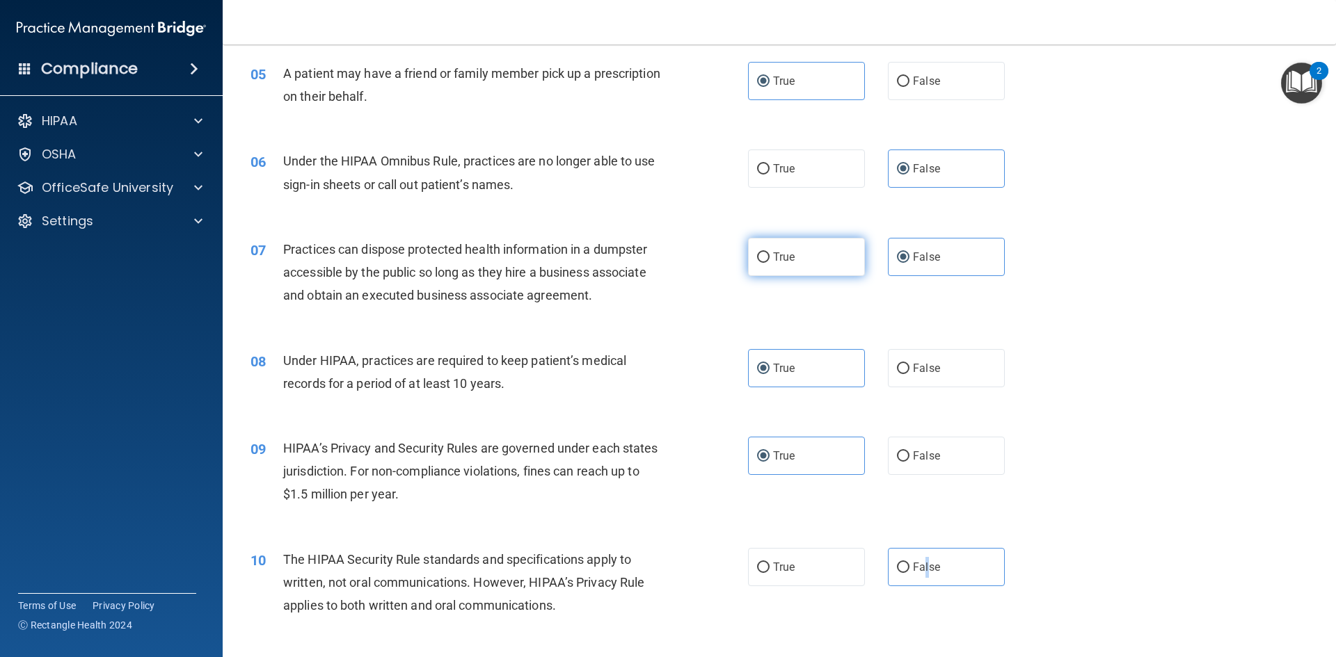
scroll to position [487, 0]
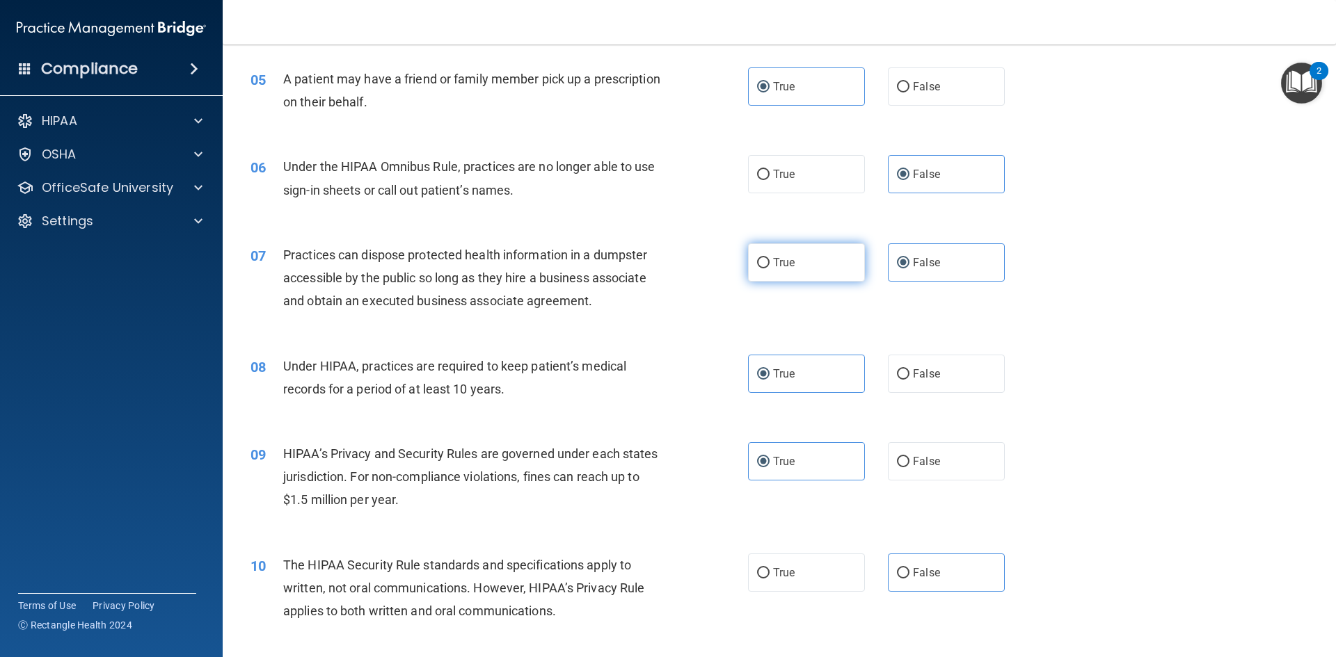
click at [792, 276] on label "True" at bounding box center [806, 263] width 117 height 38
click at [770, 269] on input "True" at bounding box center [763, 263] width 13 height 10
radio input "true"
radio input "false"
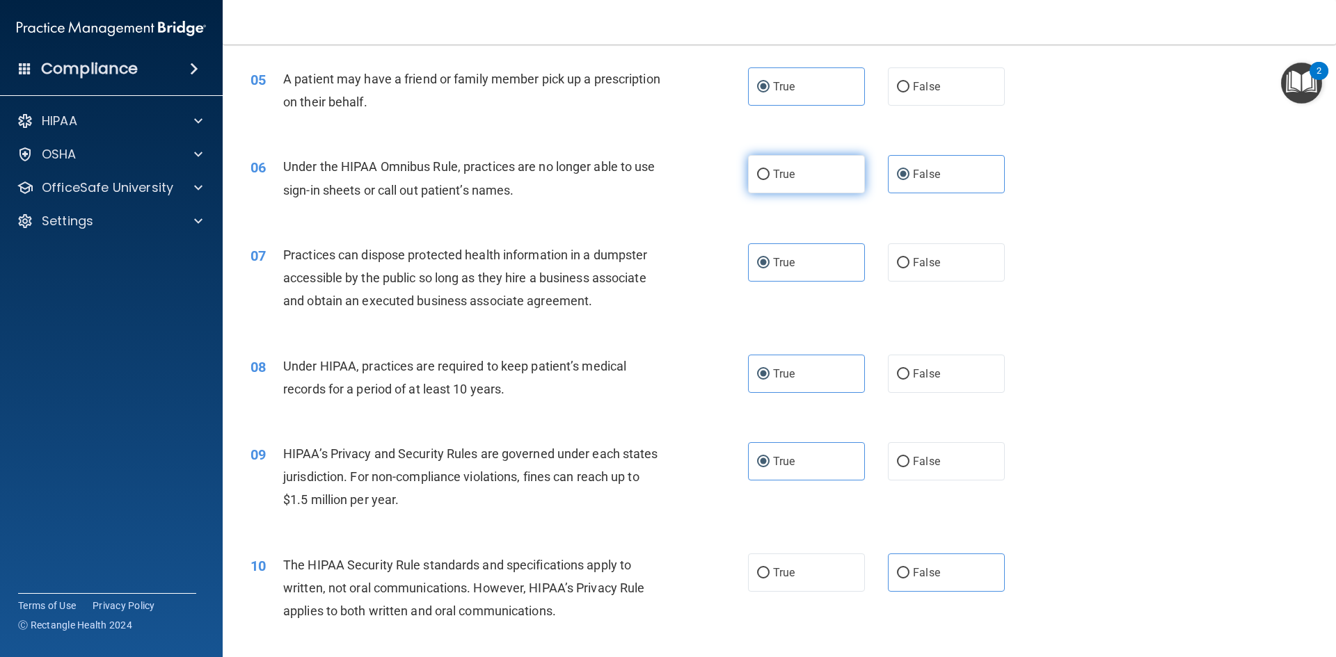
click at [769, 194] on div "06 Under the HIPAA Omnibus Rule, practices are no longer able to use sign-in sh…" at bounding box center [779, 182] width 1078 height 88
click at [774, 164] on label "True" at bounding box center [806, 174] width 117 height 38
click at [770, 170] on input "True" at bounding box center [763, 175] width 13 height 10
radio input "true"
radio input "false"
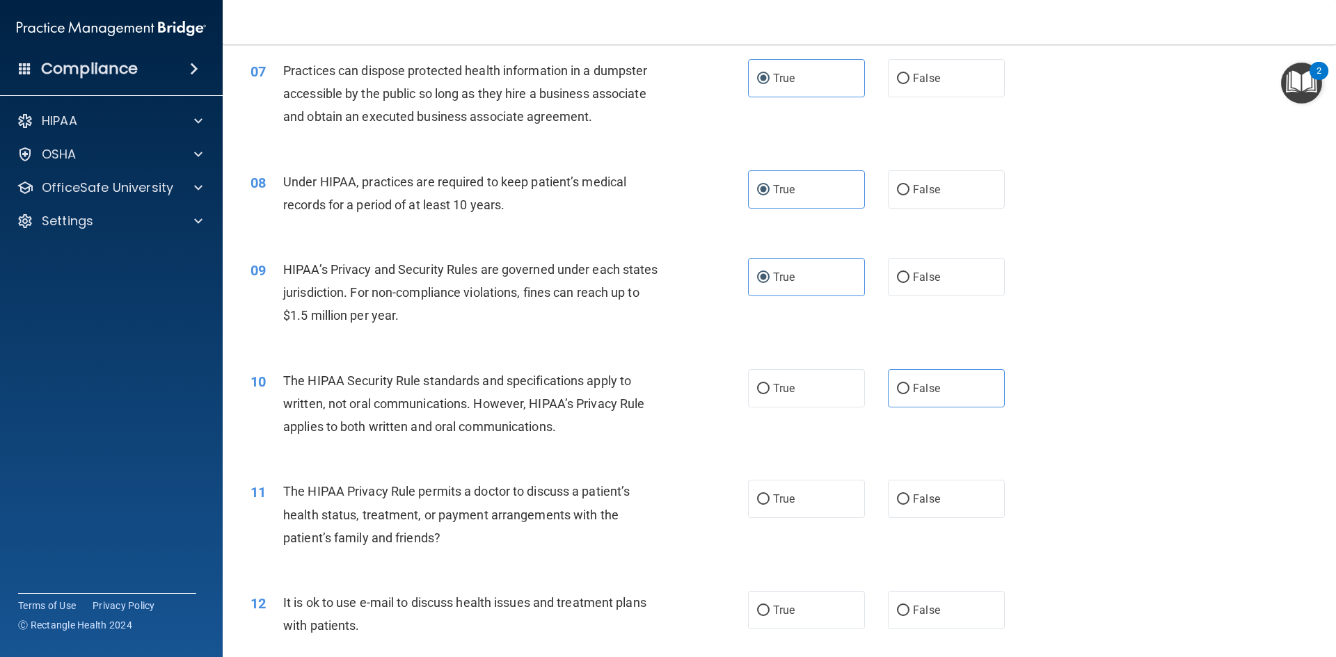
scroll to position [696, 0]
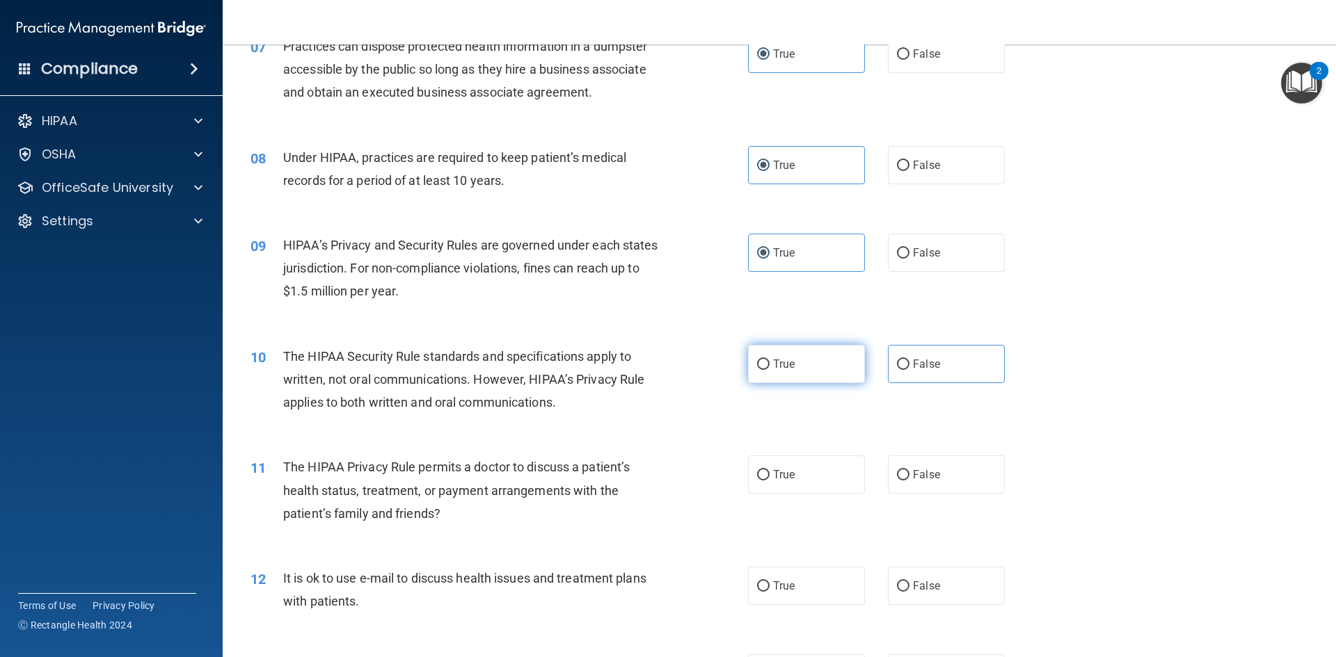
click at [784, 369] on span "True" at bounding box center [784, 364] width 22 height 13
click at [770, 369] on input "True" at bounding box center [763, 365] width 13 height 10
radio input "true"
click at [791, 482] on label "True" at bounding box center [806, 475] width 117 height 38
click at [770, 481] on input "True" at bounding box center [763, 475] width 13 height 10
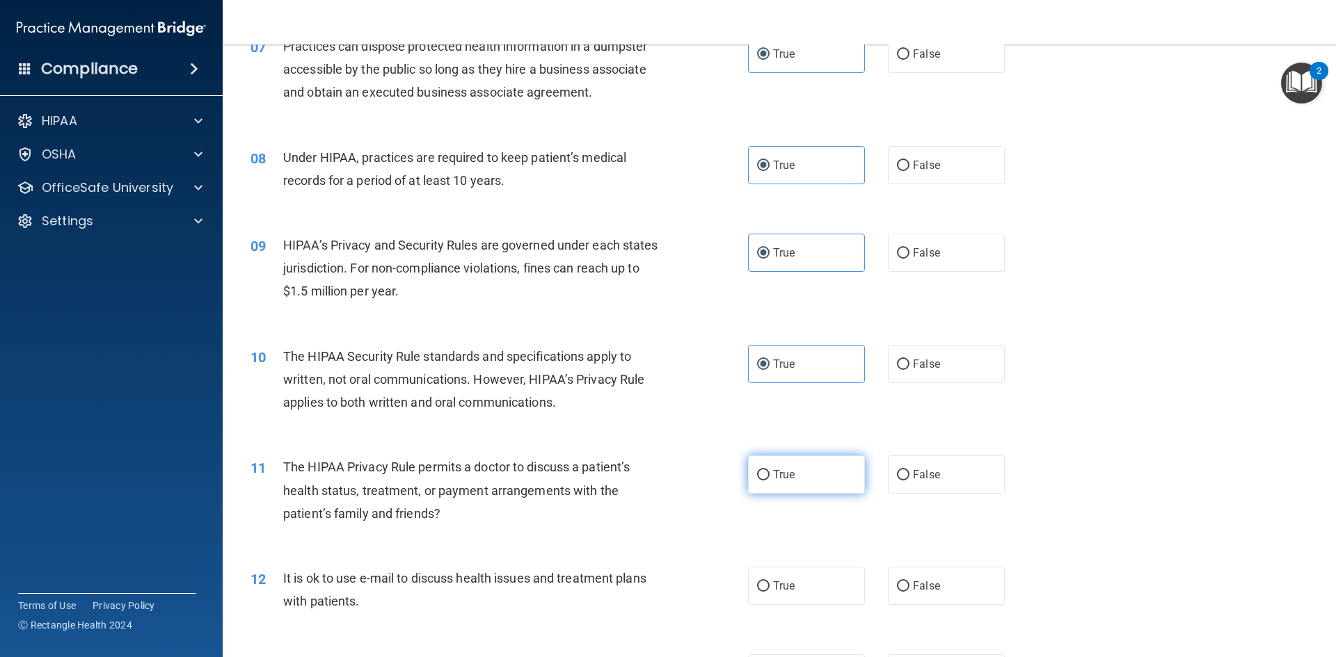
radio input "true"
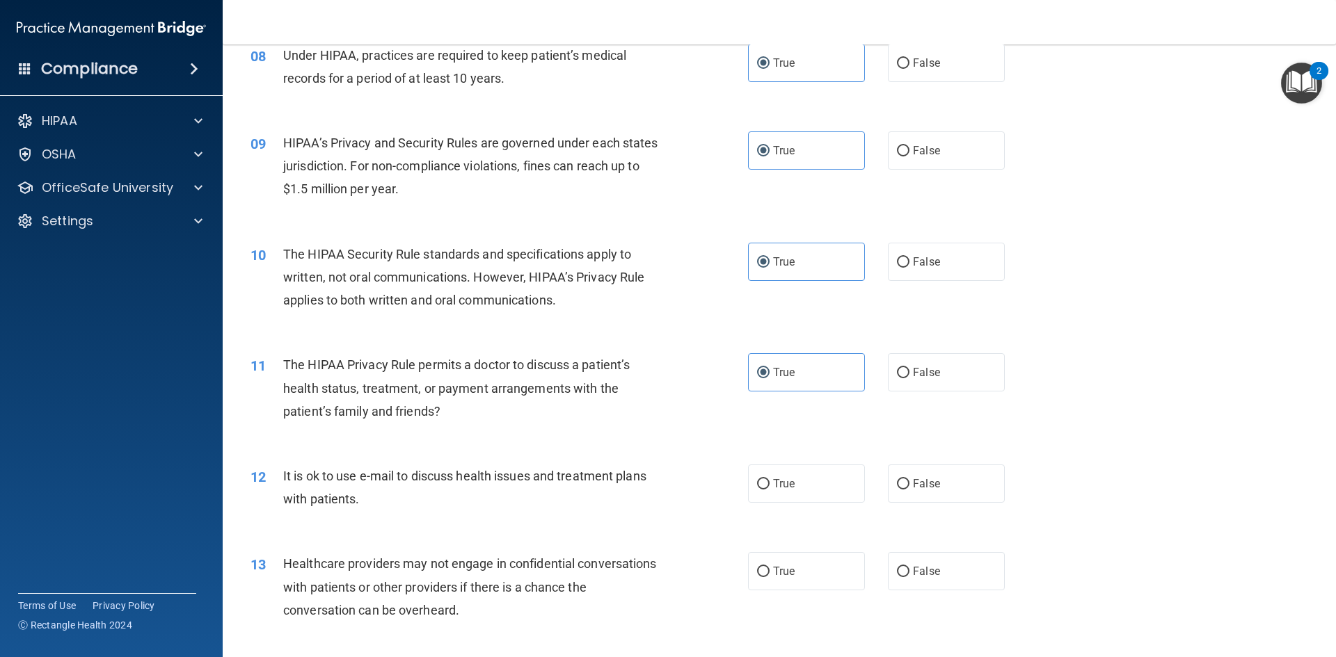
scroll to position [904, 0]
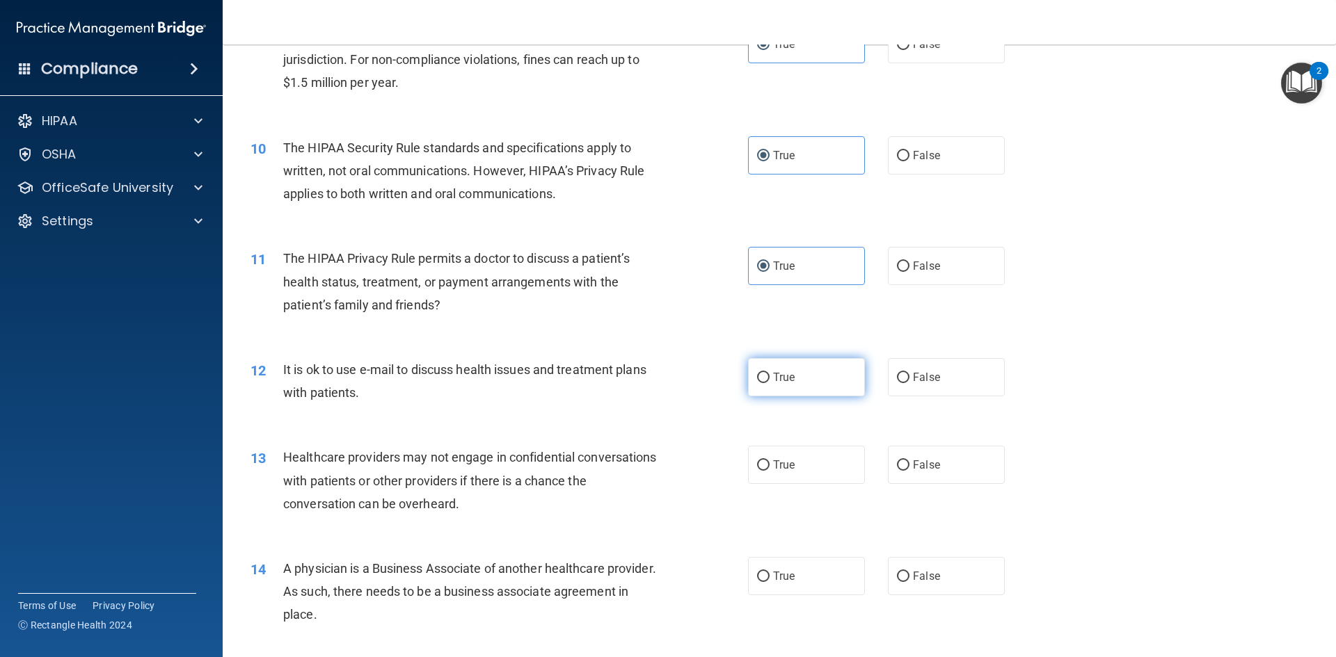
click at [797, 365] on label "True" at bounding box center [806, 377] width 117 height 38
click at [770, 373] on input "True" at bounding box center [763, 378] width 13 height 10
radio input "true"
click at [806, 475] on label "True" at bounding box center [806, 465] width 117 height 38
click at [770, 471] on input "True" at bounding box center [763, 466] width 13 height 10
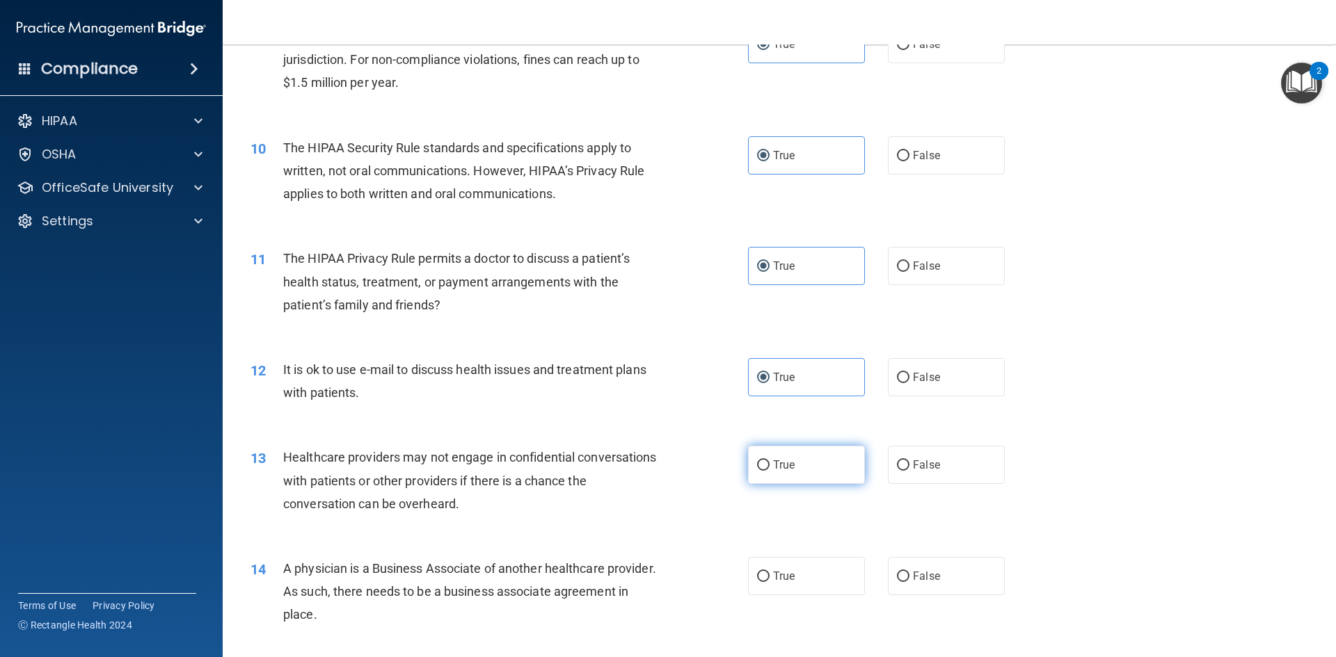
radio input "true"
click at [802, 557] on label "True" at bounding box center [806, 576] width 117 height 38
click at [770, 572] on input "True" at bounding box center [763, 577] width 13 height 10
radio input "true"
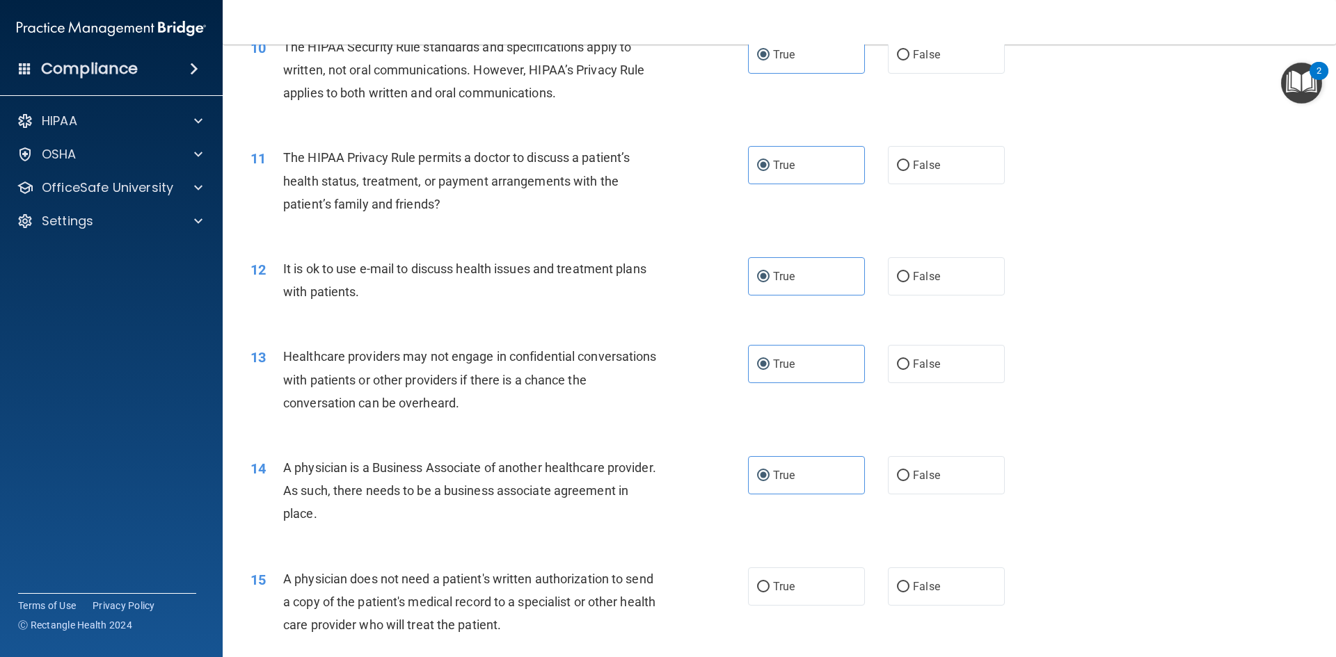
scroll to position [1113, 0]
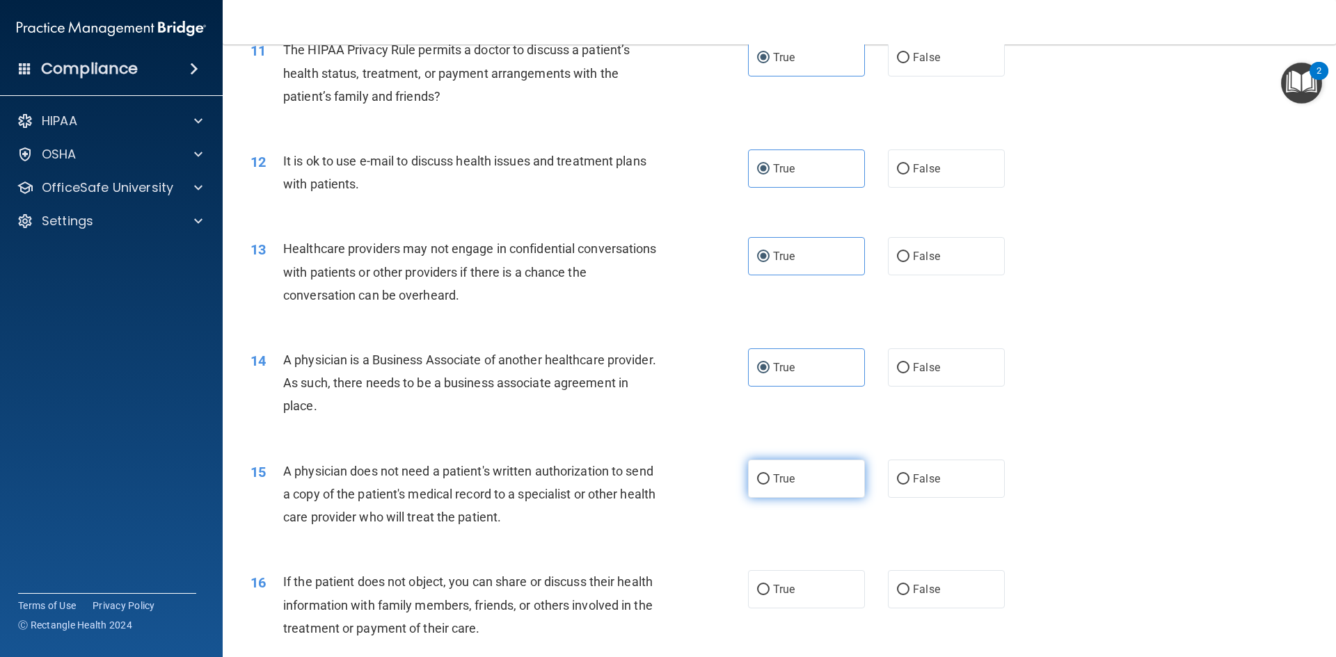
click at [815, 463] on label "True" at bounding box center [806, 479] width 117 height 38
click at [770, 475] on input "True" at bounding box center [763, 480] width 13 height 10
radio input "true"
click at [787, 595] on span "True" at bounding box center [784, 589] width 22 height 13
click at [770, 595] on input "True" at bounding box center [763, 590] width 13 height 10
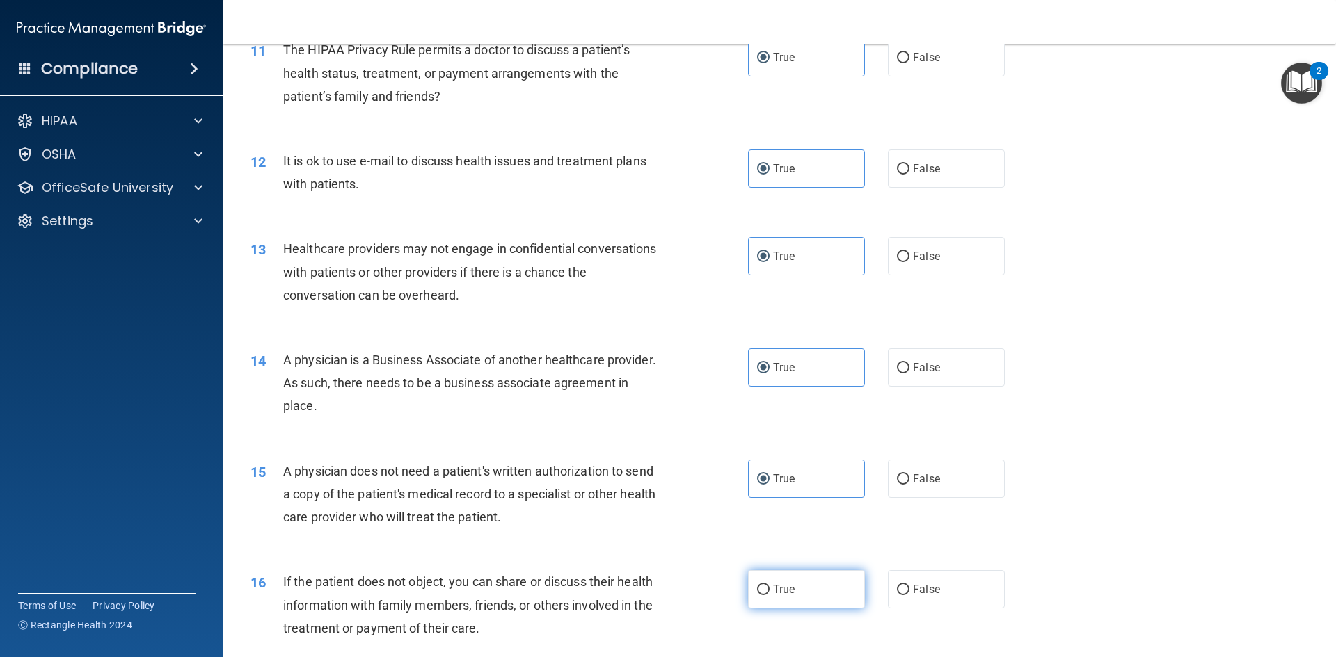
radio input "true"
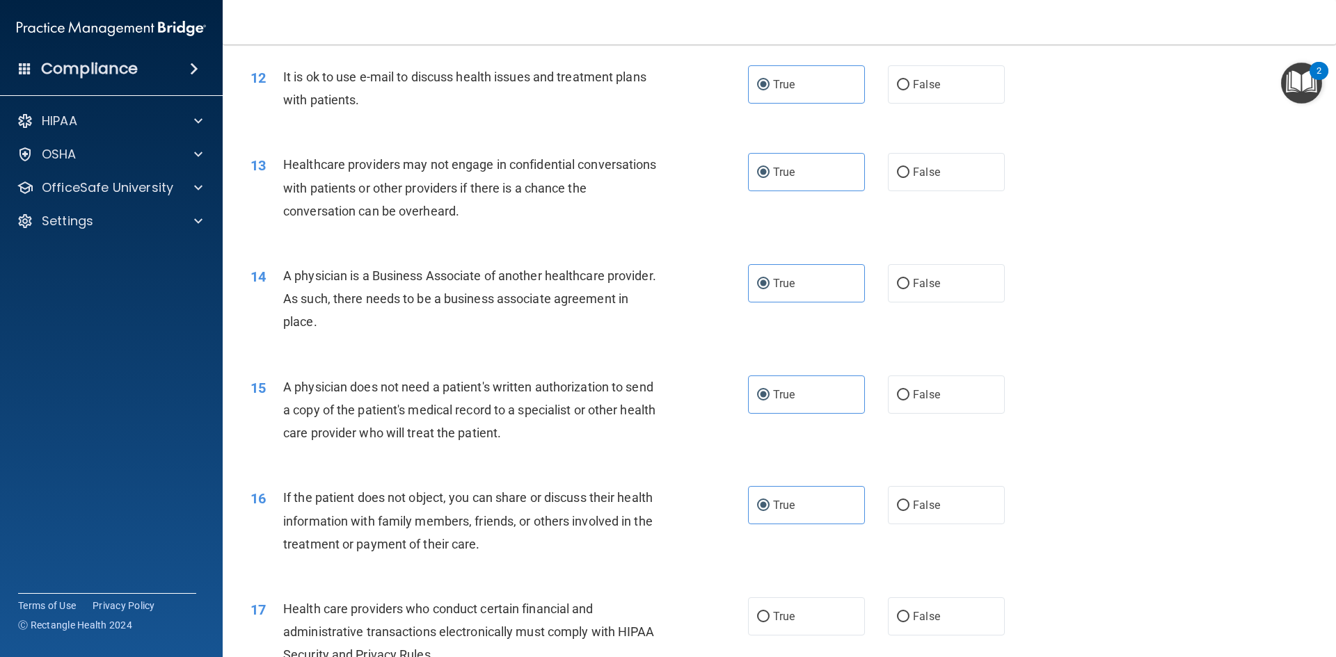
scroll to position [1461, 0]
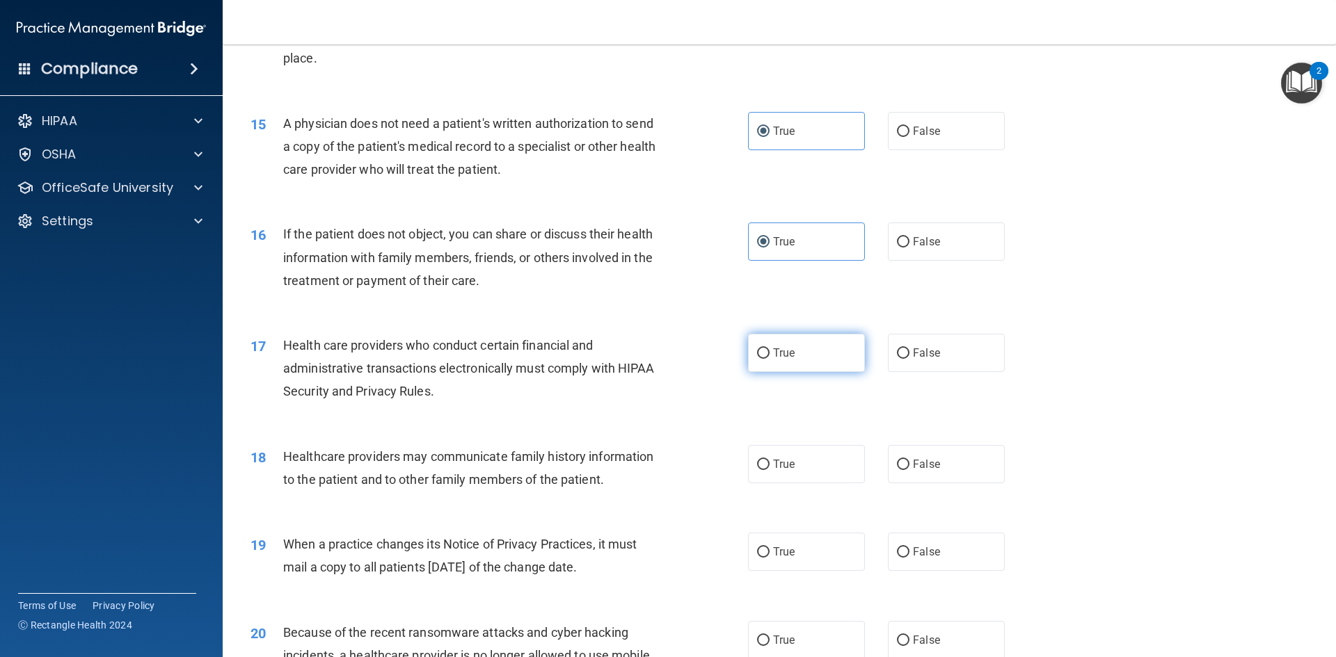
click at [808, 353] on label "True" at bounding box center [806, 353] width 117 height 38
click at [770, 353] on input "True" at bounding box center [763, 354] width 13 height 10
radio input "true"
drag, startPoint x: 795, startPoint y: 457, endPoint x: 794, endPoint y: 486, distance: 29.3
click at [797, 457] on label "True" at bounding box center [806, 464] width 117 height 38
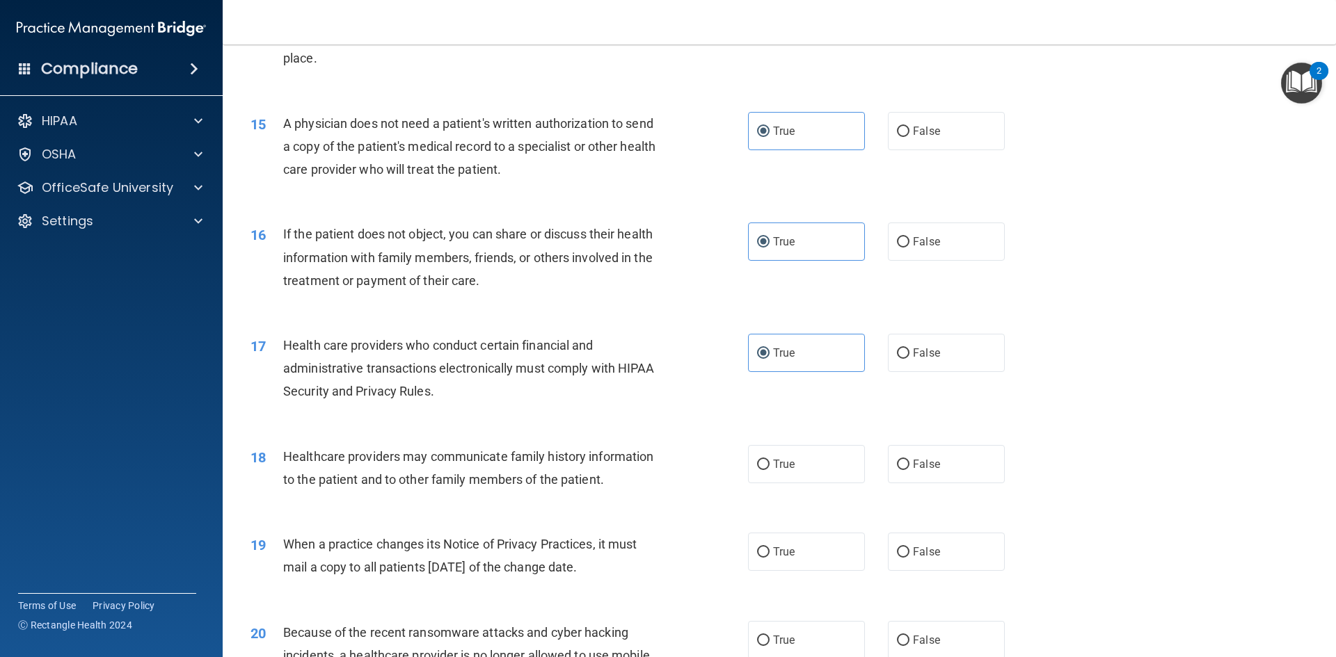
click at [770, 460] on input "True" at bounding box center [763, 465] width 13 height 10
radio input "true"
click at [798, 552] on label "True" at bounding box center [806, 552] width 117 height 38
click at [770, 552] on input "True" at bounding box center [763, 553] width 13 height 10
radio input "true"
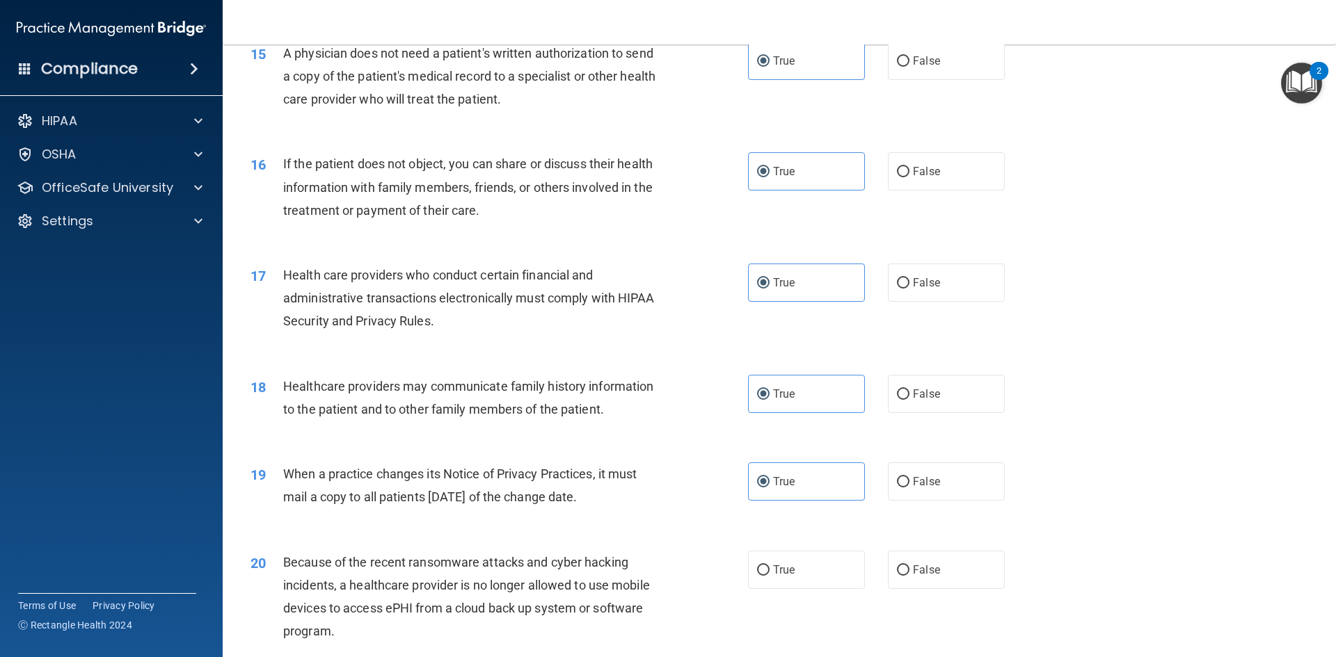
scroll to position [1739, 0]
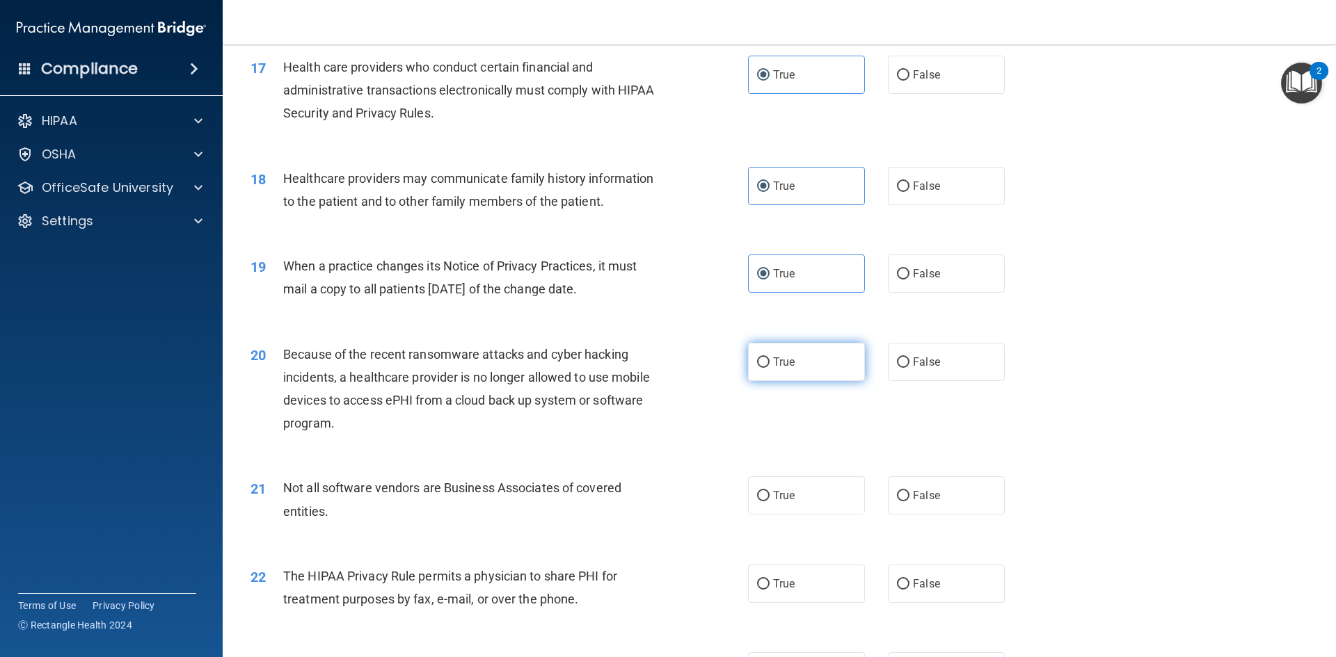
click at [798, 354] on label "True" at bounding box center [806, 362] width 117 height 38
click at [770, 358] on input "True" at bounding box center [763, 363] width 13 height 10
radio input "true"
click at [787, 474] on div "21 Not all software vendors are Business Associates of covered entities. True F…" at bounding box center [779, 503] width 1078 height 88
click at [787, 493] on span "True" at bounding box center [784, 495] width 22 height 13
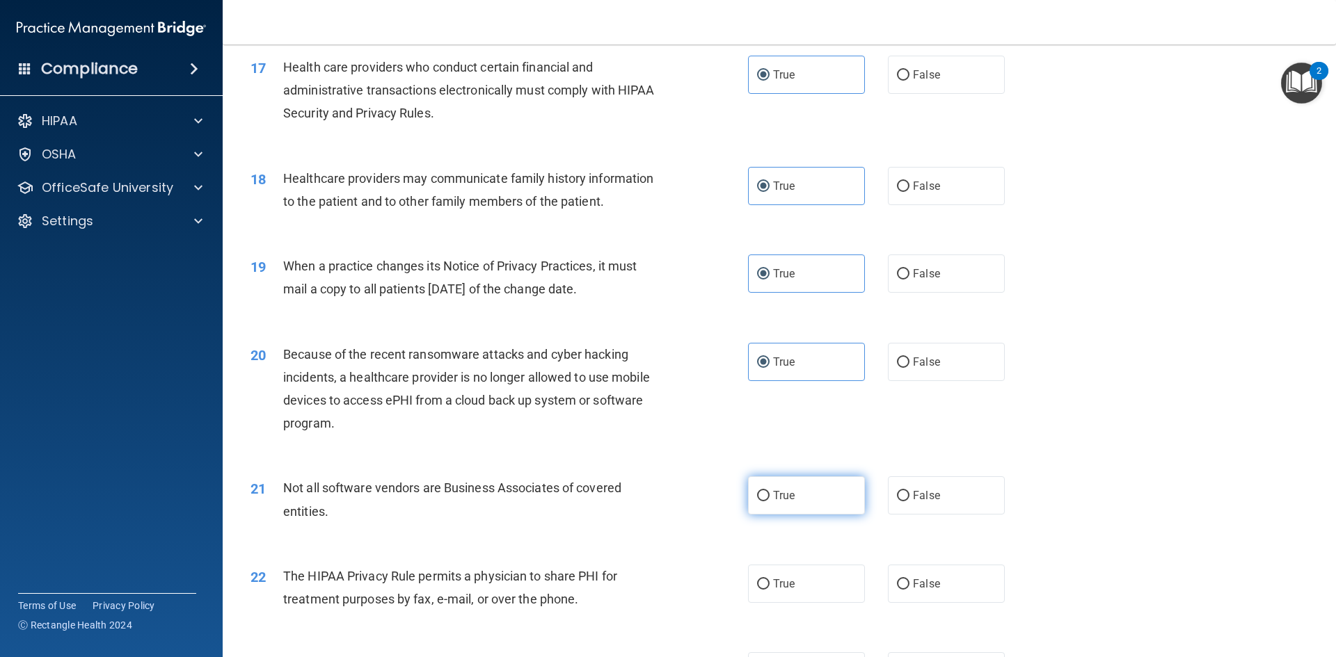
click at [770, 493] on input "True" at bounding box center [763, 496] width 13 height 10
radio input "true"
drag, startPoint x: 799, startPoint y: 598, endPoint x: 808, endPoint y: 587, distance: 13.9
click at [799, 596] on label "True" at bounding box center [806, 584] width 117 height 38
click at [770, 590] on input "True" at bounding box center [763, 585] width 13 height 10
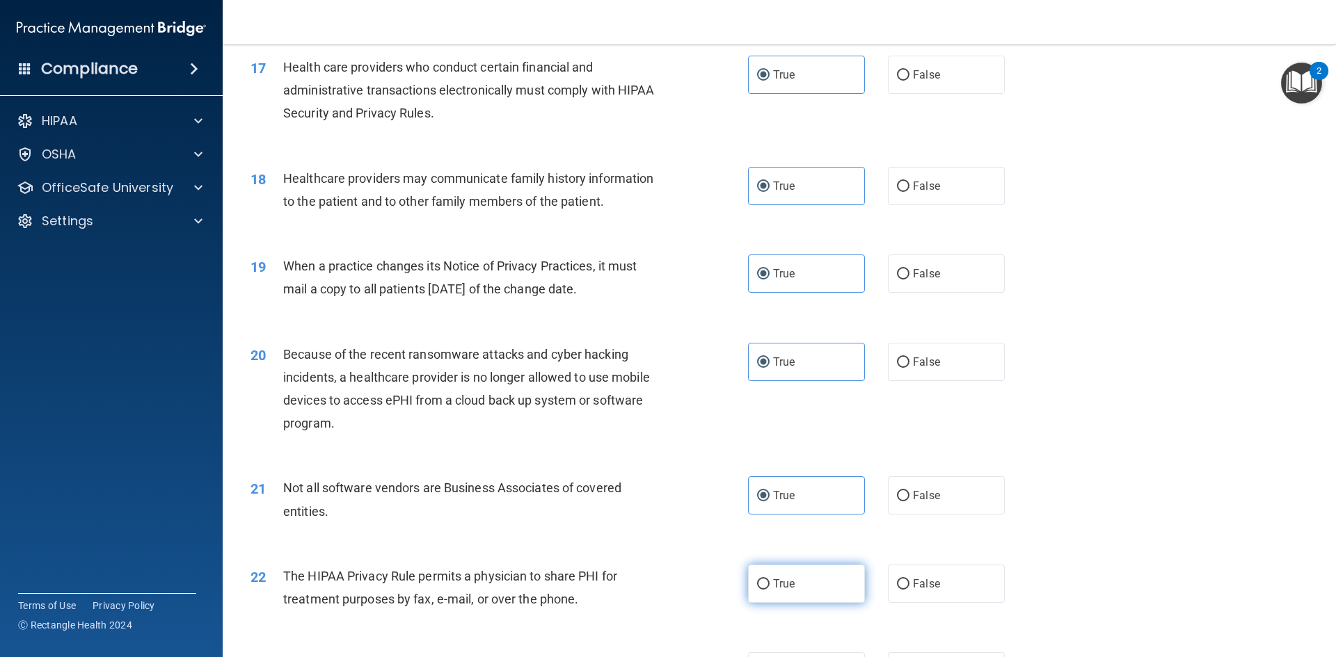
radio input "true"
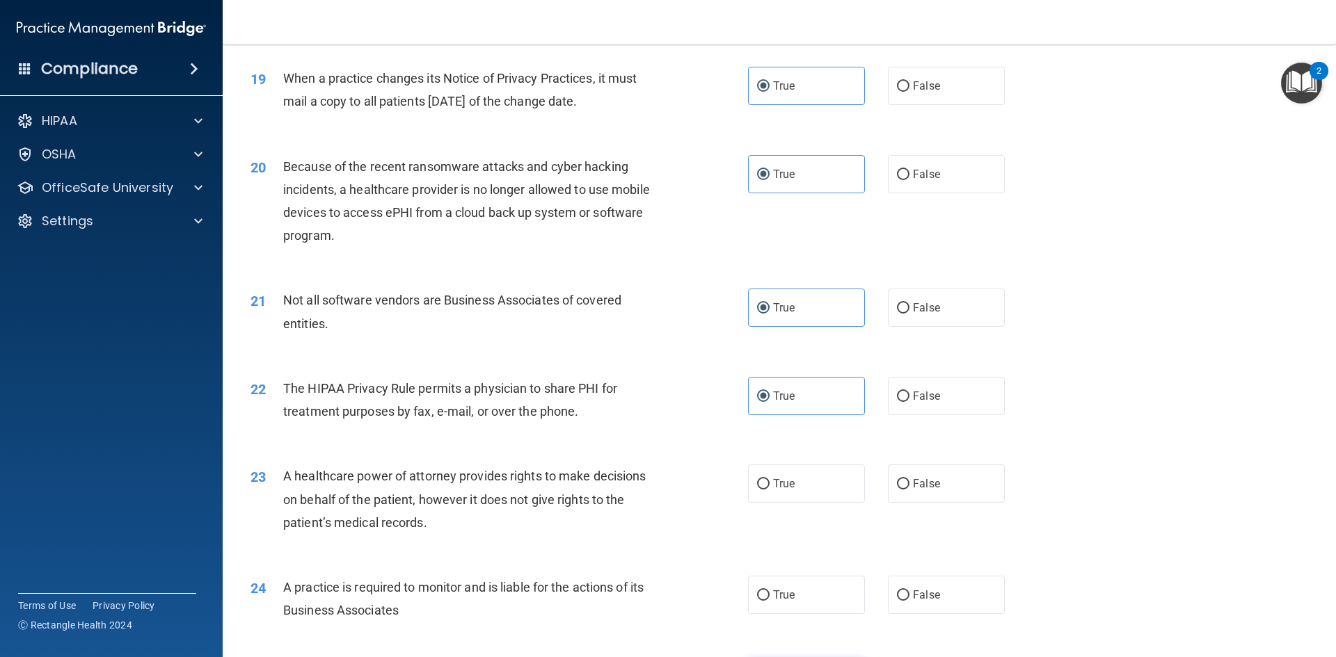
scroll to position [2157, 0]
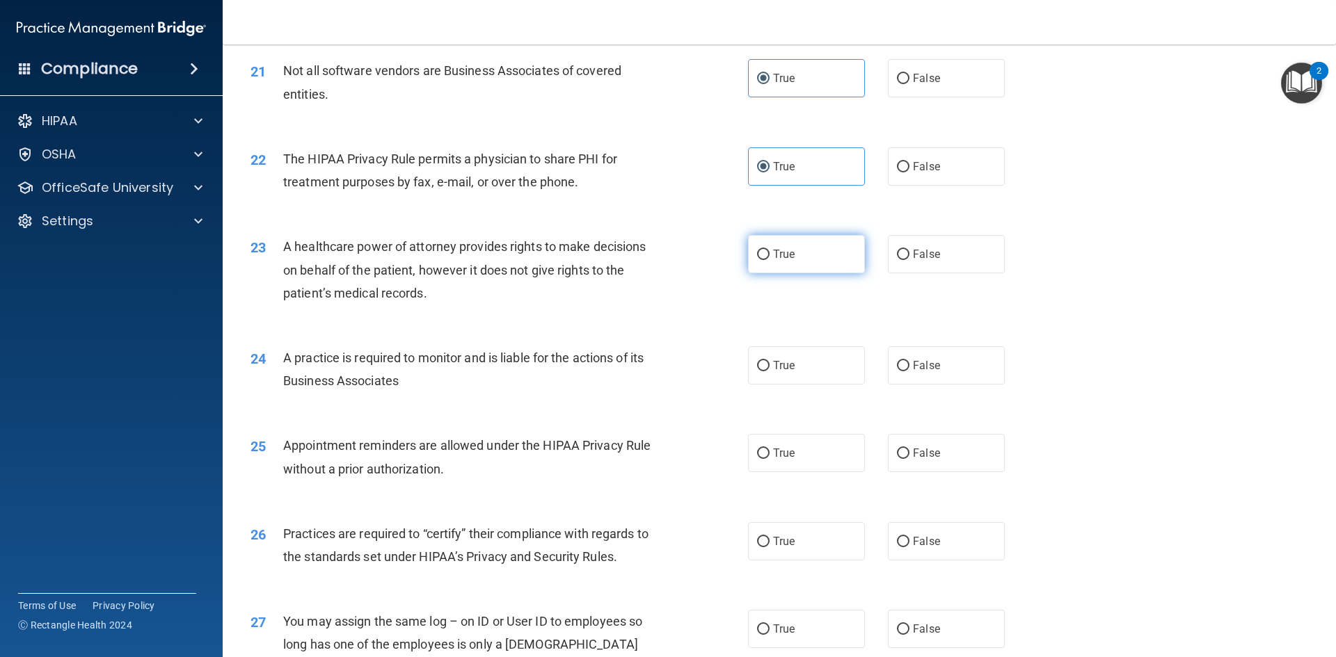
click at [751, 237] on label "True" at bounding box center [806, 254] width 117 height 38
click at [757, 250] on input "True" at bounding box center [763, 255] width 13 height 10
radio input "true"
click at [758, 361] on input "True" at bounding box center [763, 366] width 13 height 10
radio input "true"
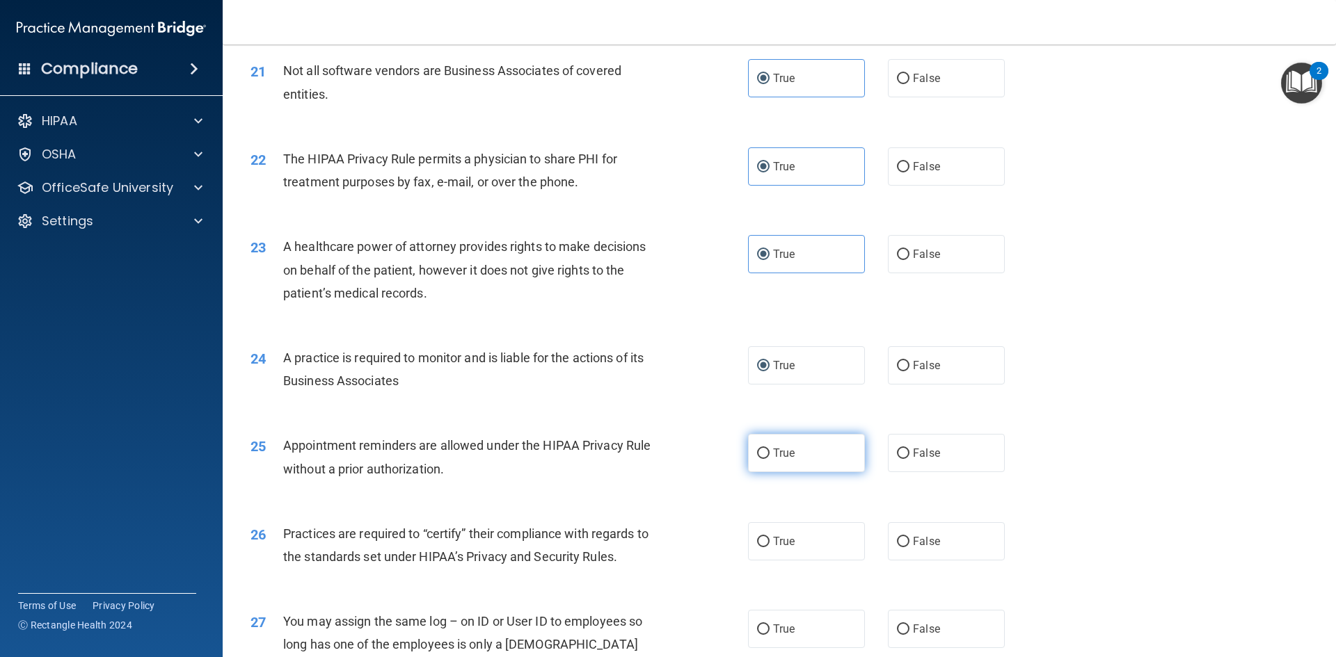
click at [779, 442] on label "True" at bounding box center [806, 453] width 117 height 38
click at [770, 449] on input "True" at bounding box center [763, 454] width 13 height 10
radio input "true"
click at [769, 543] on label "True" at bounding box center [806, 542] width 117 height 38
click at [769, 543] on input "True" at bounding box center [763, 542] width 13 height 10
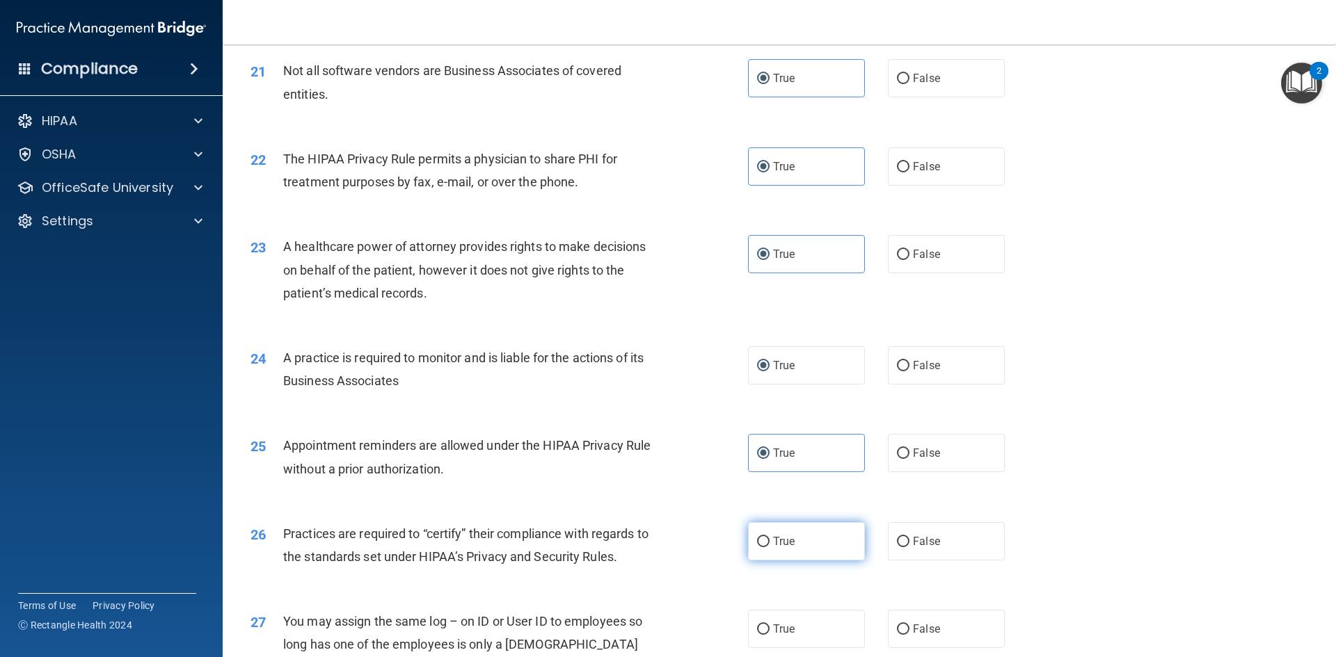
radio input "true"
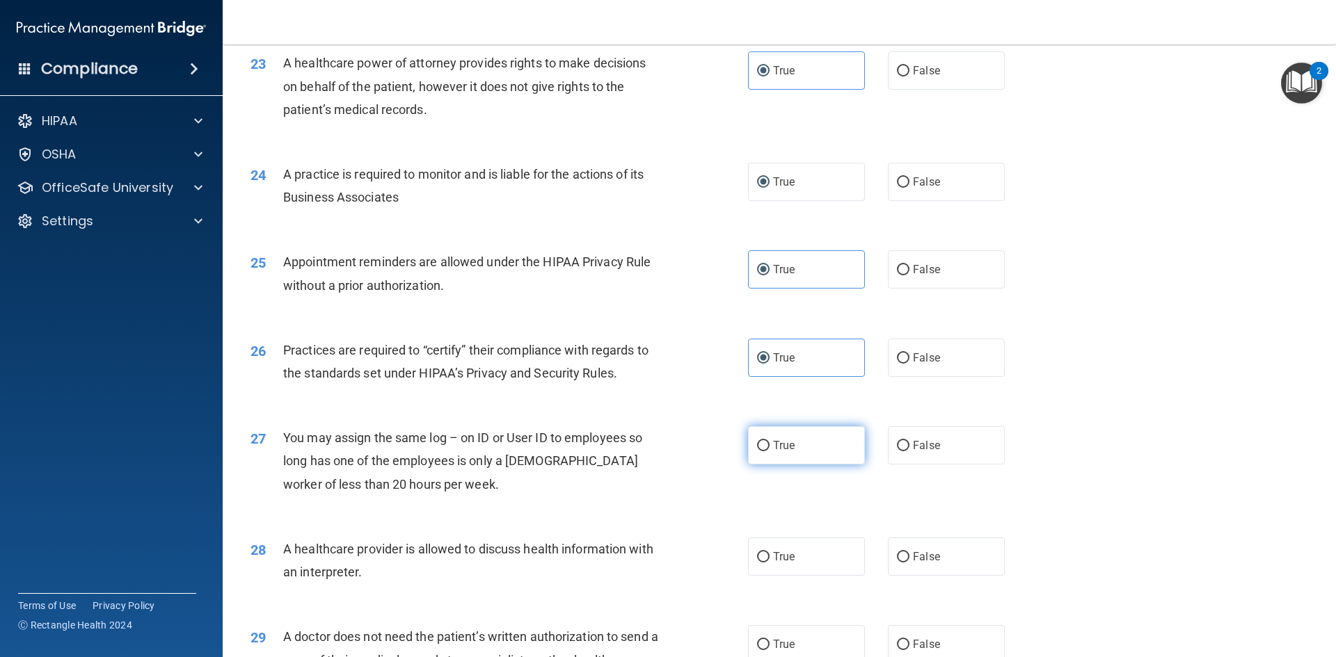
scroll to position [2366, 0]
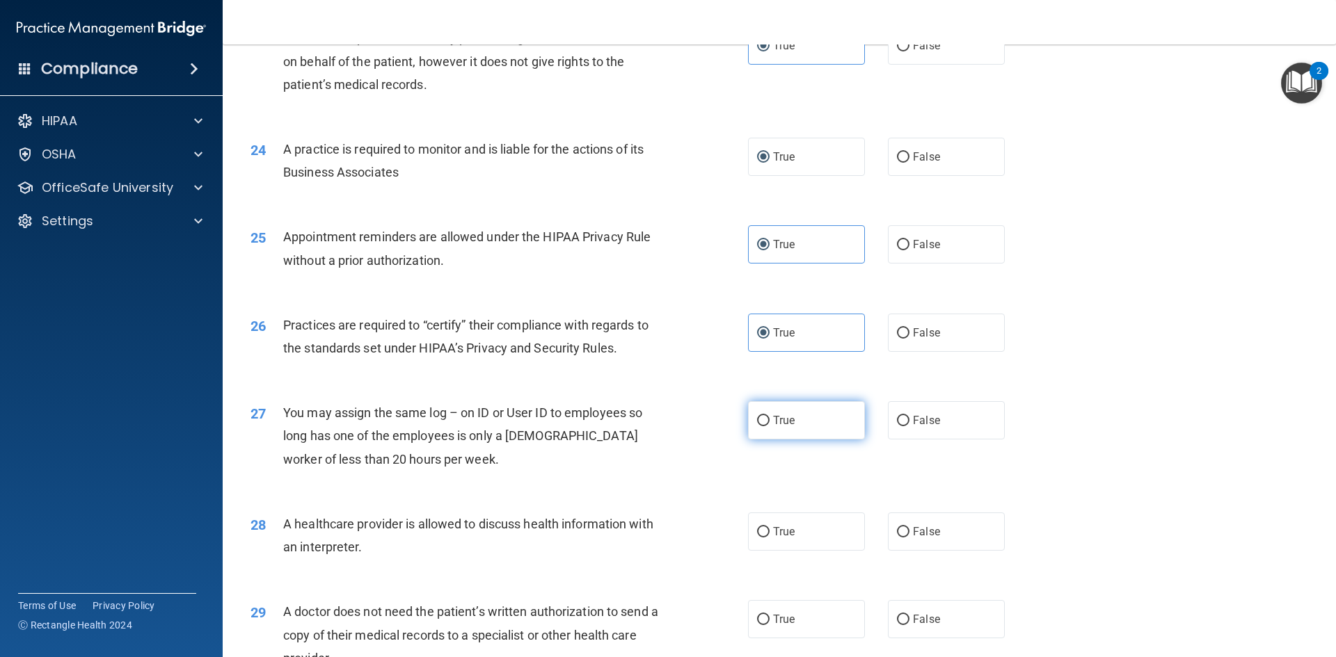
click at [784, 411] on label "True" at bounding box center [806, 420] width 117 height 38
click at [770, 416] on input "True" at bounding box center [763, 421] width 13 height 10
radio input "true"
click at [752, 532] on label "True" at bounding box center [806, 532] width 117 height 38
click at [786, 543] on label "True" at bounding box center [806, 532] width 117 height 38
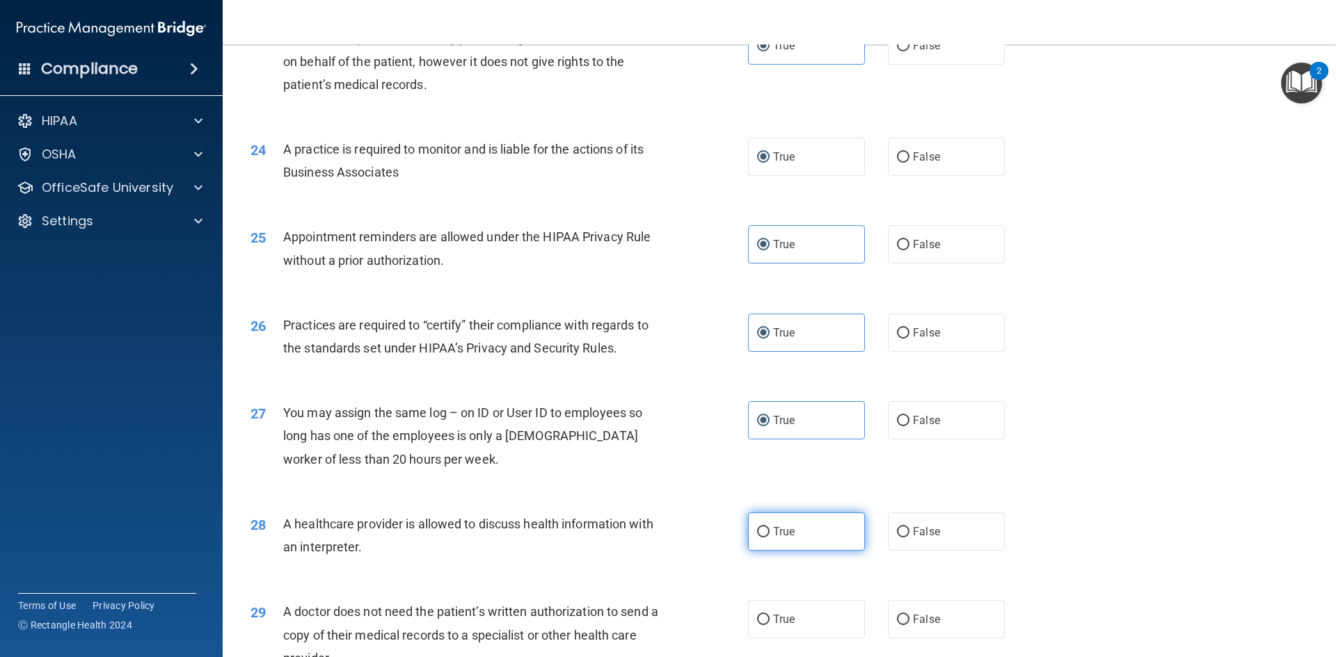
click at [770, 538] on input "True" at bounding box center [763, 532] width 13 height 10
radio input "true"
click at [780, 610] on label "True" at bounding box center [806, 619] width 117 height 38
click at [770, 615] on input "True" at bounding box center [763, 620] width 13 height 10
radio input "true"
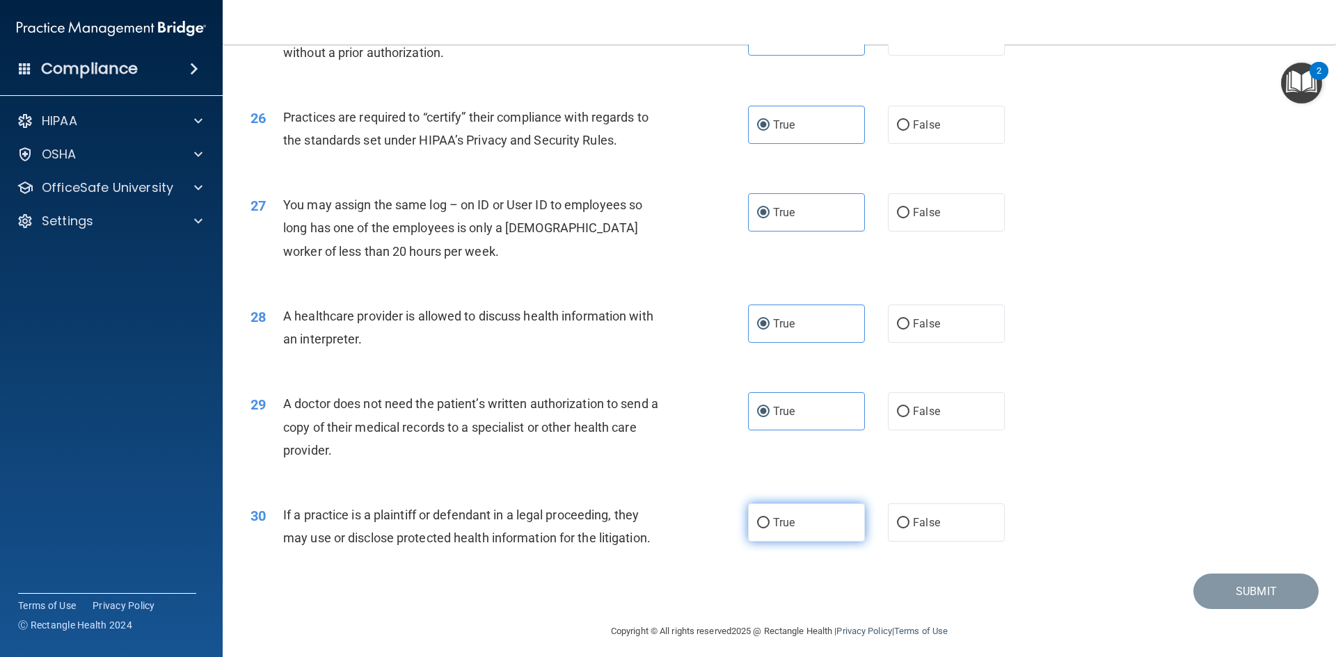
scroll to position [2581, 0]
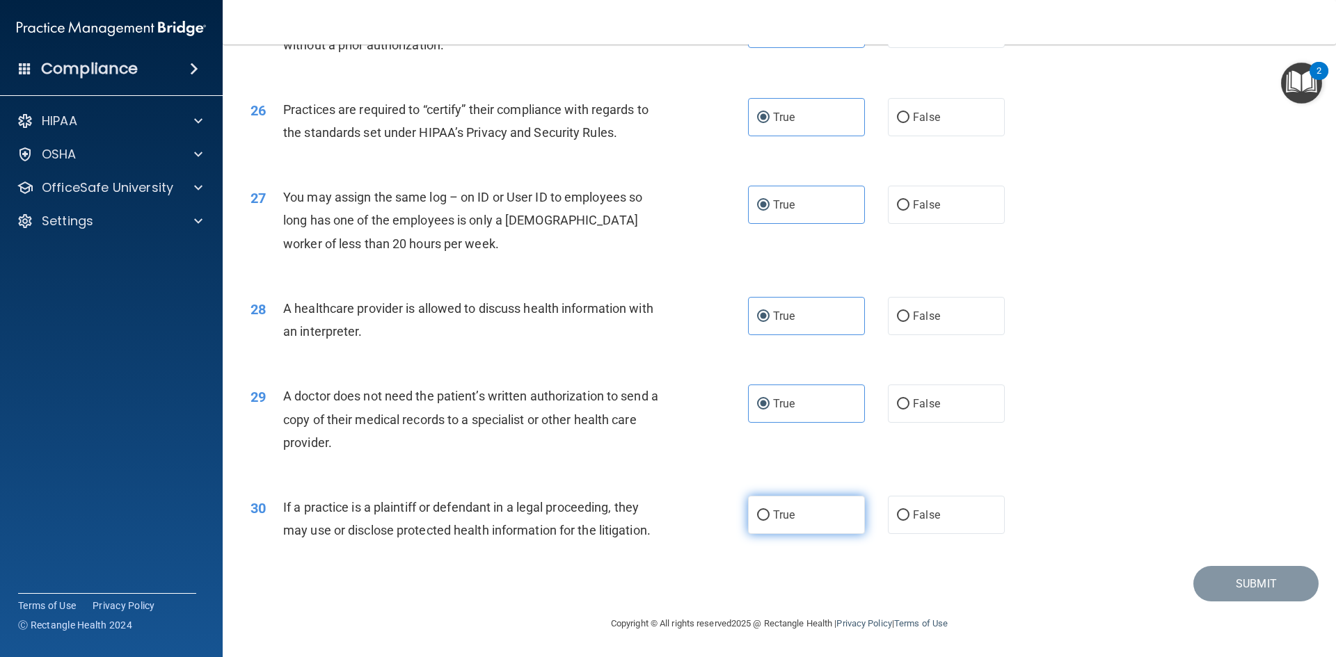
click at [788, 509] on span "True" at bounding box center [784, 515] width 22 height 13
click at [770, 511] on input "True" at bounding box center [763, 516] width 13 height 10
radio input "true"
click at [1282, 581] on button "Submit" at bounding box center [1255, 583] width 125 height 35
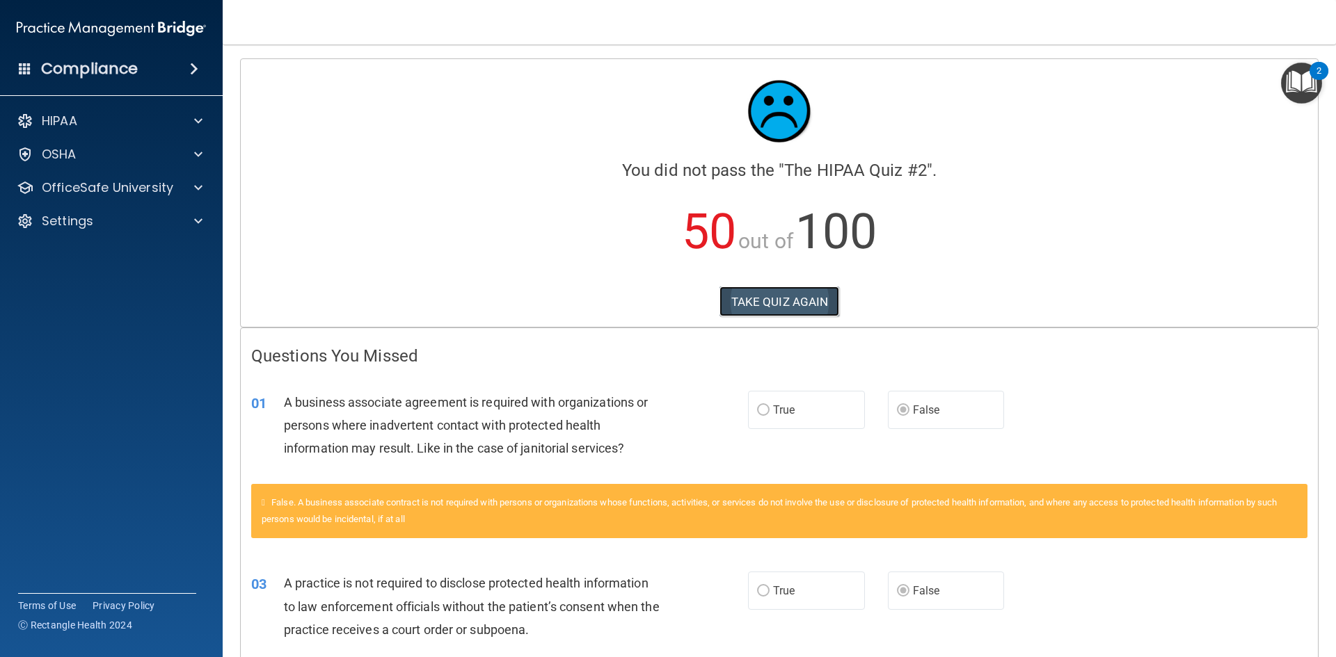
click at [780, 289] on button "TAKE QUIZ AGAIN" at bounding box center [779, 302] width 120 height 31
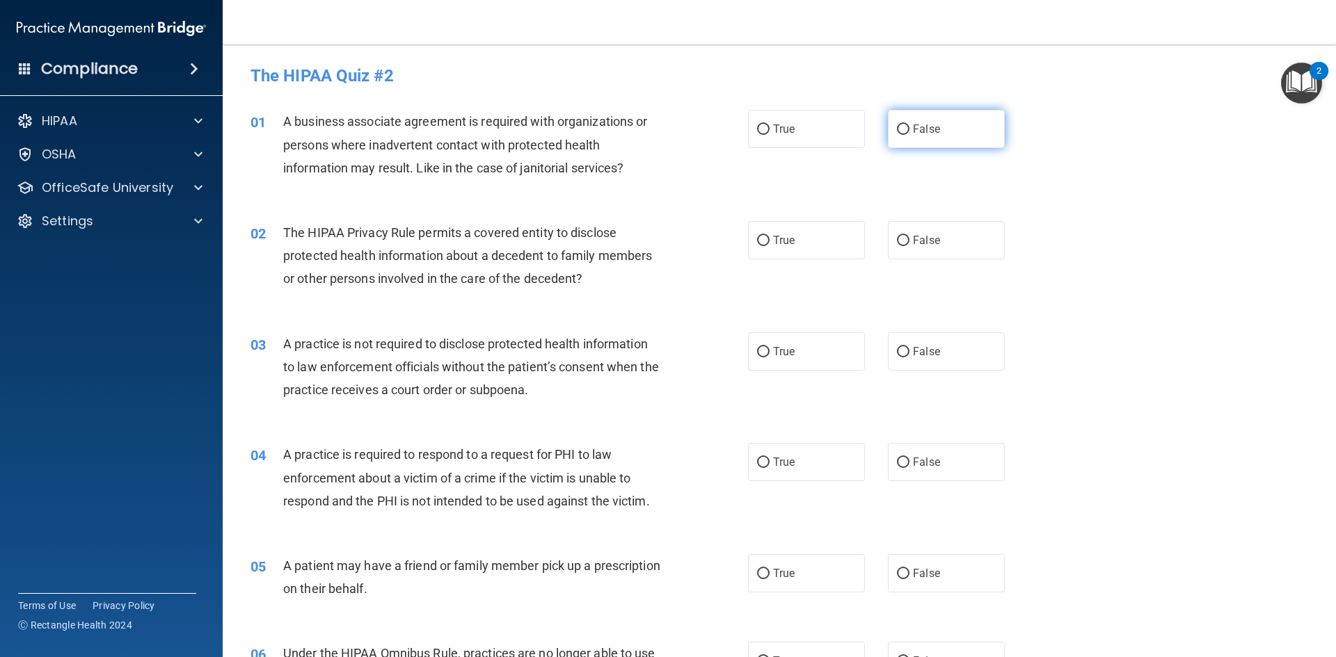
click at [930, 116] on label "False" at bounding box center [946, 129] width 117 height 38
click at [909, 125] on input "False" at bounding box center [903, 130] width 13 height 10
radio input "true"
click at [918, 347] on span "False" at bounding box center [926, 351] width 27 height 13
click at [909, 347] on input "False" at bounding box center [903, 352] width 13 height 10
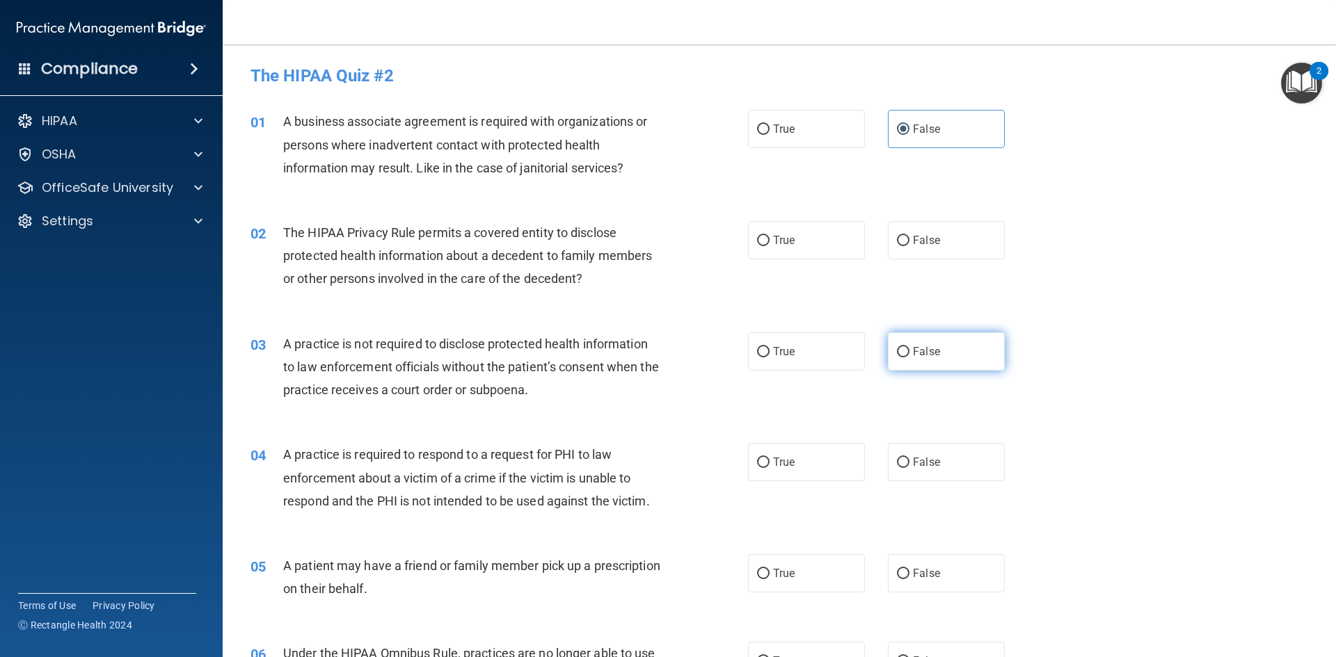
radio input "true"
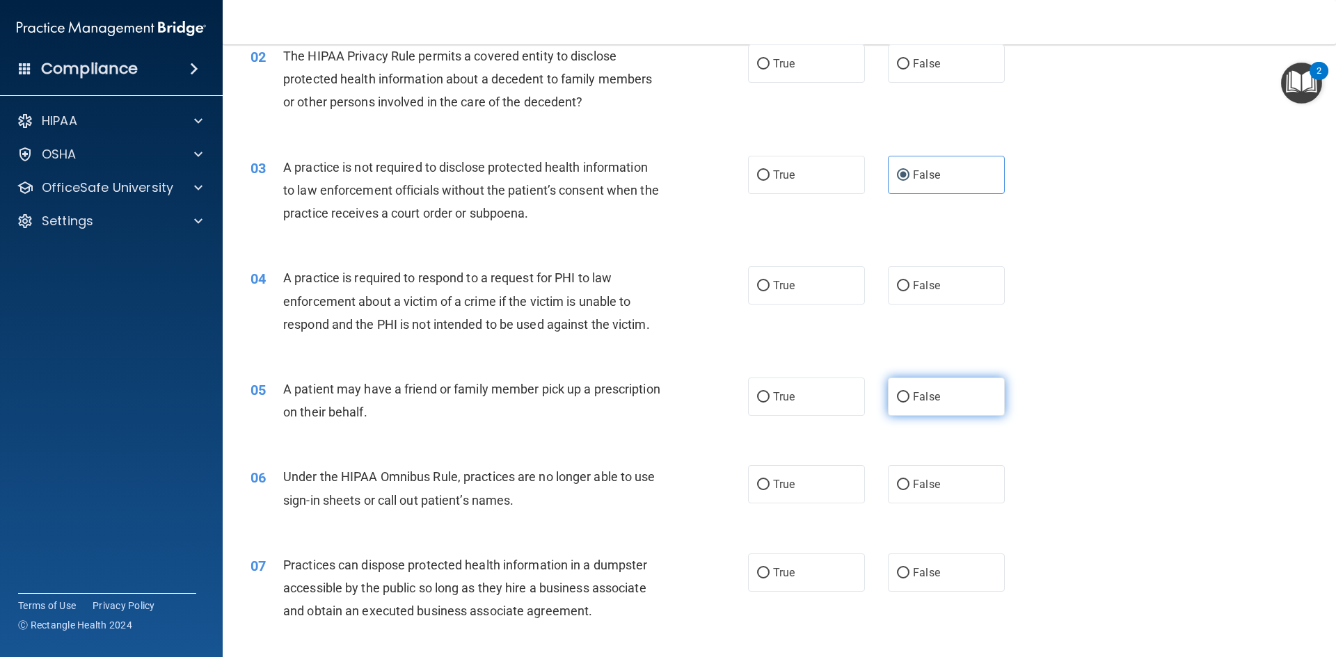
scroll to position [209, 0]
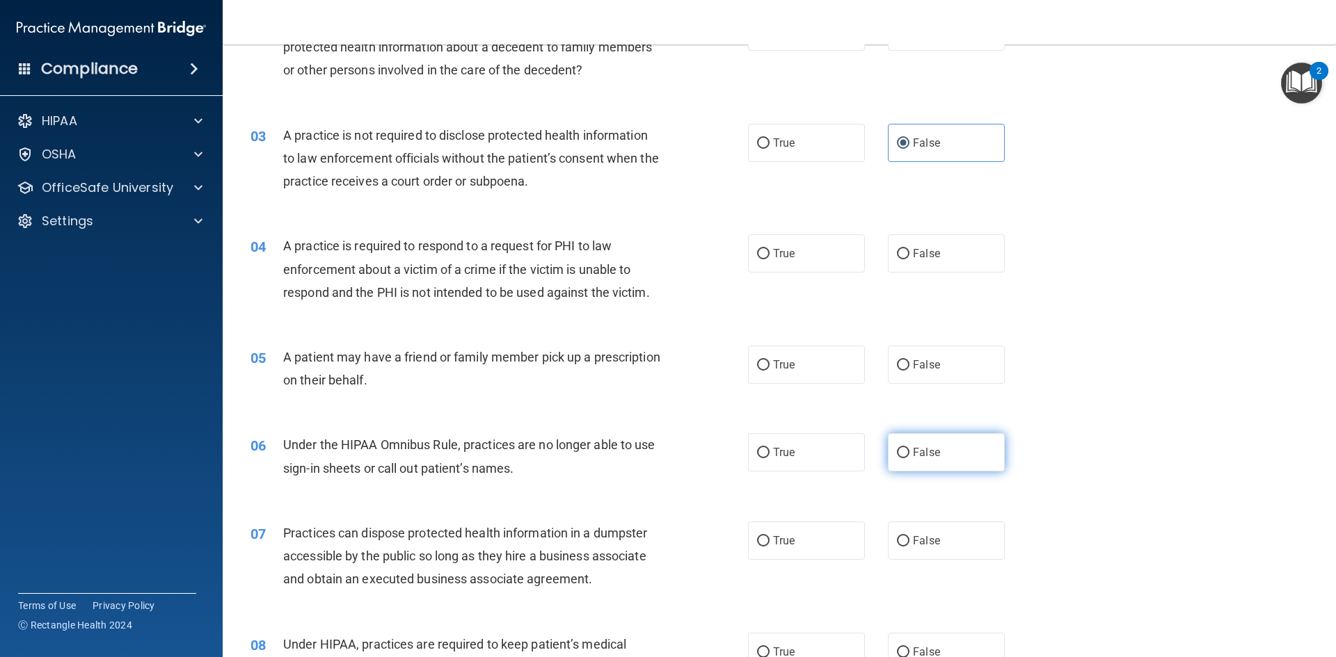
click at [922, 450] on span "False" at bounding box center [926, 452] width 27 height 13
click at [909, 450] on input "False" at bounding box center [903, 453] width 13 height 10
radio input "true"
click at [919, 542] on span "False" at bounding box center [926, 540] width 27 height 13
click at [909, 542] on input "False" at bounding box center [903, 541] width 13 height 10
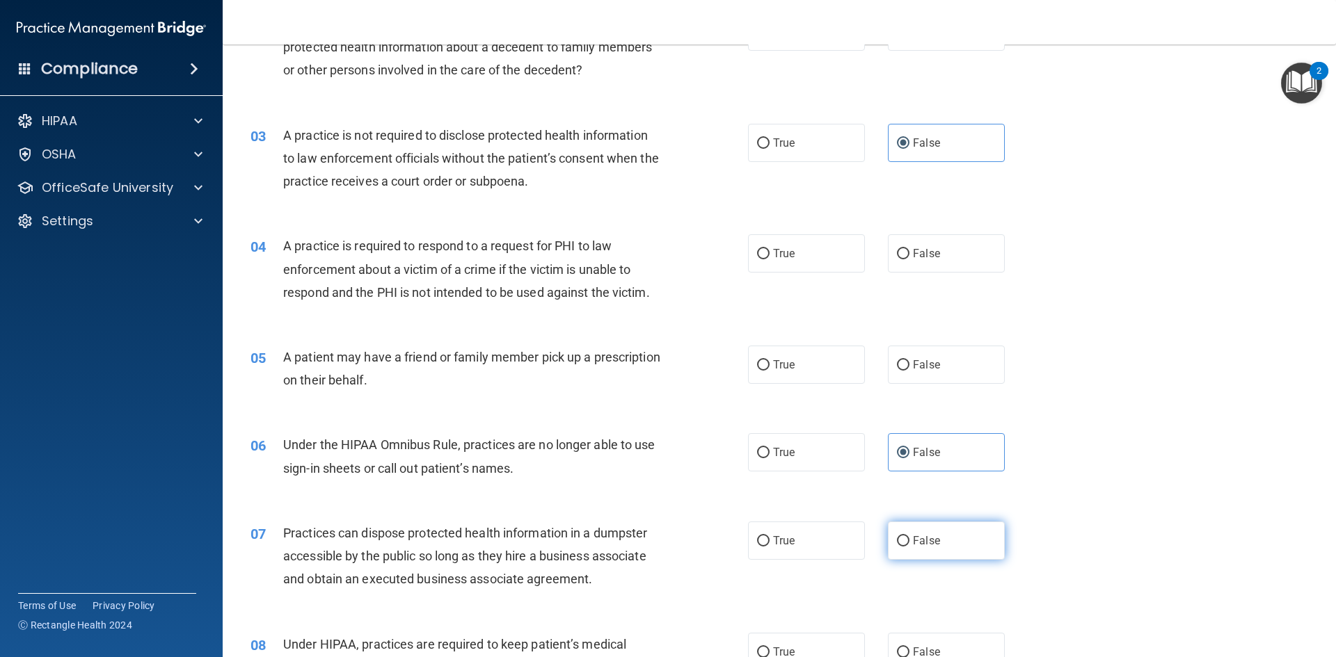
radio input "true"
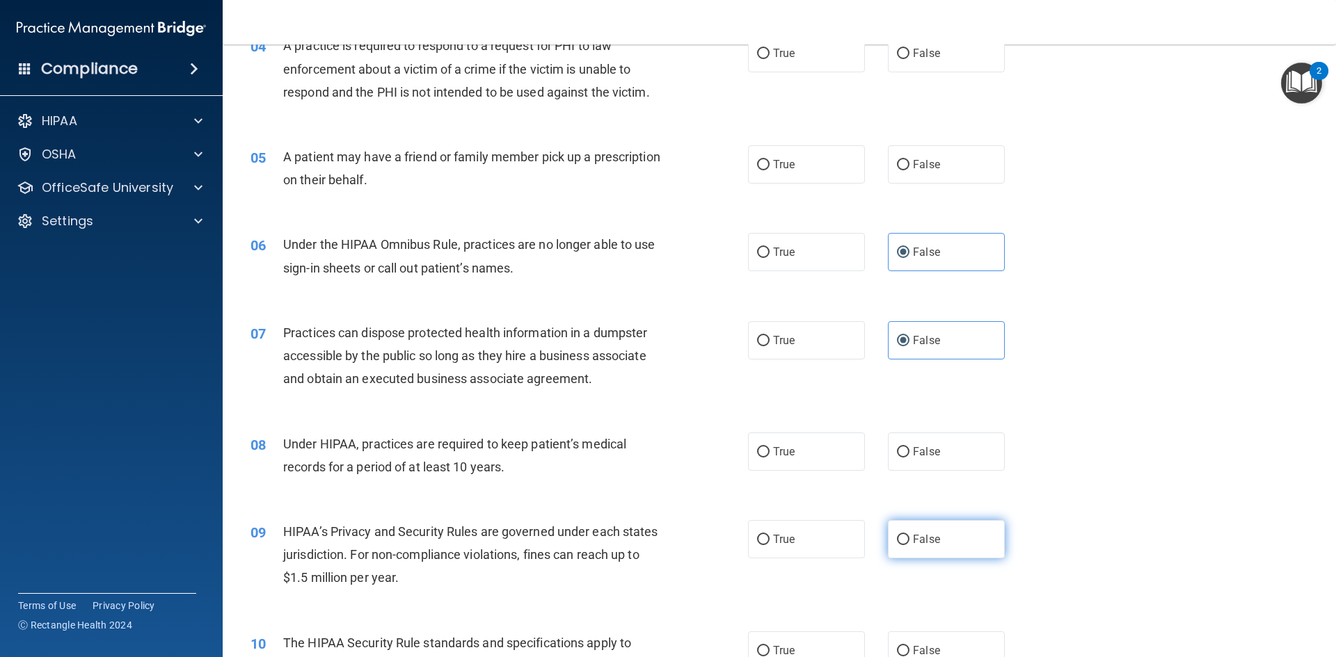
scroll to position [417, 0]
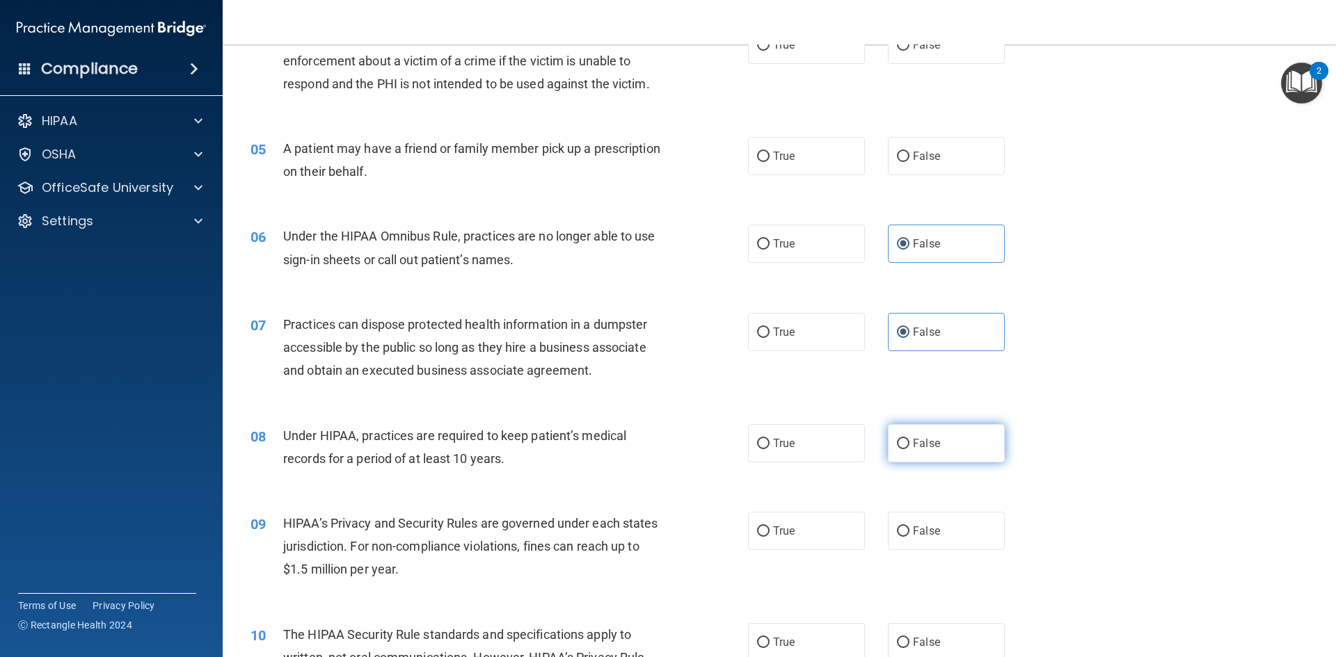
click at [913, 438] on span "False" at bounding box center [926, 443] width 27 height 13
click at [908, 439] on input "False" at bounding box center [903, 444] width 13 height 10
radio input "true"
click at [922, 545] on label "False" at bounding box center [946, 531] width 117 height 38
click at [909, 537] on input "False" at bounding box center [903, 532] width 13 height 10
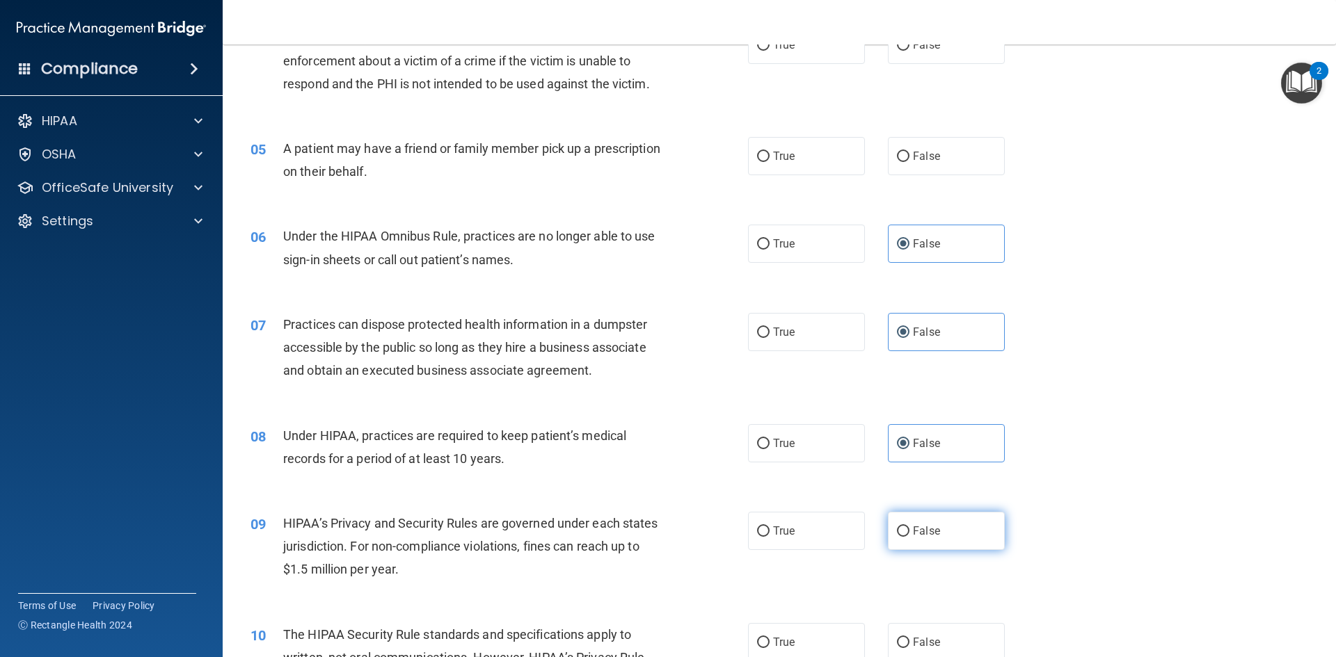
radio input "true"
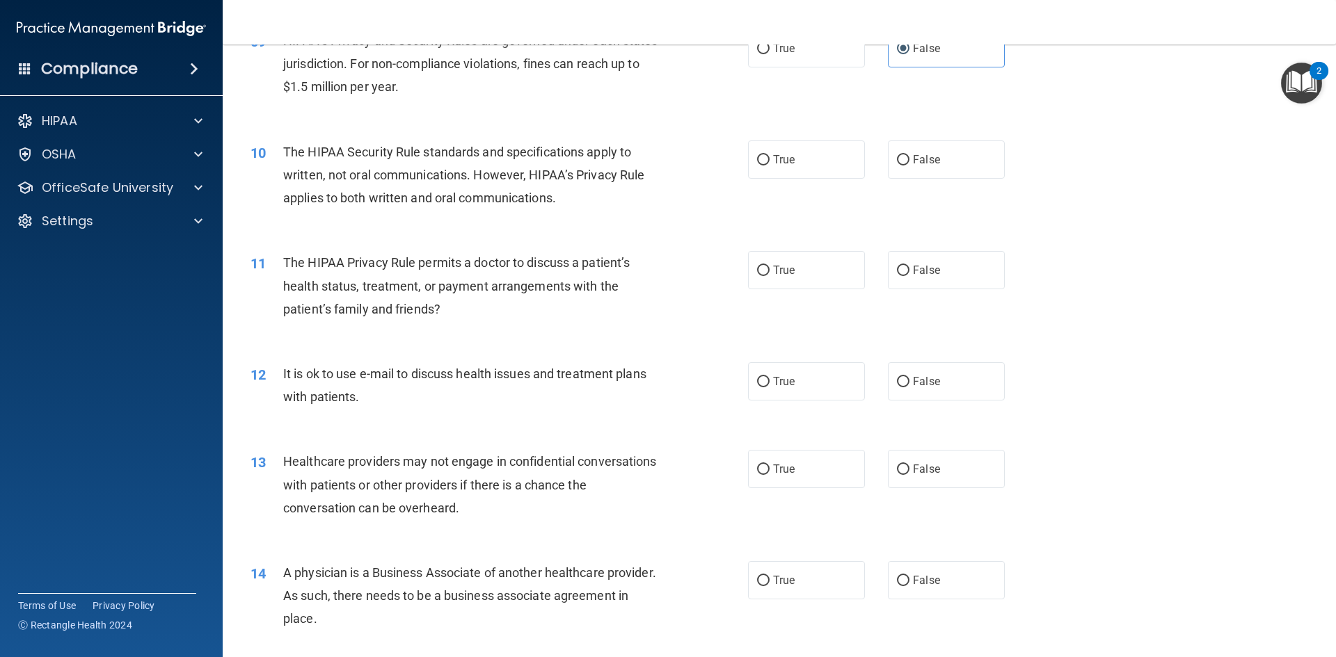
scroll to position [904, 0]
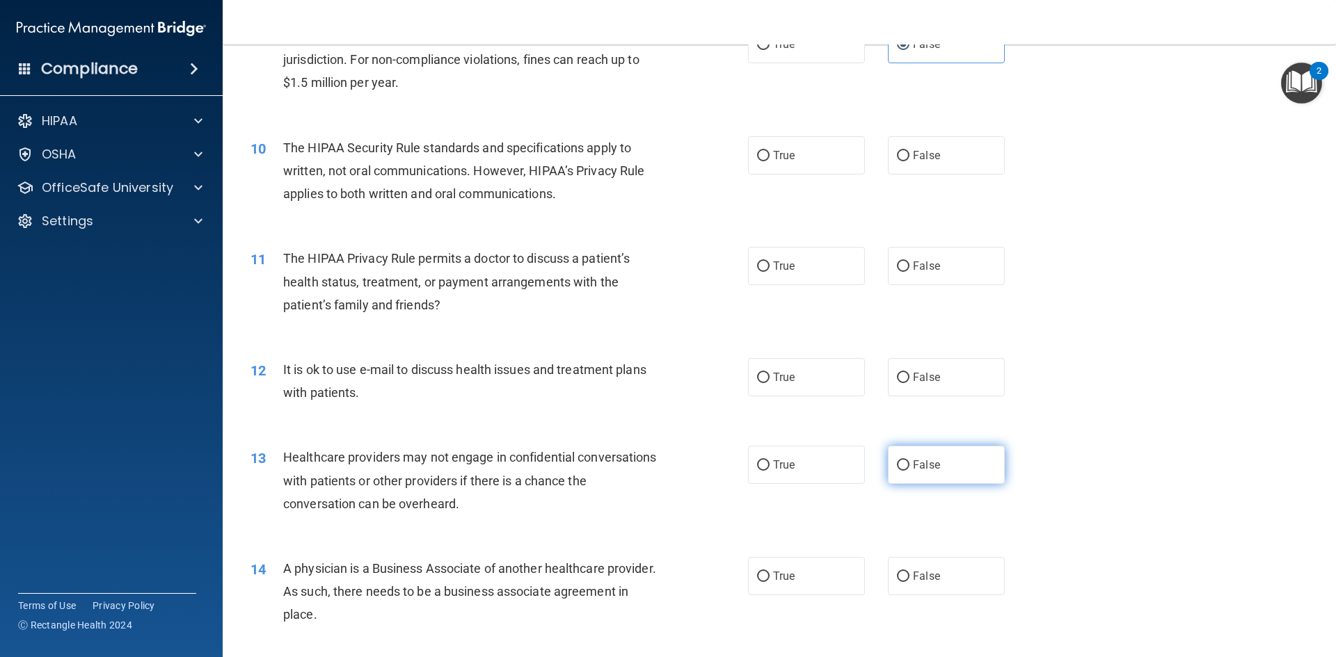
click at [922, 461] on span "False" at bounding box center [926, 465] width 27 height 13
click at [909, 461] on input "False" at bounding box center [903, 466] width 13 height 10
radio input "true"
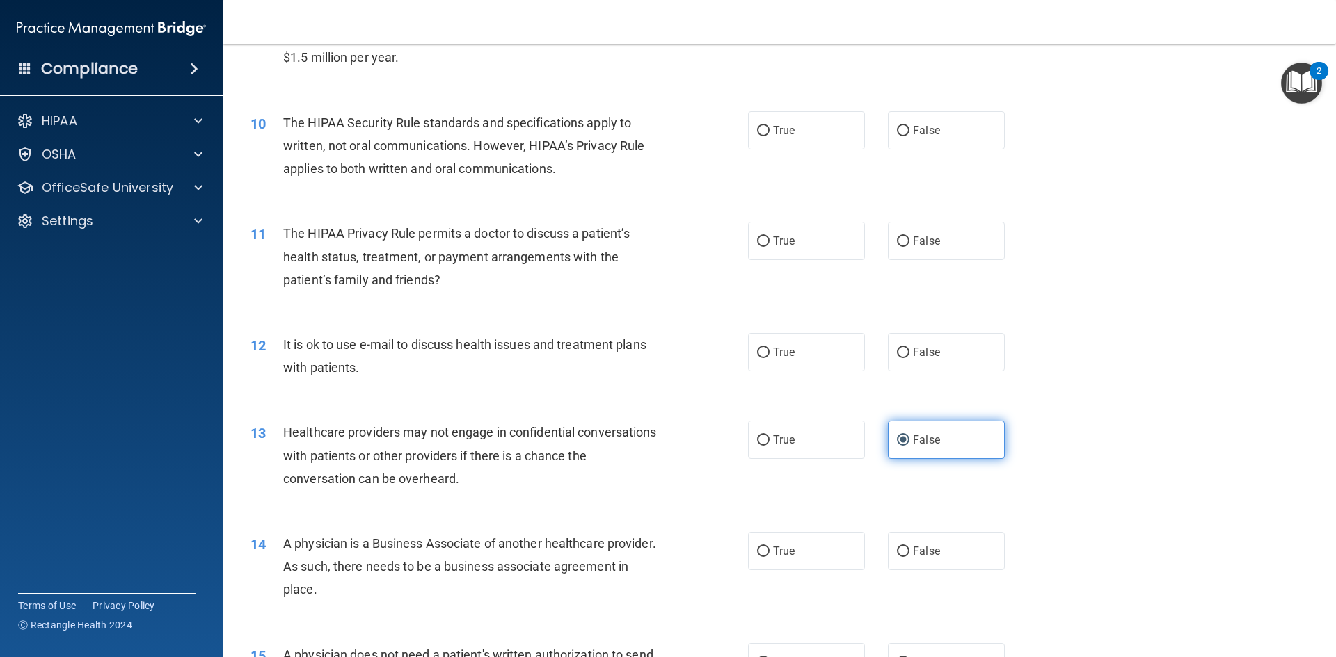
scroll to position [974, 0]
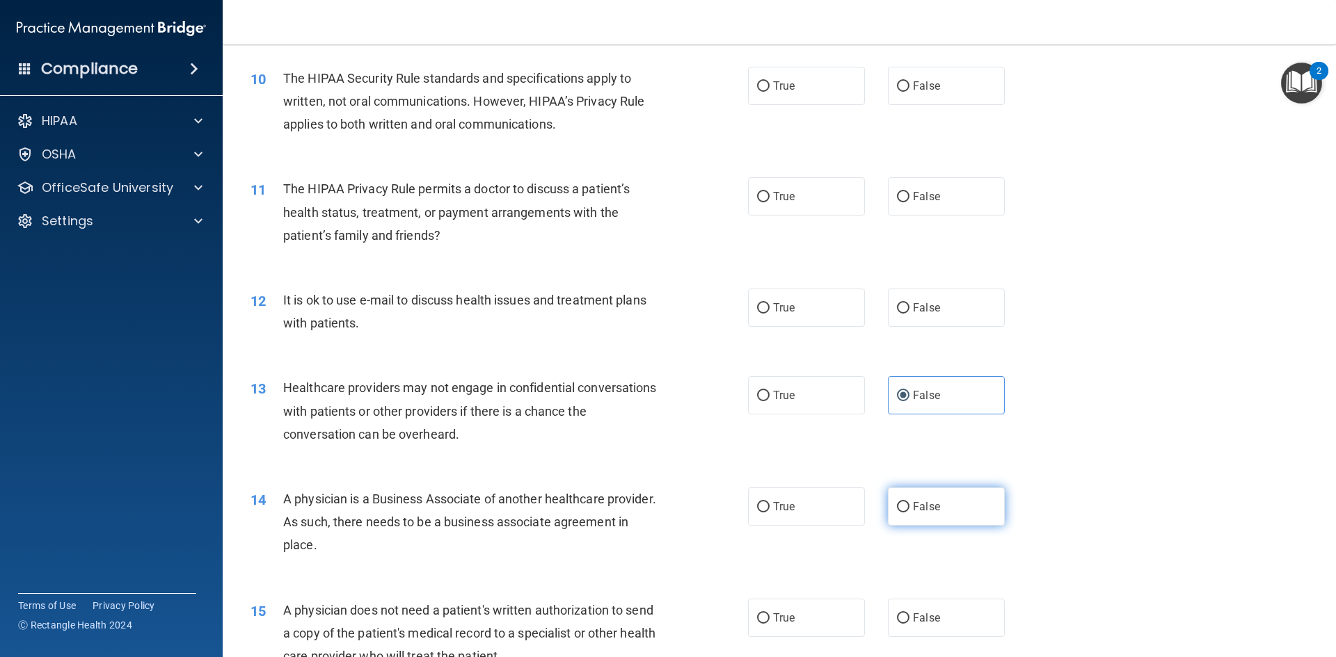
click at [905, 503] on label "False" at bounding box center [946, 507] width 117 height 38
click at [905, 503] on input "False" at bounding box center [903, 507] width 13 height 10
radio input "true"
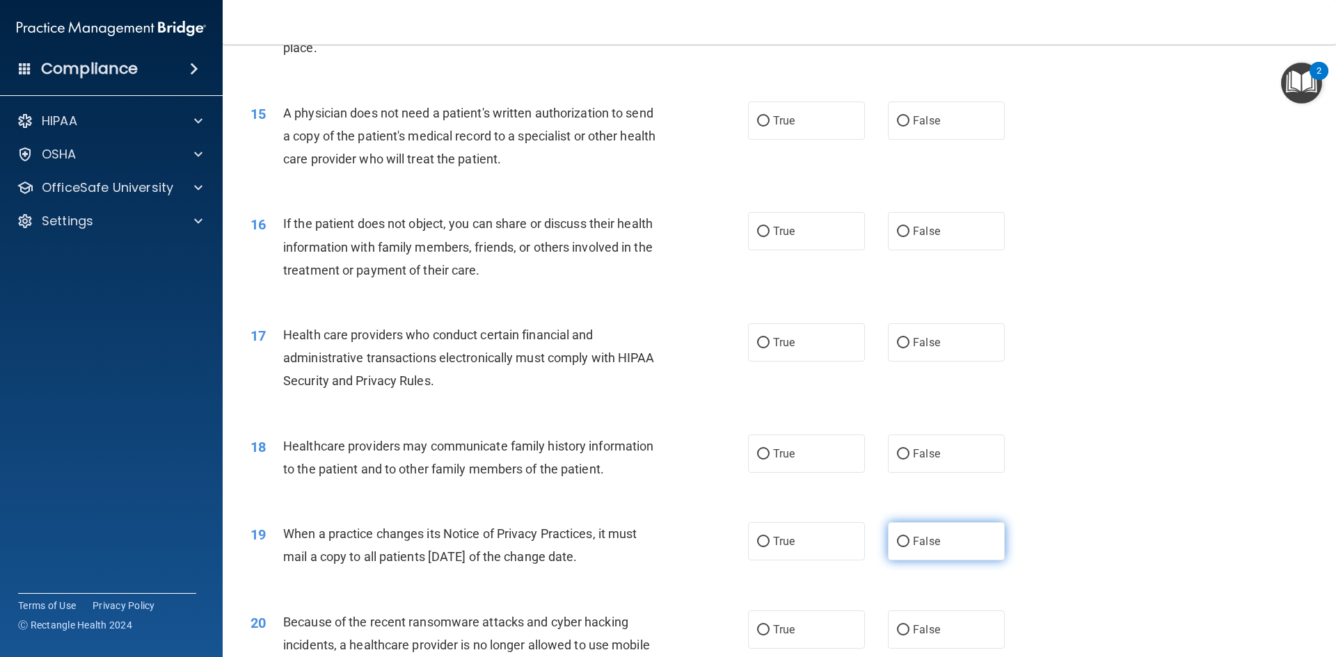
scroll to position [1531, 0]
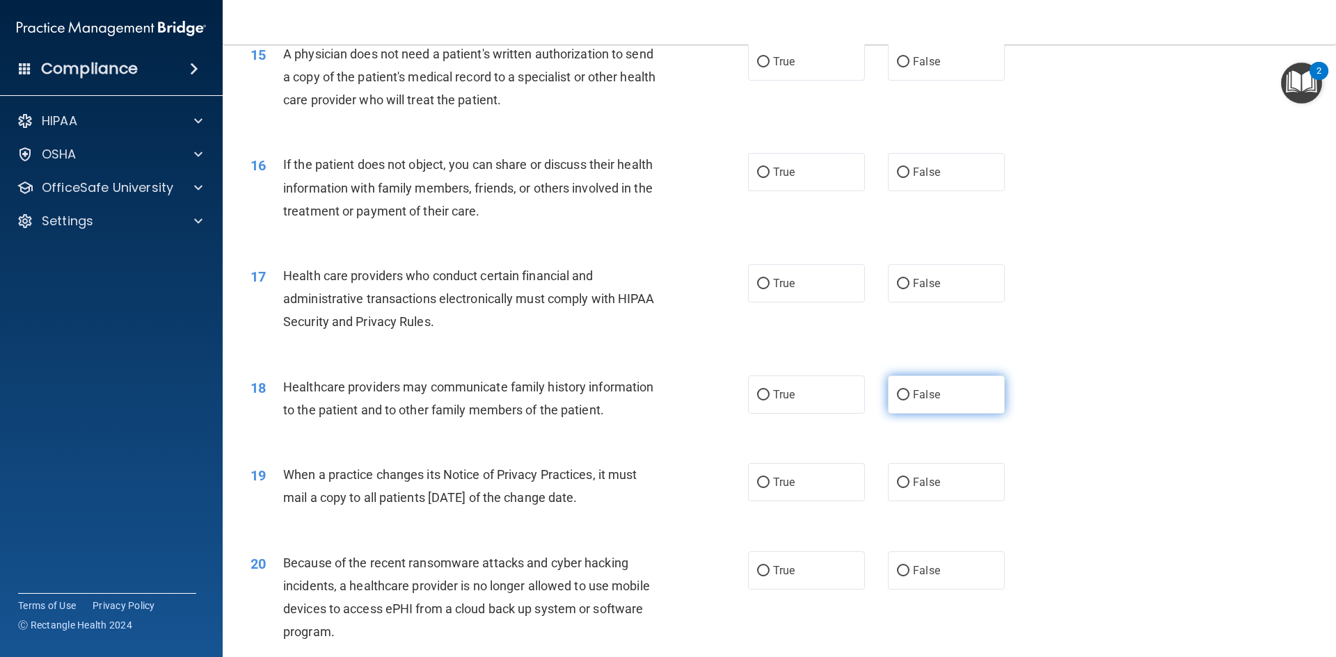
click at [939, 397] on label "False" at bounding box center [946, 395] width 117 height 38
click at [909, 397] on input "False" at bounding box center [903, 395] width 13 height 10
radio input "true"
click at [915, 509] on div "19 When a practice changes its Notice of Privacy Practices, it must mail a copy…" at bounding box center [779, 490] width 1078 height 88
click at [916, 489] on label "False" at bounding box center [946, 482] width 117 height 38
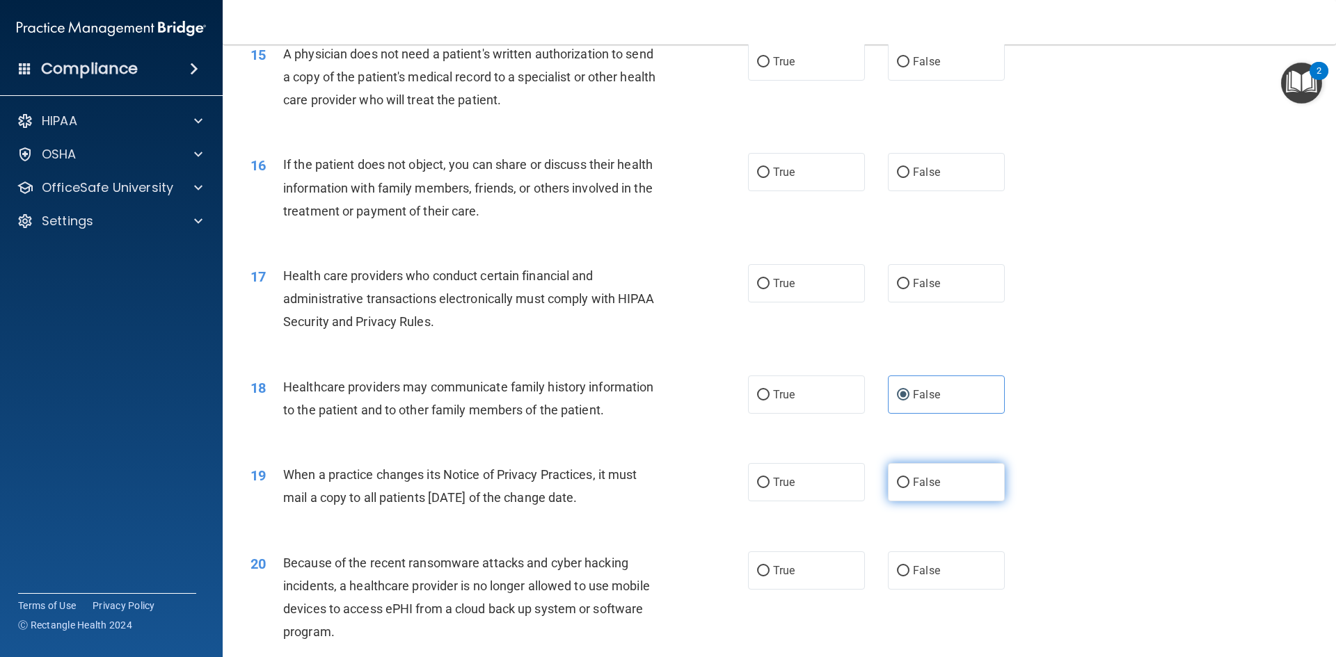
click at [909, 488] on input "False" at bounding box center [903, 483] width 13 height 10
radio input "true"
click at [927, 564] on label "False" at bounding box center [946, 571] width 117 height 38
click at [909, 566] on input "False" at bounding box center [903, 571] width 13 height 10
radio input "true"
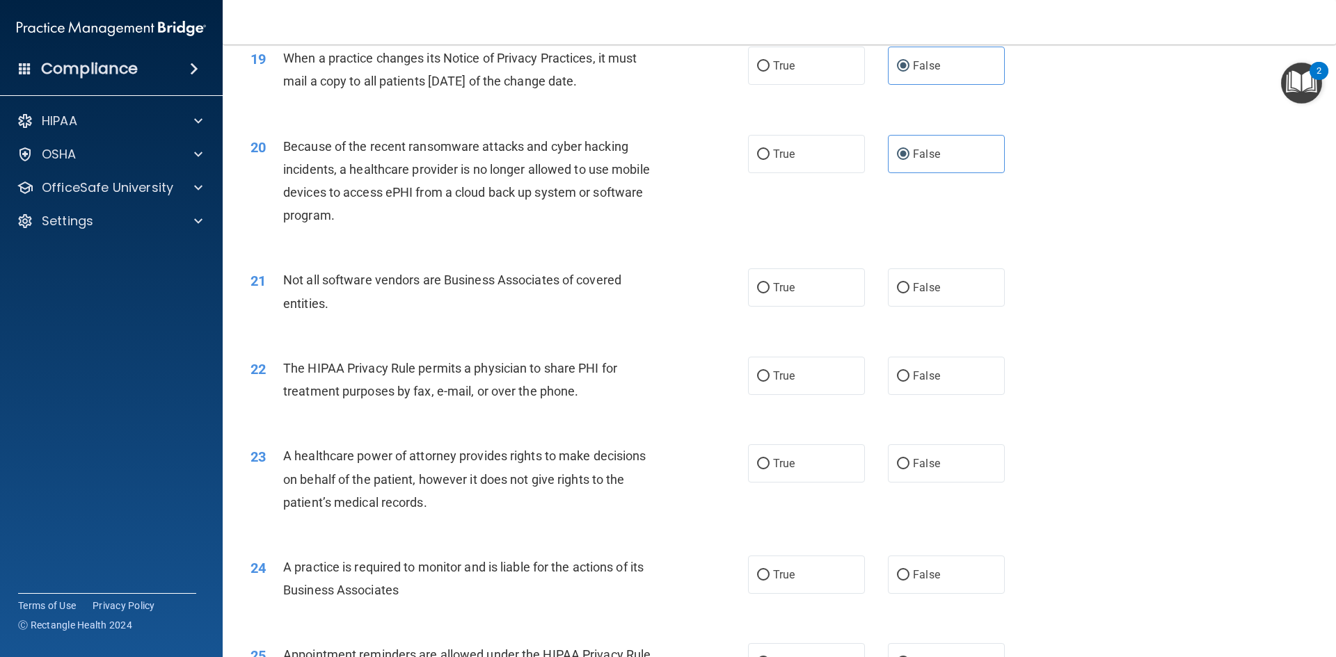
scroll to position [1948, 0]
click at [951, 461] on label "False" at bounding box center [946, 463] width 117 height 38
click at [909, 461] on input "False" at bounding box center [903, 464] width 13 height 10
radio input "true"
click at [948, 567] on label "False" at bounding box center [946, 574] width 117 height 38
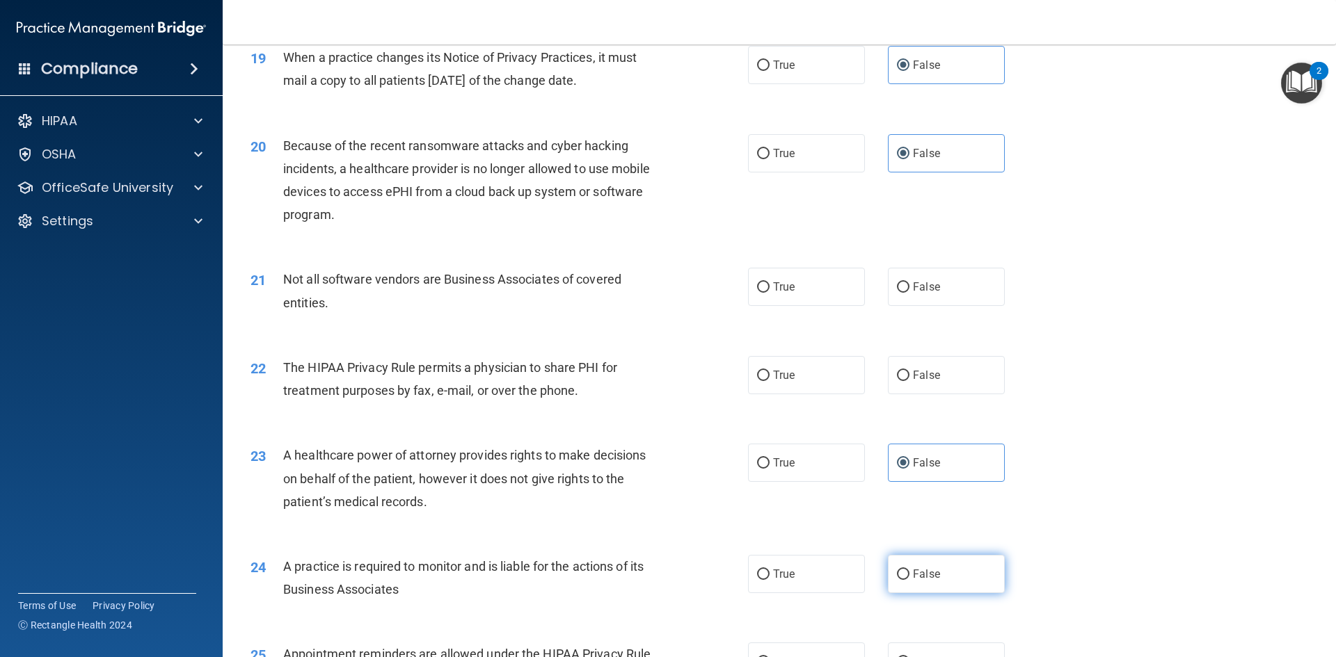
click at [909, 570] on input "False" at bounding box center [903, 575] width 13 height 10
radio input "true"
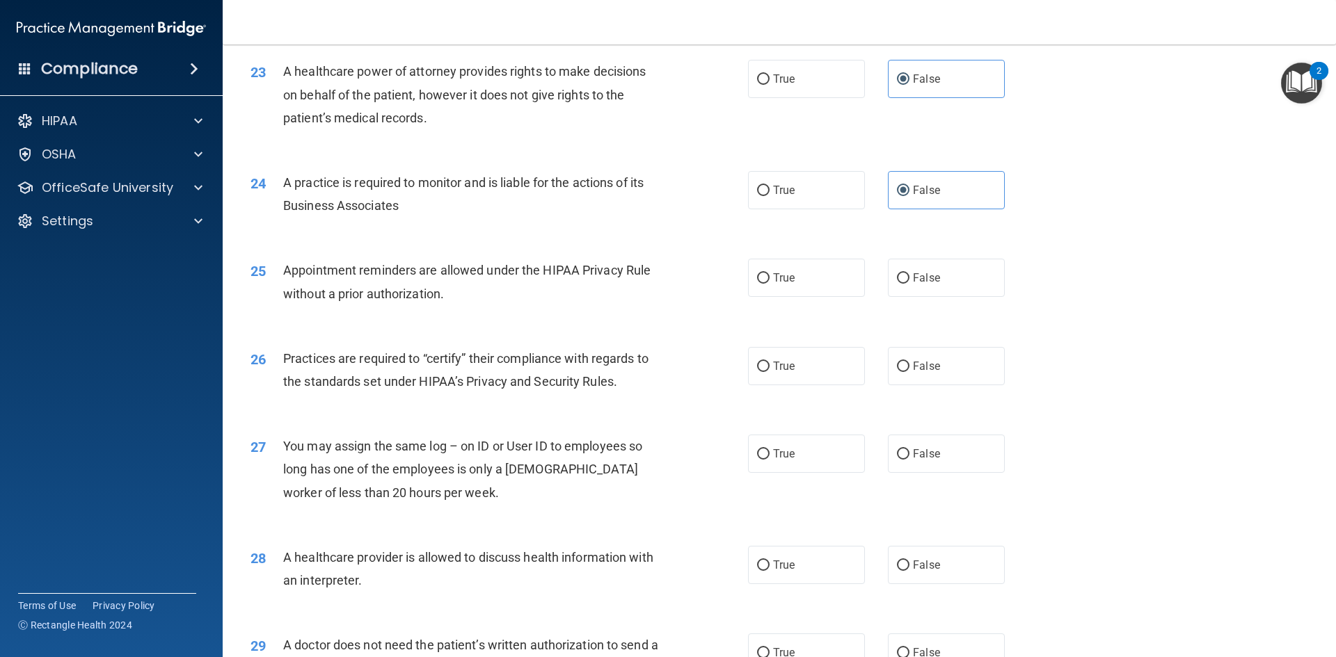
scroll to position [2366, 0]
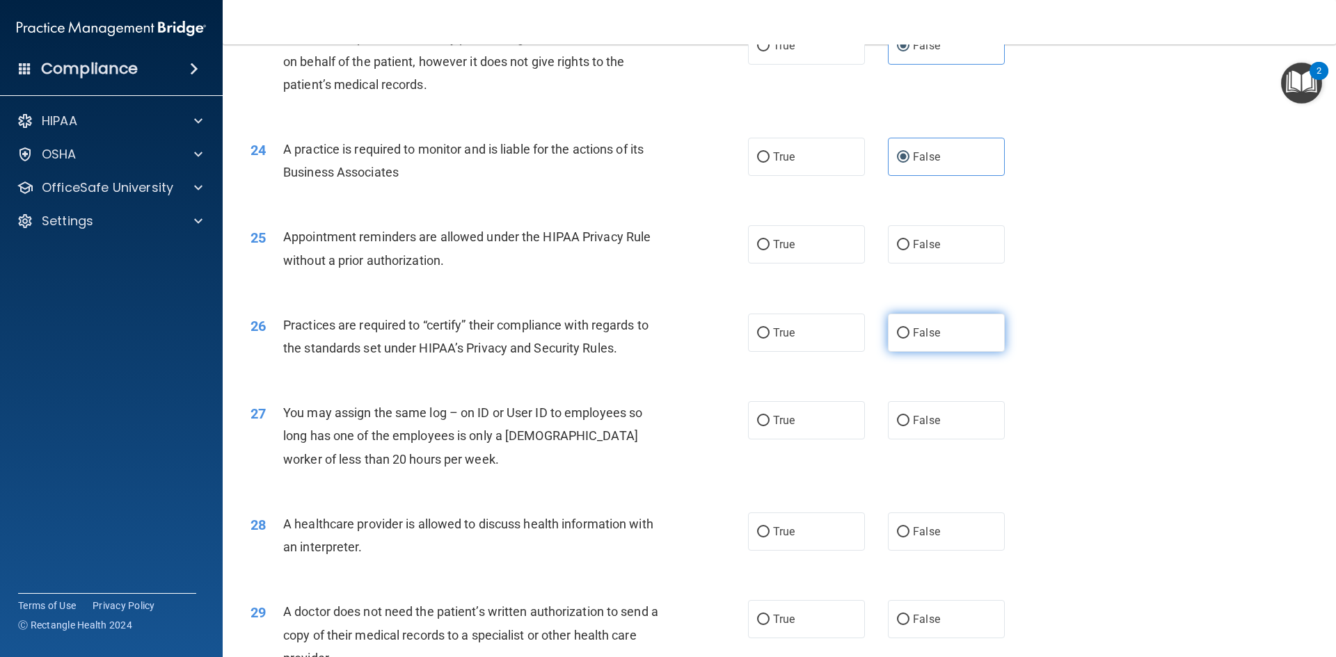
click at [943, 336] on label "False" at bounding box center [946, 333] width 117 height 38
click at [909, 336] on input "False" at bounding box center [903, 333] width 13 height 10
radio input "true"
click at [937, 421] on label "False" at bounding box center [946, 420] width 117 height 38
click at [909, 421] on input "False" at bounding box center [903, 421] width 13 height 10
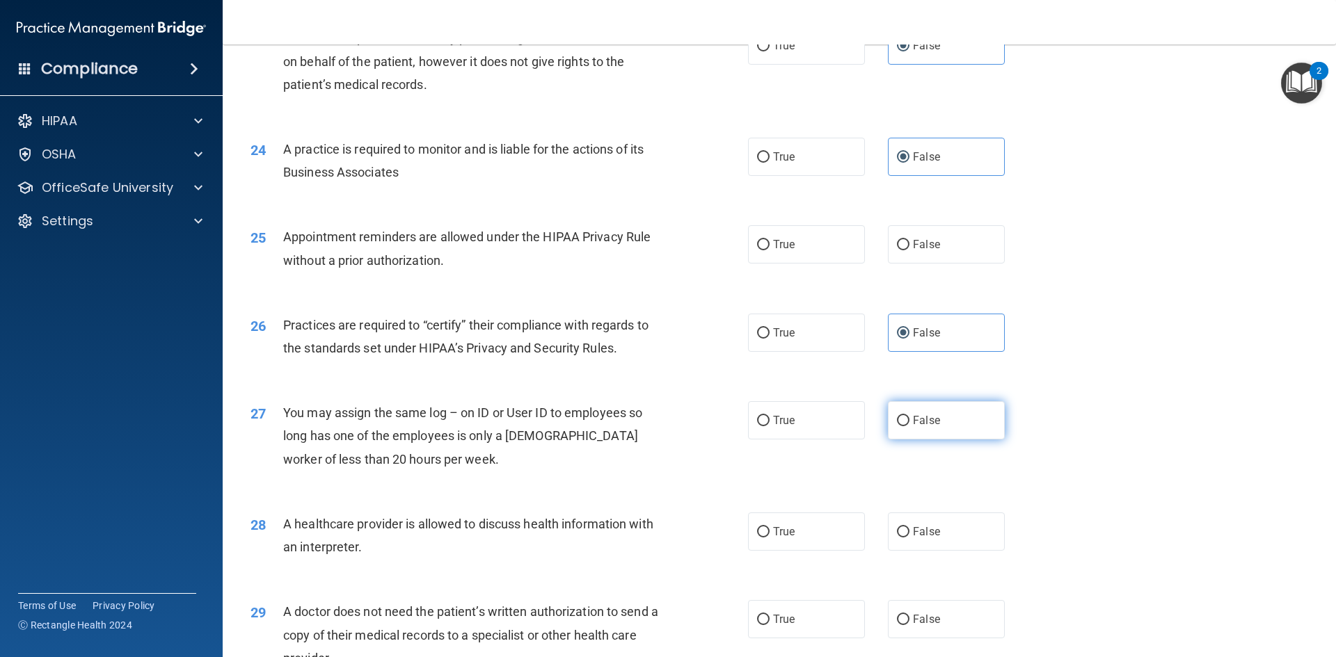
radio input "true"
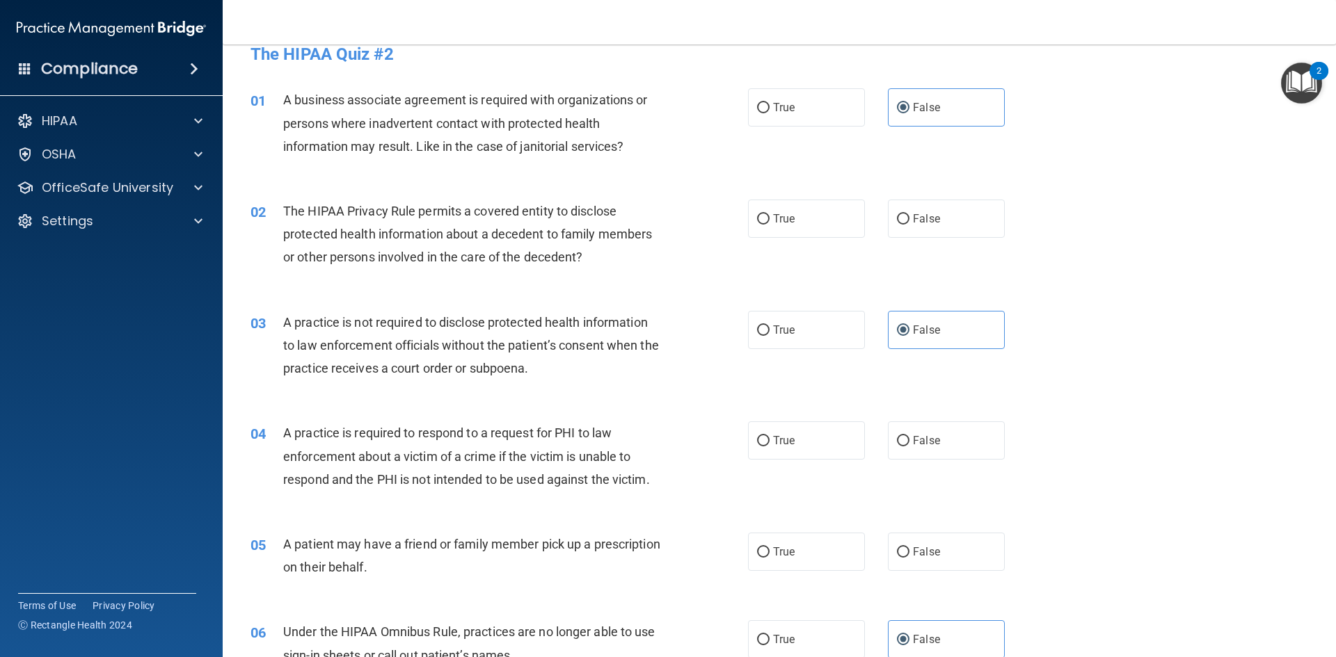
scroll to position [0, 0]
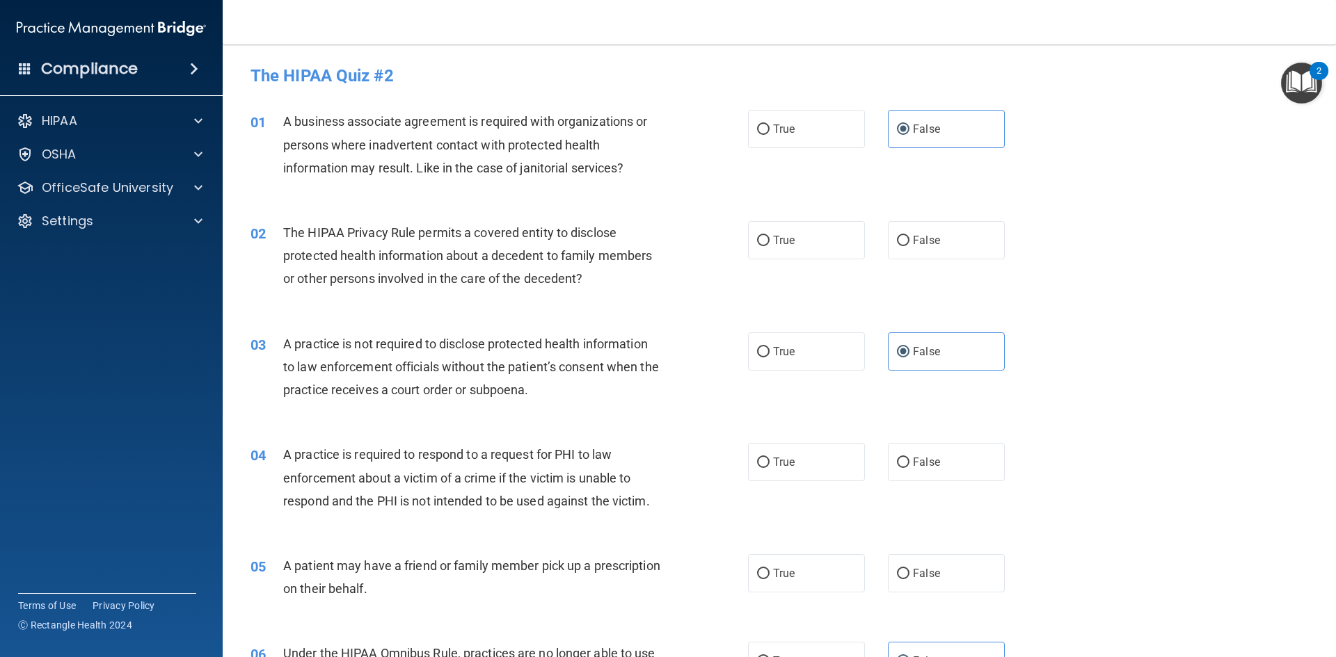
click at [788, 221] on div "02 The HIPAA Privacy Rule permits a covered entity to disclose protected health…" at bounding box center [779, 259] width 1078 height 111
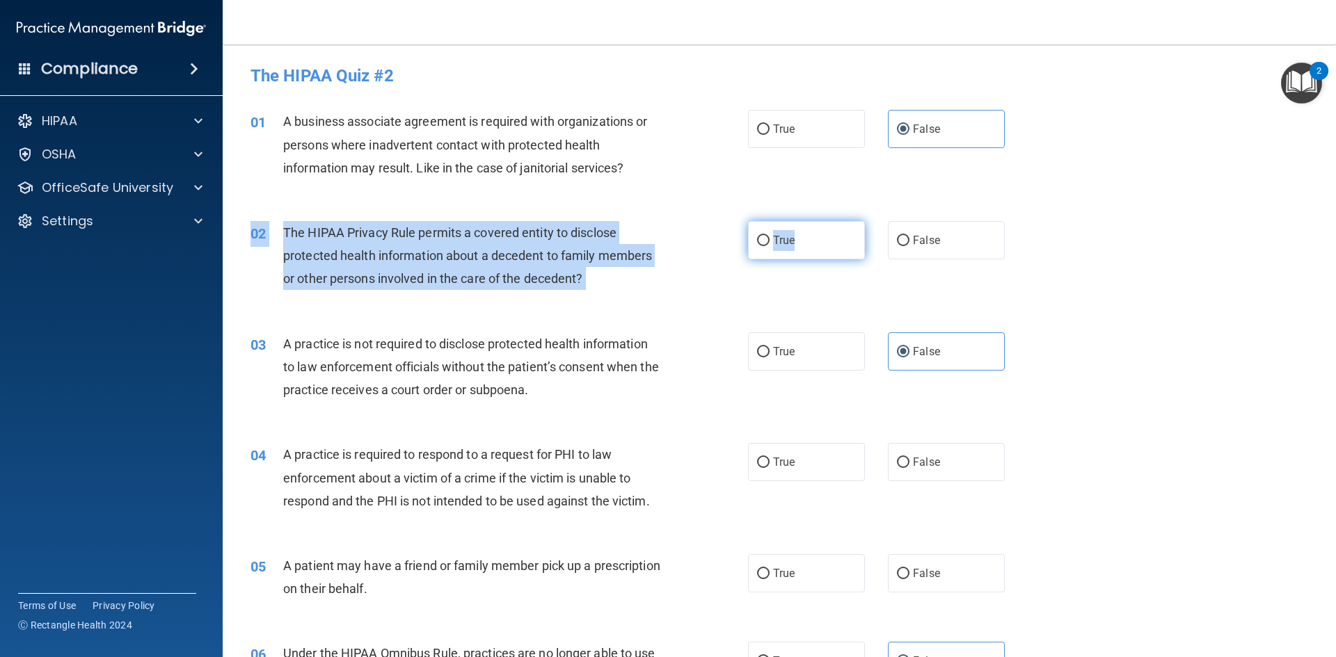
click at [759, 232] on label "True" at bounding box center [806, 240] width 117 height 38
click at [759, 236] on input "True" at bounding box center [763, 241] width 13 height 10
radio input "true"
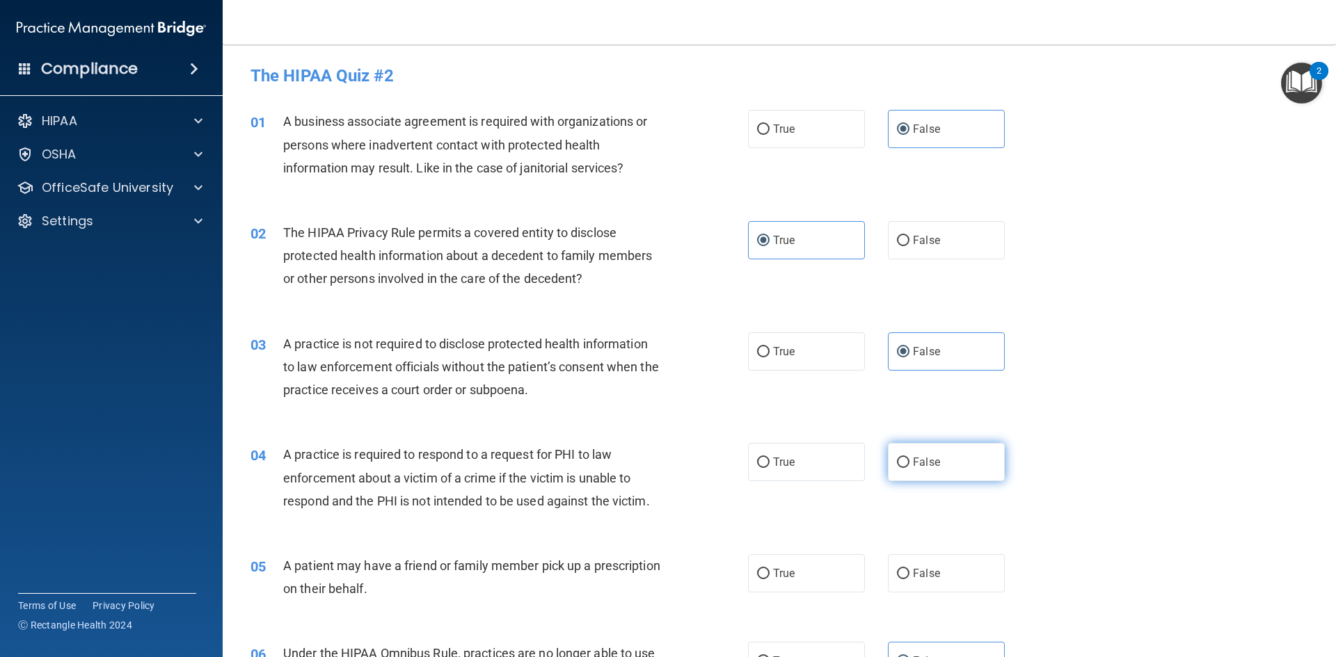
scroll to position [139, 0]
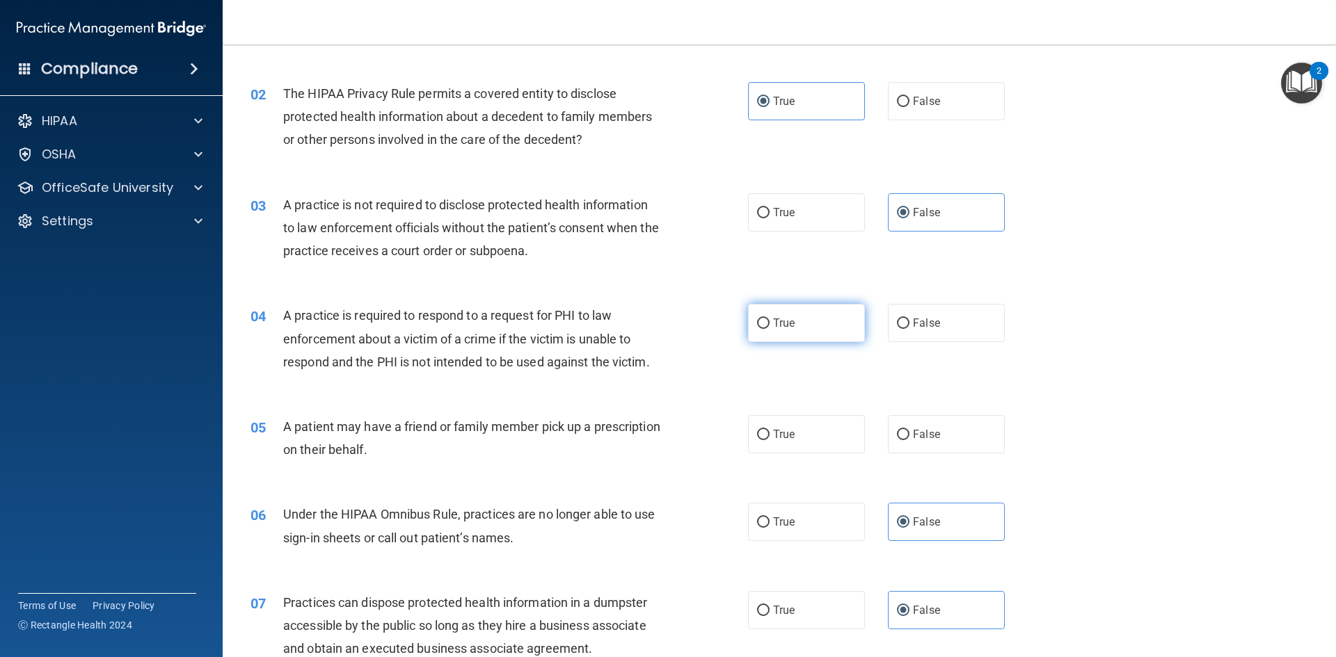
click at [777, 326] on span "True" at bounding box center [784, 323] width 22 height 13
click at [770, 326] on input "True" at bounding box center [763, 324] width 13 height 10
radio input "true"
click at [765, 433] on label "True" at bounding box center [806, 434] width 117 height 38
click at [765, 433] on input "True" at bounding box center [763, 435] width 13 height 10
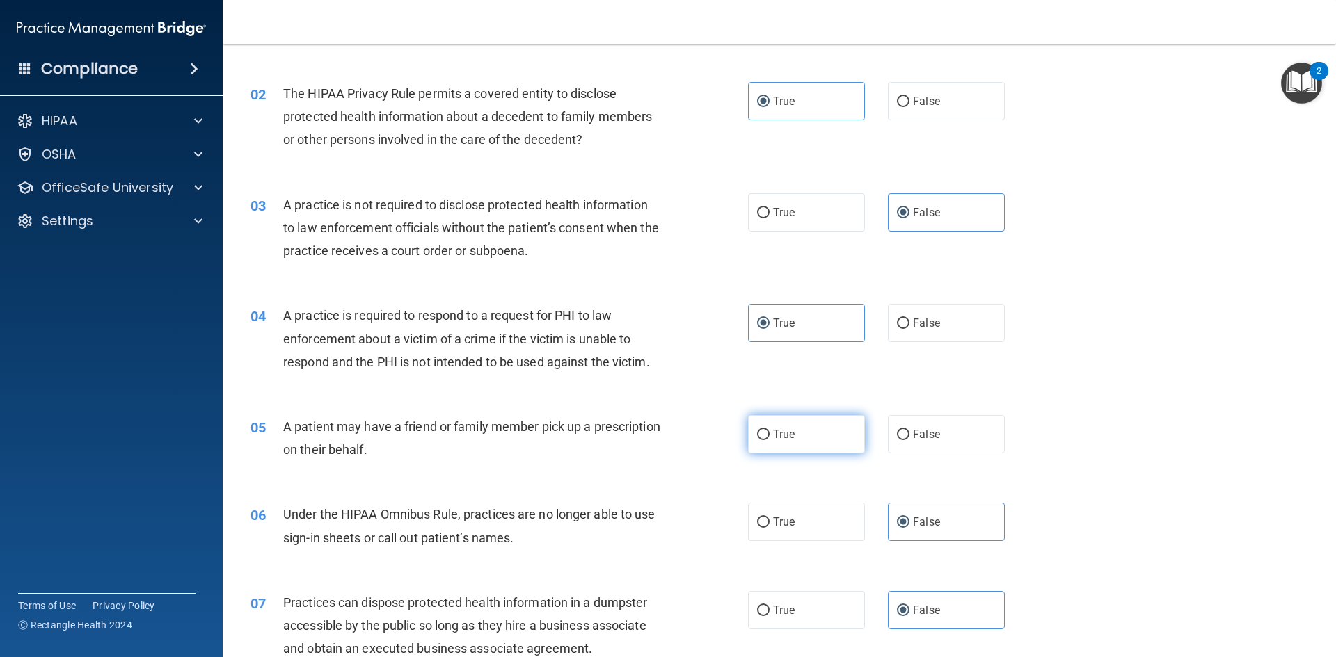
radio input "true"
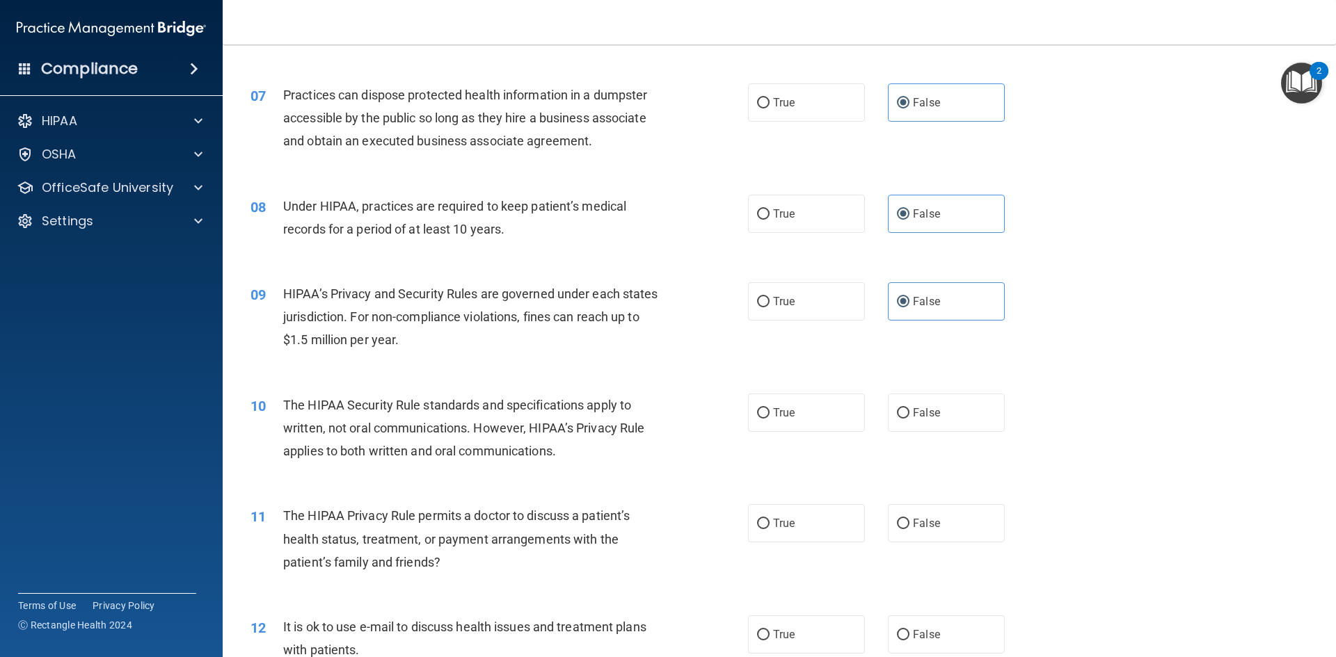
scroll to position [696, 0]
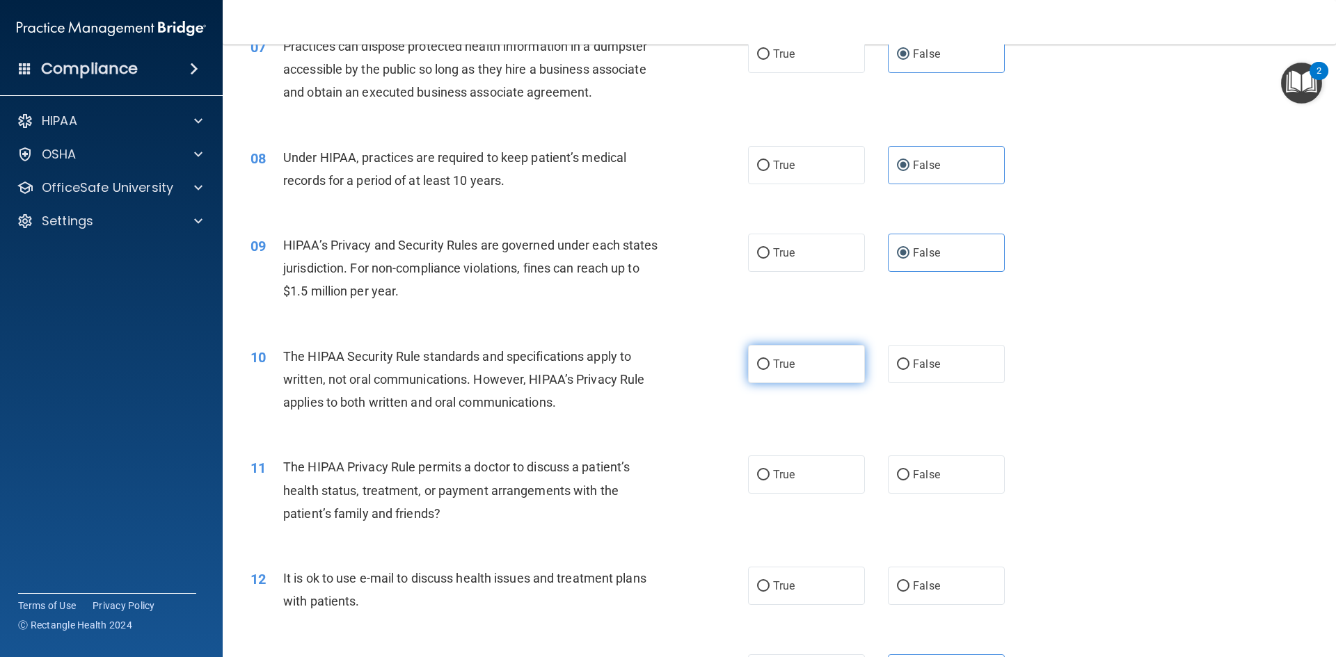
click at [773, 374] on label "True" at bounding box center [806, 364] width 117 height 38
click at [770, 370] on input "True" at bounding box center [763, 365] width 13 height 10
radio input "true"
click at [765, 467] on label "True" at bounding box center [806, 475] width 117 height 38
click at [765, 470] on input "True" at bounding box center [763, 475] width 13 height 10
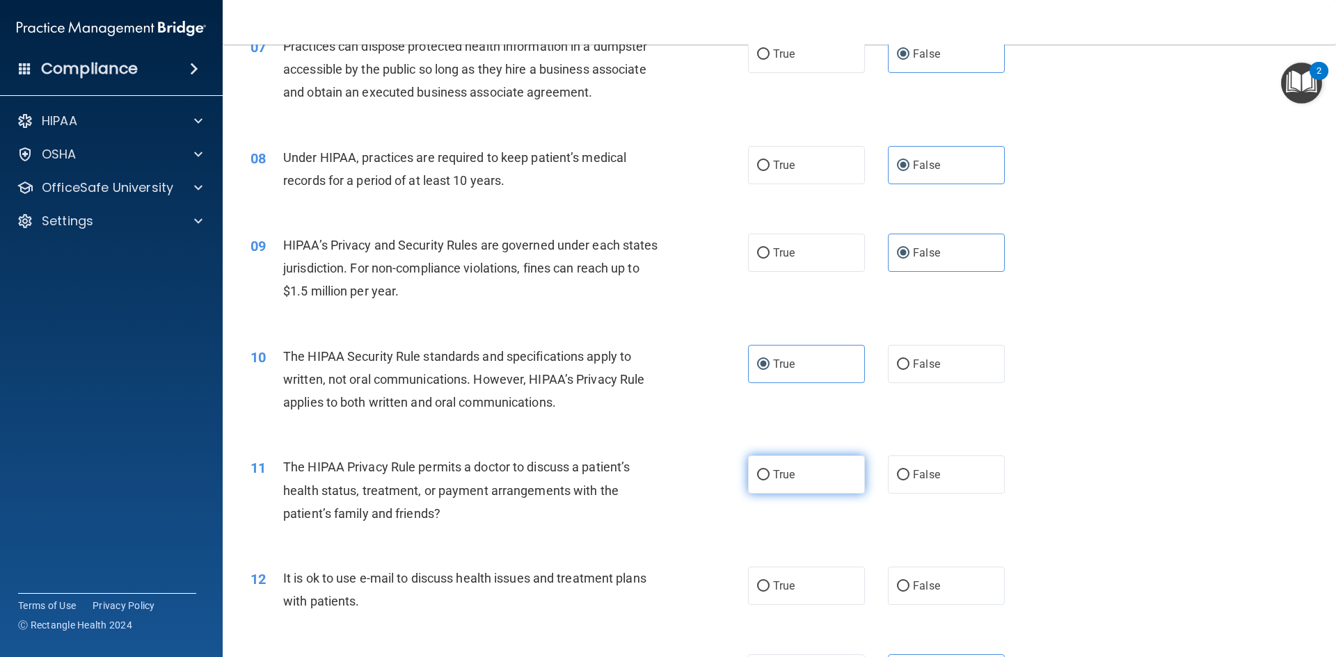
radio input "true"
click at [758, 588] on input "True" at bounding box center [763, 587] width 13 height 10
radio input "true"
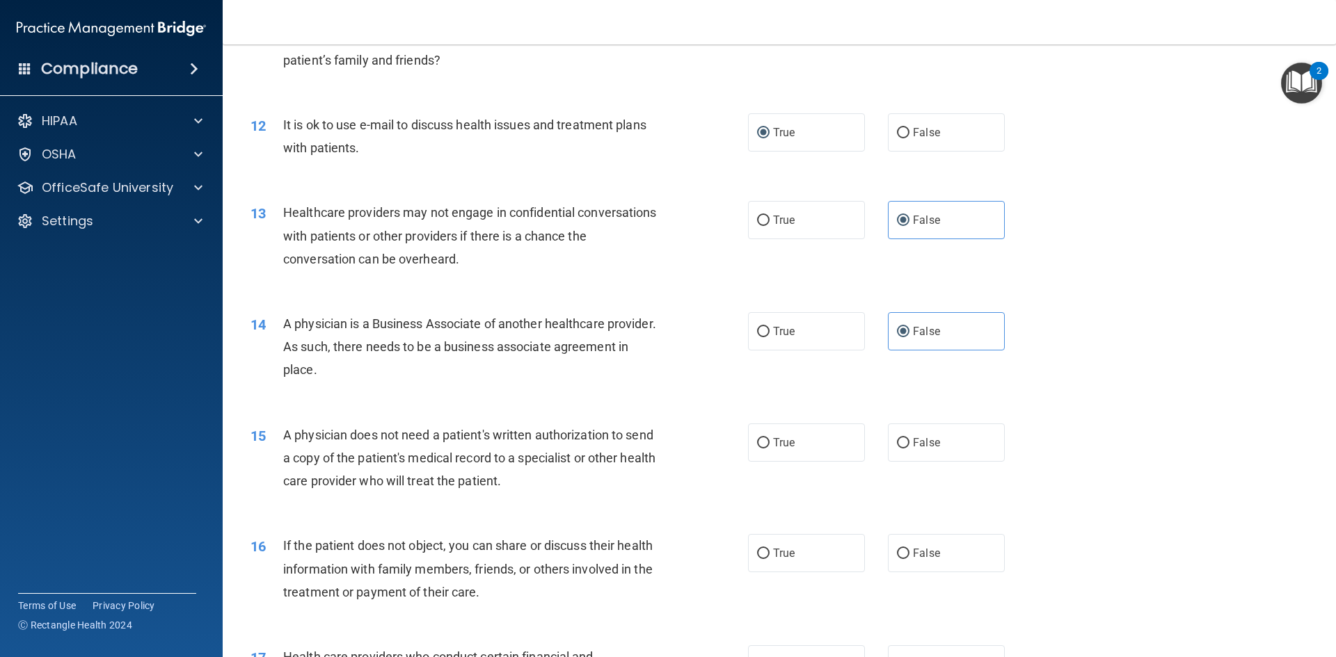
scroll to position [1183, 0]
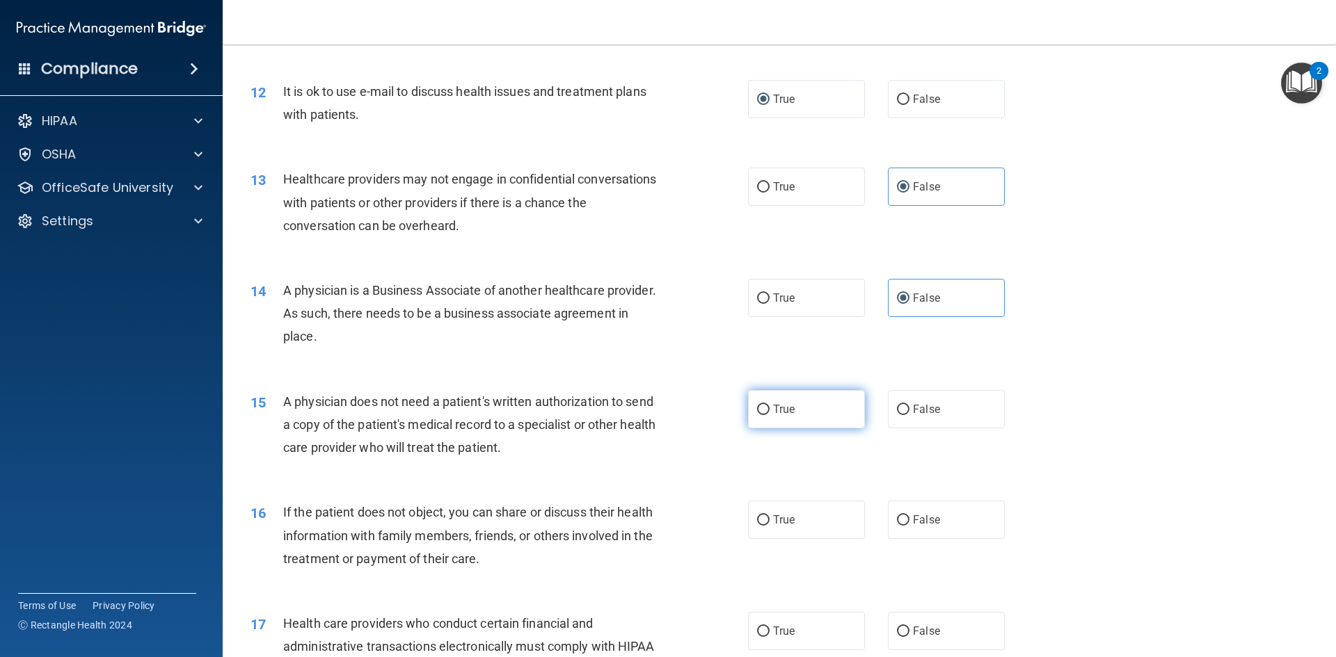
click at [751, 417] on label "True" at bounding box center [806, 409] width 117 height 38
click at [757, 415] on input "True" at bounding box center [763, 410] width 13 height 10
radio input "true"
click at [762, 535] on label "True" at bounding box center [806, 520] width 117 height 38
click at [762, 526] on input "True" at bounding box center [763, 521] width 13 height 10
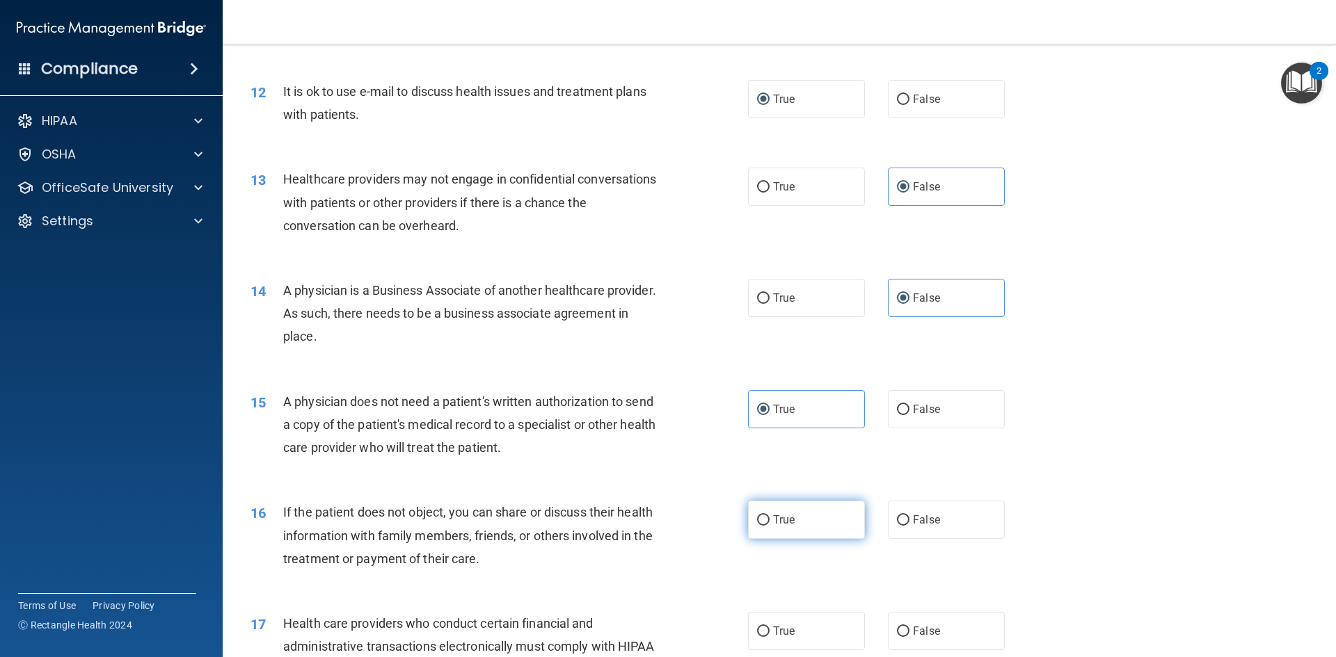
radio input "true"
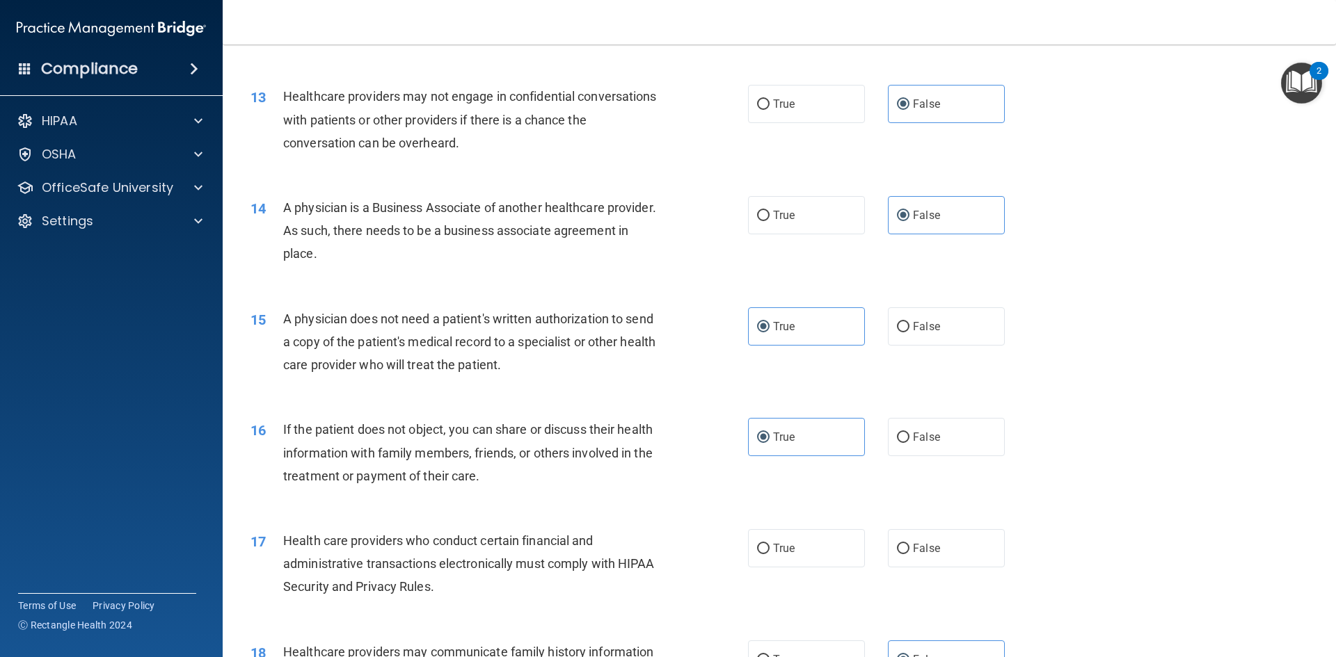
scroll to position [1392, 0]
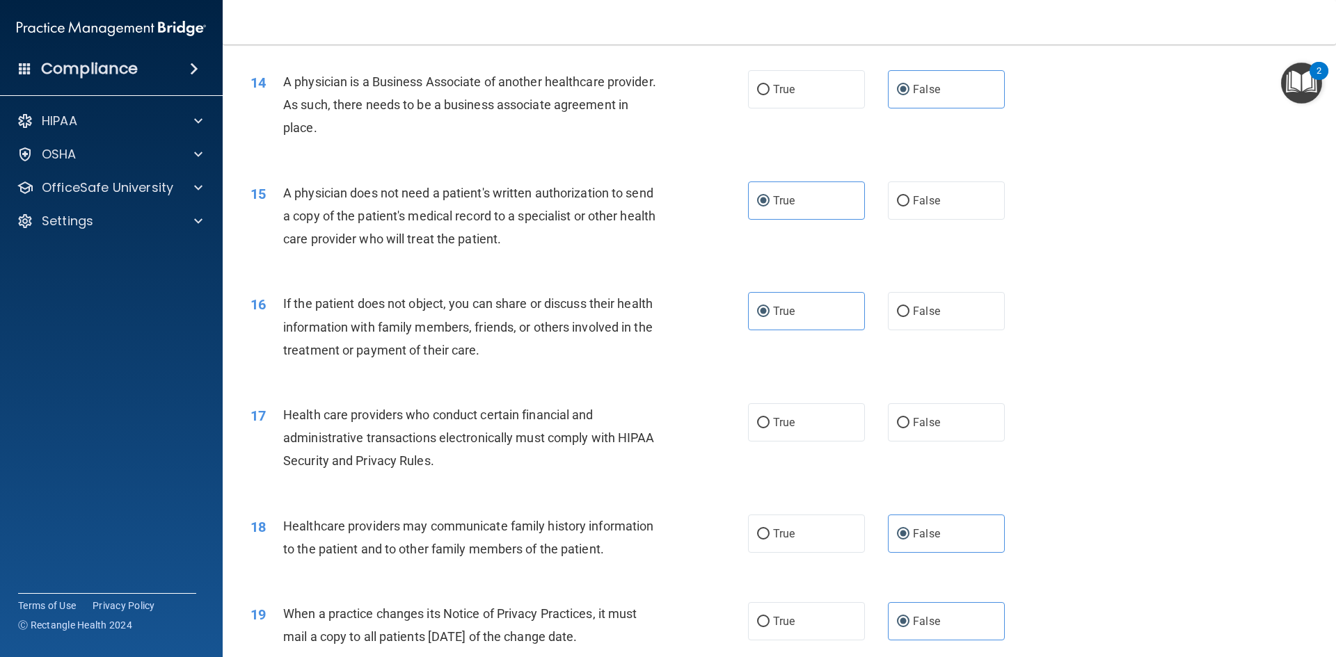
click at [770, 403] on div "17 Health care providers who conduct certain financial and administrative trans…" at bounding box center [779, 441] width 1078 height 111
click at [762, 422] on input "True" at bounding box center [763, 423] width 13 height 10
radio input "true"
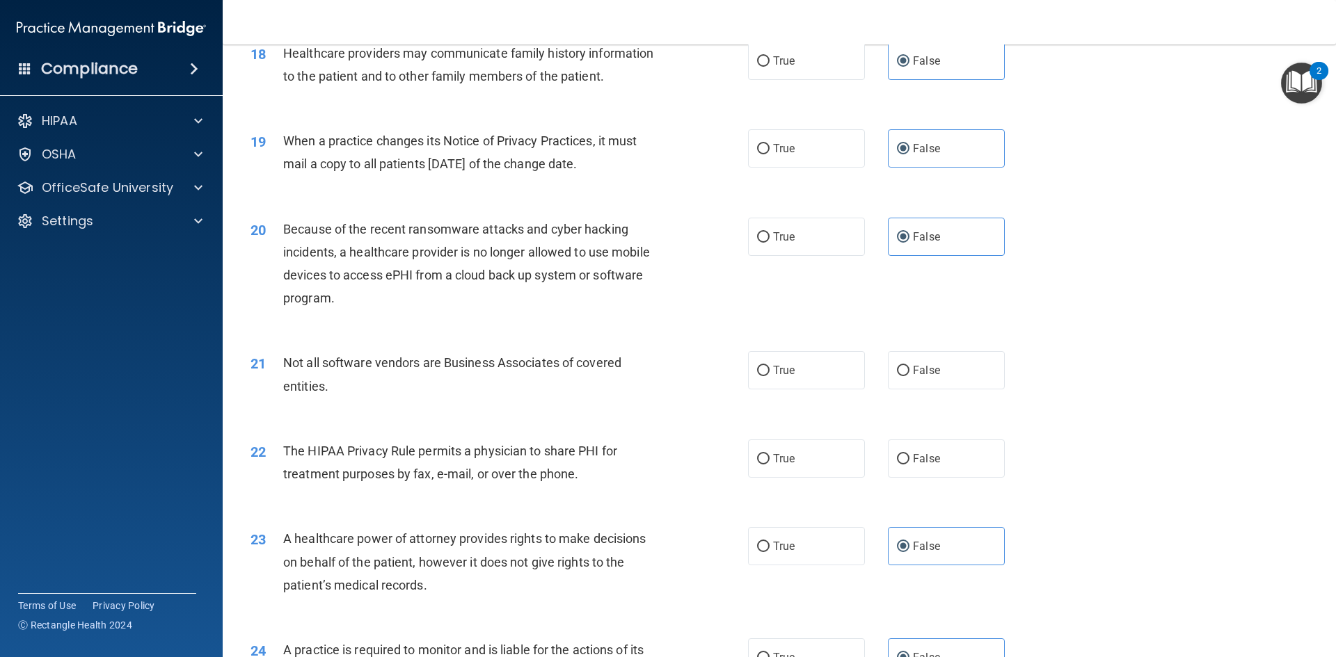
scroll to position [1879, 0]
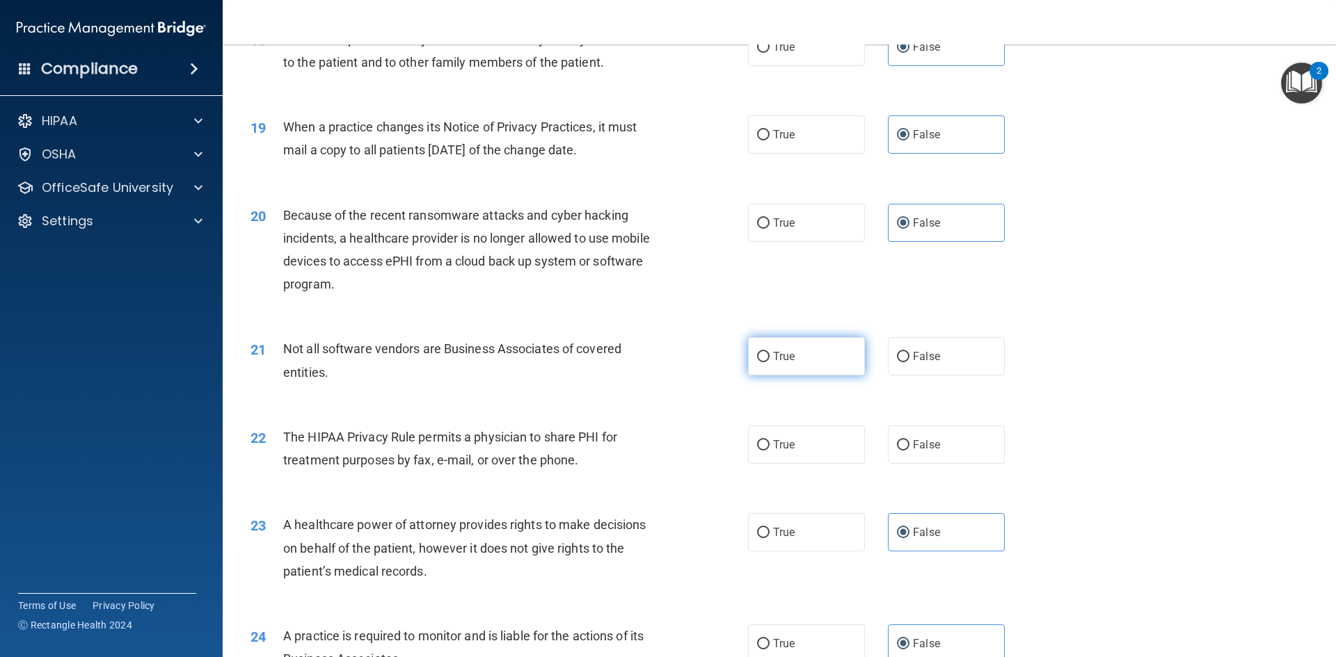
click at [774, 362] on span "True" at bounding box center [784, 356] width 22 height 13
click at [770, 362] on input "True" at bounding box center [763, 357] width 13 height 10
radio input "true"
click at [772, 454] on label "True" at bounding box center [806, 445] width 117 height 38
click at [770, 451] on input "True" at bounding box center [763, 445] width 13 height 10
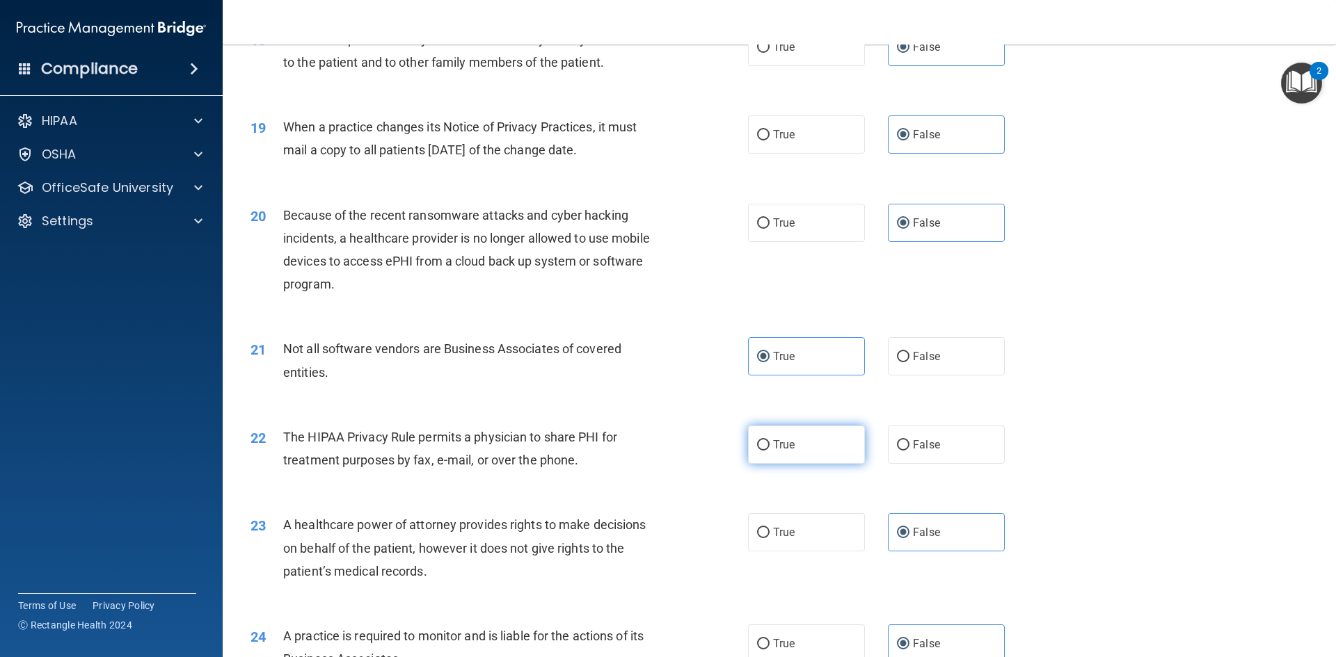
radio input "true"
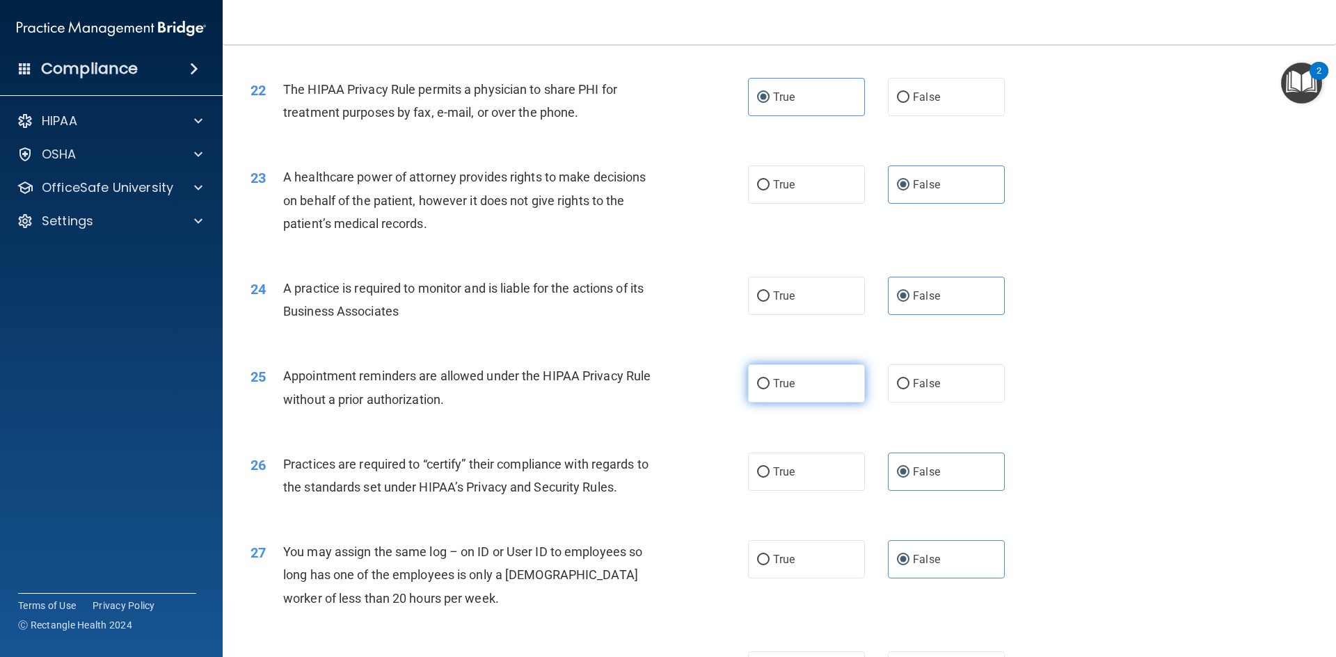
click at [773, 385] on span "True" at bounding box center [784, 383] width 22 height 13
click at [770, 385] on input "True" at bounding box center [763, 384] width 13 height 10
radio input "true"
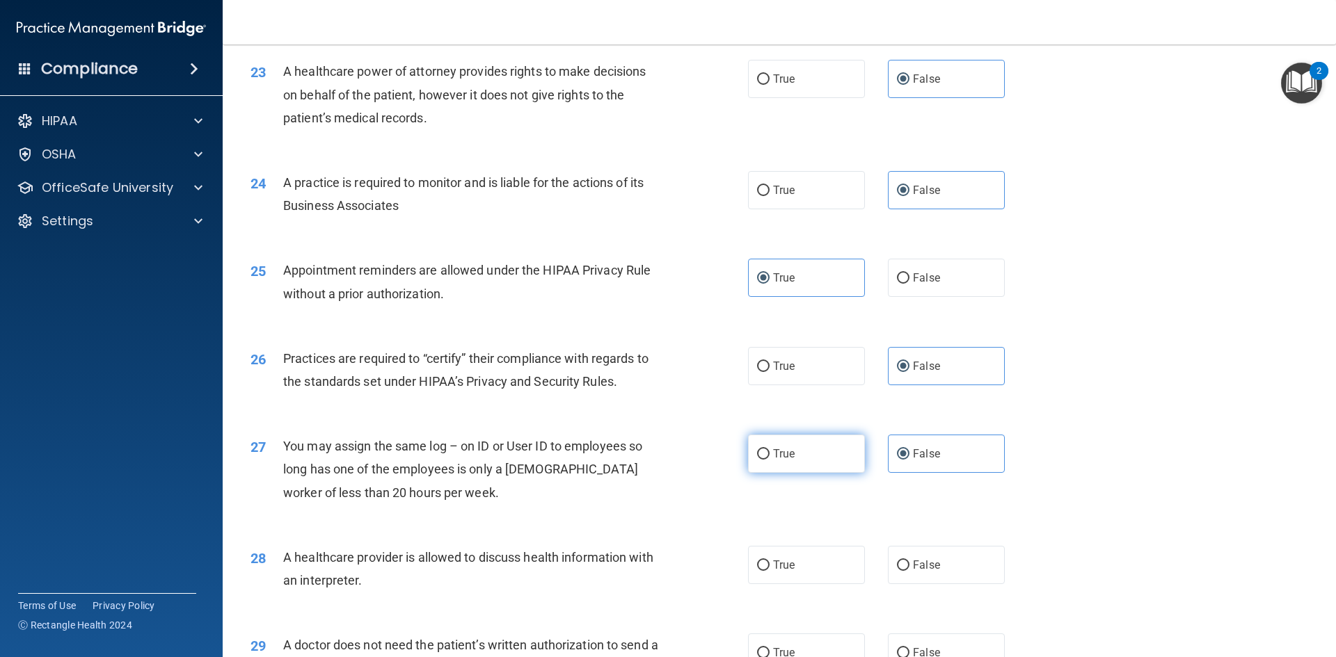
scroll to position [2505, 0]
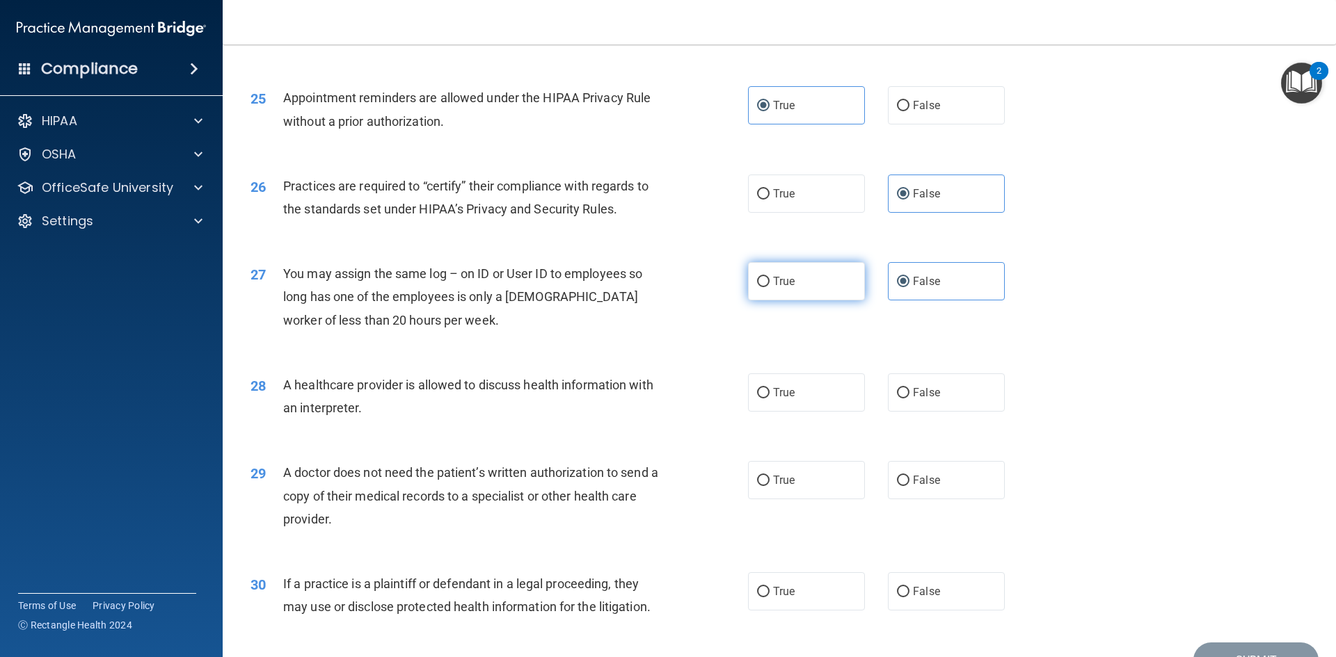
click at [774, 385] on label "True" at bounding box center [806, 393] width 117 height 38
click at [770, 388] on input "True" at bounding box center [763, 393] width 13 height 10
radio input "true"
click at [777, 472] on label "True" at bounding box center [806, 480] width 117 height 38
click at [772, 489] on label "True" at bounding box center [806, 480] width 117 height 38
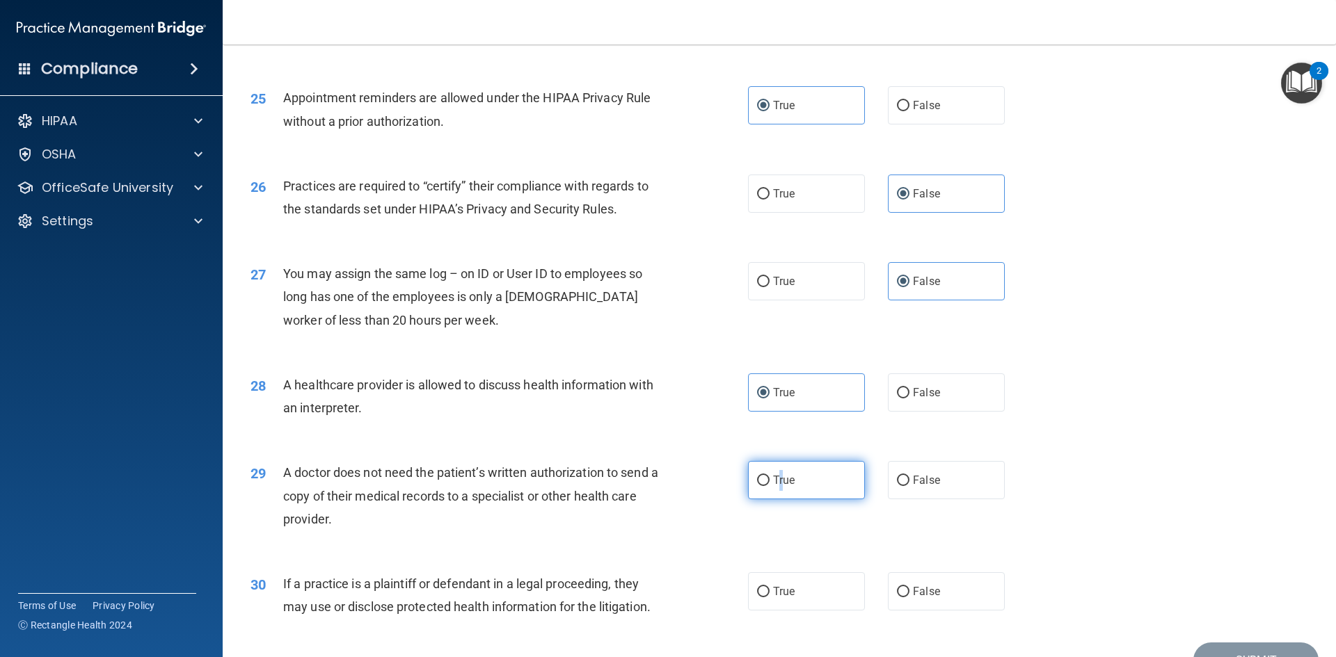
click at [770, 486] on input "True" at bounding box center [763, 481] width 13 height 10
radio input "true"
click at [779, 596] on span "True" at bounding box center [784, 591] width 22 height 13
click at [770, 596] on input "True" at bounding box center [763, 592] width 13 height 10
radio input "true"
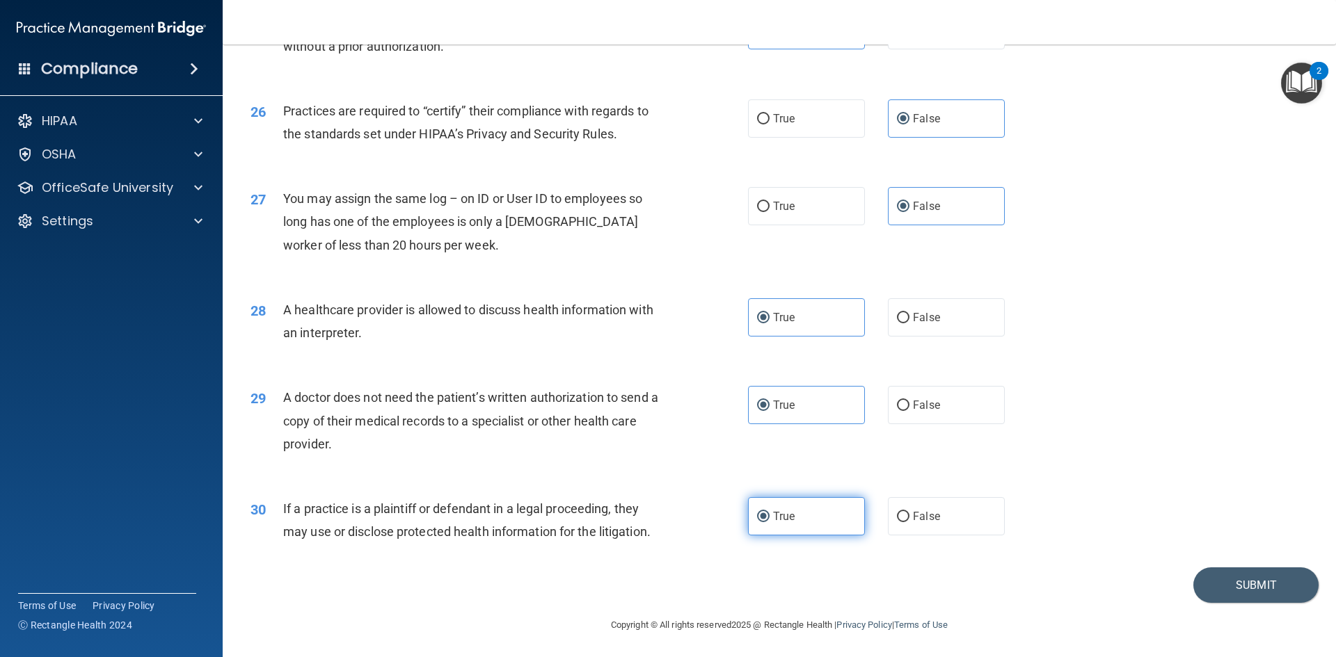
scroll to position [2581, 0]
click at [1224, 570] on button "Submit" at bounding box center [1255, 583] width 125 height 35
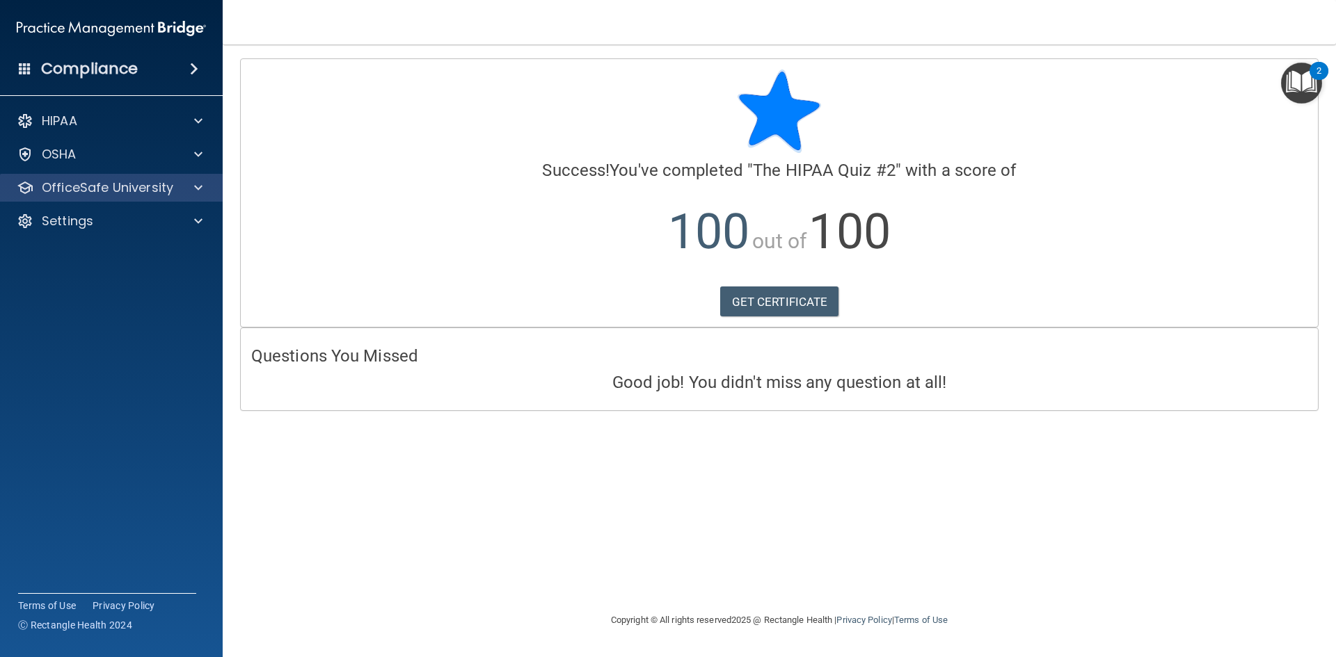
click at [166, 201] on div "OfficeSafe University" at bounding box center [111, 188] width 223 height 28
click at [191, 189] on div at bounding box center [196, 188] width 35 height 17
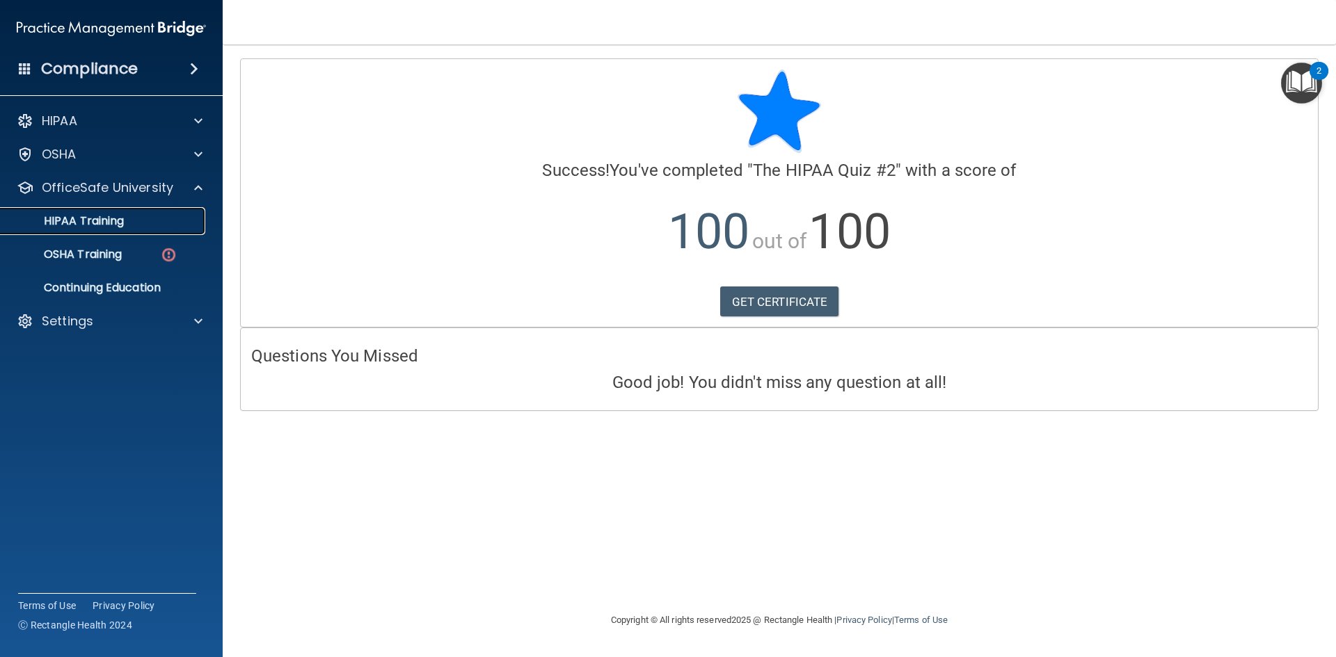
click at [129, 219] on div "HIPAA Training" at bounding box center [104, 221] width 190 height 14
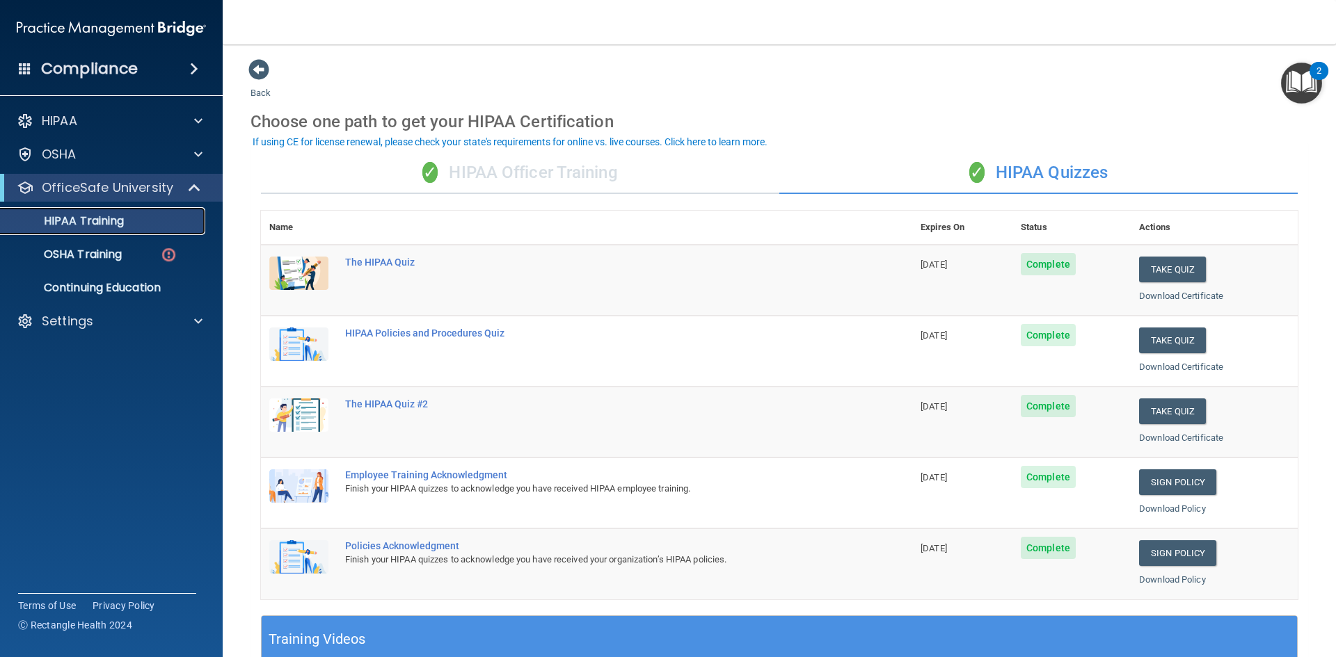
click at [86, 230] on link "HIPAA Training" at bounding box center [95, 221] width 219 height 28
click at [102, 247] on link "OSHA Training" at bounding box center [95, 255] width 219 height 28
